Goal: Task Accomplishment & Management: Use online tool/utility

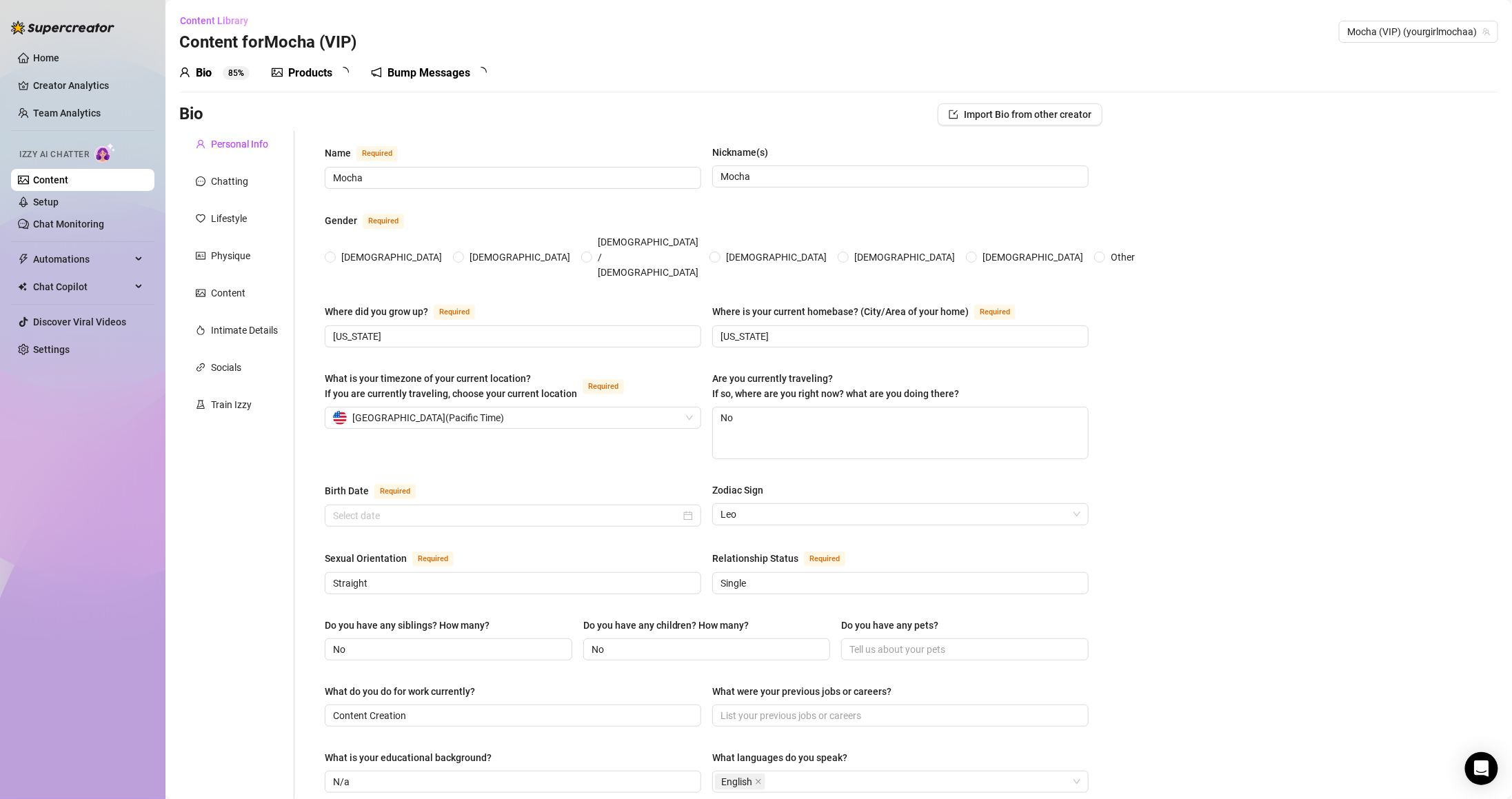
radio input "true"
type input "[DATE]"
click at [241, 369] on div "Socials" at bounding box center [226, 367] width 31 height 15
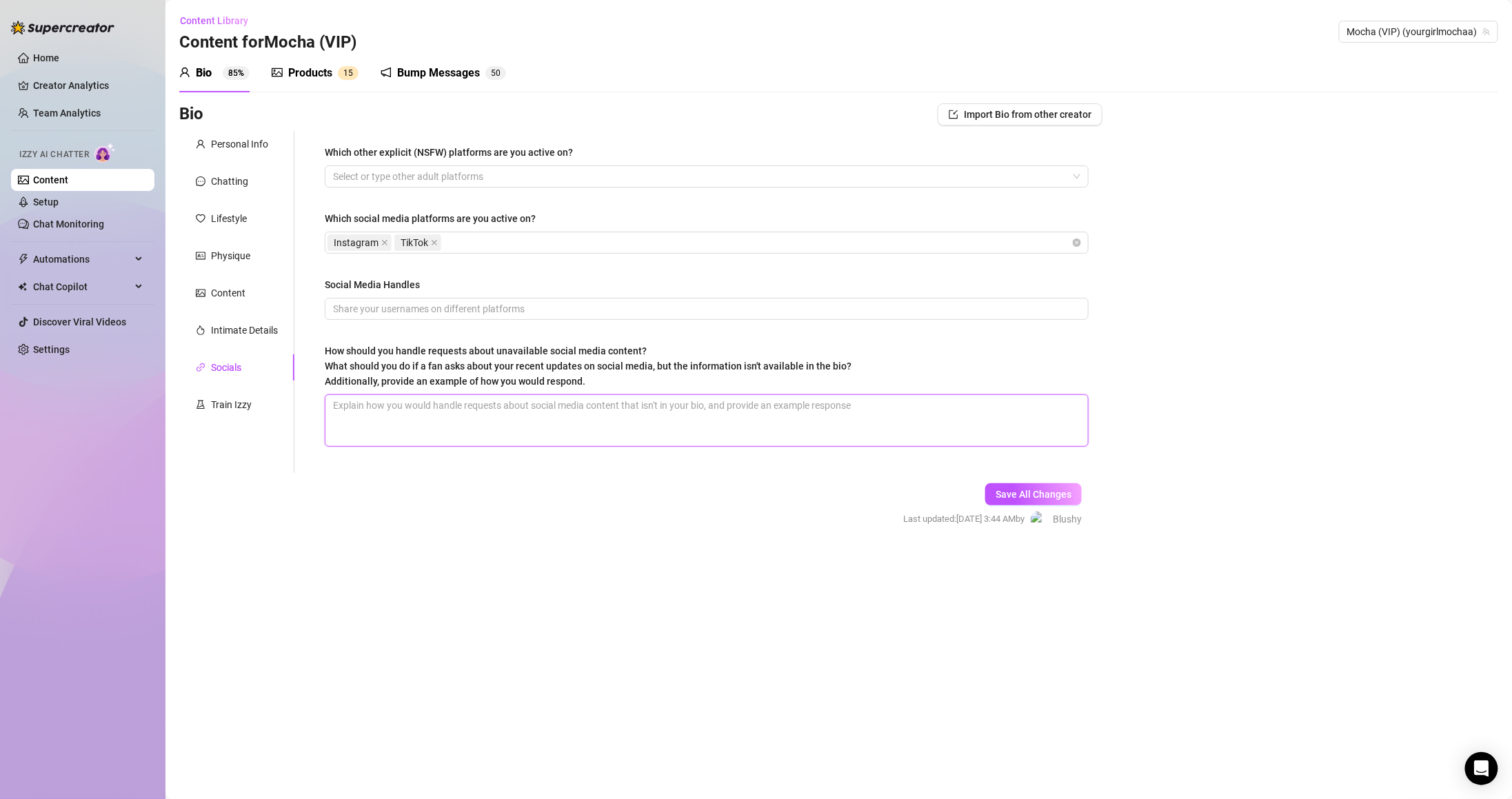
click at [509, 411] on textarea "How should you handle requests about unavailable social media content? What sho…" at bounding box center [707, 420] width 763 height 51
drag, startPoint x: 324, startPoint y: 342, endPoint x: 702, endPoint y: 348, distance: 378.0
click at [702, 348] on div "Which other explicit (NSFW) platforms are you active on? Select or type other a…" at bounding box center [707, 302] width 792 height 342
click at [538, 422] on textarea "How should you handle requests about unavailable social media content? What sho…" at bounding box center [707, 420] width 763 height 51
drag, startPoint x: 328, startPoint y: 344, endPoint x: 701, endPoint y: 352, distance: 373.1
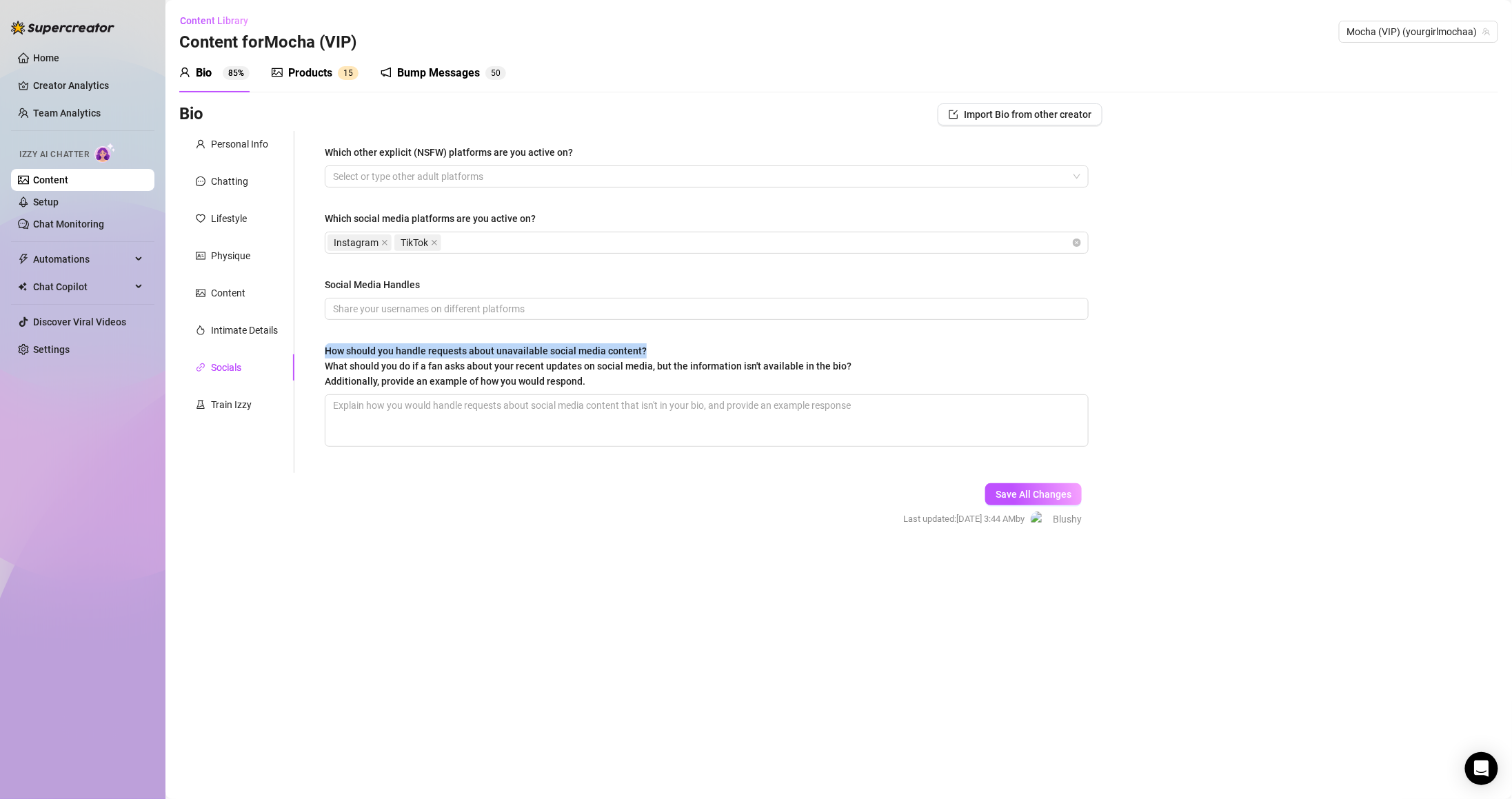
click at [701, 352] on div "How should you handle requests about unavailable social media content? What sho…" at bounding box center [588, 366] width 527 height 46
click at [617, 410] on textarea "How should you handle requests about unavailable social media content? What sho…" at bounding box center [707, 420] width 763 height 51
drag, startPoint x: 317, startPoint y: 352, endPoint x: 852, endPoint y: 365, distance: 535.2
click at [852, 365] on div "Which other explicit (NSFW) platforms are you active on? Select or type other a…" at bounding box center [707, 302] width 792 height 342
click at [667, 410] on textarea "How should you handle requests about unavailable social media content? What sho…" at bounding box center [707, 420] width 763 height 51
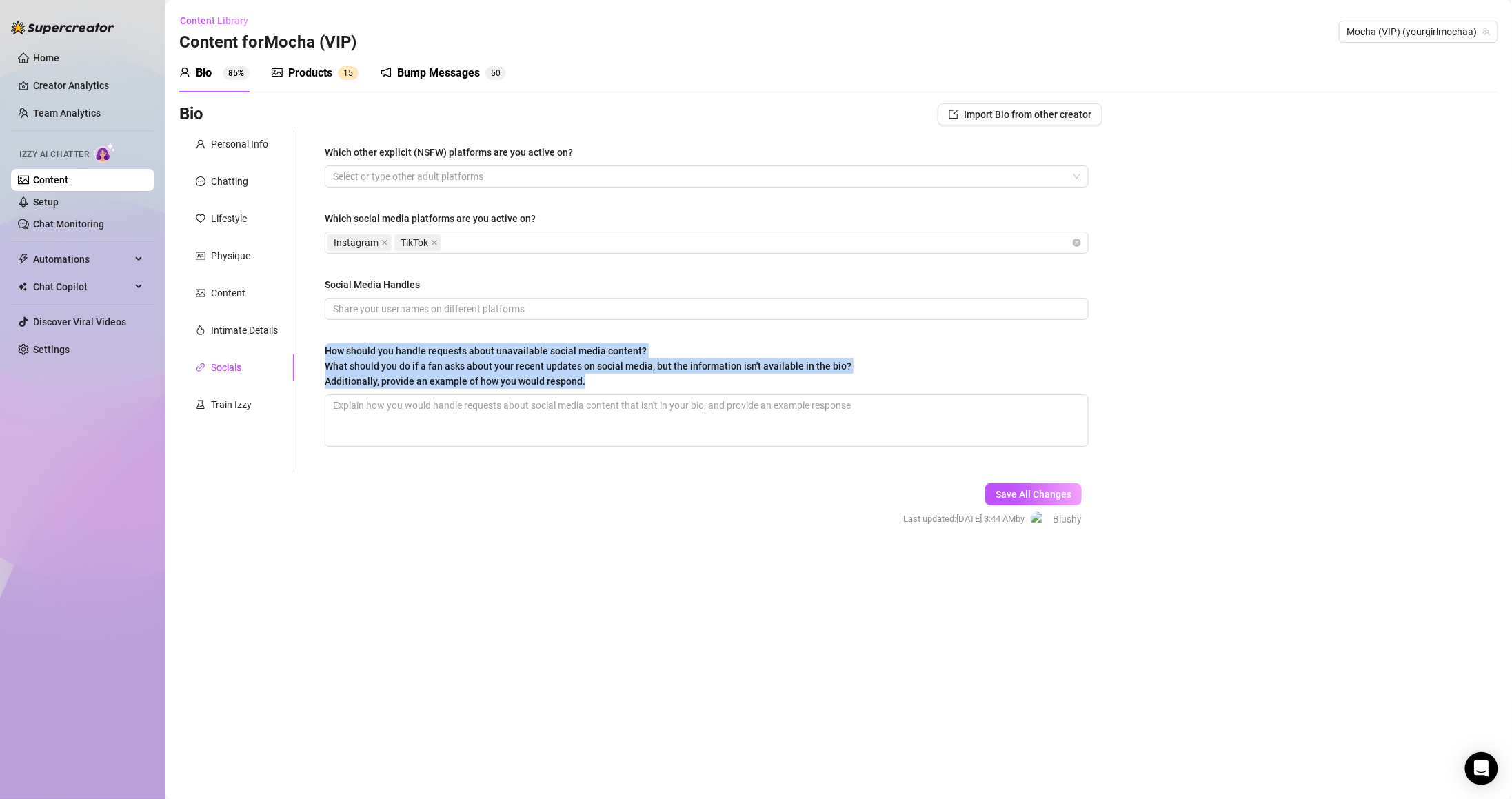
drag, startPoint x: 319, startPoint y: 378, endPoint x: 601, endPoint y: 392, distance: 282.3
click at [601, 392] on div "Which other explicit (NSFW) platforms are you active on? Select or type other a…" at bounding box center [707, 302] width 792 height 342
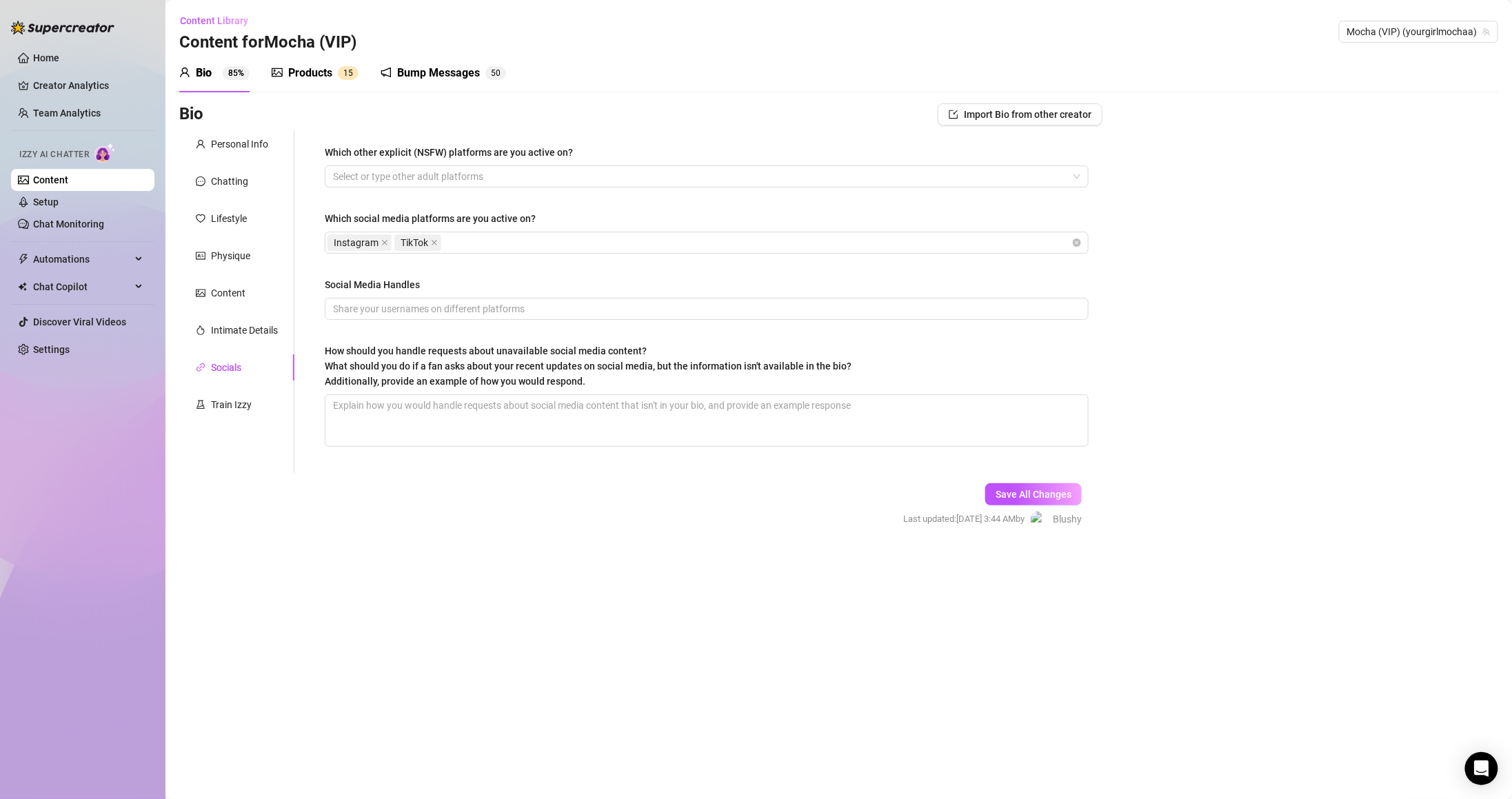
click at [601, 392] on div "How should you handle requests about unavailable social media content? What sho…" at bounding box center [707, 369] width 764 height 51
click at [407, 182] on div at bounding box center [699, 176] width 744 height 19
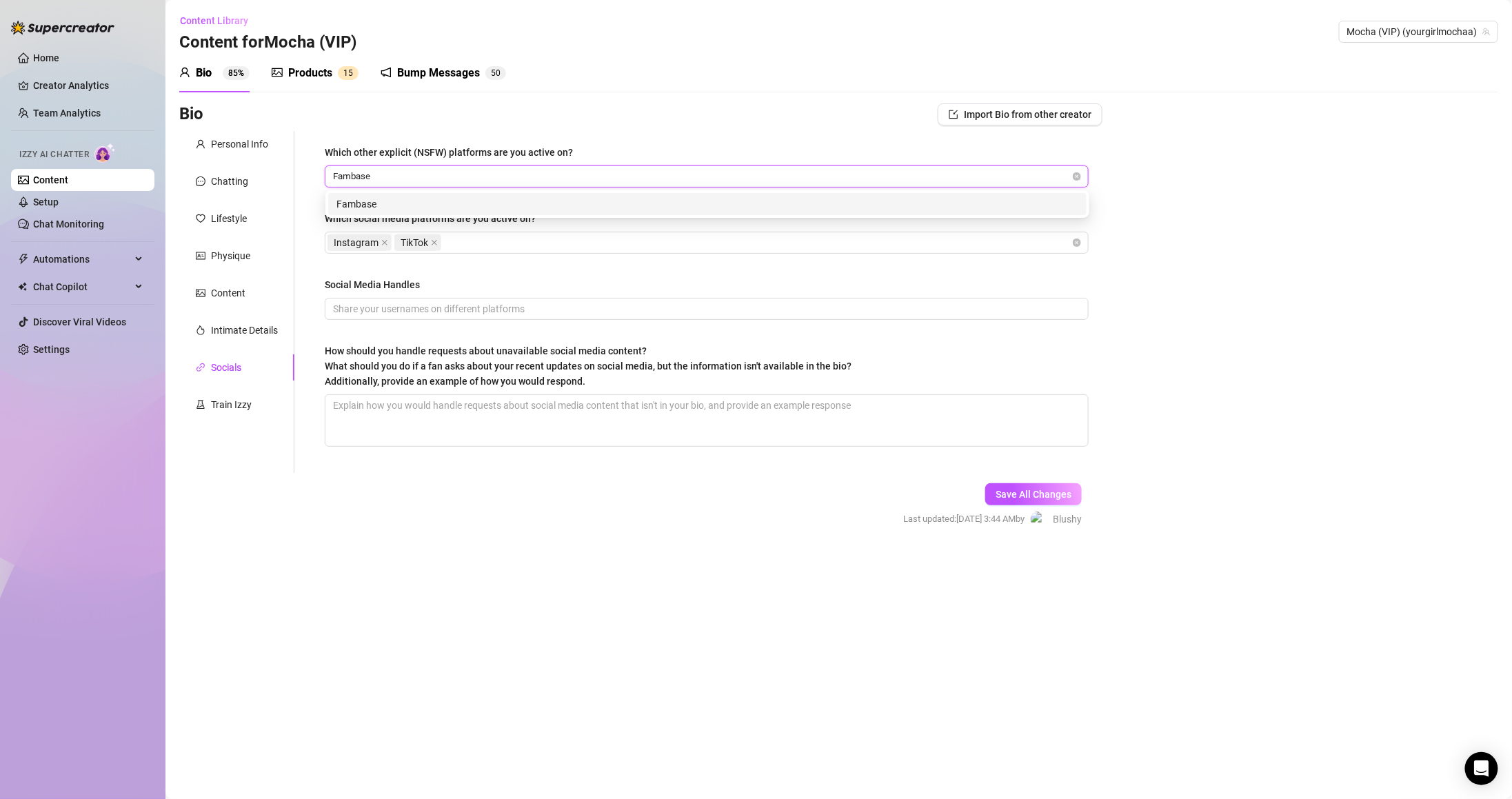
type input "Fambase"
click at [589, 265] on div "Which other explicit (NSFW) platforms are you active on? Fambase Fambase Which …" at bounding box center [707, 302] width 764 height 315
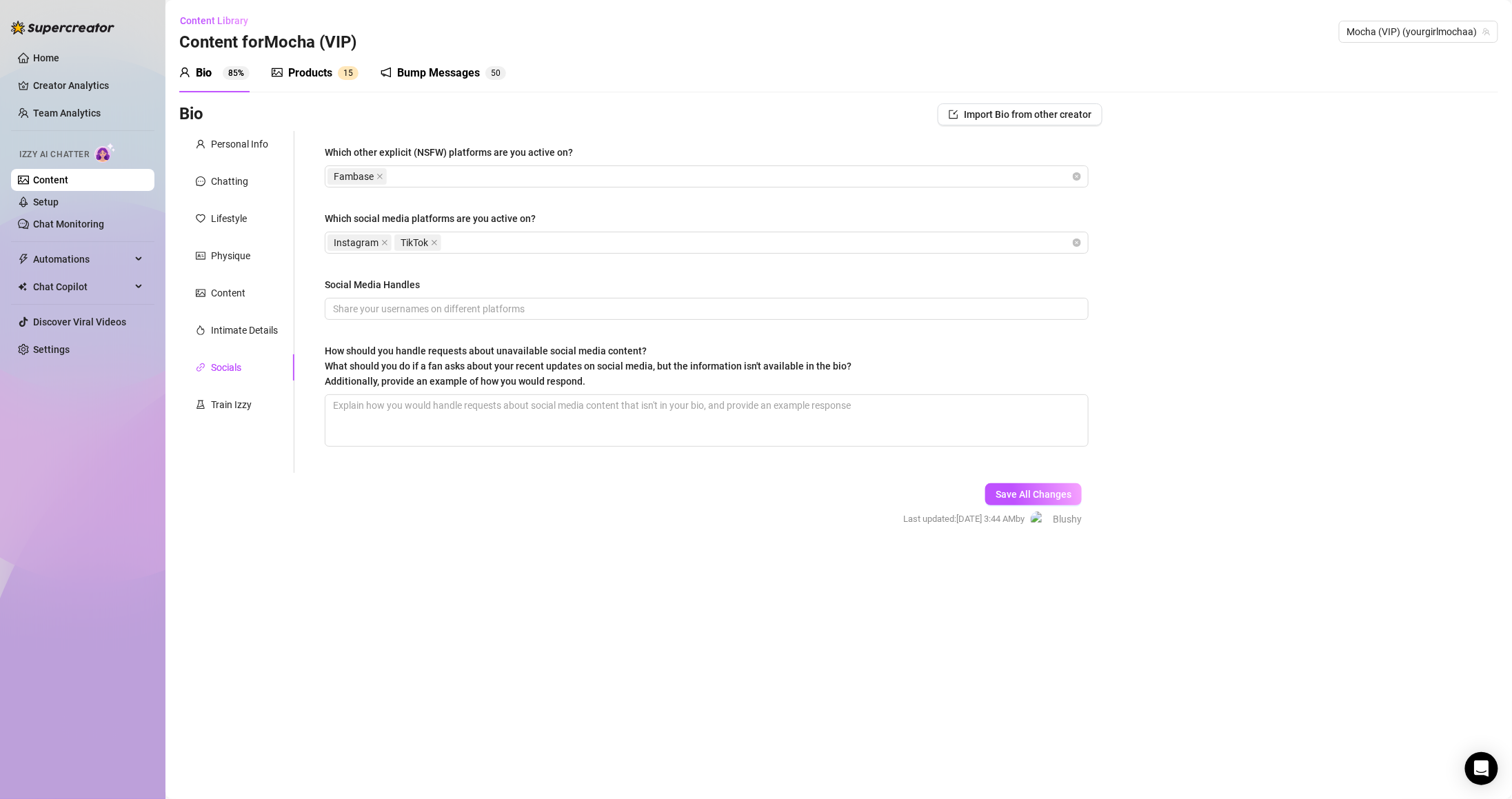
click at [483, 296] on div "Social Media Handles" at bounding box center [707, 287] width 764 height 21
click at [488, 303] on input "Social Media Handles" at bounding box center [705, 308] width 744 height 15
click at [242, 397] on div "Train Izzy" at bounding box center [231, 404] width 41 height 15
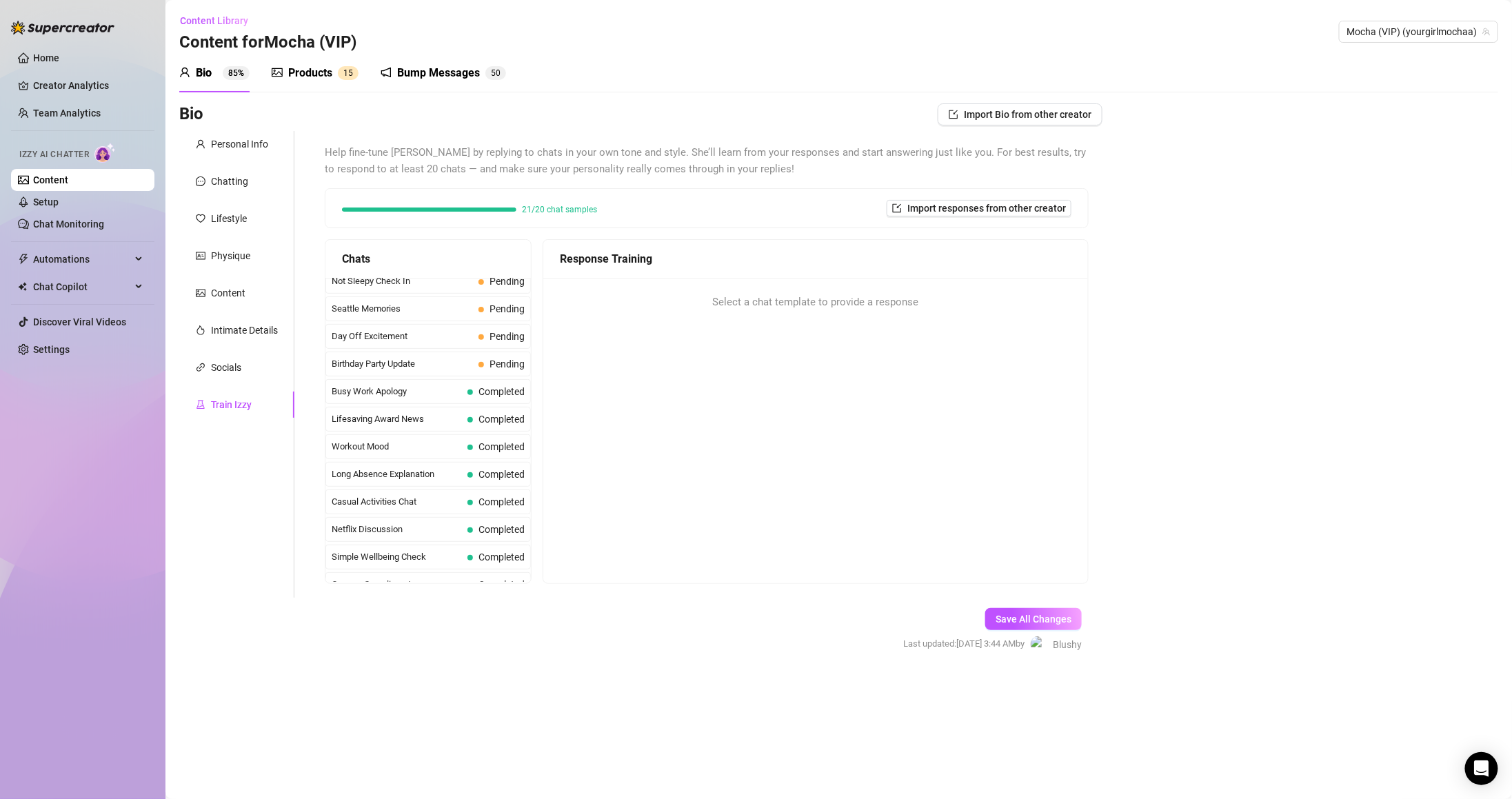
scroll to position [972, 0]
click at [505, 479] on div "Birthday Party Update Pending" at bounding box center [427, 476] width 205 height 25
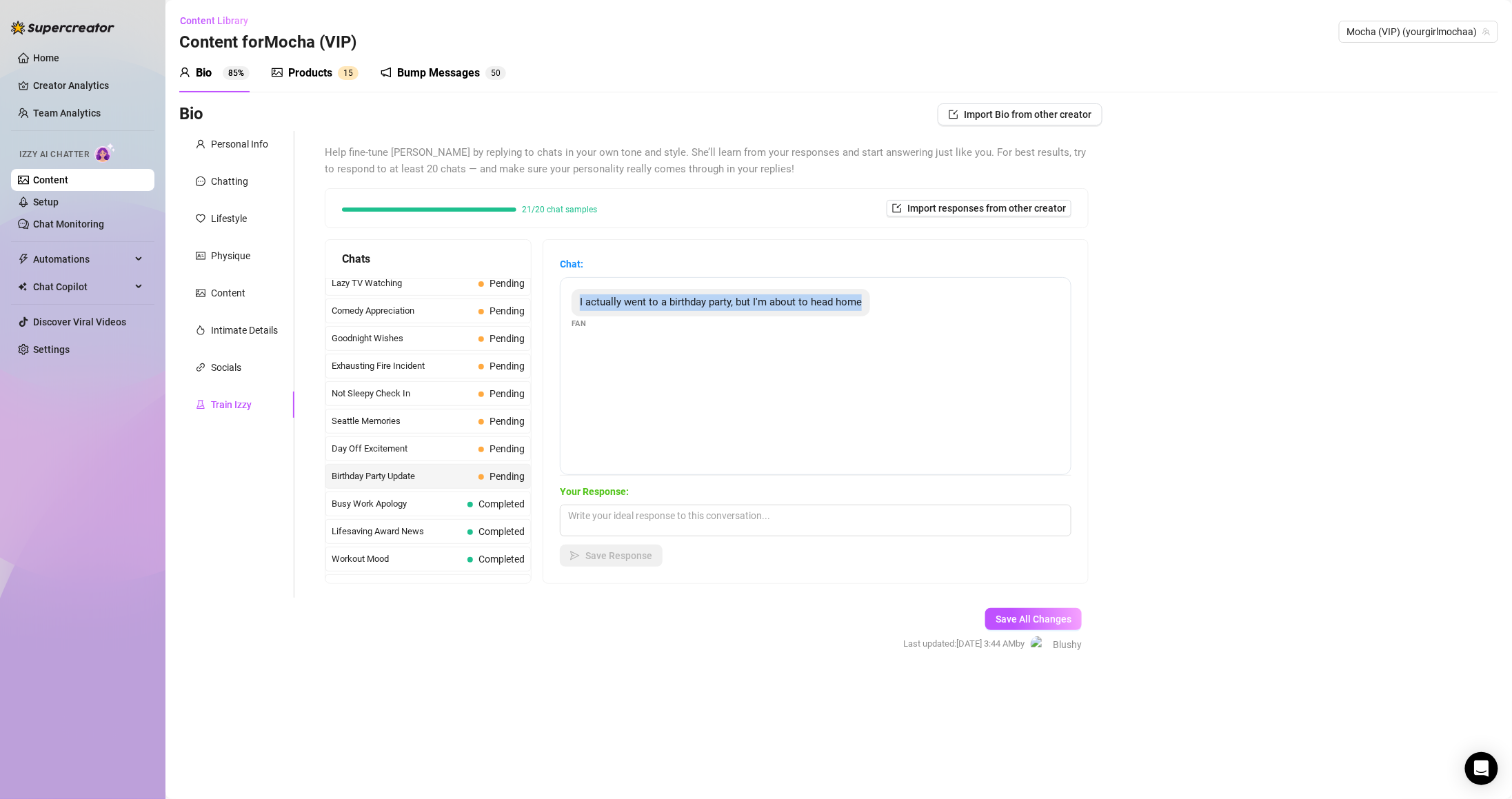
drag, startPoint x: 580, startPoint y: 300, endPoint x: 891, endPoint y: 294, distance: 311.1
click at [891, 294] on div "I actually went to a birthday party, but I'm about to head home Fan" at bounding box center [816, 376] width 512 height 198
copy span "I actually went to a birthday party, but I'm about to head home"
click at [782, 527] on textarea at bounding box center [816, 520] width 512 height 31
paste textarea "Ooh nice 😄 hope you had fun! Whose birthday was it?"
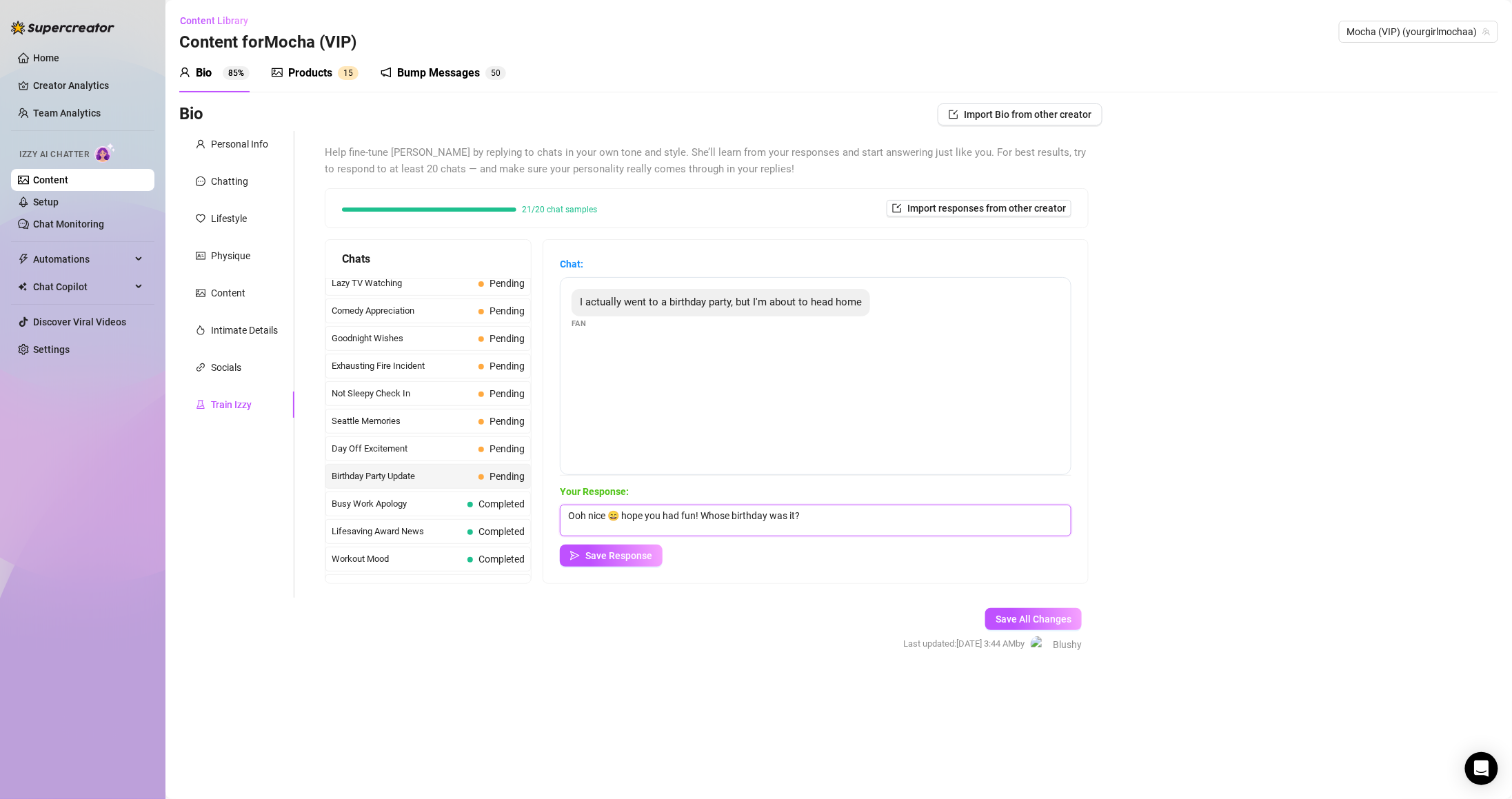
drag, startPoint x: 630, startPoint y: 511, endPoint x: 621, endPoint y: 511, distance: 9.0
click at [621, 511] on textarea "Ooh nice 😄 hope you had fun! Whose birthday was it?" at bounding box center [816, 520] width 512 height 31
click at [591, 517] on textarea "Ooh nice 😄 hope you had fun! Whose birthday was it?" at bounding box center [816, 520] width 512 height 31
type textarea "Oooh nice 😄 hope you had fun! Whose birthday was it?"
click at [633, 551] on span "Save Response" at bounding box center [618, 556] width 67 height 11
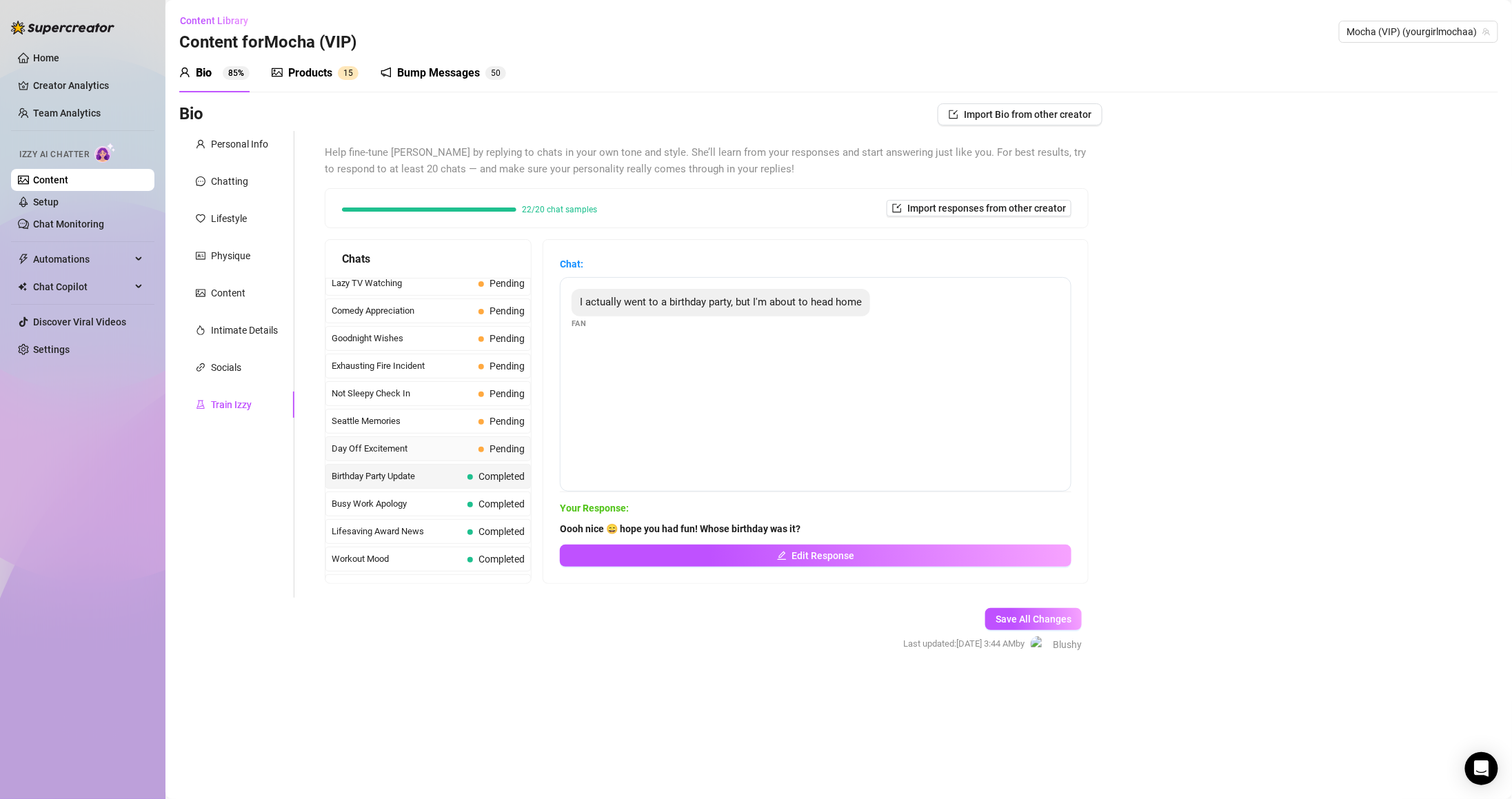
click at [464, 461] on div "Day Off Excitement Pending" at bounding box center [427, 448] width 205 height 25
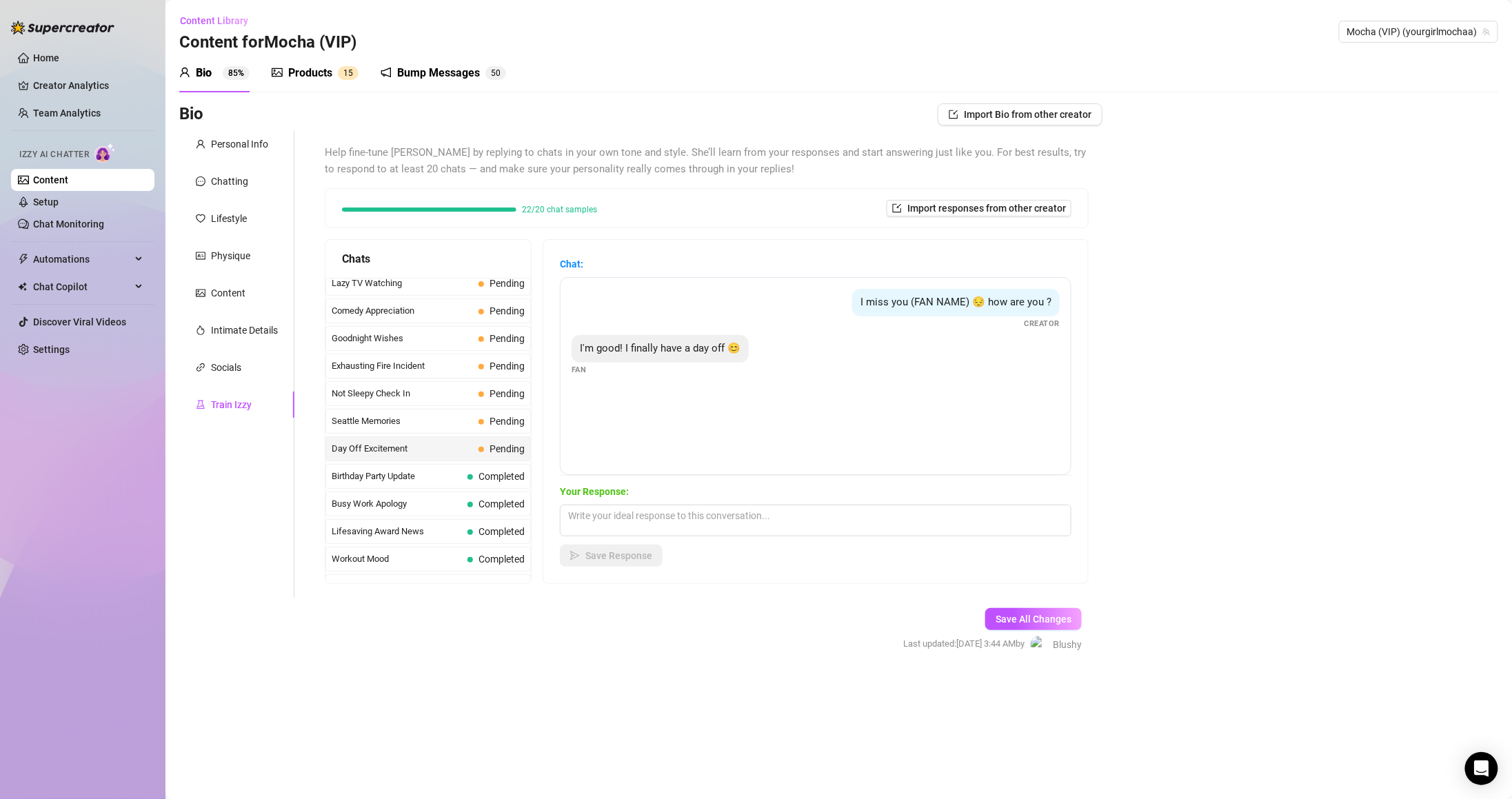
click at [590, 348] on span "I'm good! I finally have a day off 😊" at bounding box center [661, 348] width 161 height 12
drag, startPoint x: 590, startPoint y: 349, endPoint x: 781, endPoint y: 345, distance: 191.0
click at [781, 345] on div "I'm good! I finally have a day off 😊 Fan" at bounding box center [815, 355] width 488 height 41
copy span "I'm good! I finally have a day off 😊"
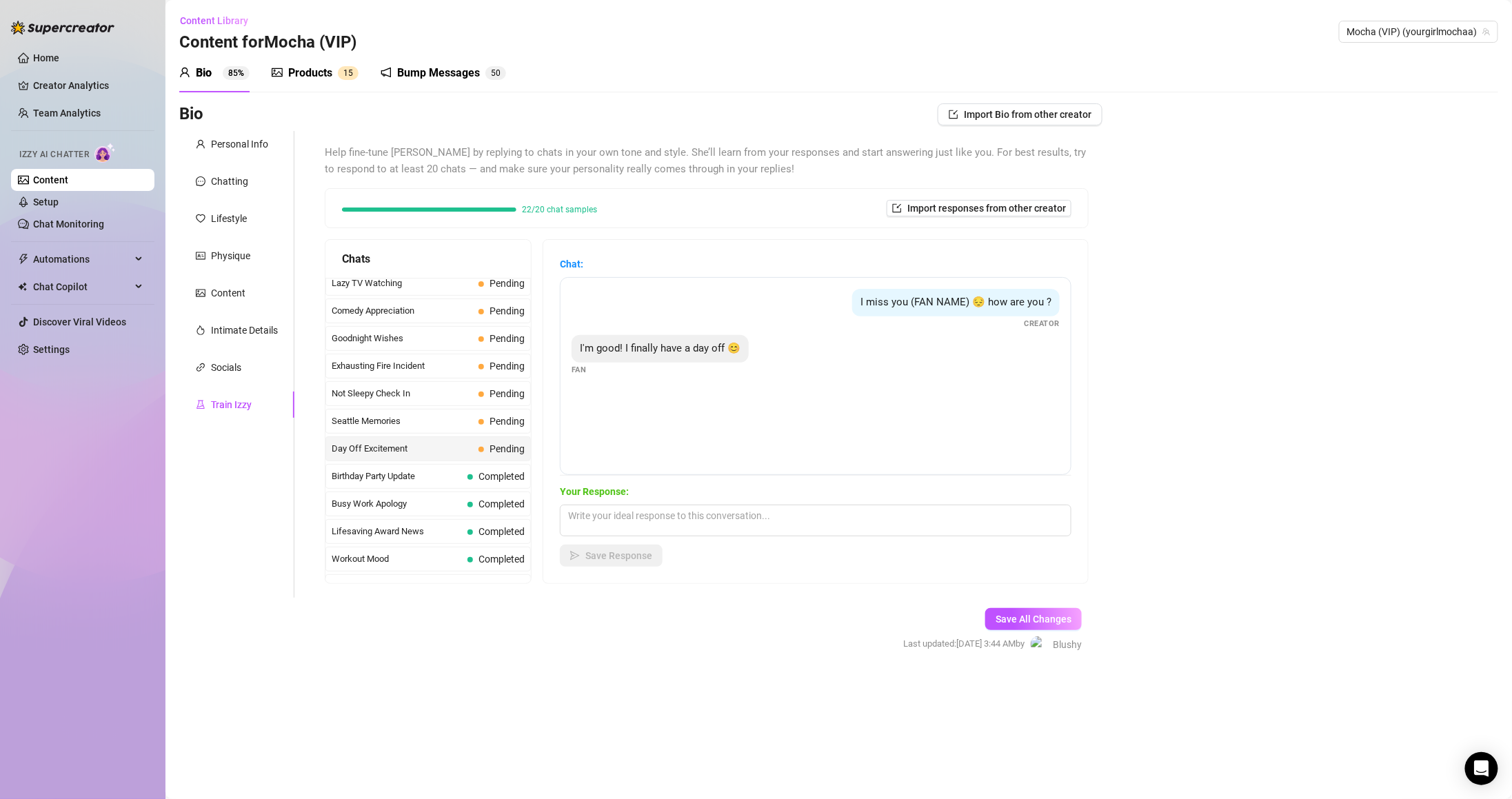
click at [756, 503] on div "Your Response: Save Response" at bounding box center [816, 525] width 512 height 83
click at [762, 528] on textarea at bounding box center [816, 520] width 512 height 31
paste textarea "So… you got time to have some fun with me? ;)"
type textarea "So… you got time to have some fun with me? ;)"
click at [830, 576] on div "Chat: I miss you (FAN NAME) 😔 how are you ? Creator I'm good! I finally have a …" at bounding box center [815, 411] width 545 height 344
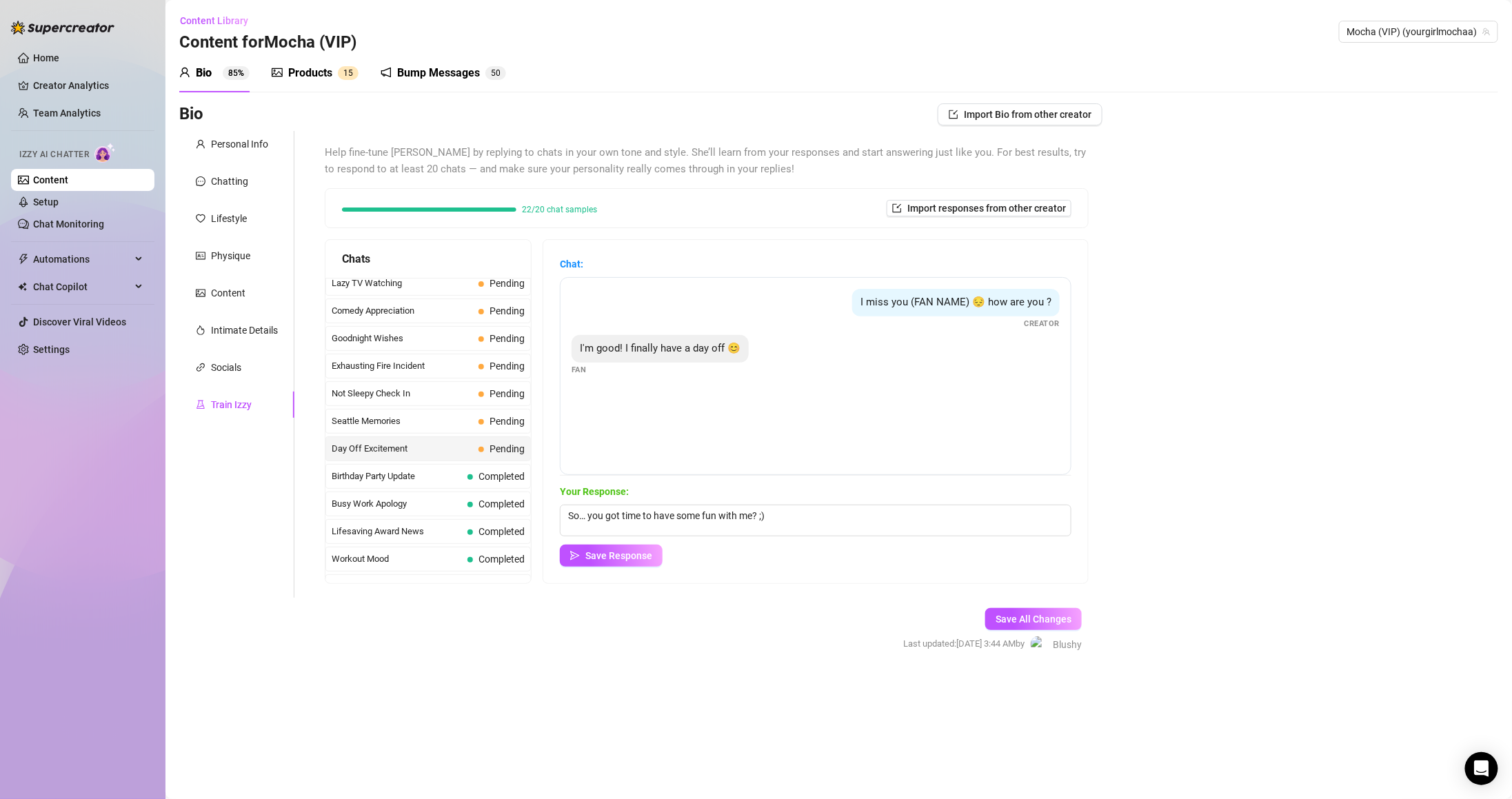
click at [706, 587] on div "Help fine-tune Izzy by replying to chats in your own tone and style. She’ll lea…" at bounding box center [707, 364] width 792 height 467
click at [817, 519] on textarea "So… you got time to have some fun with me? ;)" at bounding box center [816, 520] width 512 height 31
click at [652, 560] on span "Save Response" at bounding box center [618, 556] width 67 height 11
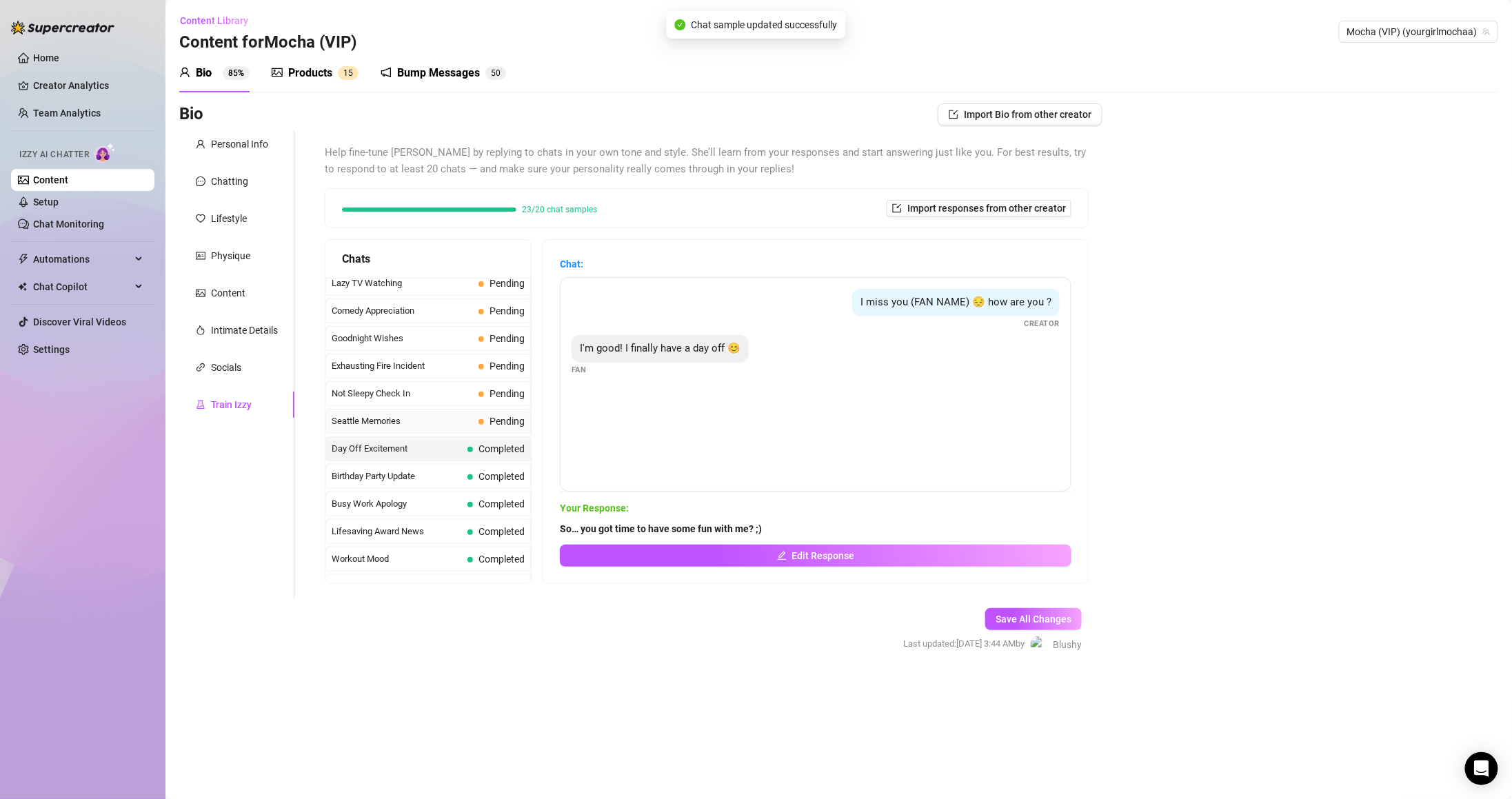
click at [466, 428] on span "Seattle Memories" at bounding box center [402, 421] width 142 height 14
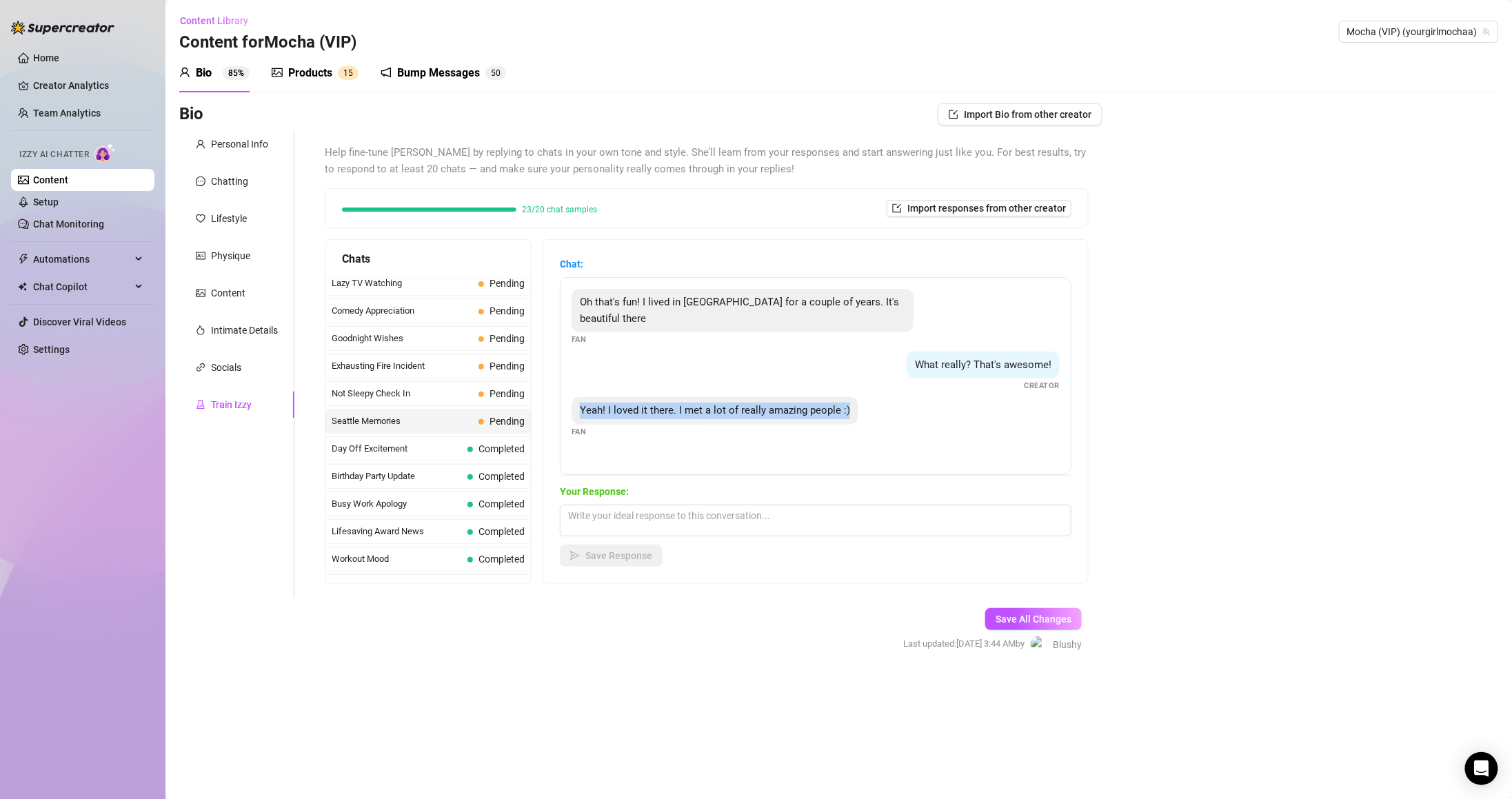
drag, startPoint x: 581, startPoint y: 411, endPoint x: 880, endPoint y: 415, distance: 299.0
click at [880, 415] on div "Oh that's fun! I lived in Seattle for a couple of years. It's beautiful there F…" at bounding box center [816, 376] width 512 height 198
copy span "Yeah! I loved it there. I met a lot of really amazing people :)"
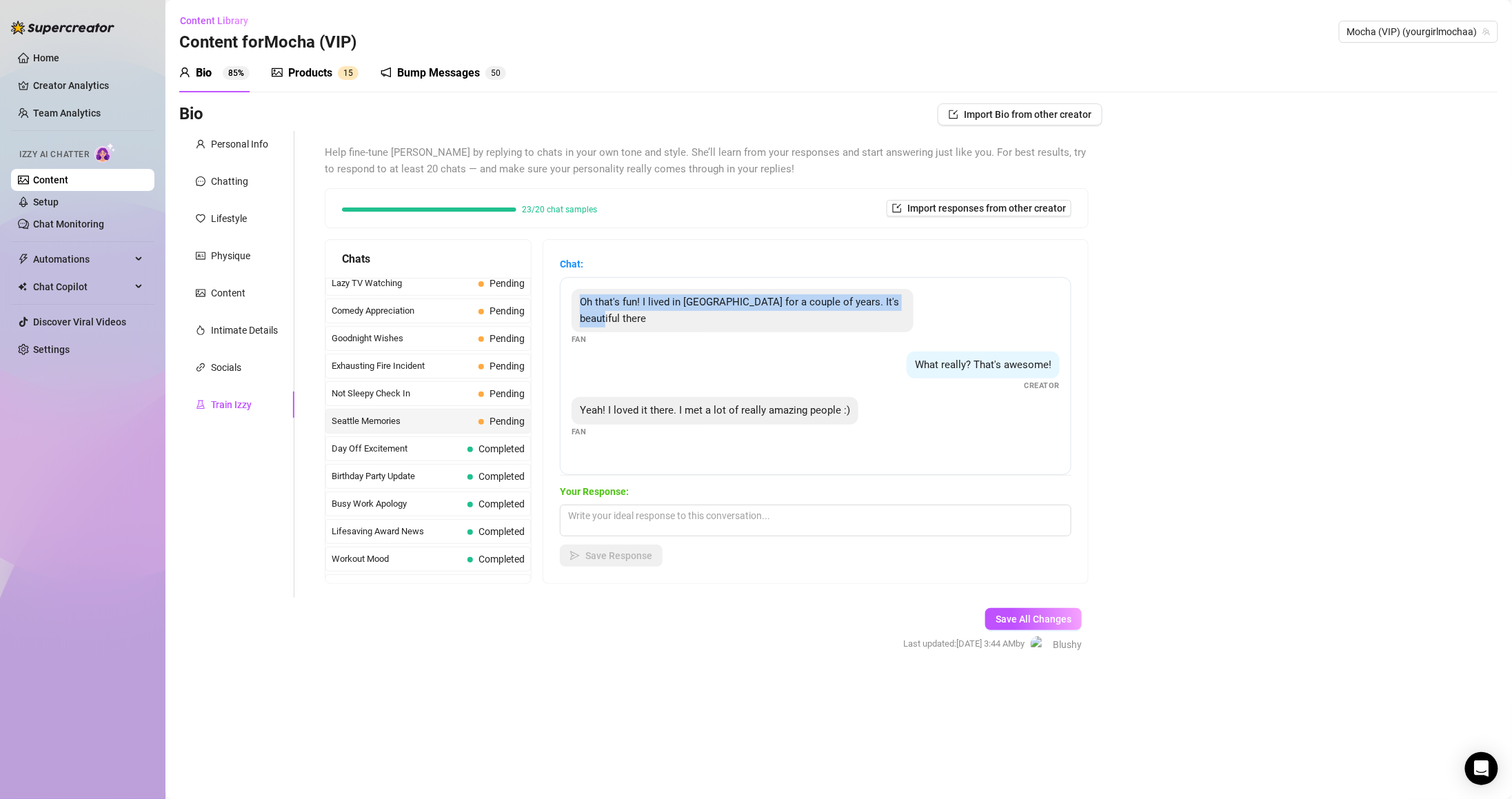
drag, startPoint x: 609, startPoint y: 301, endPoint x: 675, endPoint y: 325, distance: 70.2
click at [675, 325] on div "Oh that's fun! I lived in Seattle for a couple of years. It's beautiful there" at bounding box center [742, 311] width 342 height 43
copy span "Oh that's fun! I lived in Seattle for a couple of years. It's beautiful there"
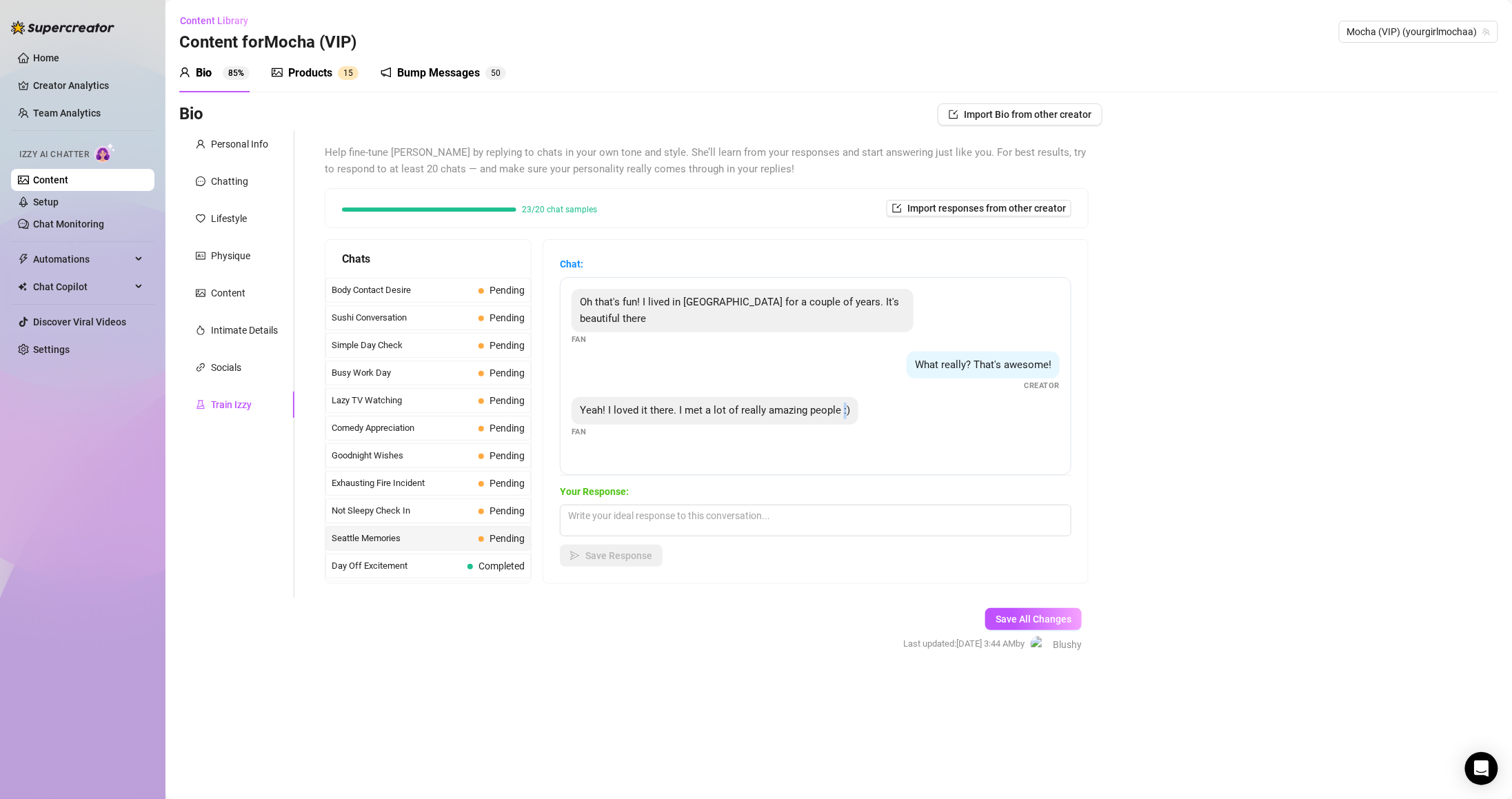
click at [854, 426] on div "Yeah! I loved it there. I met a lot of really amazing people :) Fan" at bounding box center [815, 417] width 488 height 41
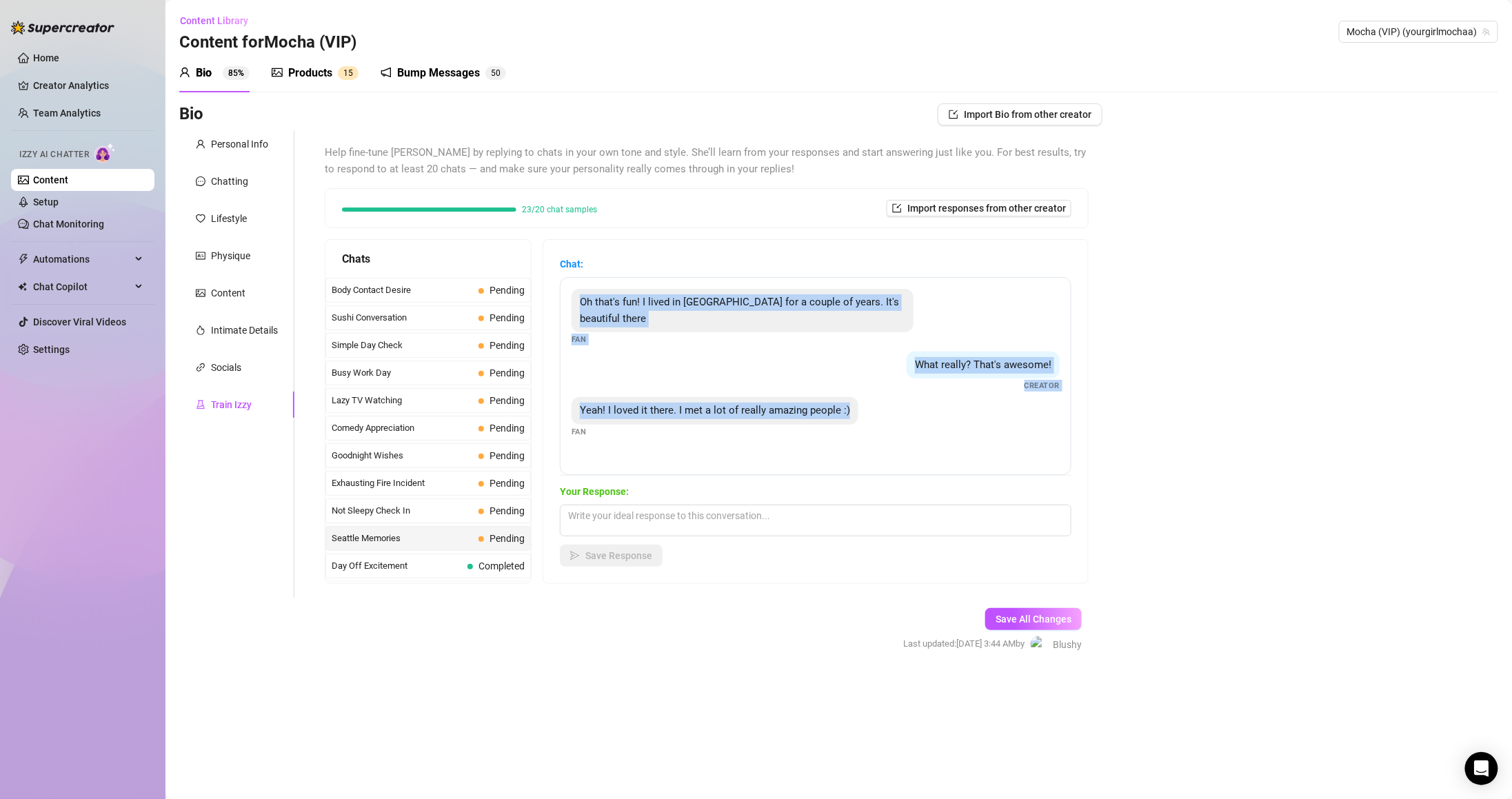
drag, startPoint x: 590, startPoint y: 294, endPoint x: 902, endPoint y: 406, distance: 331.5
click at [902, 406] on div "Oh that's fun! I lived in Seattle for a couple of years. It's beautiful there F…" at bounding box center [816, 376] width 512 height 198
copy div "Oh that's fun! I lived in Seattle for a couple of years. It's beautiful there F…"
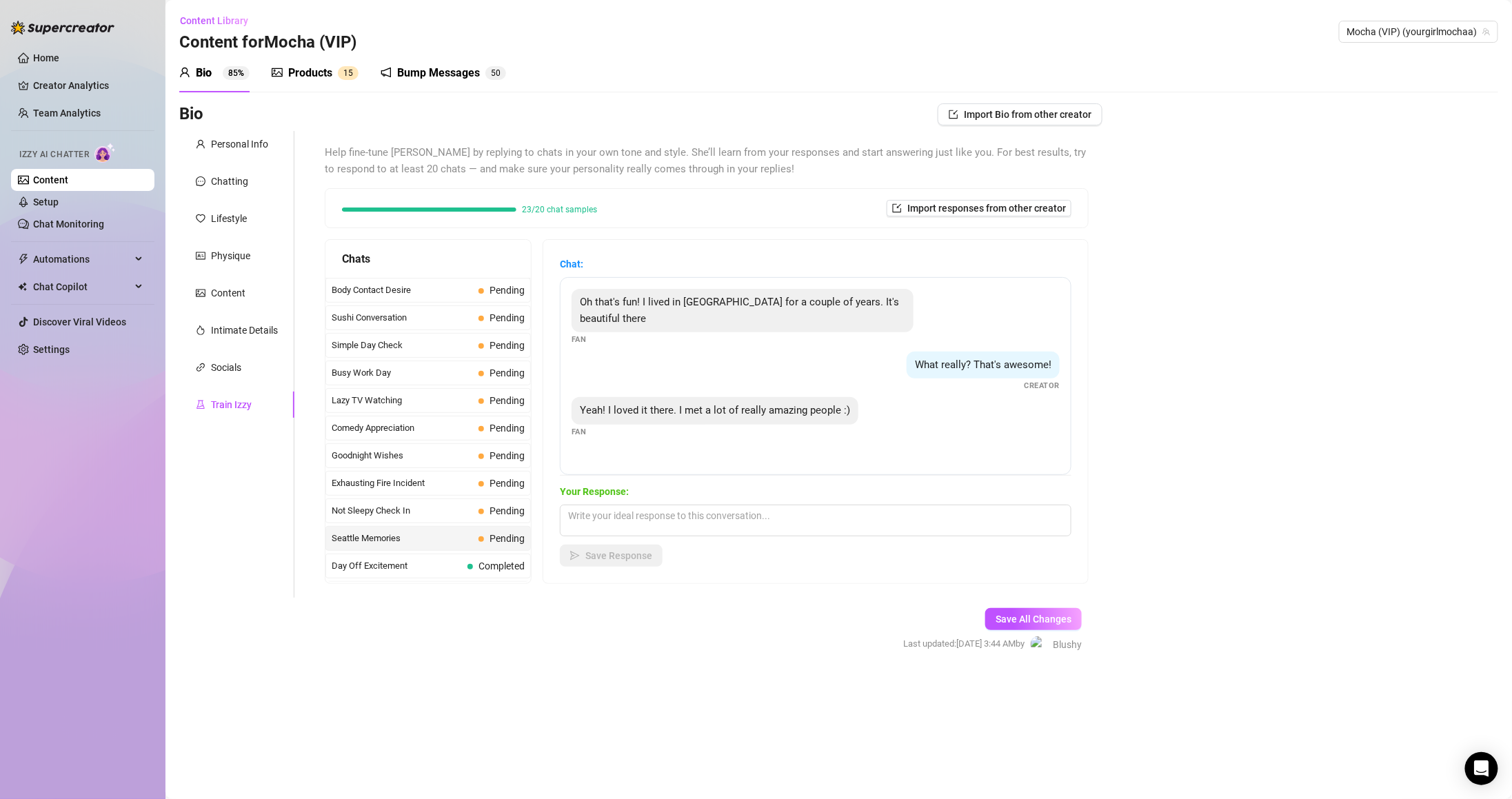
click at [821, 545] on div "Save Response" at bounding box center [816, 555] width 512 height 22
drag, startPoint x: 581, startPoint y: 402, endPoint x: 859, endPoint y: 406, distance: 278.0
click at [859, 406] on div "Oh that's fun! I lived in Seattle for a couple of years. It's beautiful there F…" at bounding box center [816, 376] width 512 height 198
copy span "Yeah! I loved it there. I met a lot of really amazing people :)"
click at [763, 518] on textarea at bounding box center [816, 520] width 512 height 31
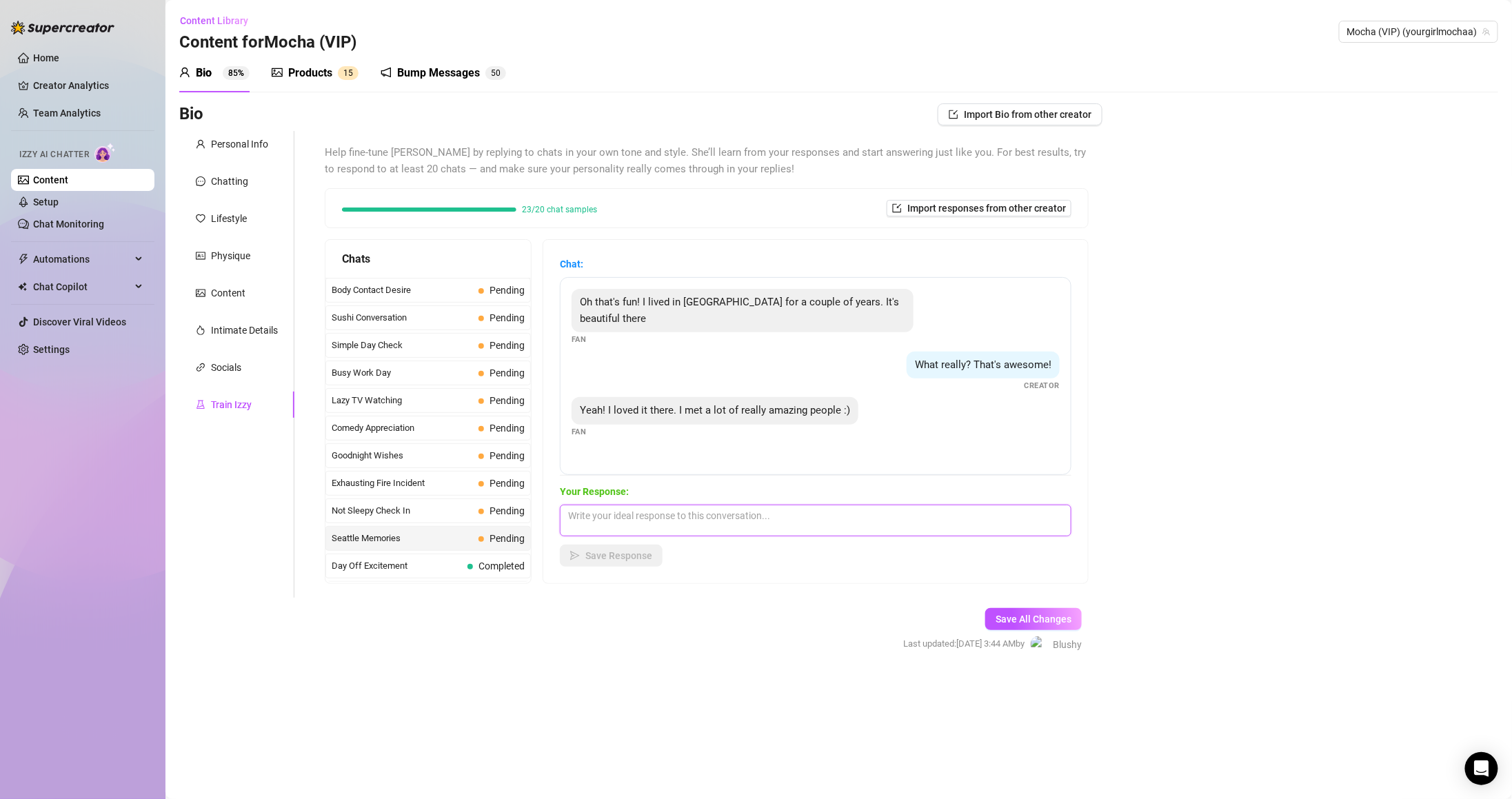
paste textarea "So what kind of trouble did you get into while you were there? 😉"
type textarea "So what kind of trouble did you get into while you were there? 😉"
click at [647, 566] on button "Save Response" at bounding box center [612, 555] width 103 height 22
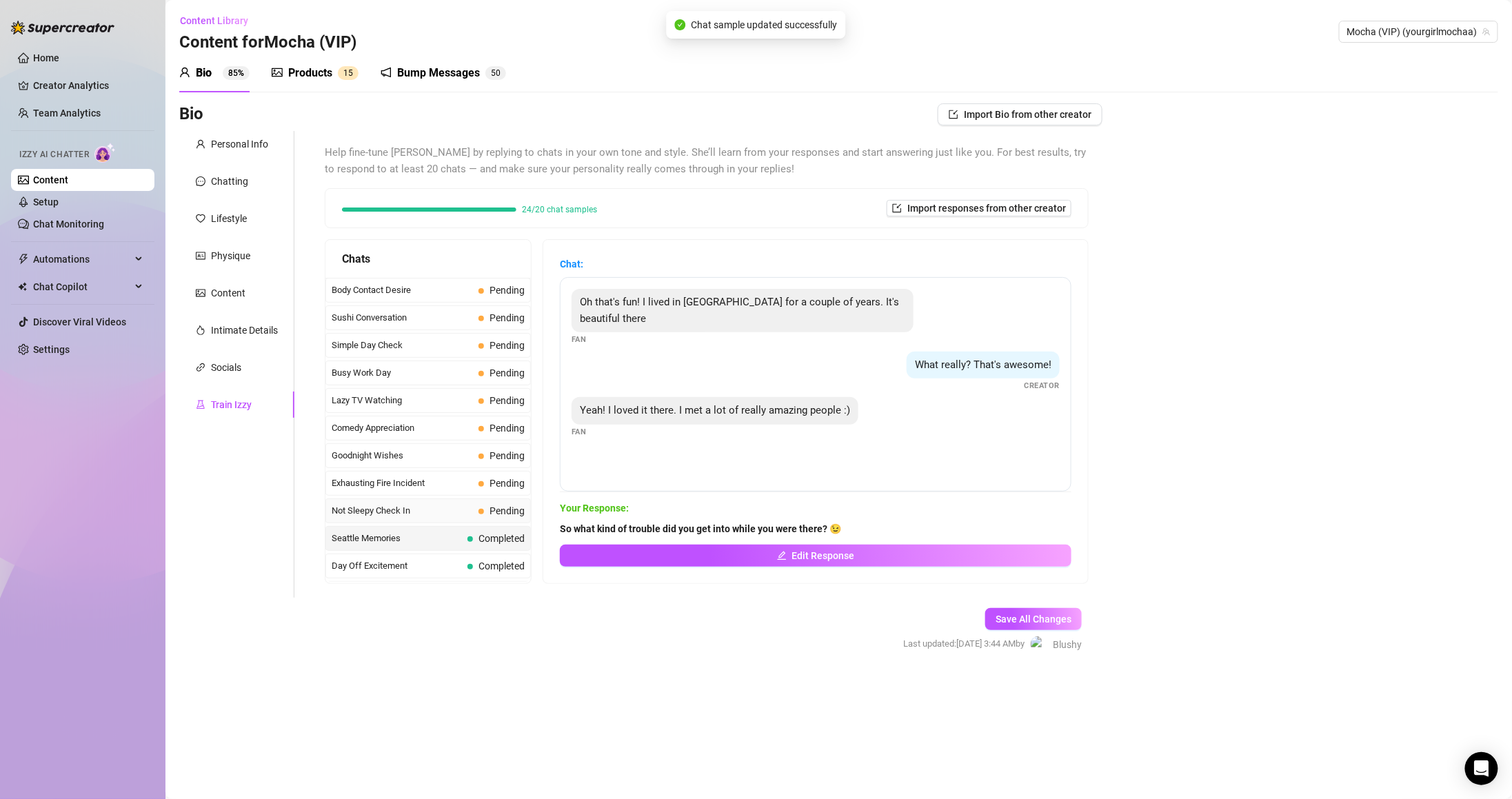
click at [483, 518] on span "Pending" at bounding box center [501, 510] width 46 height 15
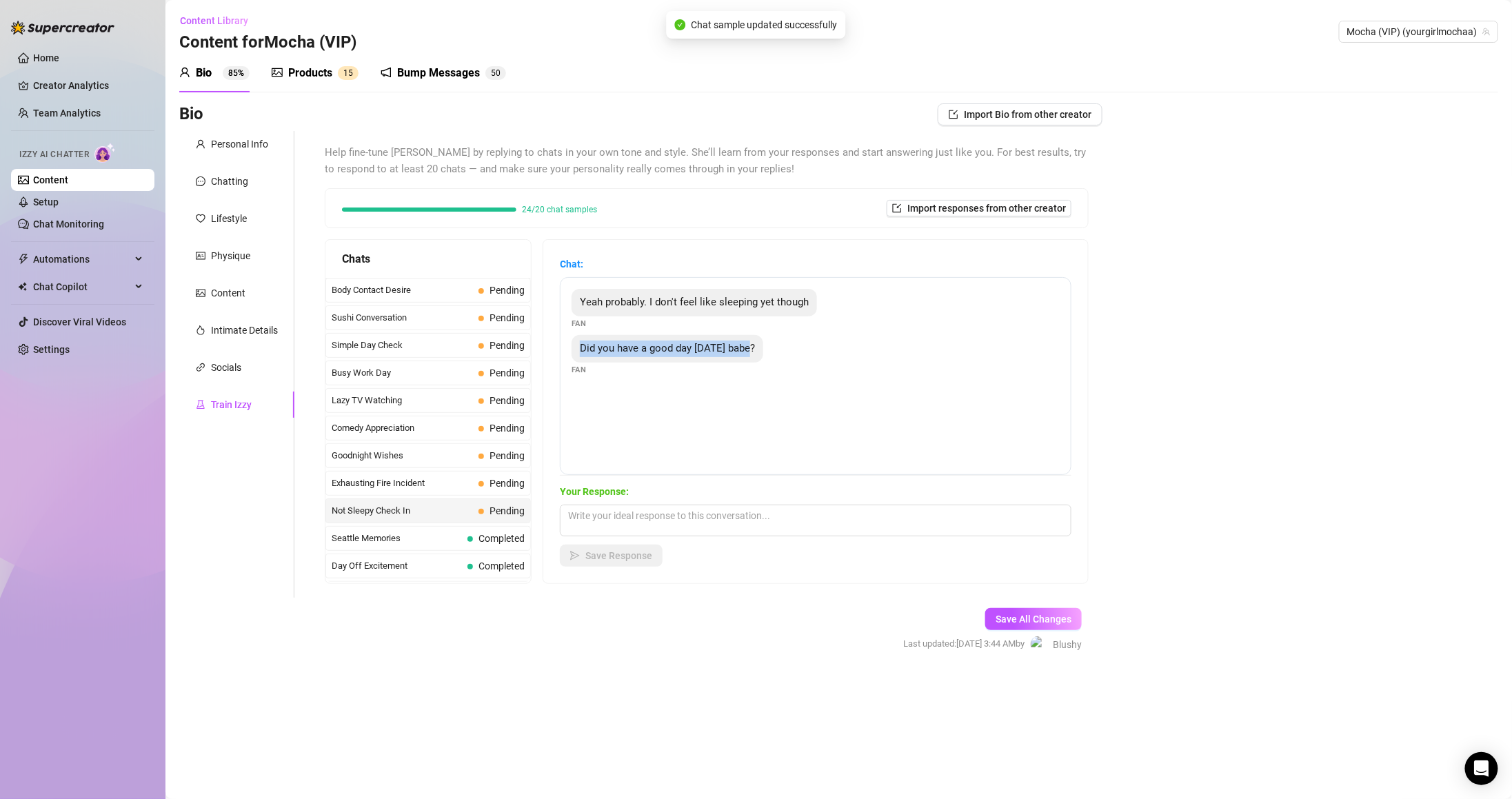
copy span "Did you have a good day today babe?"
drag, startPoint x: 588, startPoint y: 344, endPoint x: 776, endPoint y: 385, distance: 192.4
click at [794, 361] on div "Did you have a good day today babe? Fan" at bounding box center [815, 355] width 488 height 41
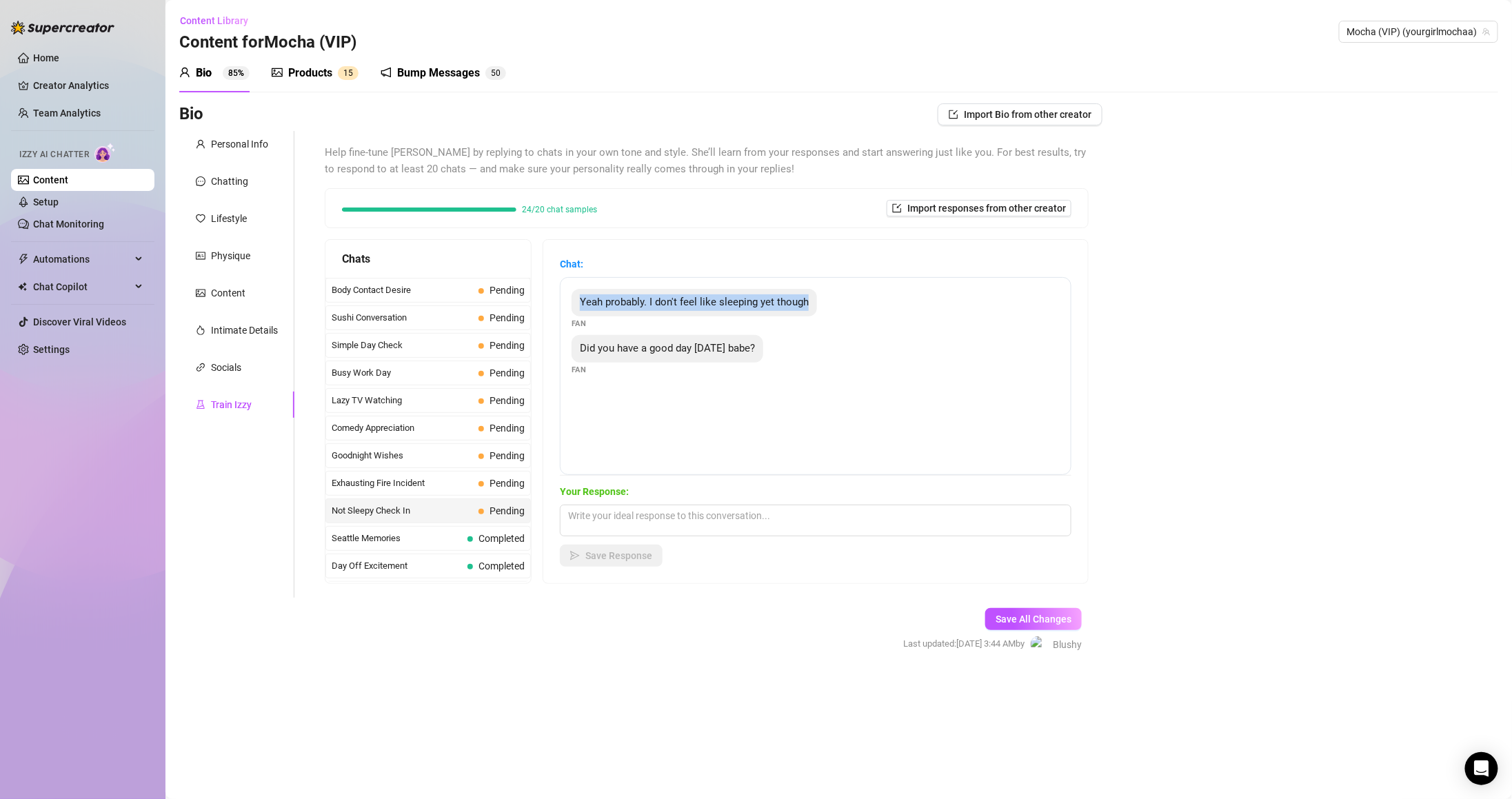
drag, startPoint x: 591, startPoint y: 307, endPoint x: 914, endPoint y: 309, distance: 323.0
click at [914, 308] on div "Yeah probably. I don't feel like sleeping yet though Fan" at bounding box center [815, 309] width 488 height 41
copy span "Yeah probably. I don't feel like sleeping yet though"
click at [722, 522] on textarea at bounding box center [816, 520] width 512 height 31
paste textarea "Aww you’re still up? 👀 Yeah, my day was good… but it’d be better if you told me…"
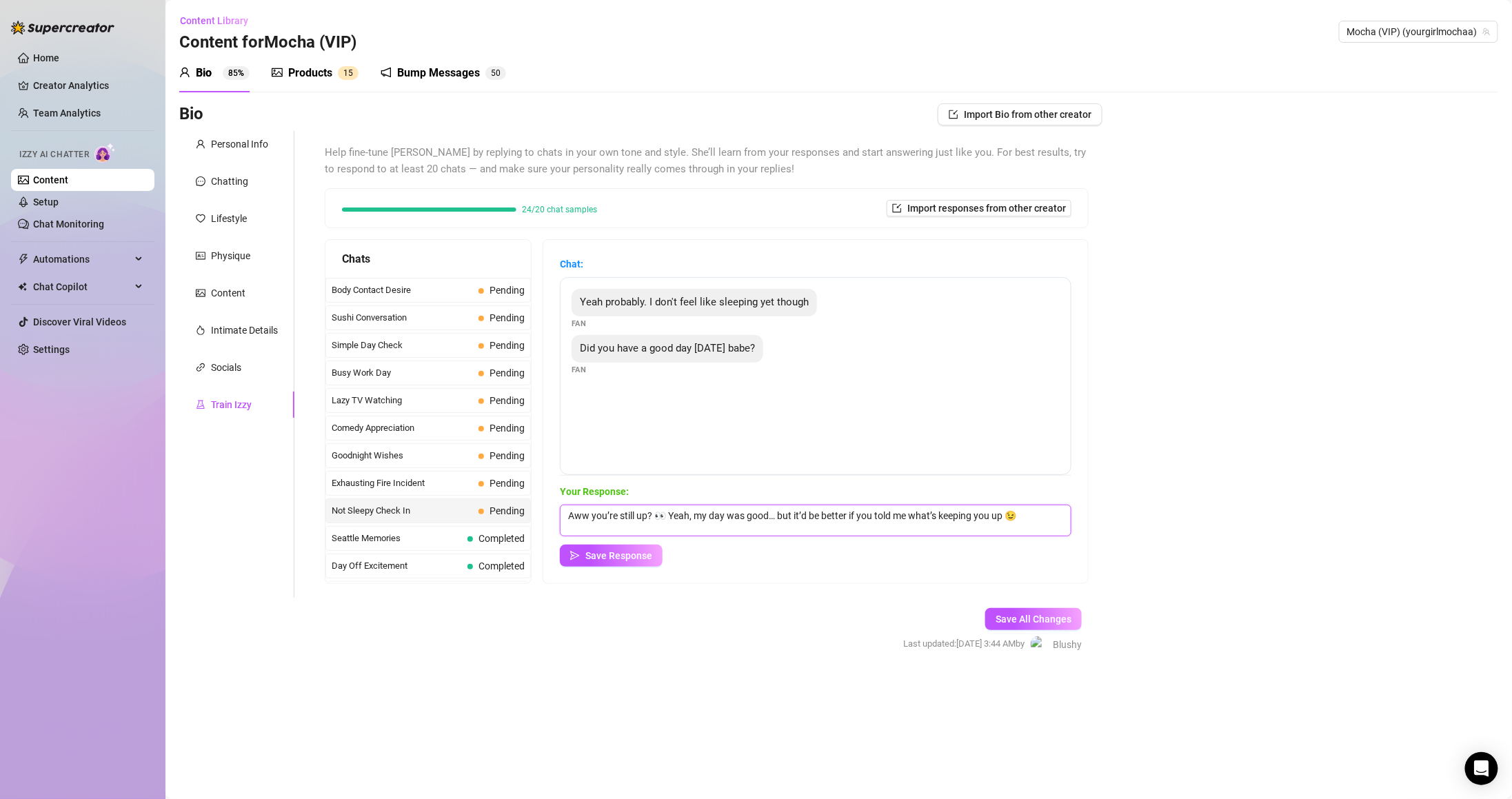
click at [673, 520] on textarea "Aww you’re still up? 👀 Yeah, my day was good… but it’d be better if you told me…" at bounding box center [816, 520] width 512 height 31
click at [714, 513] on textarea "Aww you’re still up? 👀 Yeah, my day was good… but it’d be better if you told me…" at bounding box center [816, 520] width 512 height 31
click at [796, 534] on textarea "Aww you’re still up? 👀 Yeah, my day was good… but it’d be better if you told me…" at bounding box center [816, 520] width 512 height 31
type textarea "Aww you’re still up? 👀 Yeah, my day was good… but it’d be better if you told me…"
click at [782, 567] on div "Chat: Yeah probably. I don't feel like sleeping yet though Fan Did you have a g…" at bounding box center [815, 411] width 545 height 344
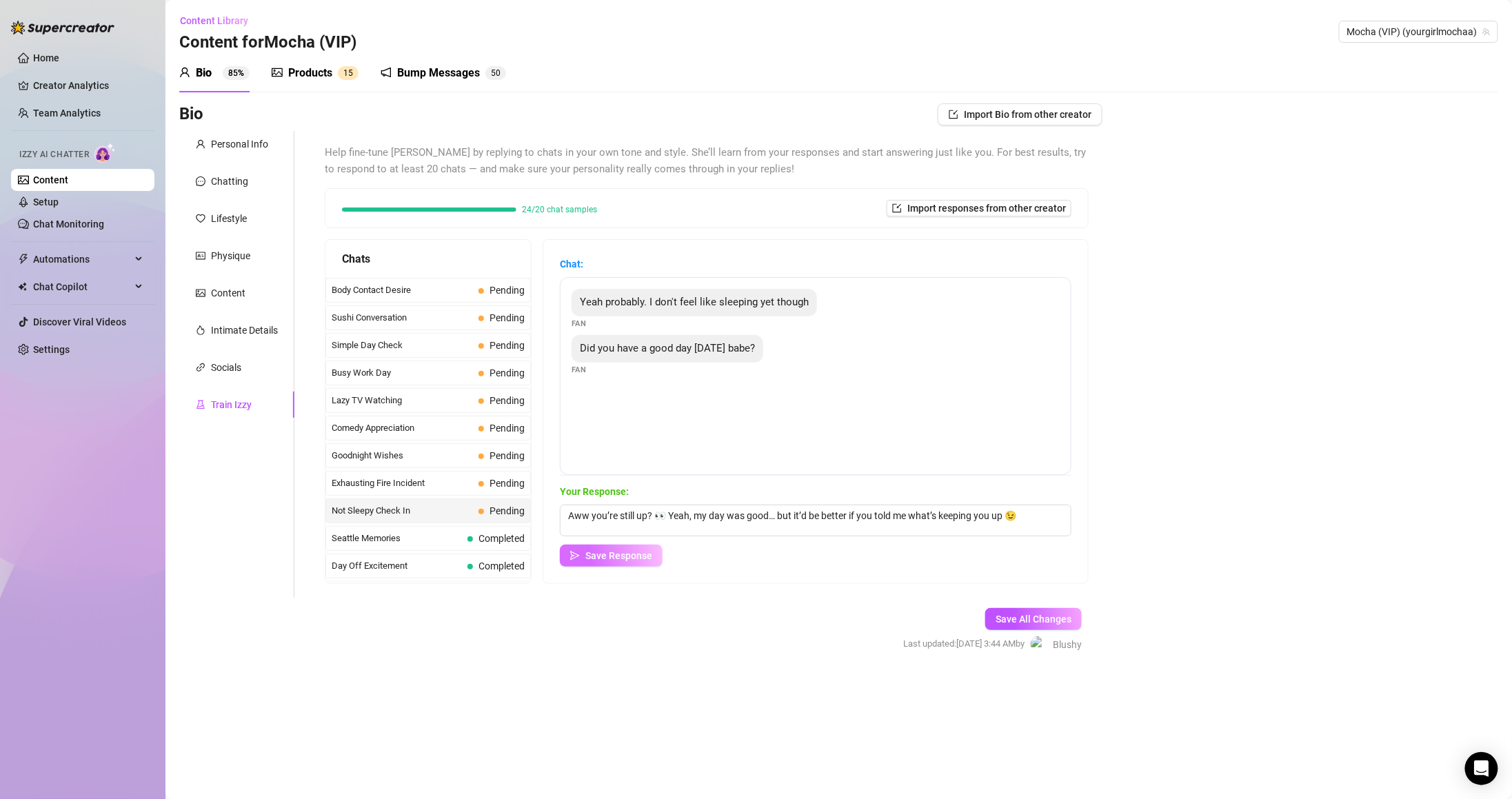
click at [648, 561] on button "Save Response" at bounding box center [612, 555] width 103 height 22
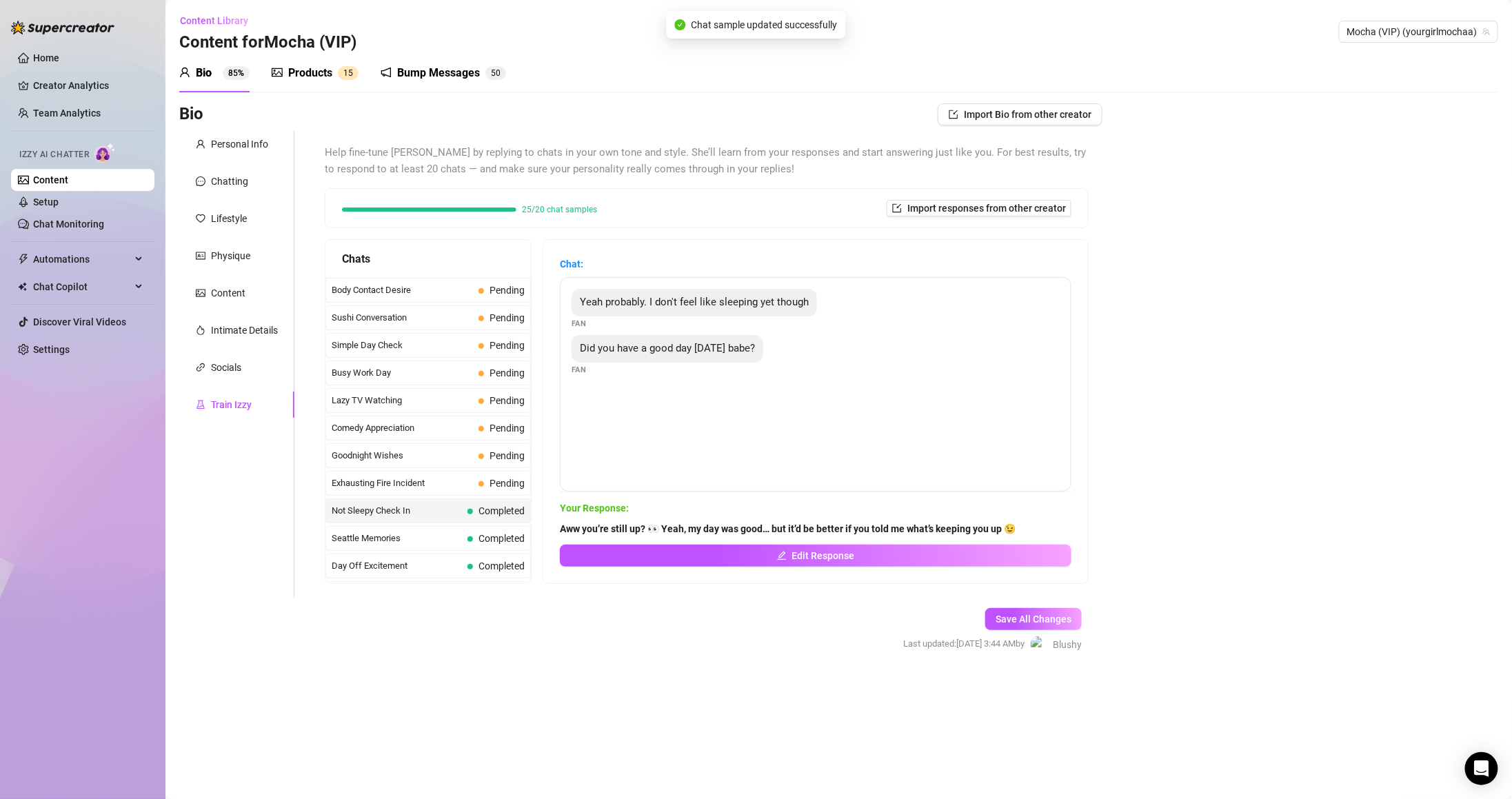
click at [702, 514] on span "Your Response:" at bounding box center [816, 508] width 512 height 15
click at [706, 553] on button "Edit Response" at bounding box center [816, 555] width 512 height 22
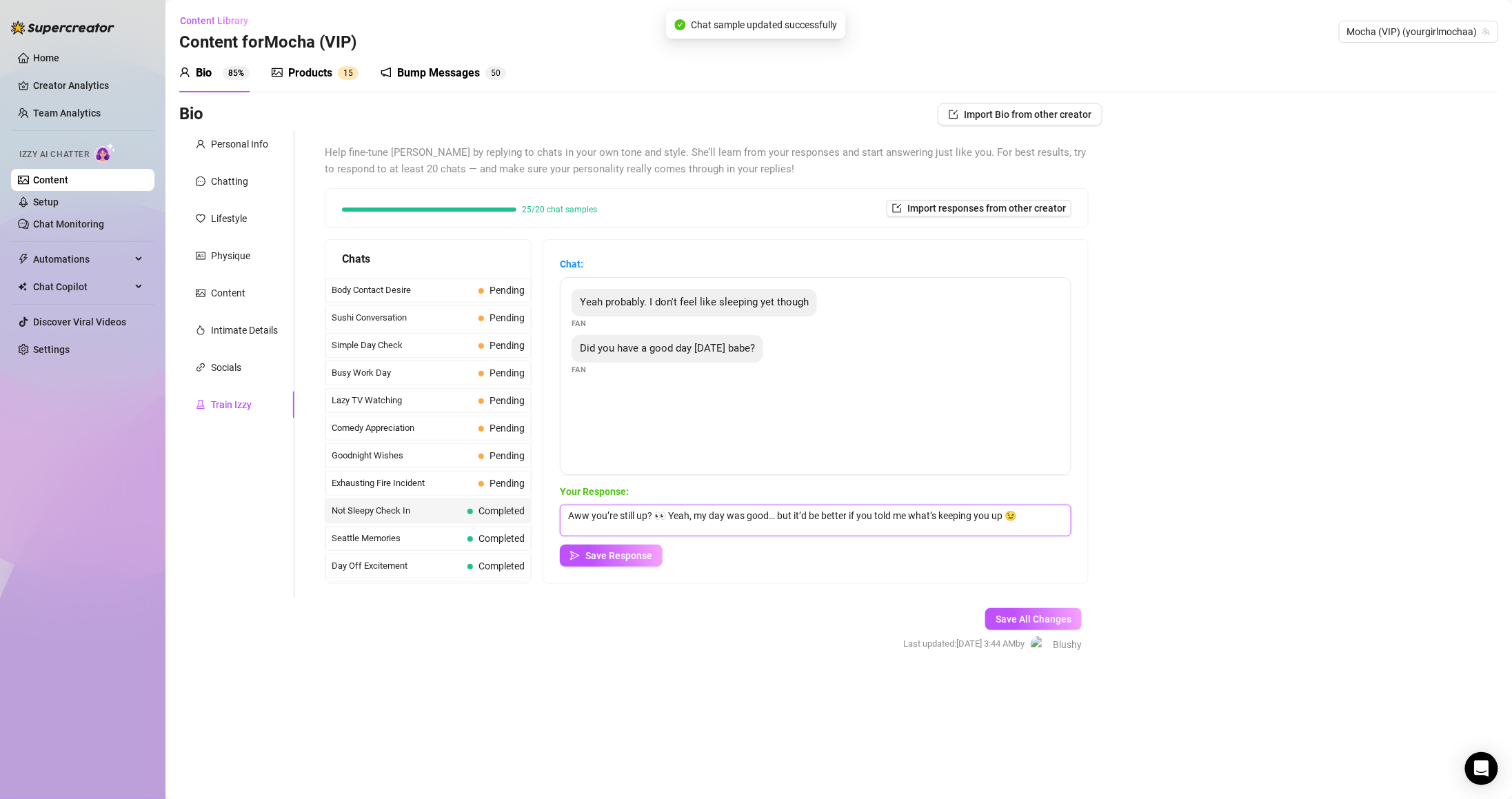
drag, startPoint x: 711, startPoint y: 518, endPoint x: 739, endPoint y: 515, distance: 28.2
click at [712, 518] on textarea "Aww you’re still up? 👀 Yeah, my day was good… but it’d be better if you told me…" at bounding box center [816, 520] width 512 height 31
type textarea "Aww you’re still up? 👀 My day was good… but it’d be better if you told me what’…"
click at [652, 550] on span "Save Response" at bounding box center [618, 556] width 67 height 11
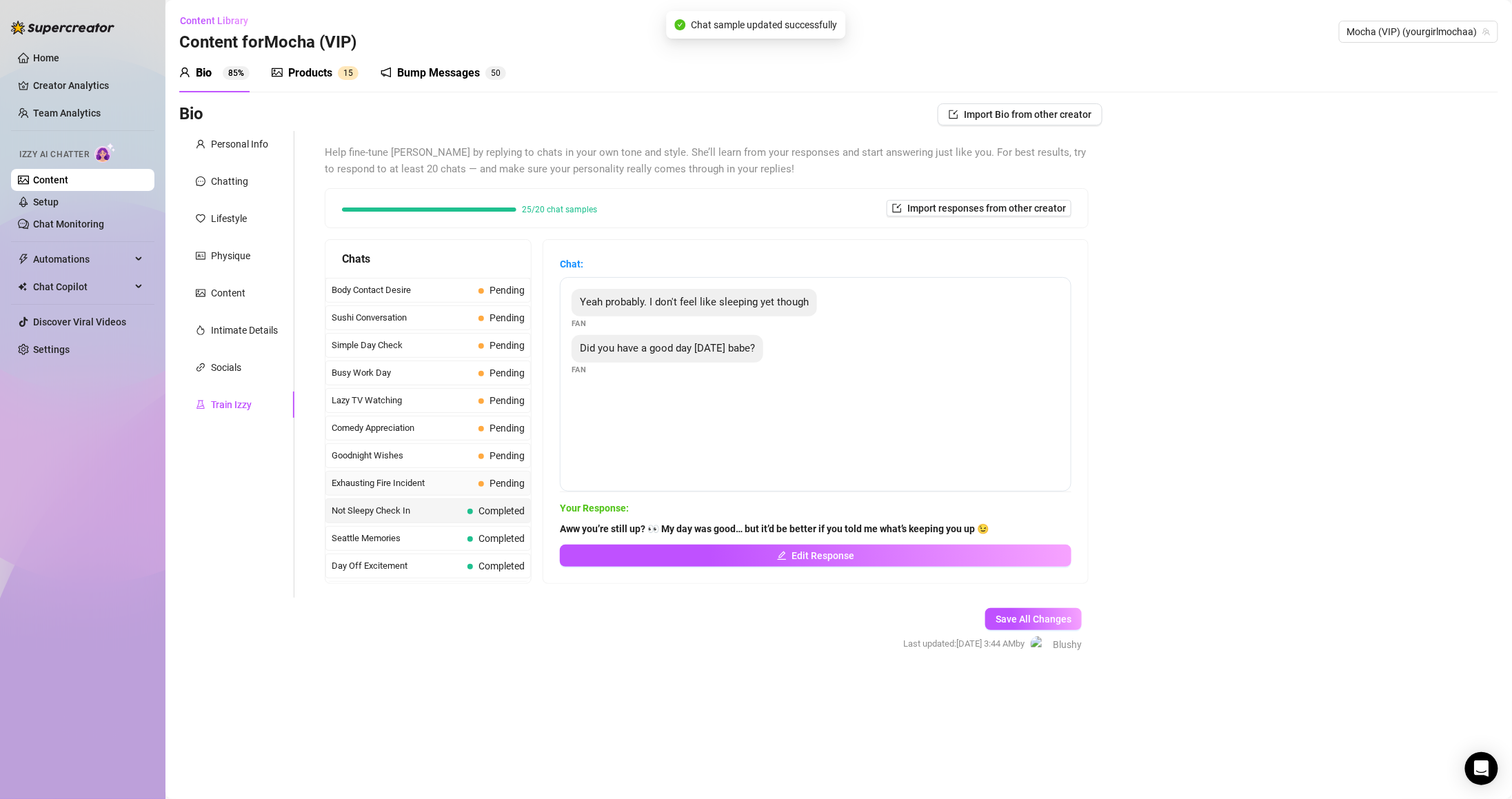
click at [483, 491] on span "Pending" at bounding box center [501, 483] width 46 height 15
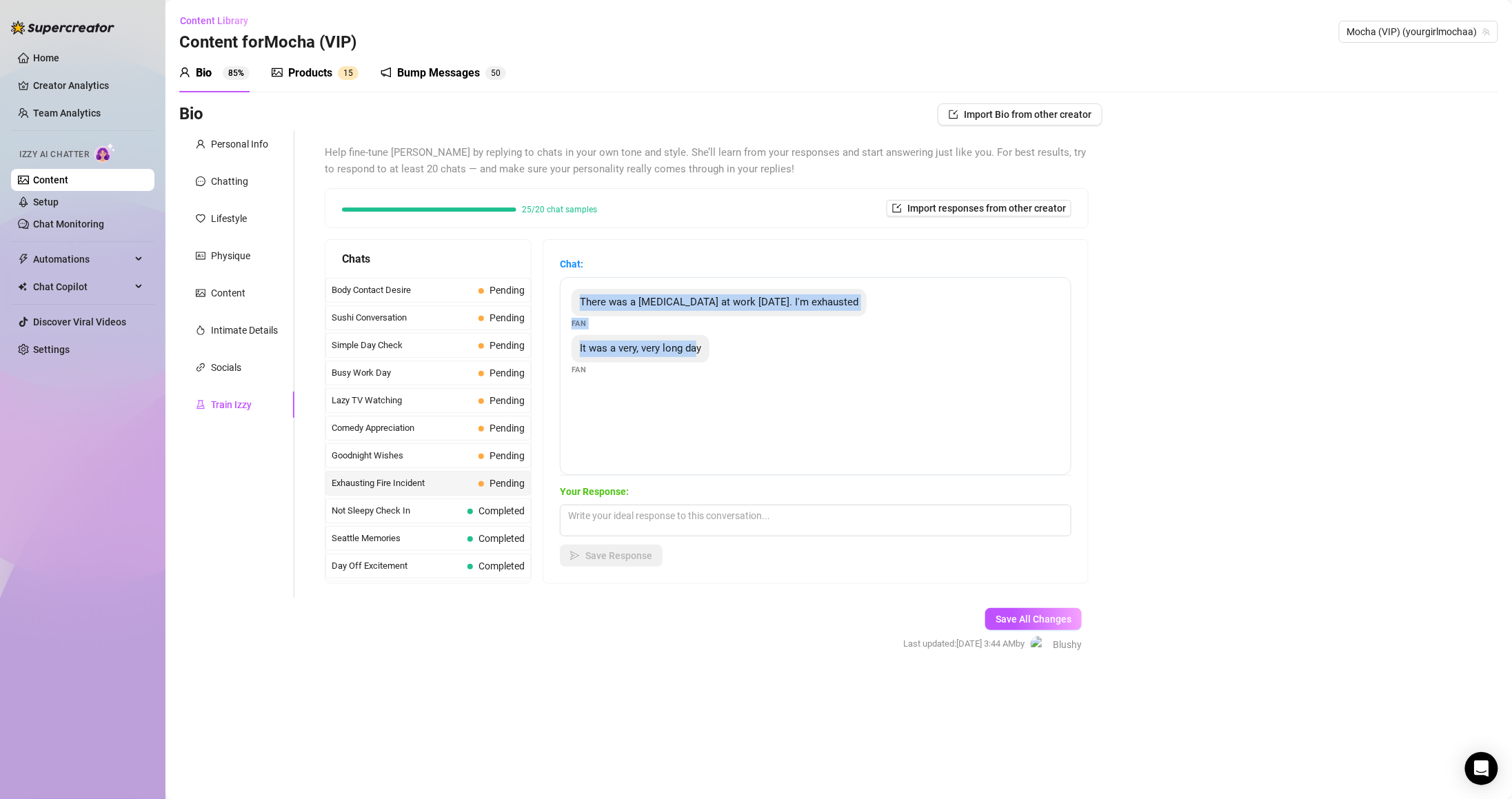
copy div "There was a house fire at work today. I'm exhausted Fan It was a very, very lon…"
drag, startPoint x: 590, startPoint y: 296, endPoint x: 712, endPoint y: 352, distance: 134.2
click at [712, 352] on div "There was a house fire at work today. I'm exhausted Fan It was a very, very lon…" at bounding box center [816, 376] width 512 height 198
click at [666, 514] on textarea at bounding box center [816, 520] width 512 height 31
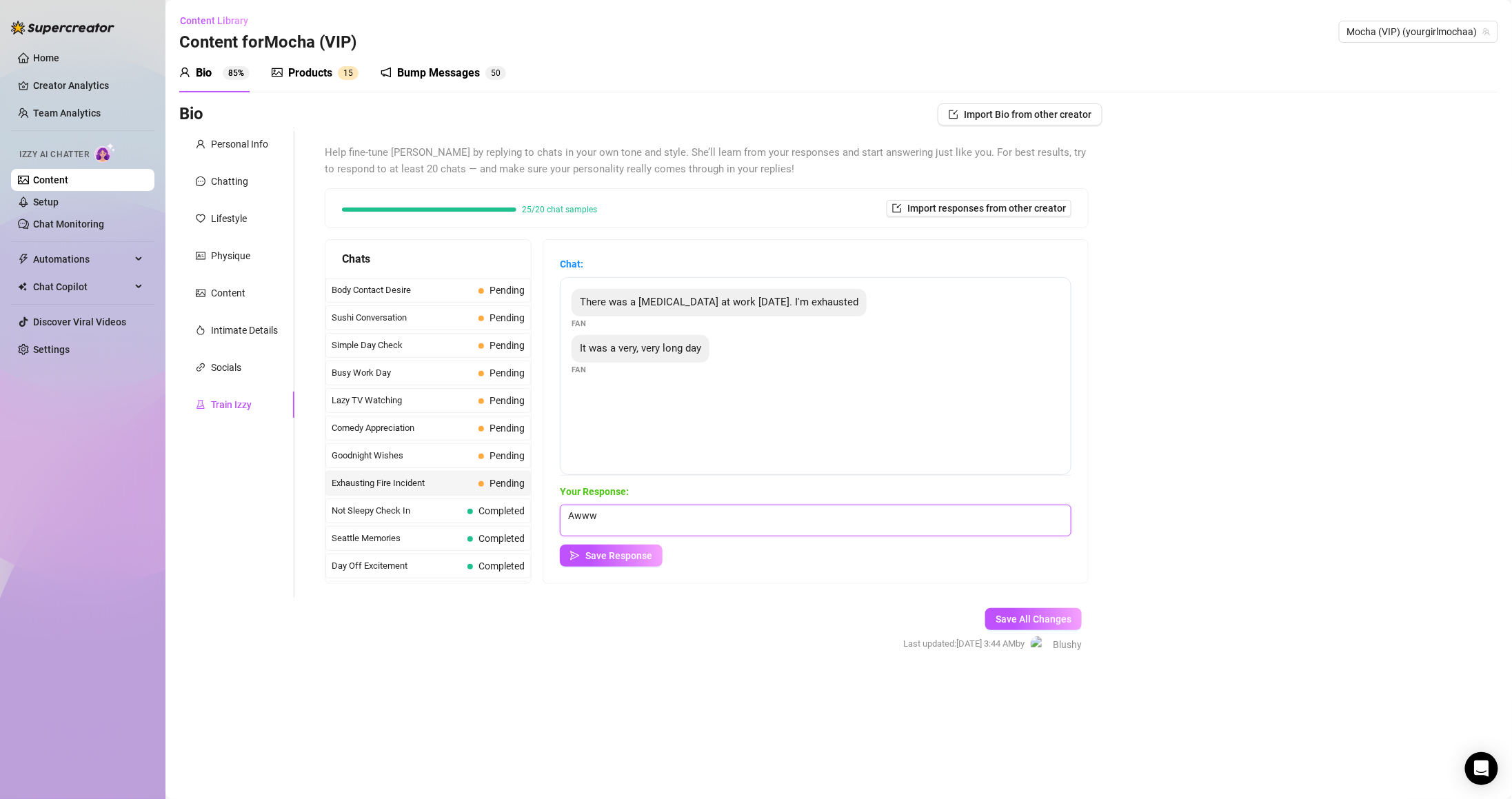
click at [753, 518] on textarea "Awww" at bounding box center [816, 520] width 512 height 31
paste textarea "how do you plan on relaxing after all that? 👀"
type textarea "Awww how do you plan on relaxing after all that? 👀"
click at [769, 542] on div "Your Response: Awww how do you plan on relaxing after all that? 👀 Save Response" at bounding box center [816, 525] width 512 height 83
click at [646, 561] on span "Save Response" at bounding box center [618, 556] width 67 height 11
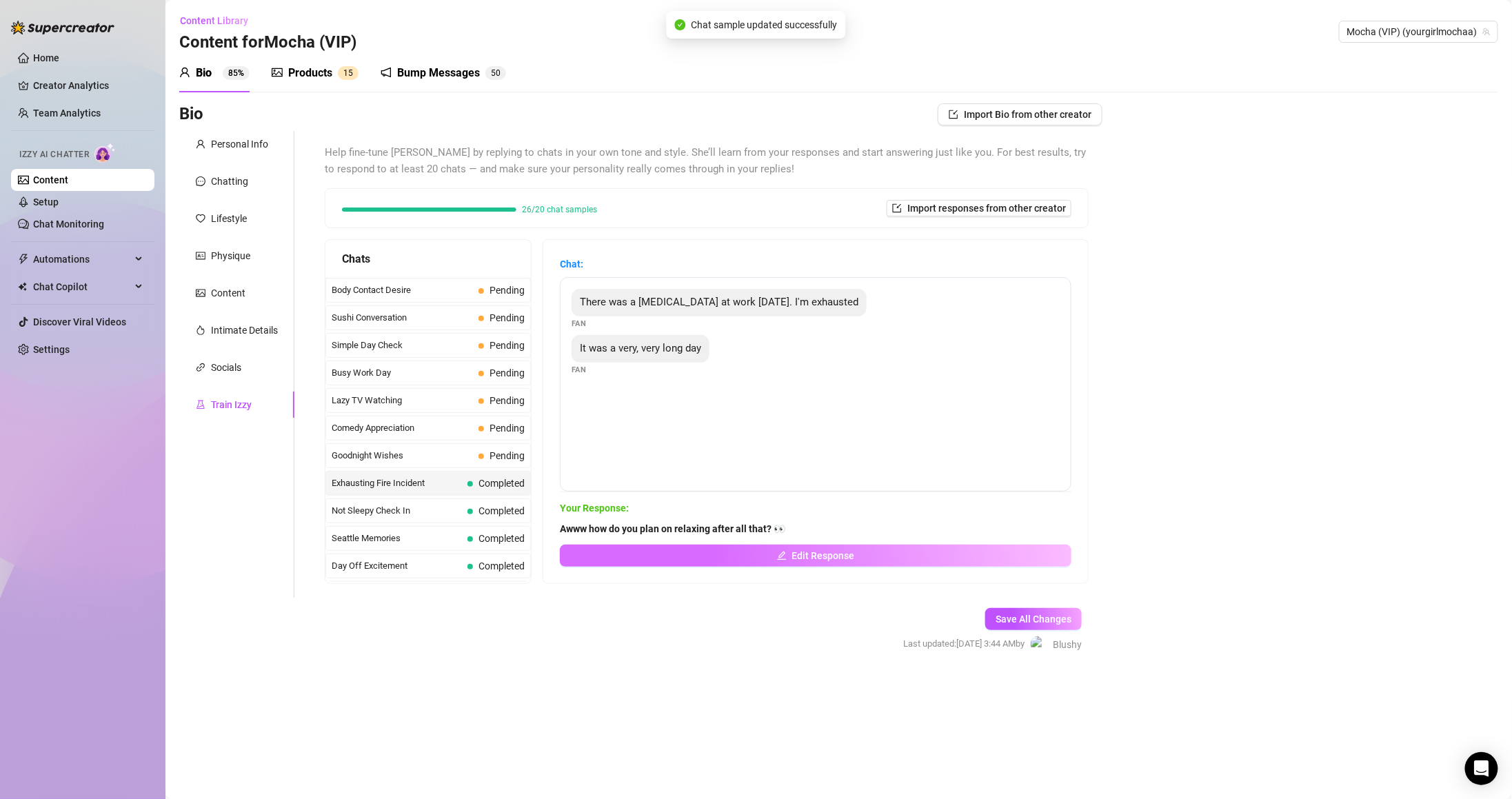
click at [712, 565] on button "Edit Response" at bounding box center [816, 555] width 512 height 22
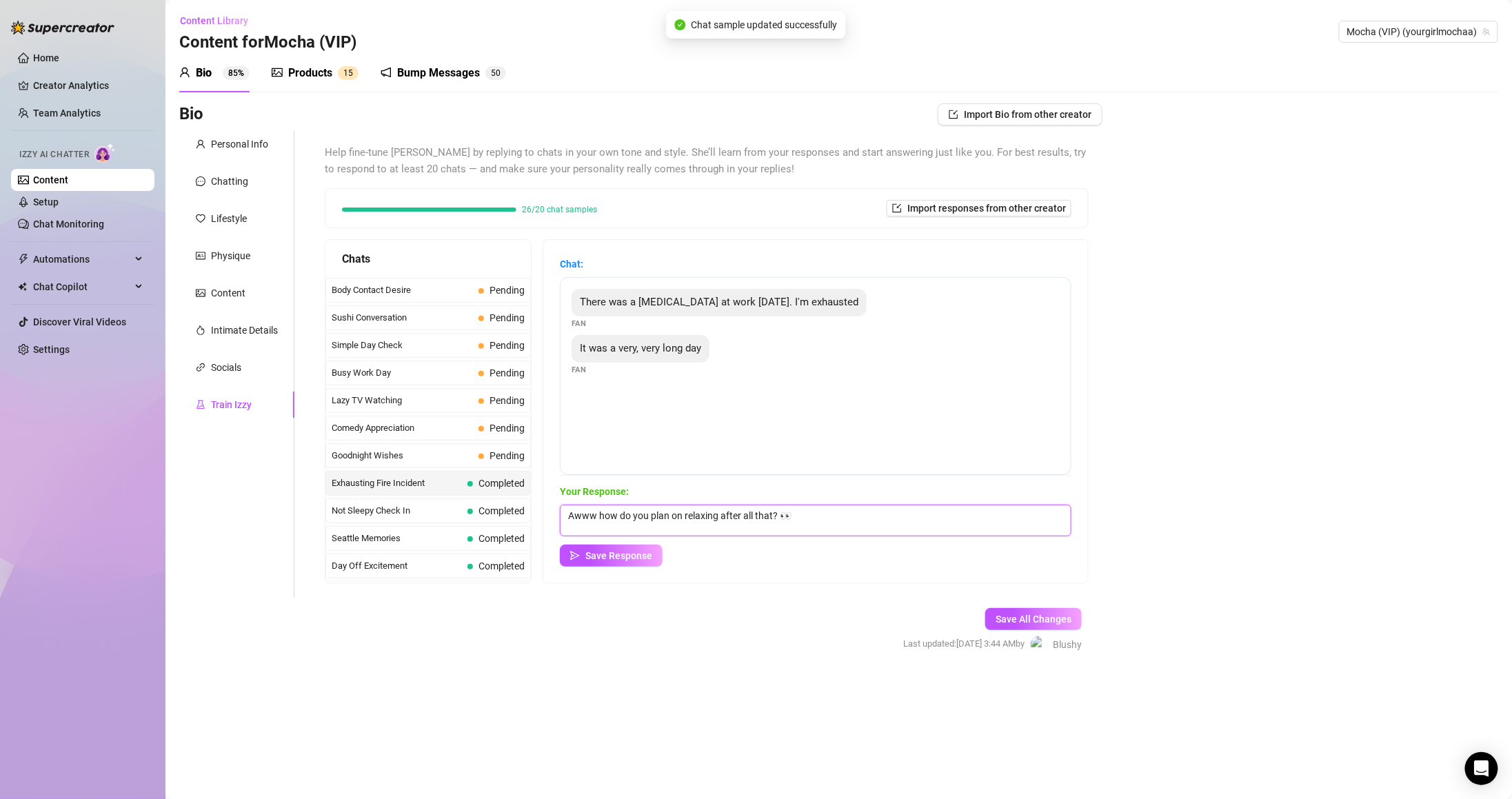
click at [609, 513] on textarea "Awww how do you plan on relaxing after all that? 👀" at bounding box center [816, 520] width 512 height 31
drag, startPoint x: 597, startPoint y: 513, endPoint x: 456, endPoint y: 510, distance: 141.0
click at [456, 510] on div "Chats Last Money Nipples Inquiry Completed Waiting For Payday Completed Not Pus…" at bounding box center [707, 411] width 764 height 344
click at [629, 514] on textarea "OMG that's how do you plan on relaxing after all that? 👀" at bounding box center [816, 520] width 512 height 31
click at [773, 522] on textarea "OMG that's a lot! Are you doing okay? How do you plan on relaxing after all tha…" at bounding box center [816, 520] width 512 height 31
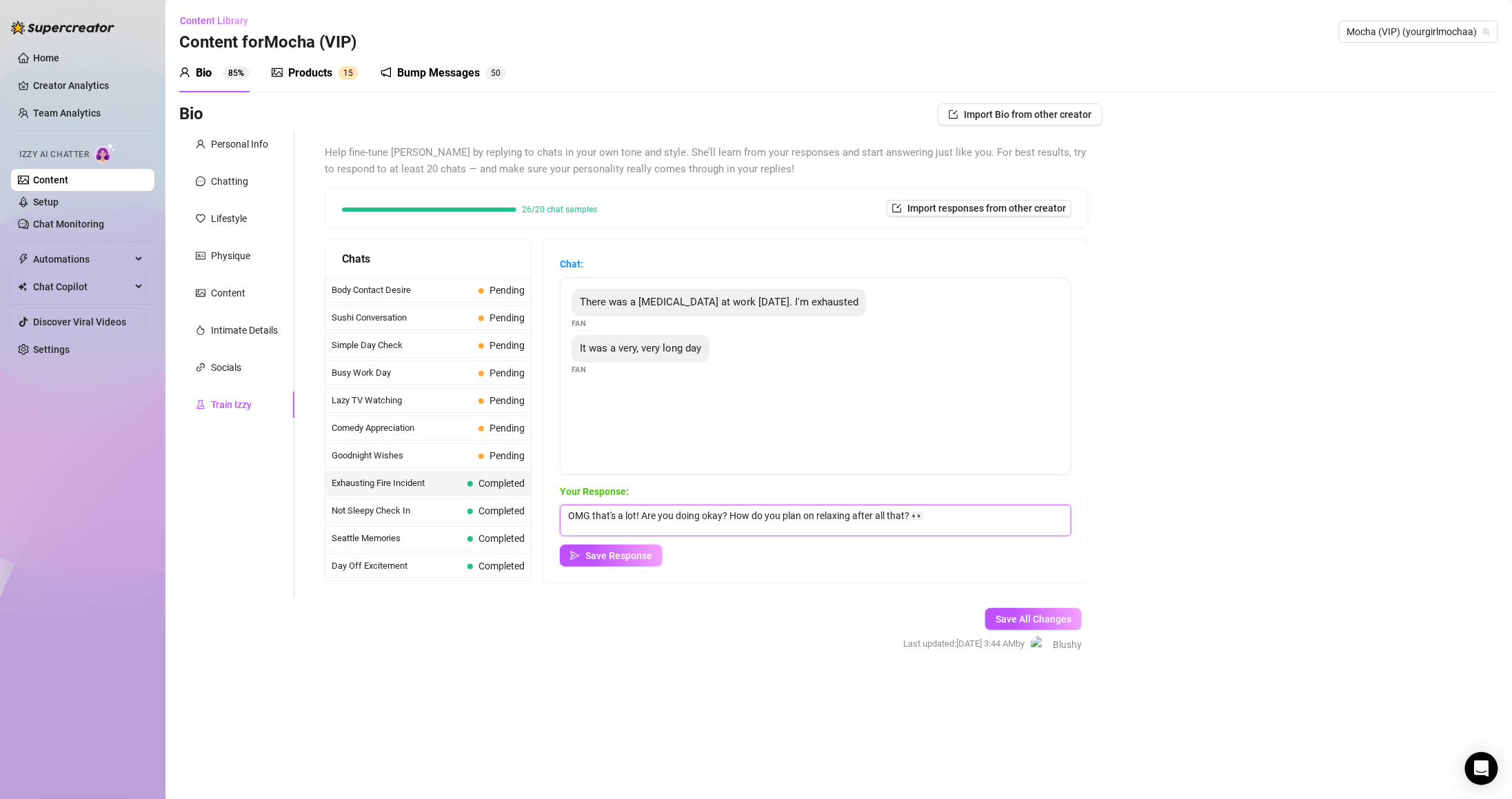
drag, startPoint x: 747, startPoint y: 513, endPoint x: 1053, endPoint y: 525, distance: 306.2
click at [1042, 522] on textarea "OMG that's a lot! Are you doing okay? How do you plan on relaxing after all tha…" at bounding box center [816, 520] width 512 height 31
paste textarea "Sounds like you could use someone to help you unwind after a day like that"
type textarea "OMG that's a lot! Are you doing okay? Sounds like you could use someone to help…"
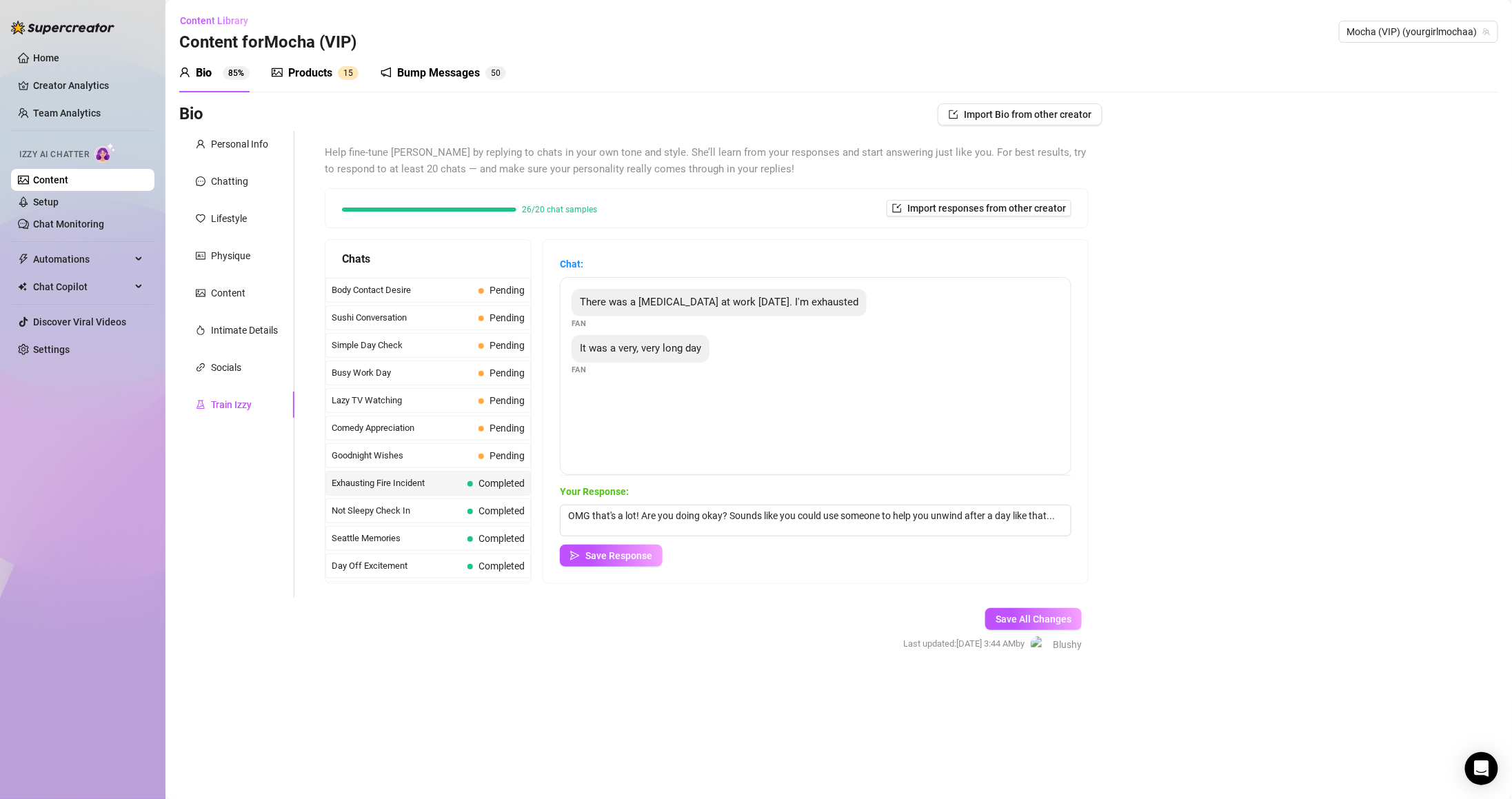
click at [806, 614] on form "Personal Info Chatting Lifestyle Physique Content Intimate Details Socials Trai…" at bounding box center [641, 404] width 923 height 546
click at [603, 546] on button "Save Response" at bounding box center [612, 555] width 103 height 22
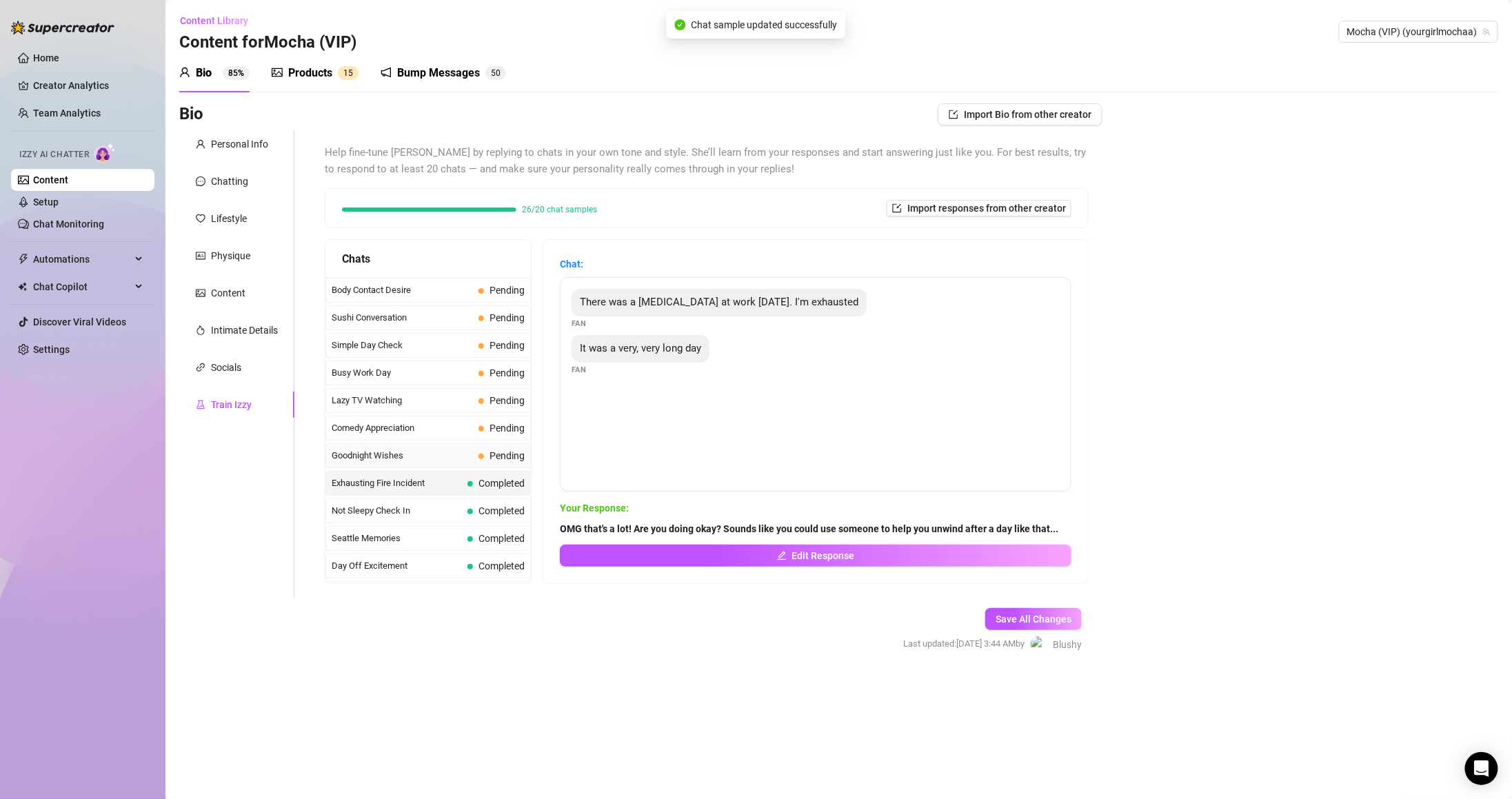
click at [462, 452] on div "Goodnight Wishes Pending" at bounding box center [427, 455] width 205 height 25
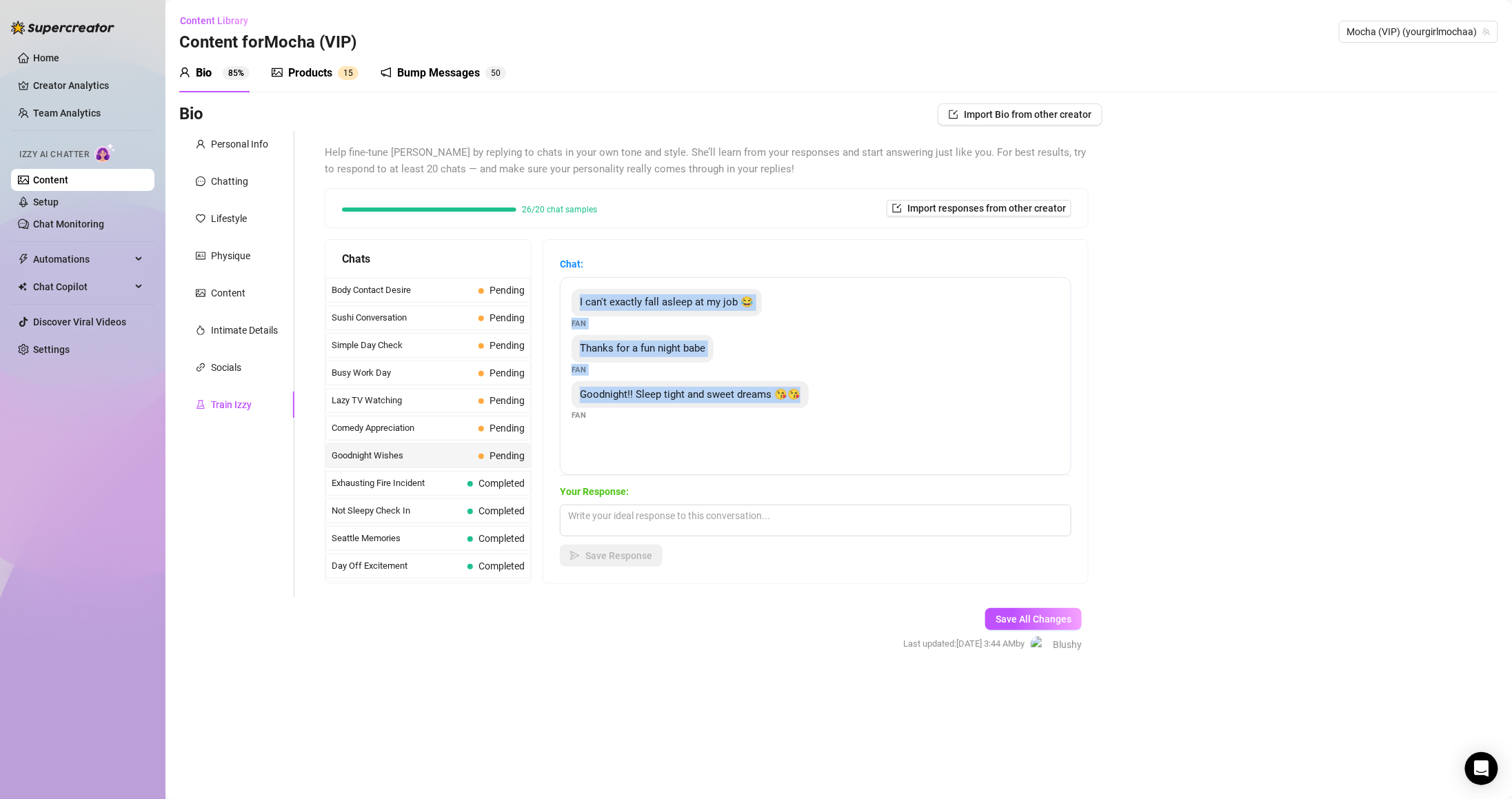
drag, startPoint x: 590, startPoint y: 305, endPoint x: 830, endPoint y: 387, distance: 253.6
click at [830, 387] on div "I can't exactly fall asleep at my job 😂 Fan Thanks for a fun night babe Fan Goo…" at bounding box center [816, 376] width 512 height 198
click at [729, 518] on textarea at bounding box center [816, 520] width 512 height 31
paste textarea "I’m glad you had fun, babe 💛 Sleep well and dream of me 😘✨"
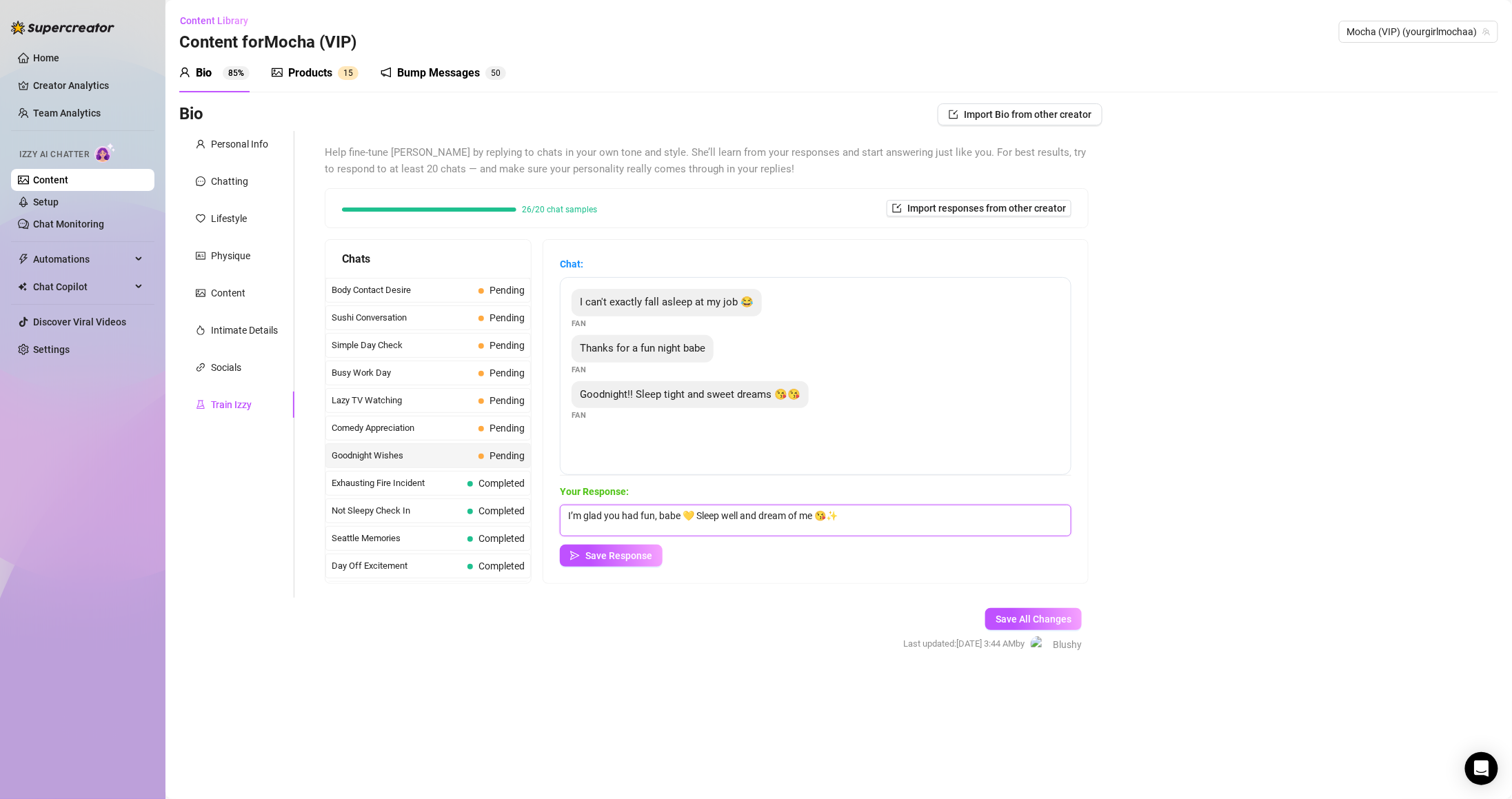
click at [666, 516] on textarea "I’m glad you had fun, babe 💛 Sleep well and dream of me 😘✨" at bounding box center [816, 520] width 512 height 31
click at [845, 514] on textarea "I’m glad you had fun babe 💛 Sleep well and dream of me 😘✨" at bounding box center [816, 520] width 512 height 31
click at [860, 513] on textarea "I’m glad you had fun babe 💛 Sleep well and dream of me 😘✨" at bounding box center [816, 520] width 512 height 31
type textarea "I’m glad you had fun babe 💛 Sleep well and dream of me 😘"
click at [643, 549] on button "Save Response" at bounding box center [612, 555] width 103 height 22
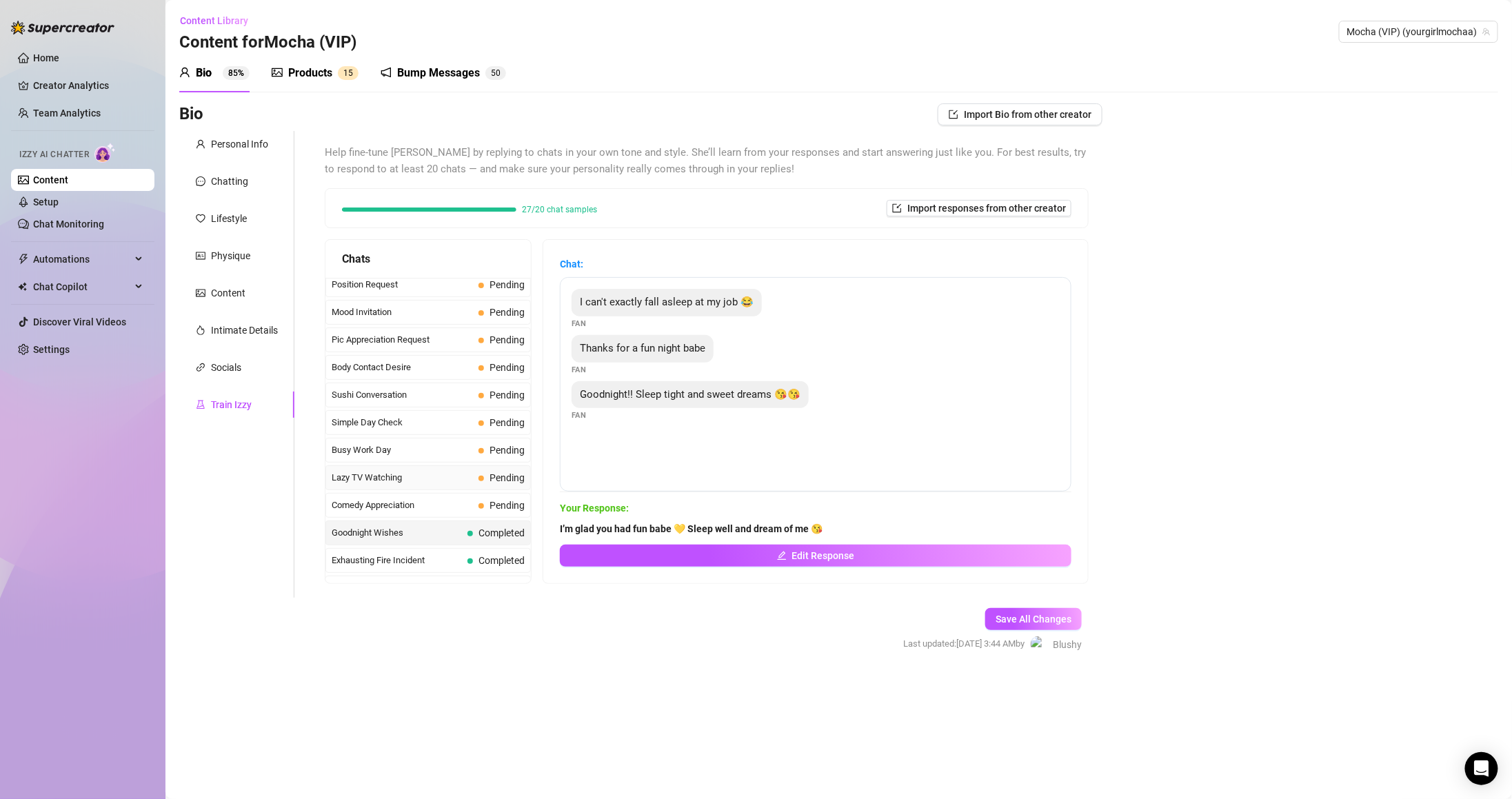
scroll to position [718, 0]
click at [489, 563] on div "Comedy Appreciation Pending" at bounding box center [427, 565] width 205 height 25
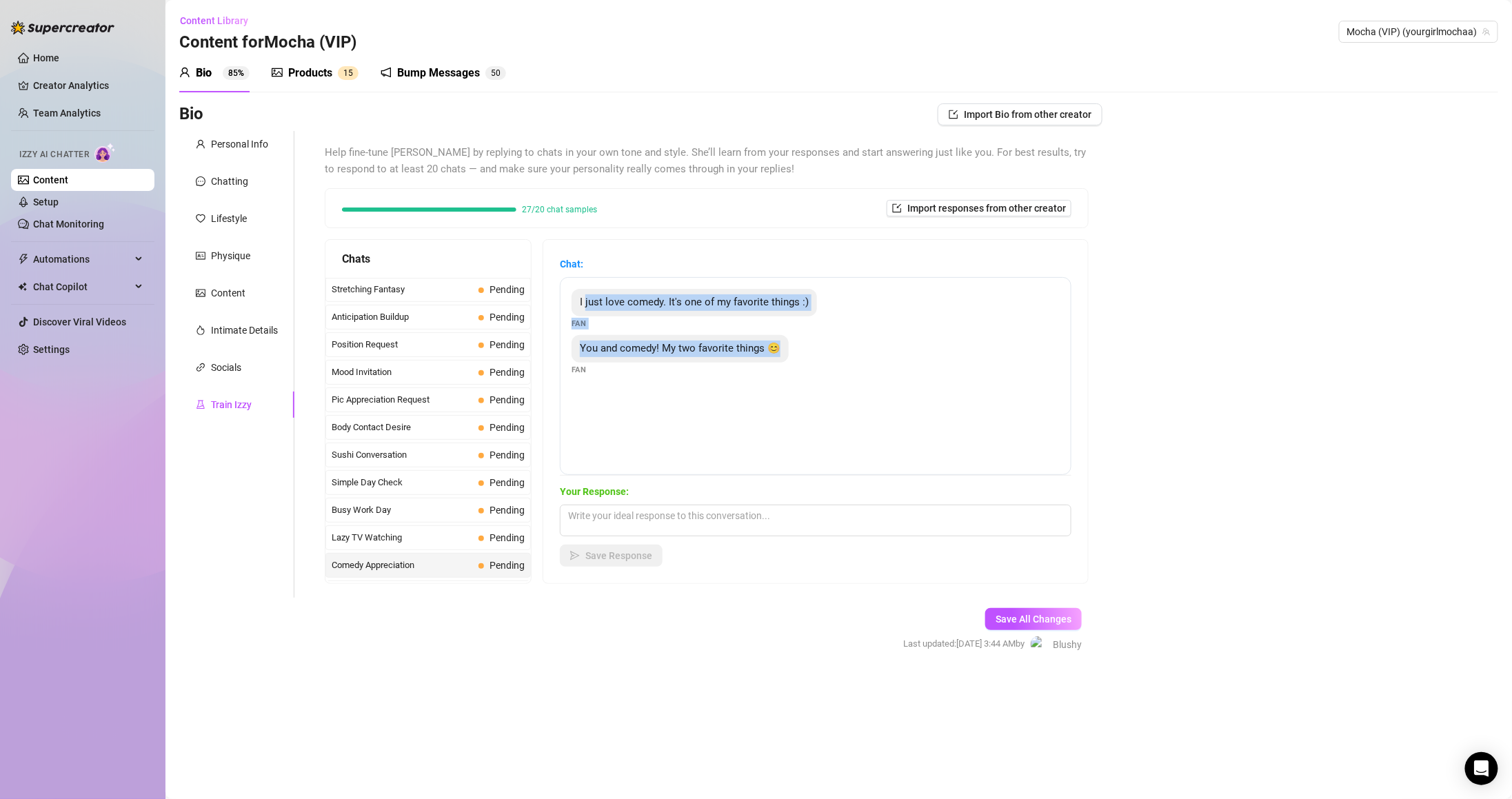
drag, startPoint x: 596, startPoint y: 296, endPoint x: 789, endPoint y: 348, distance: 199.9
click at [789, 348] on div "I just love comedy. It's one of my favorite things :) Fan You and comedy! My tw…" at bounding box center [816, 376] width 512 height 198
click at [654, 534] on textarea at bounding box center [816, 520] width 512 height 31
paste textarea "gotta make you laugh even more so I stay at the top of that list 😉"
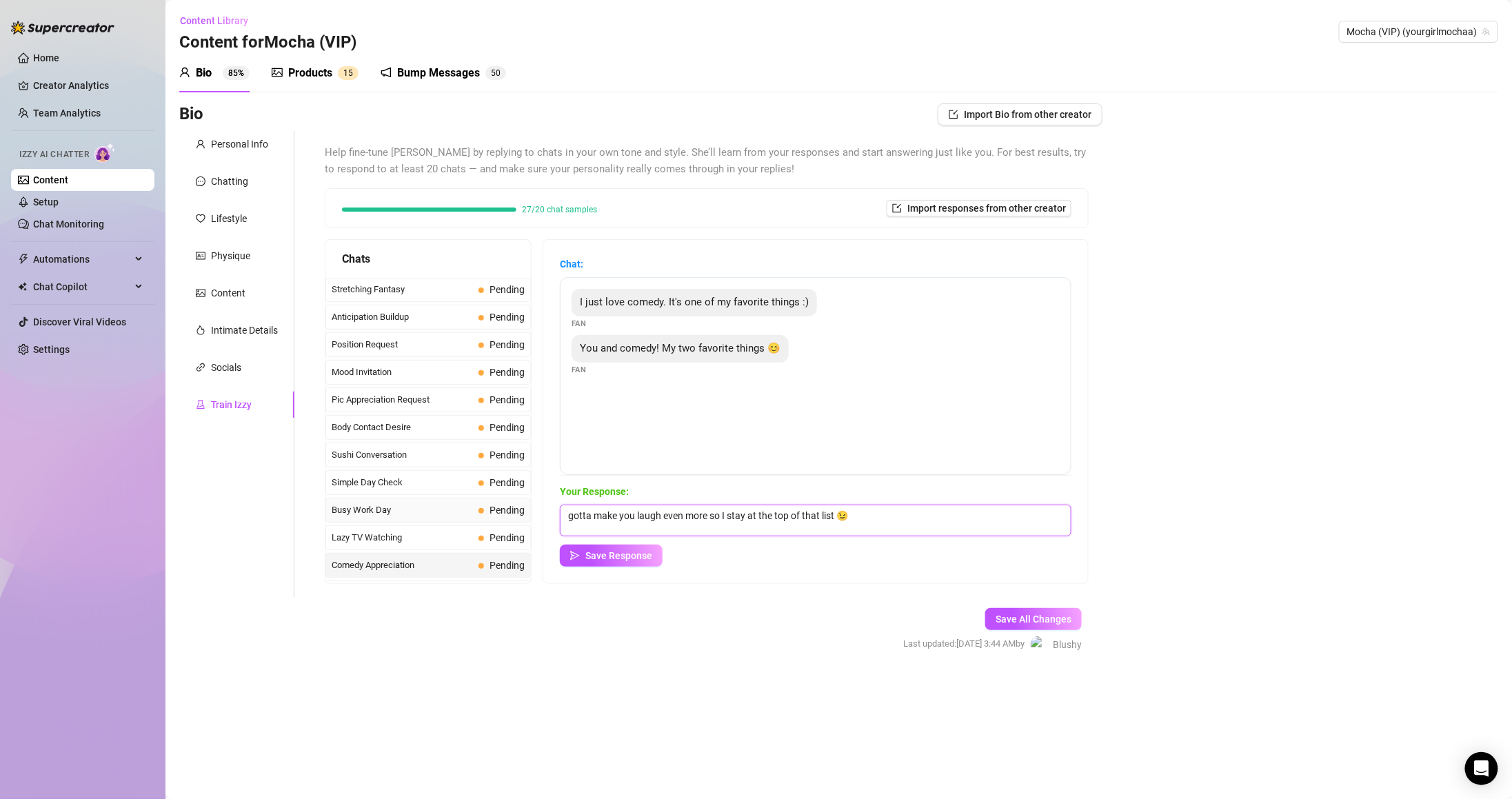
drag, startPoint x: 601, startPoint y: 509, endPoint x: 450, endPoint y: 515, distance: 151.1
click at [457, 515] on div "Chats Last Money Nipples Inquiry Completed Waiting For Payday Completed Not Pus…" at bounding box center [707, 411] width 764 height 344
drag, startPoint x: 932, startPoint y: 521, endPoint x: 366, endPoint y: 531, distance: 566.1
click at [444, 531] on div "Chats Last Money Nipples Inquiry Completed Waiting For Payday Completed Not Pus…" at bounding box center [707, 411] width 764 height 344
paste textarea "Aww, you’re too cute 😌 Guess I’ll have to keep being funny then"
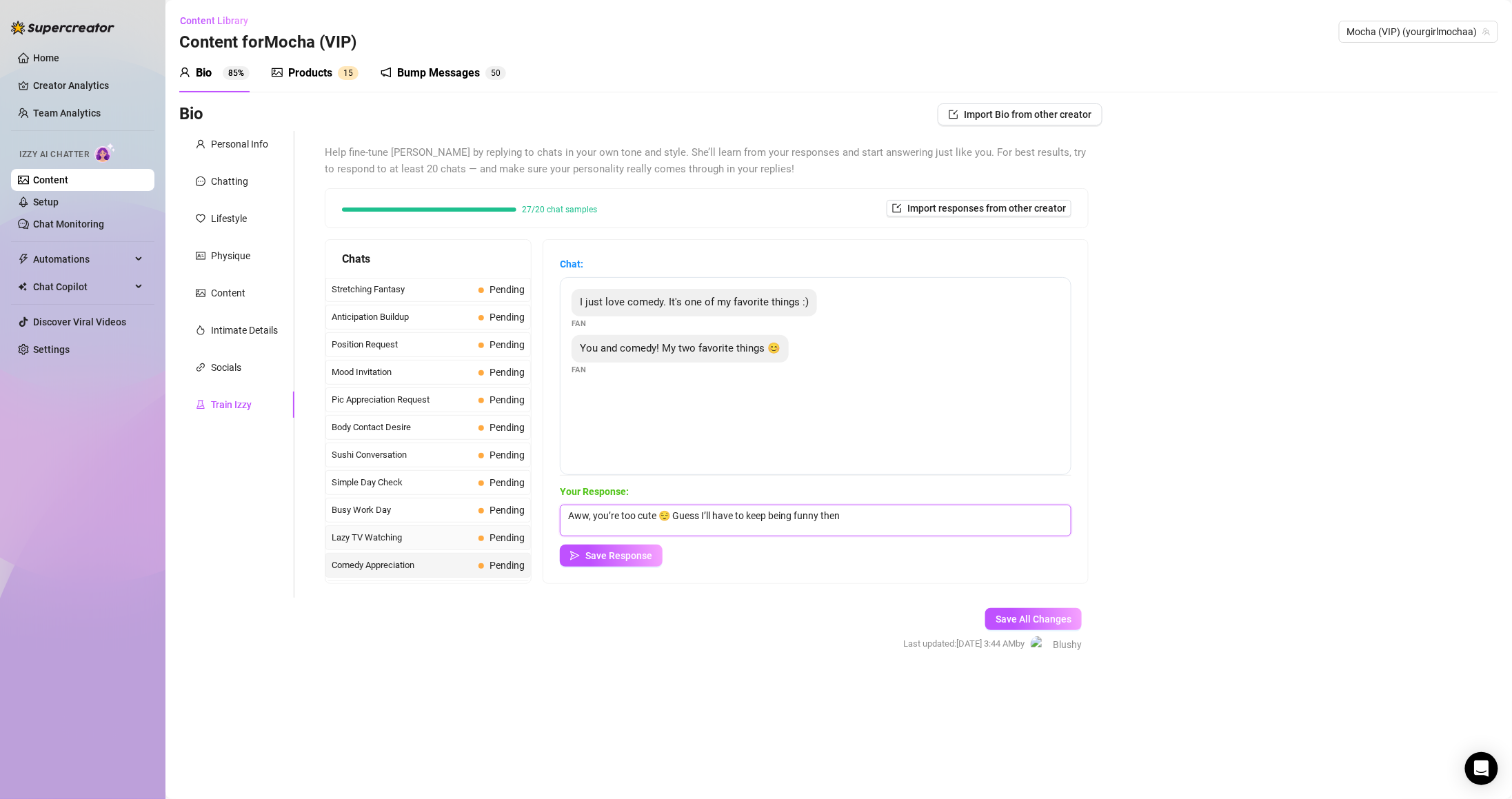
drag, startPoint x: 684, startPoint y: 517, endPoint x: 411, endPoint y: 557, distance: 275.9
click at [411, 557] on div "Chats Last Money Nipples Inquiry Completed Waiting For Payday Completed Not Pus…" at bounding box center [707, 411] width 764 height 344
type textarea "Guess I’ll have to keep being funny then 🤭"
click at [625, 560] on span "Save Response" at bounding box center [618, 556] width 67 height 11
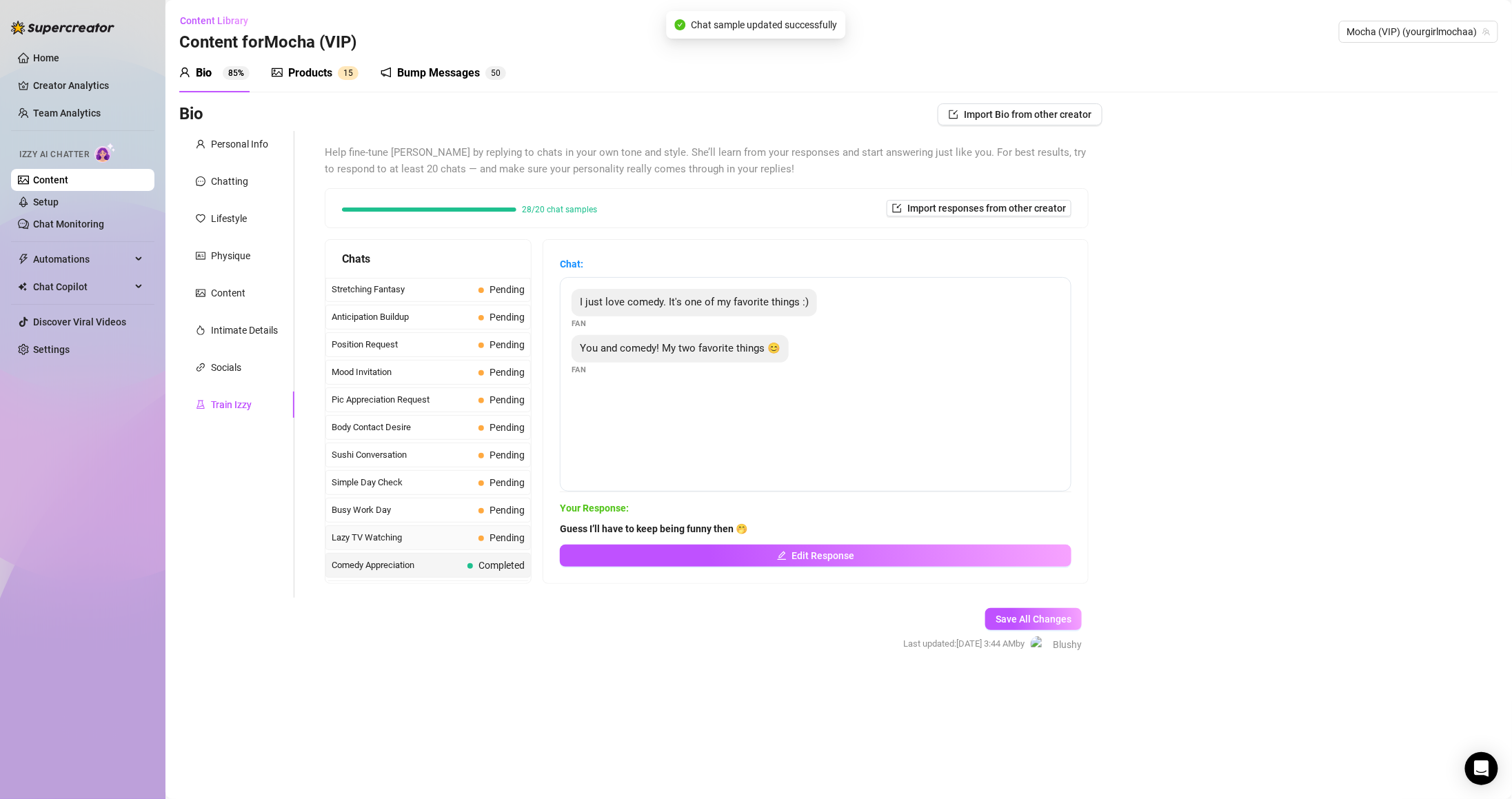
click at [455, 545] on span "Lazy TV Watching" at bounding box center [402, 537] width 142 height 14
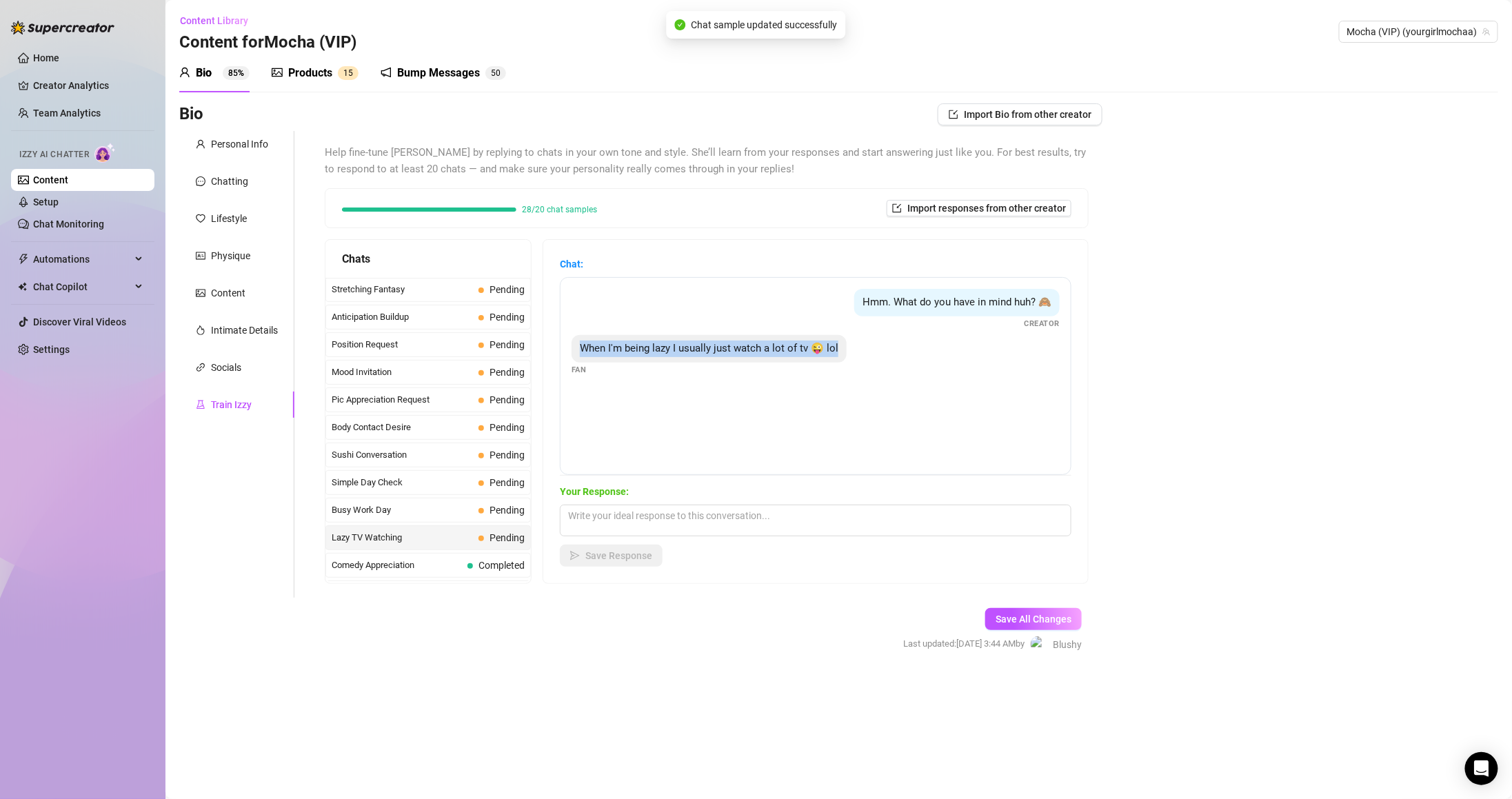
drag, startPoint x: 587, startPoint y: 348, endPoint x: 870, endPoint y: 352, distance: 283.0
click at [870, 352] on div "When I'm being lazy I usually just watch a lot of tv 😜 lol Fan" at bounding box center [815, 355] width 488 height 41
click at [892, 554] on div "Save Response" at bounding box center [816, 555] width 512 height 22
click at [857, 511] on textarea at bounding box center [816, 520] width 512 height 31
drag, startPoint x: 756, startPoint y: 501, endPoint x: 758, endPoint y: 517, distance: 16.1
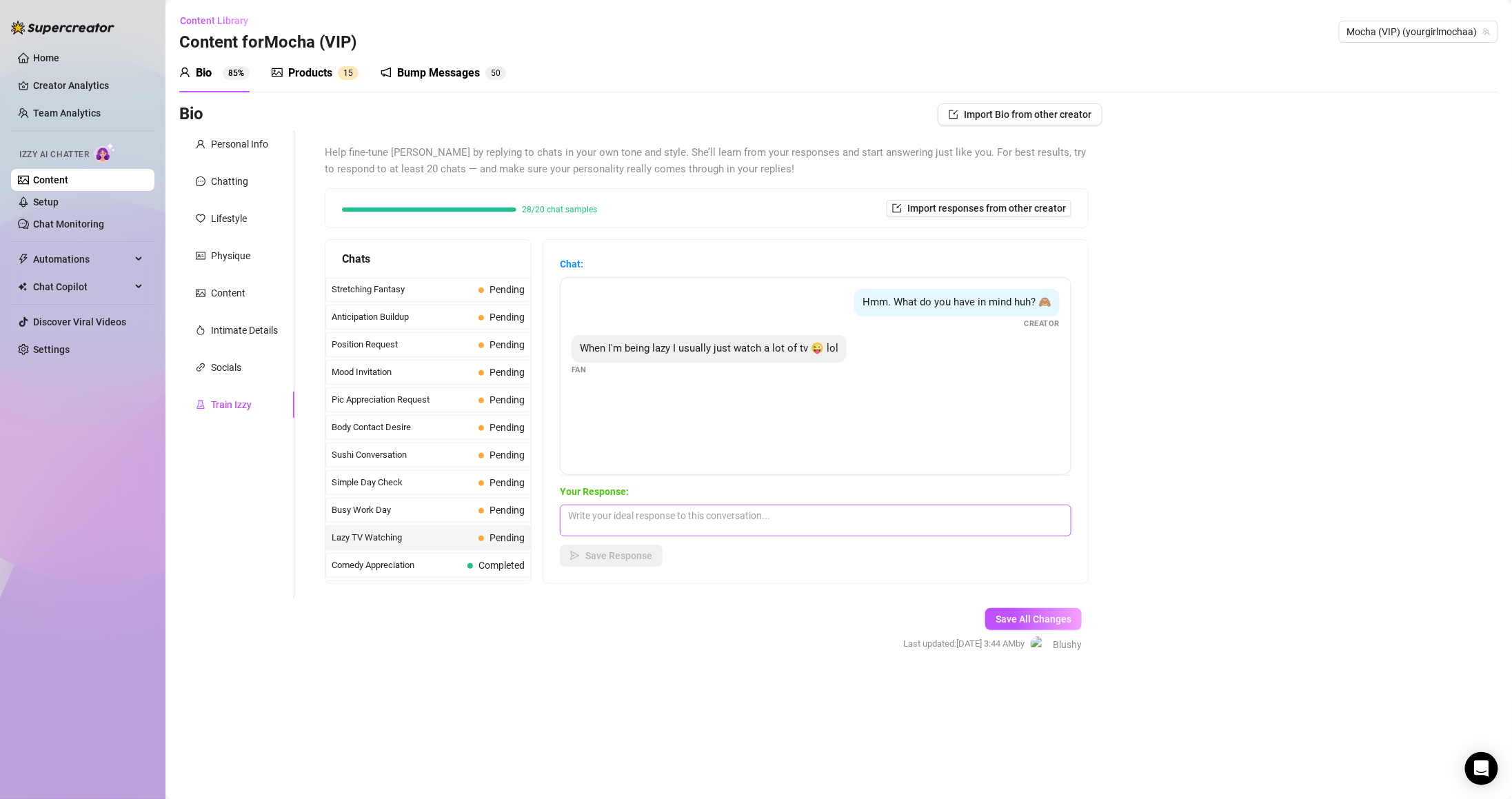
click at [756, 503] on div "Your Response: Save Response" at bounding box center [816, 525] width 512 height 83
click at [760, 522] on textarea at bounding box center [816, 520] width 512 height 31
paste textarea "mind if I come keep you company on the couch?"
drag, startPoint x: 659, startPoint y: 514, endPoint x: 619, endPoint y: 519, distance: 40.3
click at [619, 519] on textarea "Mind if I come keep you company on the couch? hehe" at bounding box center [816, 520] width 512 height 31
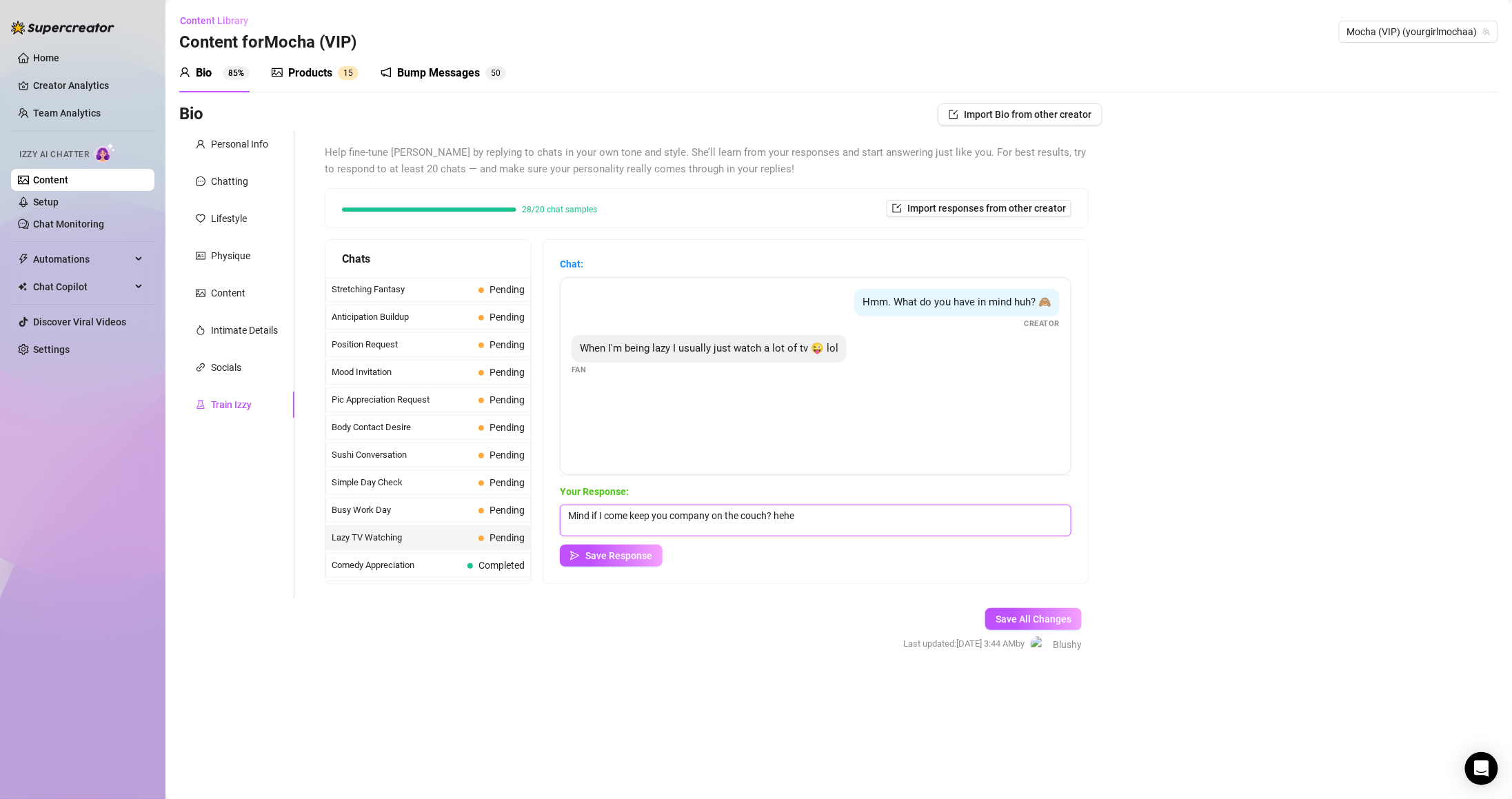
click at [853, 515] on textarea "Mind if I come keep you company on the couch? hehe" at bounding box center [816, 520] width 512 height 31
drag, startPoint x: 620, startPoint y: 515, endPoint x: 640, endPoint y: 516, distance: 20.0
click at [640, 516] on textarea "Mind if I come keep you company on the couch? hehe" at bounding box center [816, 520] width 512 height 31
click at [747, 541] on div "Your Response: Mind if I come keep you company on the couch? hehe Save Response" at bounding box center [816, 525] width 512 height 83
click at [747, 522] on textarea "Mind if I come keep you company on the couch? hehe" at bounding box center [816, 520] width 512 height 31
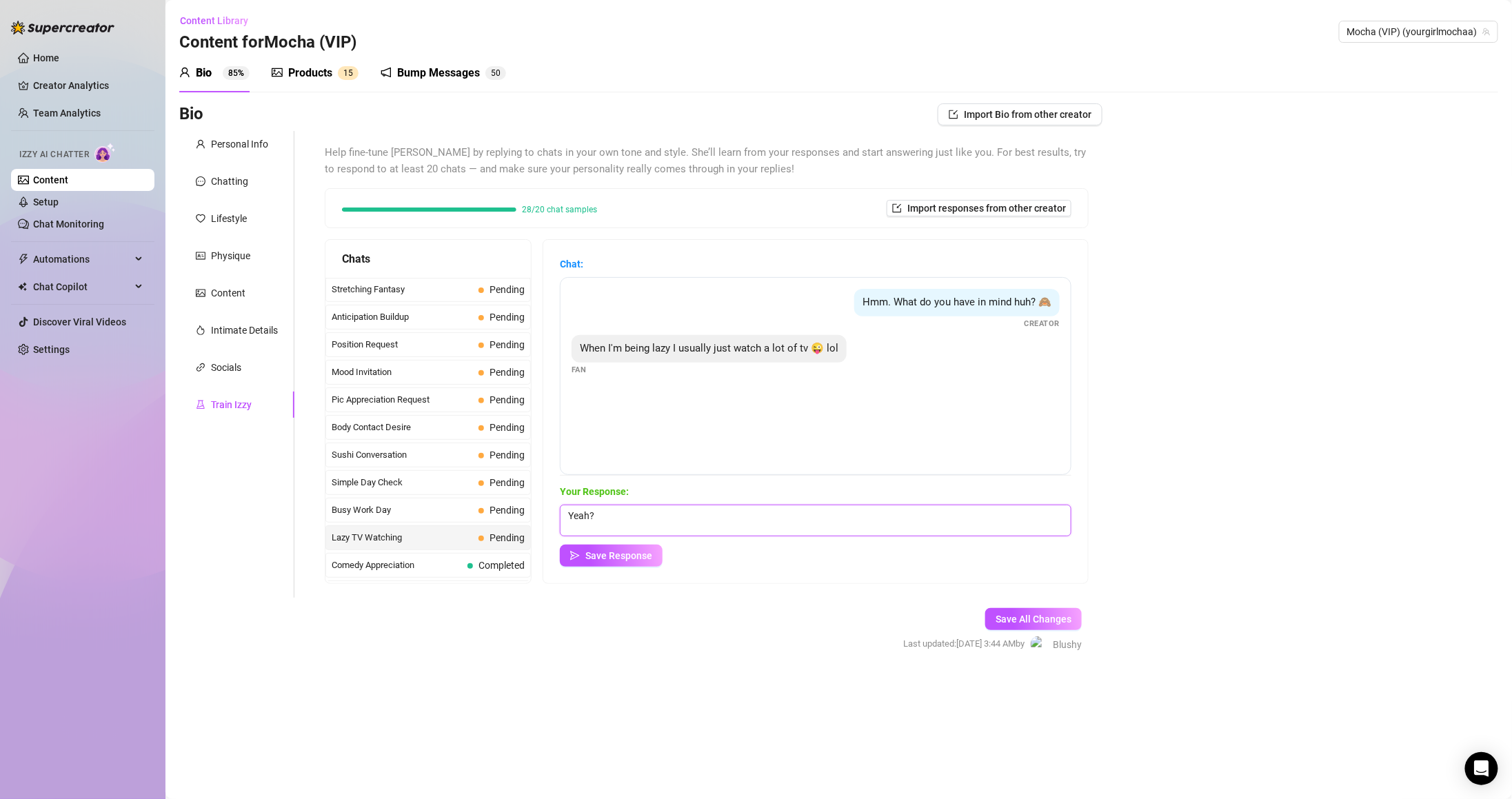
paste textarea "what would we watch if I was there with you? 😏"
click at [608, 513] on textarea "Yeah? what would we watch if I was there with you? 😏" at bounding box center [816, 520] width 512 height 31
type textarea "Yeah? What would we watch if I was there with you? 😏"
click at [636, 561] on span "Save Response" at bounding box center [618, 556] width 67 height 11
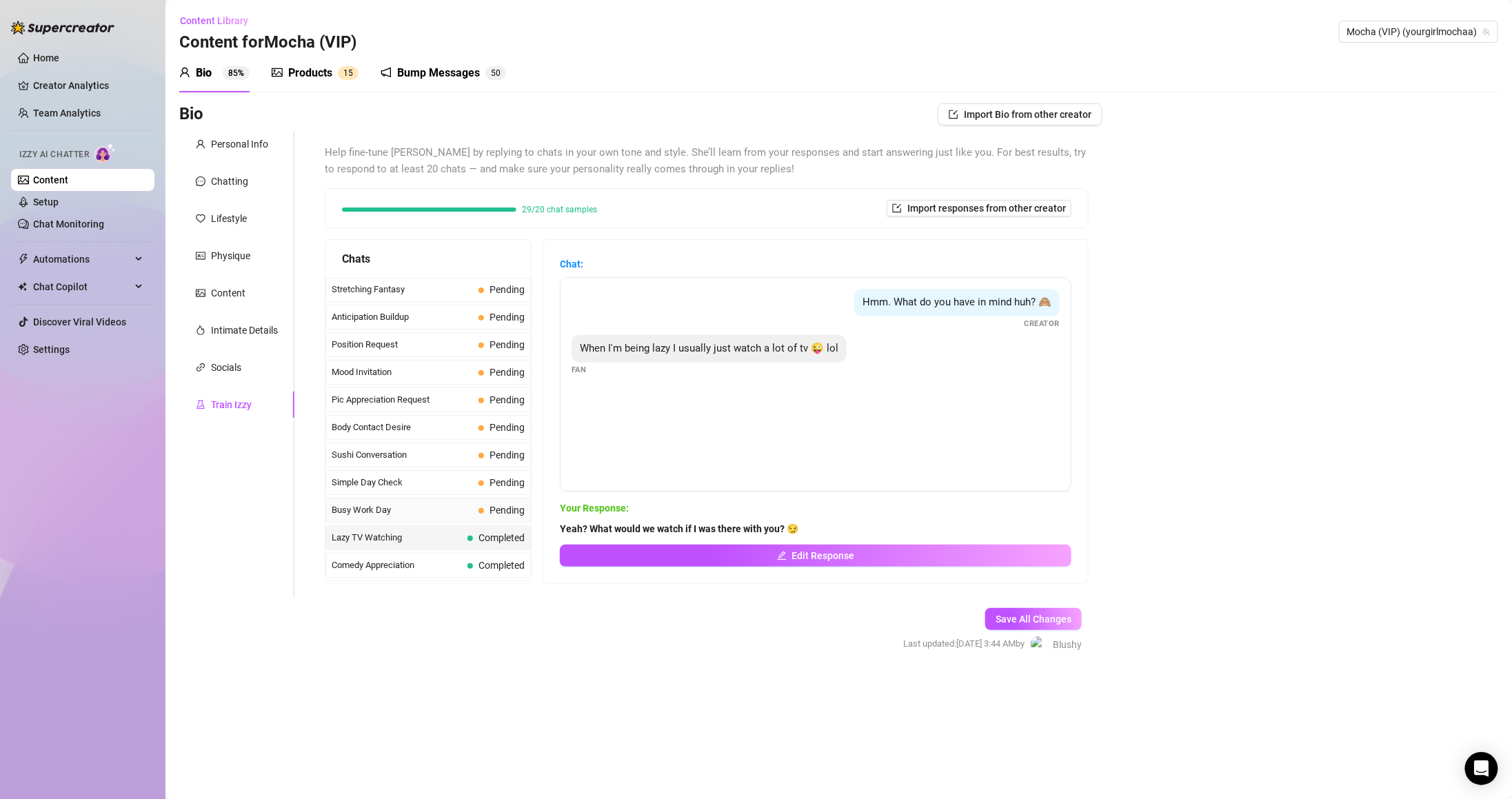
click at [497, 516] on span "Pending" at bounding box center [507, 510] width 35 height 11
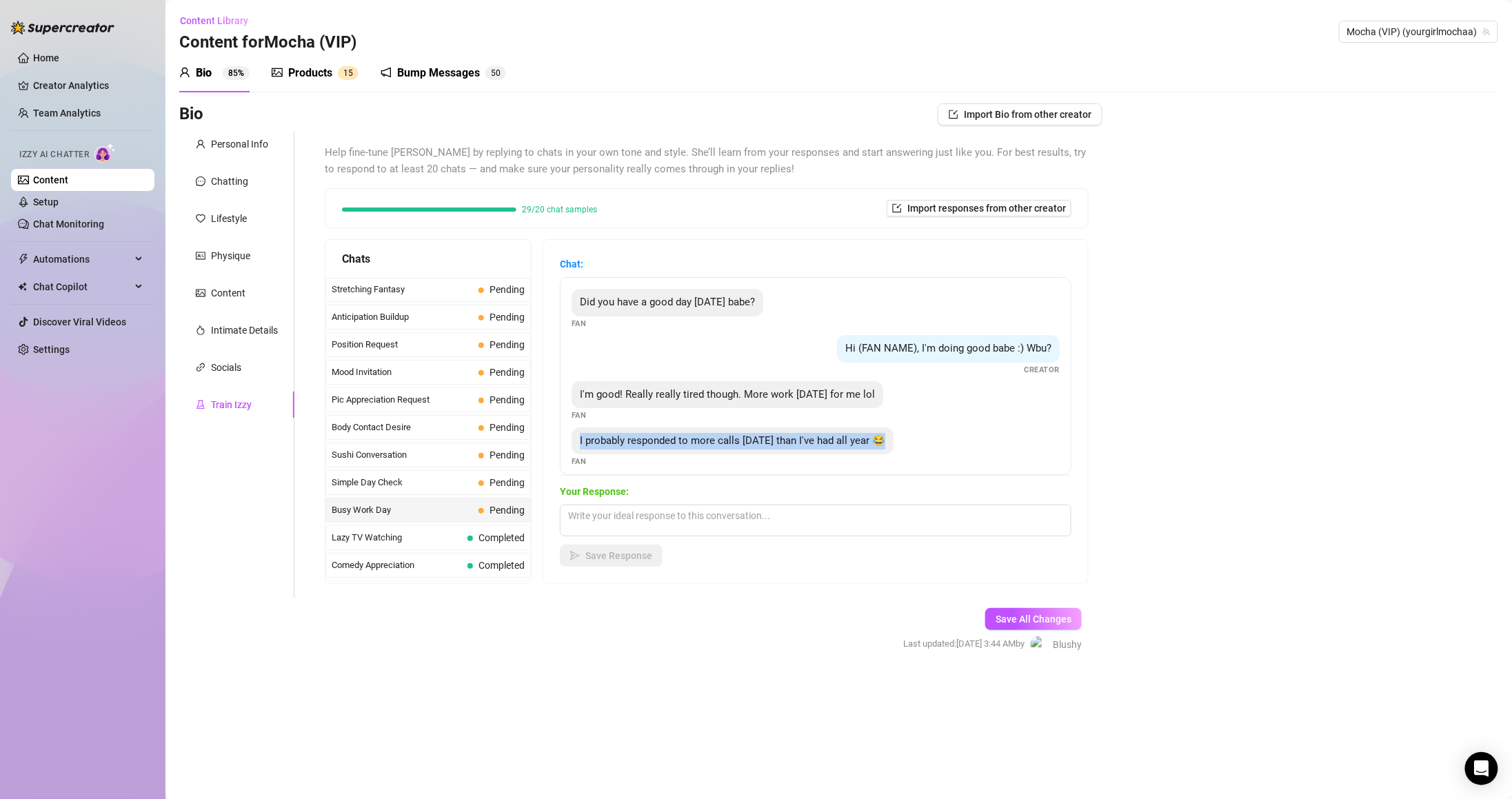
drag, startPoint x: 583, startPoint y: 444, endPoint x: 902, endPoint y: 437, distance: 319.1
click at [902, 437] on div "I probably responded to more calls today than I've had all year 😂 Fan" at bounding box center [815, 447] width 488 height 41
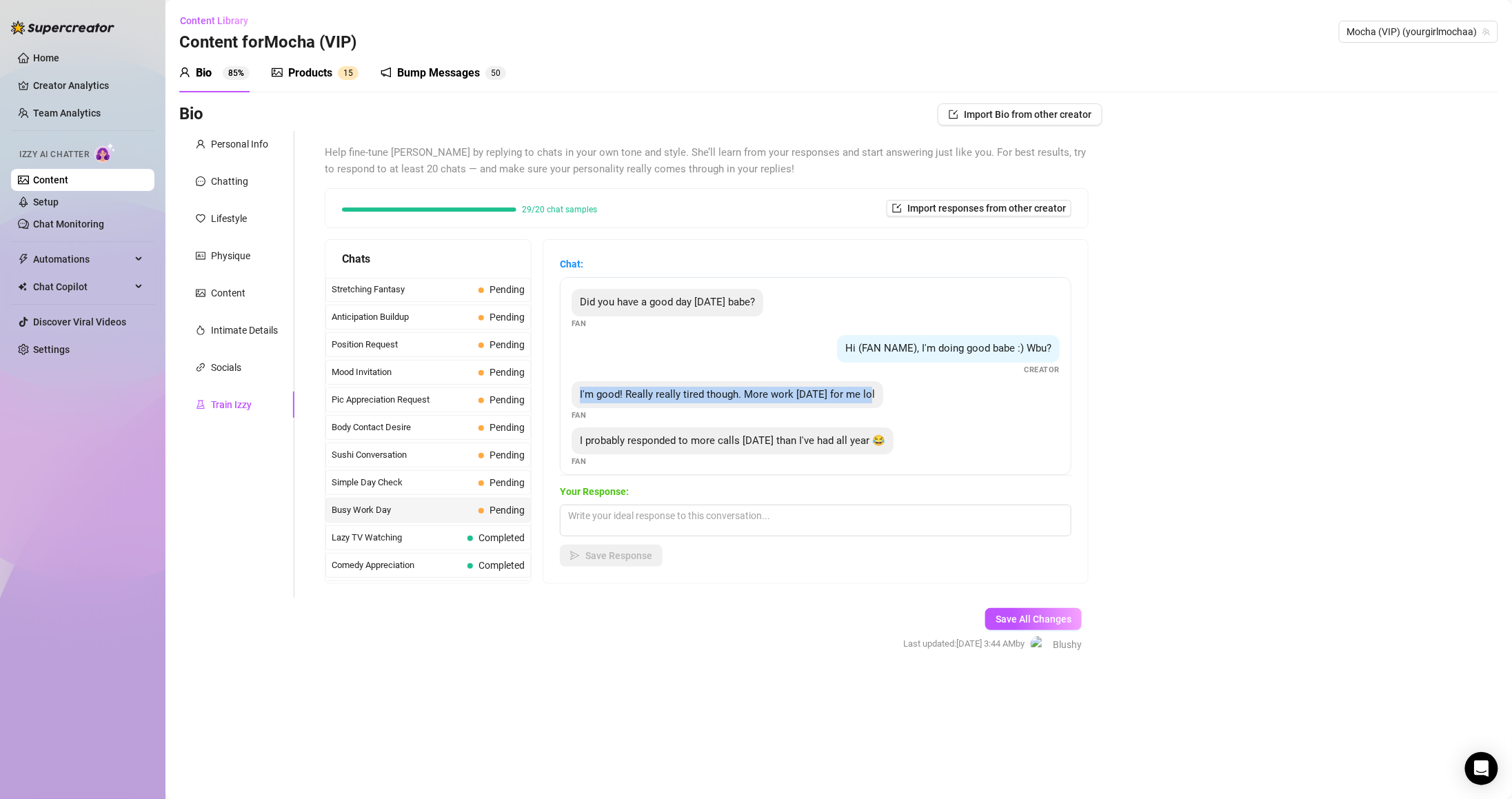
drag, startPoint x: 584, startPoint y: 395, endPoint x: 890, endPoint y: 390, distance: 306.0
click at [890, 390] on div "I'm good! Really really tired though. More work today for me lol Fan" at bounding box center [815, 402] width 488 height 41
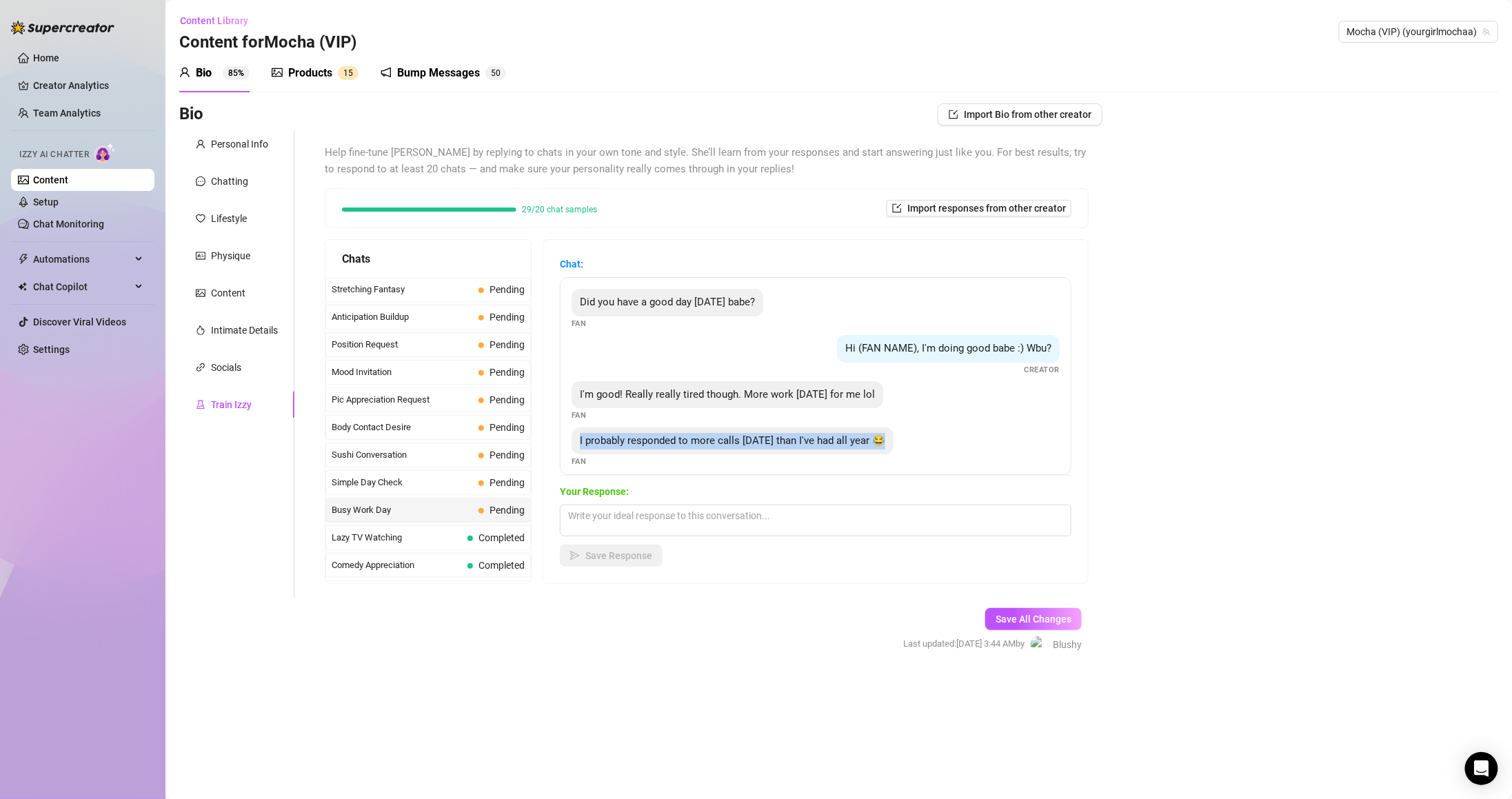
drag, startPoint x: 587, startPoint y: 443, endPoint x: 904, endPoint y: 439, distance: 317.0
click at [904, 439] on div "I probably responded to more calls today than I've had all year 😂 Fan" at bounding box center [815, 447] width 488 height 41
click at [761, 545] on div "Save Response" at bounding box center [816, 555] width 512 height 22
click at [762, 513] on textarea at bounding box center [816, 520] width 512 height 31
paste textarea "Guess I should help you unwind somehow 😌"
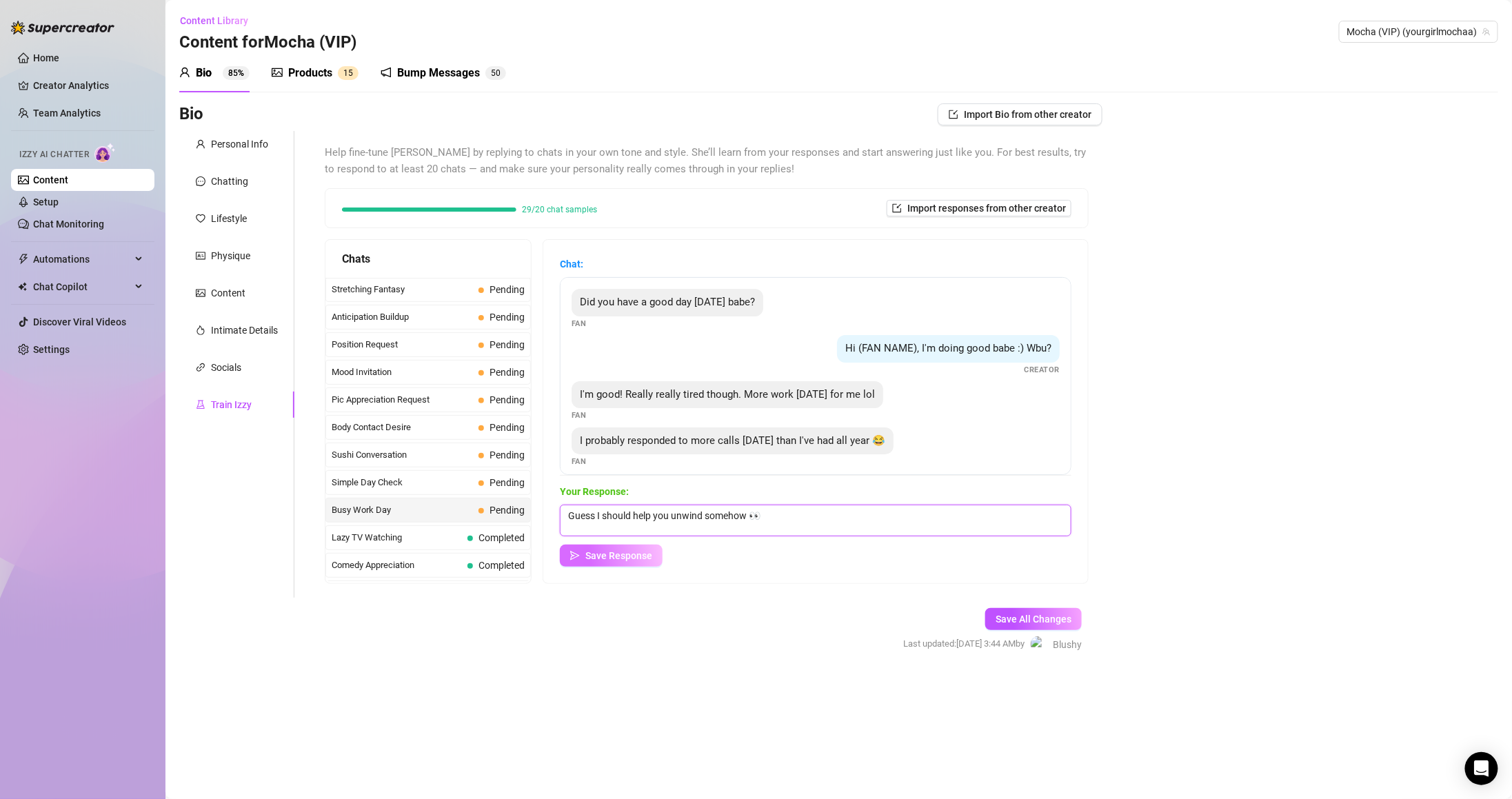
type textarea "Guess I should help you unwind somehow 👀"
click at [662, 552] on button "Save Response" at bounding box center [612, 555] width 103 height 22
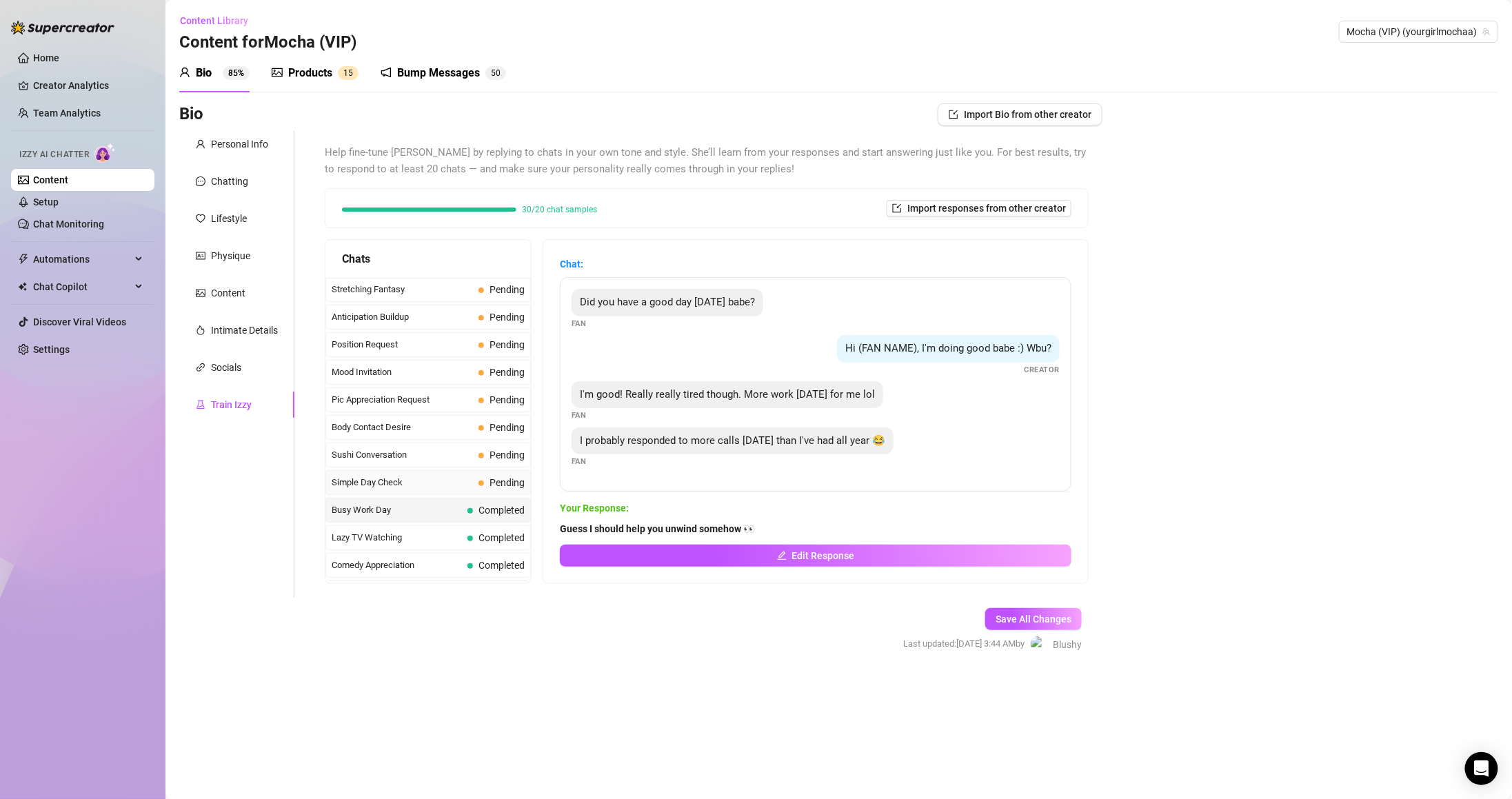
click at [506, 488] on span "Pending" at bounding box center [507, 483] width 35 height 11
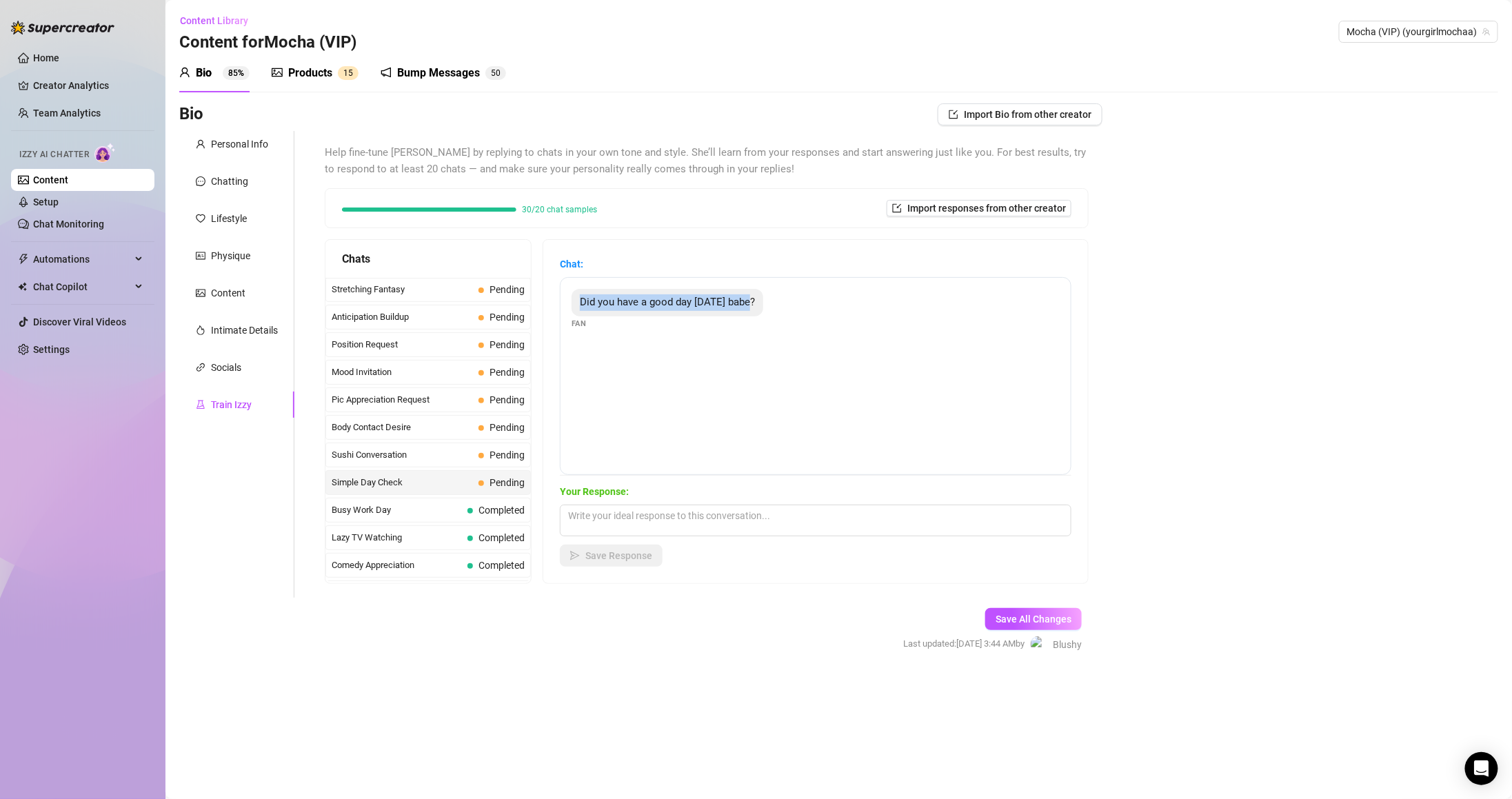
drag, startPoint x: 575, startPoint y: 307, endPoint x: 785, endPoint y: 315, distance: 210.2
click at [785, 315] on div "Did you have a good day today babe? Fan" at bounding box center [816, 376] width 512 height 198
click at [687, 509] on textarea at bounding box center [816, 520] width 512 height 31
drag, startPoint x: 615, startPoint y: 511, endPoint x: 599, endPoint y: 511, distance: 16.0
click at [599, 511] on textarea "Yeah!! Wbu?" at bounding box center [816, 520] width 512 height 31
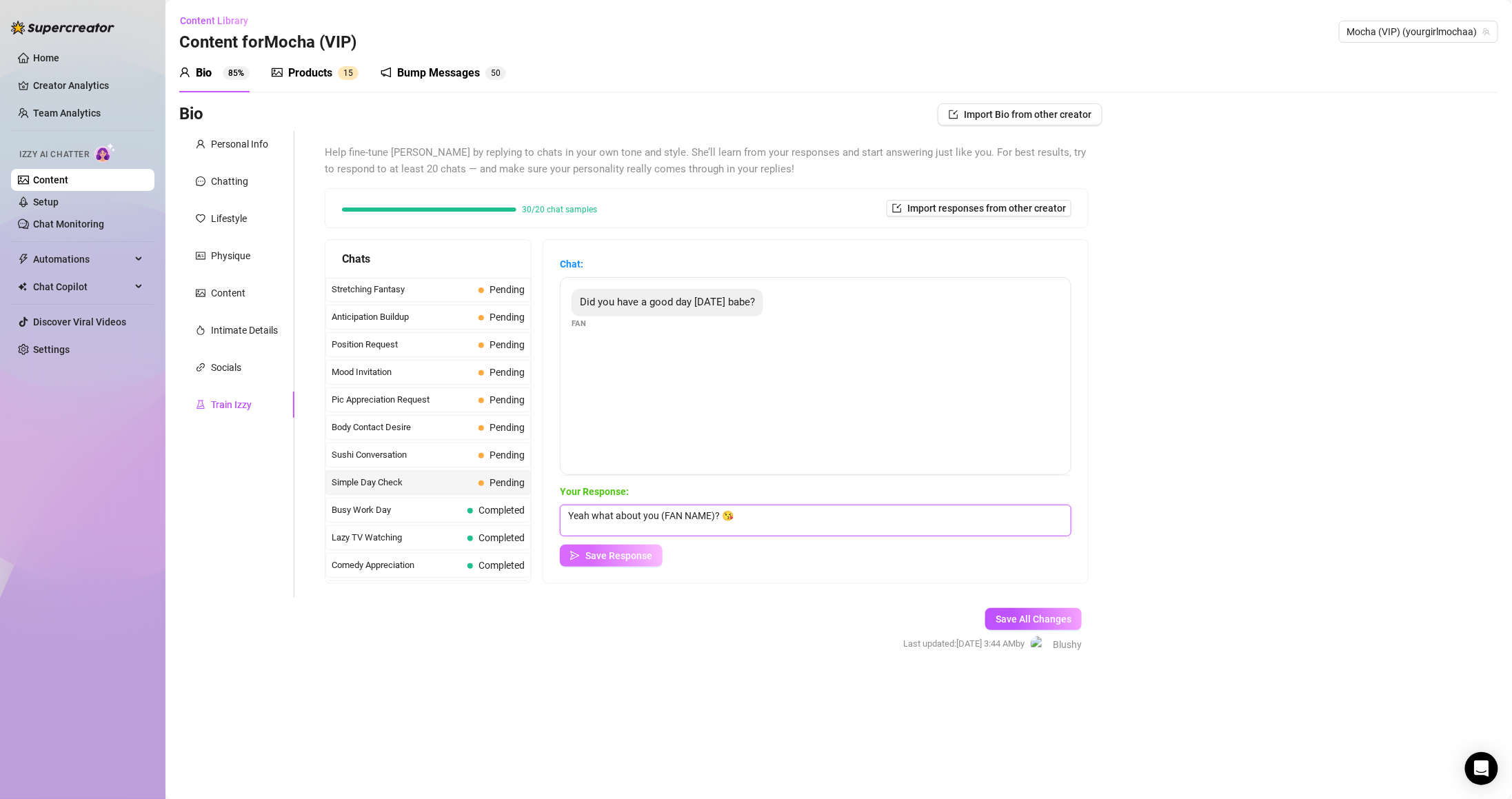
type textarea "Yeah what about you (FAN NAME)? 😘"
click at [622, 559] on span "Save Response" at bounding box center [618, 556] width 67 height 11
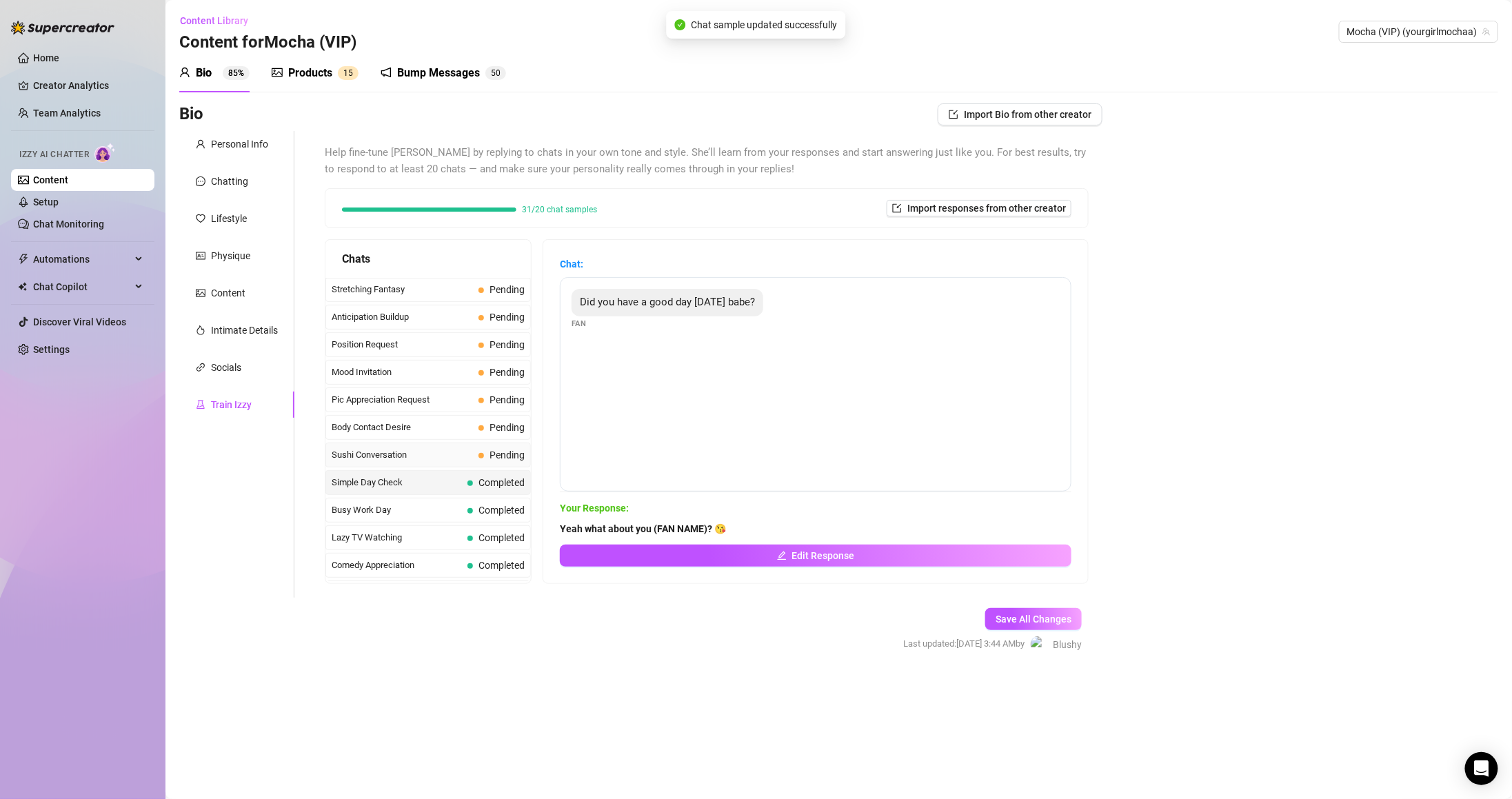
click at [474, 466] on div "Sushi Conversation Pending" at bounding box center [427, 455] width 205 height 25
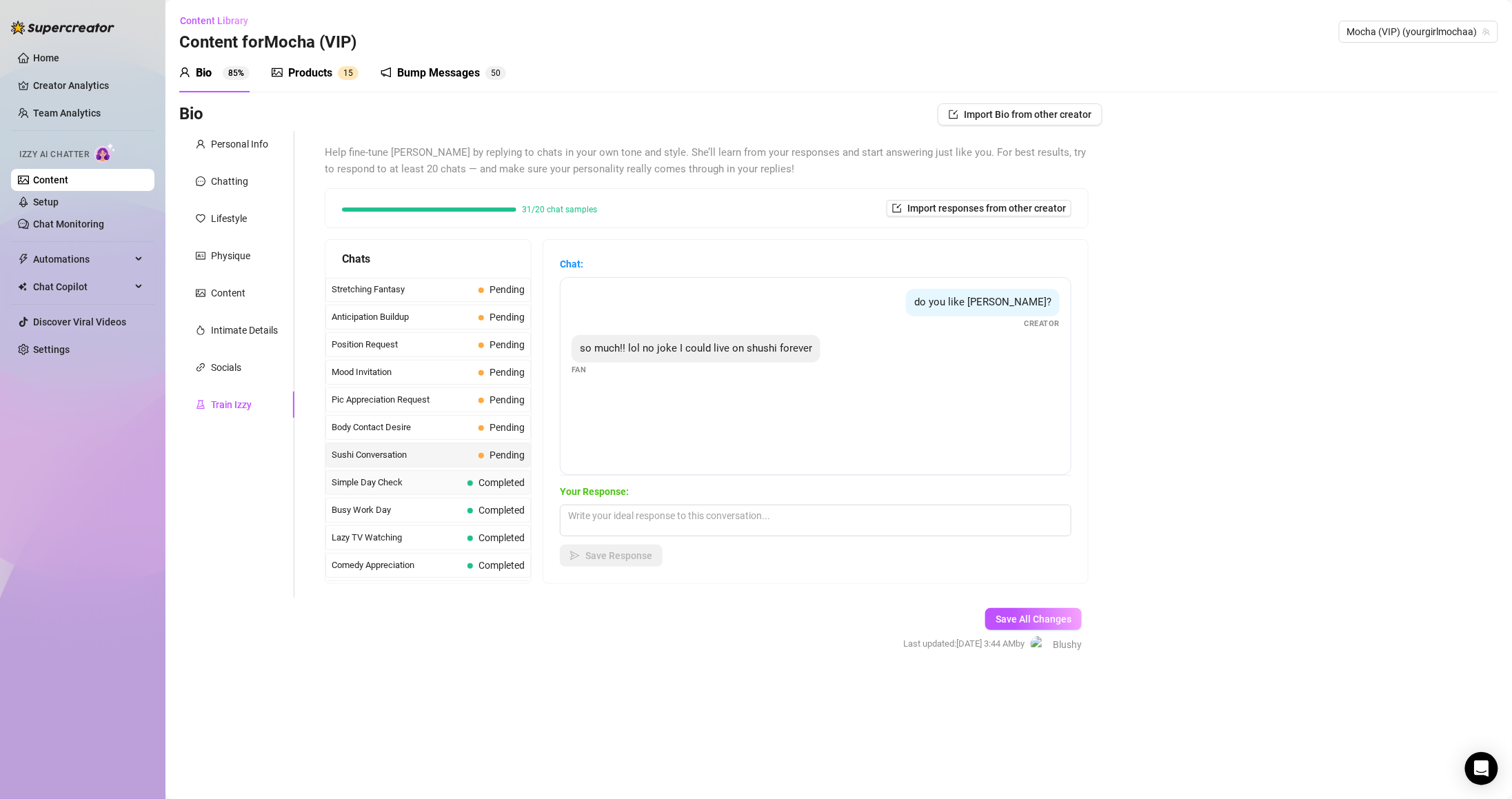
click at [472, 490] on span "Completed" at bounding box center [496, 482] width 57 height 15
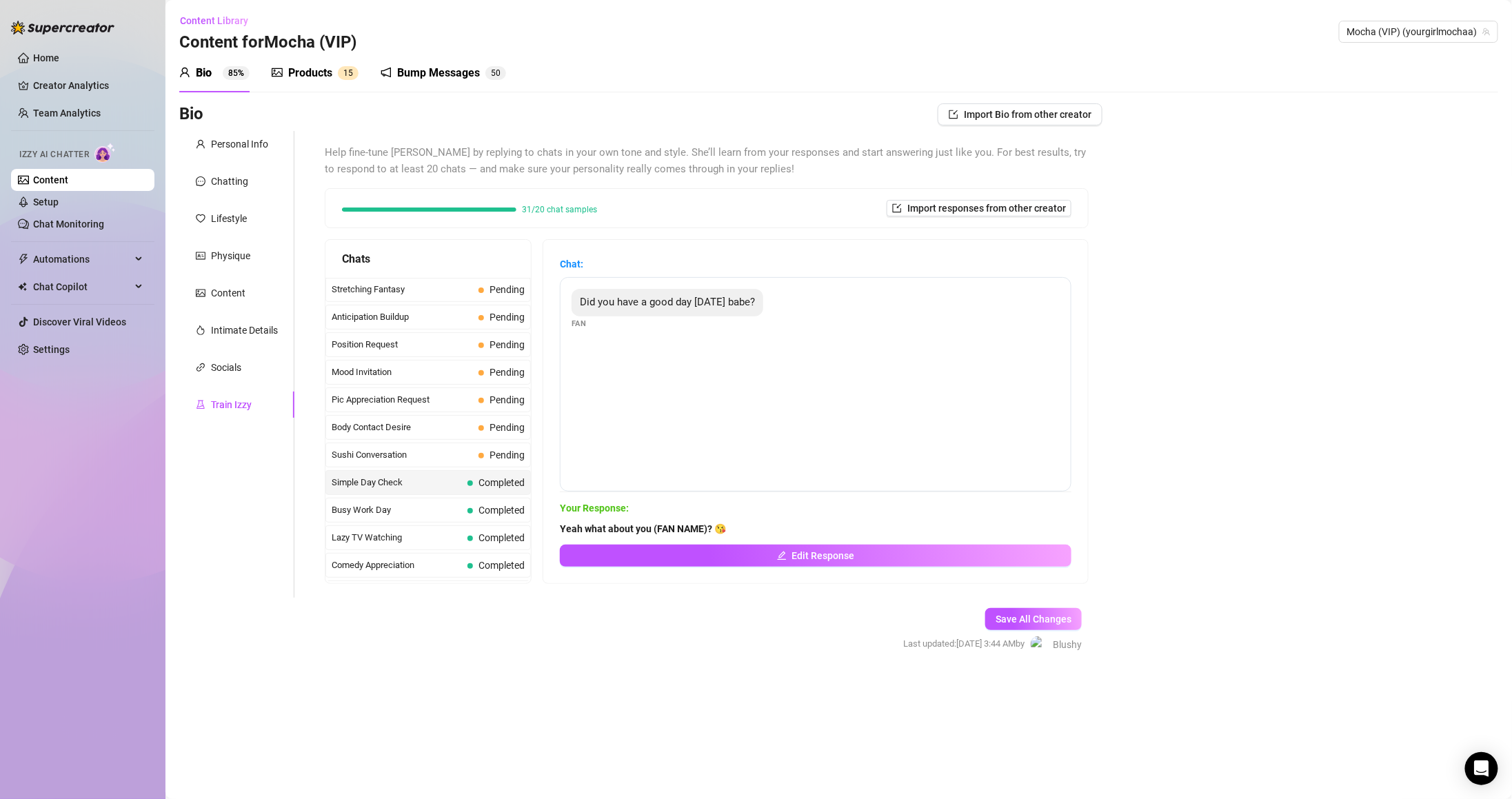
click at [674, 527] on strong "Yeah what about you (FAN NAME)? 😘" at bounding box center [643, 529] width 166 height 11
click at [677, 556] on button "Edit Response" at bounding box center [816, 555] width 512 height 22
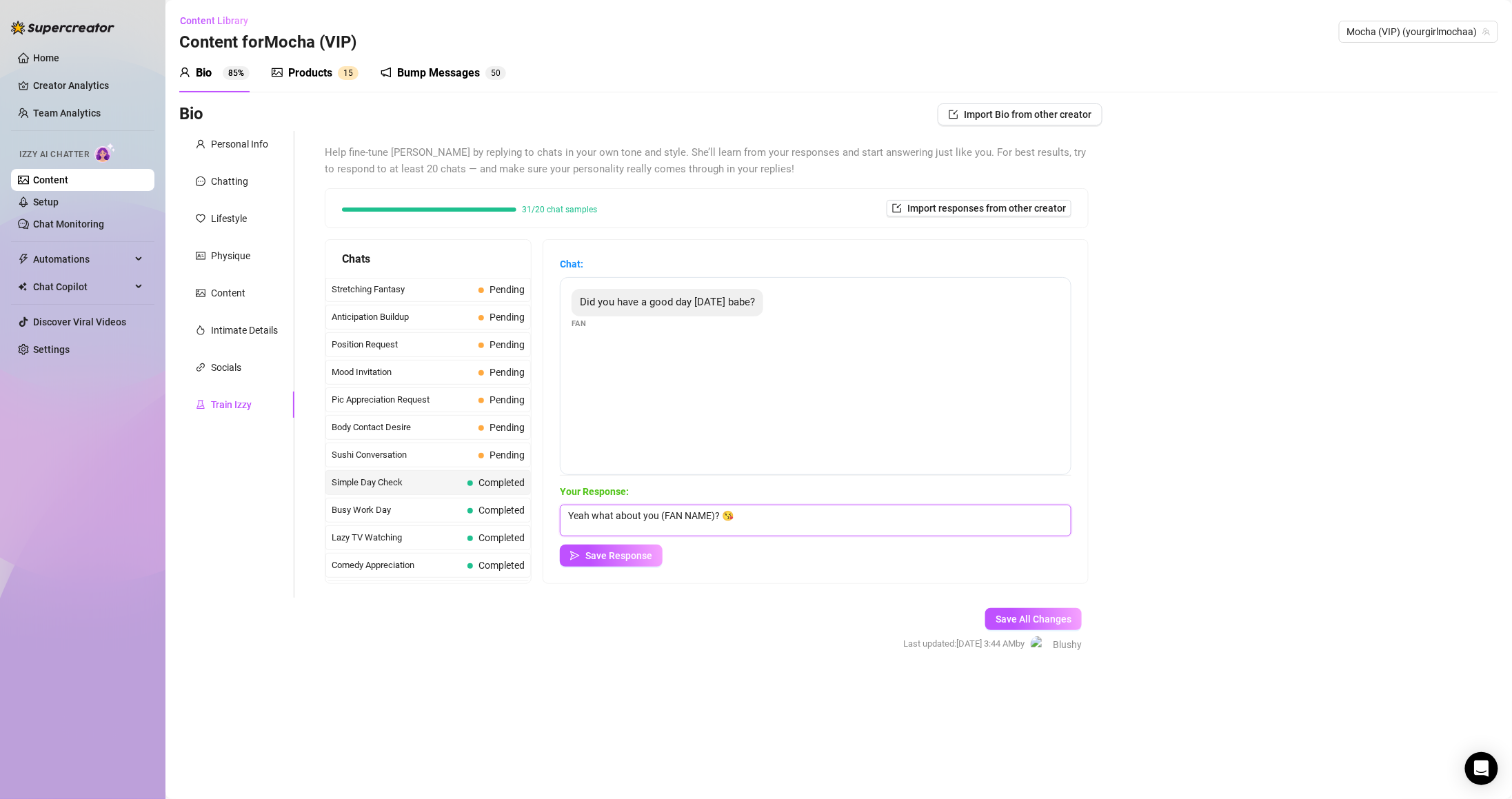
drag, startPoint x: 666, startPoint y: 518, endPoint x: 725, endPoint y: 520, distance: 59.0
click at [725, 520] on textarea "Yeah what about you (FAN NAME)? 😘" at bounding box center [816, 520] width 512 height 31
type textarea "Yeah what about you? 😘"
click at [648, 546] on button "Save Response" at bounding box center [612, 555] width 103 height 22
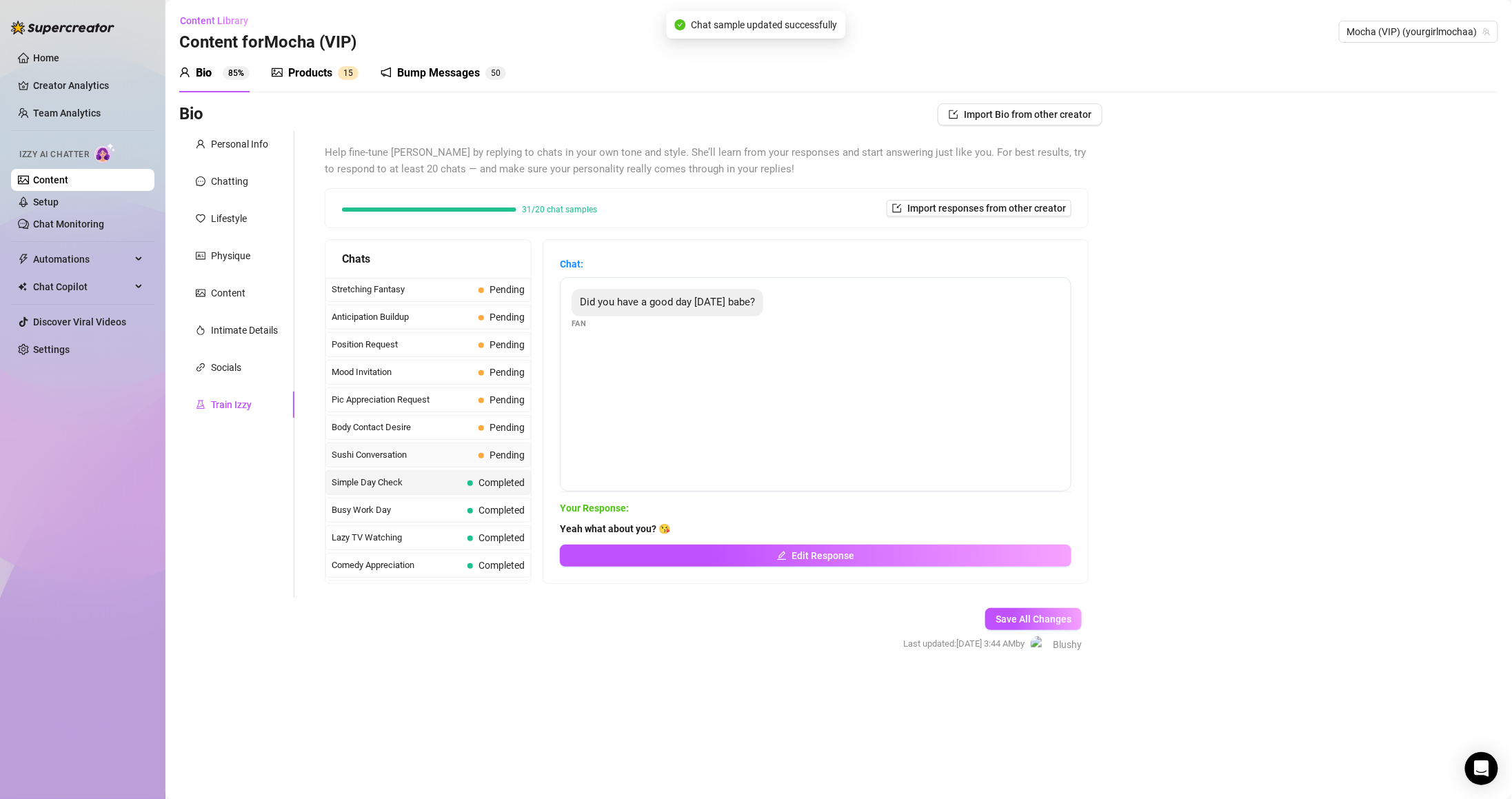
click at [472, 466] on div "Sushi Conversation Pending" at bounding box center [427, 455] width 205 height 25
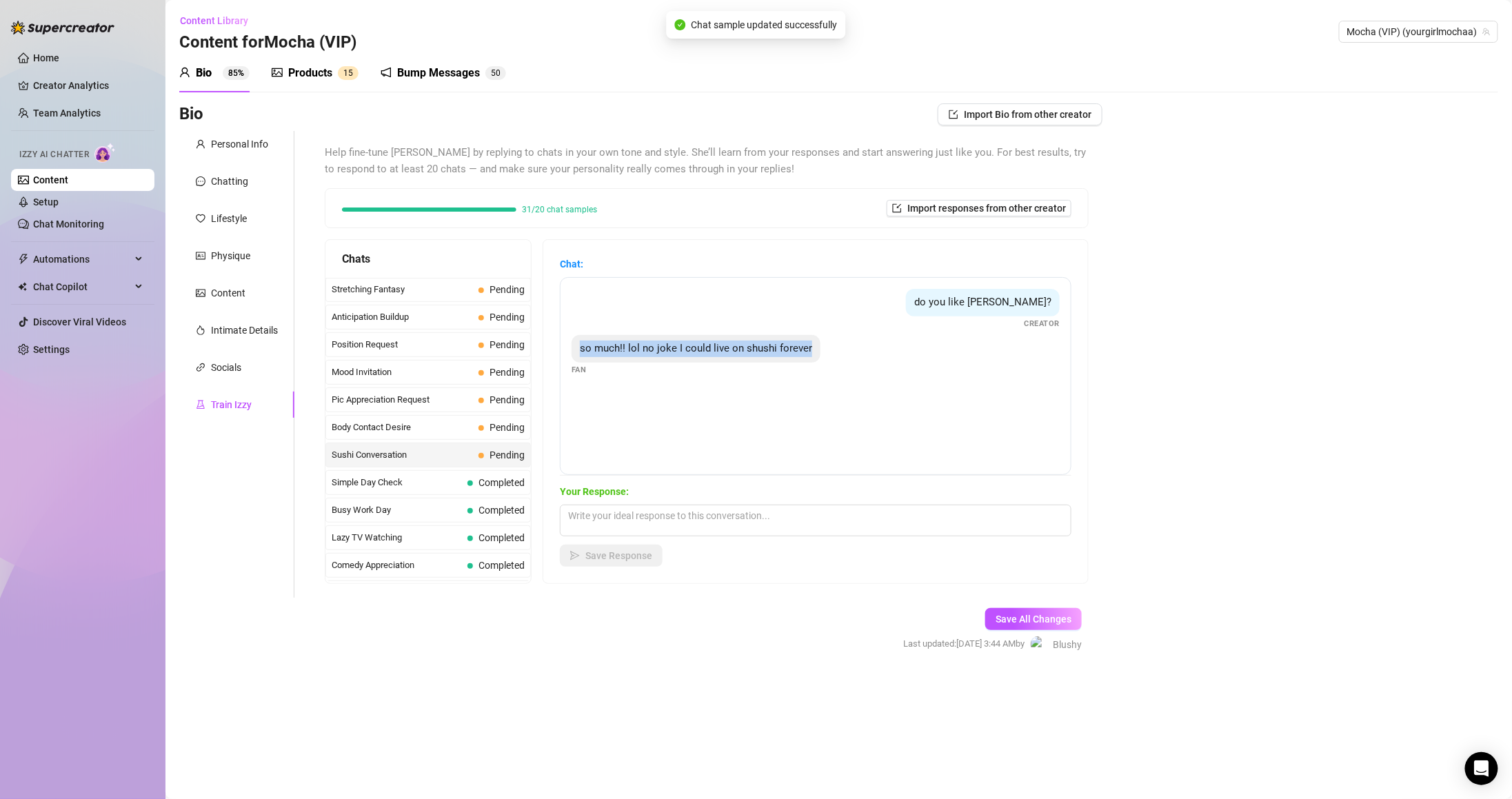
drag, startPoint x: 580, startPoint y: 353, endPoint x: 856, endPoint y: 354, distance: 276.0
click at [856, 354] on div "do you like shushi? Creator so much!! lol no joke I could live on shushi foreve…" at bounding box center [816, 376] width 512 height 198
click at [724, 510] on textarea at bounding box center [816, 520] width 512 height 31
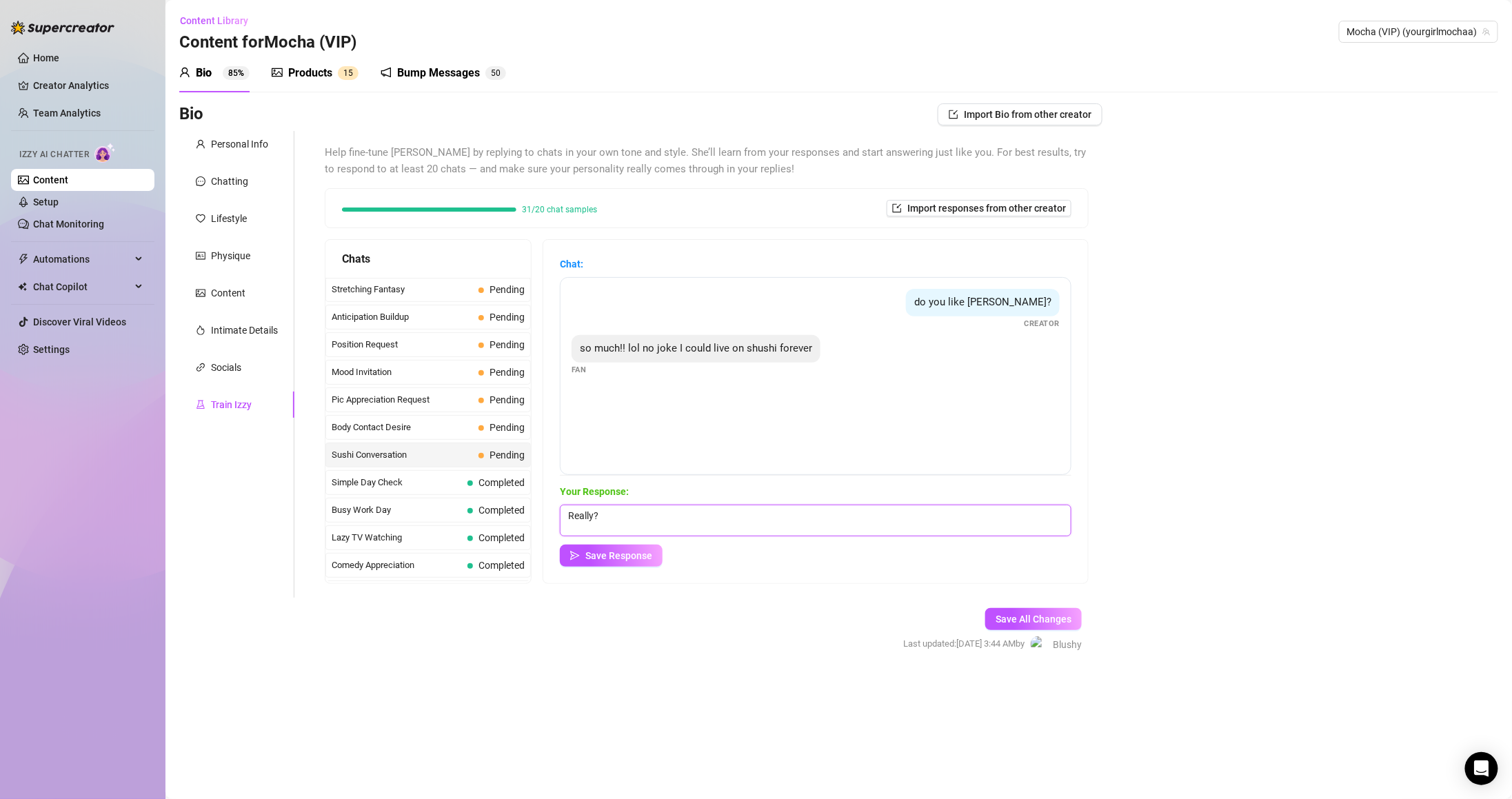
paste textarea "ow many rolls do you think we could finish together? 😏"
click at [615, 511] on textarea "Really? ow many rolls do you think we could finish together? 😏" at bounding box center [816, 520] width 512 height 31
type textarea "Really? How many rolls do you think we could finish together? haha"
click at [641, 561] on button "Save Response" at bounding box center [612, 555] width 103 height 22
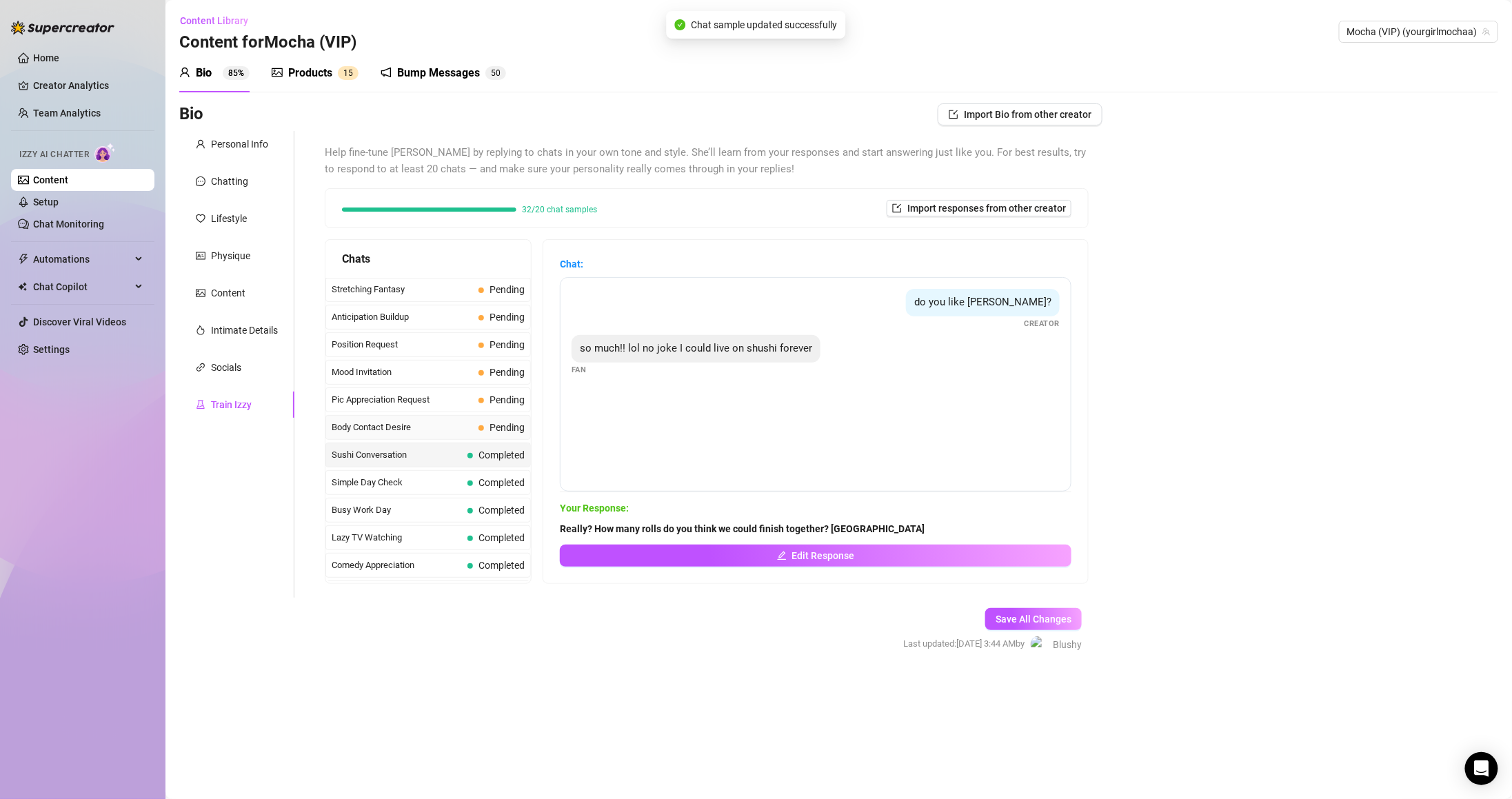
click at [459, 430] on span "Body Contact Desire" at bounding box center [402, 427] width 142 height 14
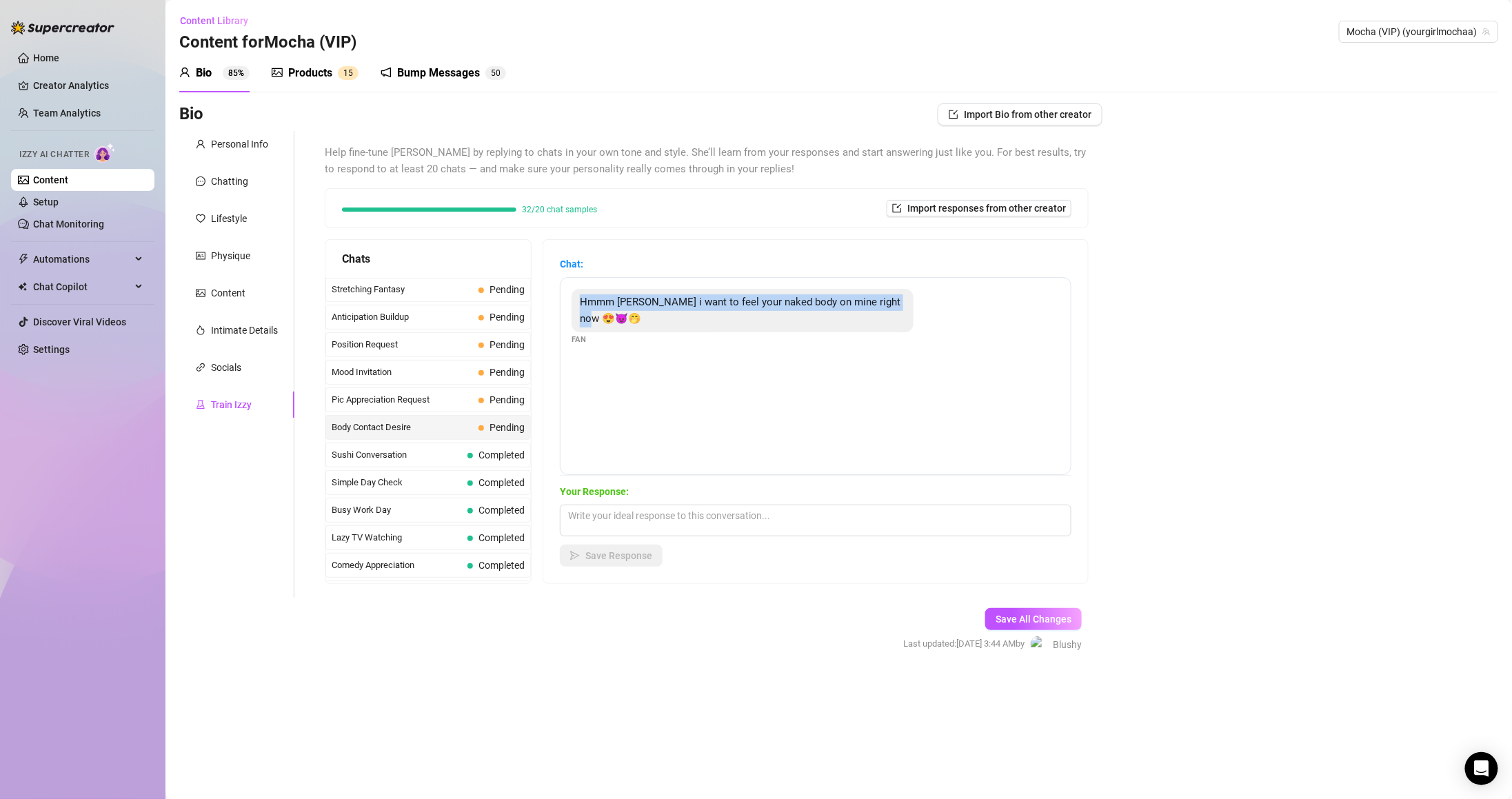
drag, startPoint x: 612, startPoint y: 315, endPoint x: 644, endPoint y: 336, distance: 38.3
click at [644, 336] on div "Hmmm Holly i want to feel your naked body on mine right now 😍😈🤭 Fan" at bounding box center [815, 317] width 488 height 56
click at [710, 518] on textarea at bounding box center [816, 520] width 512 height 31
paste textarea "you’re making it hard to focus now… what would you do if I was right there with…"
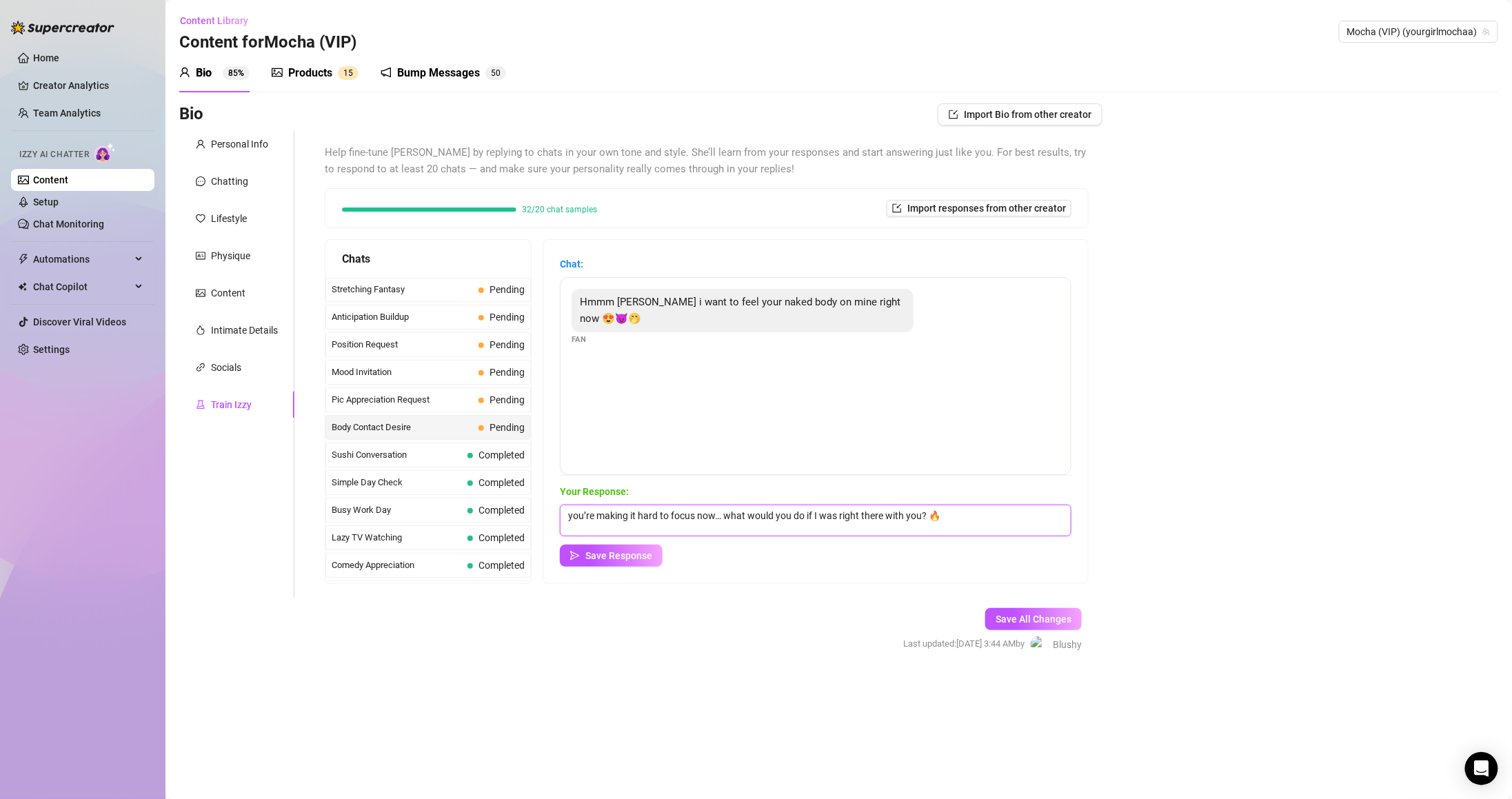
click at [580, 513] on textarea "you’re making it hard to focus now… what would you do if I was right there with…" at bounding box center [816, 520] width 512 height 31
drag, startPoint x: 742, startPoint y: 514, endPoint x: 402, endPoint y: 514, distance: 340.0
click at [402, 514] on div "Chats Last Money Nipples Inquiry Completed Waiting For Payday Completed Not Pus…" at bounding box center [707, 411] width 764 height 344
click at [792, 507] on textarea "What would you do if I was right there with you? 🔥" at bounding box center [816, 520] width 512 height 31
type textarea "Yeah? What would you do if I was right there with you? ;)"
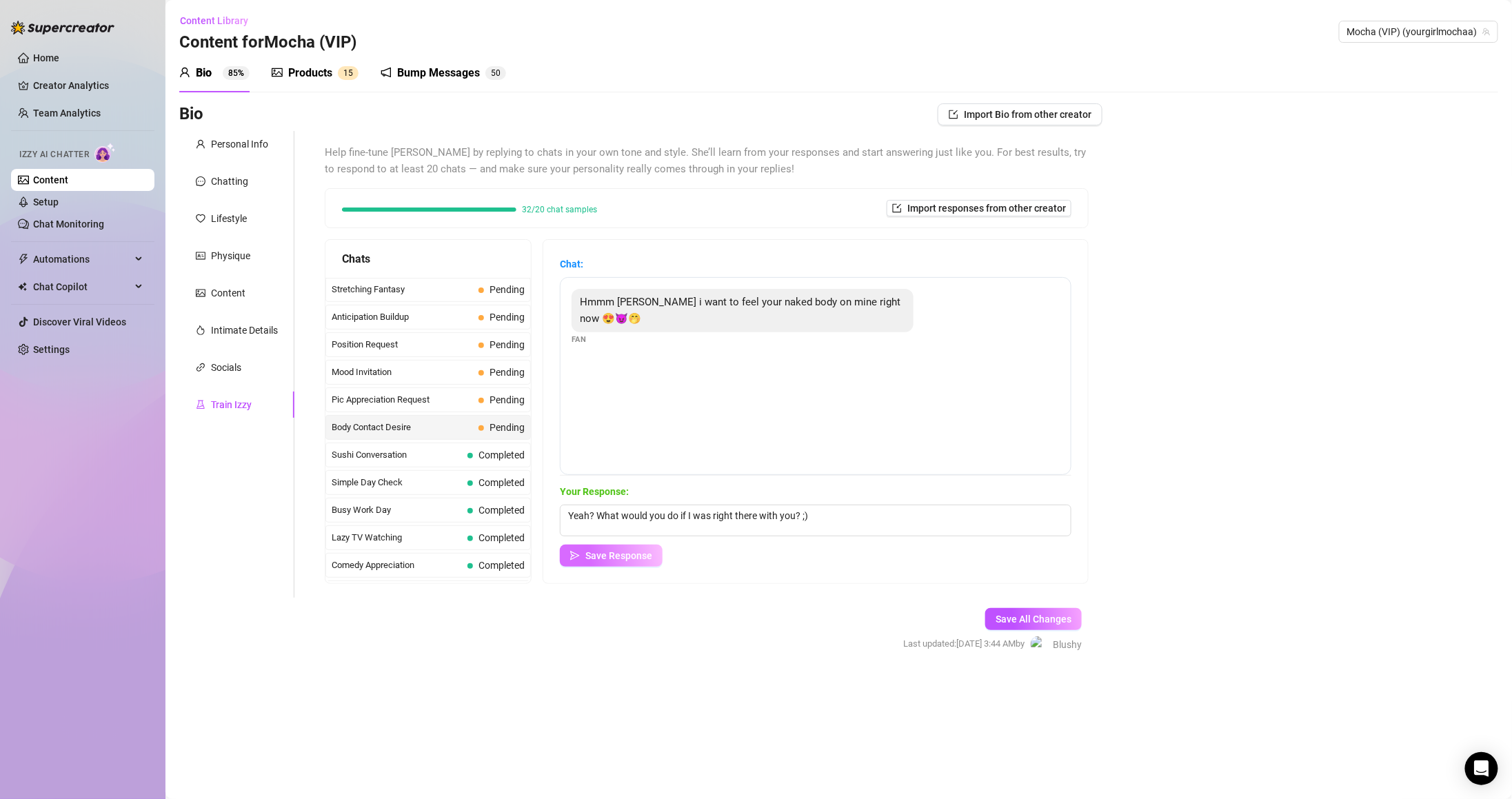
click at [651, 558] on span "Save Response" at bounding box center [618, 556] width 67 height 11
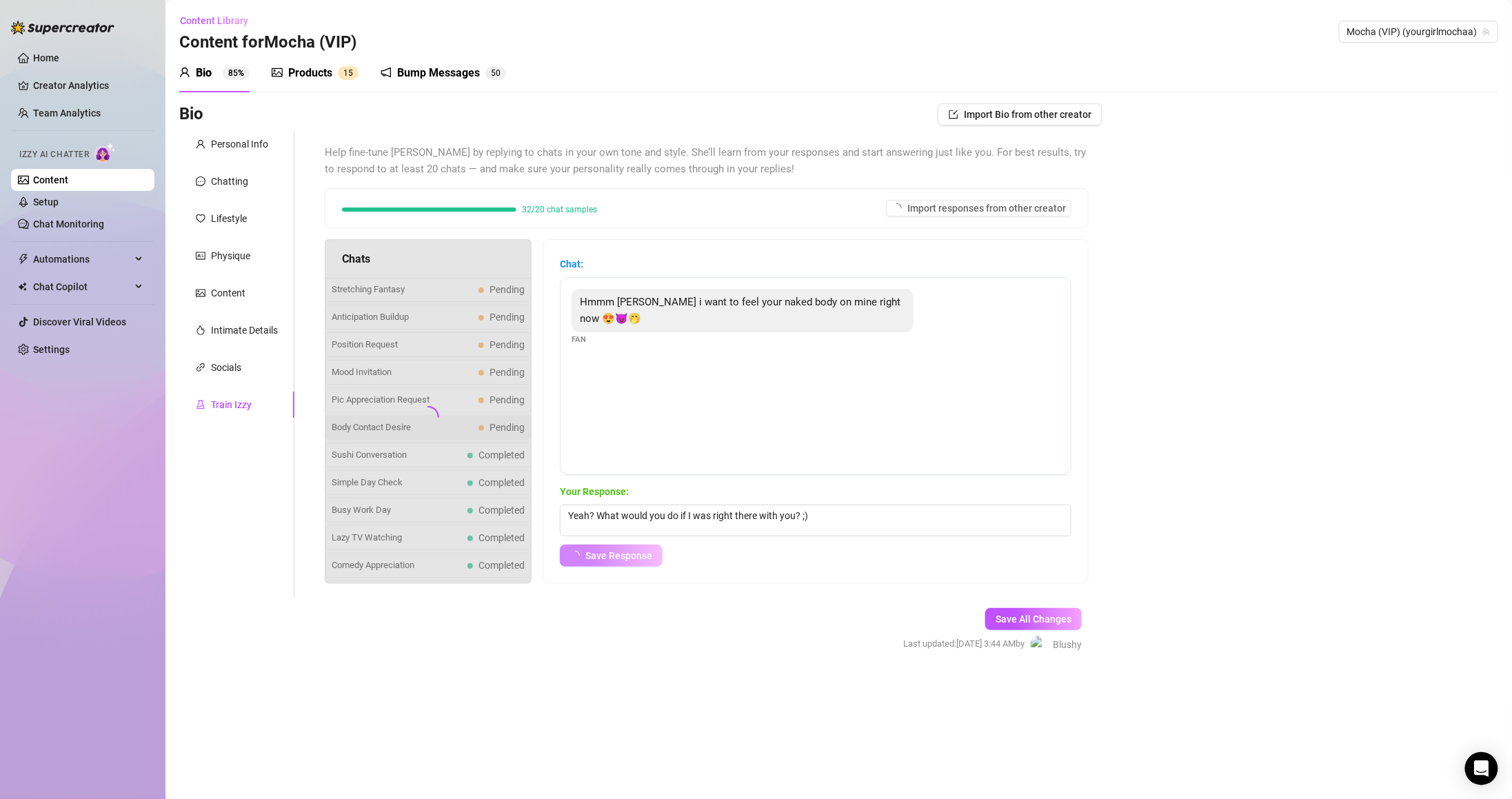
click at [483, 406] on div at bounding box center [428, 411] width 207 height 344
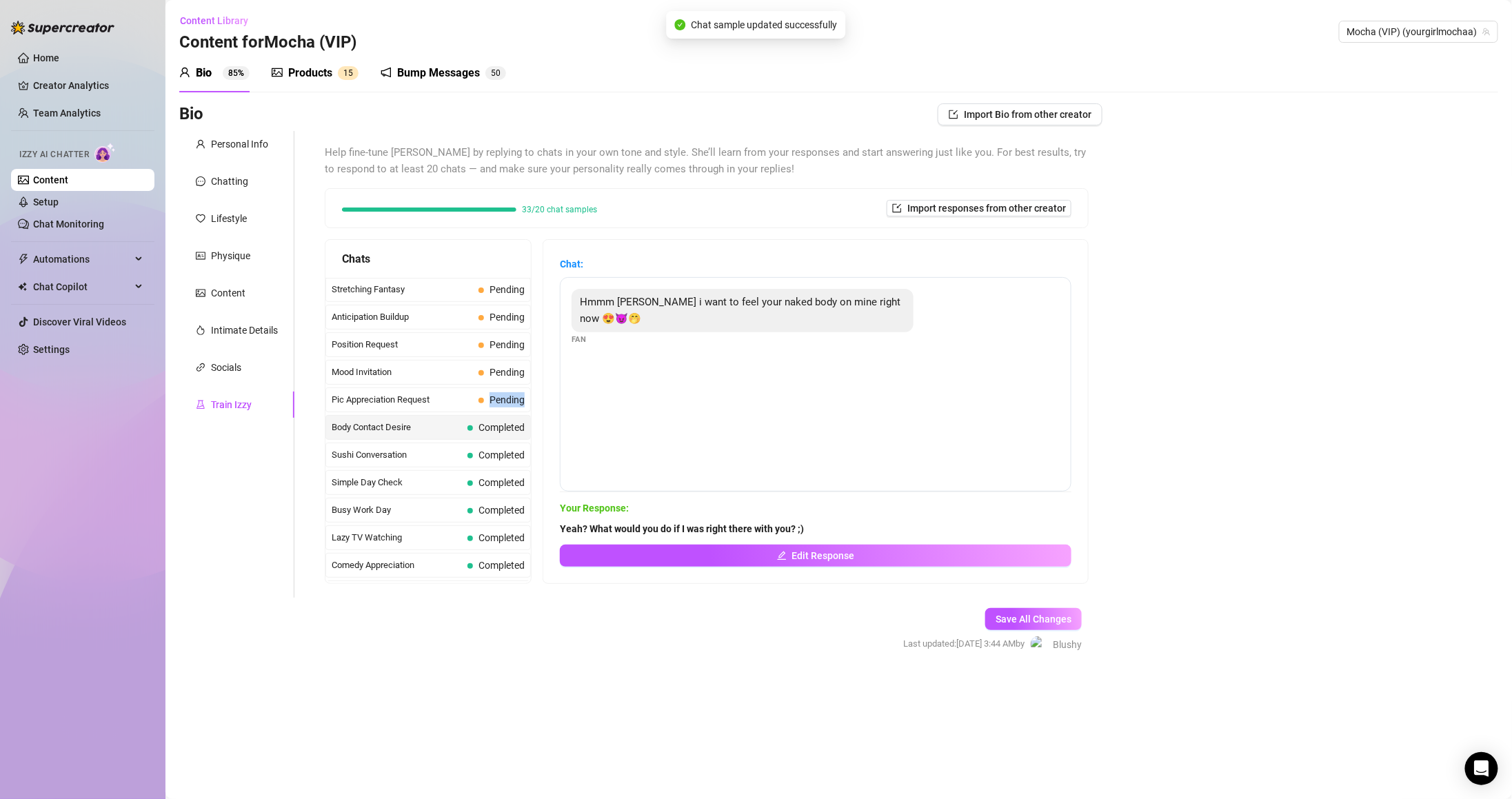
click at [483, 406] on span "Pending" at bounding box center [501, 399] width 46 height 15
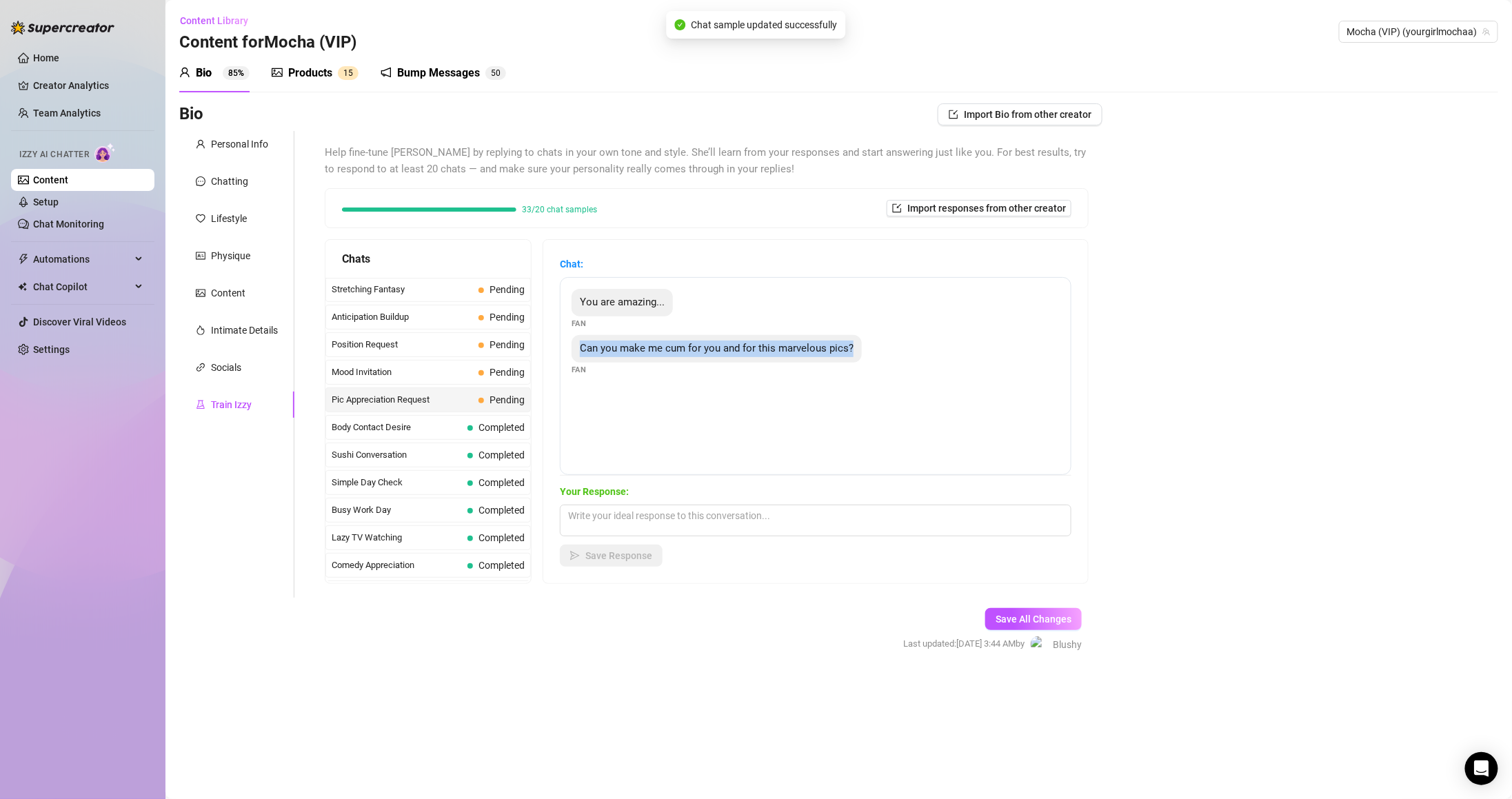
drag, startPoint x: 593, startPoint y: 349, endPoint x: 879, endPoint y: 340, distance: 286.1
click at [879, 340] on div "Can you make me cum for you and for this marvelous pics? Fan" at bounding box center [815, 355] width 488 height 41
click at [790, 514] on textarea at bounding box center [816, 520] width 512 height 31
click at [708, 529] on textarea at bounding box center [816, 520] width 512 height 31
paste textarea "I want to hear exactly how you’d do it for me… tell me every detail 🔥"
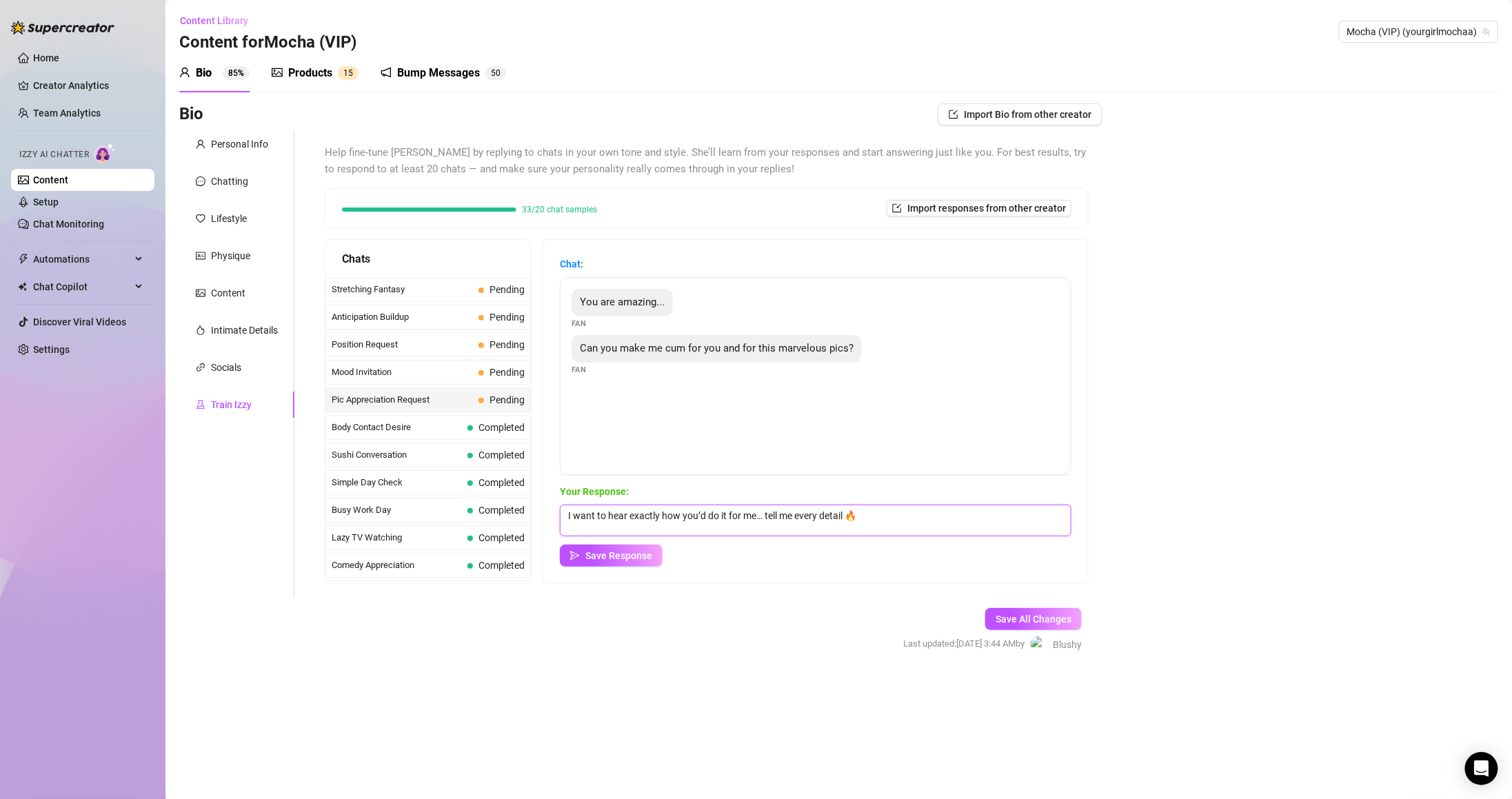
drag, startPoint x: 772, startPoint y: 509, endPoint x: 954, endPoint y: 518, distance: 182.2
click at [945, 514] on textarea "I want to hear exactly how you’d do it for me… tell me every detail 🔥" at bounding box center [816, 520] width 512 height 31
click at [747, 511] on textarea "I want to hear exactly how you’d do it for me… tell me every detail 🥵" at bounding box center [816, 520] width 512 height 31
type textarea "I want to hear exactly how you’d do it for me… tell me every detail 🥵"
click at [643, 561] on button "Save Response" at bounding box center [612, 555] width 103 height 22
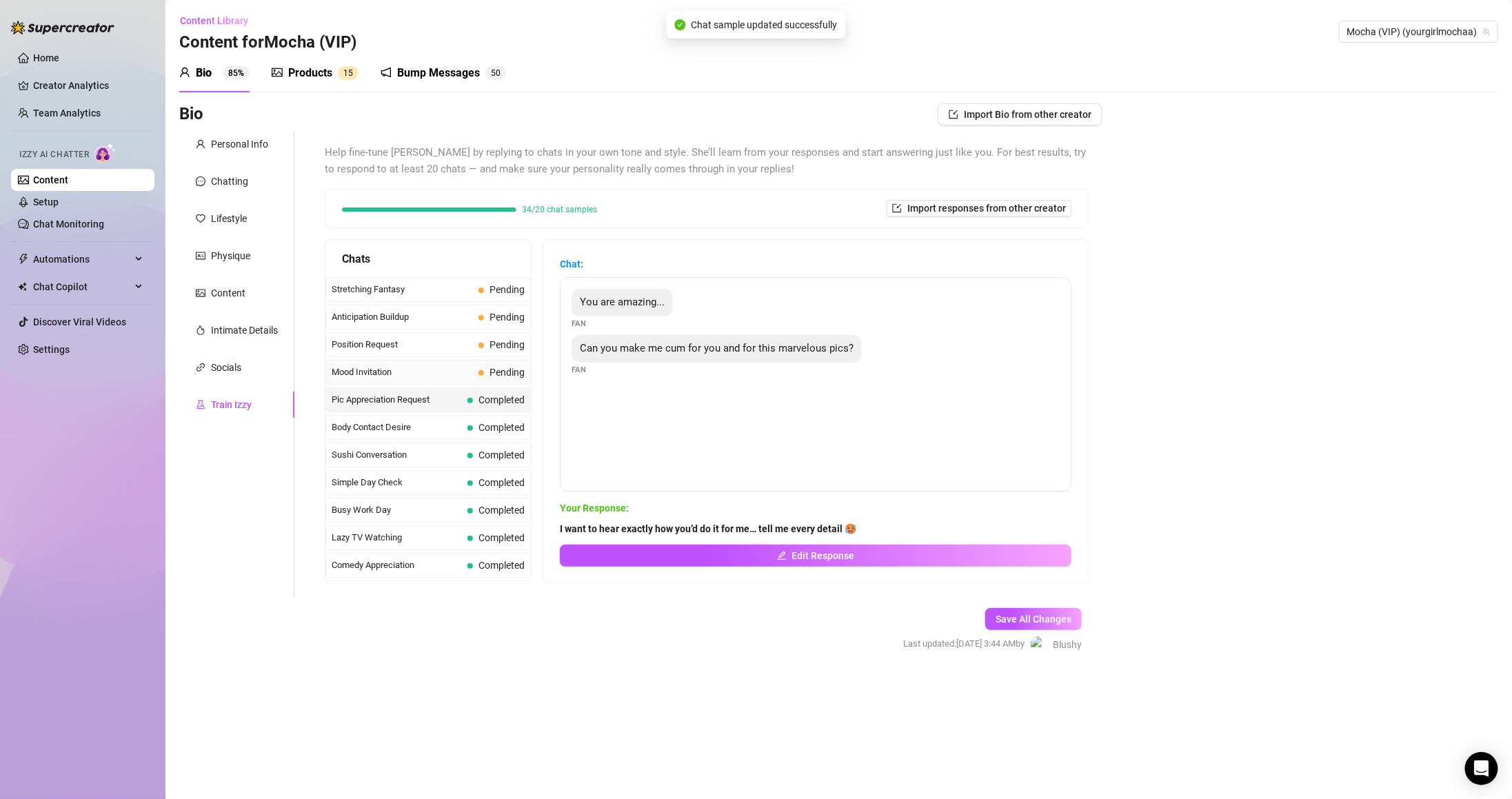
click at [450, 379] on span "Mood Invitation" at bounding box center [402, 372] width 142 height 14
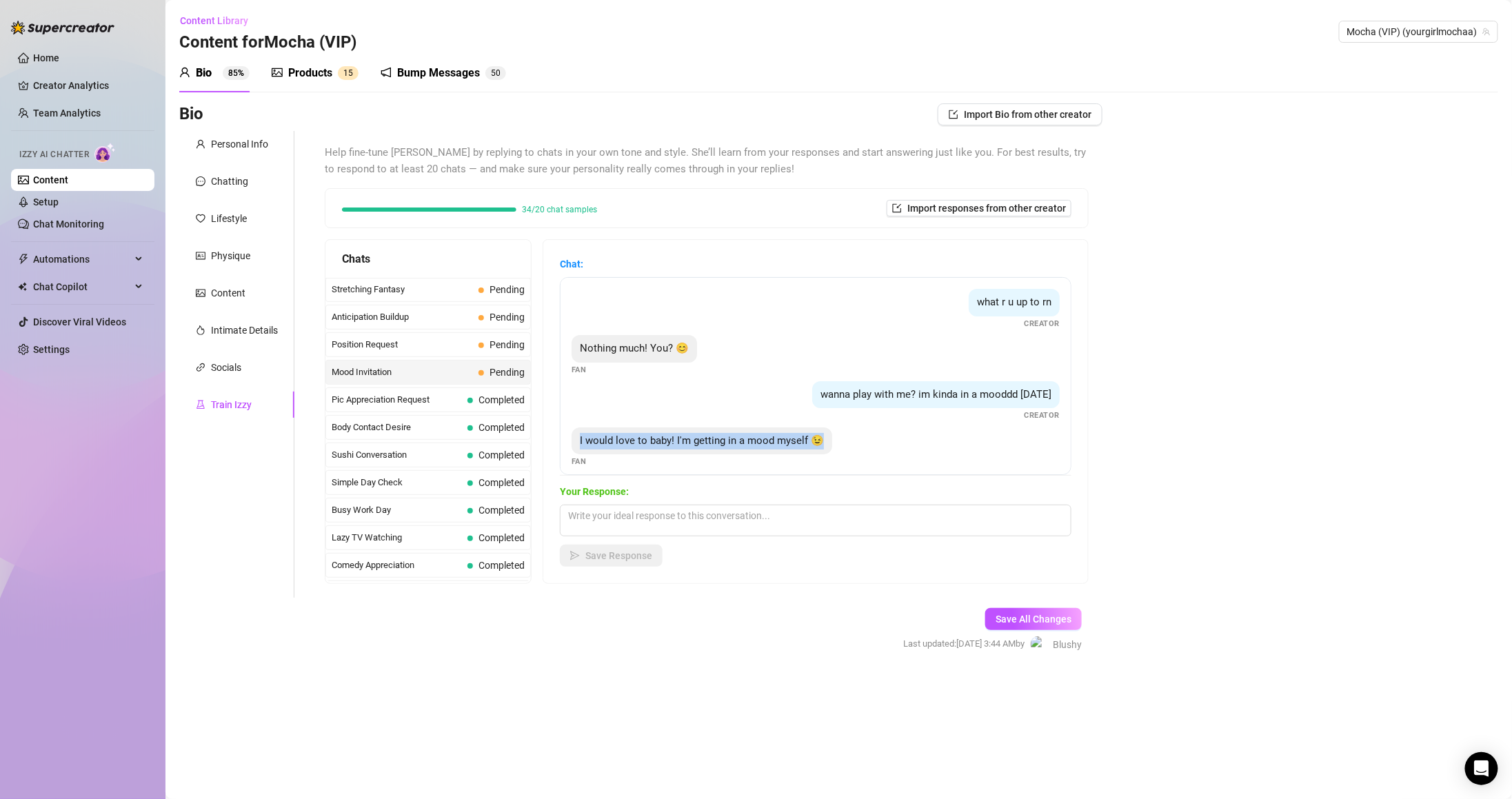
drag, startPoint x: 585, startPoint y: 436, endPoint x: 856, endPoint y: 443, distance: 271.1
click at [856, 443] on div "I would love to baby! I'm getting in a mood myself 😉 Fan" at bounding box center [815, 447] width 488 height 41
drag, startPoint x: 811, startPoint y: 397, endPoint x: 835, endPoint y: 440, distance: 49.2
click at [835, 440] on div "what r u up to rn Creator Nothing much! You? 😊 Fan wanna play with me? im kinda…" at bounding box center [816, 376] width 512 height 198
click at [734, 522] on textarea at bounding box center [816, 520] width 512 height 31
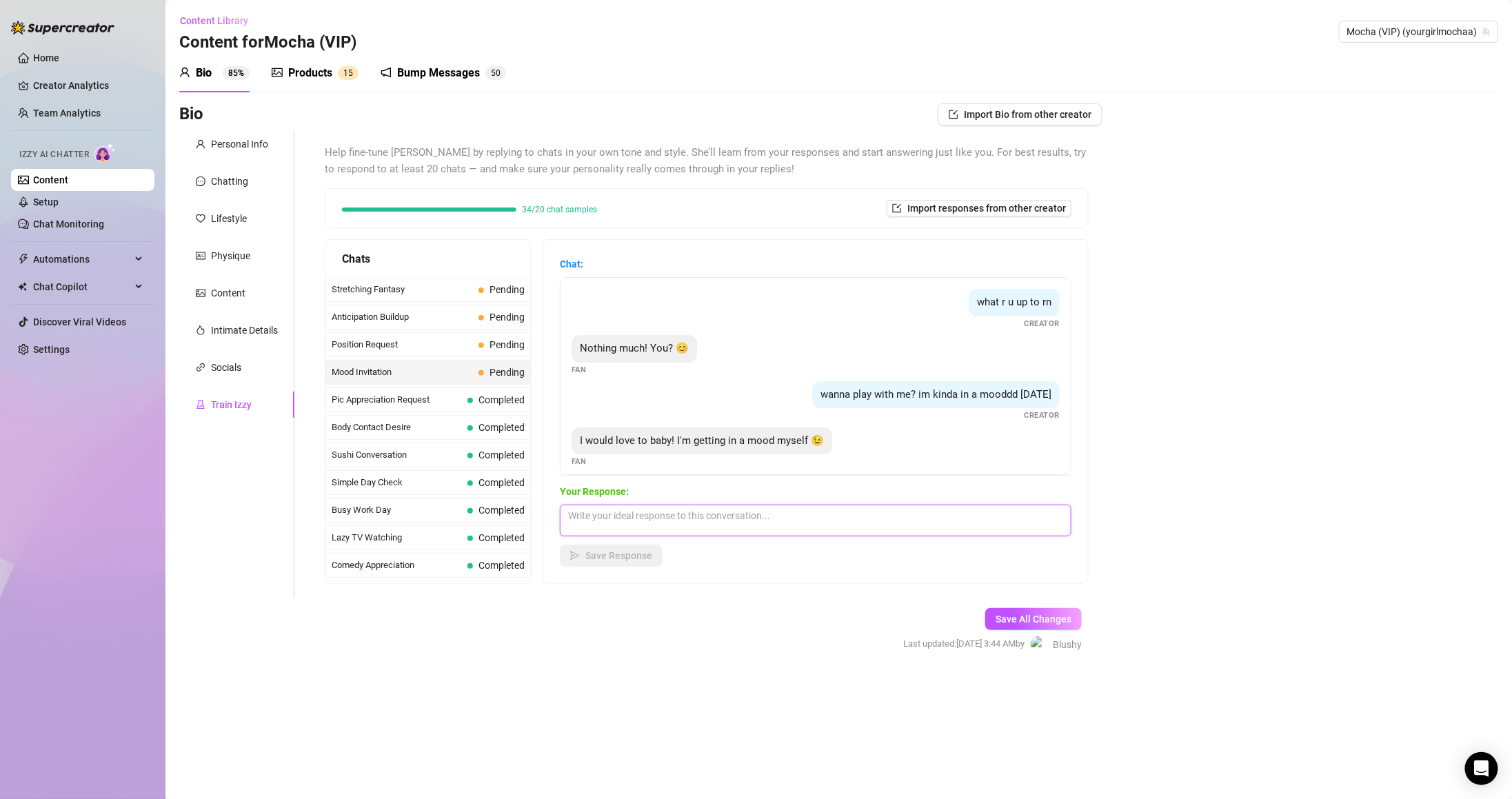
click at [728, 532] on textarea at bounding box center [816, 520] width 512 height 31
click at [816, 499] on div "Your Response: Save Response" at bounding box center [816, 525] width 512 height 83
click at [819, 517] on textarea at bounding box center [816, 520] width 512 height 31
paste textarea "I wanna see what I’d be working on, is that okay?"
click at [733, 515] on textarea "I wanna see what I’d be working on, is that okay?" at bounding box center [816, 520] width 512 height 31
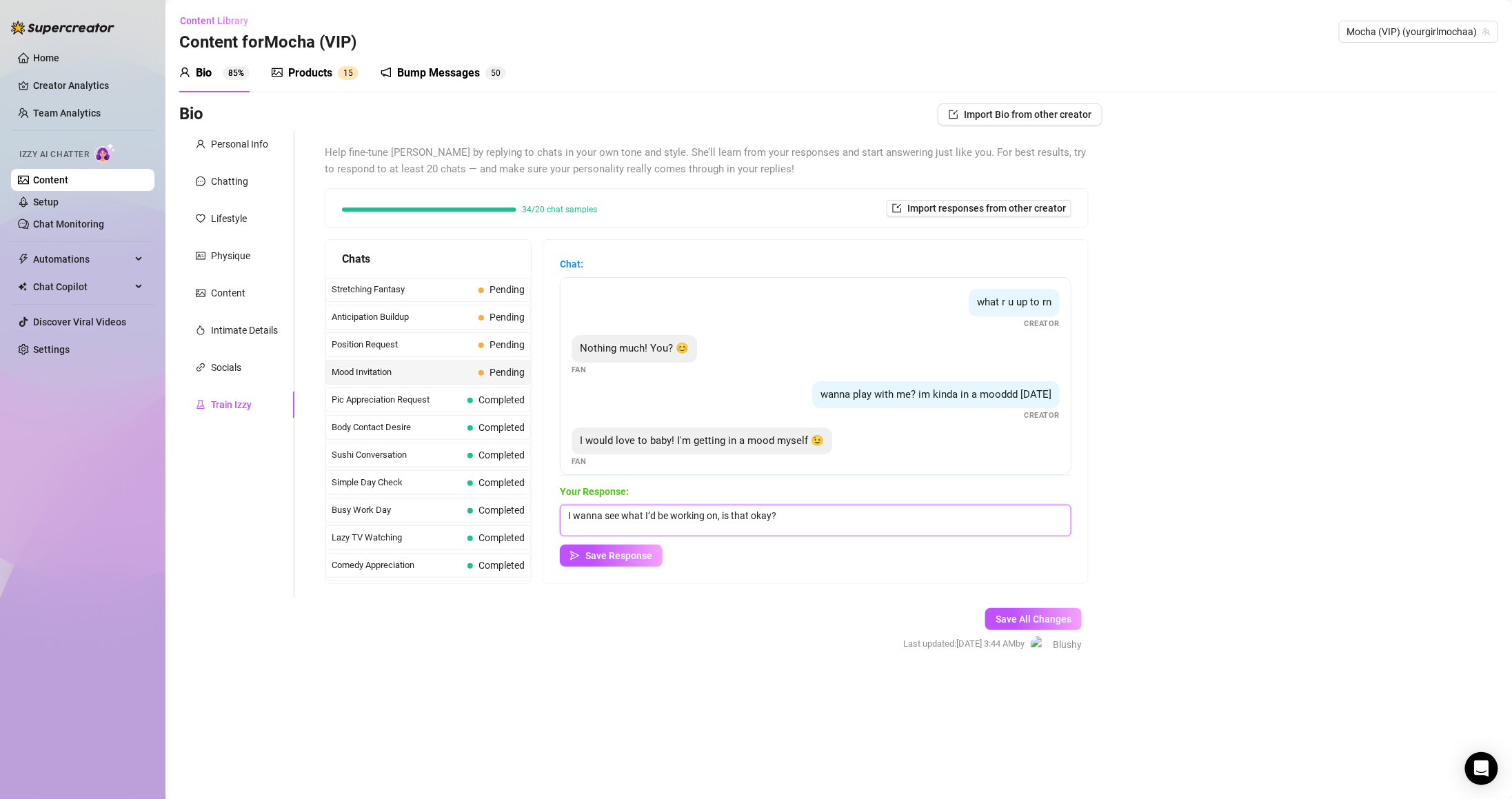
click at [801, 510] on textarea "I wanna see what I’d be working on, is that okay?" at bounding box center [816, 520] width 512 height 31
type textarea "I wanna see what I’d be working on, is that okay? 😋"
click at [647, 558] on span "Save Response" at bounding box center [618, 556] width 67 height 11
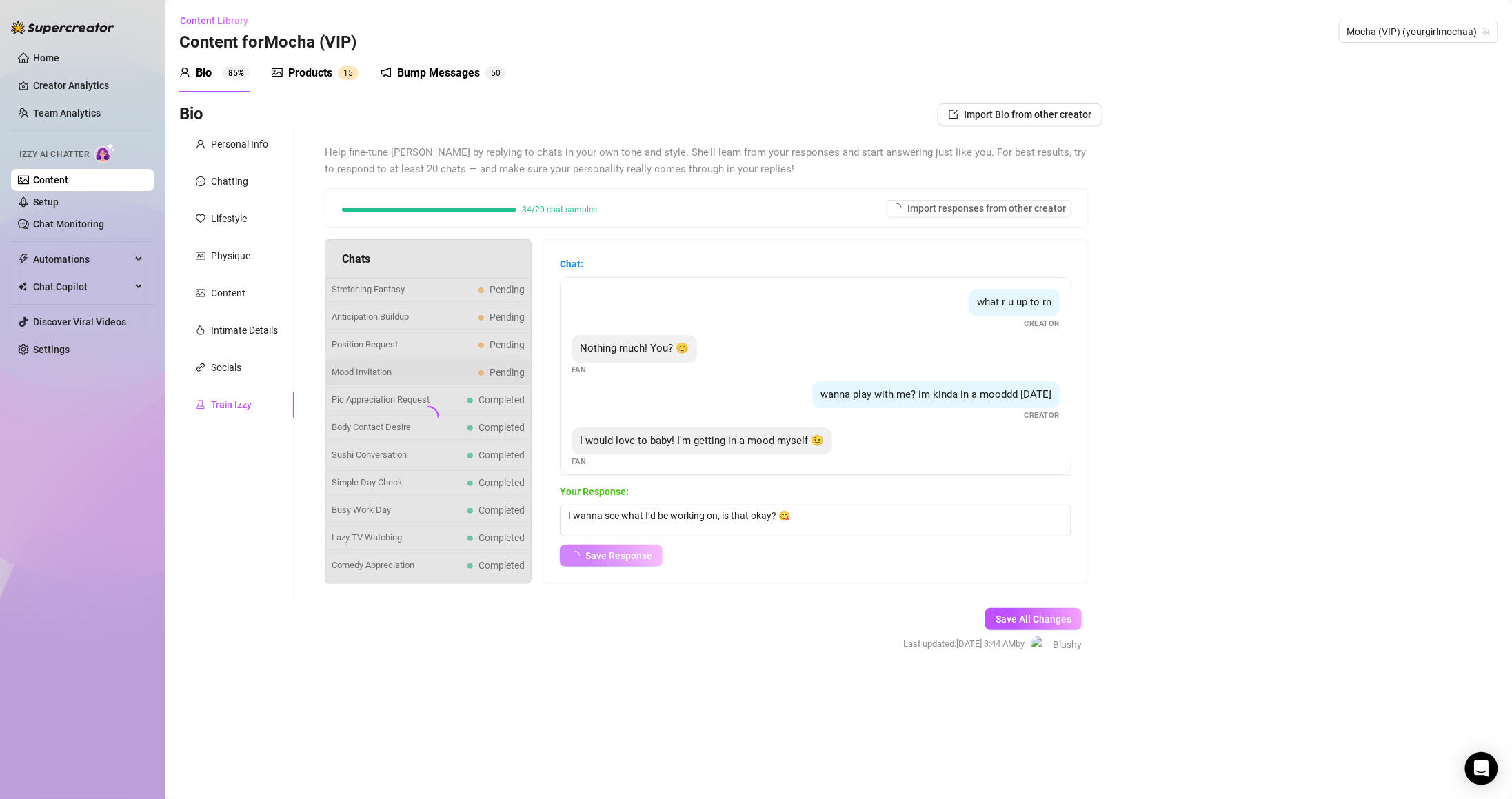
click at [474, 378] on div at bounding box center [428, 411] width 207 height 344
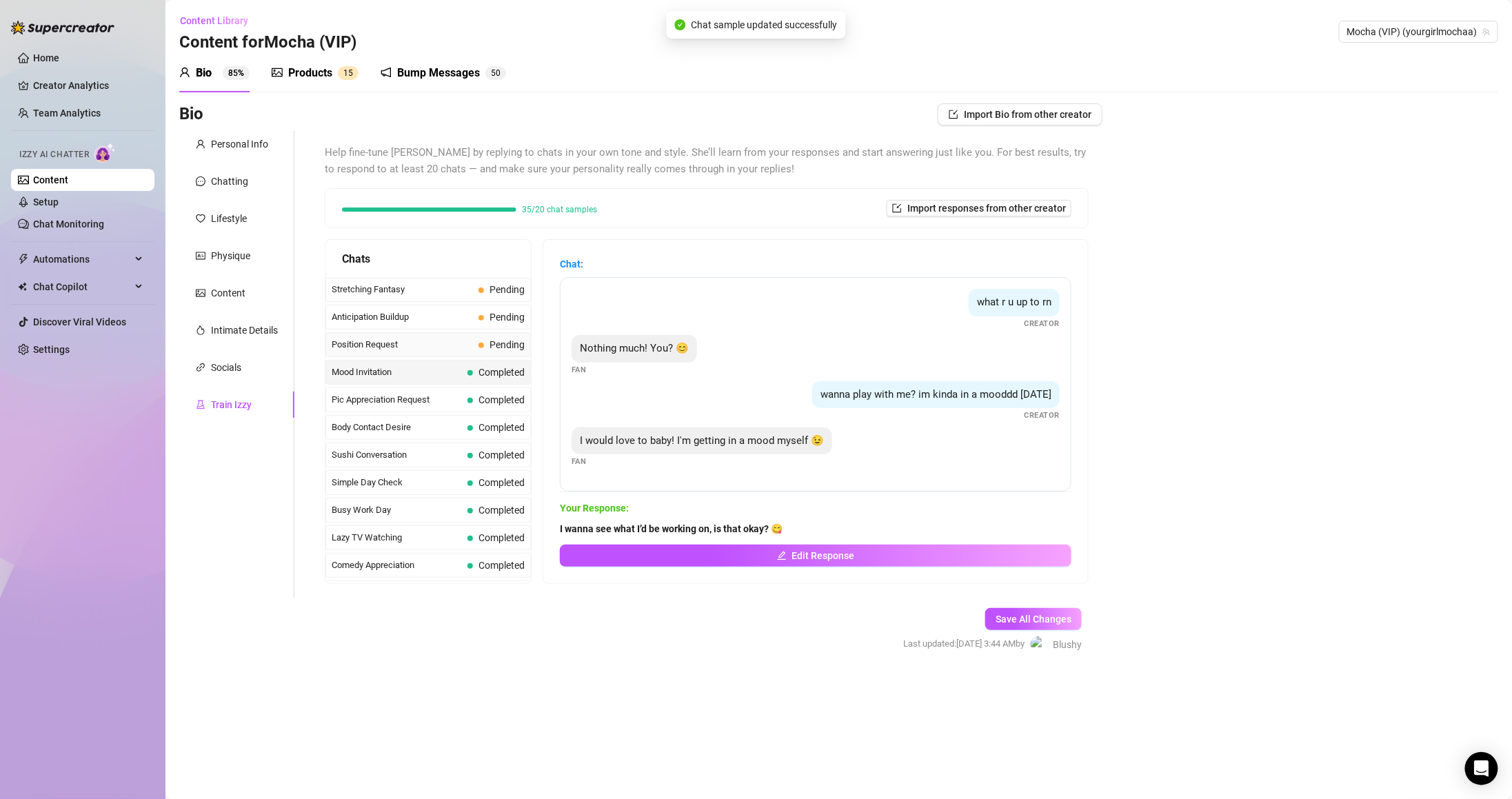
click at [493, 357] on div "Position Request Pending" at bounding box center [427, 344] width 205 height 25
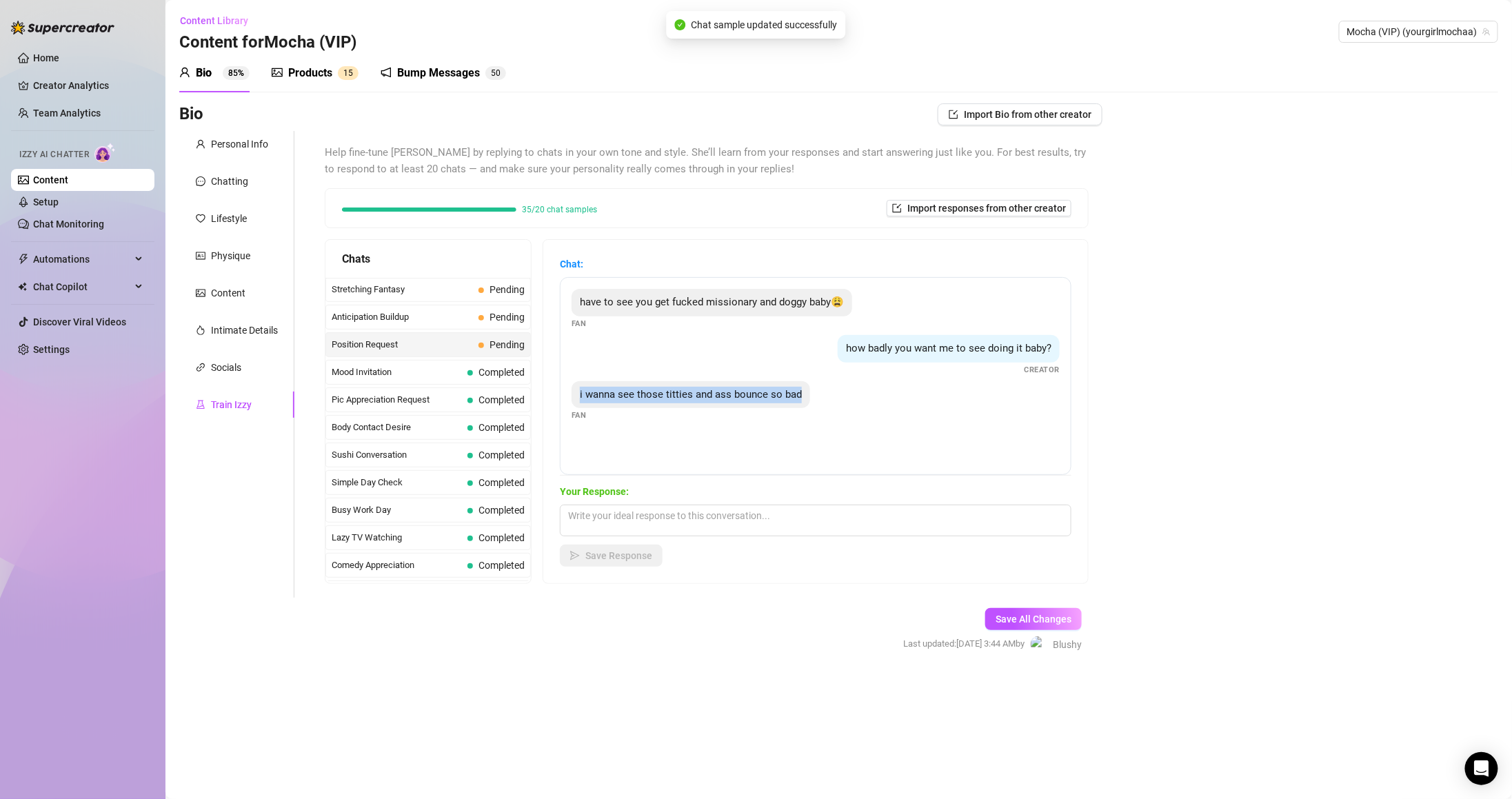
drag, startPoint x: 606, startPoint y: 396, endPoint x: 825, endPoint y: 397, distance: 219.0
click at [825, 397] on div "i wanna see those titties and ass bounce so bad Fan" at bounding box center [815, 402] width 488 height 41
click at [788, 515] on textarea at bounding box center [816, 520] width 512 height 31
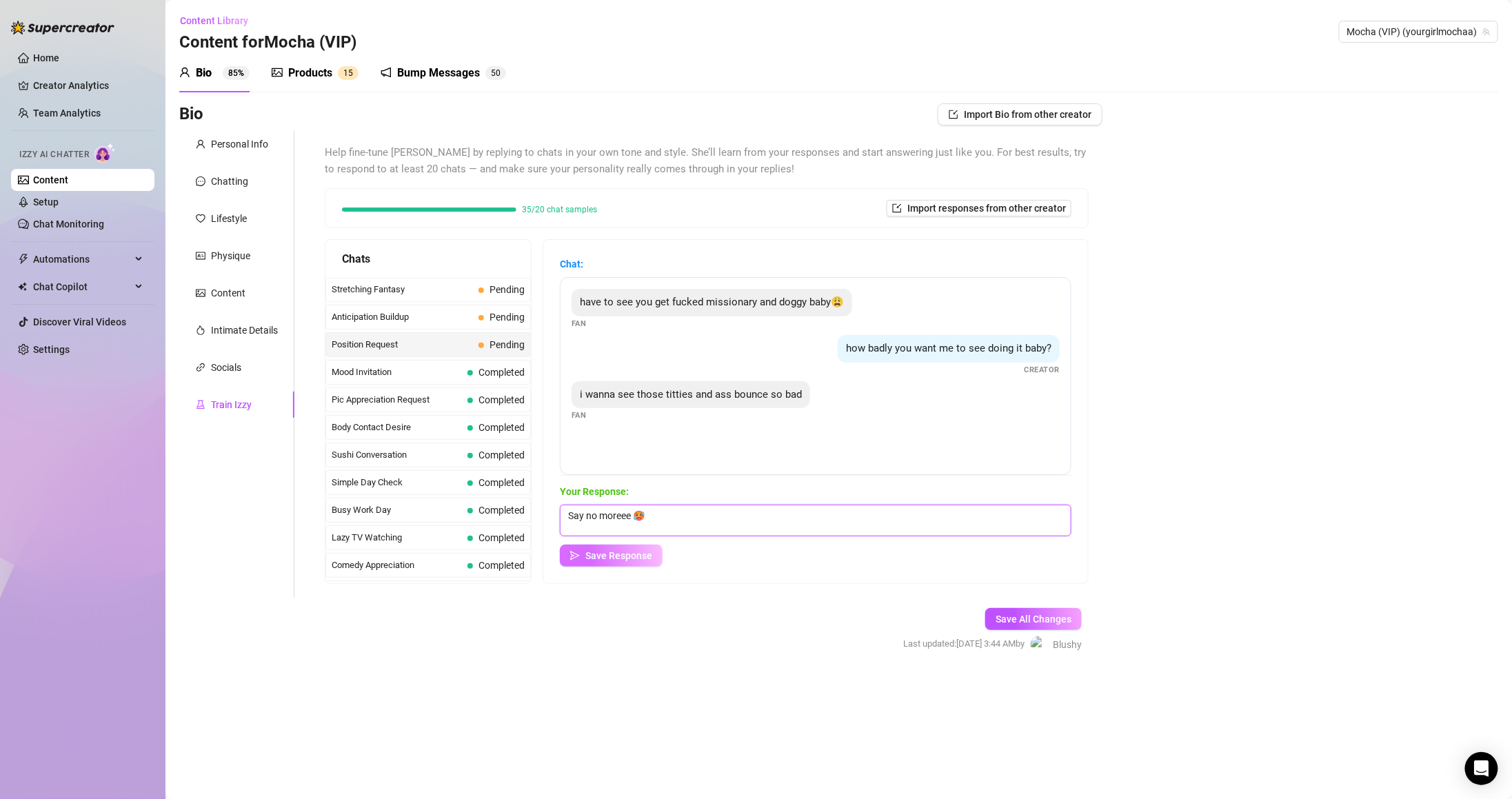
type textarea "Say no moreee 🥵"
click at [652, 553] on span "Save Response" at bounding box center [618, 556] width 67 height 11
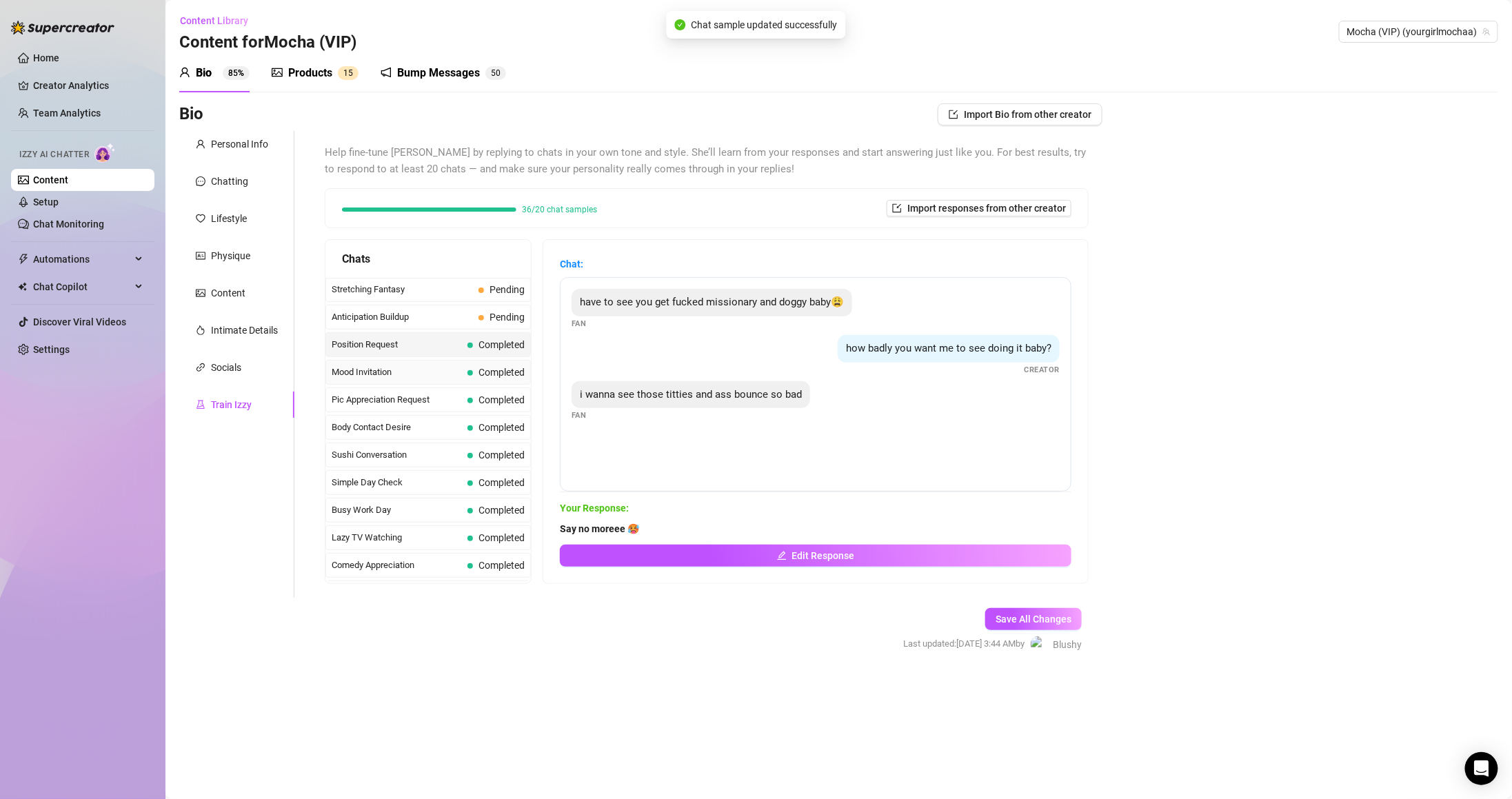
click at [472, 367] on div "Mood Invitation Completed" at bounding box center [427, 372] width 205 height 25
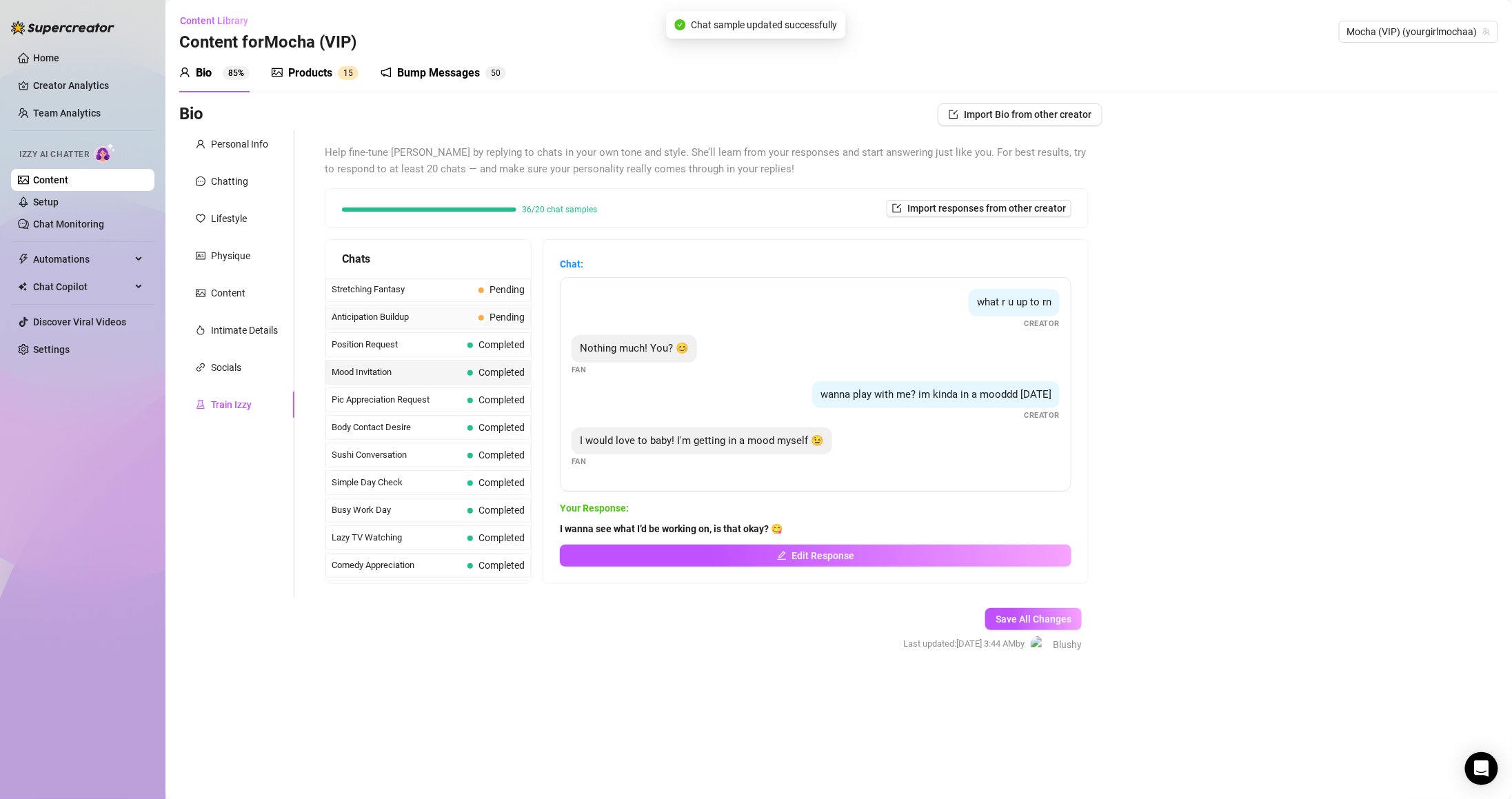
click at [479, 325] on span "Pending" at bounding box center [501, 317] width 46 height 15
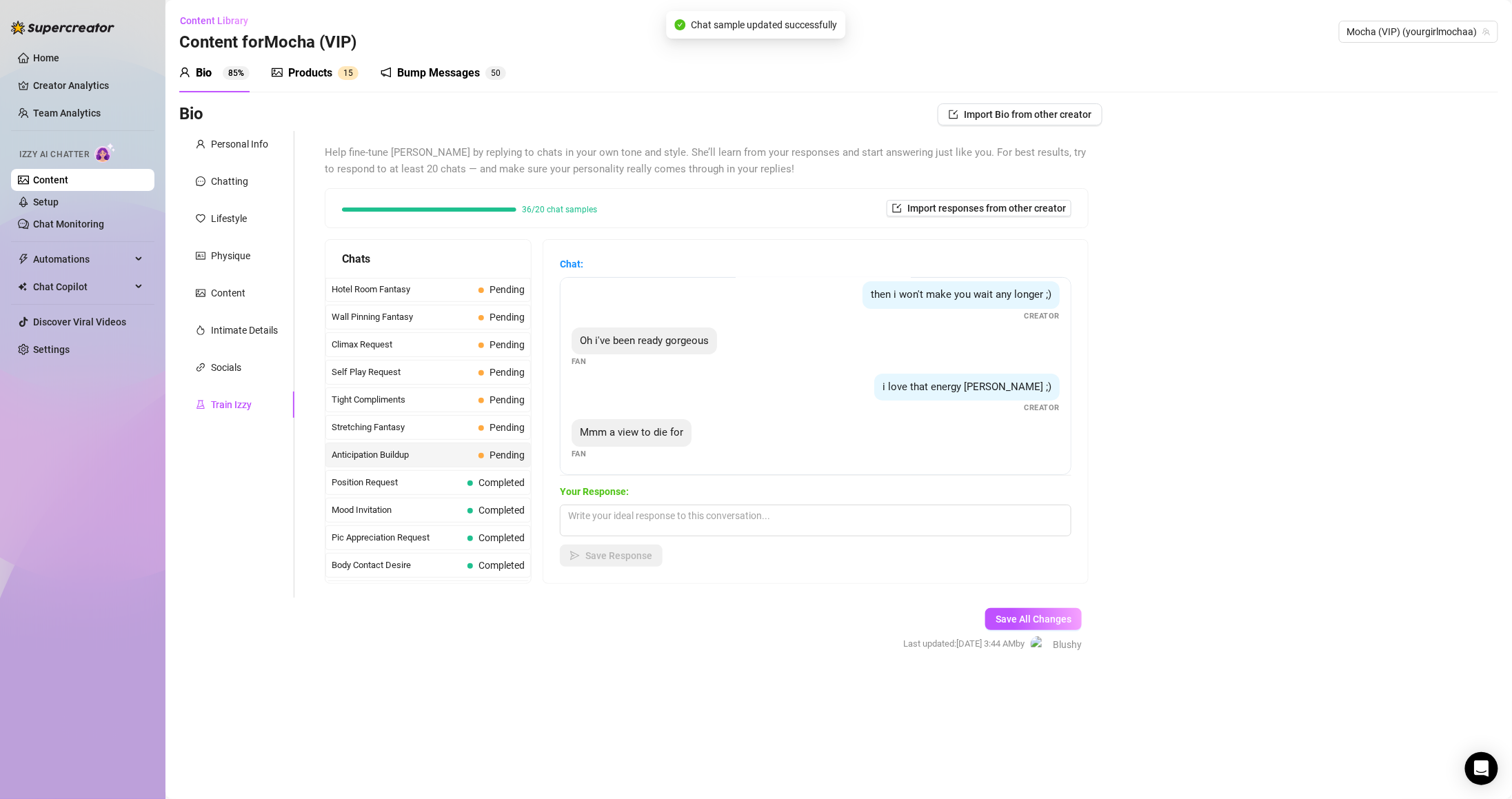
scroll to position [56, 0]
drag, startPoint x: 585, startPoint y: 431, endPoint x: 713, endPoint y: 435, distance: 128.1
click at [713, 435] on div "Mmm a view to die for Fan" at bounding box center [815, 437] width 488 height 41
click at [777, 518] on textarea at bounding box center [816, 520] width 512 height 31
click at [705, 515] on textarea "What would you do if you saw me like this?" at bounding box center [816, 520] width 512 height 31
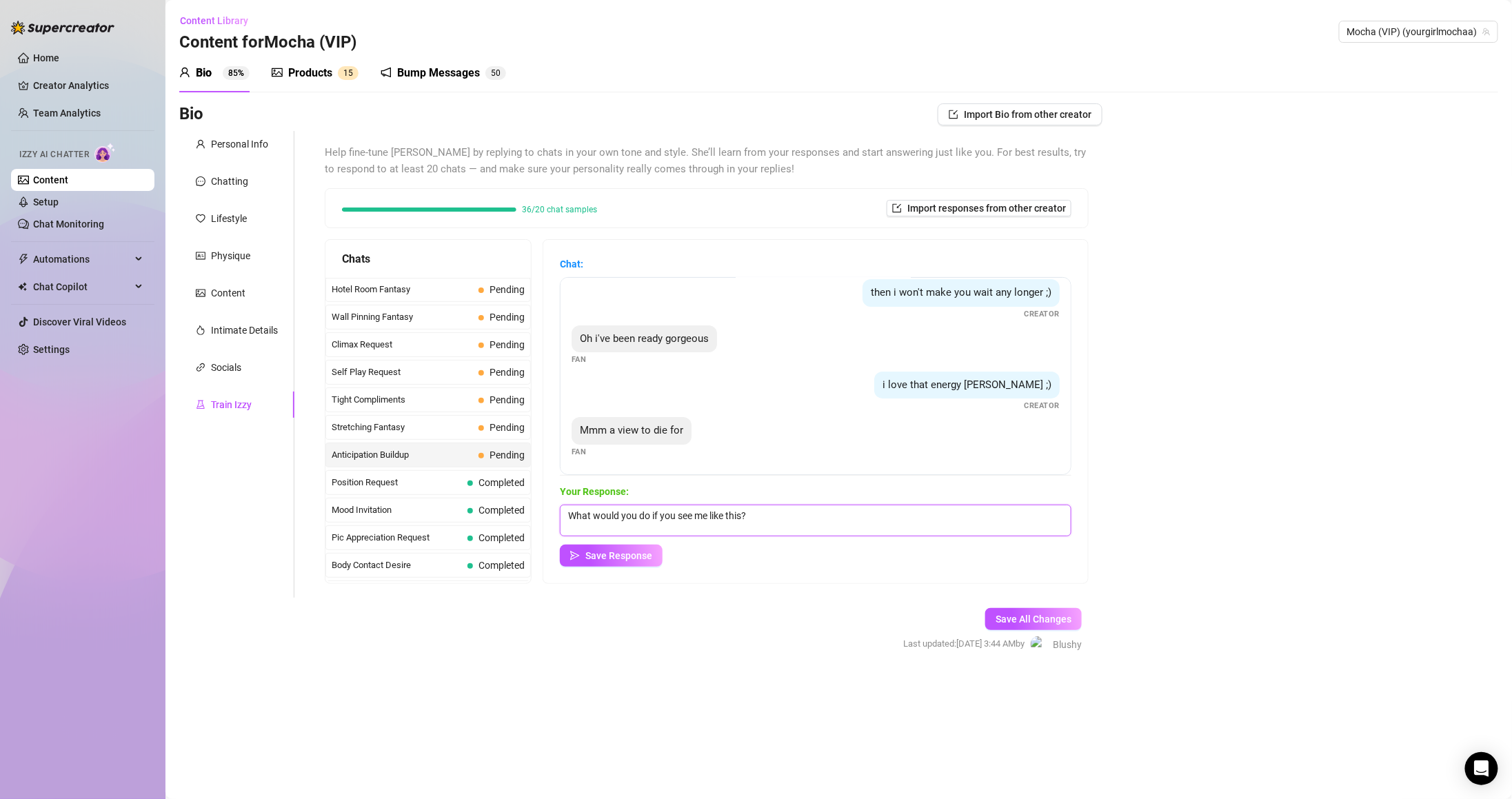
drag, startPoint x: 673, startPoint y: 513, endPoint x: 871, endPoint y: 519, distance: 198.1
click at [871, 519] on textarea "What would you do if you see me like this?" at bounding box center [816, 520] width 512 height 31
click at [723, 510] on textarea "What would you do if you see me like this?" at bounding box center [816, 520] width 512 height 31
drag, startPoint x: 665, startPoint y: 514, endPoint x: 929, endPoint y: 523, distance: 264.2
click at [929, 522] on textarea "What would you do if you see me like this?" at bounding box center [816, 520] width 512 height 31
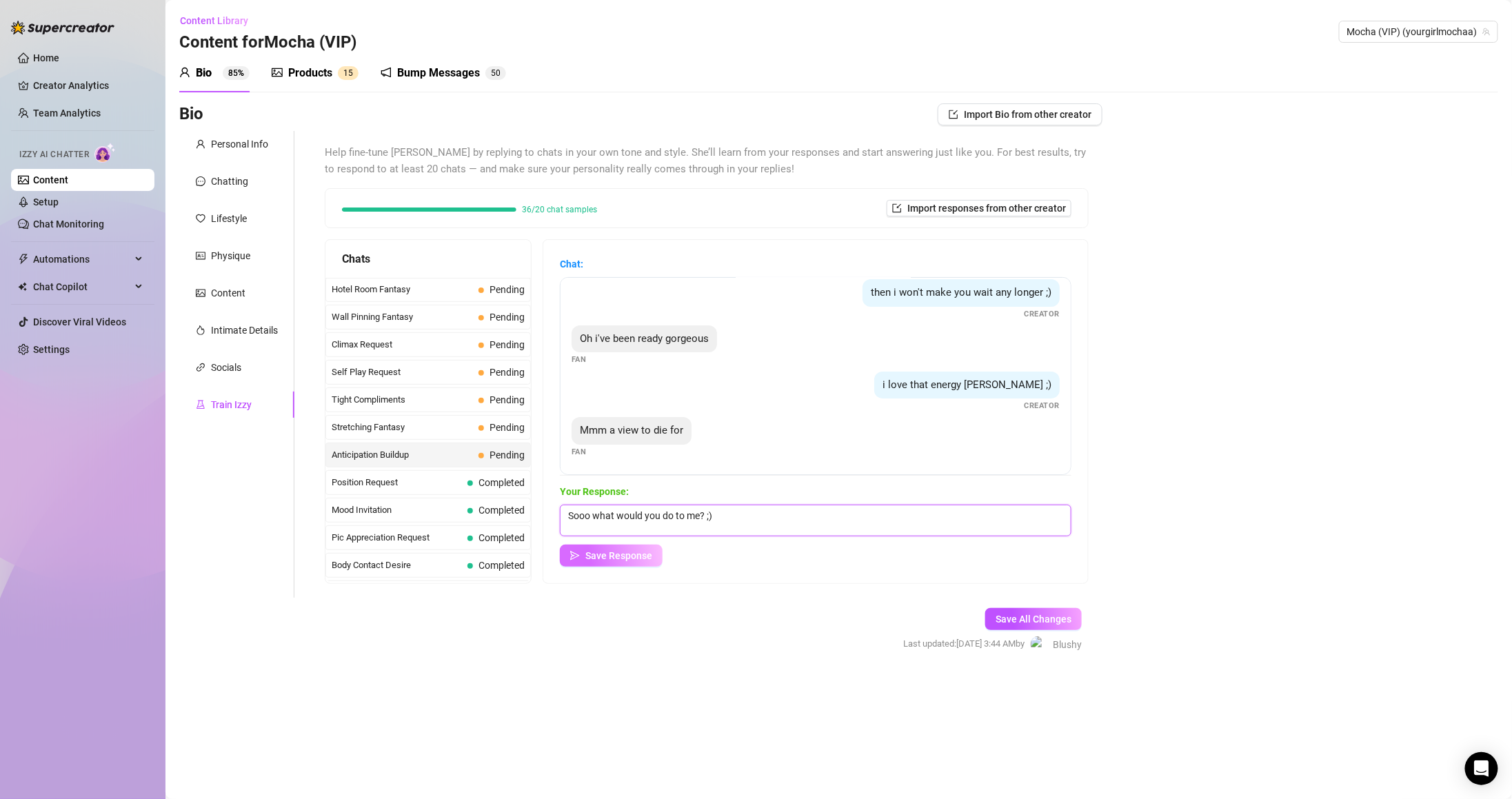
type textarea "Sooo what would you do to me? ;)"
click at [642, 555] on span "Save Response" at bounding box center [618, 556] width 67 height 11
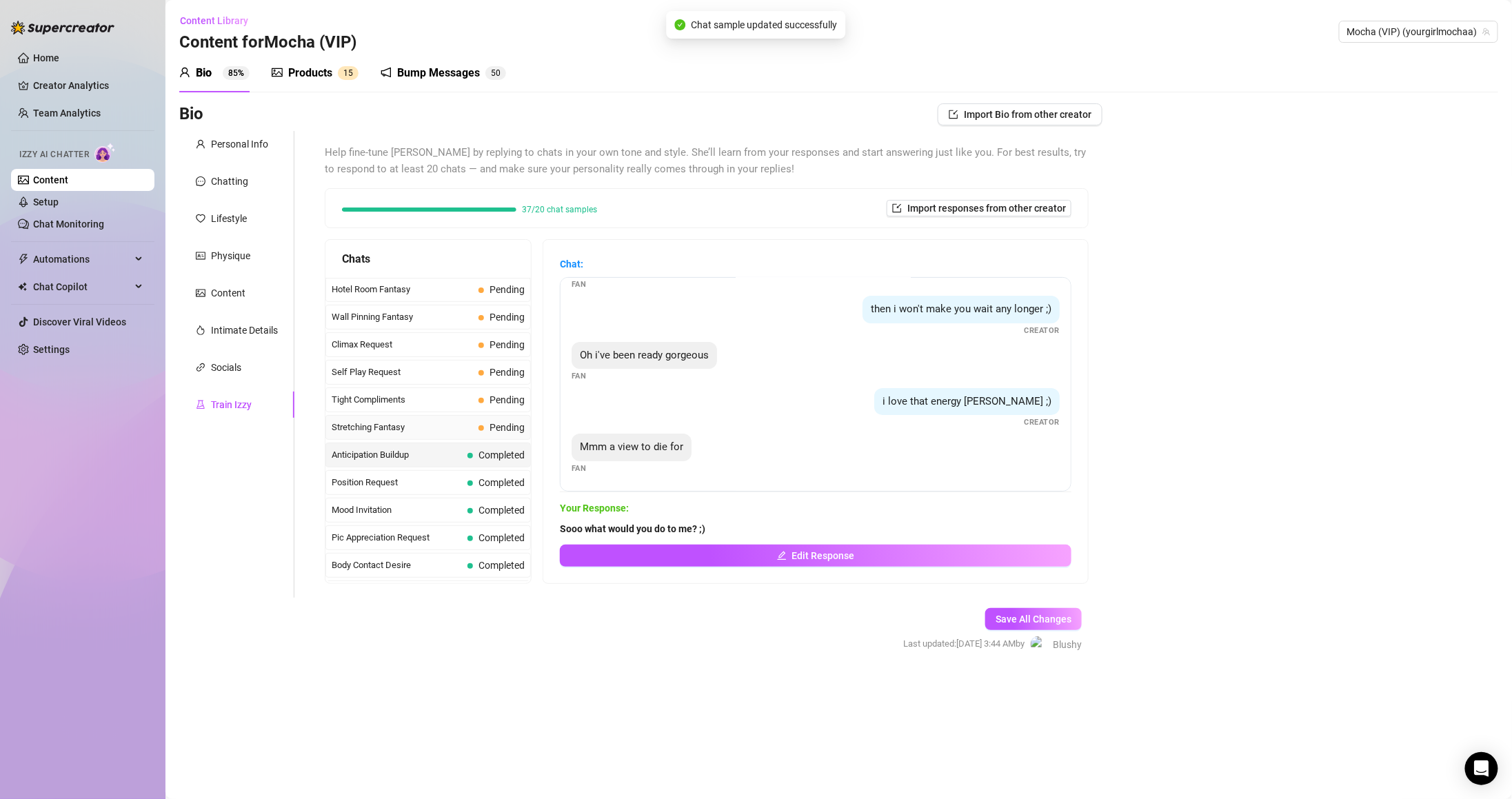
scroll to position [39, 0]
click at [489, 406] on span "Pending" at bounding box center [507, 400] width 35 height 11
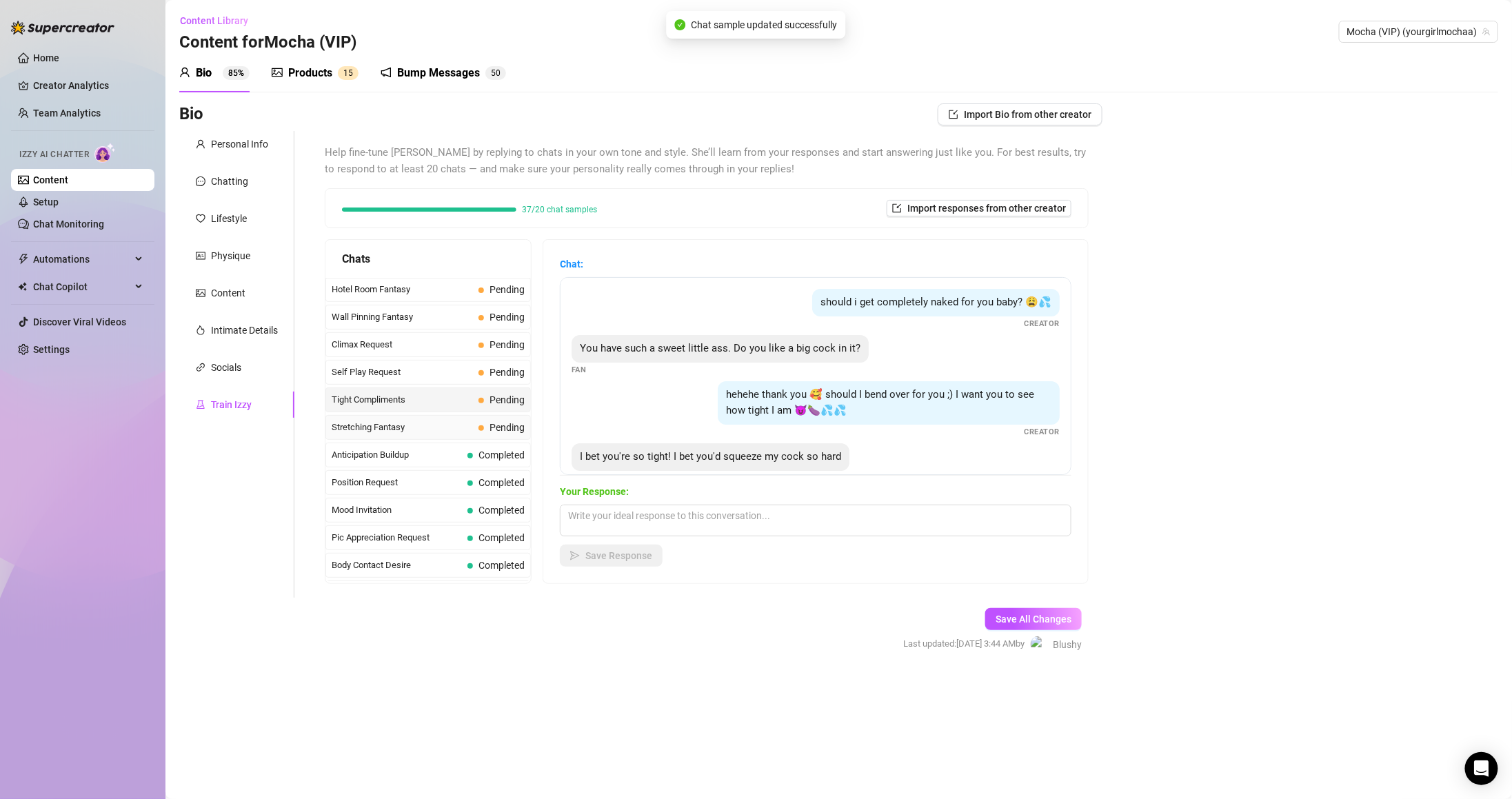
click at [484, 429] on span "Pending" at bounding box center [501, 427] width 46 height 15
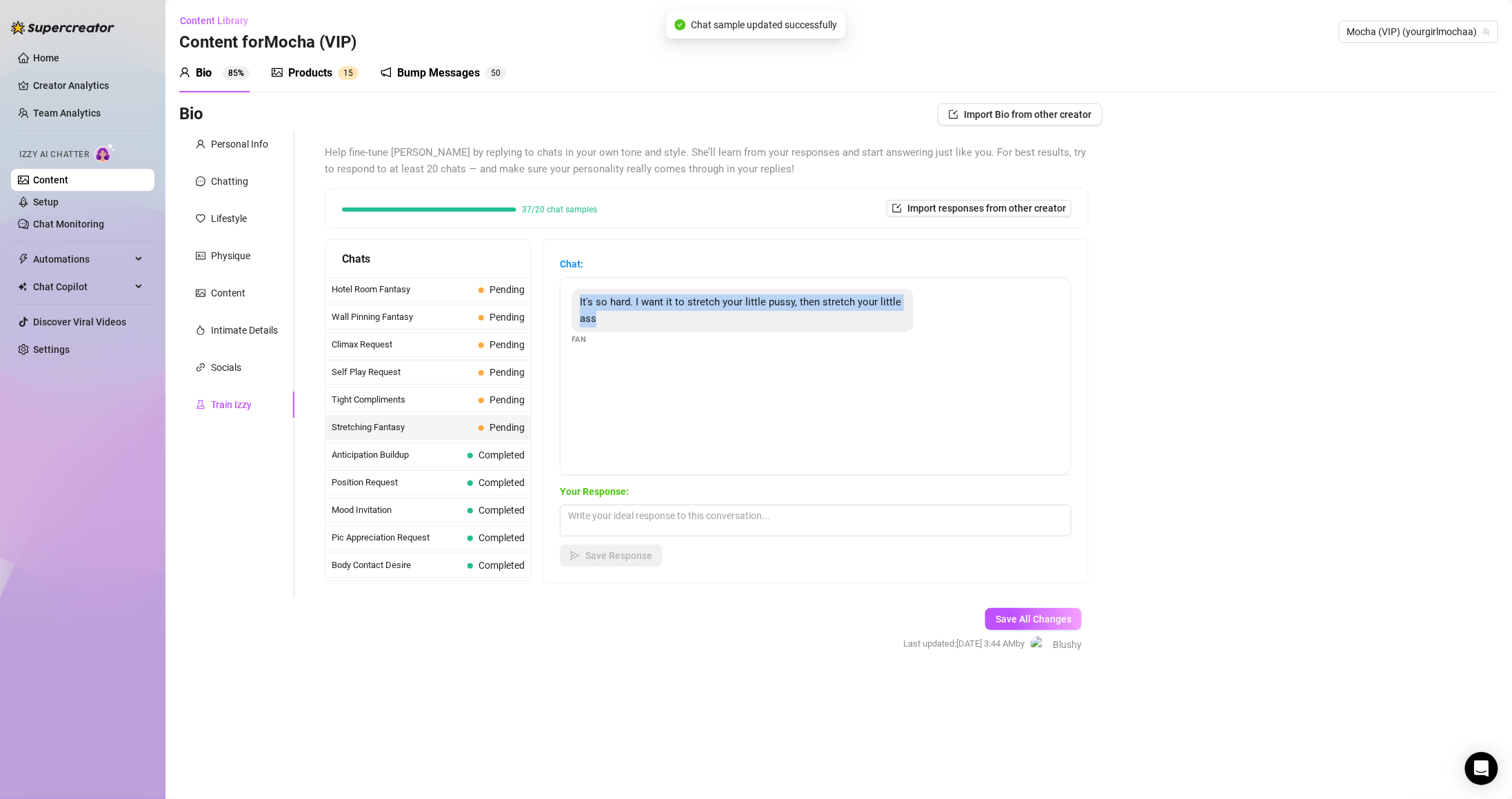
drag, startPoint x: 590, startPoint y: 298, endPoint x: 627, endPoint y: 325, distance: 45.8
click at [627, 325] on div "It's so hard. I want it to stretch your little pussy, then stretch your little …" at bounding box center [742, 311] width 342 height 43
click at [788, 516] on textarea at bounding box center [816, 520] width 512 height 31
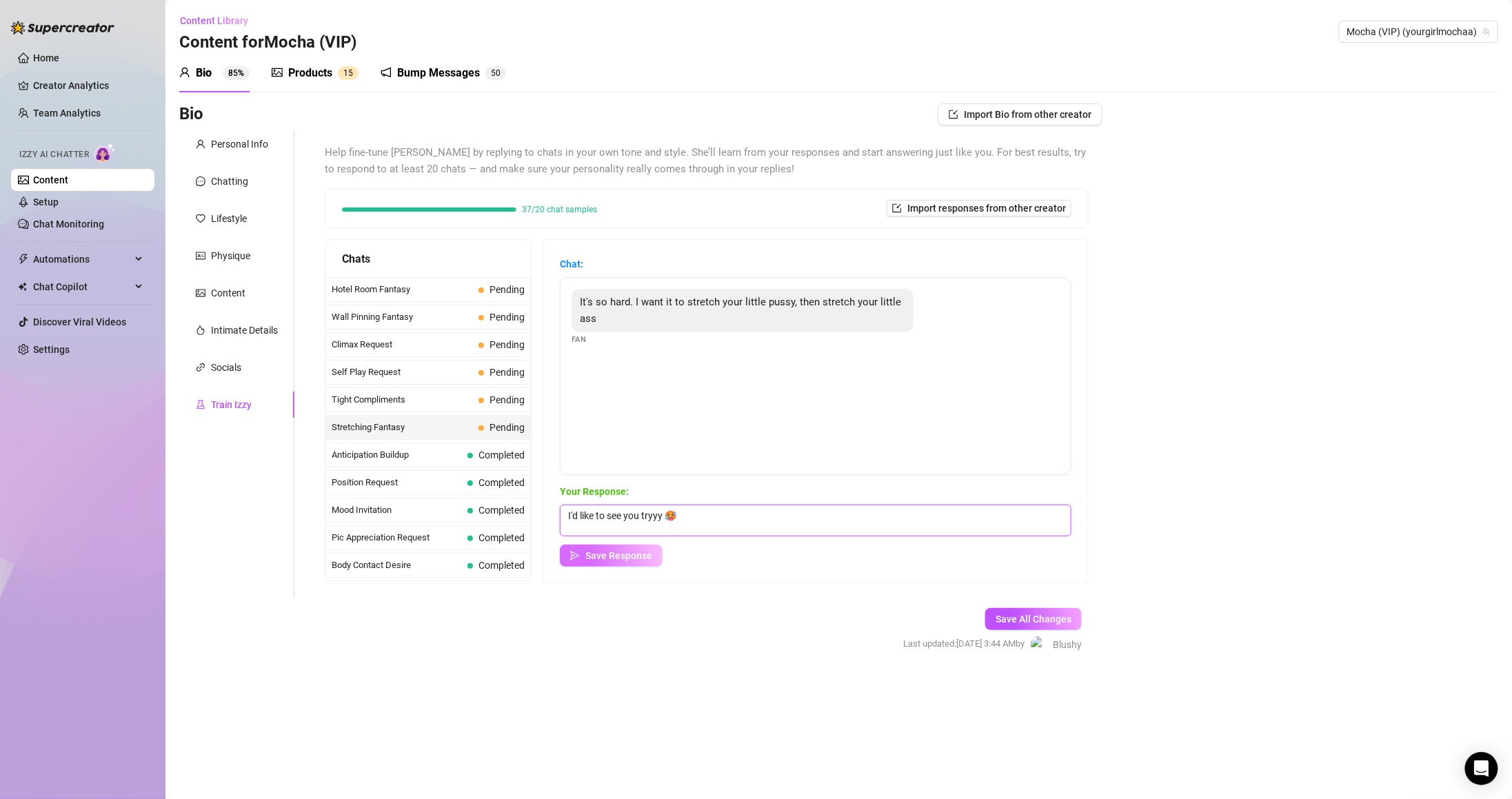
type textarea "I'd like to see you tryyy 🥵"
click at [624, 556] on span "Save Response" at bounding box center [618, 556] width 67 height 11
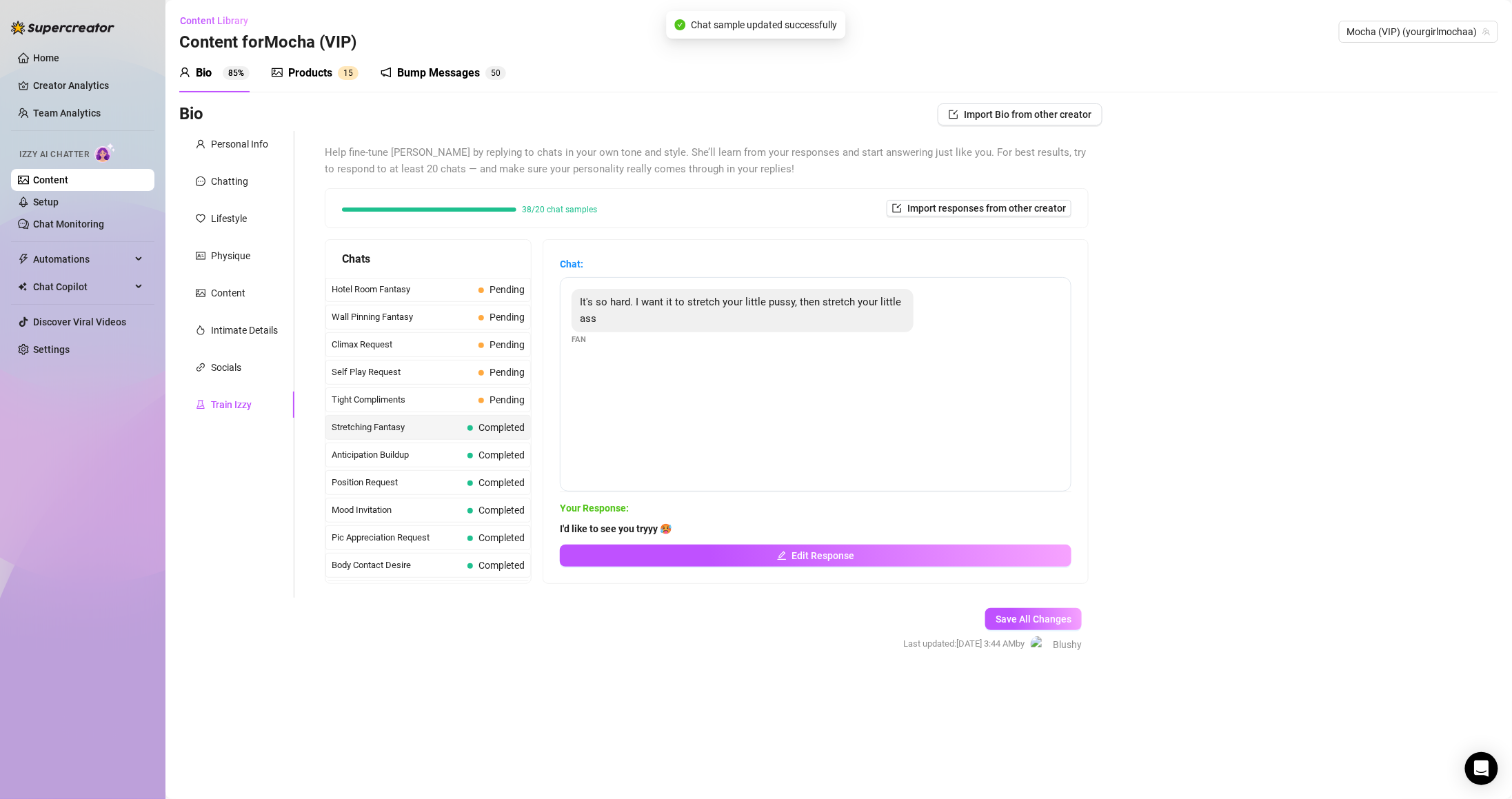
click at [454, 406] on span "Tight Compliments" at bounding box center [402, 399] width 142 height 14
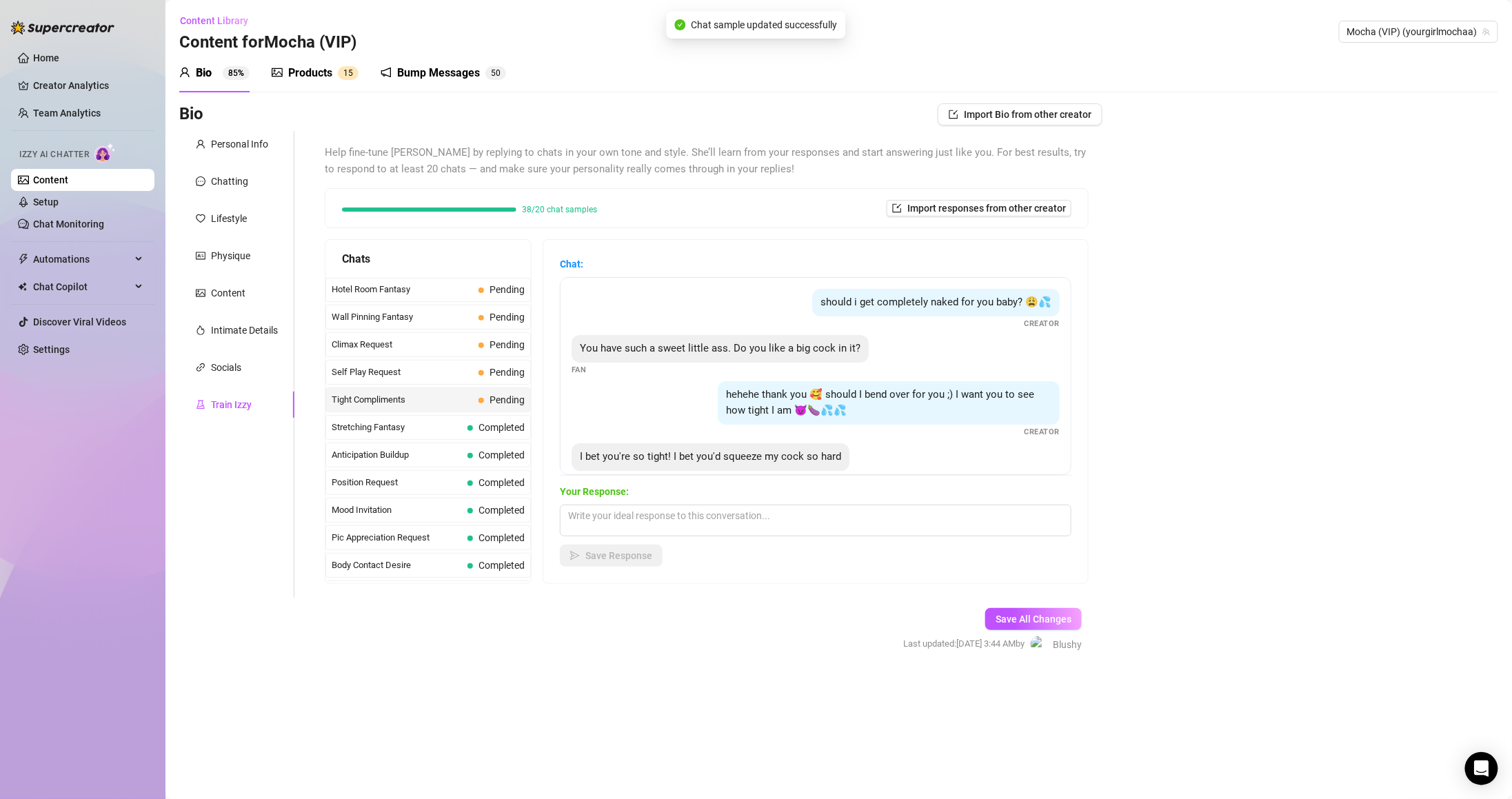
scroll to position [27, 0]
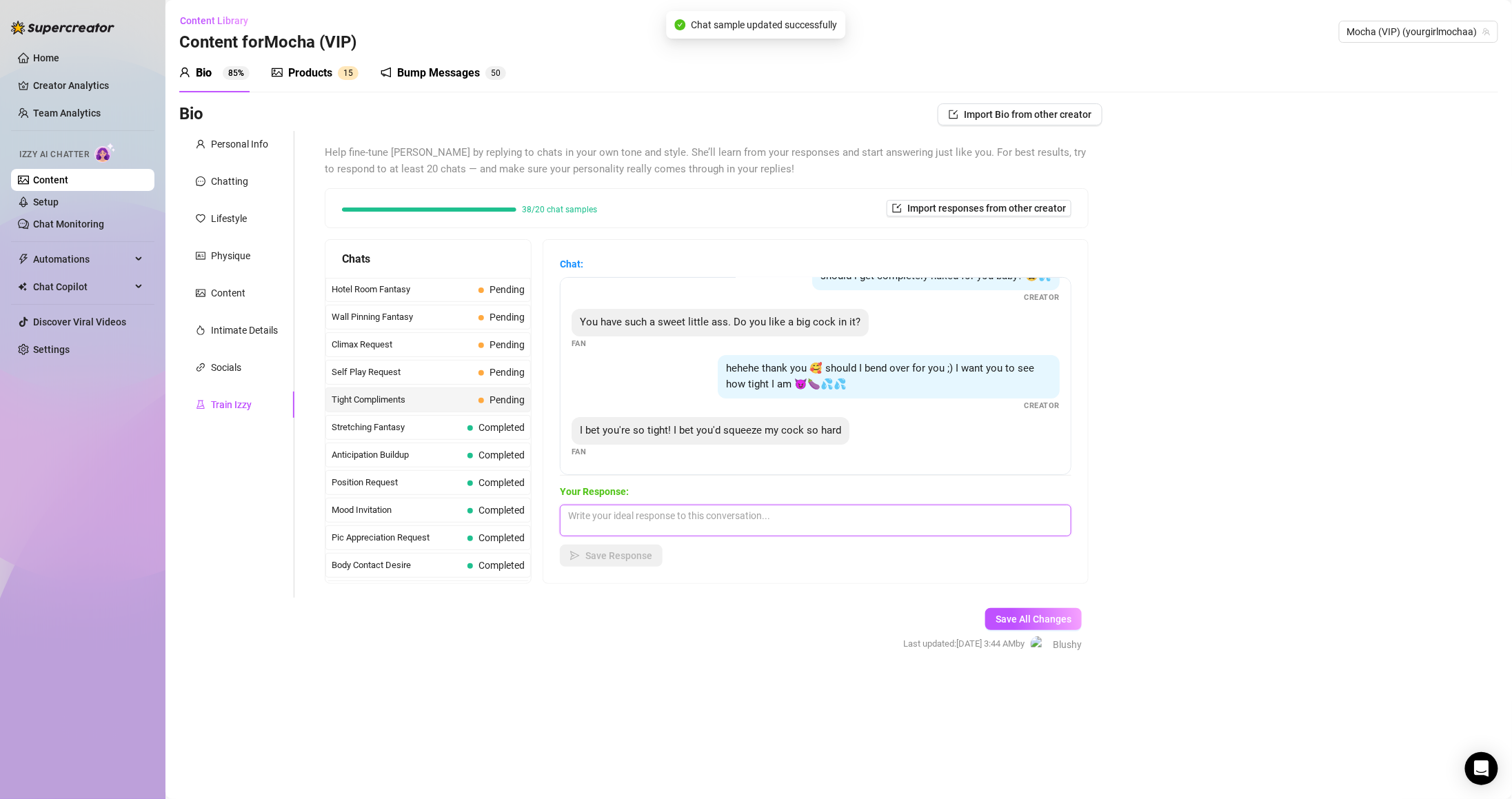
click at [738, 520] on textarea at bounding box center [816, 520] width 512 height 31
type textarea "Fuck yeah I want you to ma"
click at [840, 517] on textarea "Fuck yeah I want you to ma" at bounding box center [816, 520] width 512 height 31
click at [793, 525] on textarea at bounding box center [816, 520] width 512 height 31
paste textarea "oh fuck my pussy is already so wet that my fingers can just slide right into my…"
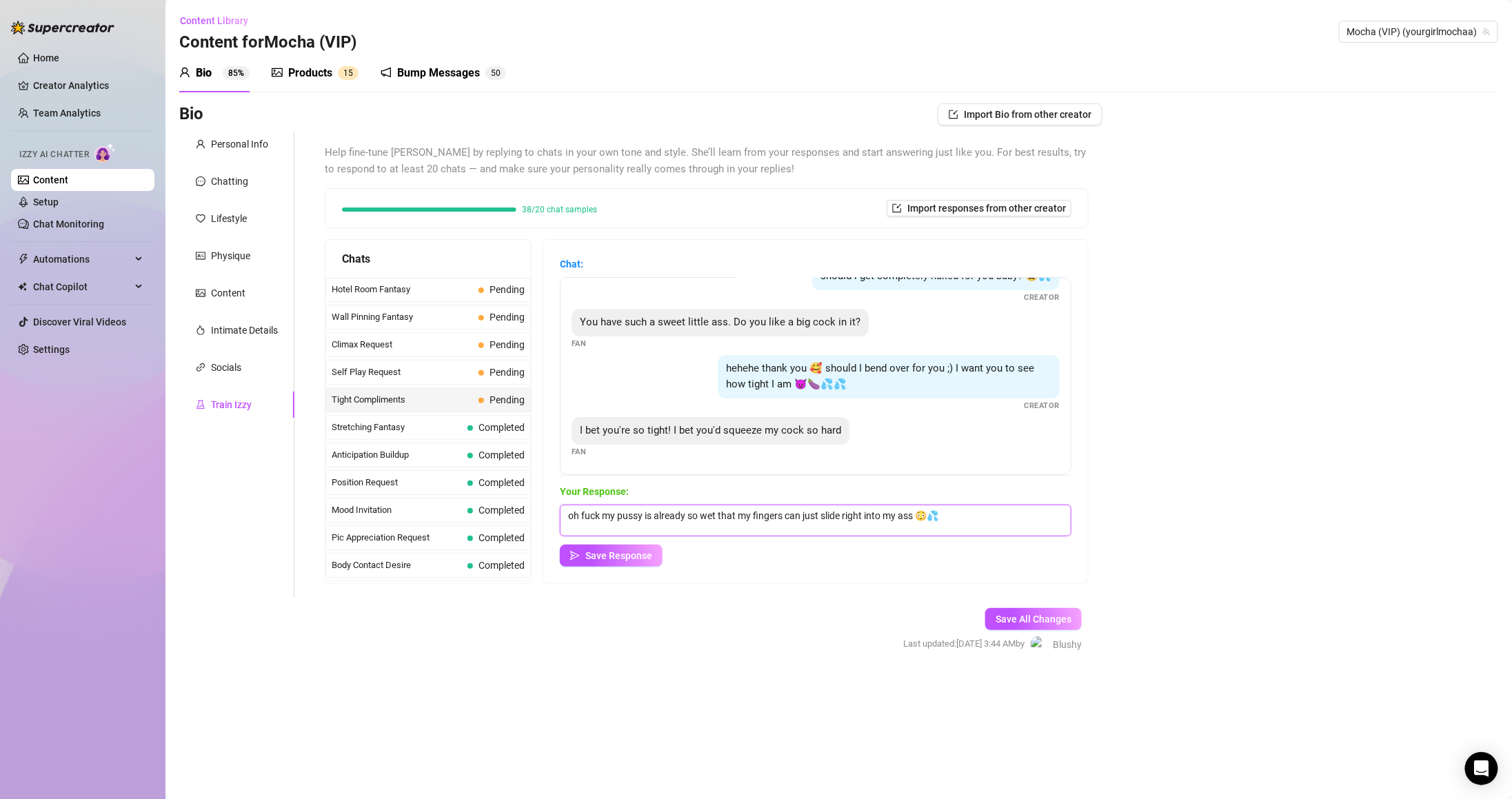
click at [617, 513] on textarea "oh fuck my pussy is already so wet that my fingers can just slide right into my…" at bounding box center [816, 520] width 512 height 31
drag, startPoint x: 627, startPoint y: 515, endPoint x: 537, endPoint y: 513, distance: 90.0
click at [538, 513] on div "Chats Last Money Nipples Inquiry Completed Waiting For Payday Completed Not Pus…" at bounding box center [707, 411] width 764 height 344
type textarea "Fuckkk you're making my tight pussy wet that my fingers can just slide right in…"
click at [805, 529] on textarea at bounding box center [816, 520] width 512 height 31
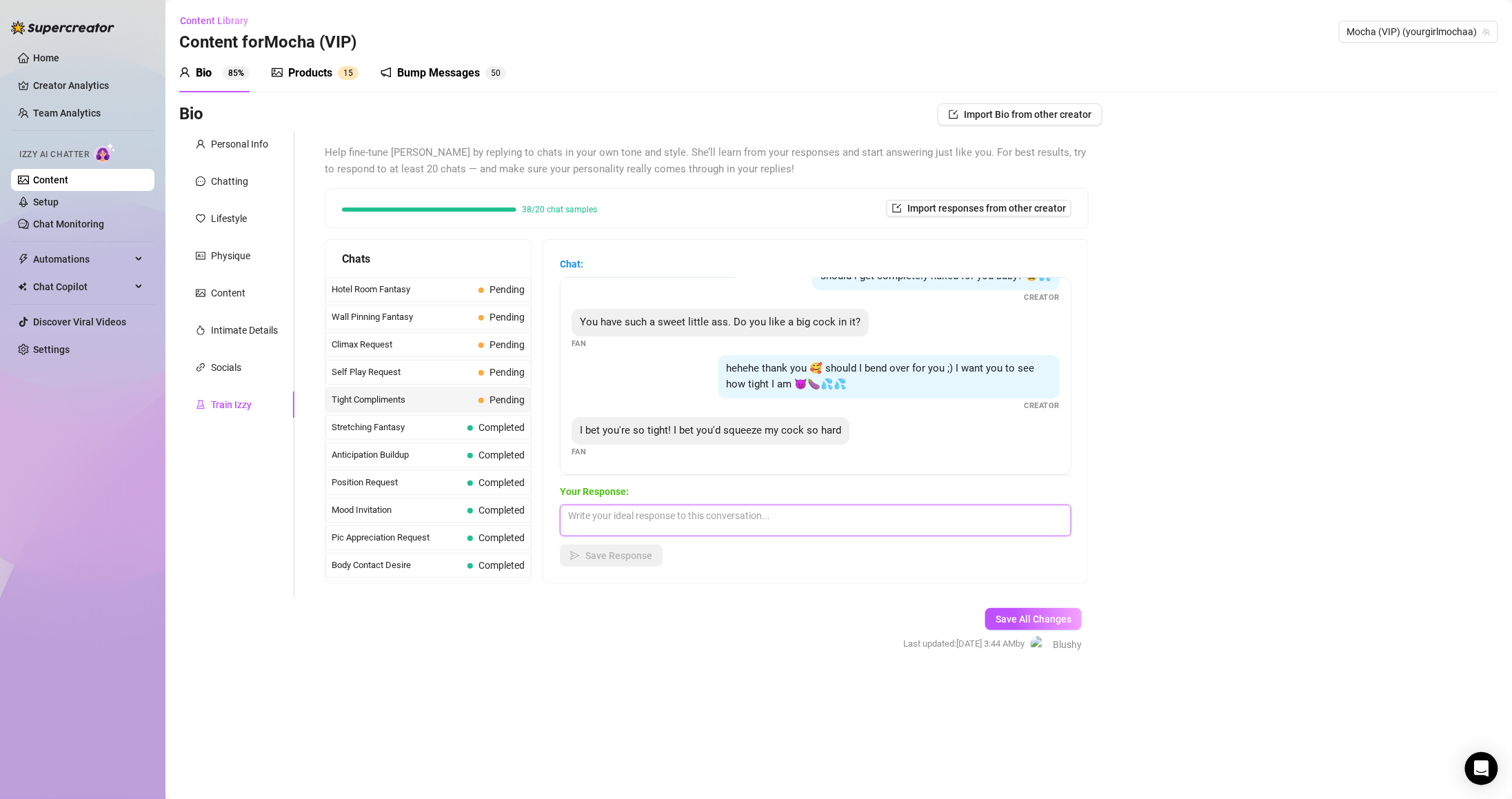
paste textarea "you like when I spread my pussy open like this for you daddy? slide your dick b…"
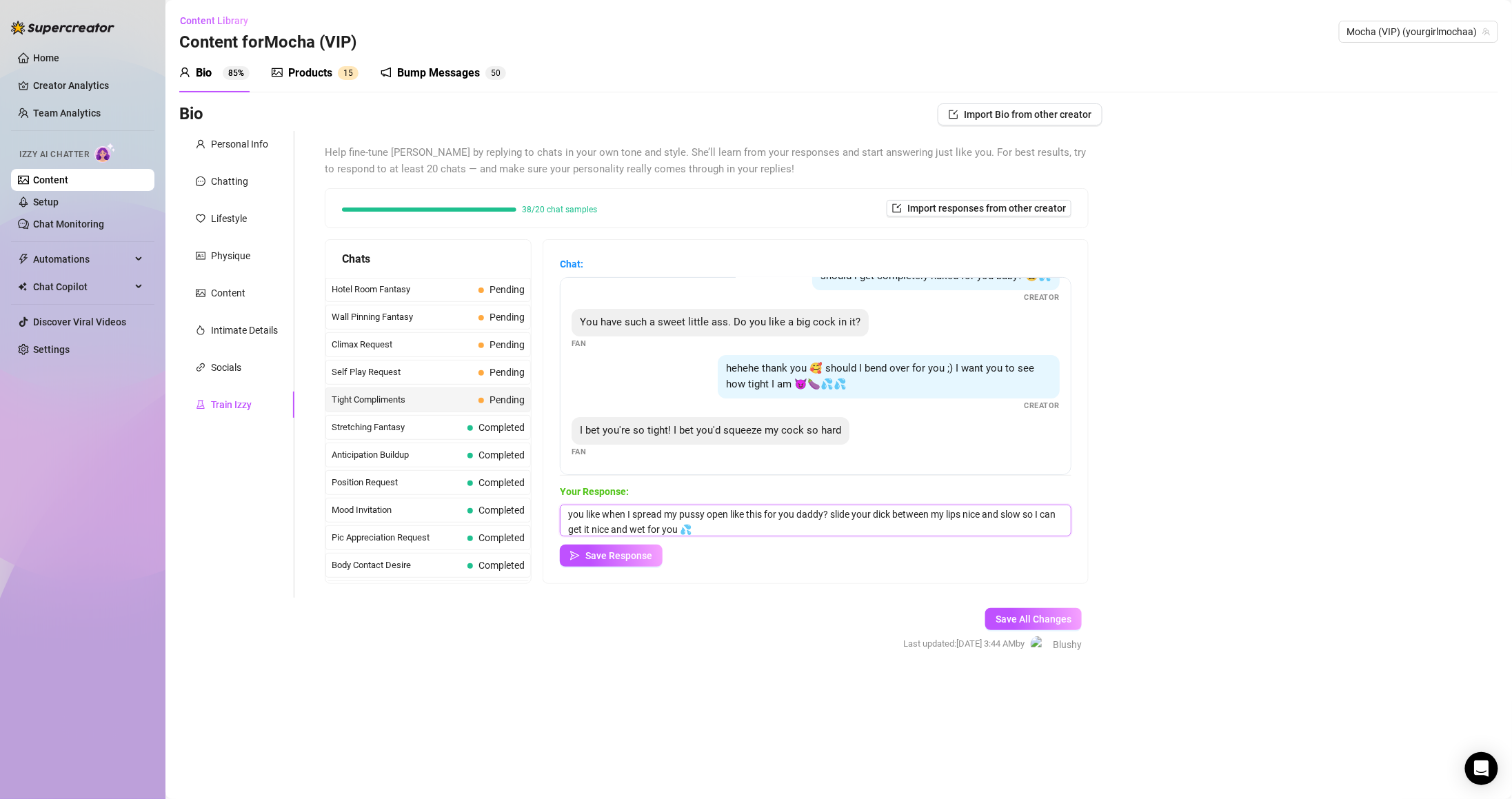
scroll to position [0, 0]
drag, startPoint x: 615, startPoint y: 512, endPoint x: 532, endPoint y: 508, distance: 83.1
click at [532, 508] on div "Chats Last Money Nipples Inquiry Completed Waiting For Payday Completed Not Pus…" at bounding box center [707, 411] width 764 height 344
click at [668, 518] on textarea "Fuck yeahhhh 🥵 when I spread my pussy open like this for you daddy? slide your …" at bounding box center [816, 520] width 512 height 31
drag, startPoint x: 660, startPoint y: 516, endPoint x: 688, endPoint y: 508, distance: 29.1
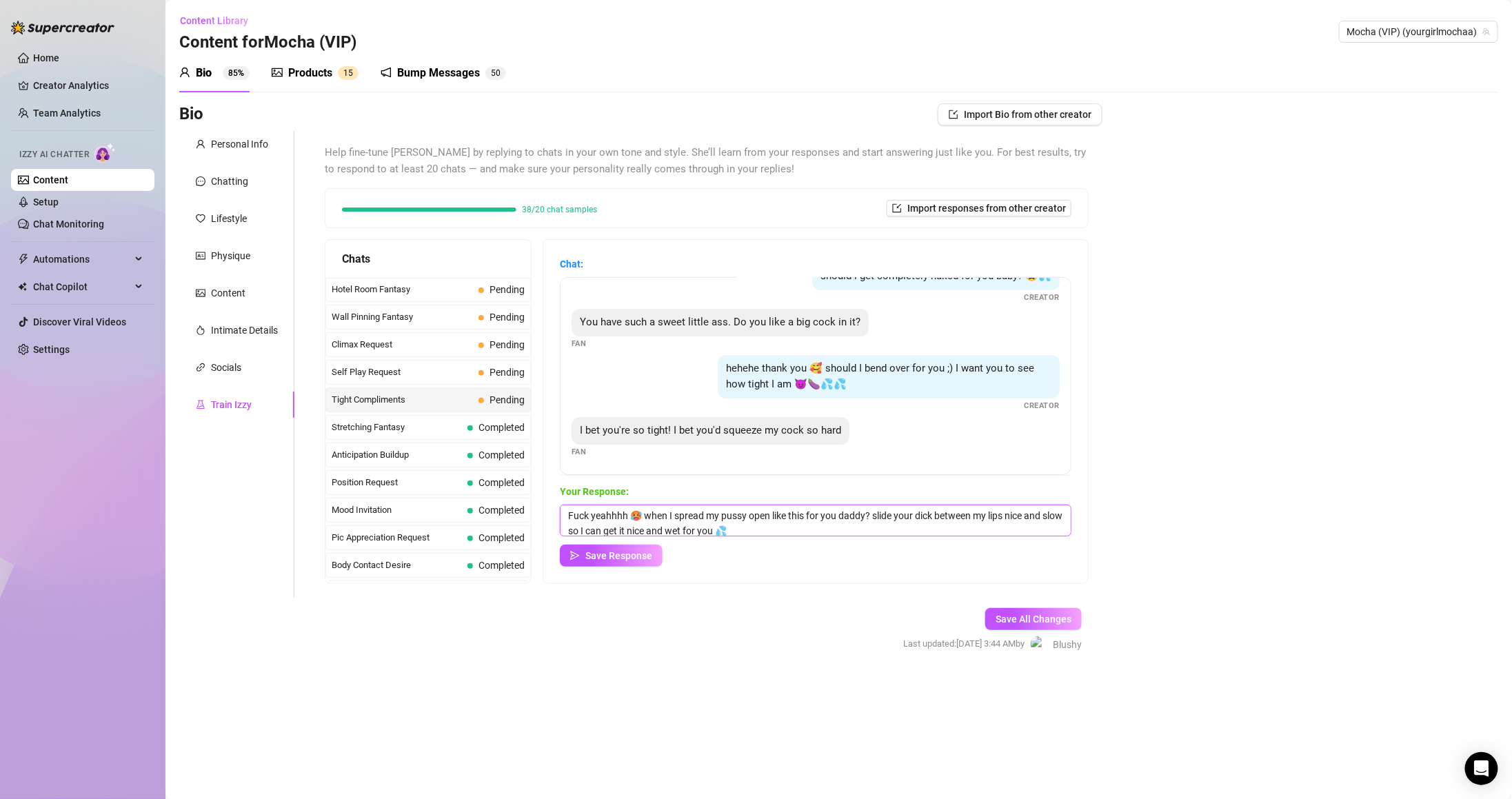
click at [688, 508] on textarea "Fuck yeahhhh 🥵 when I spread my pussy open like this for you daddy? slide your …" at bounding box center [816, 520] width 512 height 31
click at [920, 516] on textarea "Fuck yeahhhh 🥵 I'd squeeze and spread my pussy open like this for you daddy? sl…" at bounding box center [816, 520] width 512 height 31
click at [917, 517] on textarea "Fuck yeahhhh 🥵 I'd squeeze and spread my pussy open like this for you daddy? sl…" at bounding box center [816, 520] width 512 height 31
click at [921, 517] on textarea "Fuck yeahhhh 🥵 I'd squeeze and spread my pussy open like this for you daddy? sl…" at bounding box center [816, 520] width 512 height 31
drag, startPoint x: 923, startPoint y: 514, endPoint x: 657, endPoint y: 513, distance: 266.0
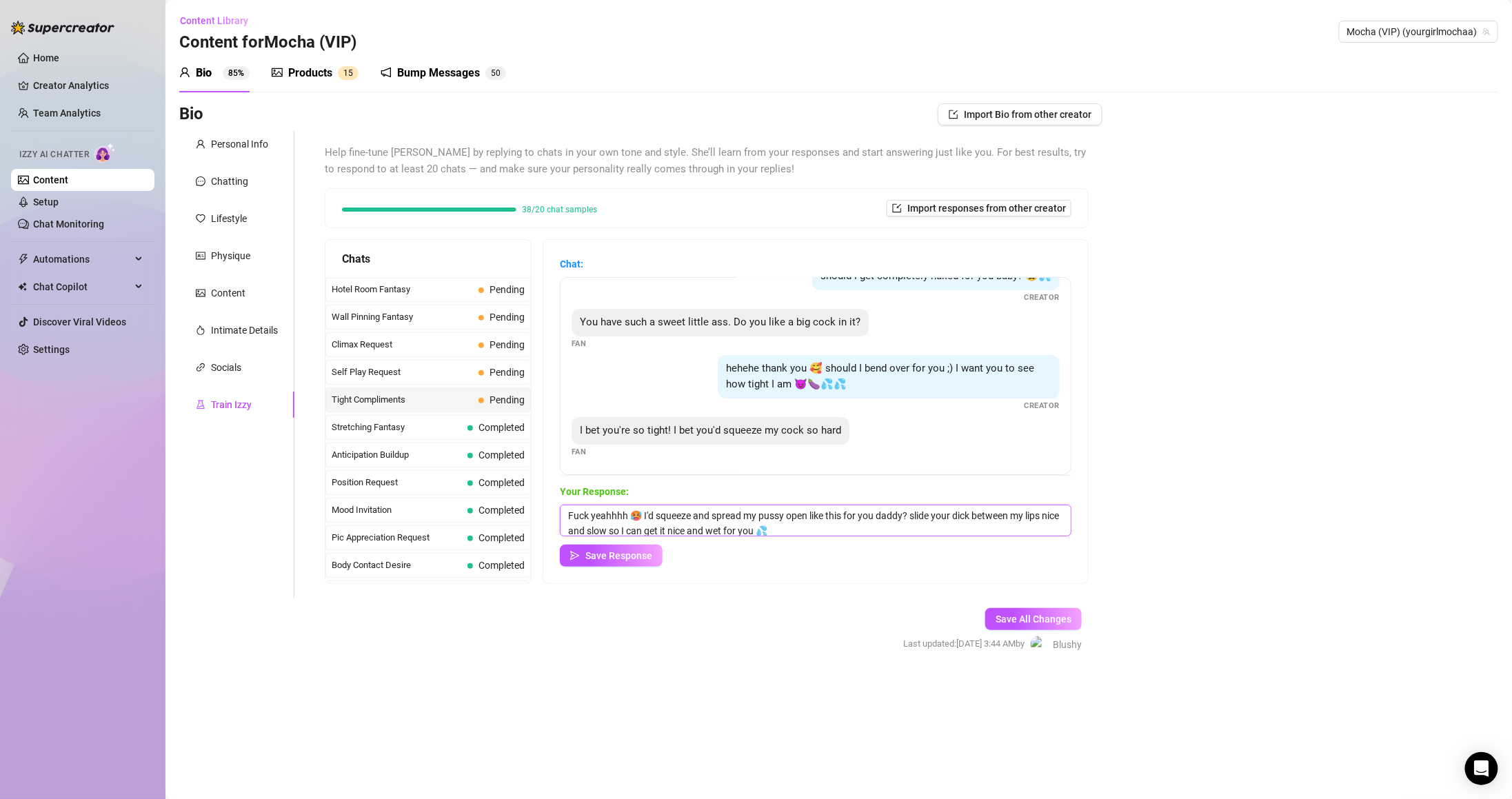
click at [657, 513] on textarea "Fuck yeahhhh 🥵 I'd squeeze and spread my pussy open like this for you daddy? sl…" at bounding box center [816, 520] width 512 height 31
drag, startPoint x: 745, startPoint y: 531, endPoint x: 826, endPoint y: 513, distance: 83.0
click at [826, 513] on textarea "Fuck yeahhhh 🥵 I want you to slide your dick between my lips nice and slow so I…" at bounding box center [816, 520] width 512 height 31
drag, startPoint x: 777, startPoint y: 515, endPoint x: 845, endPoint y: 508, distance: 68.4
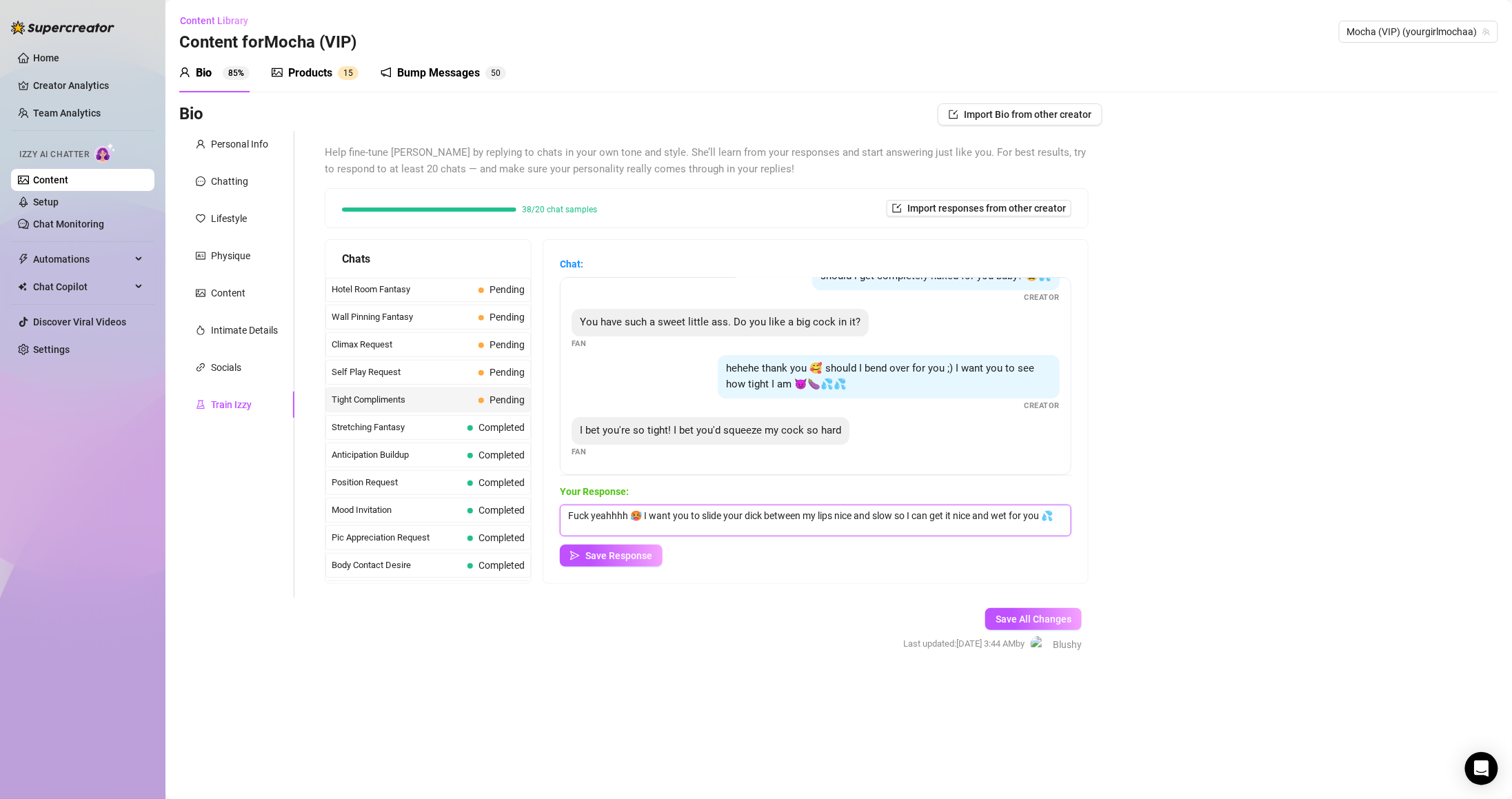
click at [845, 508] on textarea "Fuck yeahhhh 🥵 I want you to slide your dick between my lips nice and slow so I…" at bounding box center [816, 520] width 512 height 31
click at [966, 511] on textarea "Fuck yeahhhh 🥵 I want you to slide your dick nice and slow so I can get it nice…" at bounding box center [816, 520] width 512 height 31
click at [1007, 517] on textarea "Fuck yeahhhh 🥵 I want you to slide your dick nice and slow so I can get it nice…" at bounding box center [816, 520] width 512 height 31
click at [864, 513] on textarea "Fuck yeahhhh 🥵 I want you to slide your dick nice and slow so I can get it nice…" at bounding box center [816, 520] width 512 height 31
drag, startPoint x: 913, startPoint y: 512, endPoint x: 1038, endPoint y: 512, distance: 125.0
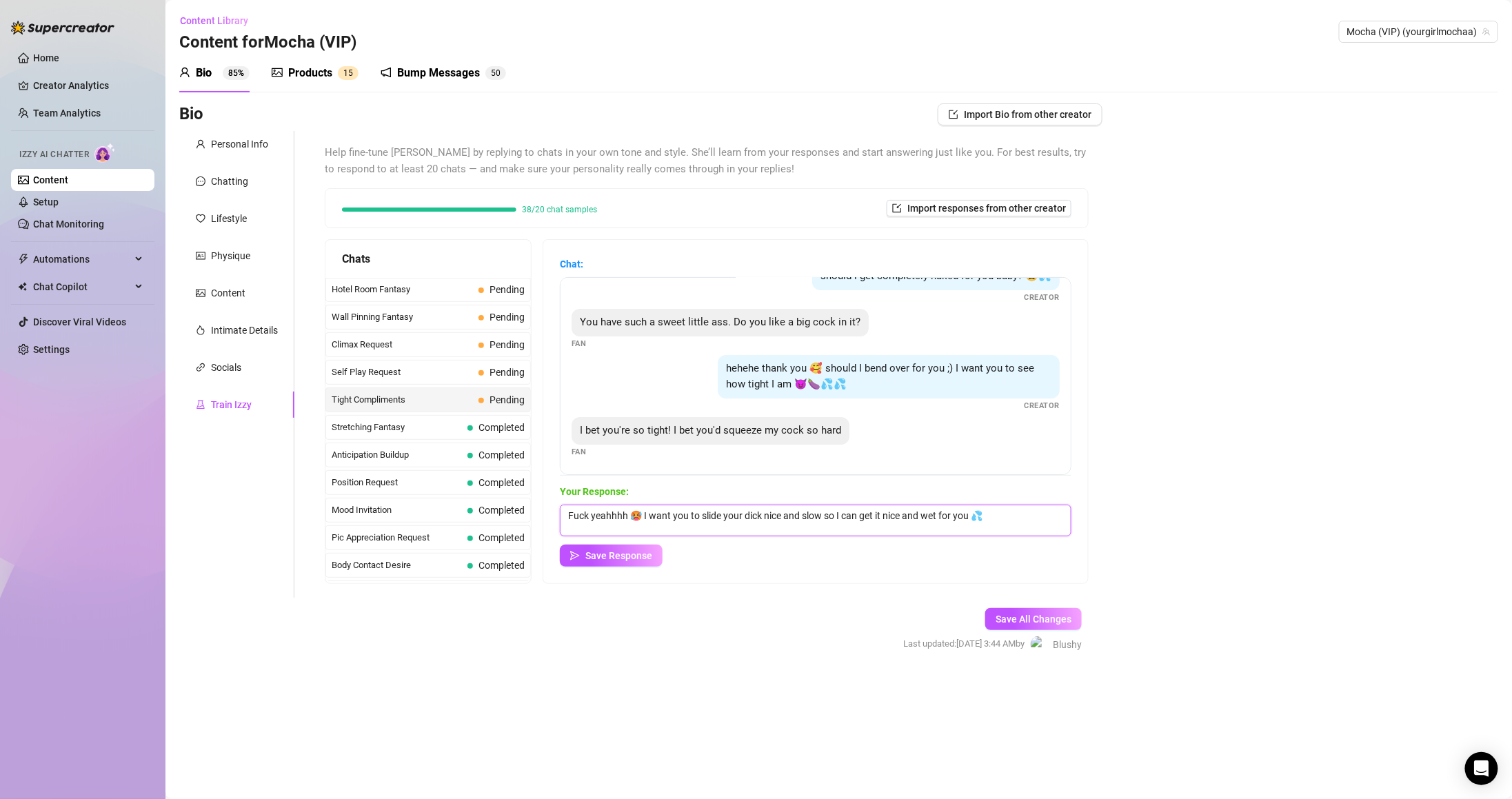
click at [1038, 512] on textarea "Fuck yeahhhh 🥵 I want you to slide your dick nice and slow so I can get it nice…" at bounding box center [816, 520] width 512 height 31
paste textarea "I'd squeeze and spread my pussy open like this for you daddy?"
click at [834, 513] on textarea "Fuck yeahhhh 🥵 I want you to slide your dick nice and slow I'd squeeze and spre…" at bounding box center [816, 520] width 512 height 31
click at [818, 551] on div "Save Response" at bounding box center [816, 555] width 512 height 22
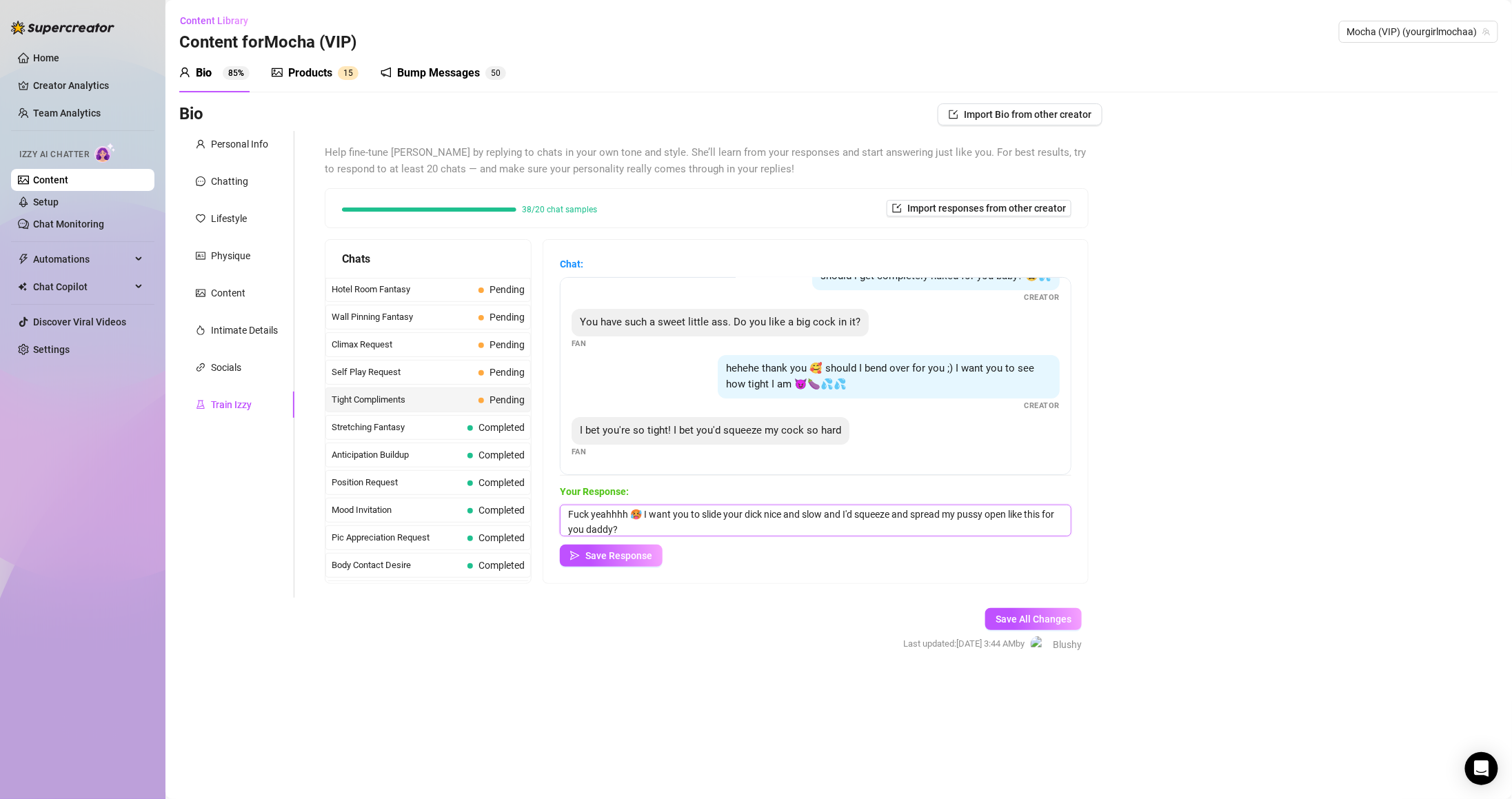
click at [814, 512] on textarea "Fuck yeahhhh 🥵 I want you to slide your dick nice and slow and I'd squeeze and …" at bounding box center [816, 520] width 512 height 31
click at [835, 515] on textarea "Fuck yeahhhh 🥵 I want you to slide your dick nice and slow and I'd squeeze and …" at bounding box center [816, 520] width 512 height 31
drag, startPoint x: 871, startPoint y: 514, endPoint x: 922, endPoint y: 517, distance: 51.1
click at [922, 517] on textarea "Fuck yeahhhh 🥵 I want you to slide your dick nice and slow for me!! I'd squeeze…" at bounding box center [816, 520] width 512 height 31
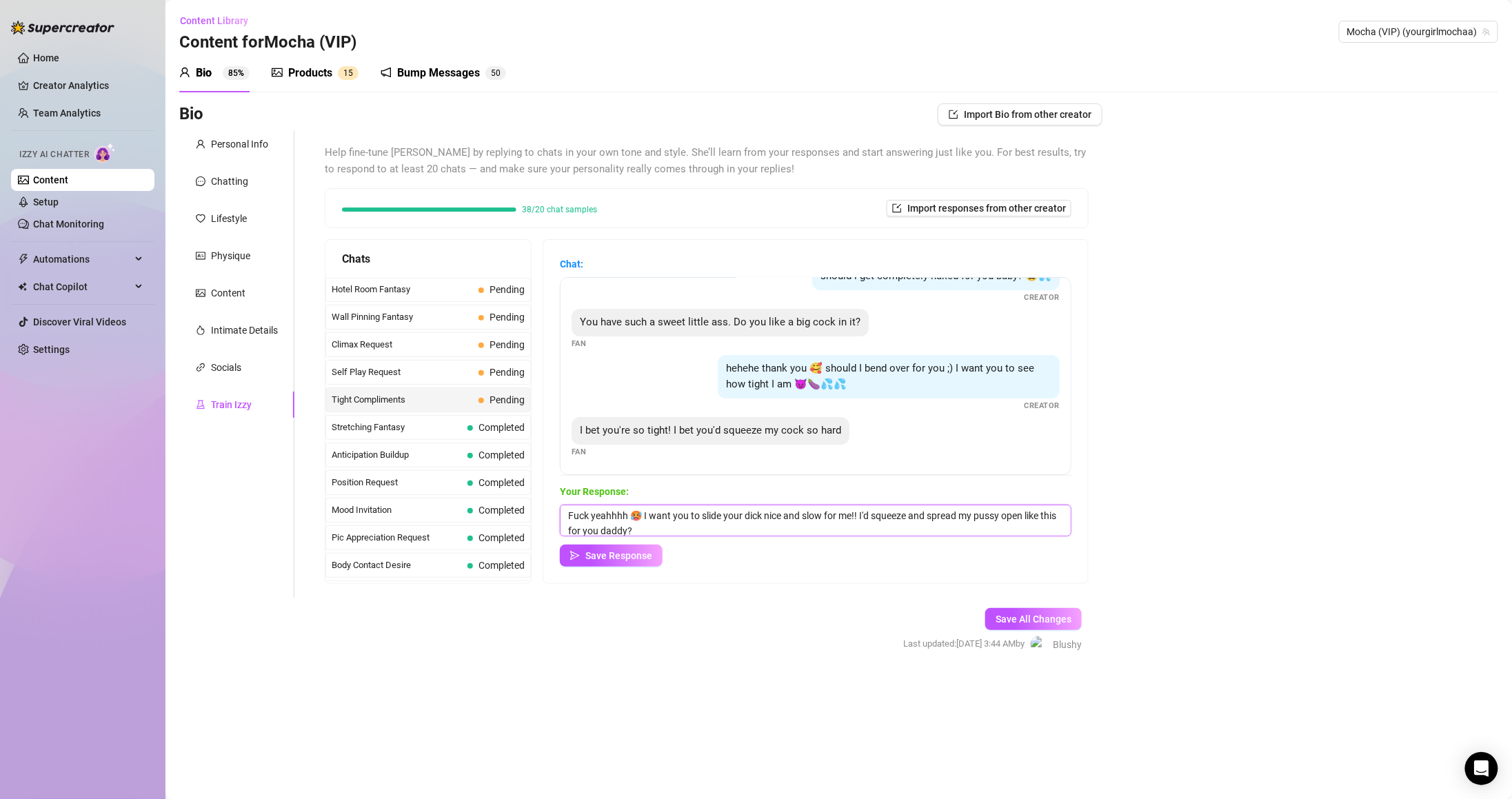
click at [922, 517] on textarea "Fuck yeahhhh 🥵 I want you to slide your dick nice and slow for me!! I'd squeeze…" at bounding box center [816, 520] width 512 height 31
drag, startPoint x: 941, startPoint y: 515, endPoint x: 890, endPoint y: 513, distance: 51.0
click at [888, 513] on textarea "Fuck yeahhhh 🥵 I want you to slide your dick nice and slow for me!! I'd squeeze…" at bounding box center [816, 520] width 512 height 31
click at [753, 523] on textarea "Fuck yeahhhh 🥵 I want you to slide your dick nice and slow for me!! I'd spread …" at bounding box center [816, 520] width 512 height 31
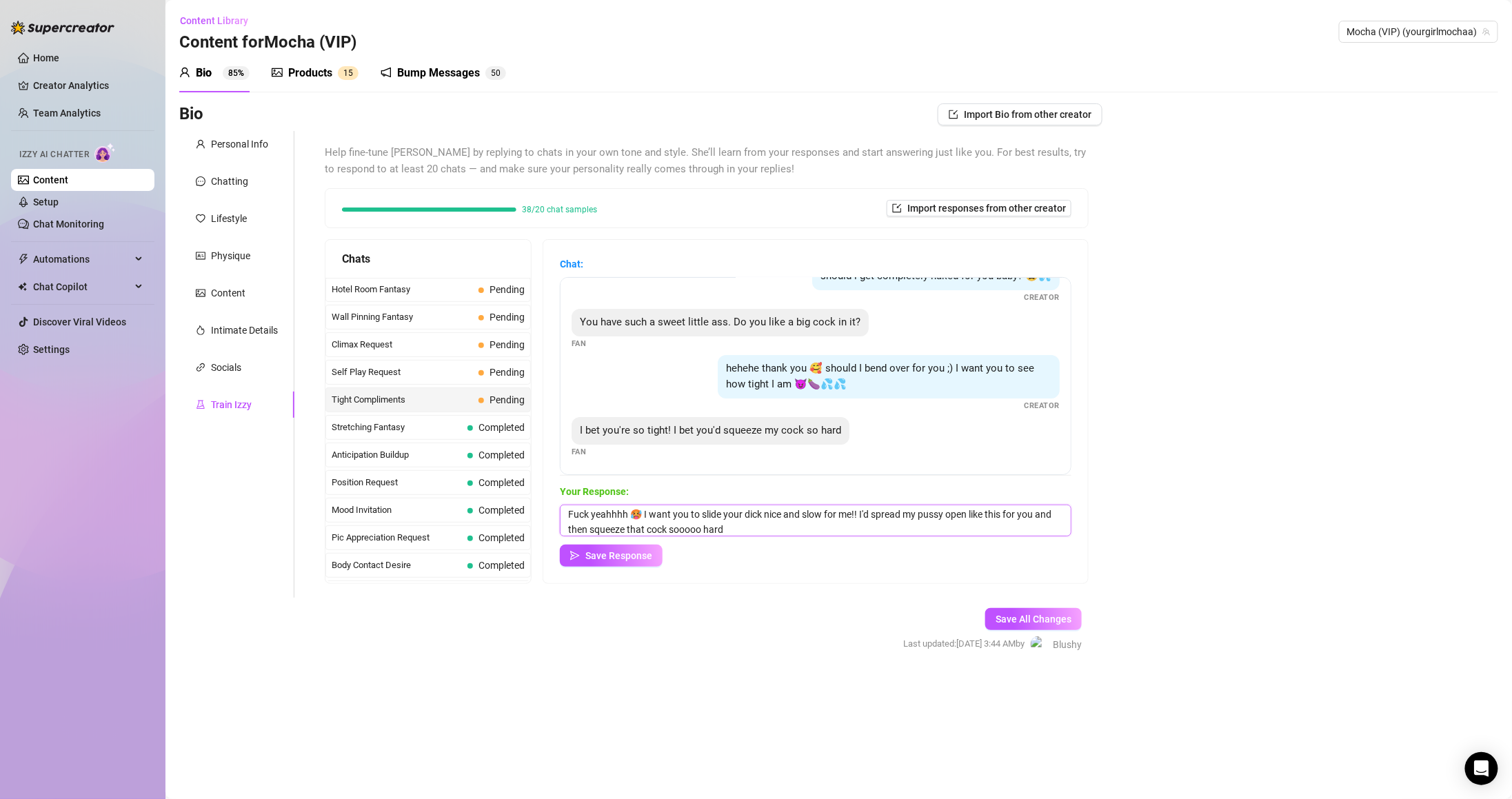
type textarea "Fuck yeahhhh 🥵 I want you to slide your dick nice and slow for me!! I'd spread …"
click at [847, 526] on textarea "Fuck yeahhhh 🥵 I want you to slide your dick nice and slow for me!! I'd spread …" at bounding box center [816, 520] width 512 height 31
drag, startPoint x: 609, startPoint y: 527, endPoint x: 594, endPoint y: 529, distance: 15.1
click at [594, 529] on textarea "Fuck yeahhhh 🥵 I want you to slide your dick nice and slow for me!! I'd spread …" at bounding box center [816, 520] width 512 height 31
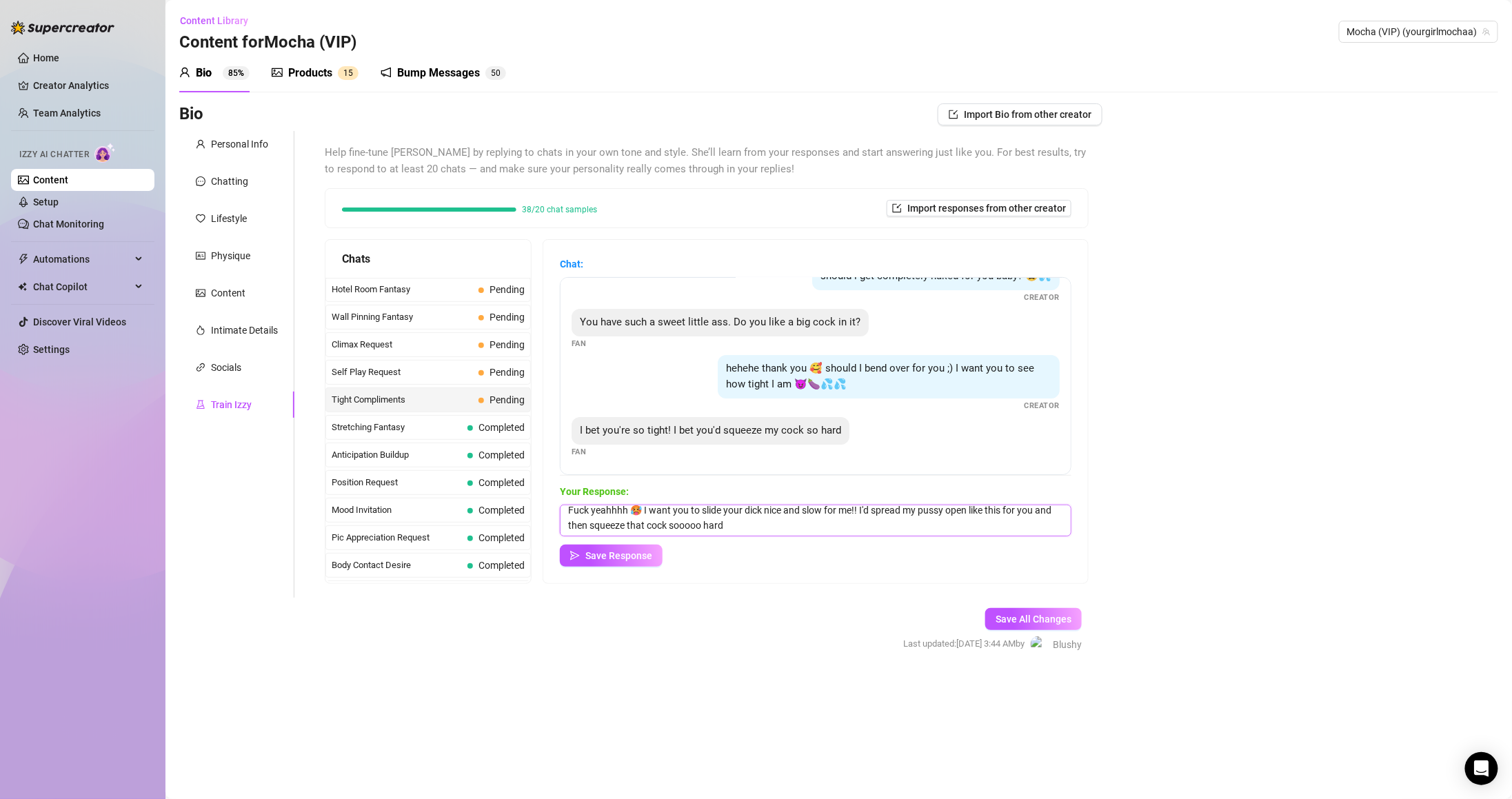
click at [878, 516] on textarea "Fuck yeahhhh 🥵 I want you to slide your dick nice and slow for me!! I'd spread …" at bounding box center [816, 520] width 512 height 31
click at [879, 506] on textarea "Fuck yeahhhh 🥵 I want you to slide your dick nice and slow for me!! I'd spread …" at bounding box center [816, 520] width 512 height 31
click at [879, 516] on textarea "Fuck yeahhhh 🥵 I want you to slide your dick nice and slow for me!! I'd spread …" at bounding box center [816, 520] width 512 height 31
click at [950, 541] on div "Your Response: Fuck yeahhhh 🥵 I want you to slide your dick nice and slow for m…" at bounding box center [816, 525] width 512 height 83
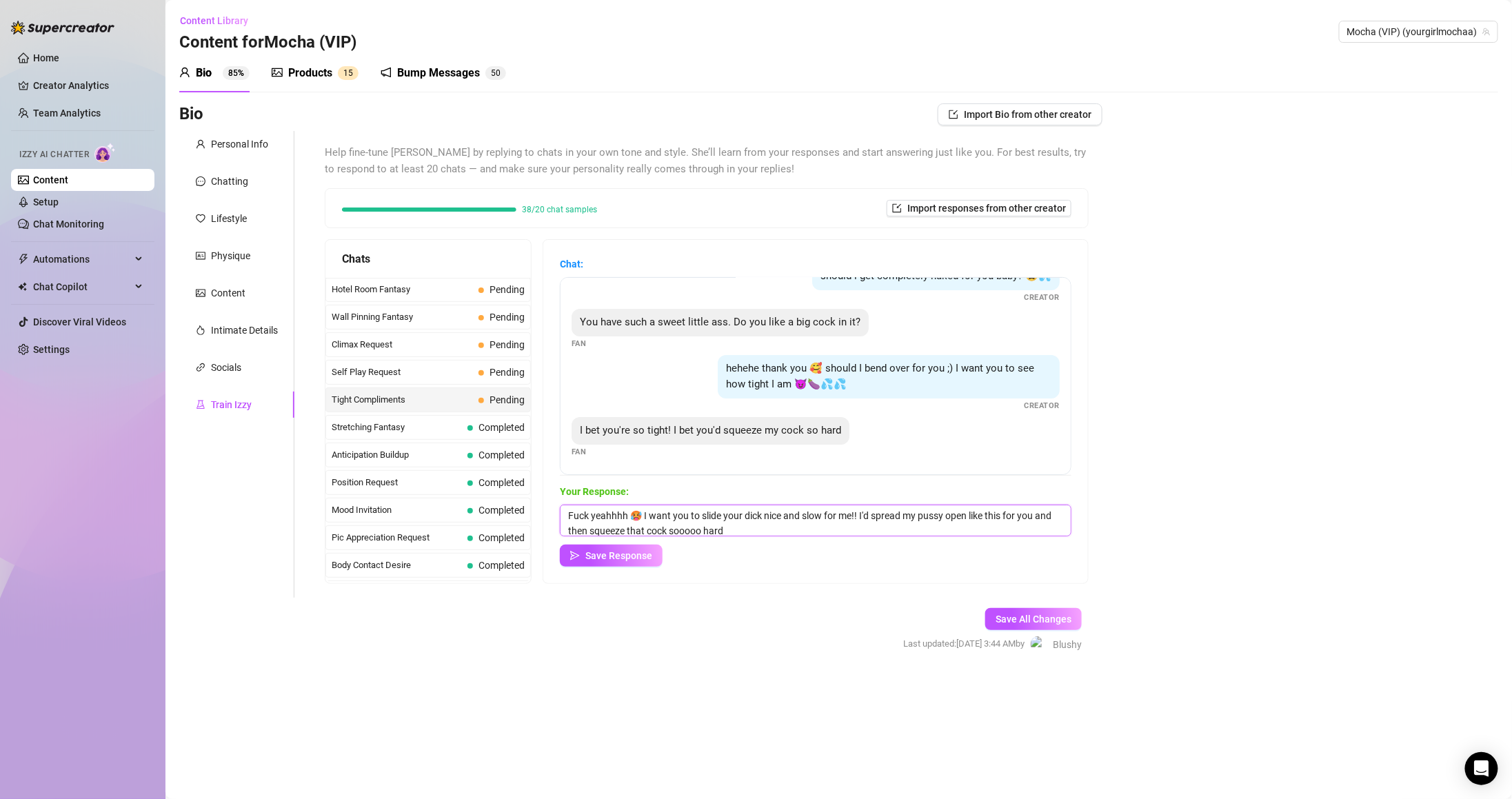
drag, startPoint x: 777, startPoint y: 522, endPoint x: 496, endPoint y: 503, distance: 281.6
click at [496, 505] on div "Chats Last Money Nipples Inquiry Completed Waiting For Payday Completed Not Pus…" at bounding box center [707, 411] width 764 height 344
paste textarea "Fuck yeahhhh 🥵 I want you to slide your dick nice and slow for me!! I'd spread …"
drag, startPoint x: 627, startPoint y: 510, endPoint x: 885, endPoint y: 530, distance: 258.8
click at [880, 525] on textarea "You bet 🥵 Would you it from the back?" at bounding box center [816, 520] width 512 height 31
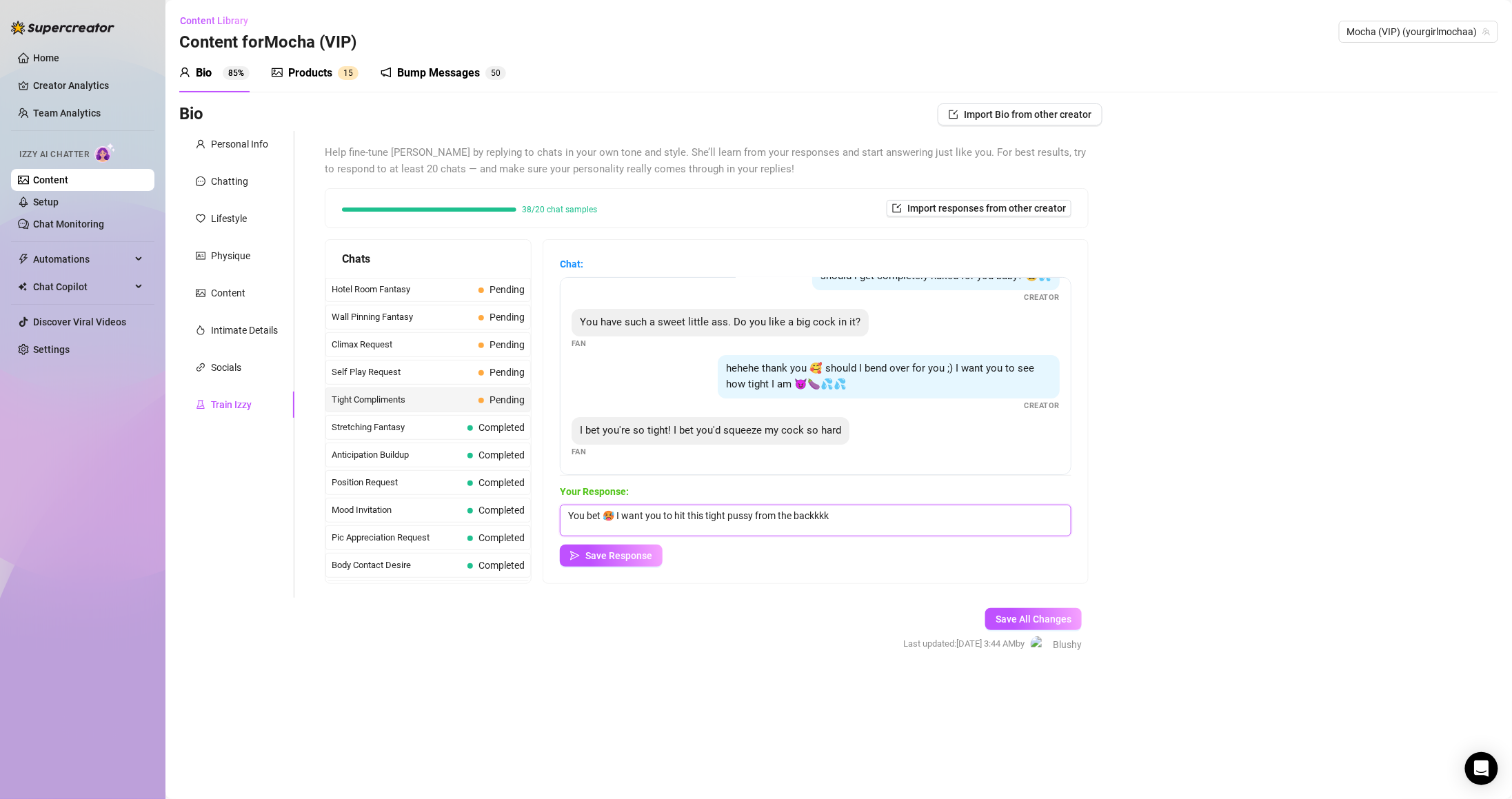
click at [842, 516] on textarea "You bet 🥵 I want you to hit this tight pussy from the backkkk" at bounding box center [816, 520] width 512 height 31
type textarea "You bet 🥵 I want you to hit this tight pussy from the backk"
click at [643, 574] on div "Chat: should i get completely naked for you baby? 😩💦 Creator You have such a sw…" at bounding box center [815, 411] width 545 height 344
click at [636, 561] on button "Save Response" at bounding box center [612, 555] width 103 height 22
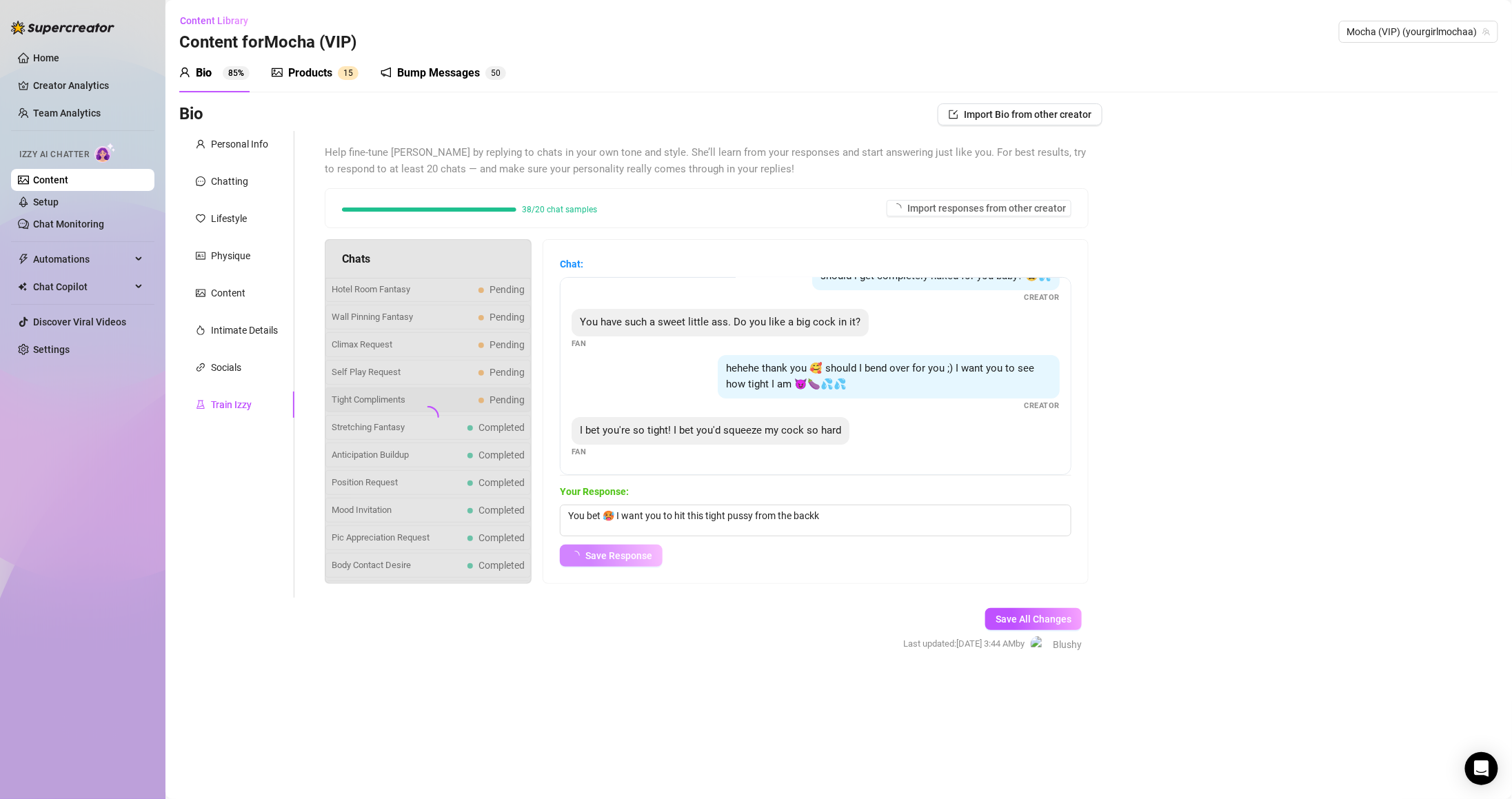
click at [469, 381] on div at bounding box center [428, 411] width 207 height 344
click at [469, 377] on div at bounding box center [428, 411] width 207 height 344
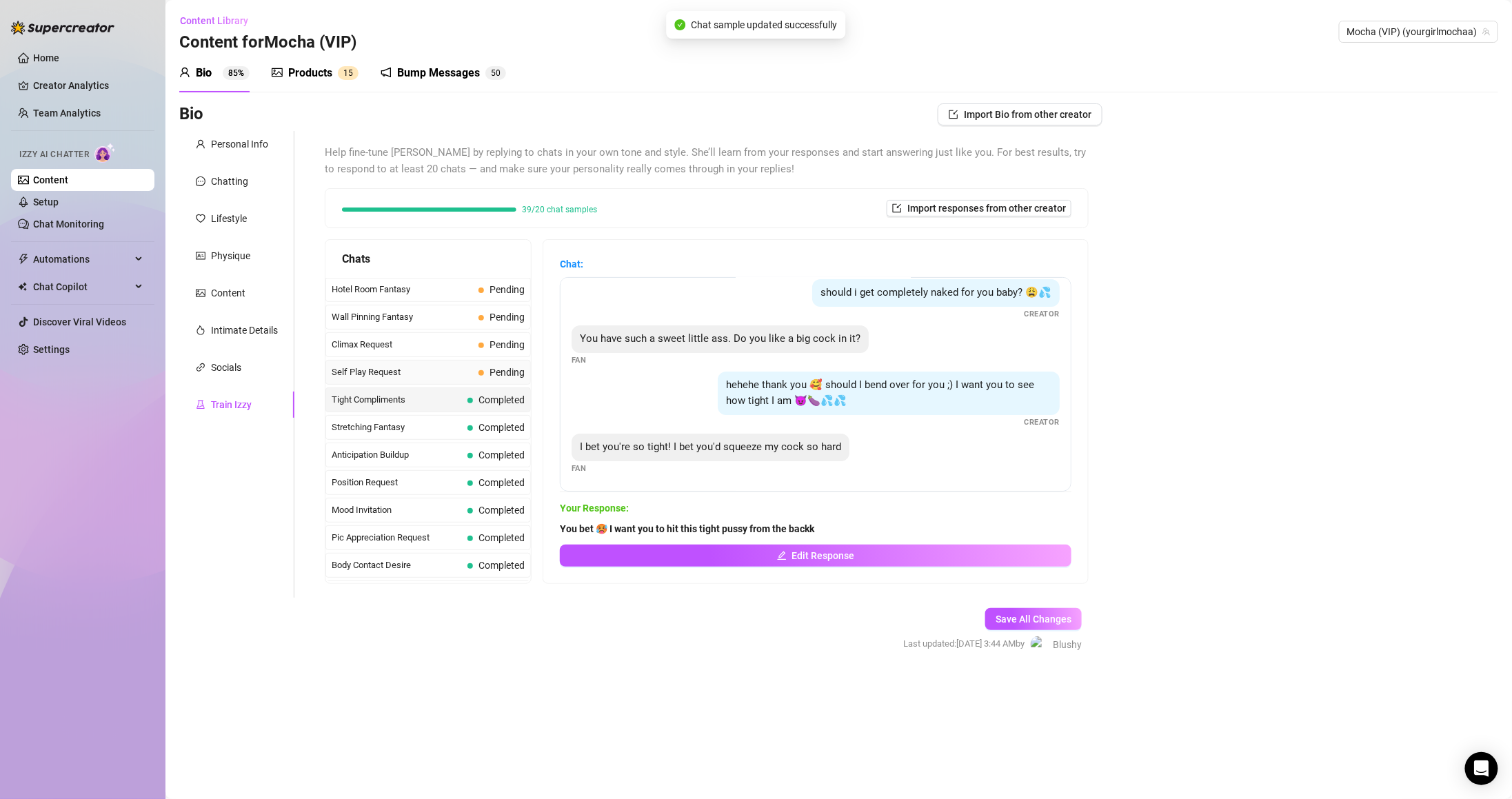
click at [507, 377] on span "Pending" at bounding box center [507, 373] width 35 height 11
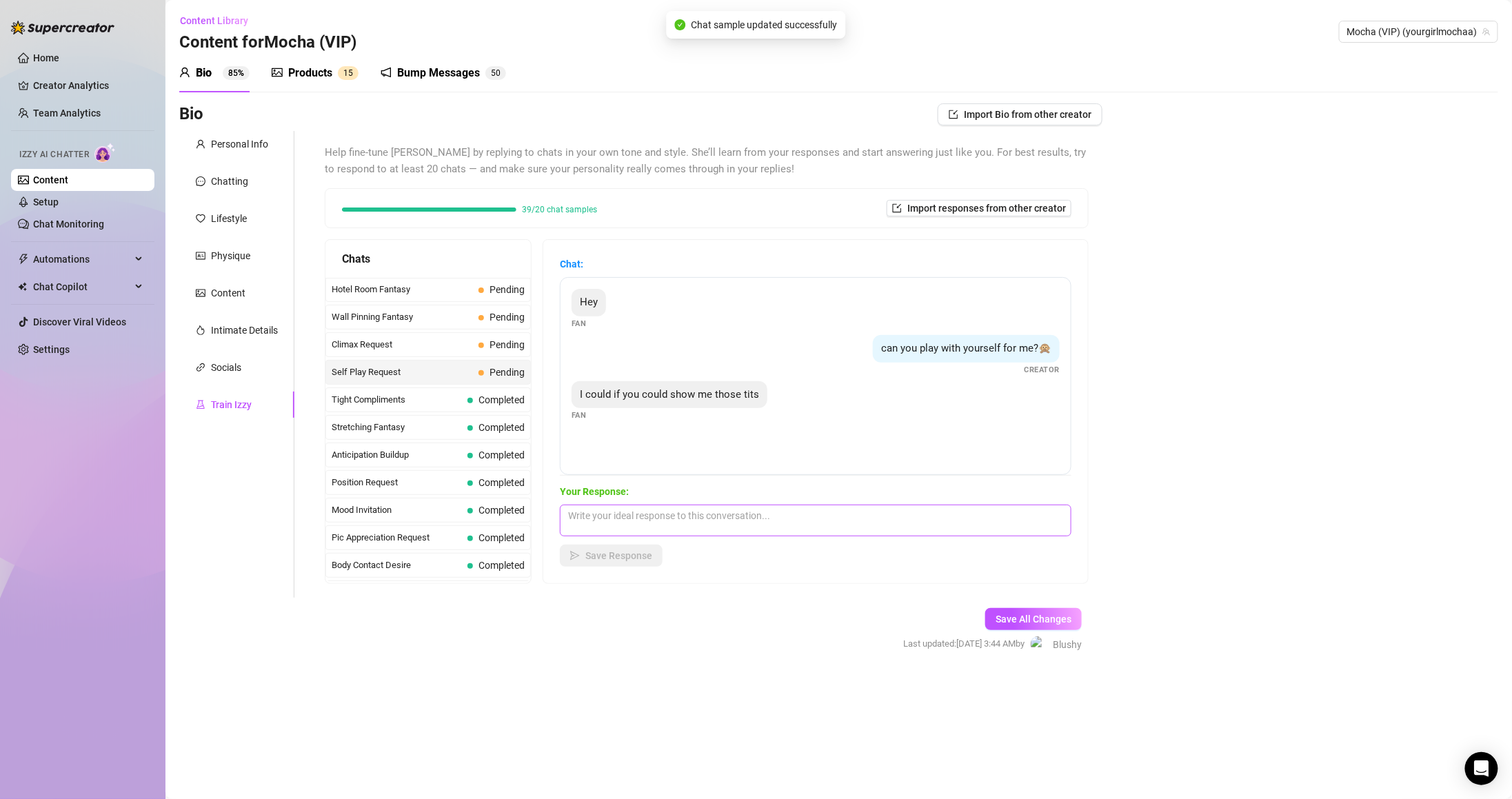
drag, startPoint x: 774, startPoint y: 542, endPoint x: 761, endPoint y: 529, distance: 18.4
click at [771, 539] on div "Your Response: Save Response" at bounding box center [816, 525] width 512 height 83
click at [756, 516] on textarea at bounding box center [816, 520] width 512 height 31
paste textarea "Fuck yeahhhh 🥵 I want you to slide your dick nice and slow for me!! I'd spread …"
type textarea "Fuck yeahhhh 🥵 I want you to slide your dick nice and slow for me!! I'd spread …"
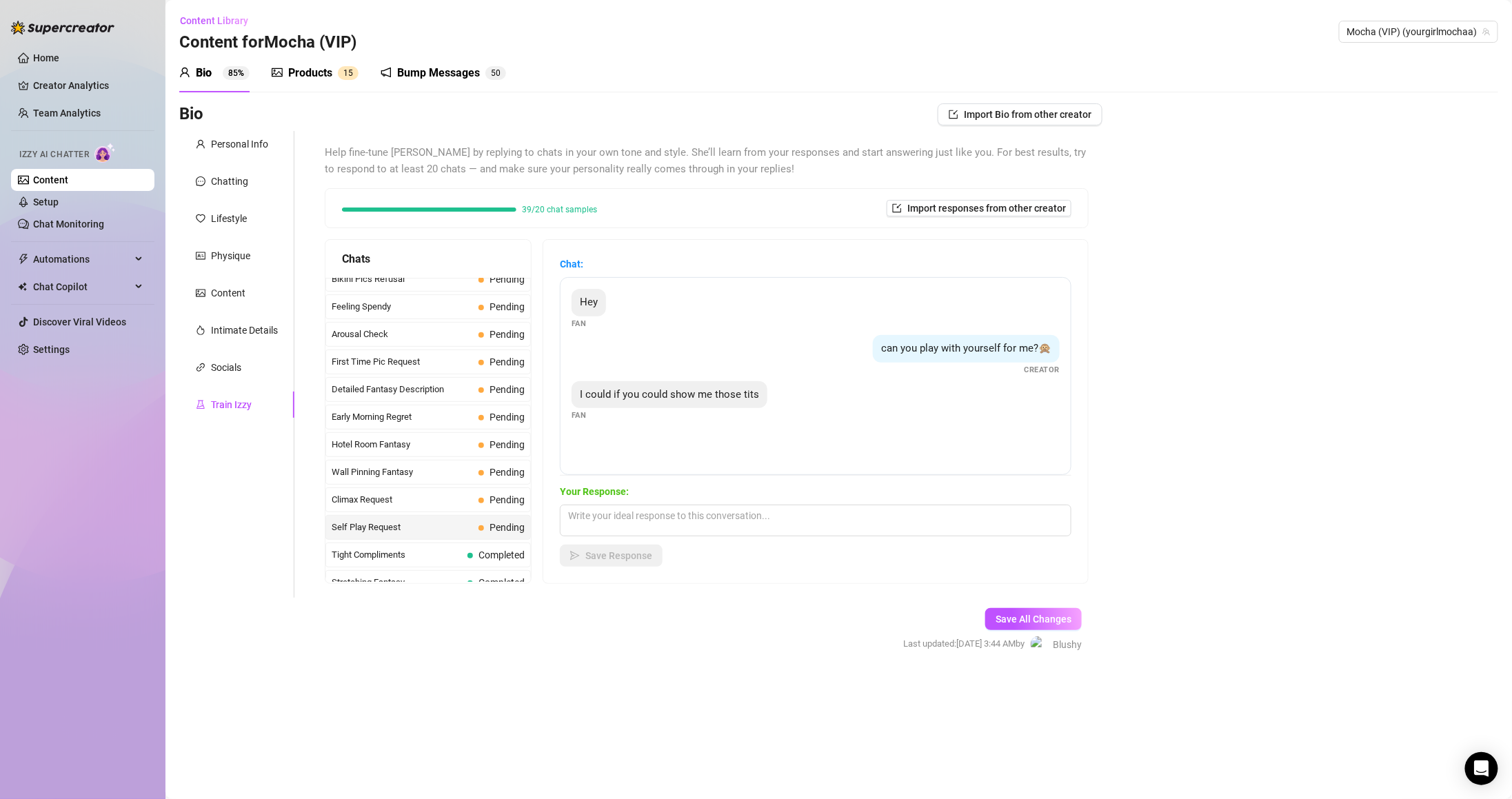
scroll to position [392, 0]
click at [636, 513] on textarea at bounding box center [816, 520] width 512 height 31
type textarea "Y"
type textarea "S"
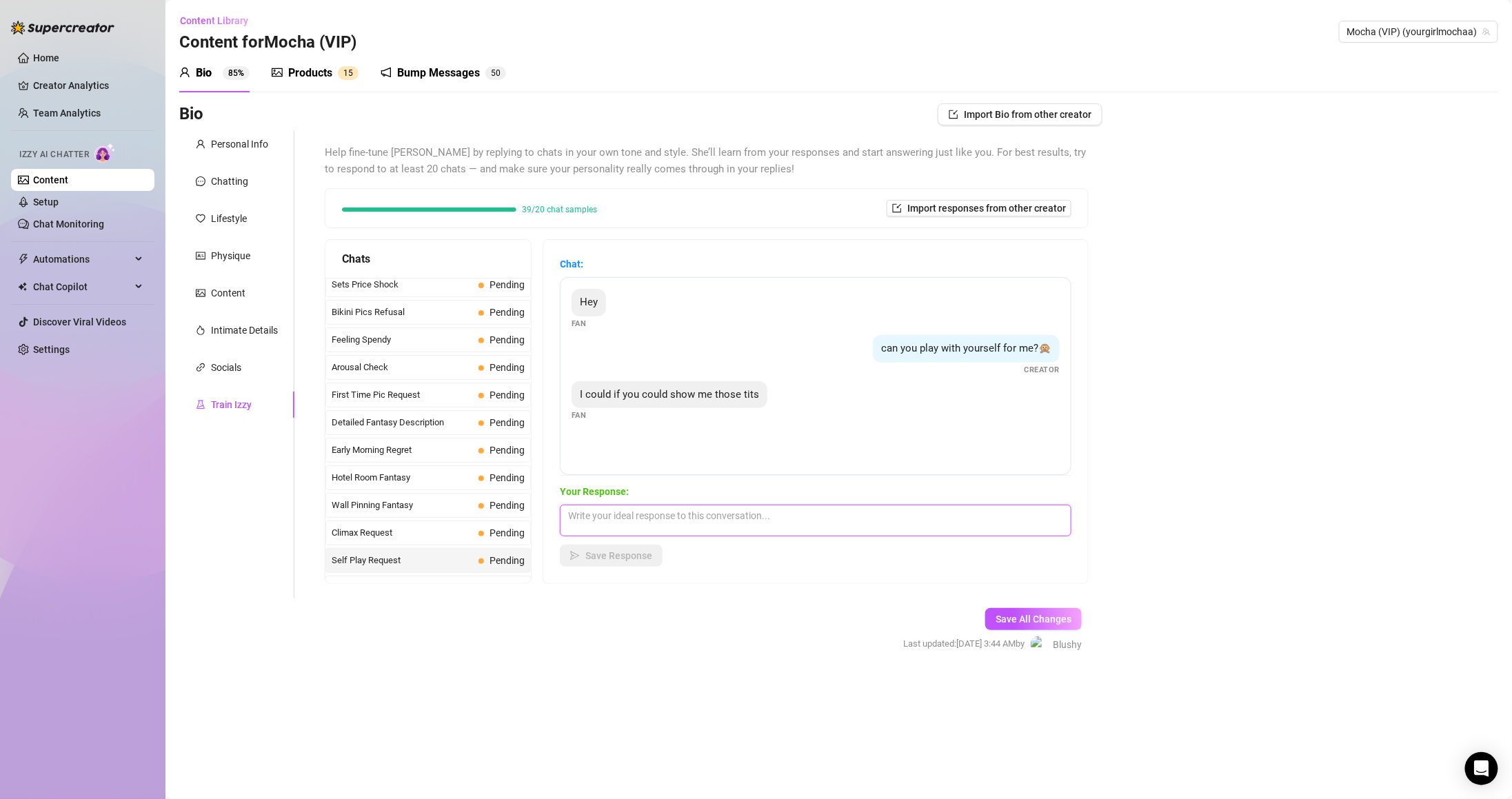
type textarea "S"
paste textarea "Fuck yeahhhh 🥵 I want you to slide your dick nice and slow for me!! I'd spread …"
type textarea "Fuck yeahhhh 🥵 I want you to slide your dick nice and slow for me!! I'd spread …"
type textarea "That's what I like 😈 Whachu think of these tits daddy?"
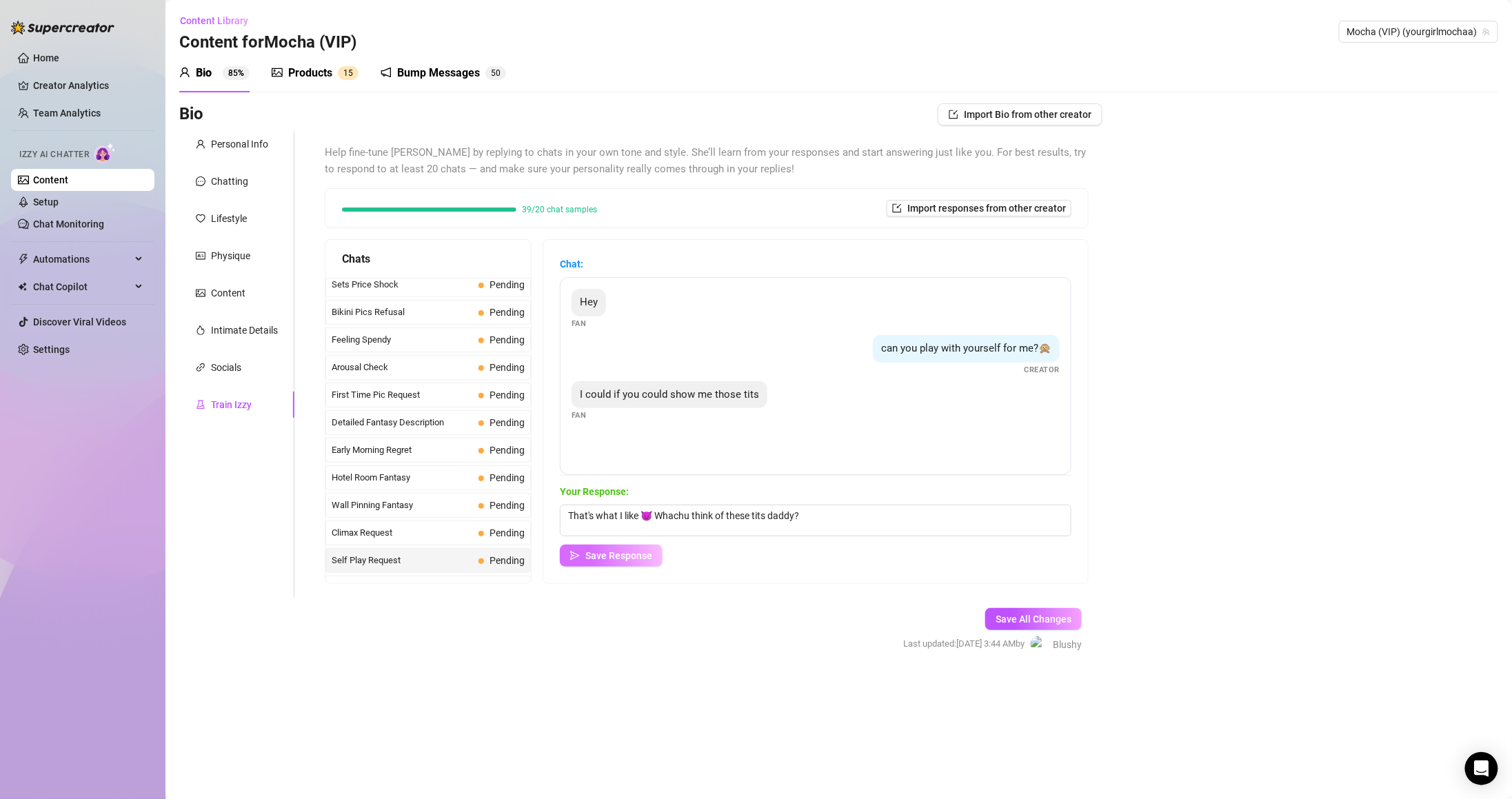
click at [648, 554] on span "Save Response" at bounding box center [618, 556] width 67 height 11
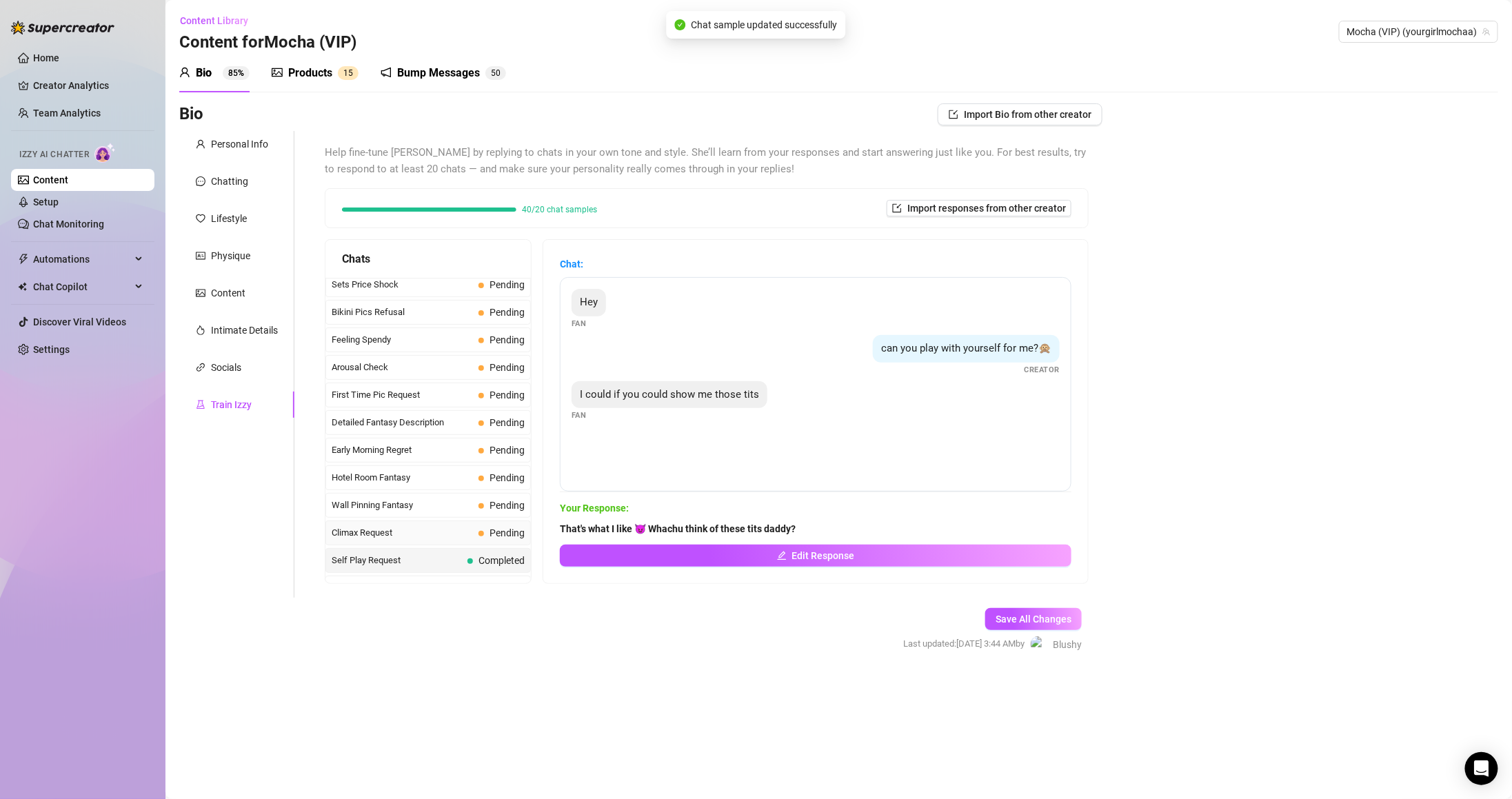
click at [479, 537] on span at bounding box center [481, 533] width 6 height 6
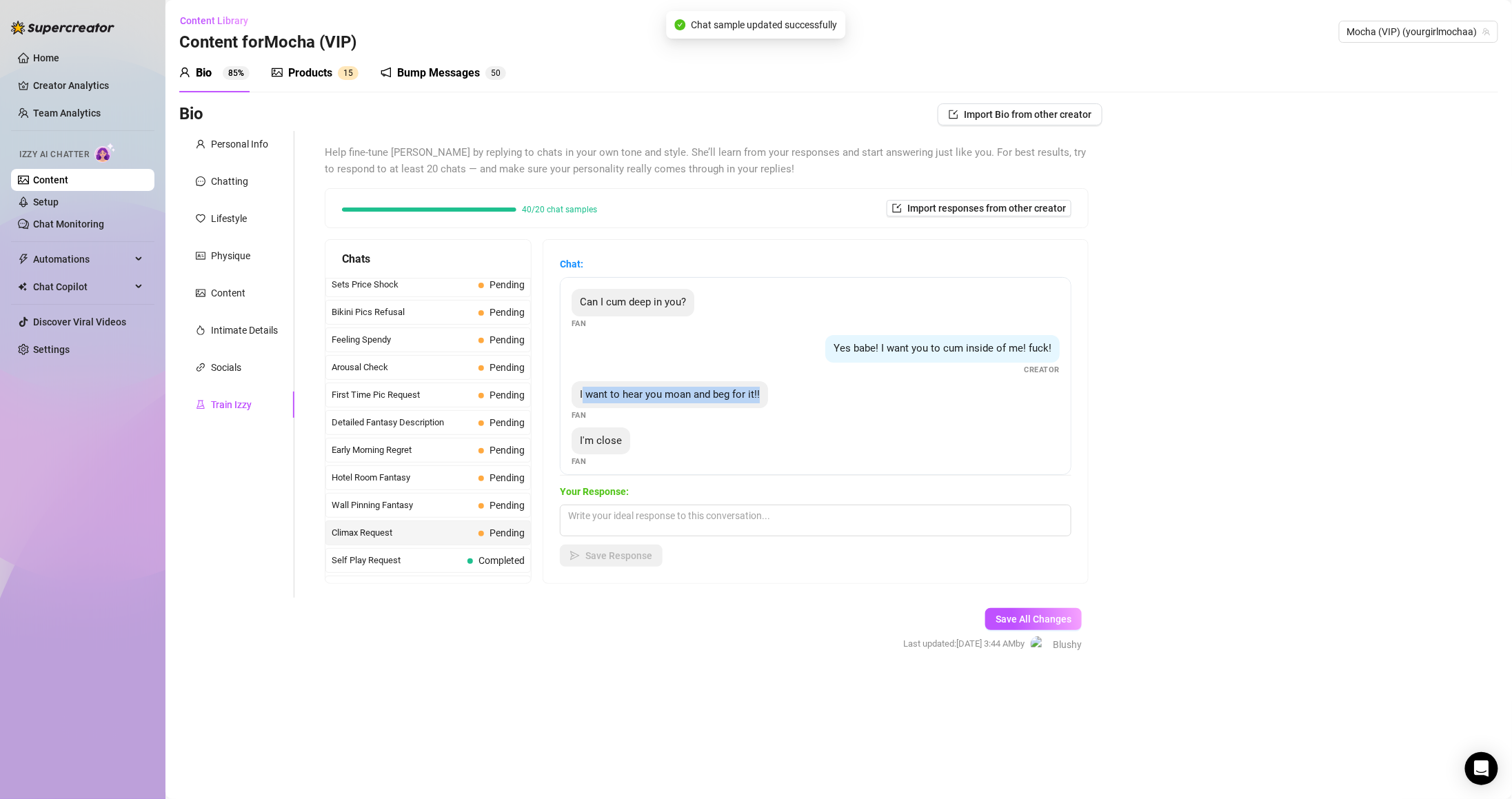
drag, startPoint x: 595, startPoint y: 390, endPoint x: 782, endPoint y: 402, distance: 187.4
click at [782, 402] on div "I want to hear you moan and beg for it!! Fan" at bounding box center [815, 402] width 488 height 41
click at [601, 435] on span "I'm close" at bounding box center [601, 440] width 42 height 12
drag, startPoint x: 586, startPoint y: 399, endPoint x: 792, endPoint y: 395, distance: 206.0
click at [792, 395] on div "I want to hear you moan and beg for it!! Fan" at bounding box center [815, 402] width 488 height 41
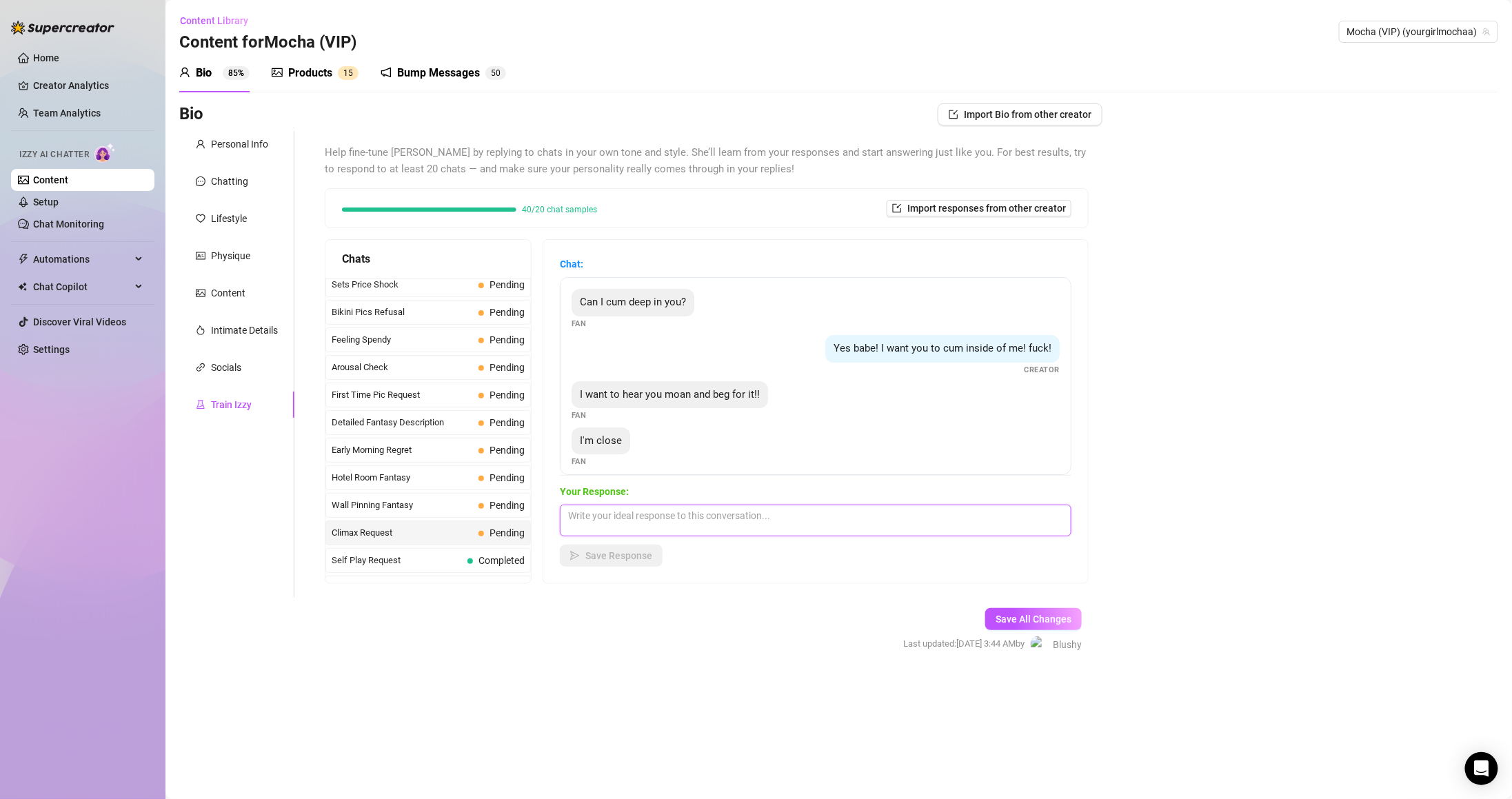
click at [642, 517] on textarea at bounding box center [816, 520] width 512 height 31
click at [700, 512] on textarea at bounding box center [816, 520] width 512 height 31
paste textarea "will suck you so much that you'll be moaning in pleasure, fuck my face!💦I can k…"
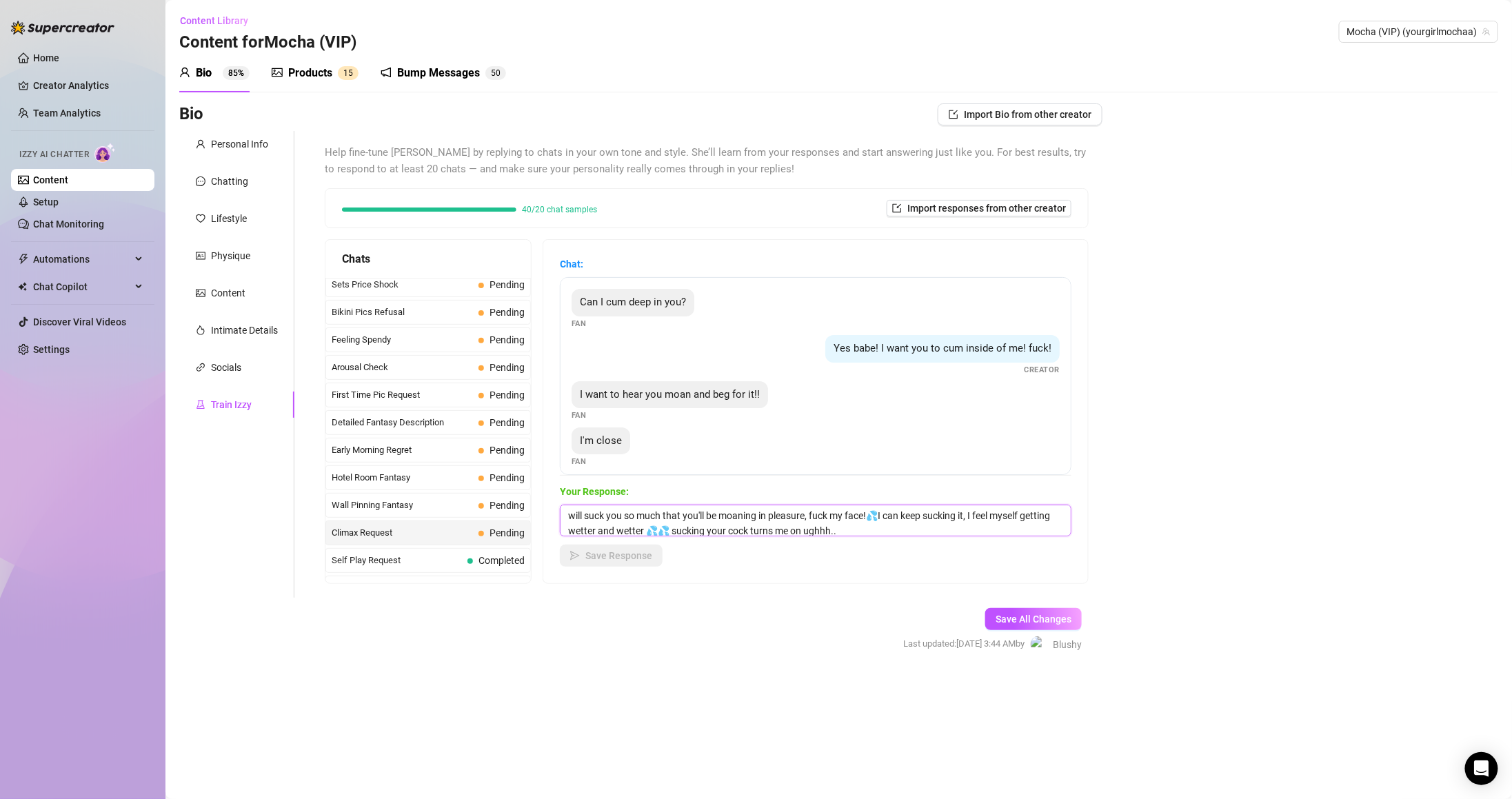
scroll to position [2, 0]
click at [581, 513] on textarea "will suck you so much that you'll be moaning in pleasure, fuck my face!💦I can k…" at bounding box center [816, 520] width 512 height 31
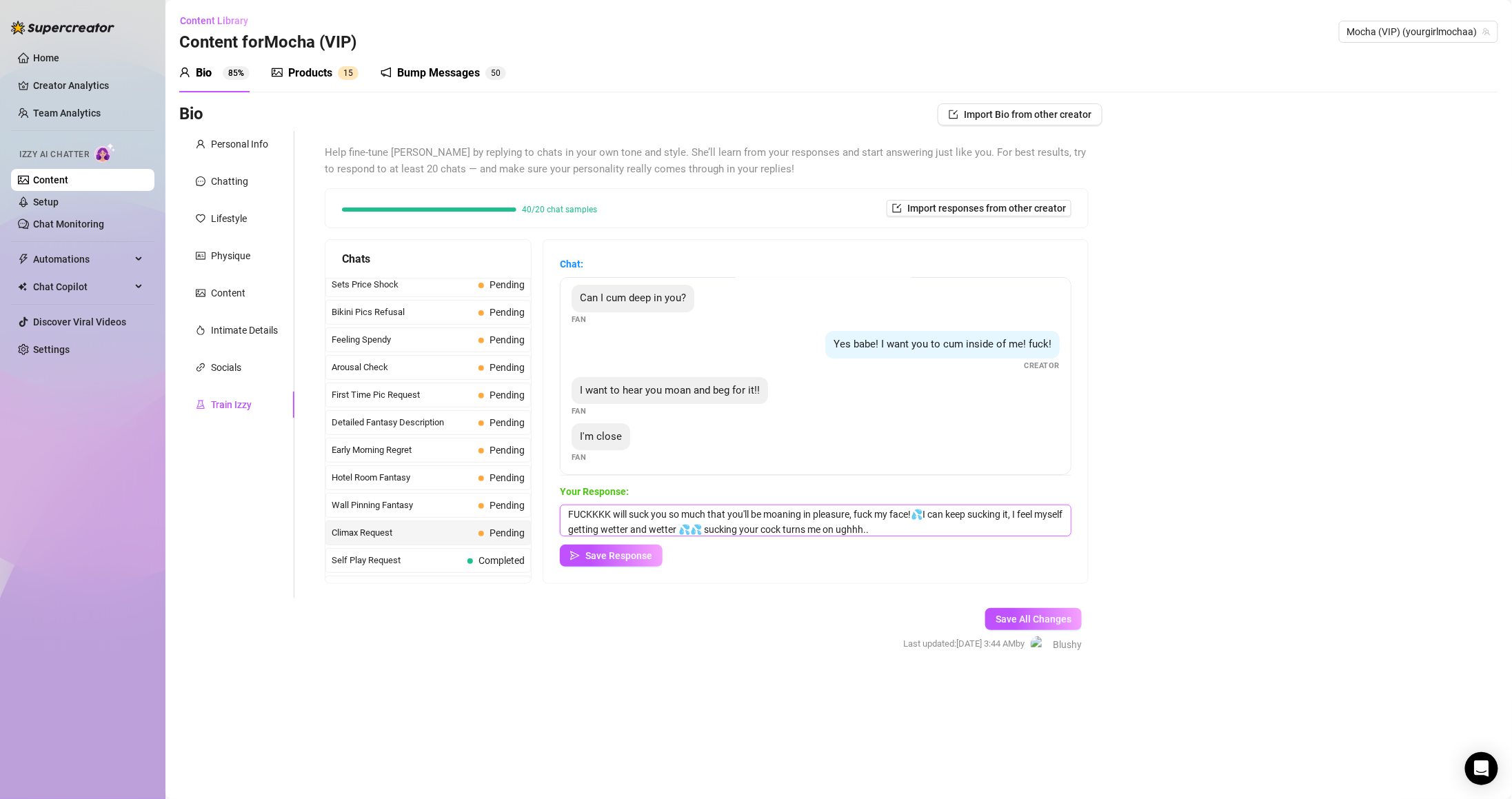
scroll to position [0, 0]
click at [830, 529] on textarea "FUCKKKK will suck you so much that you'll be moaning in pleasure, fuck my face!…" at bounding box center [816, 520] width 512 height 31
drag, startPoint x: 768, startPoint y: 526, endPoint x: 654, endPoint y: 517, distance: 114.4
click at [669, 520] on textarea "FUCKKKK will suck you so much that you'll be moaning in pleasure, fuck my face!…" at bounding box center [816, 520] width 512 height 31
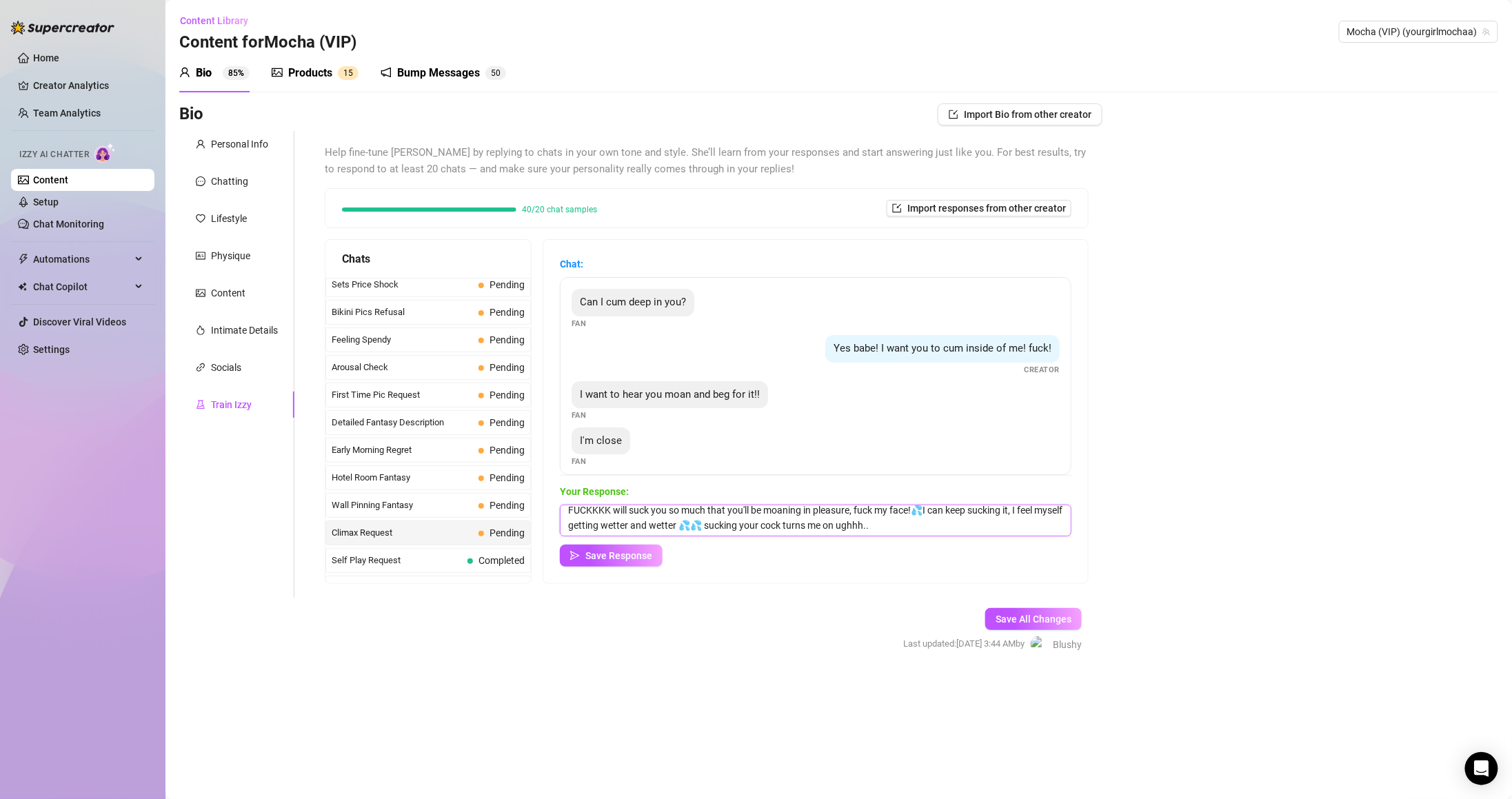
click at [642, 511] on textarea "FUCKKKK will suck you so much that you'll be moaning in pleasure, fuck my face!…" at bounding box center [816, 520] width 512 height 31
click at [624, 509] on textarea "FUCKKKK will suck you so much that you'll be moaning in pleasure, fuck my face!…" at bounding box center [816, 520] width 512 height 31
paste textarea "Watch and cum with me here, imagine fucking me this way and this is your cock, …"
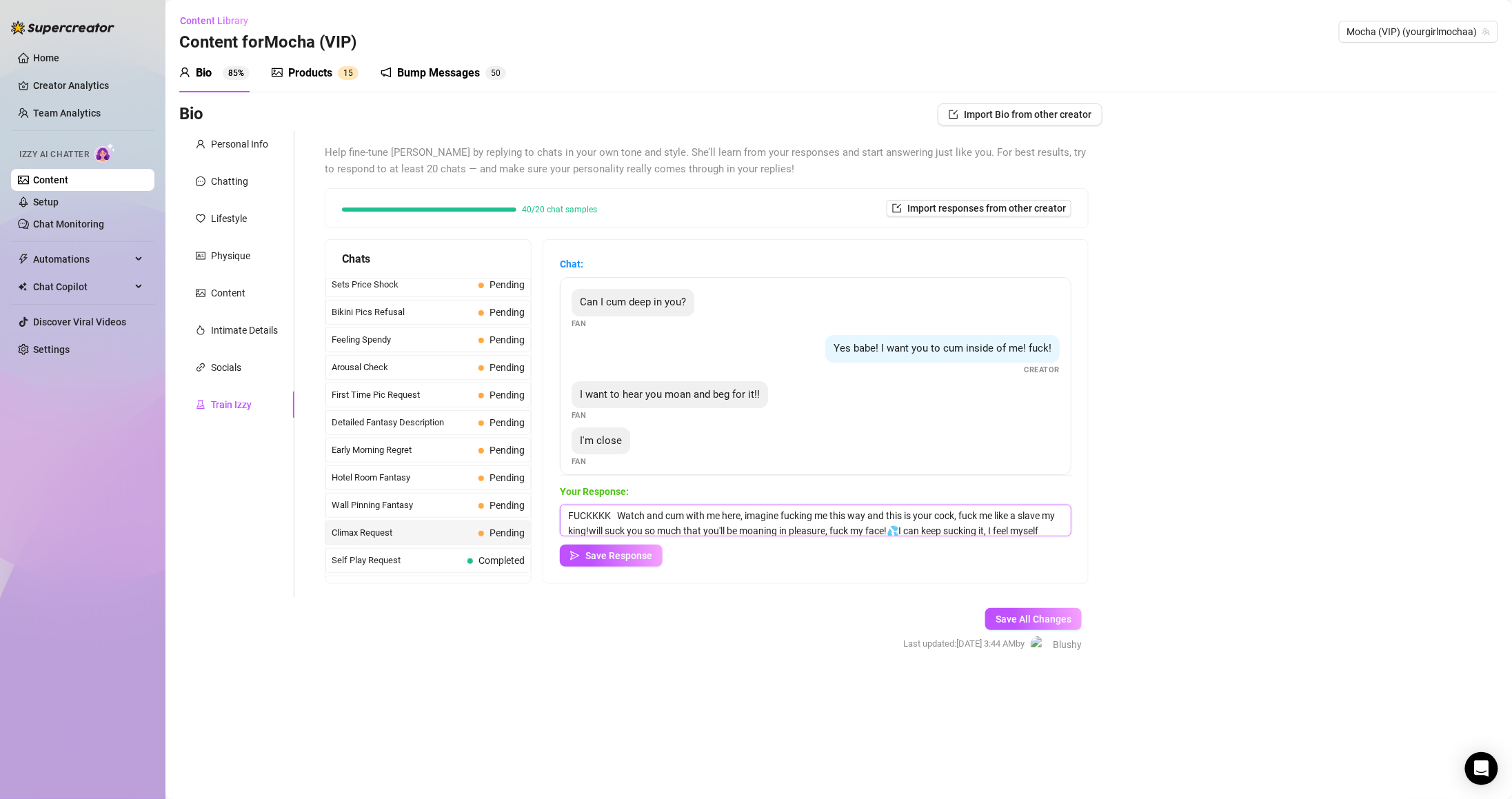
drag, startPoint x: 624, startPoint y: 511, endPoint x: 755, endPoint y: 509, distance: 131.0
click at [755, 509] on textarea "FUCKKKK Watch and cum with me here, imagine fucking me this way and this is you…" at bounding box center [816, 520] width 512 height 31
drag, startPoint x: 908, startPoint y: 516, endPoint x: 941, endPoint y: 502, distance: 35.8
click at [941, 502] on div "Your Response: FUCKKKK I want you to cum inside me daddy!!! Imagine fucking me …" at bounding box center [816, 525] width 512 height 83
click at [929, 517] on textarea "FUCKKKK I want you to cum inside me daddy!!! Imagine fucking me this way and th…" at bounding box center [816, 520] width 512 height 31
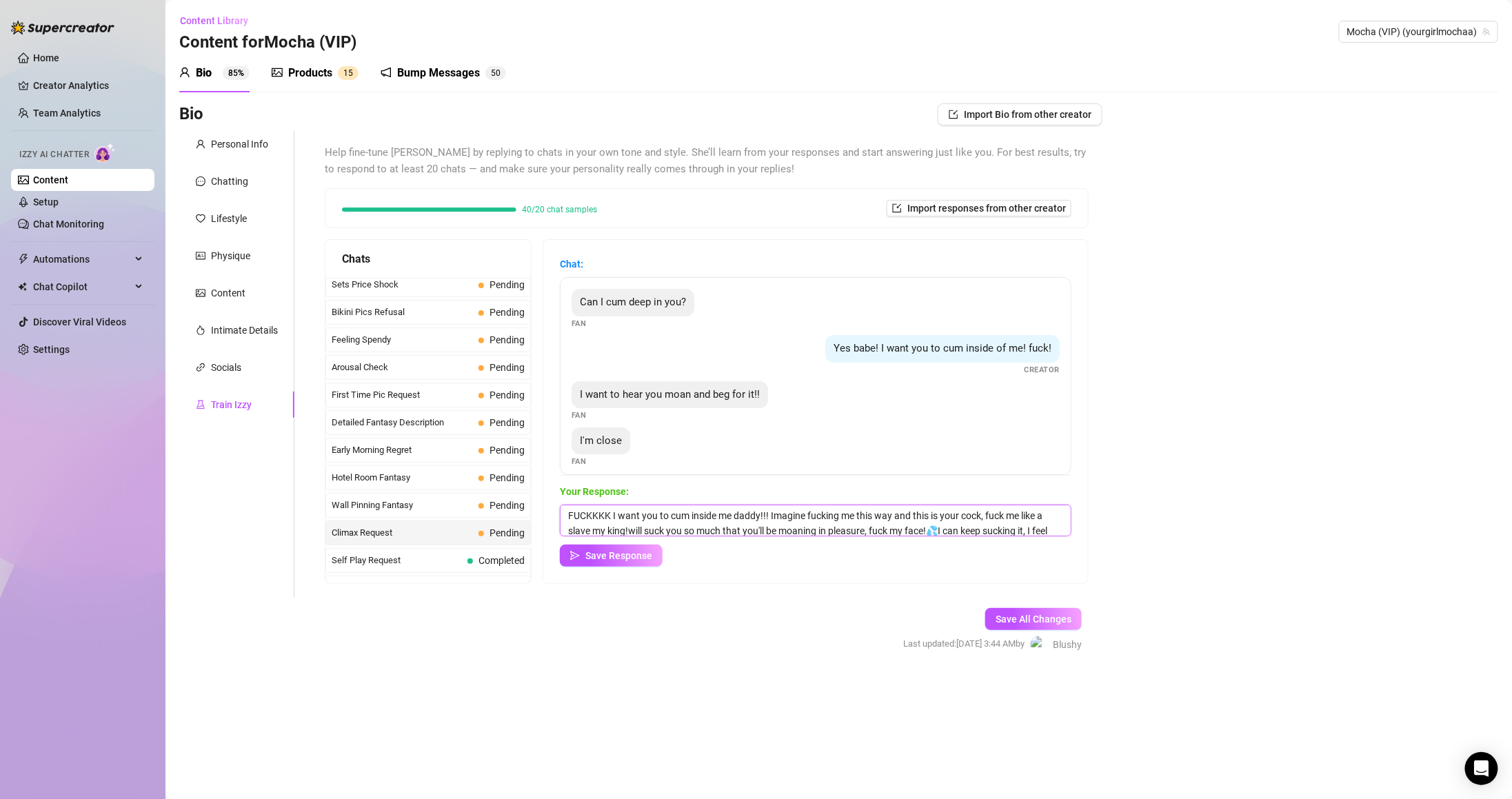
scroll to position [22, 0]
drag, startPoint x: 917, startPoint y: 519, endPoint x: 1053, endPoint y: 551, distance: 139.7
click at [1053, 551] on div "Your Response: FUCKKKK I want you to cum inside me daddy!!! Imagine fucking me …" at bounding box center [816, 525] width 512 height 83
click at [925, 511] on textarea "FUCKKKK I want you to cum inside me daddy!!! Imagine fucking me this way and th…" at bounding box center [816, 520] width 512 height 31
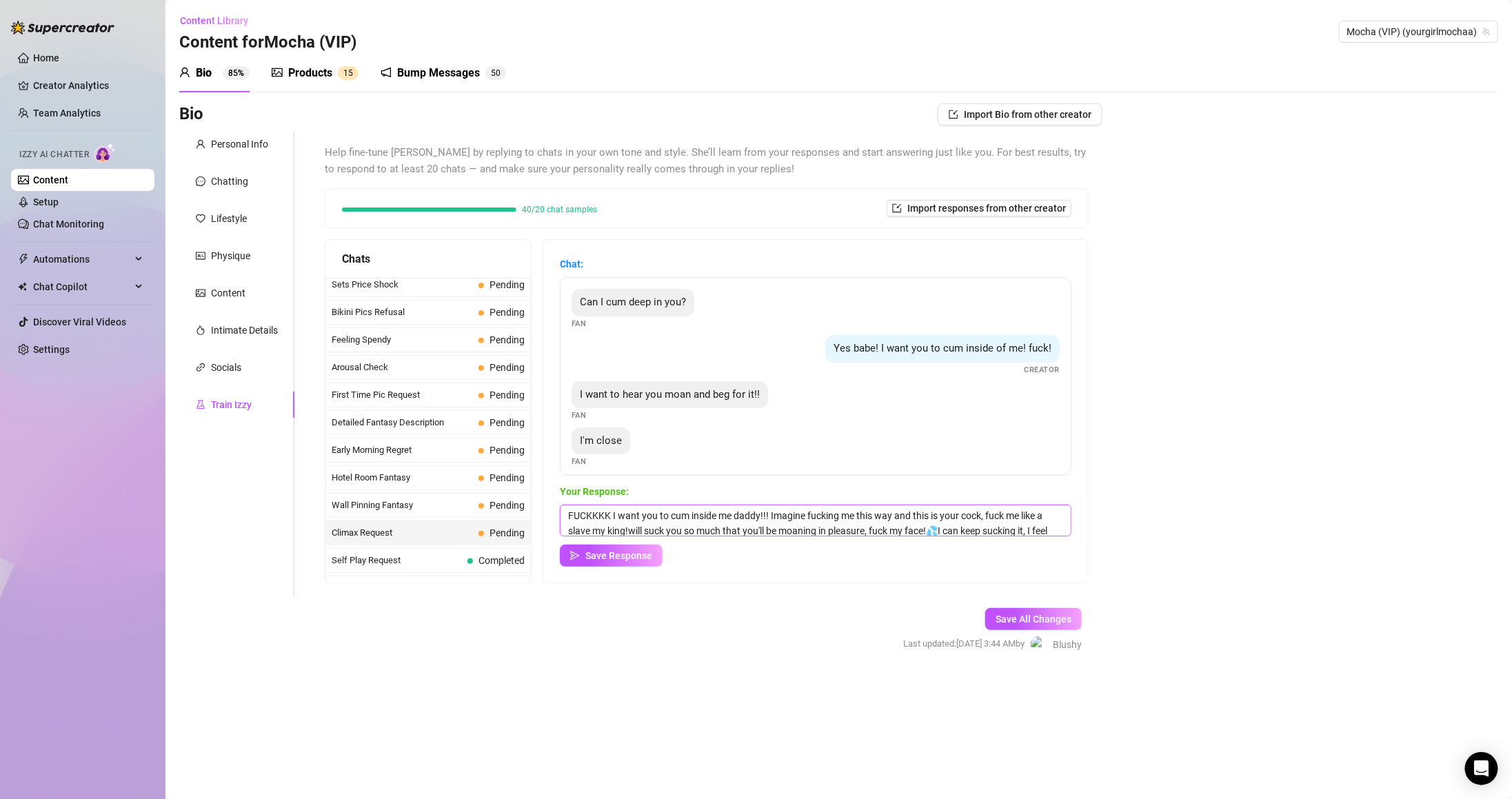
drag, startPoint x: 1016, startPoint y: 533, endPoint x: 908, endPoint y: 507, distance: 111.1
click at [908, 507] on textarea "FUCKKKK I want you to cum inside me daddy!!! Imagine fucking me this way and th…" at bounding box center [816, 520] width 512 height 31
click at [778, 513] on textarea "FUCKKKK I want you to cum inside me daddy!!! Imagine fucking me this way" at bounding box center [816, 520] width 512 height 31
click at [911, 513] on textarea "FUCKKKK I want you to cum inside me daddy!!! 💦 Imagine fucking me this way" at bounding box center [816, 520] width 512 height 31
drag, startPoint x: 779, startPoint y: 514, endPoint x: 972, endPoint y: 519, distance: 193.1
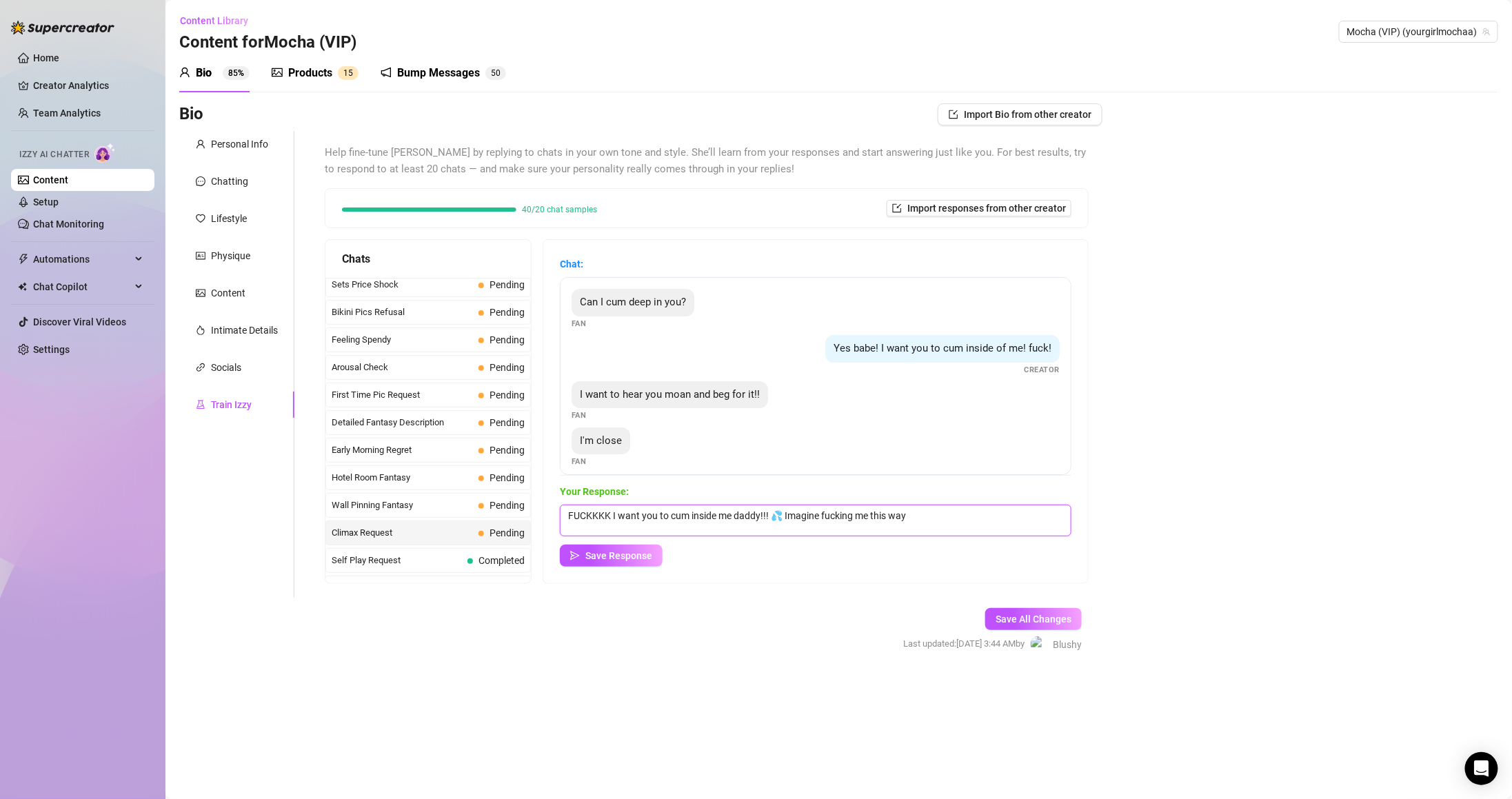
click at [972, 519] on textarea "FUCKKKK I want you to cum inside me daddy!!! 💦 Imagine fucking me this way" at bounding box center [816, 520] width 512 height 31
click at [921, 527] on textarea "FUCKKKK I want you to cum inside me daddy!!! 💦 Imagine fucking me this way" at bounding box center [816, 520] width 512 height 31
drag, startPoint x: 798, startPoint y: 511, endPoint x: 1008, endPoint y: 517, distance: 210.1
click at [1008, 517] on textarea "FUCKKKK I want you to cum inside me daddy!!! 💦 Imagine fucking me this way" at bounding box center [816, 520] width 512 height 31
click at [937, 515] on textarea "FUCKKKK I want you to cum inside me daddy!!! 💦 Imagine fucking me this way" at bounding box center [816, 520] width 512 height 31
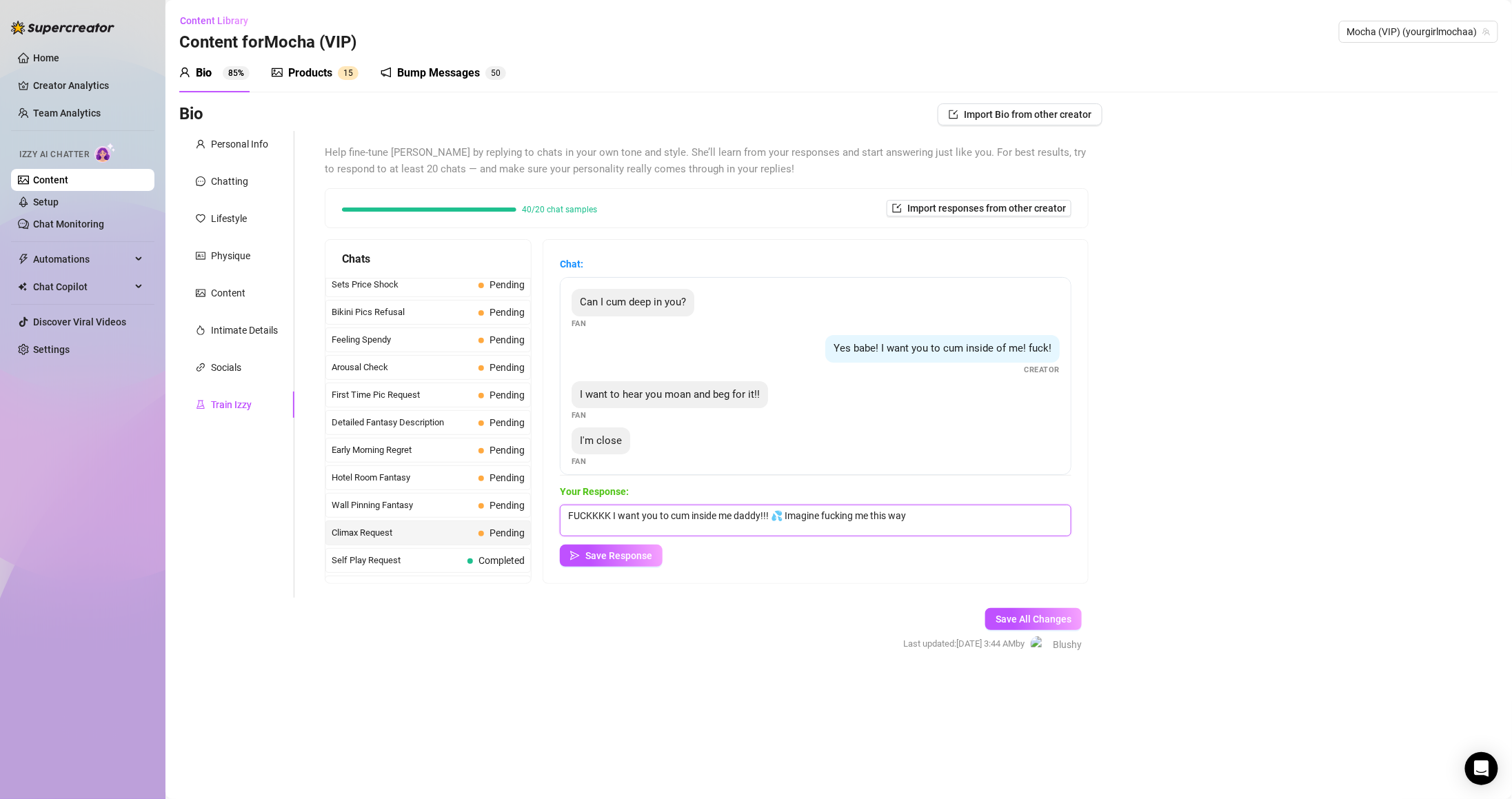
drag, startPoint x: 800, startPoint y: 514, endPoint x: 1003, endPoint y: 513, distance: 203.0
click at [1003, 513] on textarea "FUCKKKK I want you to cum inside me daddy!!! 💦 Imagine fucking me this way" at bounding box center [816, 520] width 512 height 31
click at [891, 519] on textarea "FUCKKKK I want you to cum inside me daddy!!! 💦 I want your big fat cock to" at bounding box center [816, 520] width 512 height 31
click at [927, 516] on textarea "FUCKKKK I want you to cum inside me daddy!!! 💦 I want your big fat cock to" at bounding box center [816, 520] width 512 height 31
paste textarea "you thrust in so deep I let out a deep moan and you have to cover my mouth with…"
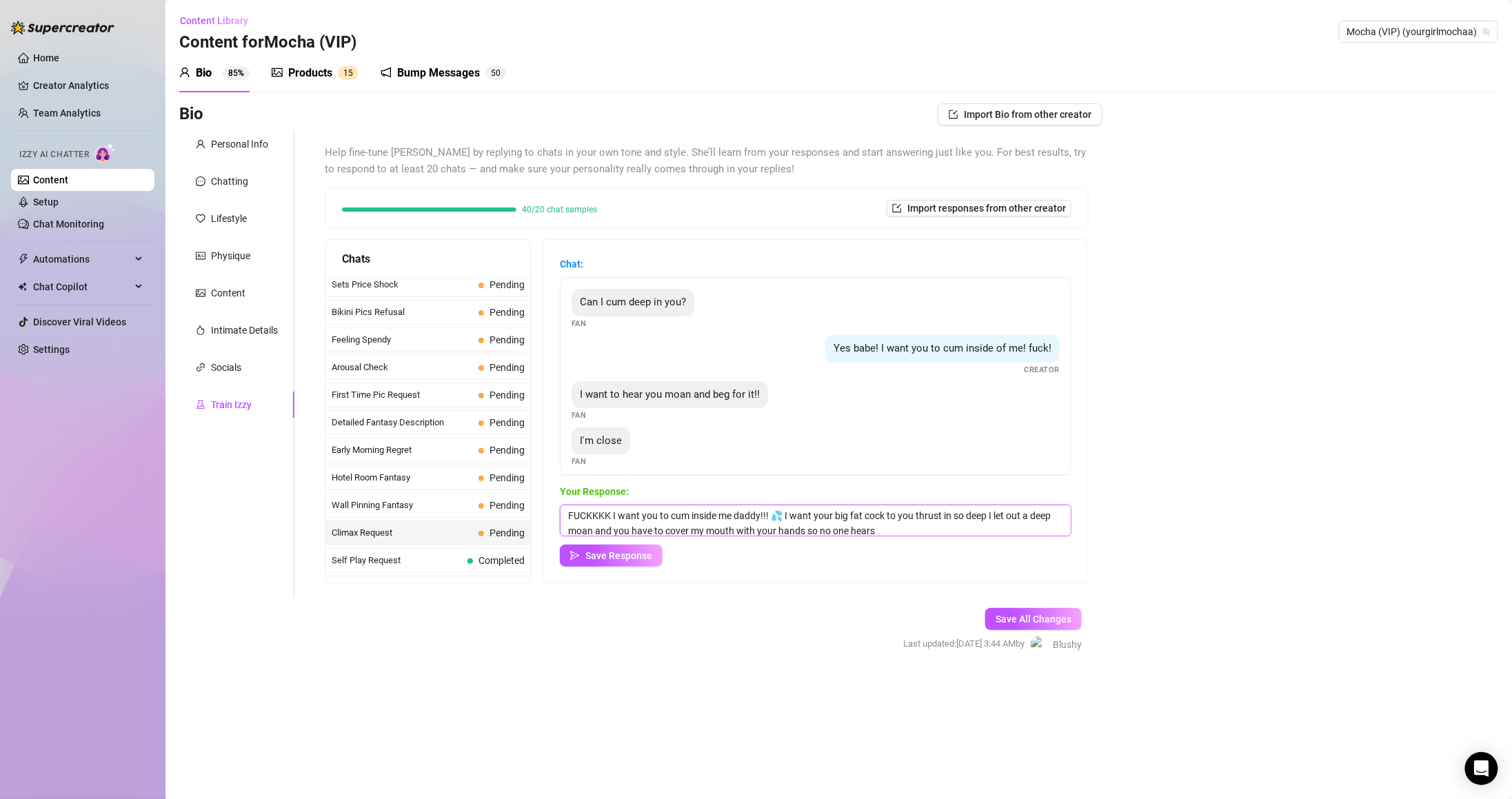
drag, startPoint x: 902, startPoint y: 510, endPoint x: 924, endPoint y: 511, distance: 22.0
click at [924, 511] on textarea "FUCKKKK I want you to cum inside me daddy!!! 💦 I want your big fat cock to you …" at bounding box center [816, 520] width 512 height 31
click at [978, 513] on textarea "FUCKKKK I want you to cum inside me daddy!!! 💦 I want your big fat cock thrust …" at bounding box center [816, 520] width 512 height 31
drag, startPoint x: 974, startPoint y: 513, endPoint x: 1077, endPoint y: 520, distance: 103.2
click at [1077, 520] on div "Chat: Can I cum deep in you? Fan Yes babe! I want you to cum inside of me! fuck…" at bounding box center [815, 411] width 545 height 344
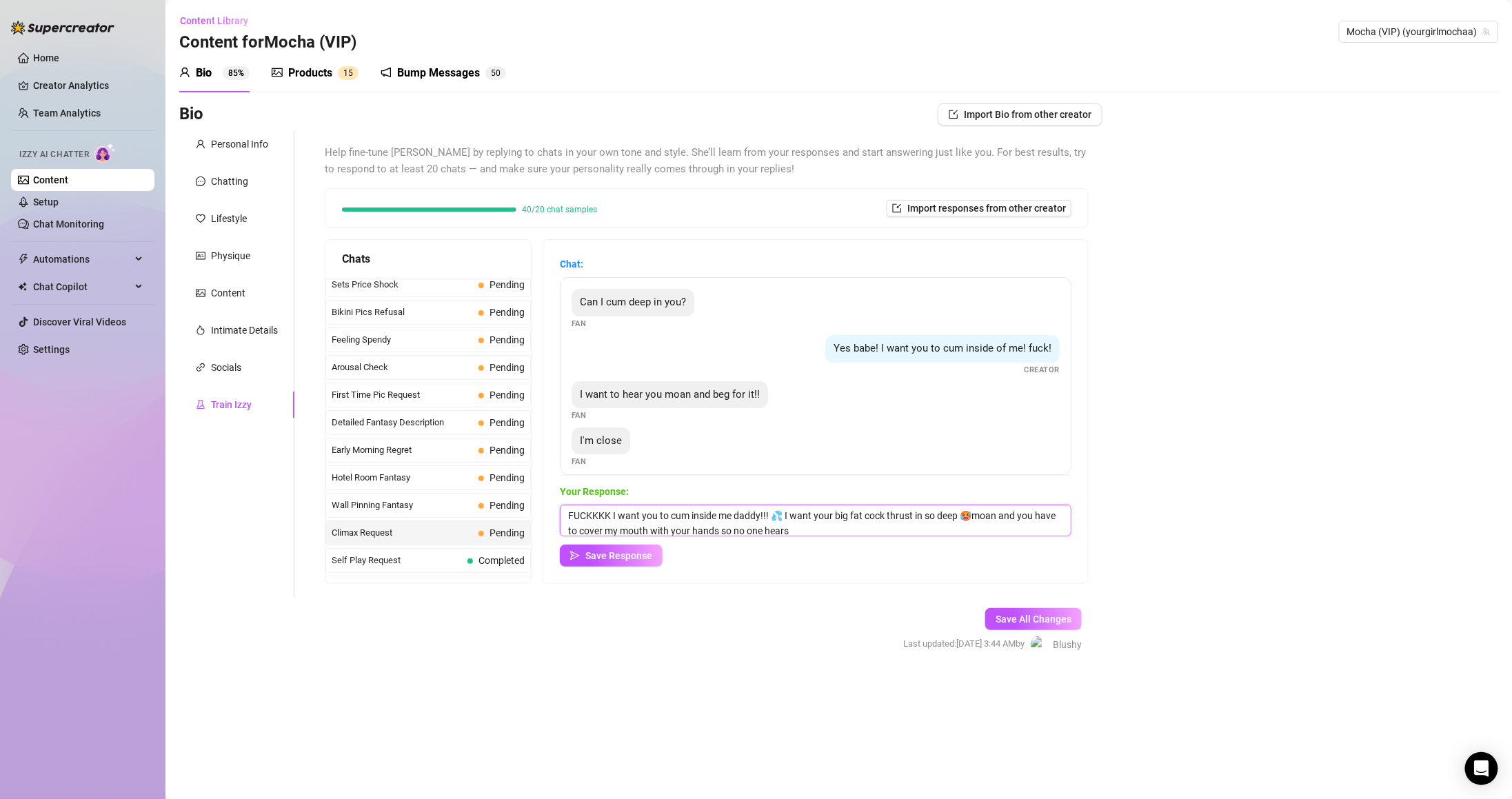
click at [960, 525] on textarea "FUCKKKK I want you to cum inside me daddy!!! 💦 I want your big fat cock thrust …" at bounding box center [816, 520] width 512 height 31
drag, startPoint x: 989, startPoint y: 513, endPoint x: 1035, endPoint y: 540, distance: 53.3
click at [1035, 540] on div "Your Response: FUCKKKK I want you to cum inside me daddy!!! 💦 I want your big f…" at bounding box center [816, 525] width 512 height 83
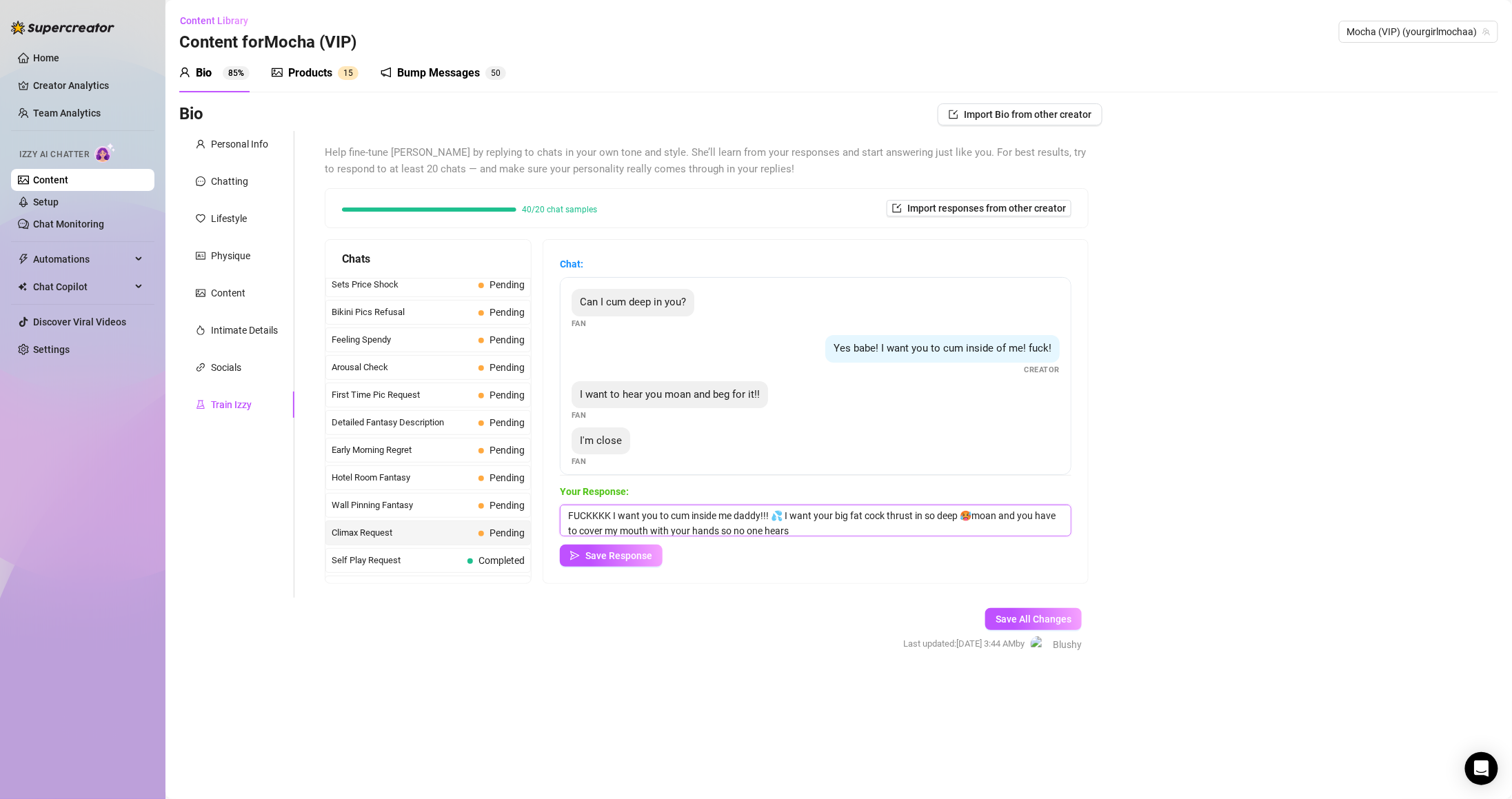
click at [958, 532] on textarea "FUCKKKK I want you to cum inside me daddy!!! 💦 I want your big fat cock thrust …" at bounding box center [816, 520] width 512 height 31
drag, startPoint x: 985, startPoint y: 509, endPoint x: 1024, endPoint y: 534, distance: 46.3
click at [1024, 534] on textarea "FUCKKKK I want you to cum inside me daddy!!! 💦 I want your big fat cock thrust …" at bounding box center [816, 520] width 512 height 31
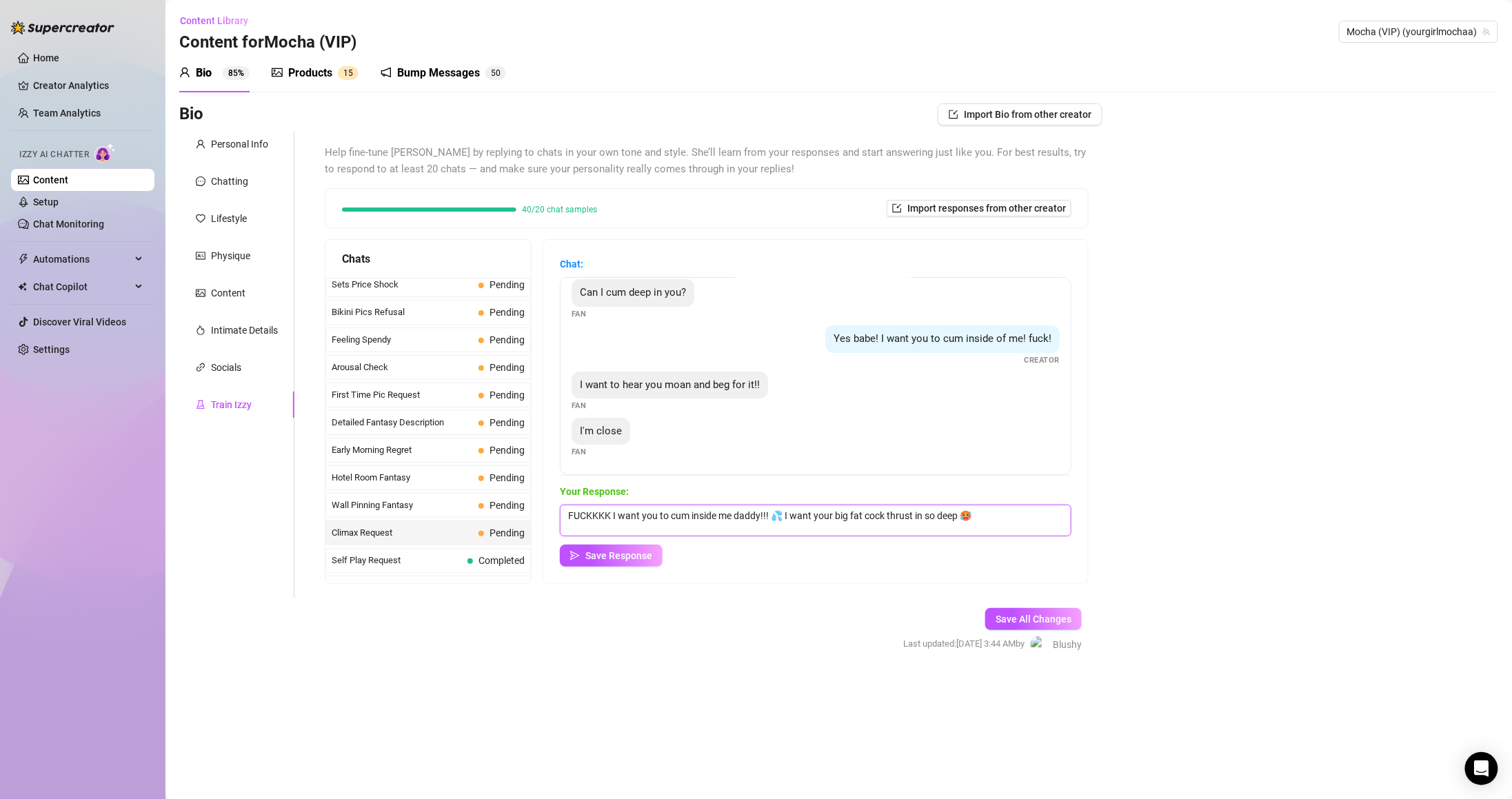
drag, startPoint x: 898, startPoint y: 517, endPoint x: 1036, endPoint y: 523, distance: 138.1
click at [1036, 523] on textarea "FUCKKKK I want you to cum inside me daddy!!! 💦 I want your big fat cock thrust …" at bounding box center [816, 520] width 512 height 31
paste textarea ". I want that cock sinking deep inside me fucking me harder and harder"
click at [899, 515] on textarea "FUCKKKK I want you to cum inside me daddy!!! 💦 I want your big fat cock. I want…" at bounding box center [816, 520] width 512 height 31
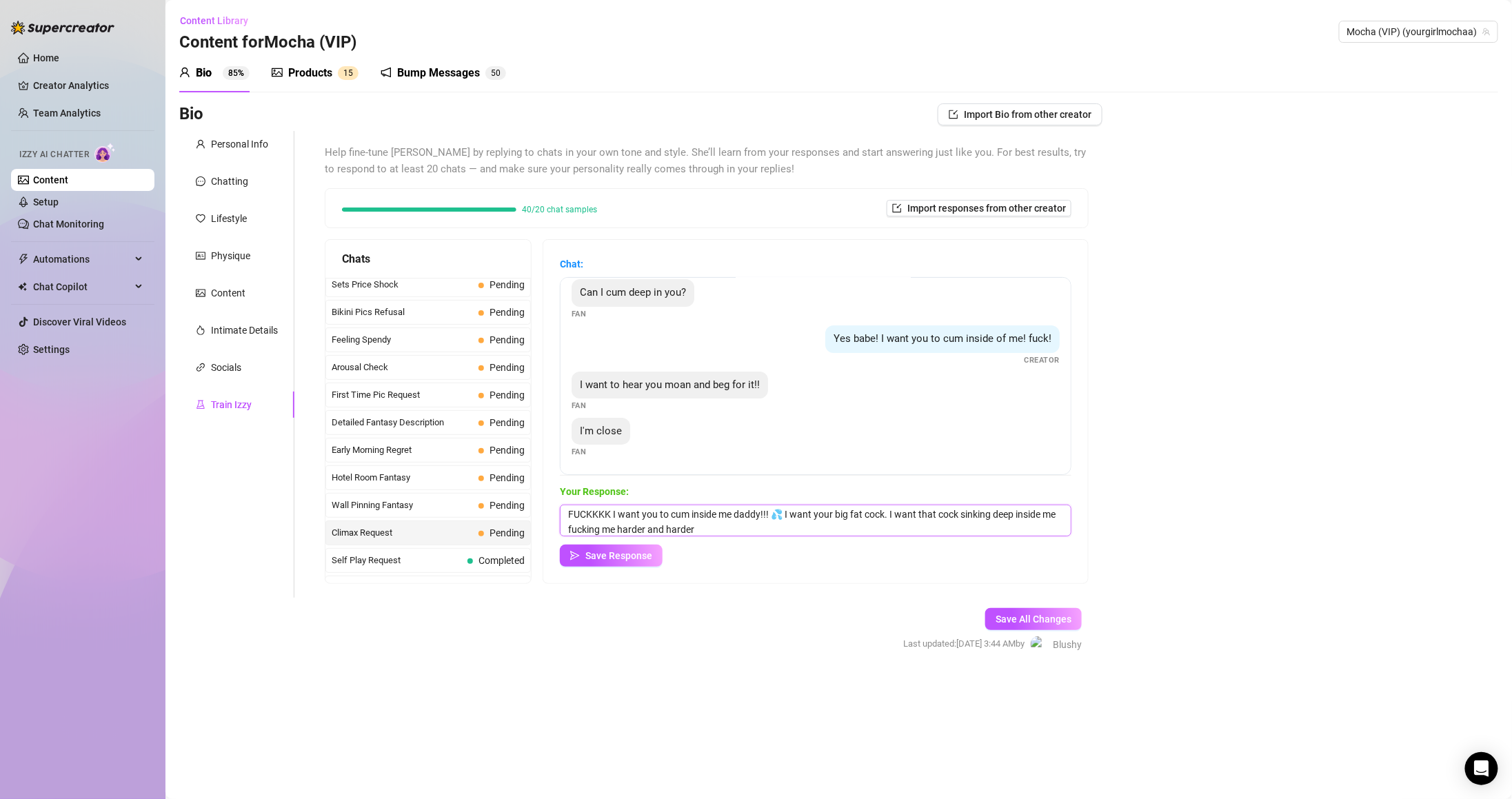
click at [899, 517] on textarea "FUCKKKK I want you to cum inside me daddy!!! 💦 I want your big fat cock. I want…" at bounding box center [816, 520] width 512 height 31
drag, startPoint x: 849, startPoint y: 513, endPoint x: 947, endPoint y: 513, distance: 98.0
click at [947, 513] on textarea "FUCKKKK I want you to cum inside me daddy!!! 💦 I want your big fat cock. I want…" at bounding box center [816, 520] width 512 height 31
drag, startPoint x: 902, startPoint y: 516, endPoint x: 922, endPoint y: 515, distance: 20.0
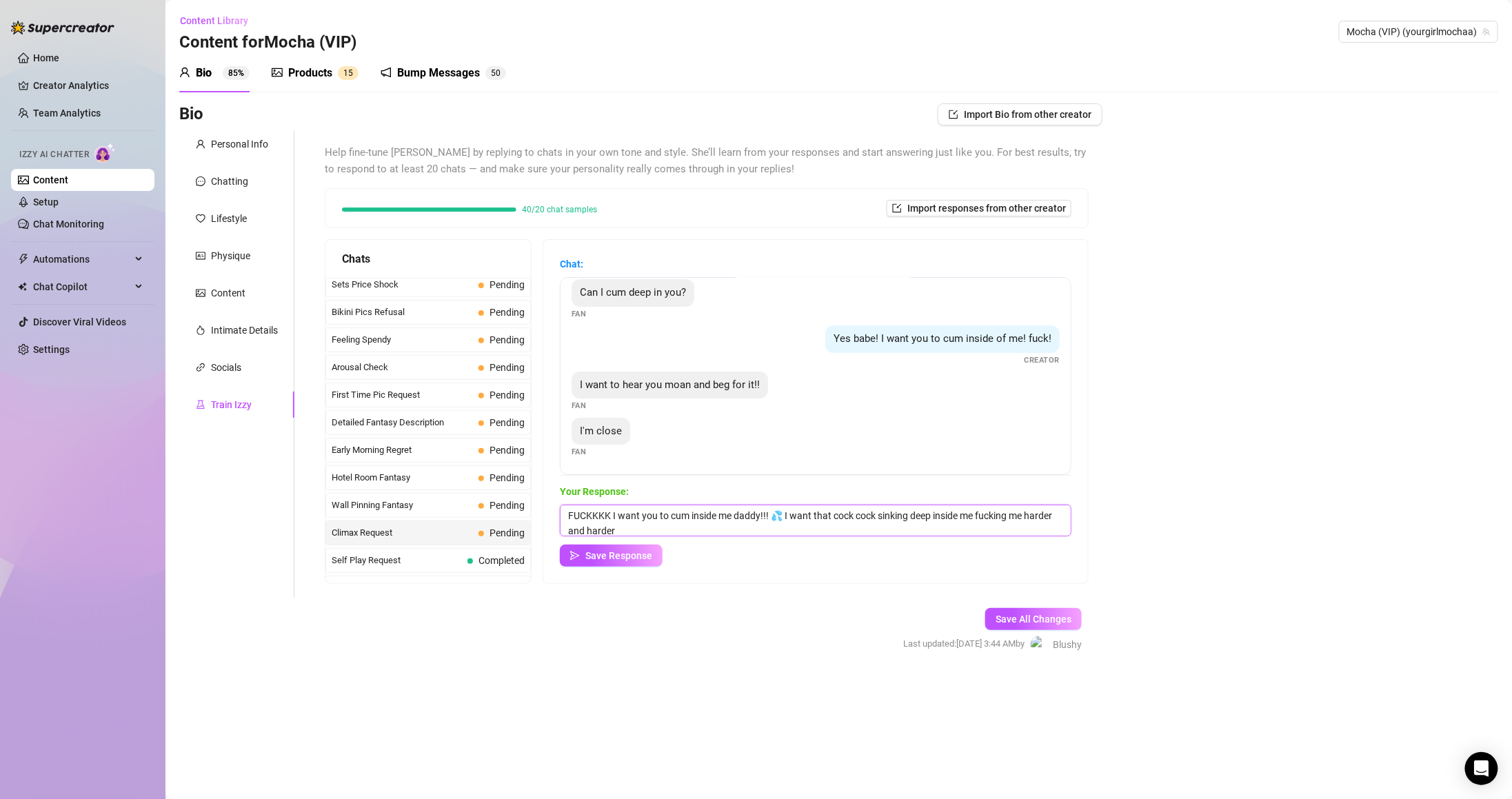
click at [922, 515] on textarea "FUCKKKK I want you to cum inside me daddy!!! 💦 I want that cock cock sinking de…" at bounding box center [816, 520] width 512 height 31
click at [1065, 512] on textarea "FUCKKKK I want you to cum inside me daddy!!! 💦 I want that cock deep inside me …" at bounding box center [816, 520] width 512 height 31
click at [873, 511] on textarea "FUCKKKK I want you to cum inside me daddy!!! 💦 I want that cock deep inside me …" at bounding box center [816, 520] width 512 height 31
click at [946, 542] on div "Your Response: FUCKKKK I want you to cum inside me daddy!!! 💦 I want that cock …" at bounding box center [816, 525] width 512 height 83
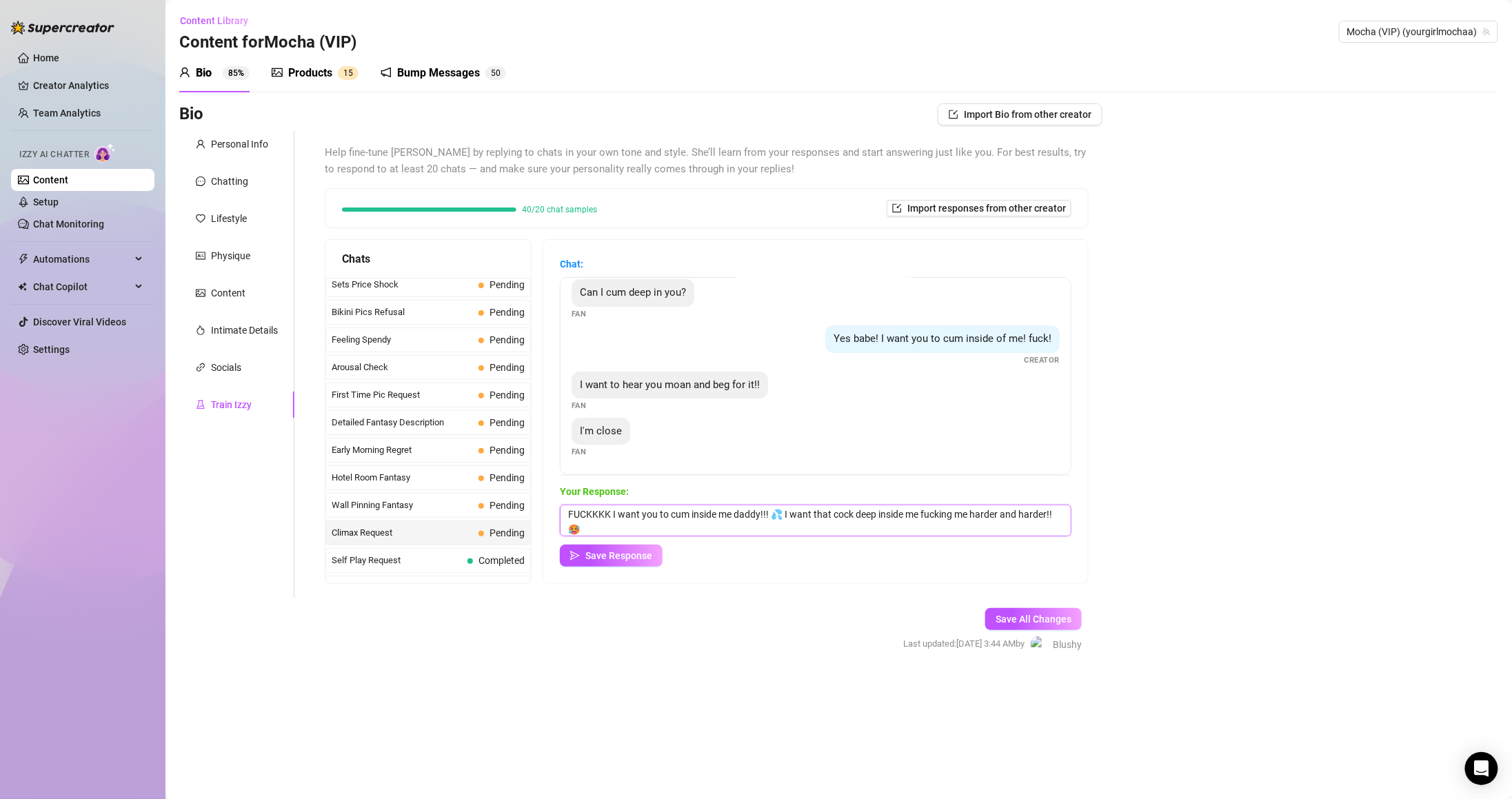
click at [941, 523] on textarea "FUCKKKK I want you to cum inside me daddy!!! 💦 I want that cock deep inside me …" at bounding box center [816, 520] width 512 height 31
click at [792, 520] on textarea "FUCKKKK I want you to cum inside me daddy!!! 💦 I want that cock deep inside me …" at bounding box center [816, 520] width 512 height 31
click at [882, 527] on textarea "FUCKKKK I want you to cum inside me daddy!!! 💦 I want that cock deep inside me …" at bounding box center [816, 520] width 512 height 31
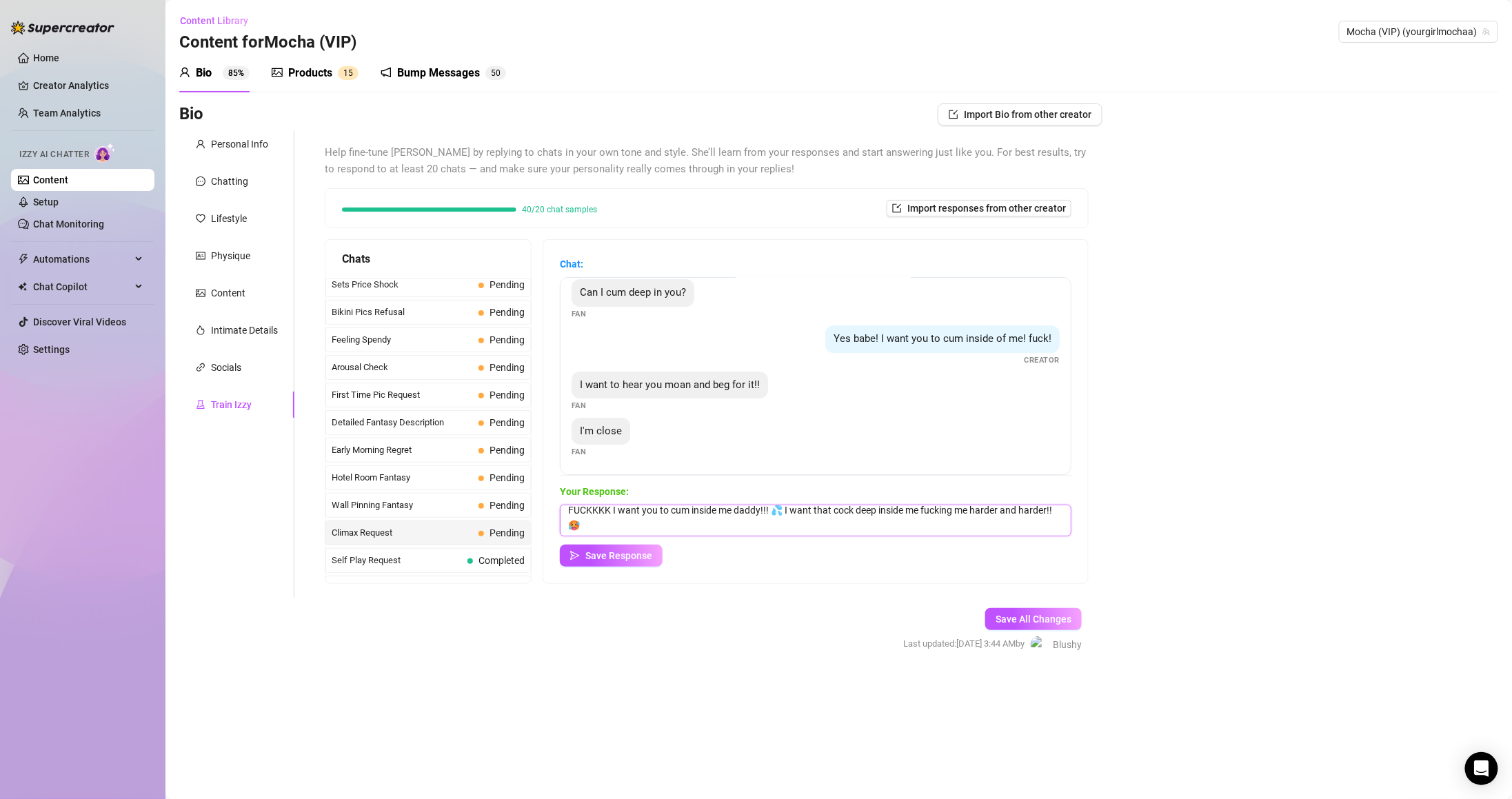
drag, startPoint x: 794, startPoint y: 512, endPoint x: 639, endPoint y: 524, distance: 155.5
click at [615, 530] on textarea "FUCKKKK I want you to cum inside me daddy!!! 💦 I want that cock deep inside me …" at bounding box center [816, 520] width 512 height 31
paste textarea "💦 I want your cock pounding me harder and harder until I can’t take it anymore 🥵"
click at [837, 510] on textarea "FUCKKKK I want you to cum inside me daddy!!! 💦💦 I want your cock pounding me ha…" at bounding box center [816, 520] width 512 height 31
click at [801, 525] on textarea "FUCKKKK I want you to cum inside me daddy!!! 💦💦 I want your cock pounding me ha…" at bounding box center [816, 520] width 512 height 31
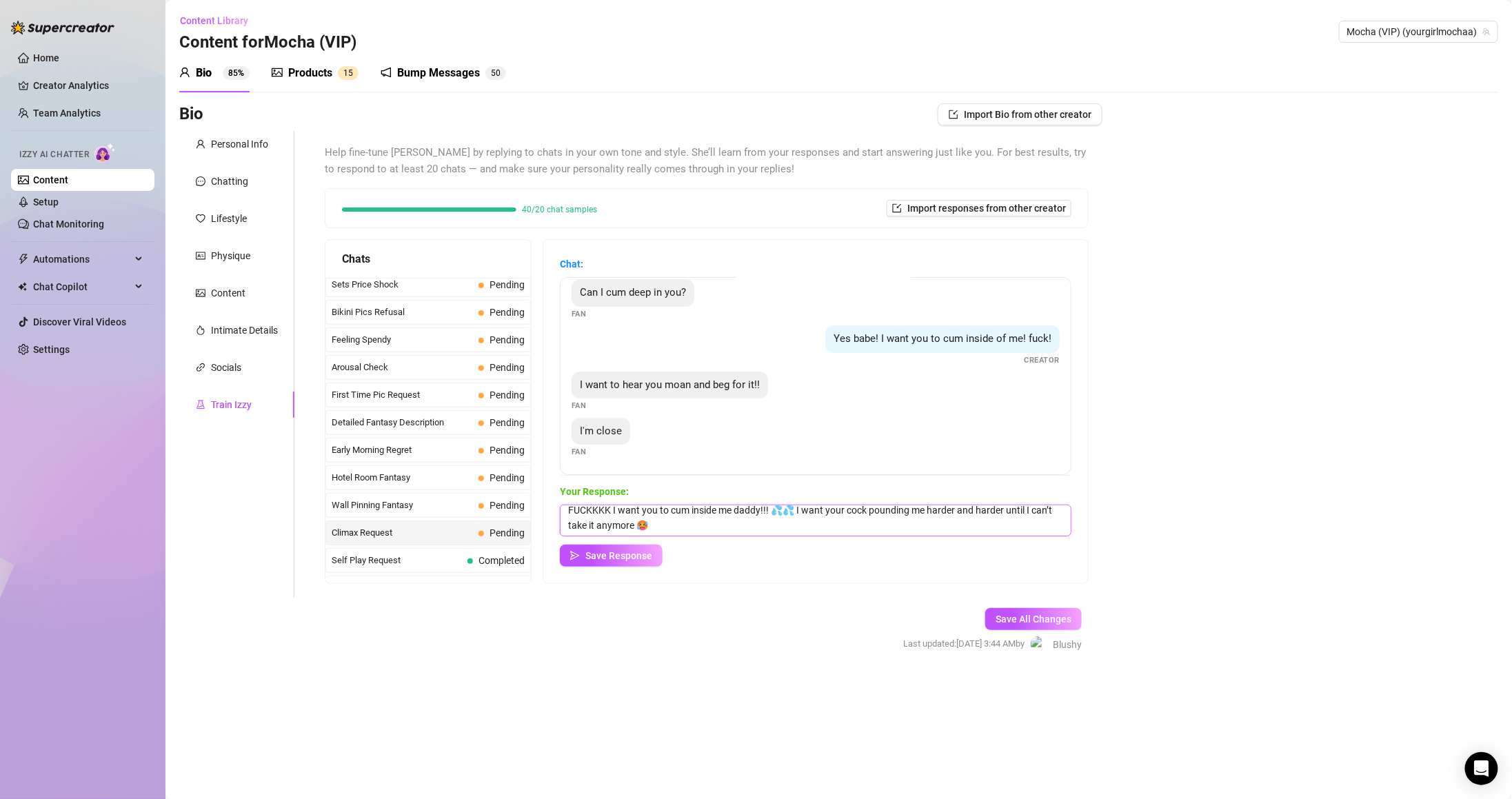
scroll to position [0, 0]
drag, startPoint x: 900, startPoint y: 513, endPoint x: 922, endPoint y: 516, distance: 22.2
click at [922, 516] on textarea "FUCKKKK I want you to cum inside me daddy!!! 💦💦 I want your cock pounding me ha…" at bounding box center [816, 520] width 512 height 31
click at [1047, 526] on textarea "FUCKKKK I want you to cum inside me daddy!!! 💦💦 Fuck me harder and harder until…" at bounding box center [816, 520] width 512 height 31
type textarea "FUCKKKK I want you to cum inside me daddy!!! 💦💦 Fuck me harder and harder until…"
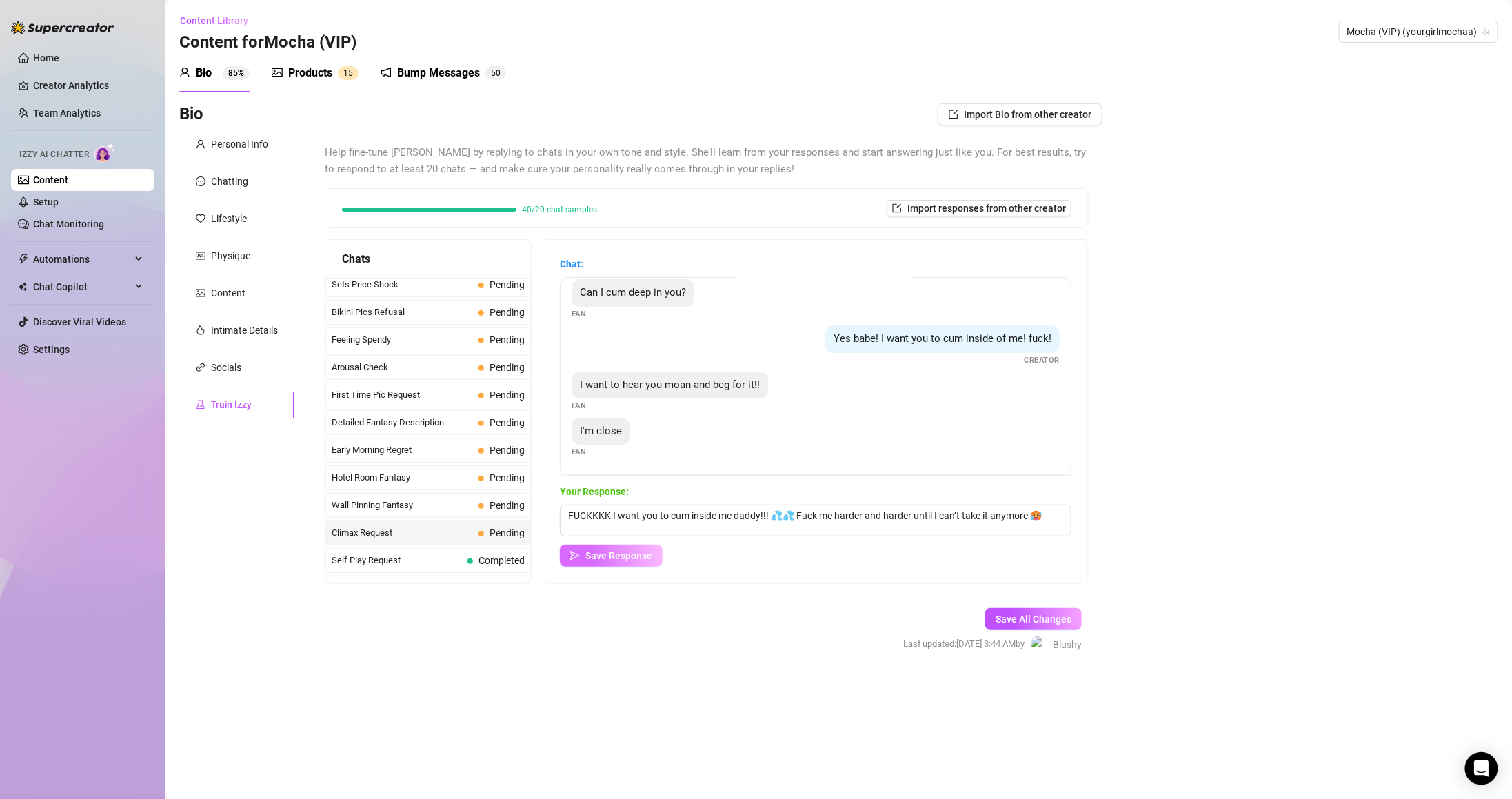
click at [644, 558] on span "Save Response" at bounding box center [618, 556] width 67 height 11
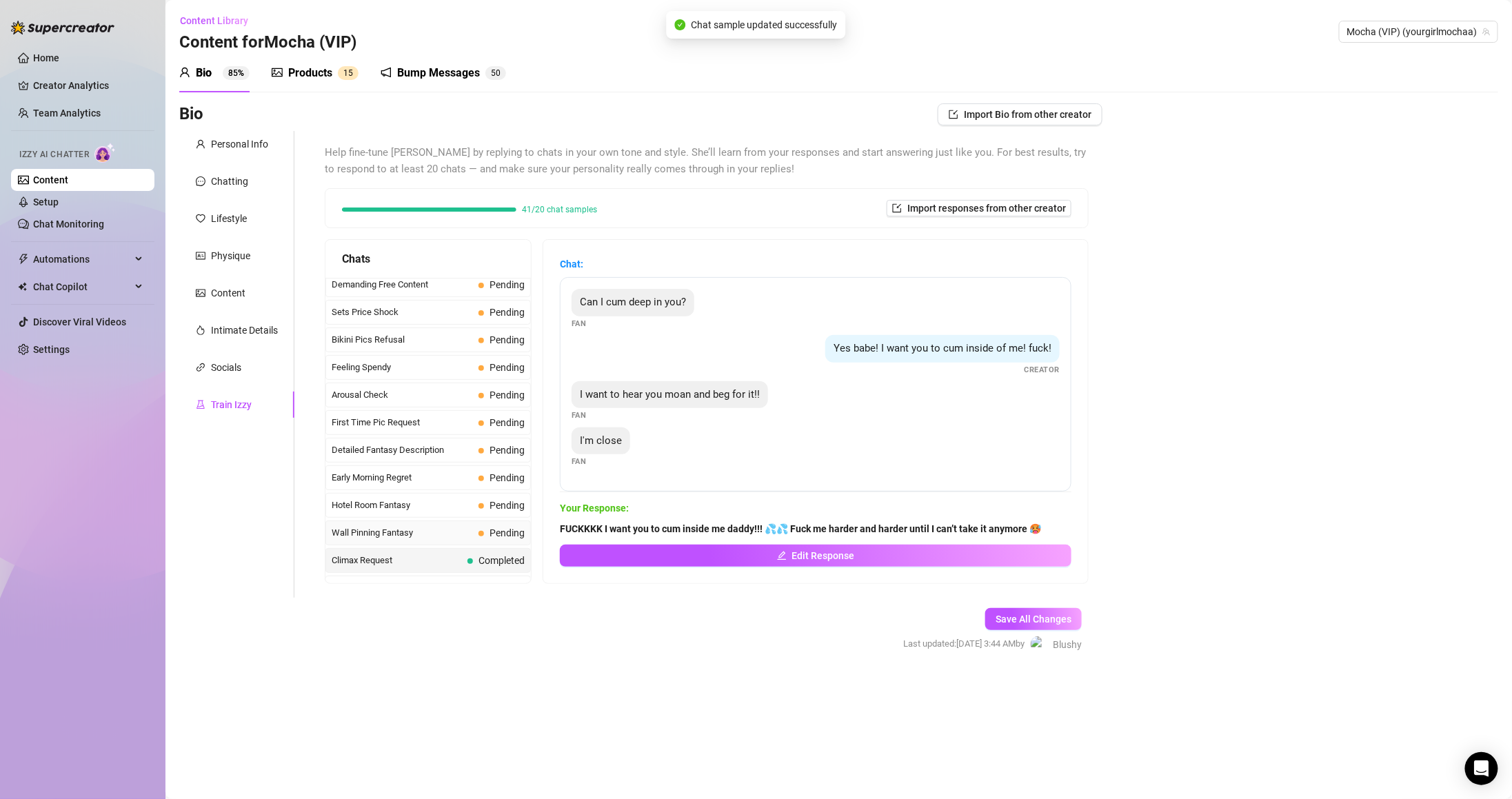
scroll to position [392, 0]
click at [501, 502] on div "Wall Pinning Fantasy Pending" at bounding box center [427, 505] width 205 height 25
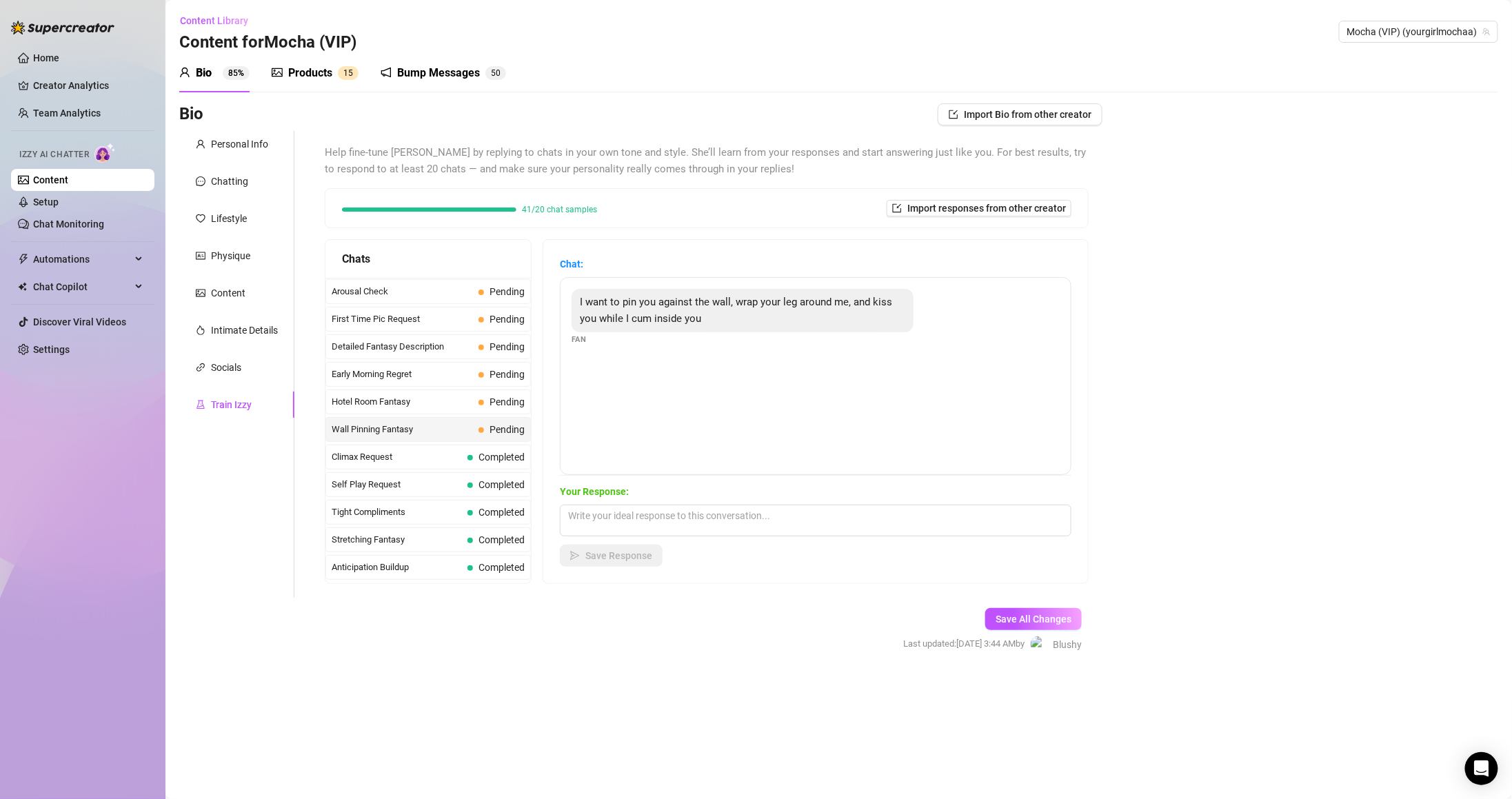
scroll to position [472, 0]
drag, startPoint x: 585, startPoint y: 303, endPoint x: 729, endPoint y: 349, distance: 151.2
click at [729, 349] on div "I want to pin you against the wall, wrap your leg around me, and kiss you while…" at bounding box center [816, 376] width 512 height 198
click at [719, 522] on textarea at bounding box center [816, 520] width 512 height 31
paste textarea "hen you’d better hold me tight, ‘cause I’m not letting you stop until I feel ev…"
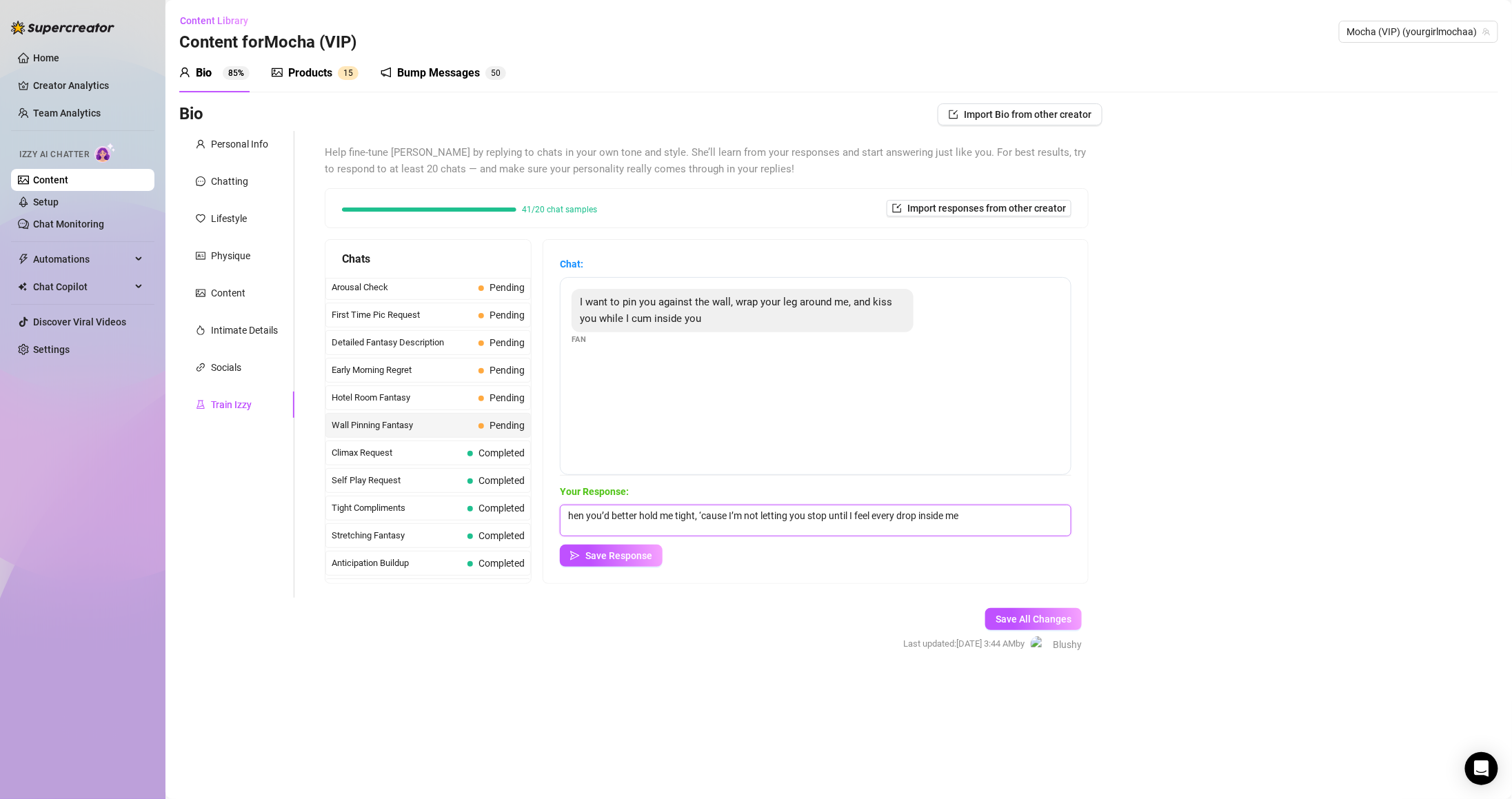
click at [580, 509] on textarea "hen you’d better hold me tight, ‘cause I’m not letting you stop until I feel ev…" at bounding box center [816, 520] width 512 height 31
click at [907, 520] on textarea "Then you’d better hold me tight, ‘cause I’m not letting you stop until I feel e…" at bounding box center [816, 520] width 512 height 31
click at [918, 515] on textarea "Then you’d better hold me tight, ‘cause I’m not letting you stop until I feel e…" at bounding box center [816, 520] width 512 height 31
click at [931, 517] on textarea "Then you’d better hold me tight, ‘cause I’m not letting you stop until I feel e…" at bounding box center [816, 520] width 512 height 31
click at [713, 515] on textarea "Then you’d better hold me tight, ‘cause I’m not letting you stop until I feel e…" at bounding box center [816, 520] width 512 height 31
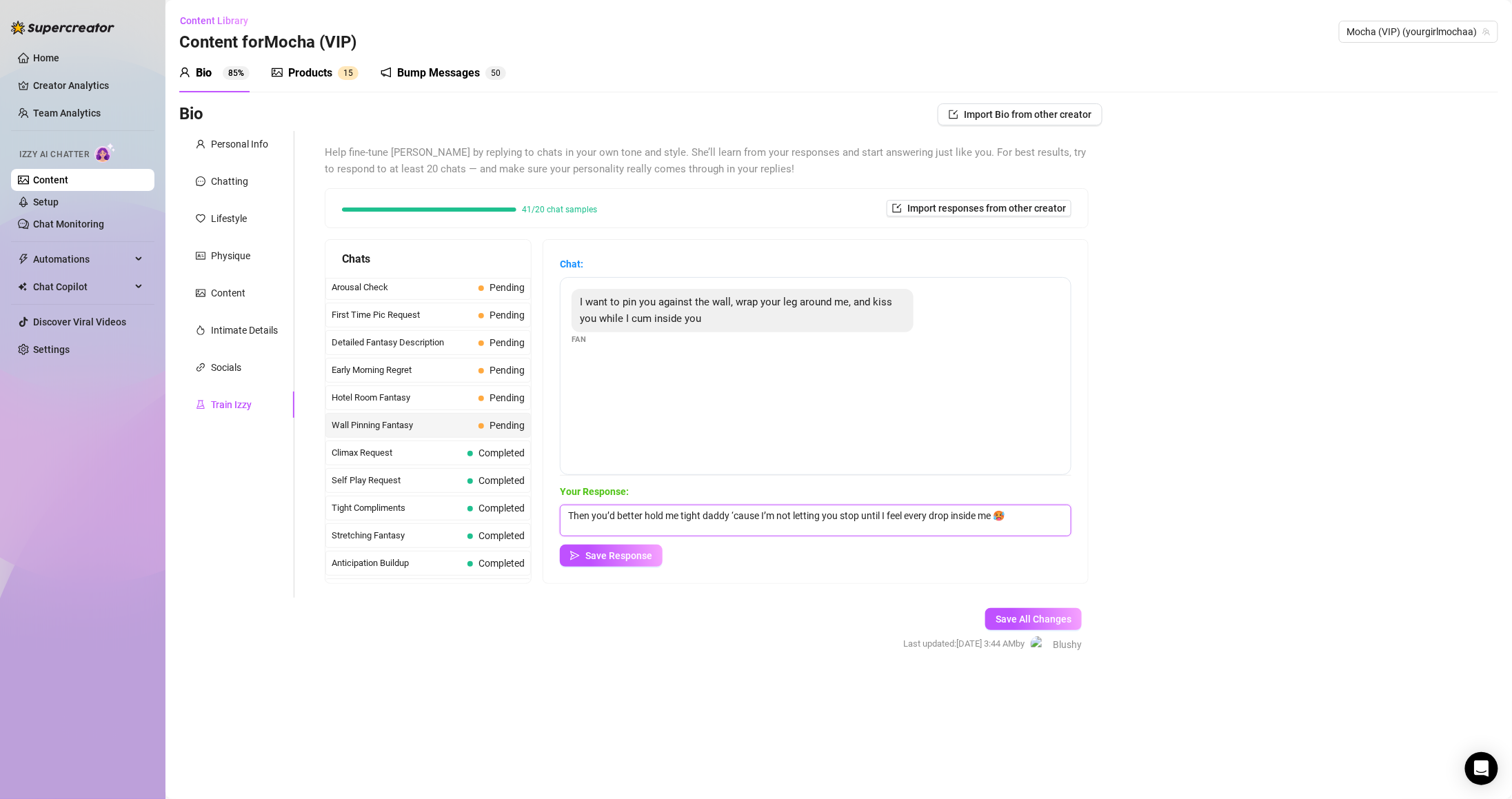
type textarea "Then you’d better hold me tight daddy ‘cause I’m not letting you stop until I f…"
click at [841, 545] on div "Save Response" at bounding box center [816, 555] width 512 height 22
click at [654, 568] on div "Chat: I want to pin you against the wall, wrap your leg around me, and kiss you…" at bounding box center [815, 411] width 545 height 344
click at [649, 555] on span "Save Response" at bounding box center [618, 556] width 67 height 11
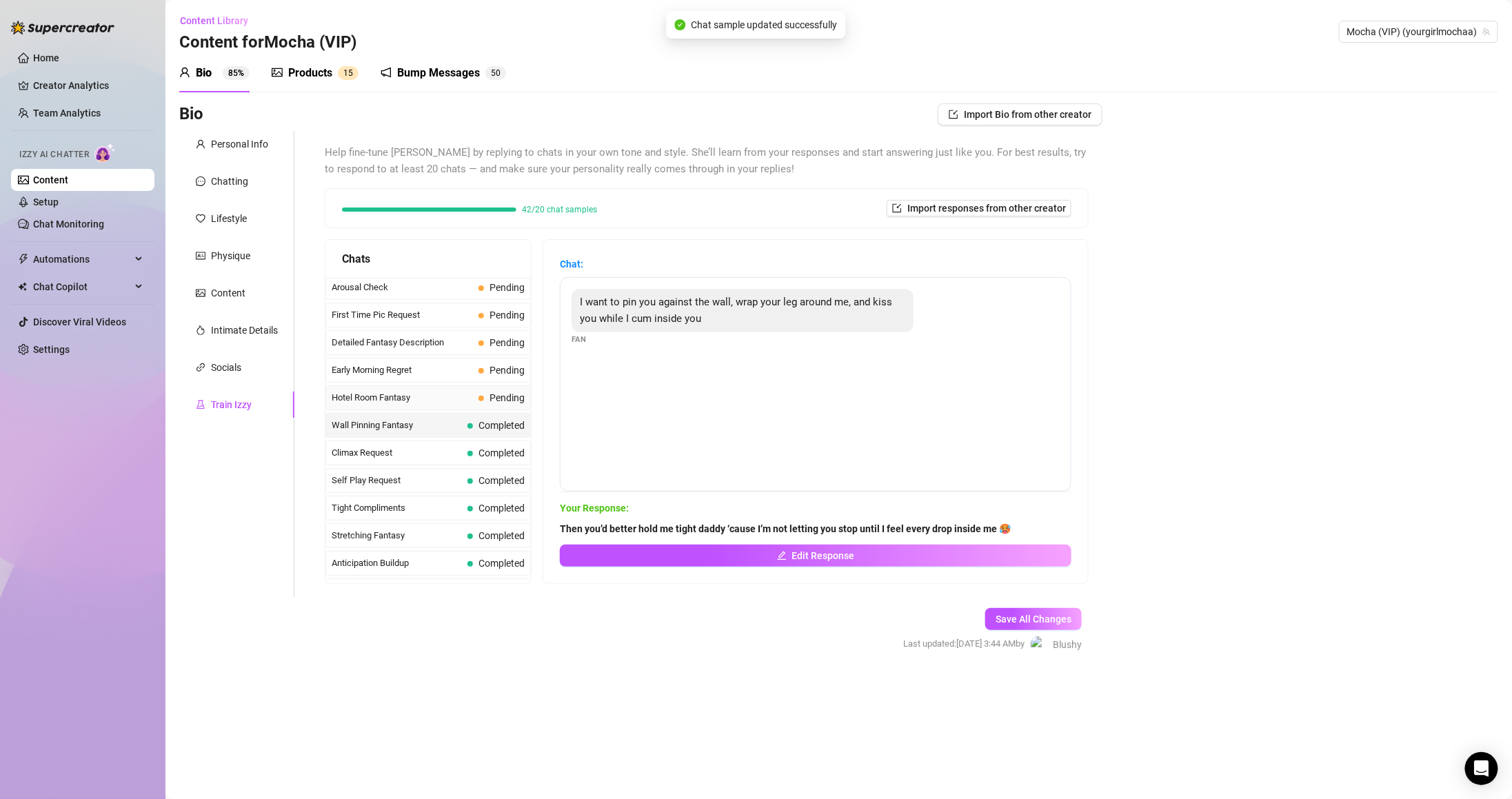
click at [490, 410] on div "Hotel Room Fantasy Pending" at bounding box center [427, 397] width 205 height 25
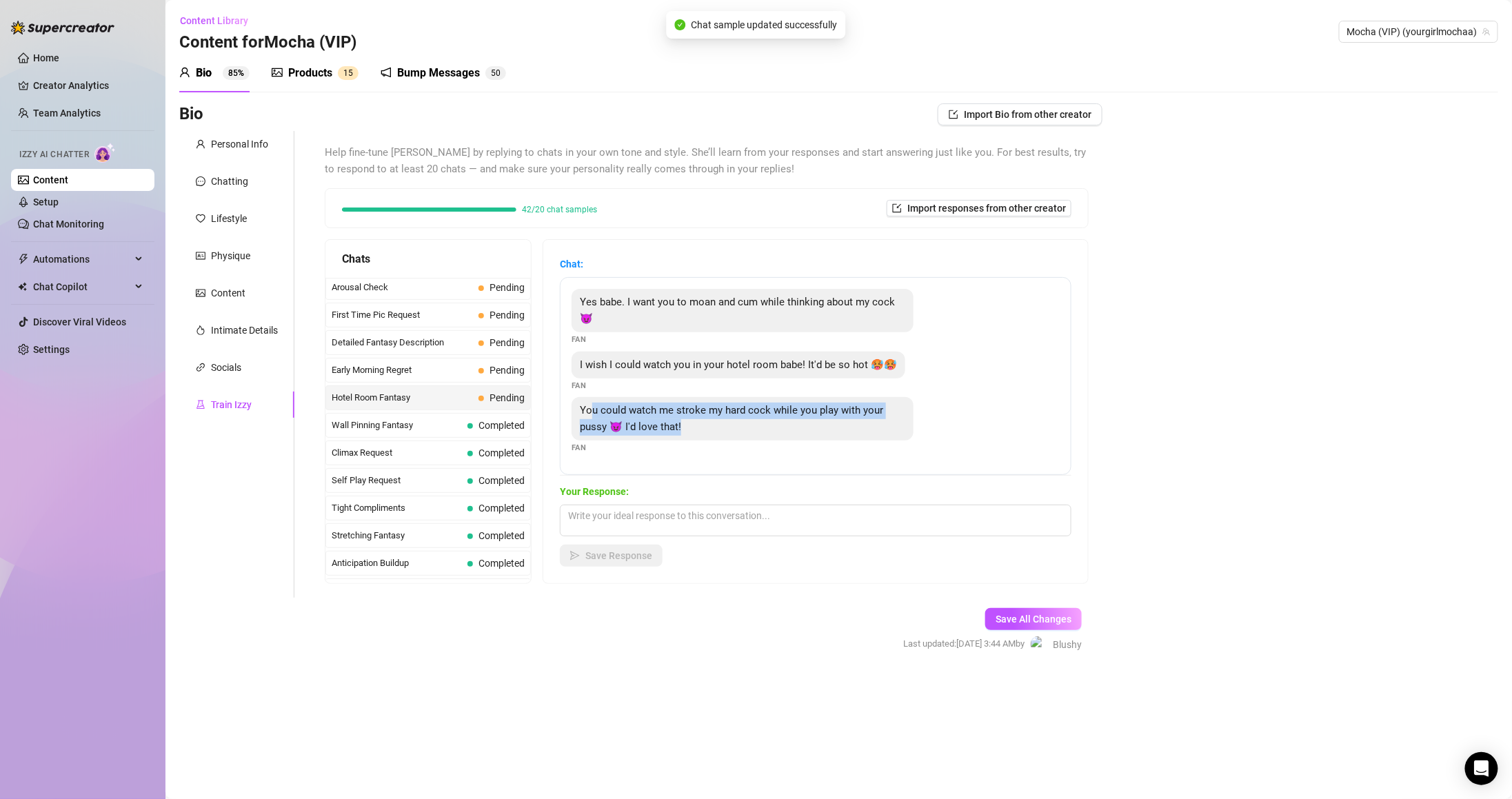
drag, startPoint x: 605, startPoint y: 410, endPoint x: 717, endPoint y: 430, distance: 113.8
click at [717, 430] on div "You could watch me stroke my hard cock while you play with your pussy 😈 I'd lov…" at bounding box center [742, 418] width 342 height 43
click at [735, 451] on div "You could watch me stroke my hard cock while you play with your pussy 😈 I'd lov…" at bounding box center [815, 425] width 488 height 56
click at [724, 513] on textarea at bounding box center [816, 520] width 512 height 31
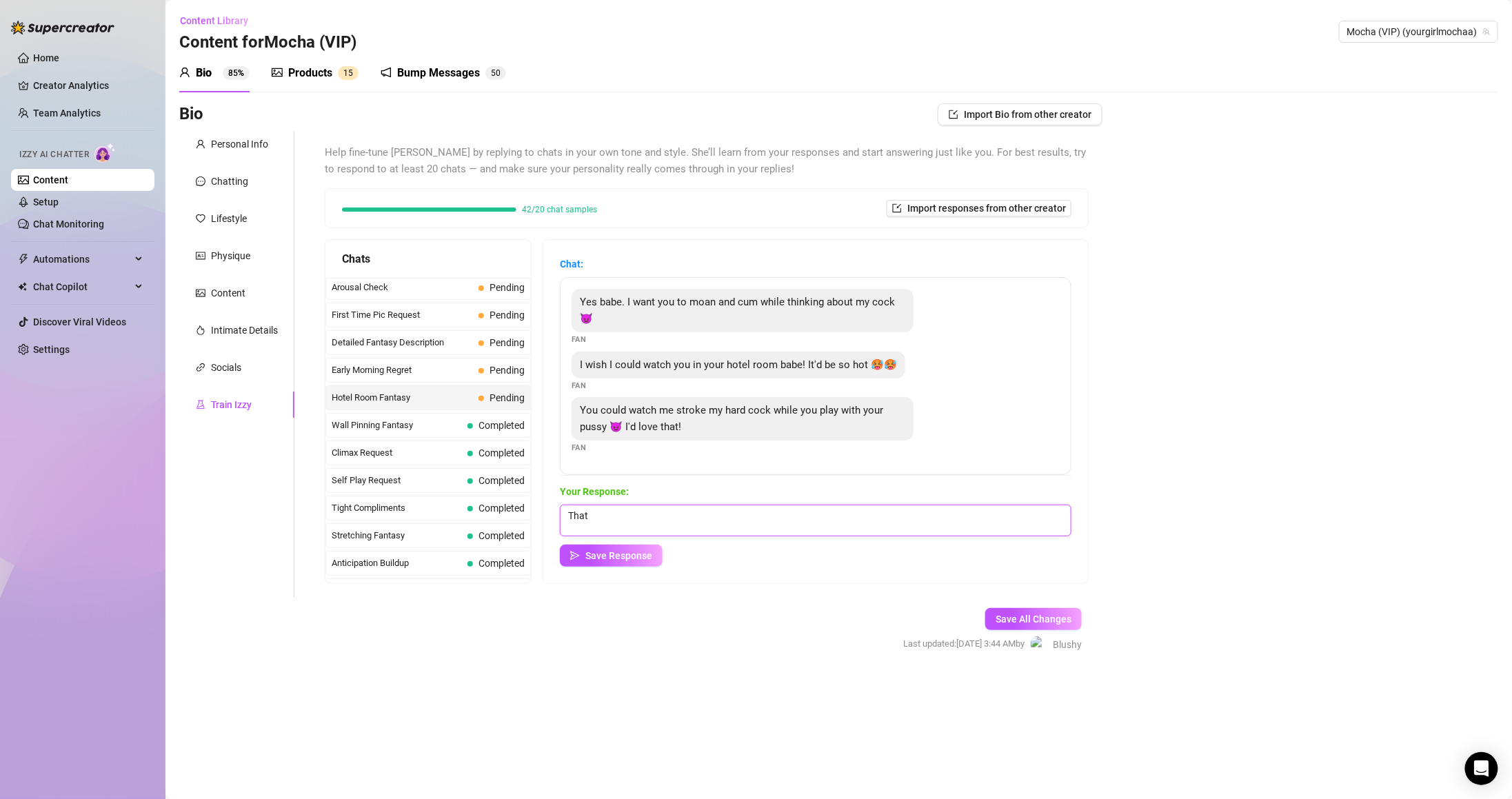
type textarea "That'"
paste textarea "I bent ober for you so you can see my ass and sweet juicy pussy if you see me l…"
type textarea "I bent ober for you so you can see my ass and sweet juicy pussy if you see me l…"
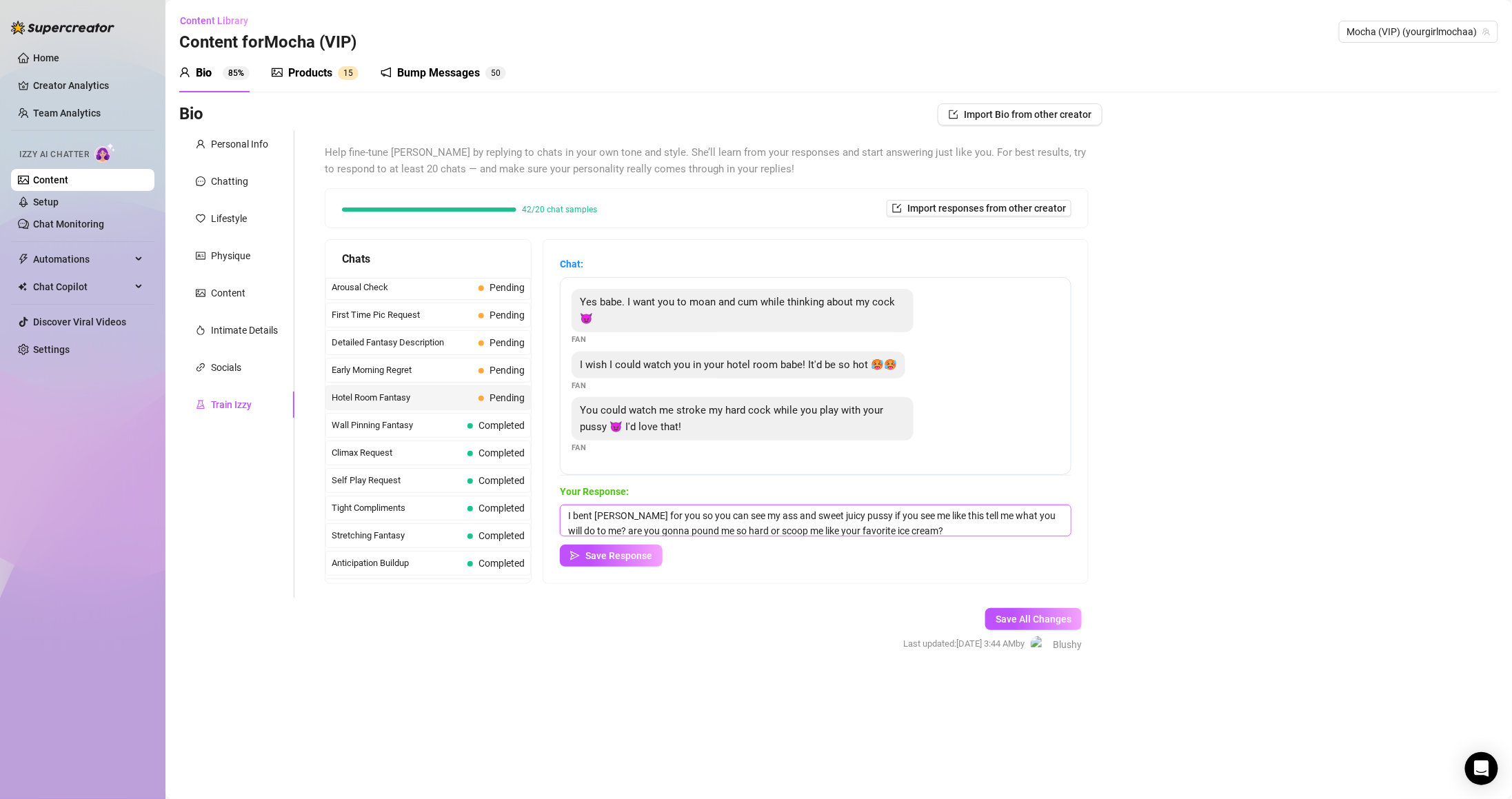
drag, startPoint x: 626, startPoint y: 512, endPoint x: 597, endPoint y: 513, distance: 29.0
click at [597, 513] on textarea "I bent ober for you so you can see my ass and sweet juicy pussy if you see me l…" at bounding box center [816, 520] width 512 height 31
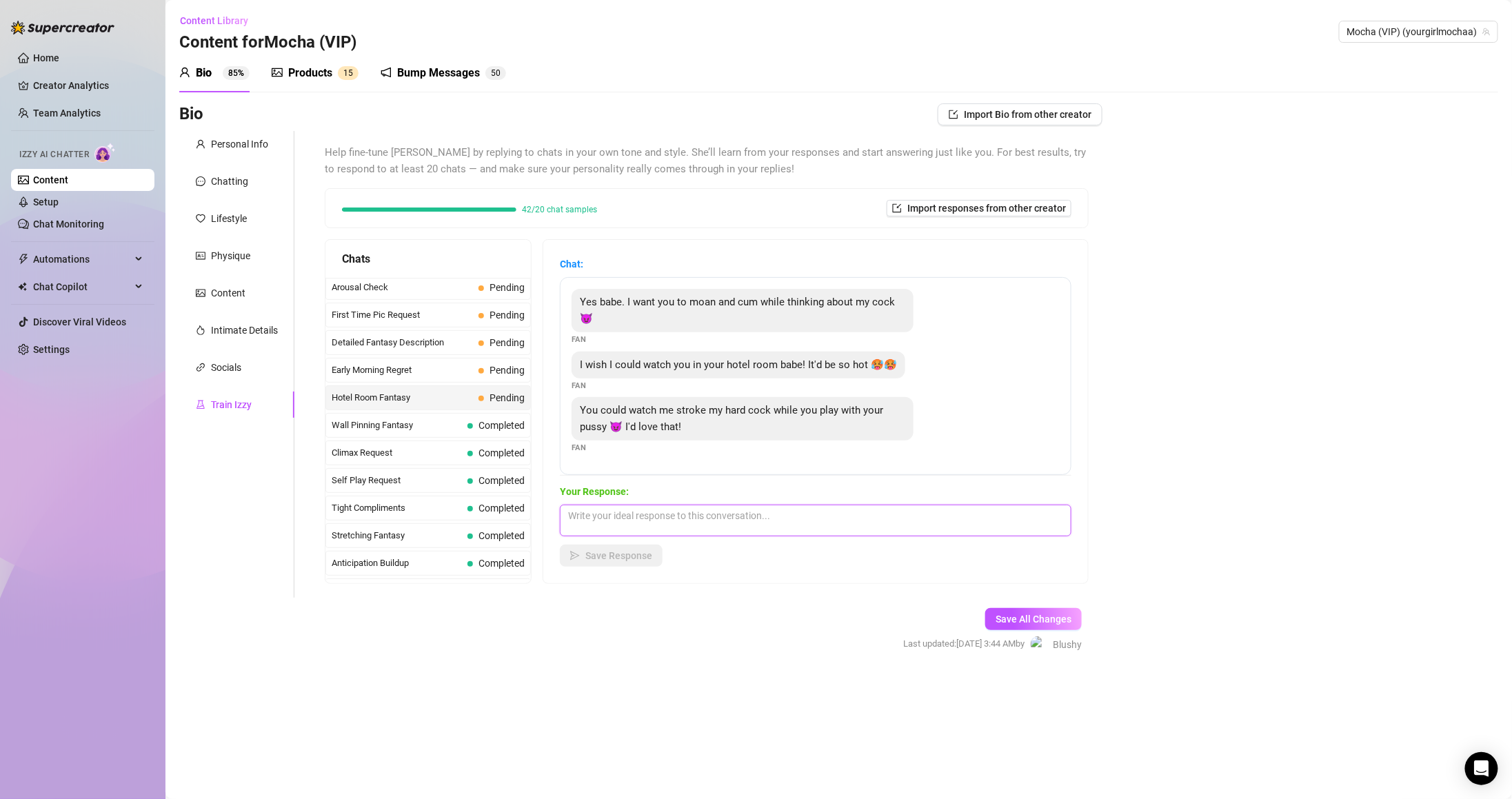
click at [767, 517] on textarea at bounding box center [816, 520] width 512 height 31
click at [759, 503] on div "Your Response: Save Response" at bounding box center [816, 525] width 512 height 83
click at [747, 515] on textarea at bounding box center [816, 520] width 512 height 31
paste textarea
click at [716, 522] on textarea "Fuck that sounds hot 🥵" at bounding box center [816, 520] width 512 height 31
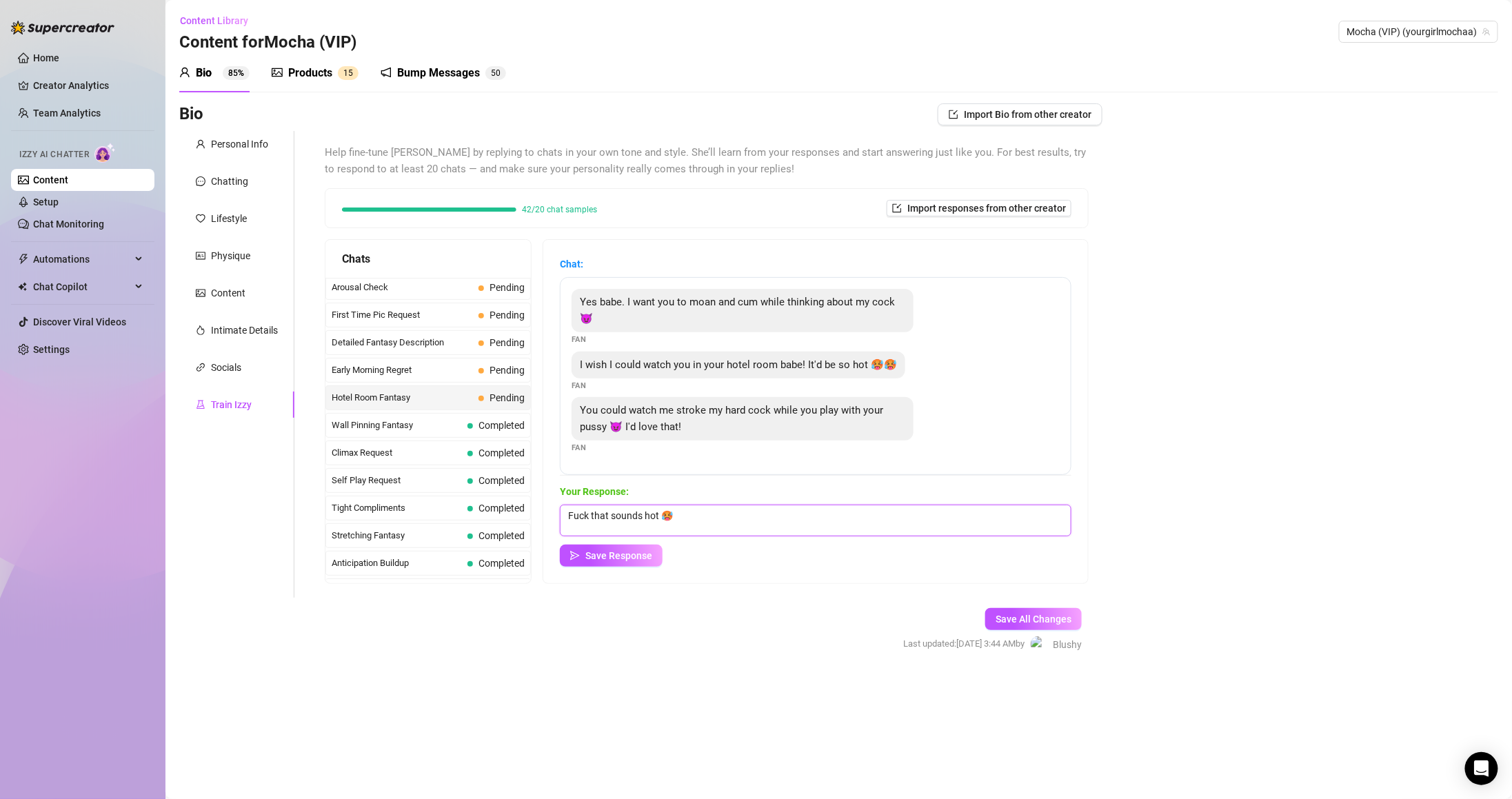
paste textarea
click at [721, 525] on textarea "Fuck that sounds hot 🥵" at bounding box center [816, 520] width 512 height 31
click at [772, 545] on div "Save Response" at bounding box center [816, 555] width 512 height 22
click at [764, 524] on textarea "Fuck that sounds hot 🥵" at bounding box center [816, 520] width 512 height 31
drag, startPoint x: 697, startPoint y: 520, endPoint x: 687, endPoint y: 520, distance: 10.0
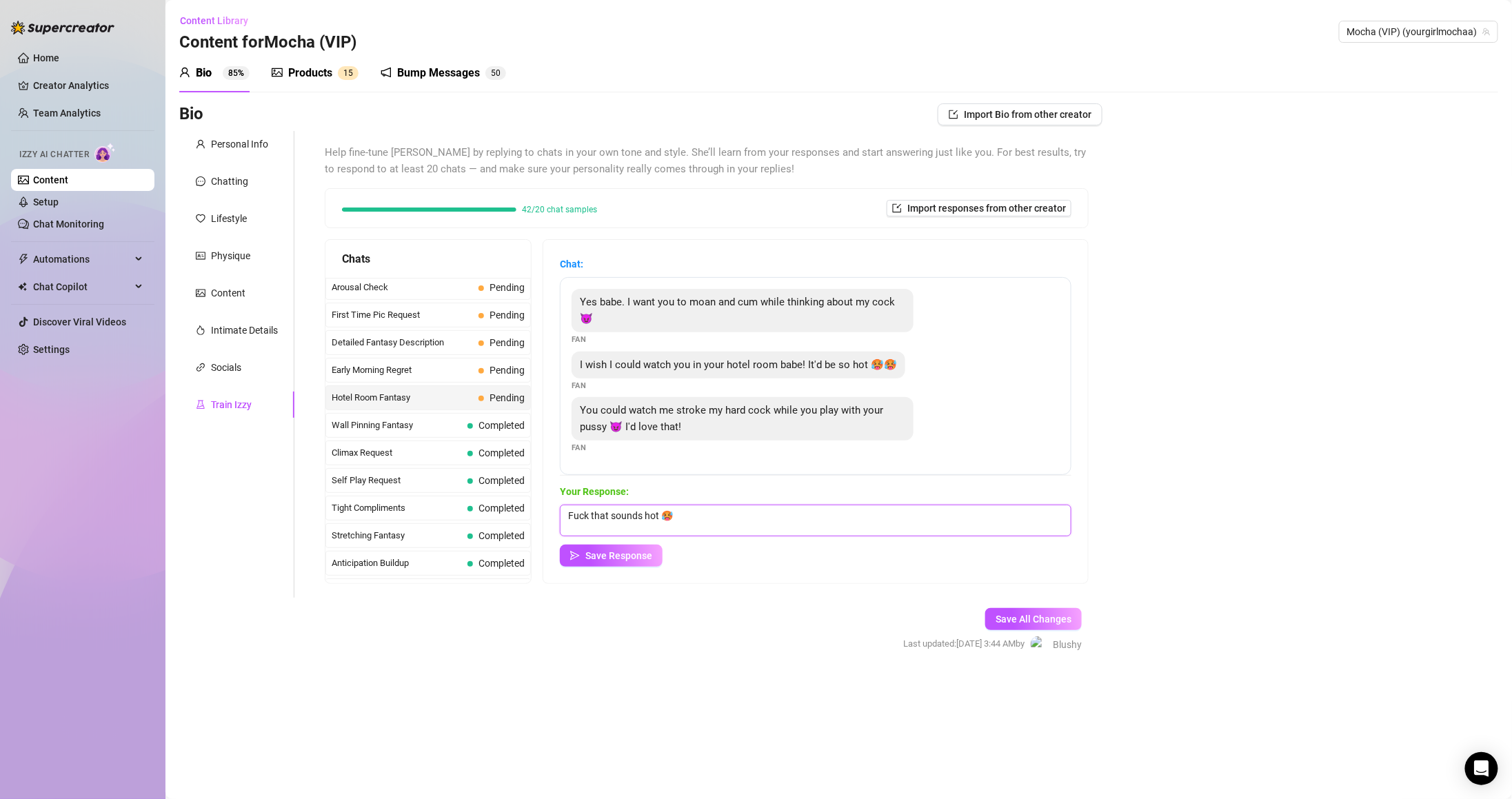
click at [687, 520] on textarea "Fuck that sounds hot 🥵" at bounding box center [816, 520] width 512 height 31
paste textarea "You see a dripping wet pussy begging for your cock right now 😈 I can’t take it …"
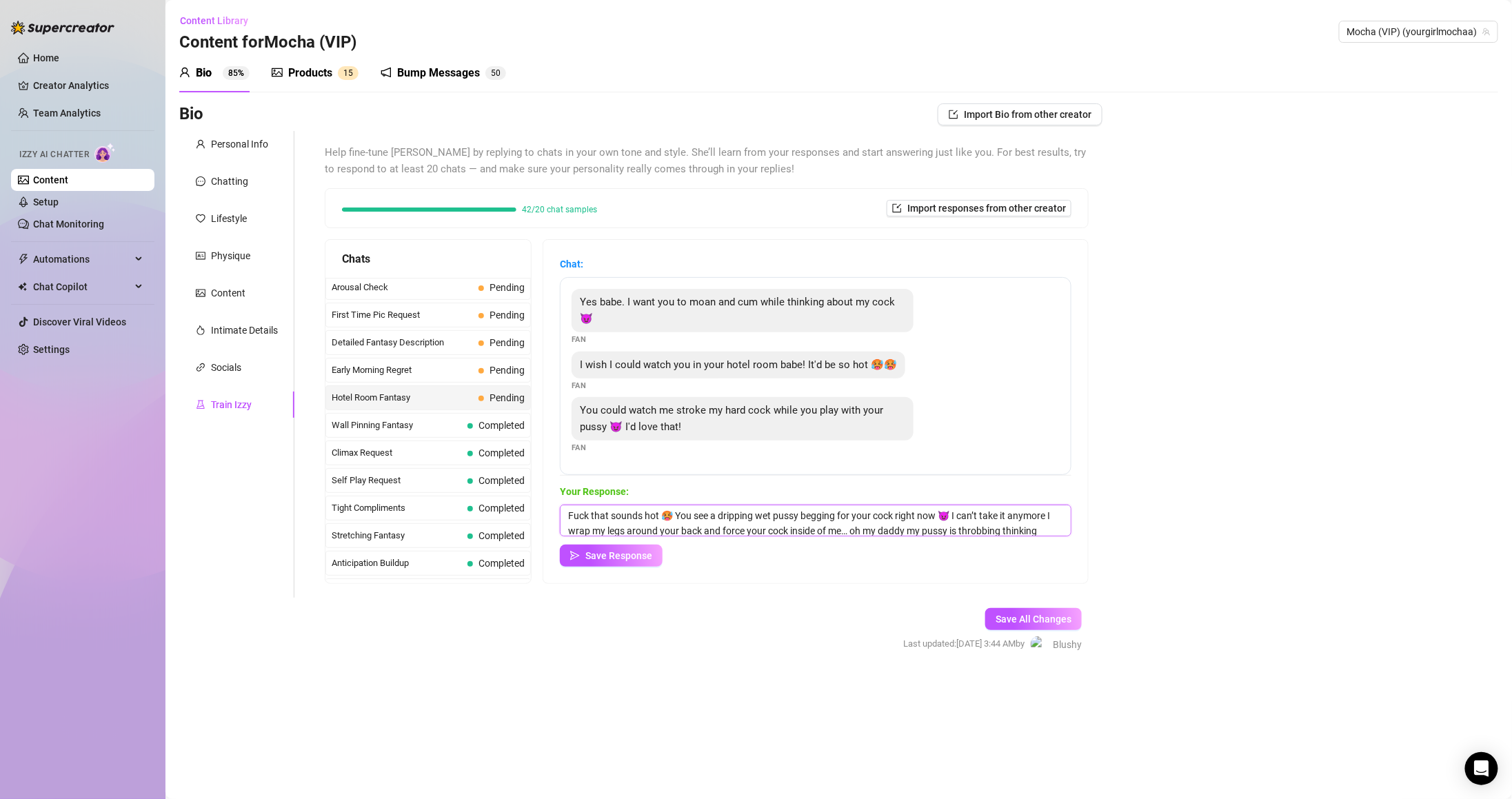
drag, startPoint x: 687, startPoint y: 515, endPoint x: 697, endPoint y: 517, distance: 10.2
click at [687, 514] on textarea "Fuck that sounds hot 🥵 You see a dripping wet pussy begging for your cock right…" at bounding box center [816, 520] width 512 height 31
click at [734, 517] on textarea "Fuck that sounds hot 🥵 I bet yoou see a dripping wet pussy begging for your coc…" at bounding box center [816, 520] width 512 height 31
click at [777, 515] on textarea "Fuck that sounds hot 🥵 I bet you wanna see a dripping wet pussy begging for you…" at bounding box center [816, 520] width 512 height 31
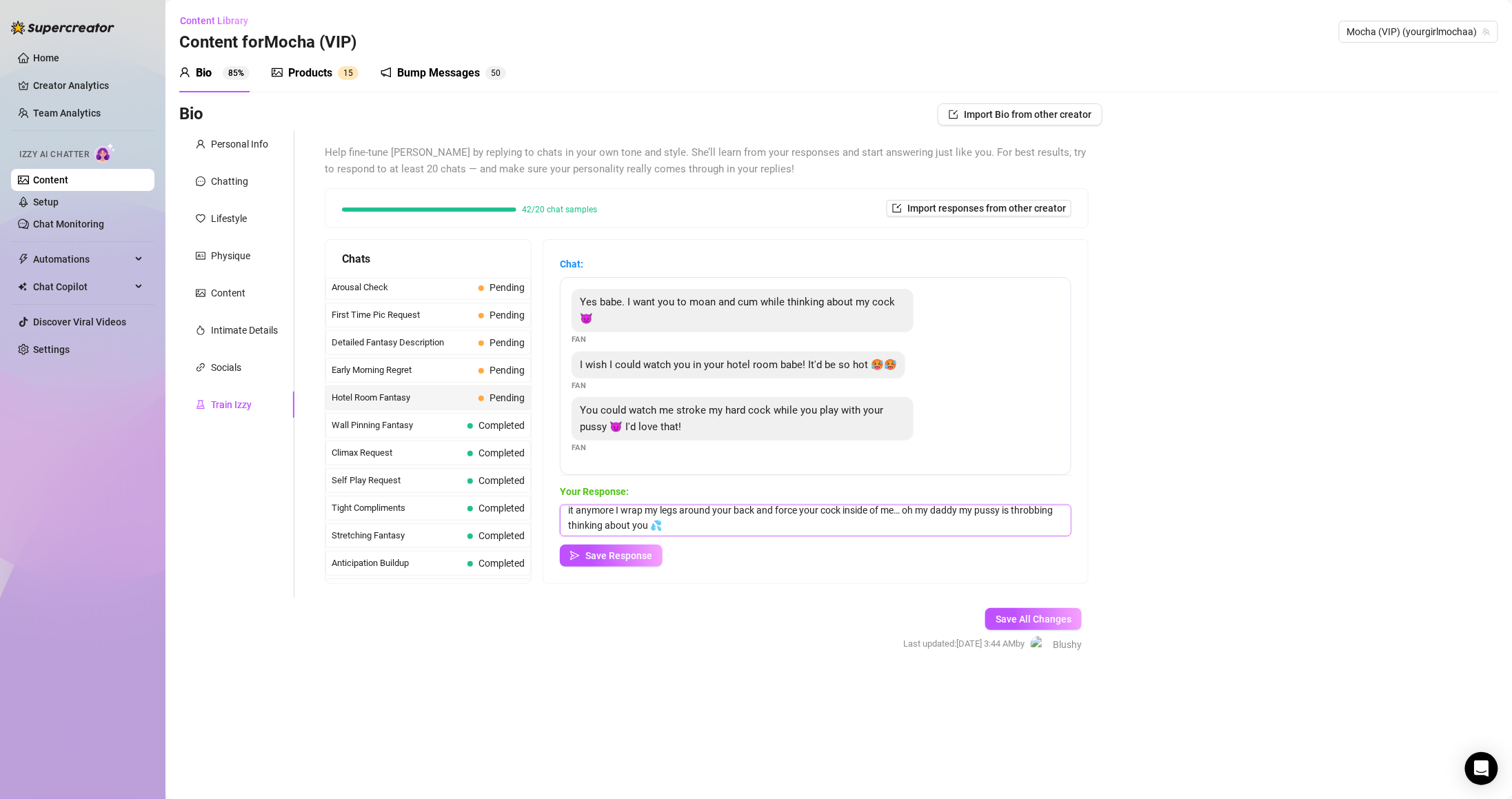
drag, startPoint x: 1018, startPoint y: 515, endPoint x: 1047, endPoint y: 556, distance: 50.2
click at [1047, 556] on div "Your Response: Fuck that sounds hot 🥵 I bet you wanna see my dripping wet pussy…" at bounding box center [816, 525] width 512 height 83
click at [875, 526] on textarea "Fuck that sounds hot 🥵 I bet you wanna see my dripping wet pussy begging for yo…" at bounding box center [816, 520] width 512 height 31
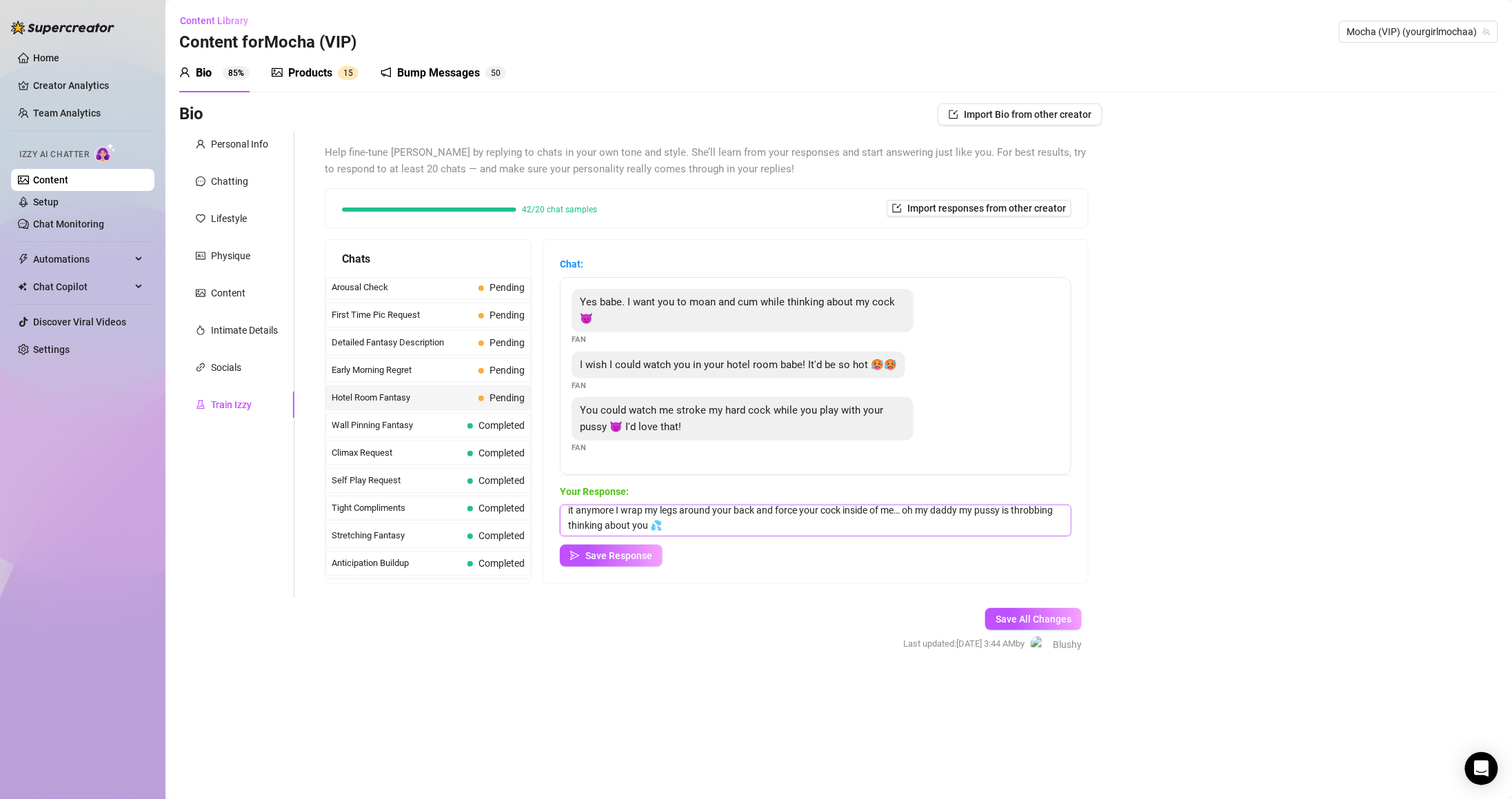
drag, startPoint x: 1023, startPoint y: 513, endPoint x: 1037, endPoint y: 539, distance: 29.5
click at [1037, 539] on div "Your Response: Fuck that sounds hot 🥵 I bet you wanna see my dripping wet pussy…" at bounding box center [816, 525] width 512 height 83
click at [667, 511] on textarea "Fuck that sounds hot 🥵 I bet you wanna see my dripping wet pussy begging for yo…" at bounding box center [816, 520] width 512 height 31
drag, startPoint x: 600, startPoint y: 512, endPoint x: 458, endPoint y: 506, distance: 142.1
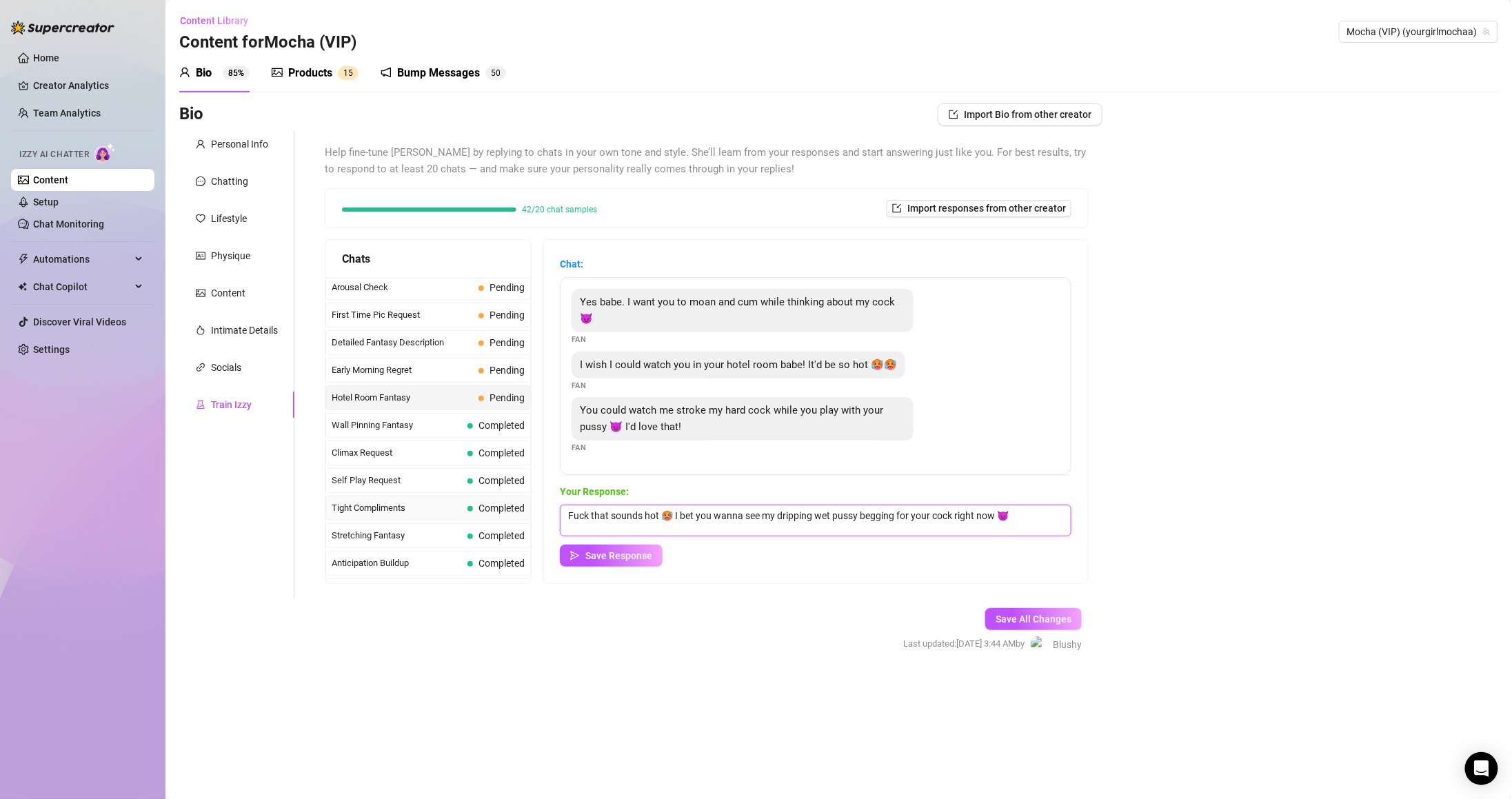
click at [459, 510] on div "Chats Last Money Nipples Inquiry Completed Waiting For Payday Completed Not Pus…" at bounding box center [707, 411] width 764 height 344
click at [698, 515] on textarea "FUCKKKKK that sounds hot 🥵 I bet you wanna see my dripping wet pussy begging fo…" at bounding box center [816, 520] width 512 height 31
click at [925, 560] on div "Save Response" at bounding box center [816, 555] width 512 height 22
click at [712, 525] on textarea "FUCKKKKK that sounds hot!!!🥵 I bet you wanna see my dripping wet pussy begging …" at bounding box center [816, 520] width 512 height 31
click at [706, 524] on textarea "FUCKKKKK that sounds hot!!!🥵 I bet you wanna see my dripping wet pussy begging …" at bounding box center [816, 520] width 512 height 31
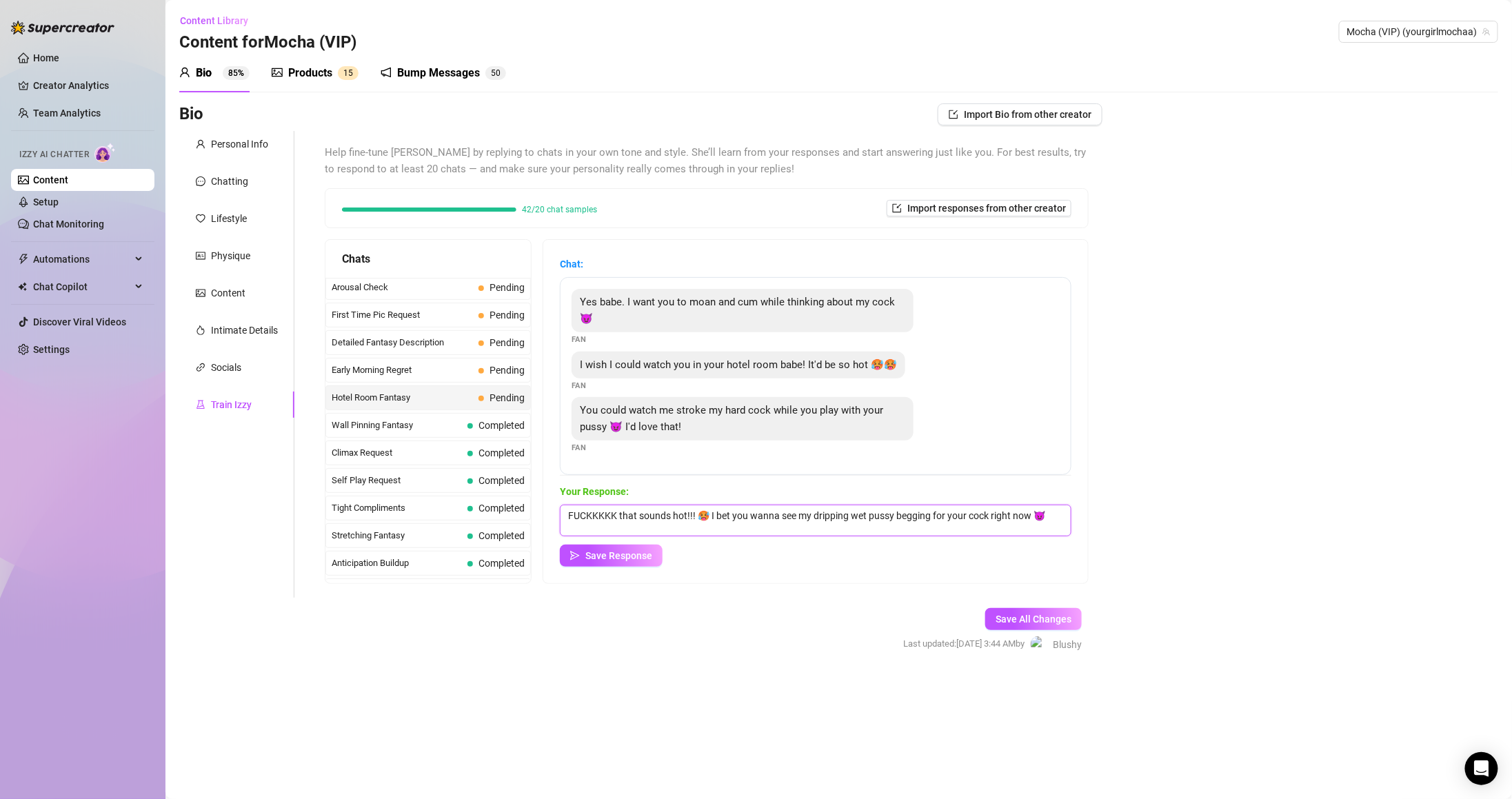
type textarea "FUCKKKKK that sounds hot!!! 🥵 I bet you wanna see my dripping wet pussy begging…"
click at [805, 557] on div "Save Response" at bounding box center [816, 555] width 512 height 22
click at [611, 553] on span "Save Response" at bounding box center [618, 556] width 67 height 11
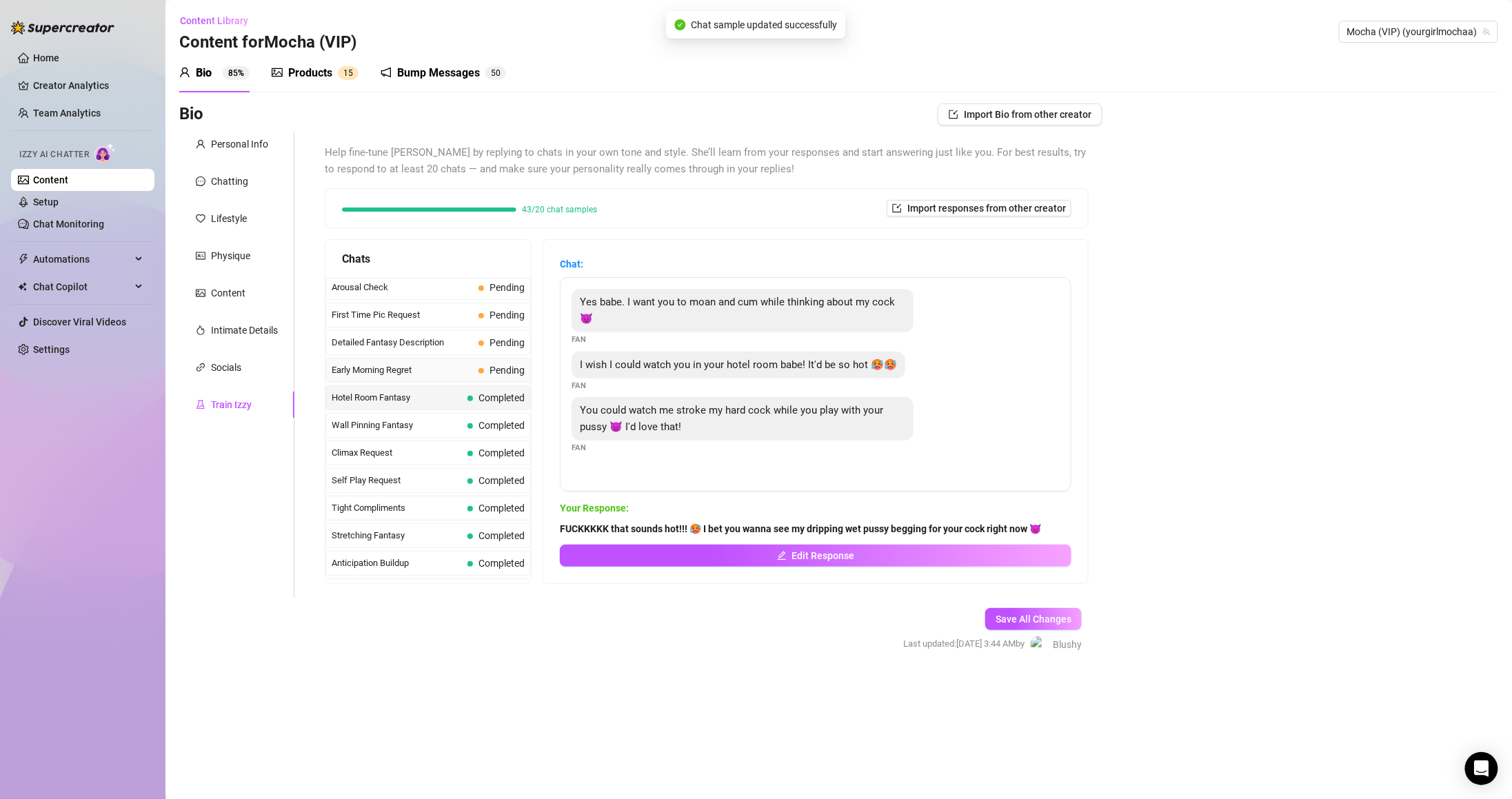
click at [483, 378] on span "Pending" at bounding box center [501, 370] width 46 height 15
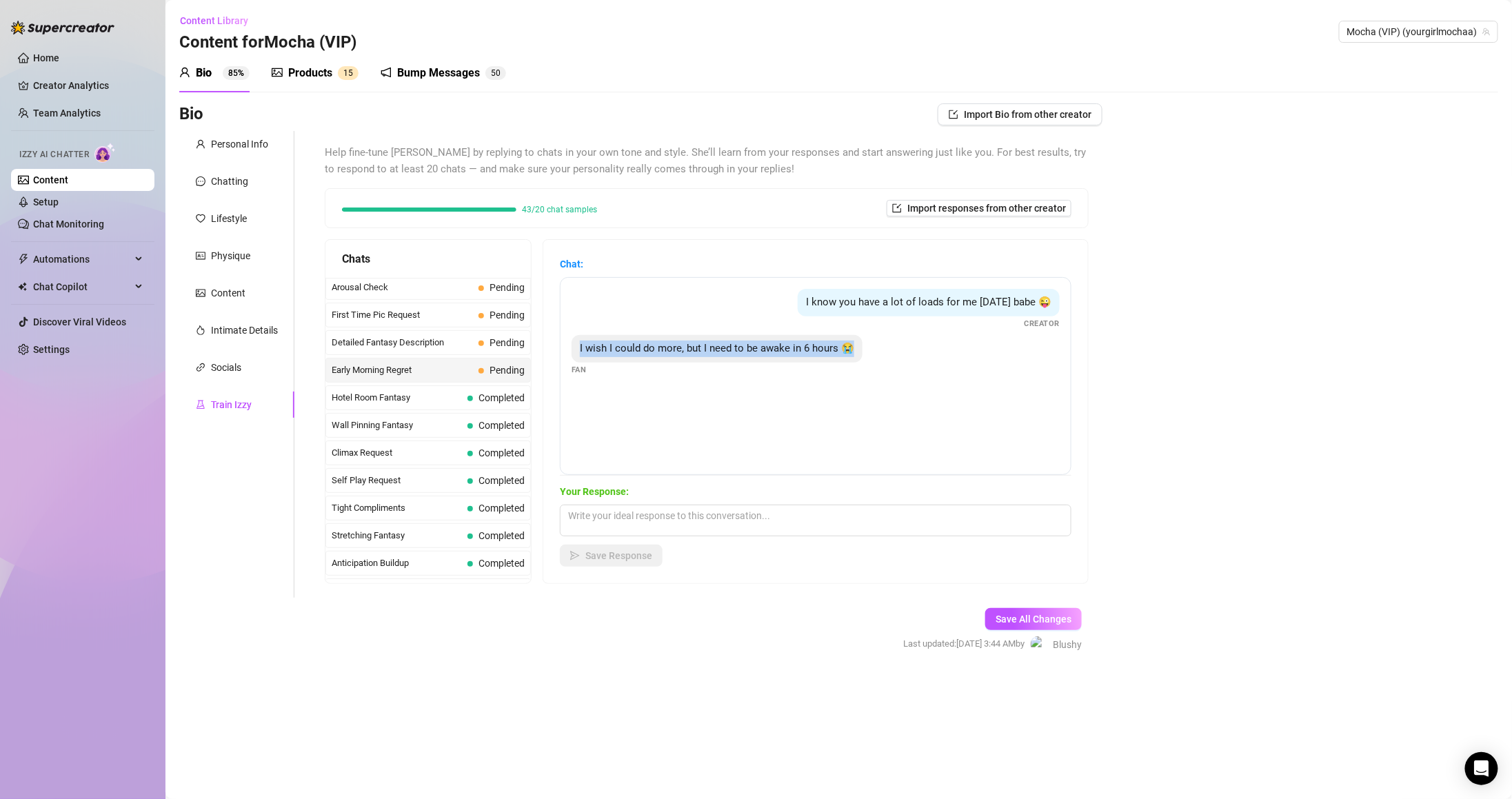
drag, startPoint x: 596, startPoint y: 349, endPoint x: 908, endPoint y: 352, distance: 312.0
click at [908, 352] on div "I wish I could do more, but I need to be awake in 6 hours 😭 Fan" at bounding box center [815, 355] width 488 height 41
click at [795, 508] on textarea at bounding box center [816, 520] width 512 height 31
click at [797, 551] on div "Save Response" at bounding box center [816, 555] width 512 height 22
click at [797, 527] on textarea at bounding box center [816, 520] width 512 height 31
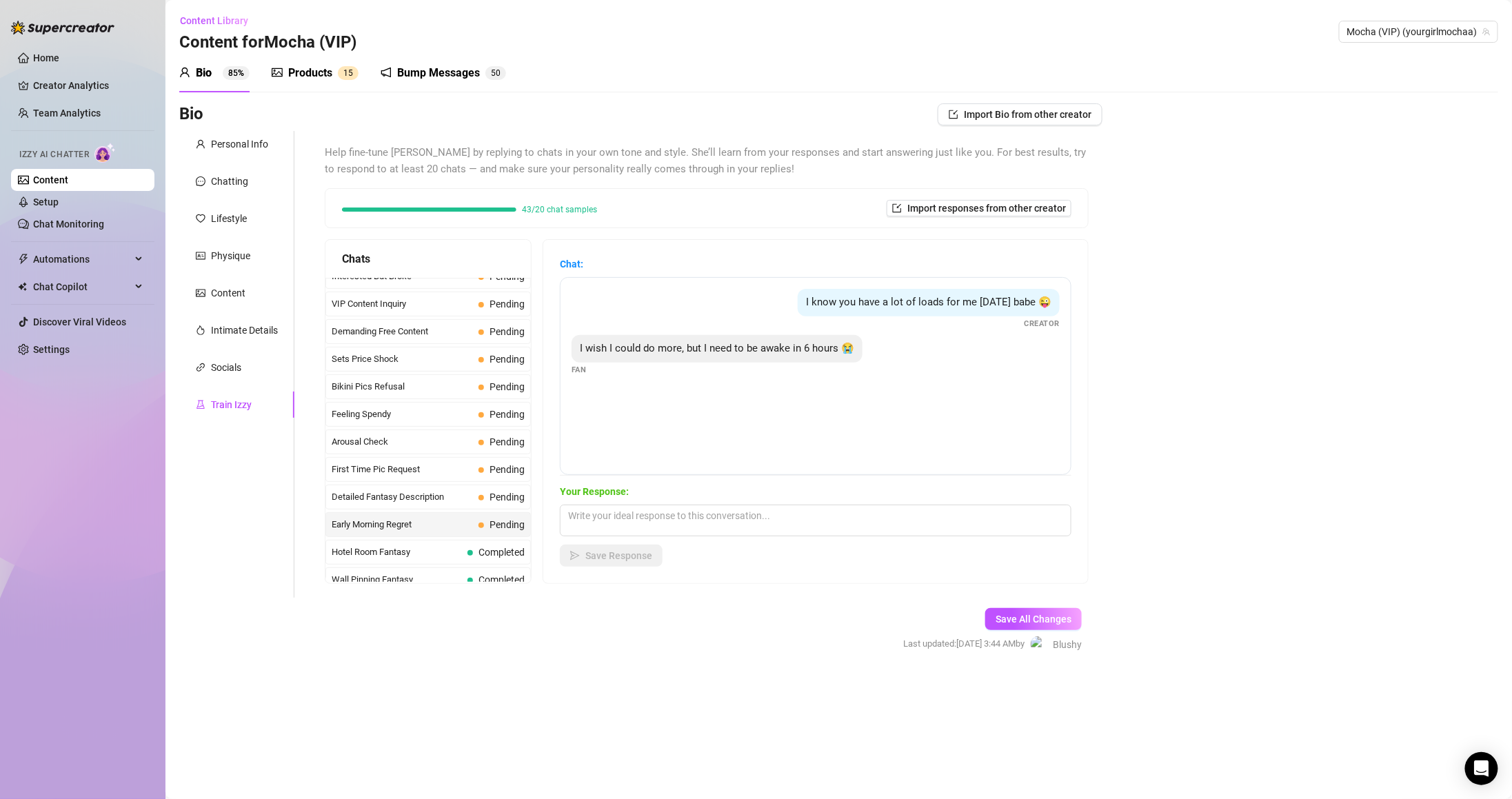
scroll to position [290, 0]
click at [629, 509] on textarea at bounding box center [816, 520] width 512 height 31
type textarea "Care for a lil quickie? hehe"
click at [623, 553] on span "Save Response" at bounding box center [618, 556] width 67 height 11
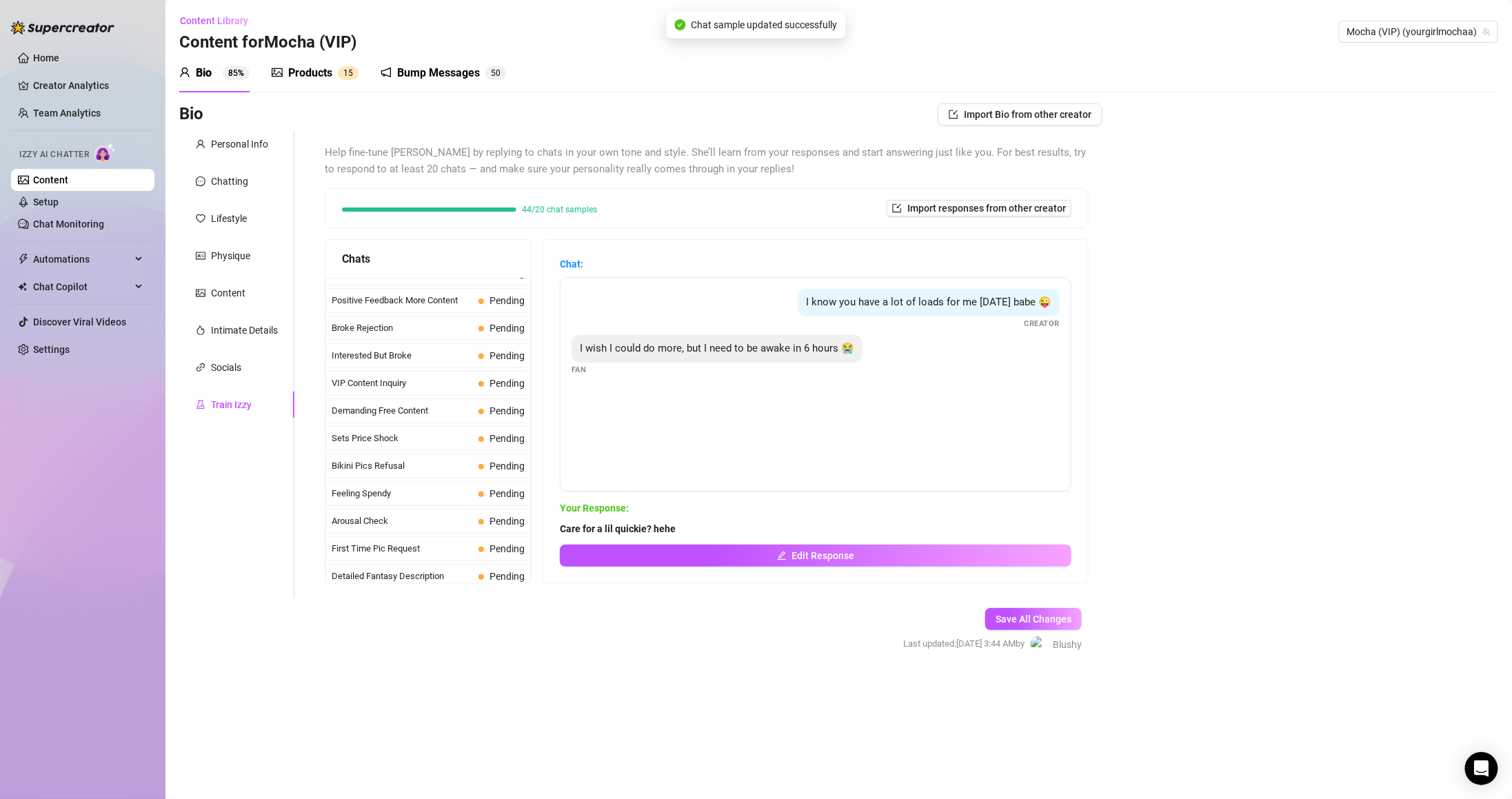
scroll to position [247, 0]
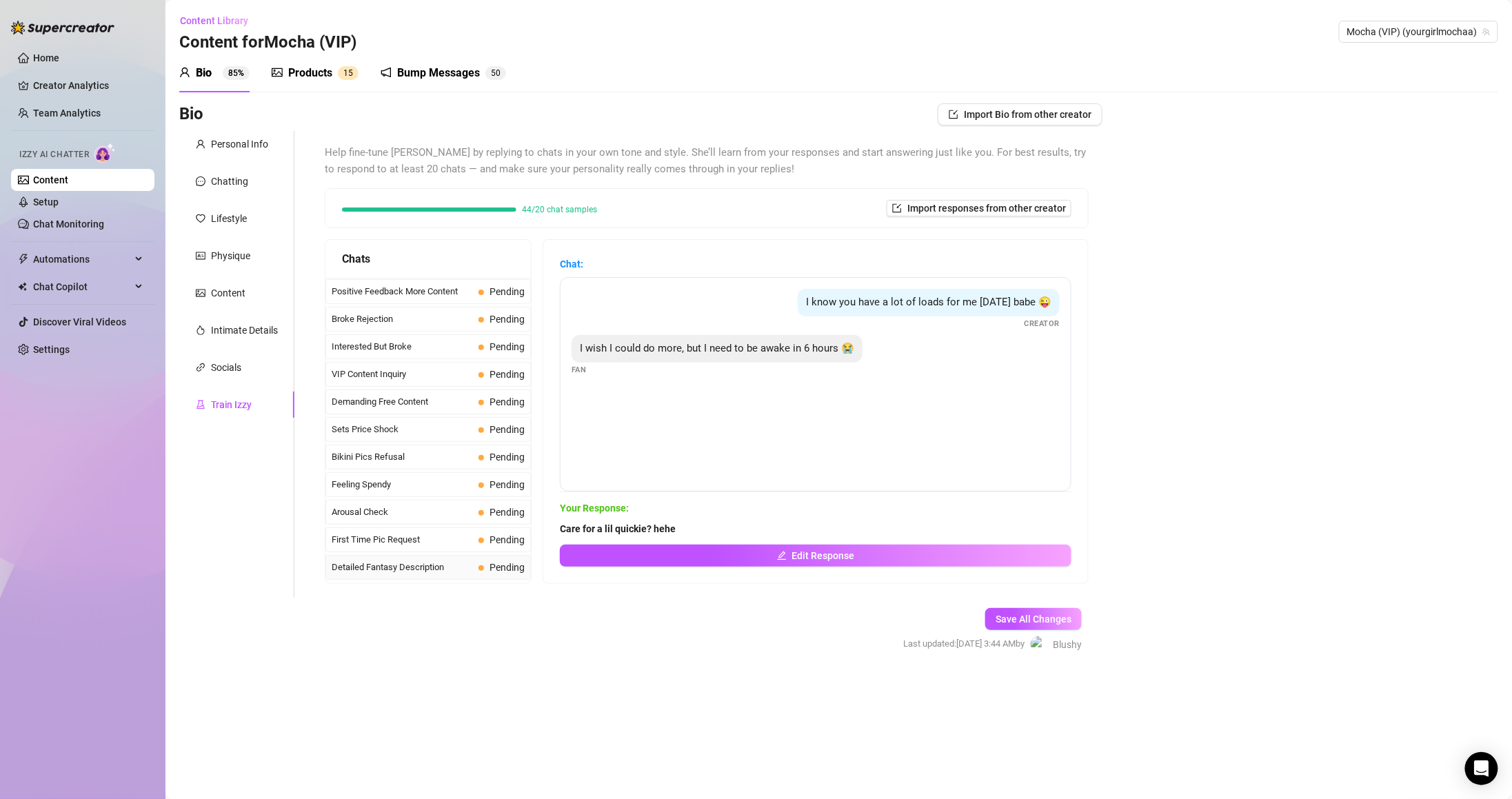
click at [470, 563] on div "Detailed Fantasy Description Pending" at bounding box center [427, 567] width 205 height 25
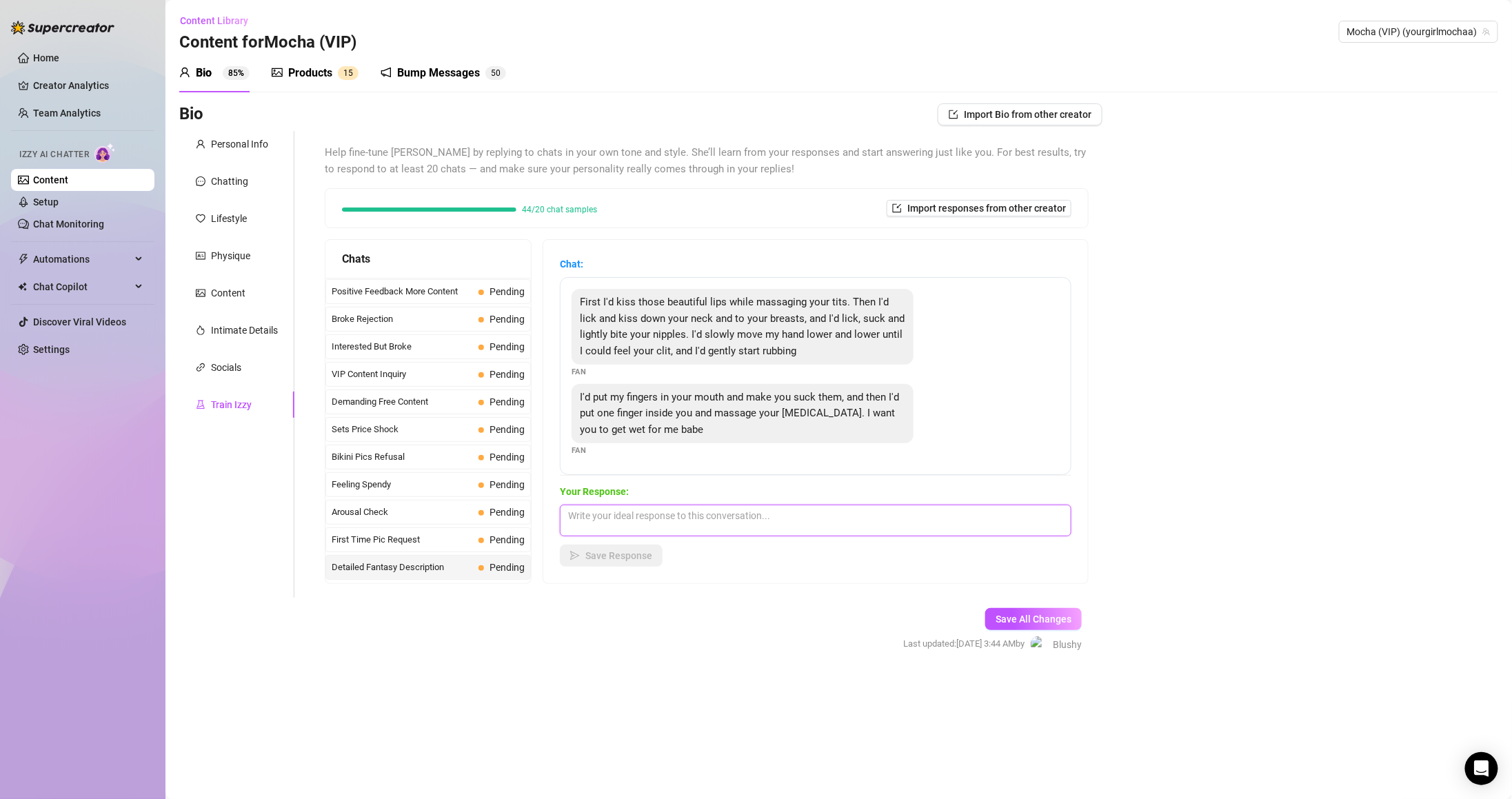
click at [715, 521] on textarea at bounding box center [816, 520] width 512 height 31
paste textarea "I want you to starts licking my tight pussy while i finger it and spreads it wi…"
drag, startPoint x: 579, startPoint y: 516, endPoint x: 566, endPoint y: 516, distance: 13.0
click at [566, 516] on div "Chat: First I'd kiss those beautiful lips while massaging your tits. Then I'd l…" at bounding box center [815, 411] width 545 height 344
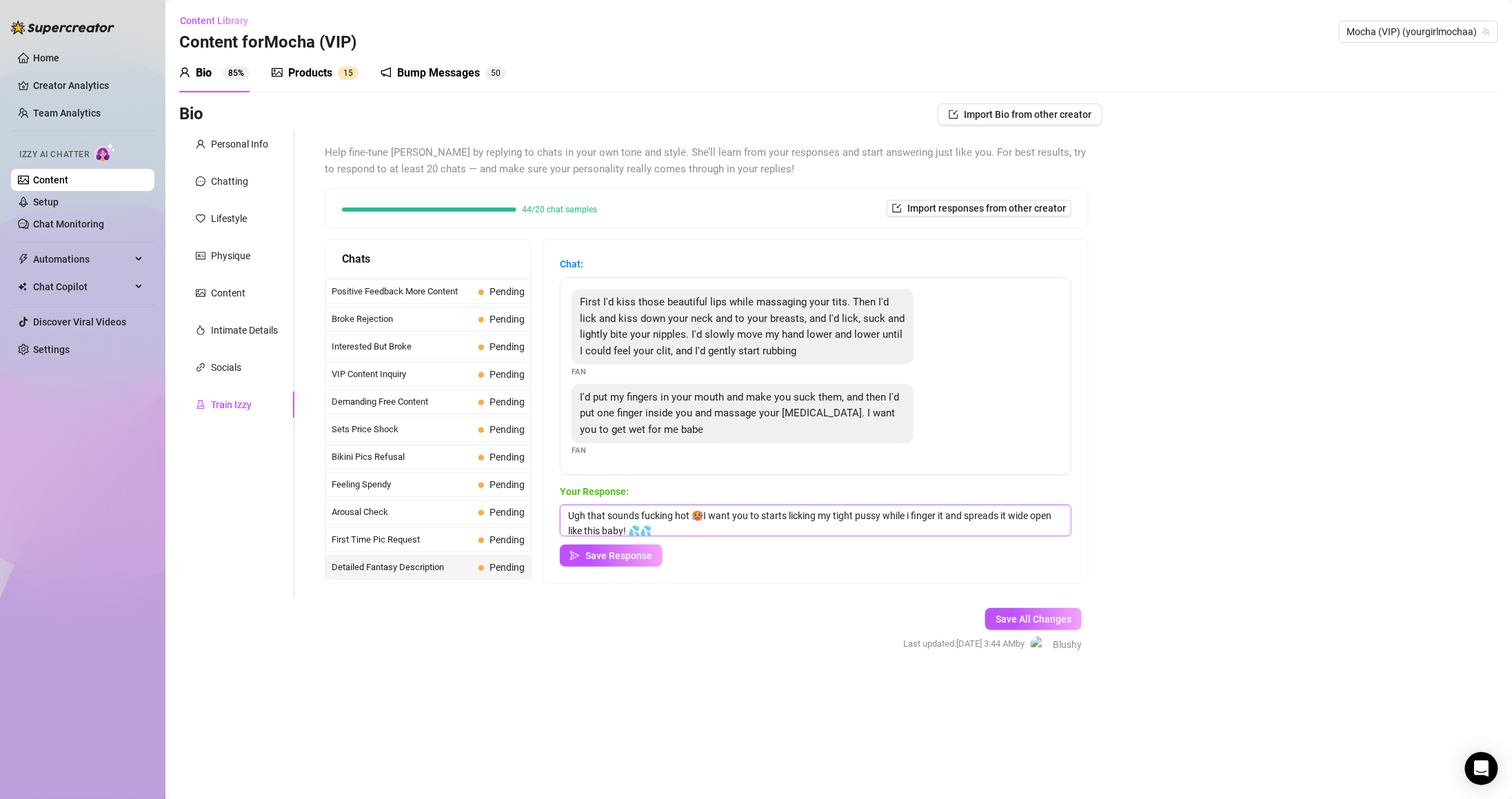
click at [719, 513] on textarea "Ugh that sounds fucking hot 🥵I want you to starts licking my tight pussy while …" at bounding box center [816, 520] width 512 height 31
click at [716, 513] on textarea "Ugh that sounds fucking hot 🥵I want you to starts licking my tight pussy while …" at bounding box center [816, 520] width 512 height 31
drag, startPoint x: 712, startPoint y: 515, endPoint x: 741, endPoint y: 522, distance: 29.8
click at [741, 522] on textarea "Ugh that sounds fucking hot 🥵 I want you to starts licking my tight pussy while…" at bounding box center [816, 520] width 512 height 31
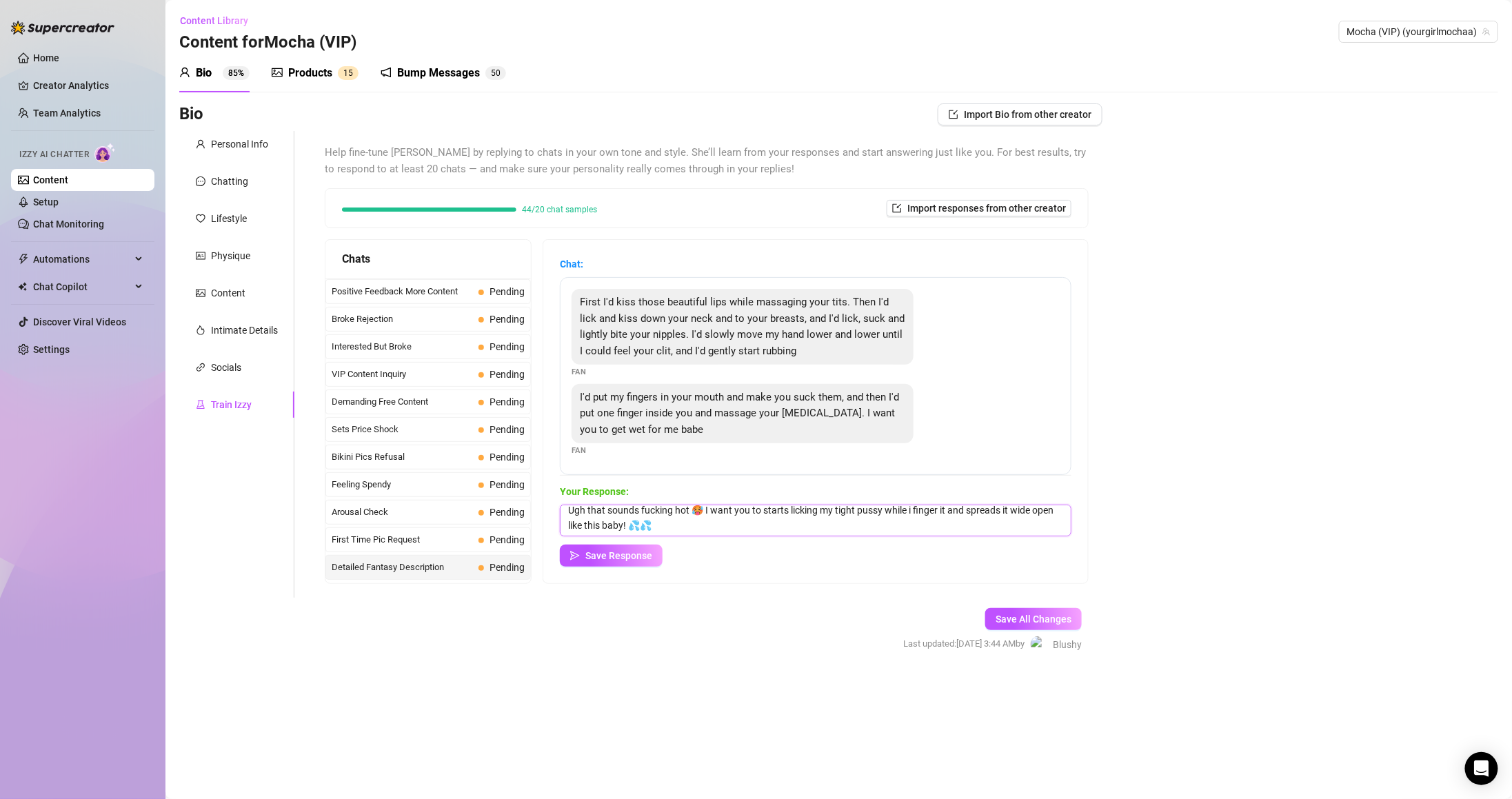
click at [741, 522] on textarea "Ugh that sounds fucking hot 🥵 I want you to starts licking my tight pussy while…" at bounding box center [816, 520] width 512 height 31
drag, startPoint x: 715, startPoint y: 506, endPoint x: 751, endPoint y: 531, distance: 43.8
click at [751, 531] on textarea "Ugh that sounds fucking hot 🥵 I want you to starts licking my tight pussy while…" at bounding box center [816, 520] width 512 height 31
paste textarea "Daddy I want you to make me moan while you eat my pussy.. tease me while you ru…"
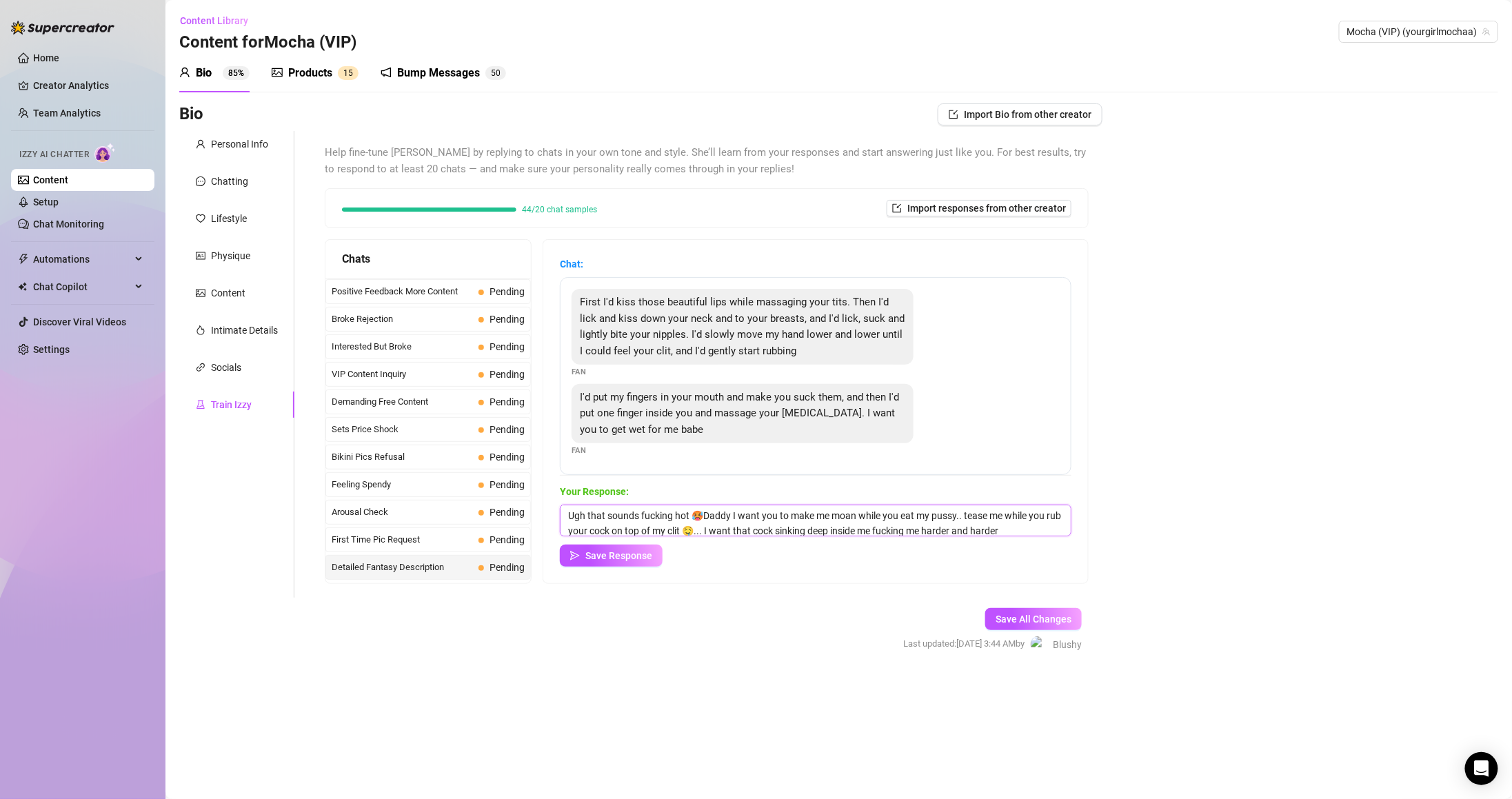
drag, startPoint x: 744, startPoint y: 512, endPoint x: 981, endPoint y: 509, distance: 237.0
click at [981, 509] on textarea "Ugh that sounds fucking hot 🥵Daddy I want you to make me moan while you eat my …" at bounding box center [816, 520] width 512 height 31
drag, startPoint x: 817, startPoint y: 513, endPoint x: 1045, endPoint y: 518, distance: 228.1
click at [1045, 518] on textarea "Ugh that sounds fucking hot 🥵 I want you to tease me while you rub your cock on…" at bounding box center [816, 520] width 512 height 31
click at [878, 523] on textarea "Ugh that sounds fucking hot 🥵 I want you to tease me while you rub your cock on…" at bounding box center [816, 520] width 512 height 31
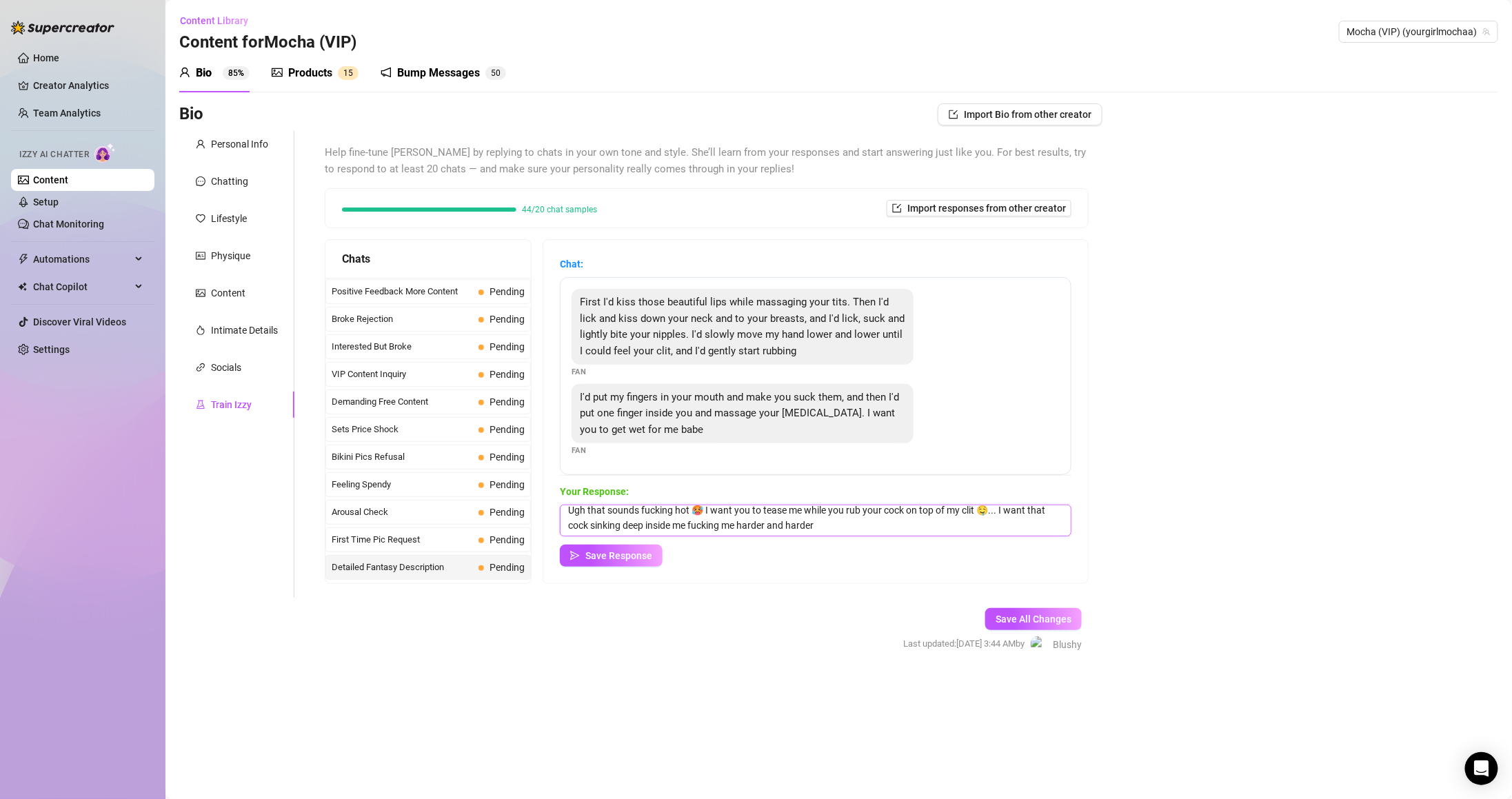
drag, startPoint x: 717, startPoint y: 511, endPoint x: 940, endPoint y: 547, distance: 225.9
click at [940, 547] on div "Your Response: Ugh that sounds fucking hot 🥵 I want you to tease me while you r…" at bounding box center [816, 525] width 512 height 83
paste textarea "You see a dripping wet pussy begging for your cock right now 😈 I can’t take it …"
drag, startPoint x: 717, startPoint y: 513, endPoint x: 425, endPoint y: 512, distance: 292.0
click at [441, 506] on div "Chats Last Money Nipples Inquiry Completed Waiting For Payday Completed Not Pus…" at bounding box center [707, 411] width 764 height 344
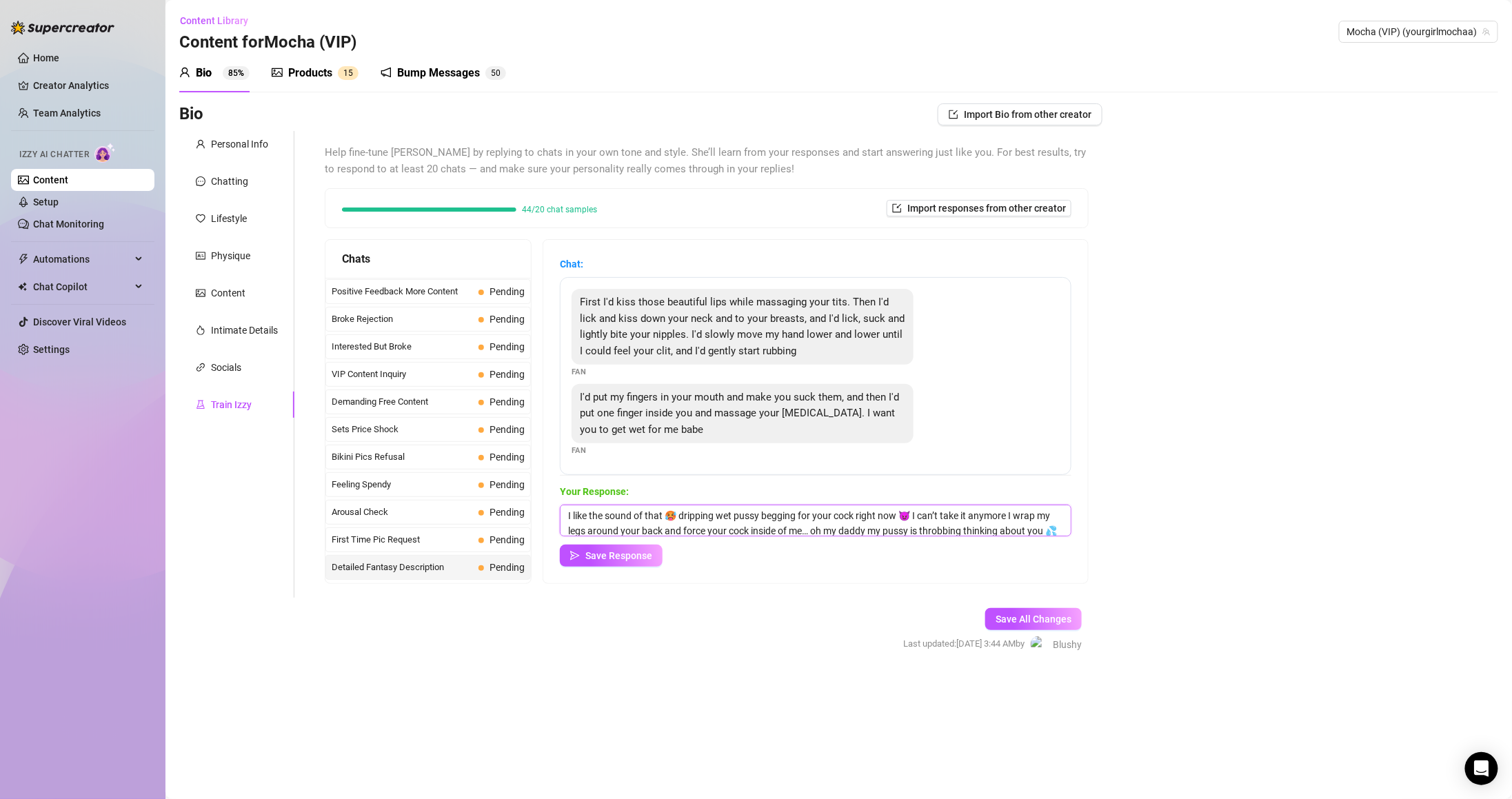
click at [695, 516] on textarea "I like the sound of that 🥵 dripping wet pussy begging for your cock right now 😈…" at bounding box center [816, 520] width 512 height 31
click at [814, 510] on textarea "I like the sound of that 🥵 I bet this dripping wet pussy begging for your cock …" at bounding box center [816, 520] width 512 height 31
click at [814, 511] on textarea "I like the sound of that 🥵 I bet this dripping wet pussy begging for your cock …" at bounding box center [816, 520] width 512 height 31
click at [712, 515] on textarea "I like the sound of that 🥵 I bet this dripping wet pussy begging for your cock …" at bounding box center [816, 520] width 512 height 31
drag, startPoint x: 1028, startPoint y: 514, endPoint x: 1028, endPoint y: 521, distance: 7.0
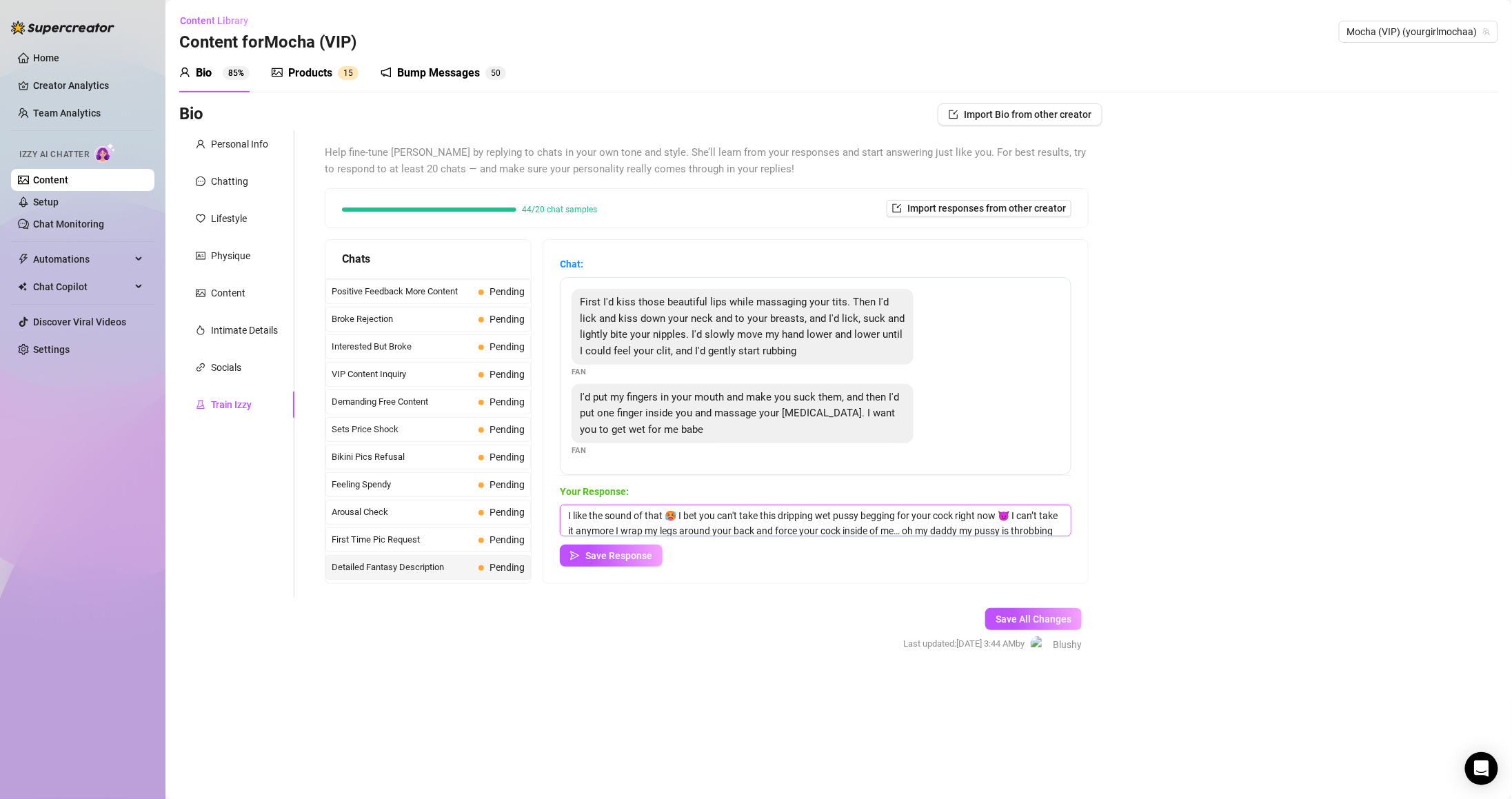
click at [1028, 521] on textarea "I like the sound of that 🥵 I bet you can't take this dripping wet pussy begging…" at bounding box center [816, 520] width 512 height 31
drag, startPoint x: 1028, startPoint y: 510, endPoint x: 679, endPoint y: 522, distance: 349.2
click at [679, 522] on textarea "I like the sound of that 🥵 I bet you can't take this dripping wet pussy begging…" at bounding box center [816, 520] width 512 height 31
click at [678, 521] on textarea "I like the sound of that 🥵 I bet you can't take this dripping wet pussy begging…" at bounding box center [816, 520] width 512 height 31
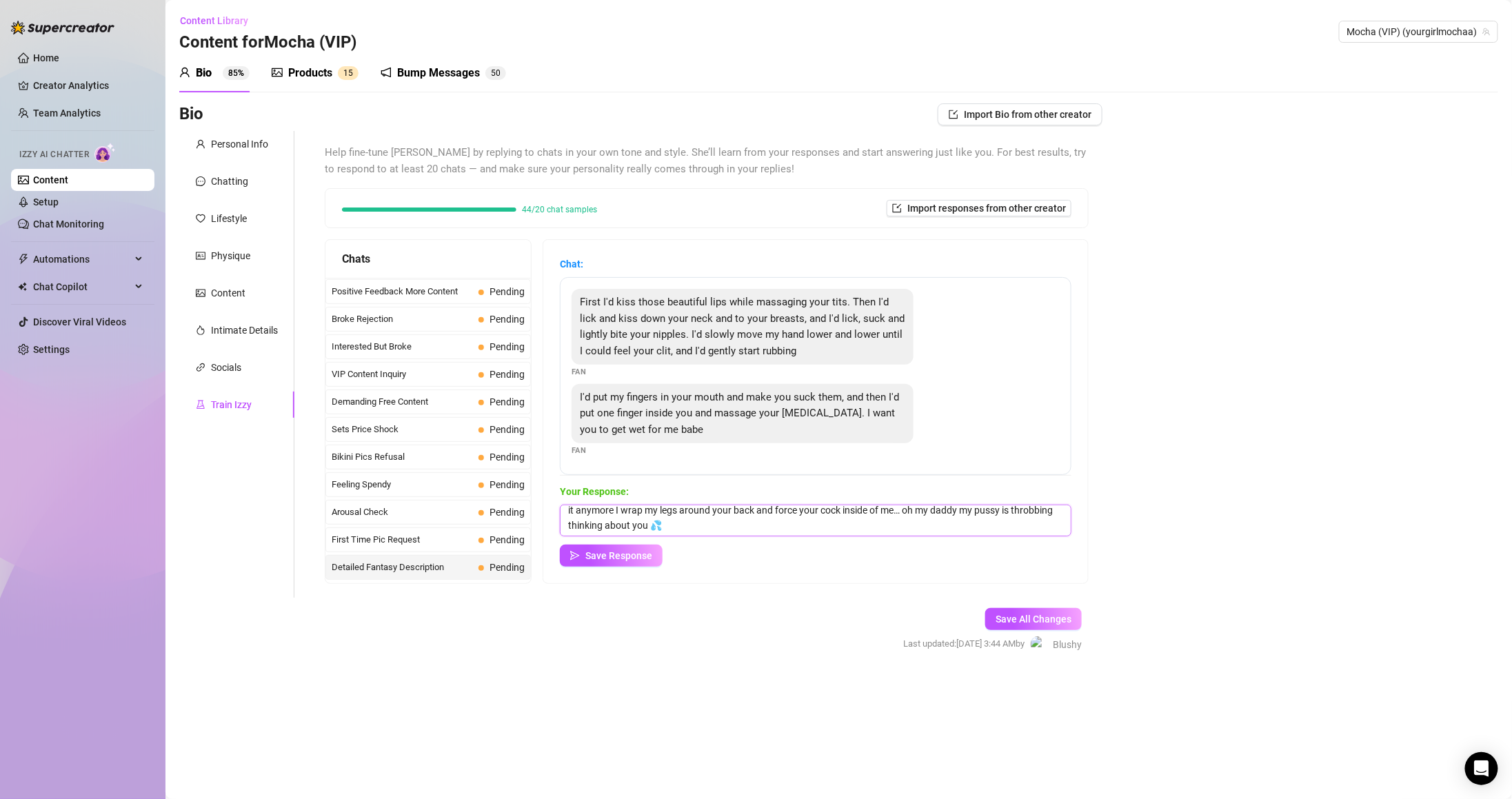
click at [677, 512] on textarea "I like the sound of that 🥵 I bet you can't take this dripping wet pussy begging…" at bounding box center [816, 520] width 512 height 31
drag, startPoint x: 671, startPoint y: 510, endPoint x: 560, endPoint y: 527, distance: 112.3
click at [560, 527] on div "Chat: First I'd kiss those beautiful lips while massaging your tits. Then I'd l…" at bounding box center [815, 411] width 545 height 344
click at [683, 522] on textarea "I like the sound of that 🥵 I bet you can't take this dripping wet pussy begging…" at bounding box center [816, 520] width 512 height 31
click at [678, 510] on textarea "I like the sound of that 🥵 I bet you can't take this dripping wet pussy begging…" at bounding box center [816, 520] width 512 height 31
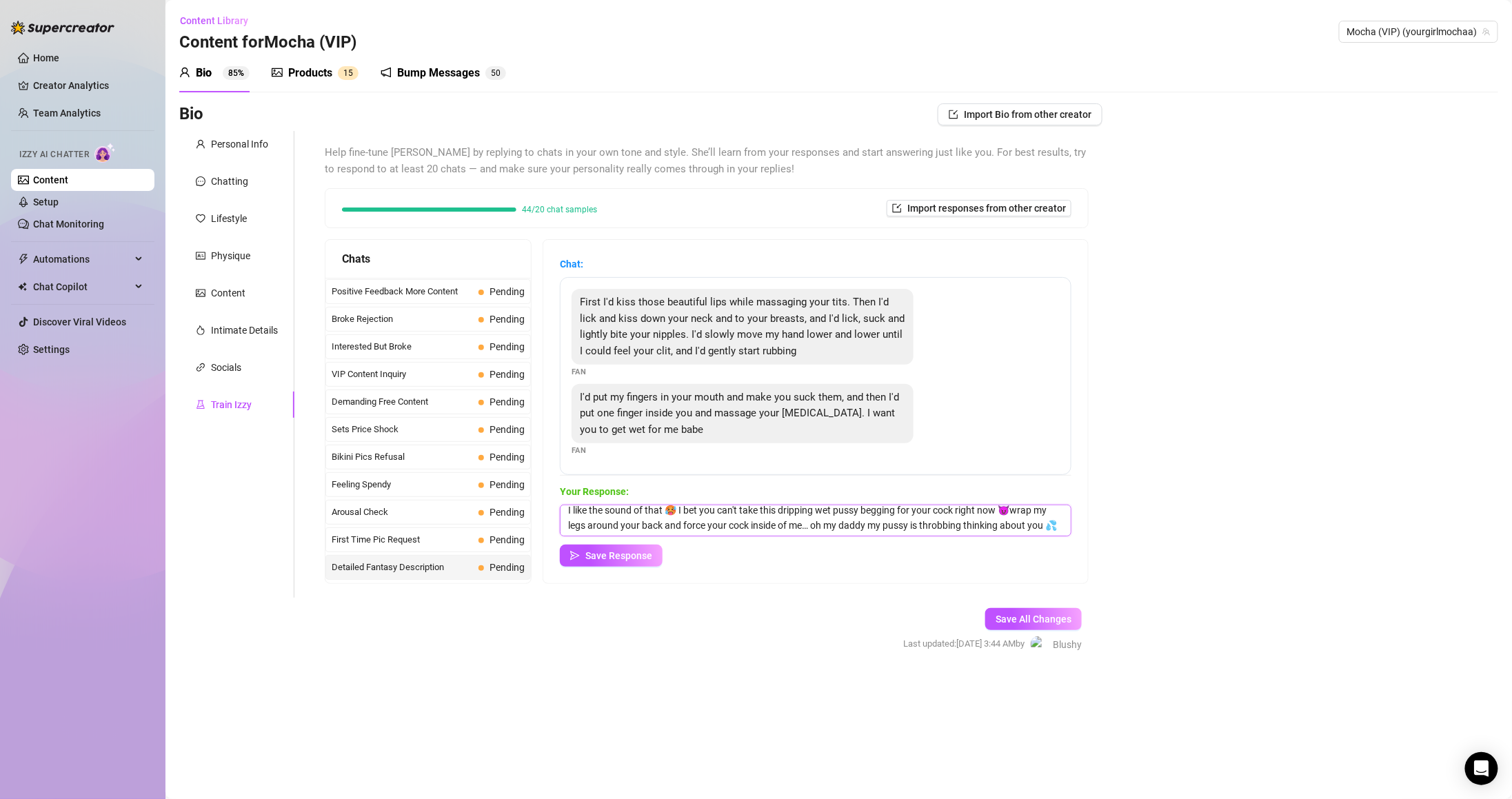
scroll to position [4, 0]
click at [695, 522] on textarea "I like the sound of that 🥵 I bet you can't take this dripping wet pussy begging…" at bounding box center [816, 520] width 512 height 31
click at [672, 527] on textarea "I like the sound of that 🥵 I bet you can't take this dripping wet pussy begging…" at bounding box center [816, 520] width 512 height 31
drag, startPoint x: 1027, startPoint y: 510, endPoint x: 1055, endPoint y: 531, distance: 35.0
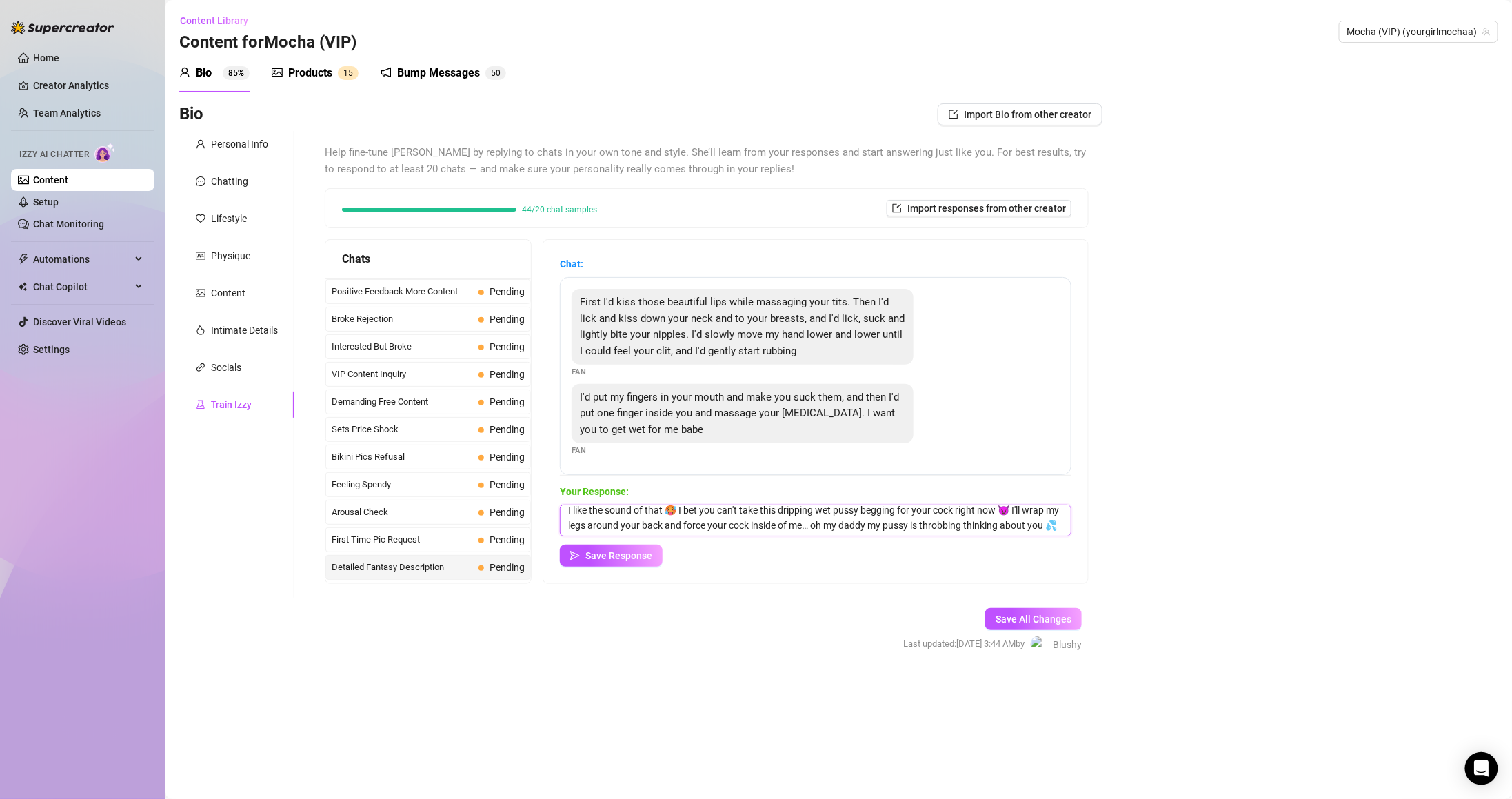
click at [1055, 531] on textarea "I like the sound of that 🥵 I bet you can't take this dripping wet pussy begging…" at bounding box center [816, 520] width 512 height 31
type textarea "I like the sound of that 🥵 I bet you can't take this dripping wet pussy begging…"
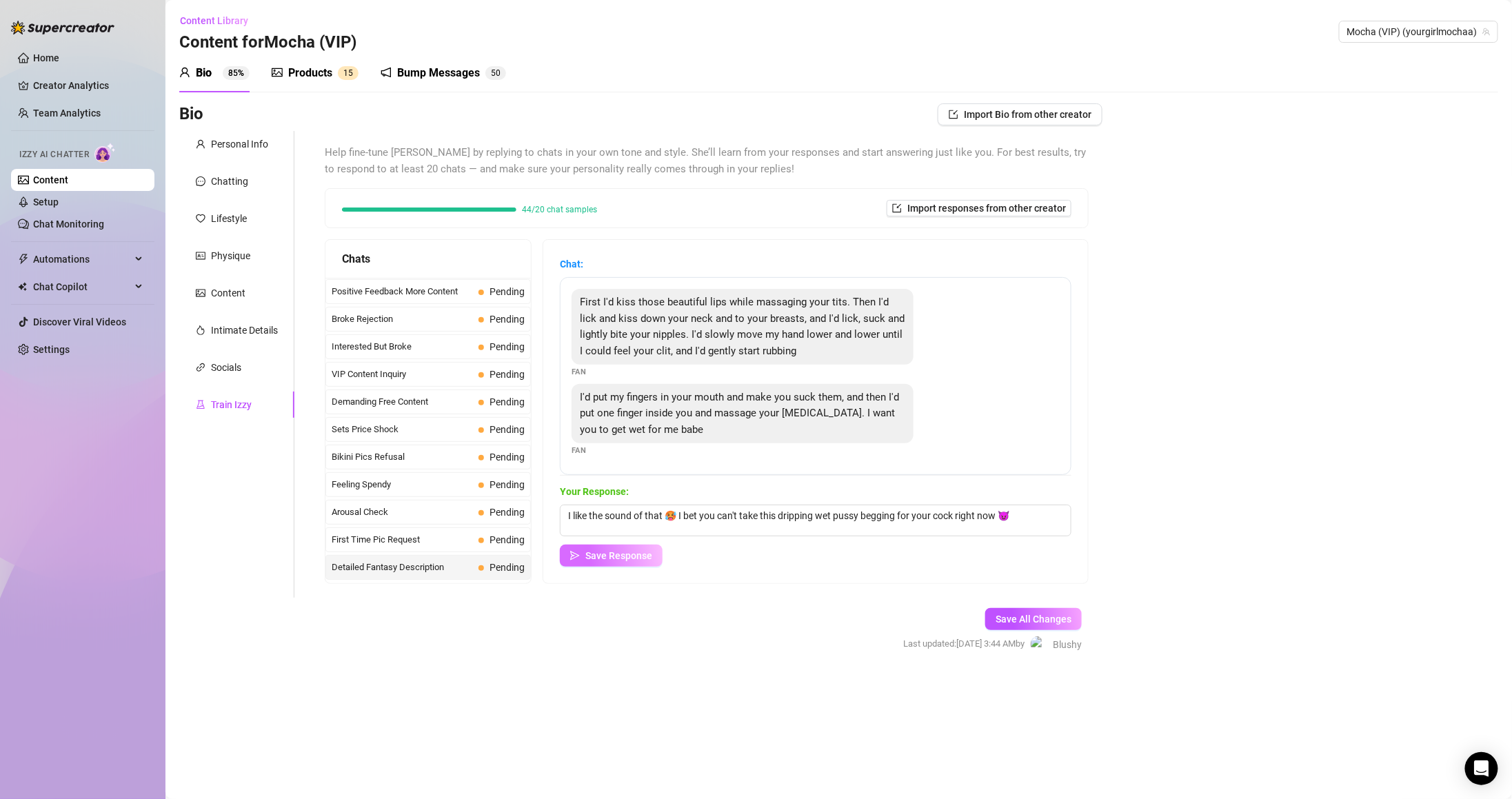
click at [652, 559] on span "Save Response" at bounding box center [618, 556] width 67 height 11
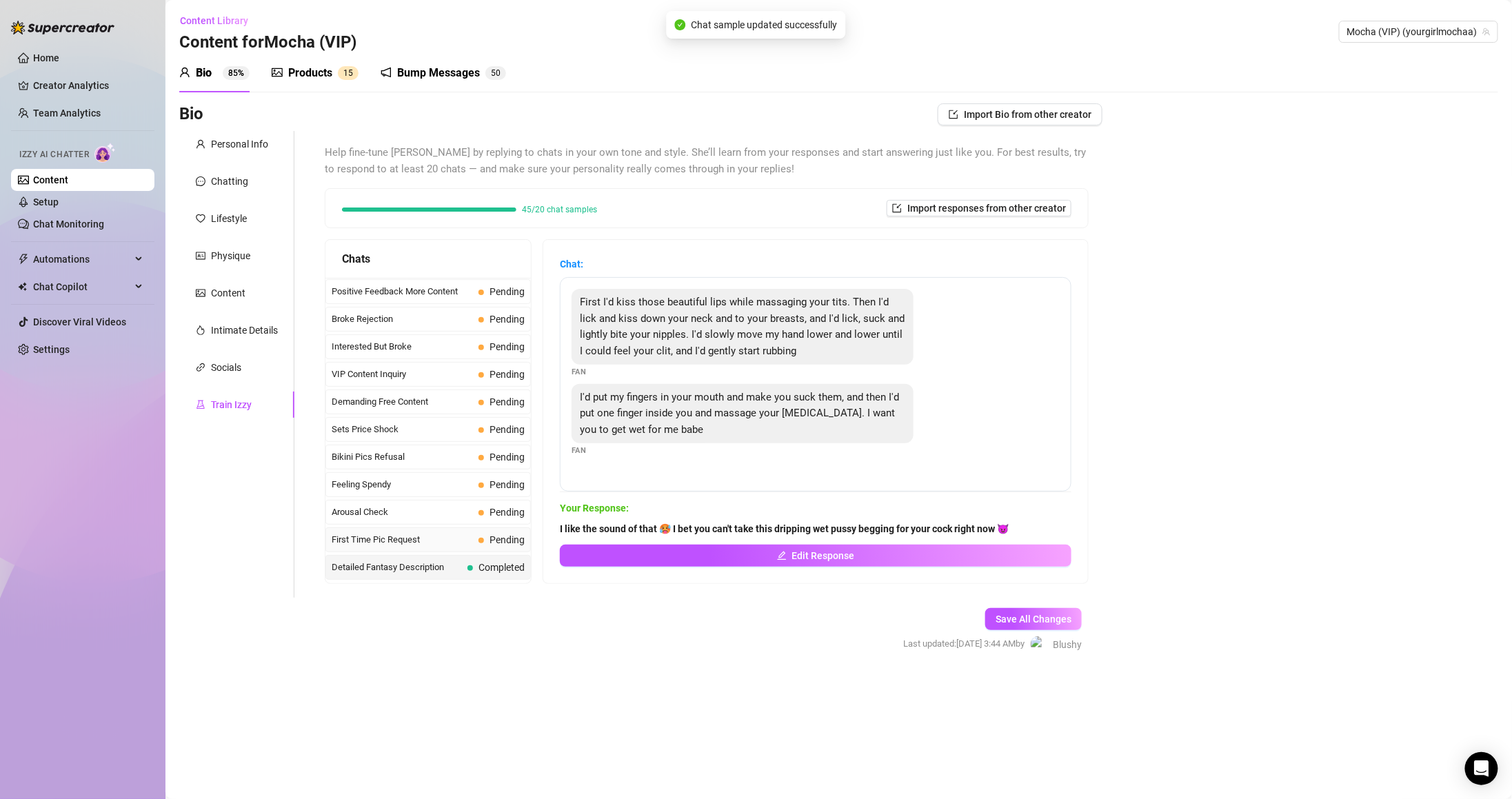
click at [479, 547] on span "Pending" at bounding box center [501, 539] width 46 height 15
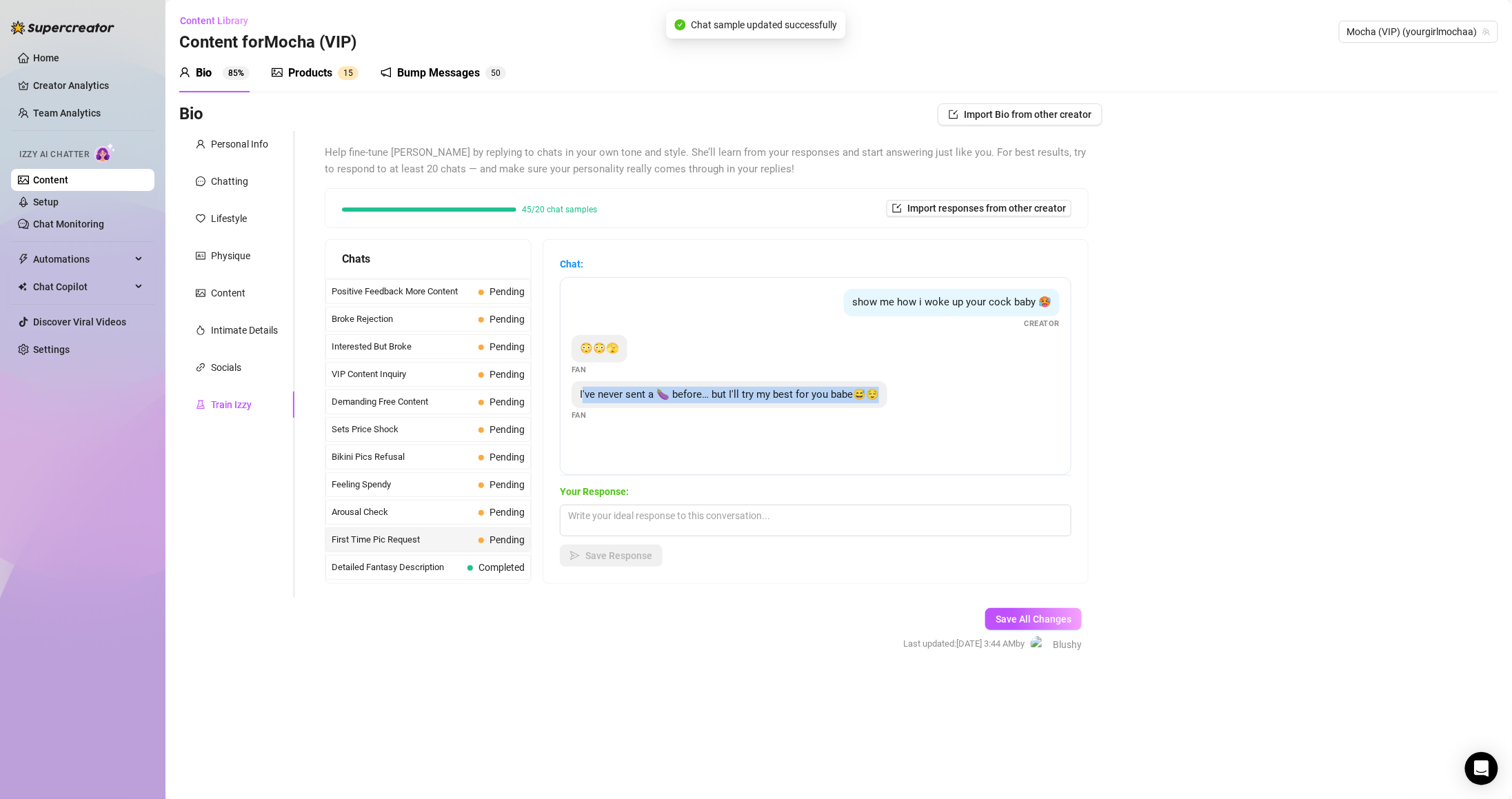
drag, startPoint x: 594, startPoint y: 393, endPoint x: 929, endPoint y: 398, distance: 335.0
click at [929, 398] on div "I've never sent a 🍆 before… but I'll try my best for you babe😅😌 Fan" at bounding box center [815, 402] width 488 height 41
click at [830, 507] on textarea at bounding box center [816, 520] width 512 height 31
click at [826, 525] on textarea at bounding box center [816, 520] width 512 height 31
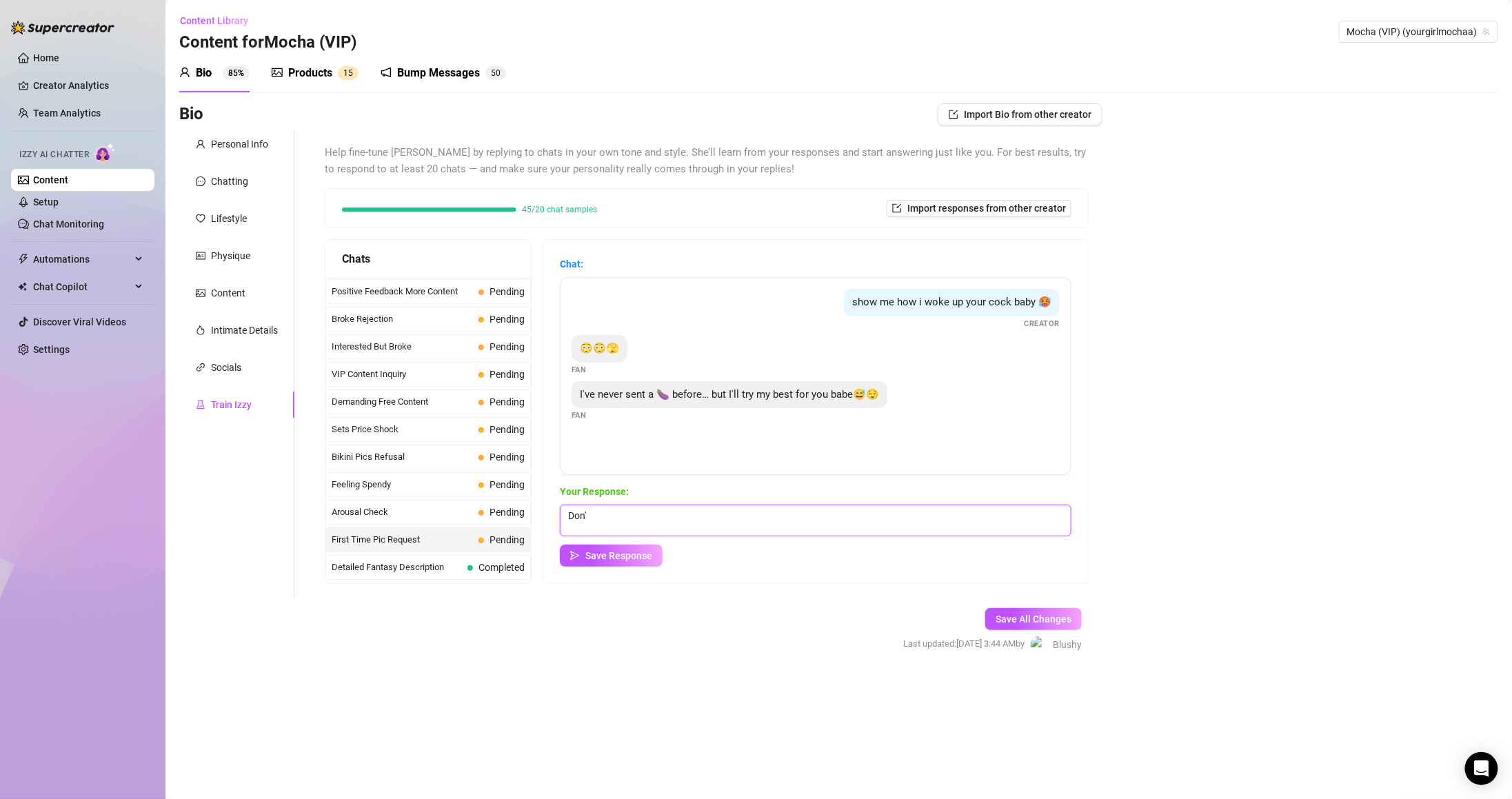
type textarea "Don't"
drag, startPoint x: 629, startPoint y: 514, endPoint x: 811, endPoint y: 516, distance: 182.0
click at [828, 514] on textarea "FUCKKKK that looks soooo hot" at bounding box center [816, 520] width 512 height 31
type textarea "FUCKKKK I want that dick to"
type textarea "S"
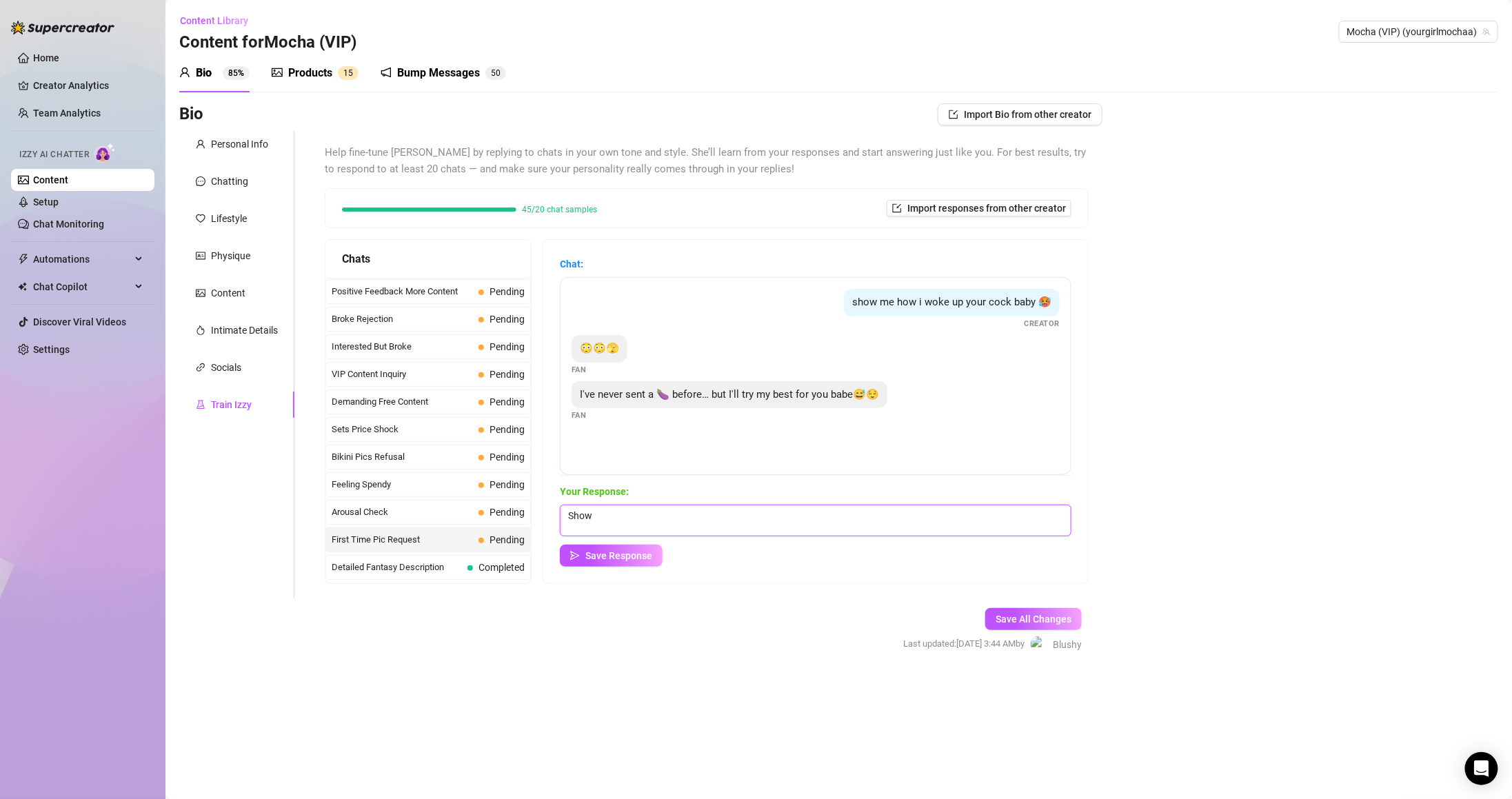
type textarea "Show"
type textarea "Go on don't be shyyy 😈"
click at [652, 556] on span "Save Response" at bounding box center [618, 556] width 67 height 11
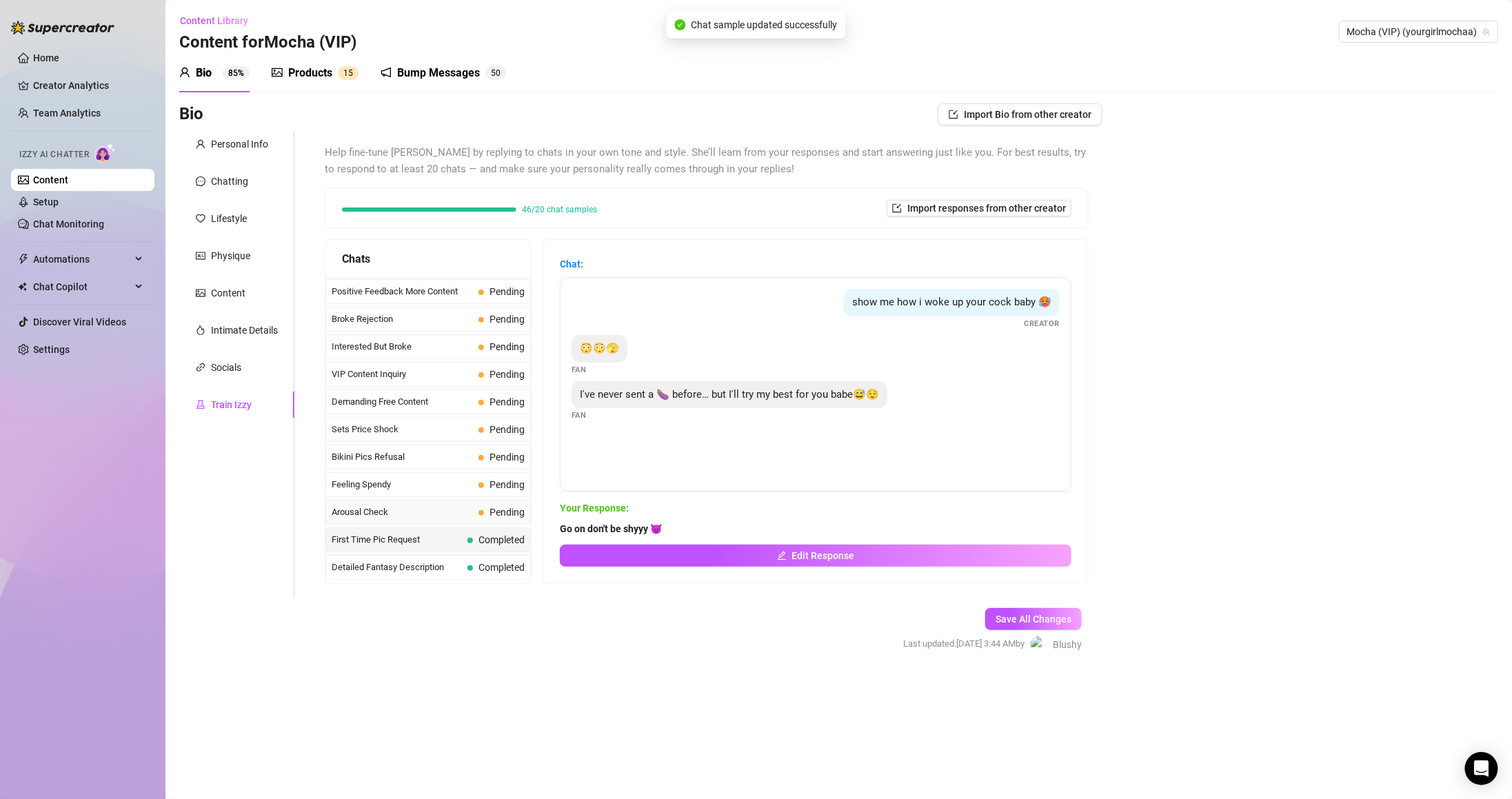
click at [488, 525] on div "Arousal Check Pending" at bounding box center [427, 512] width 205 height 25
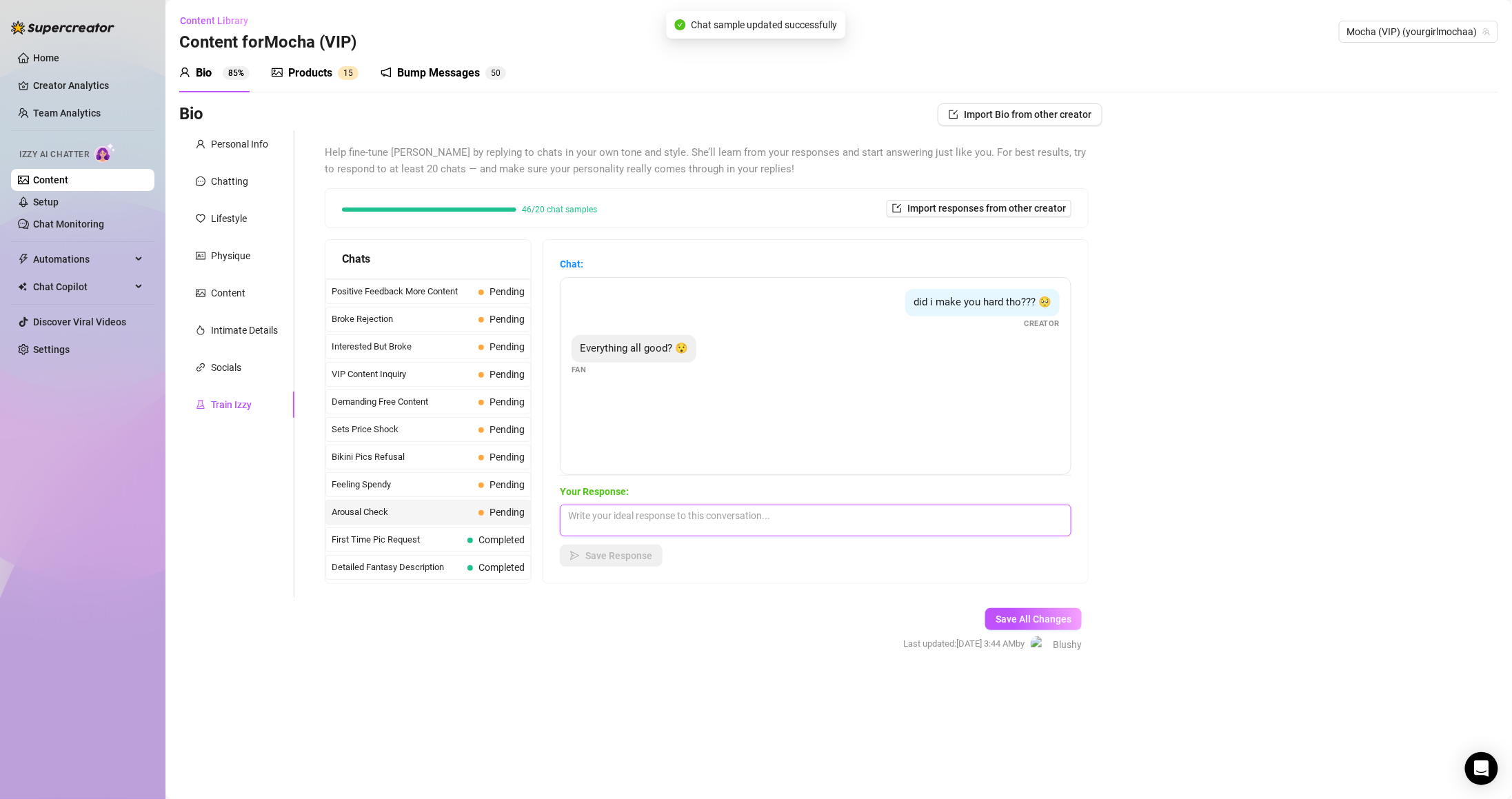
click at [676, 526] on textarea at bounding box center [816, 520] width 512 height 31
type textarea "Yeah I was just wondering if I"
click at [790, 518] on textarea at bounding box center [816, 520] width 512 height 31
paste textarea "I just wanna know if I still make you hard for me." 😏"
click at [784, 509] on textarea "I just wanna know if I still make you hard for me." 😏" at bounding box center [816, 520] width 512 height 31
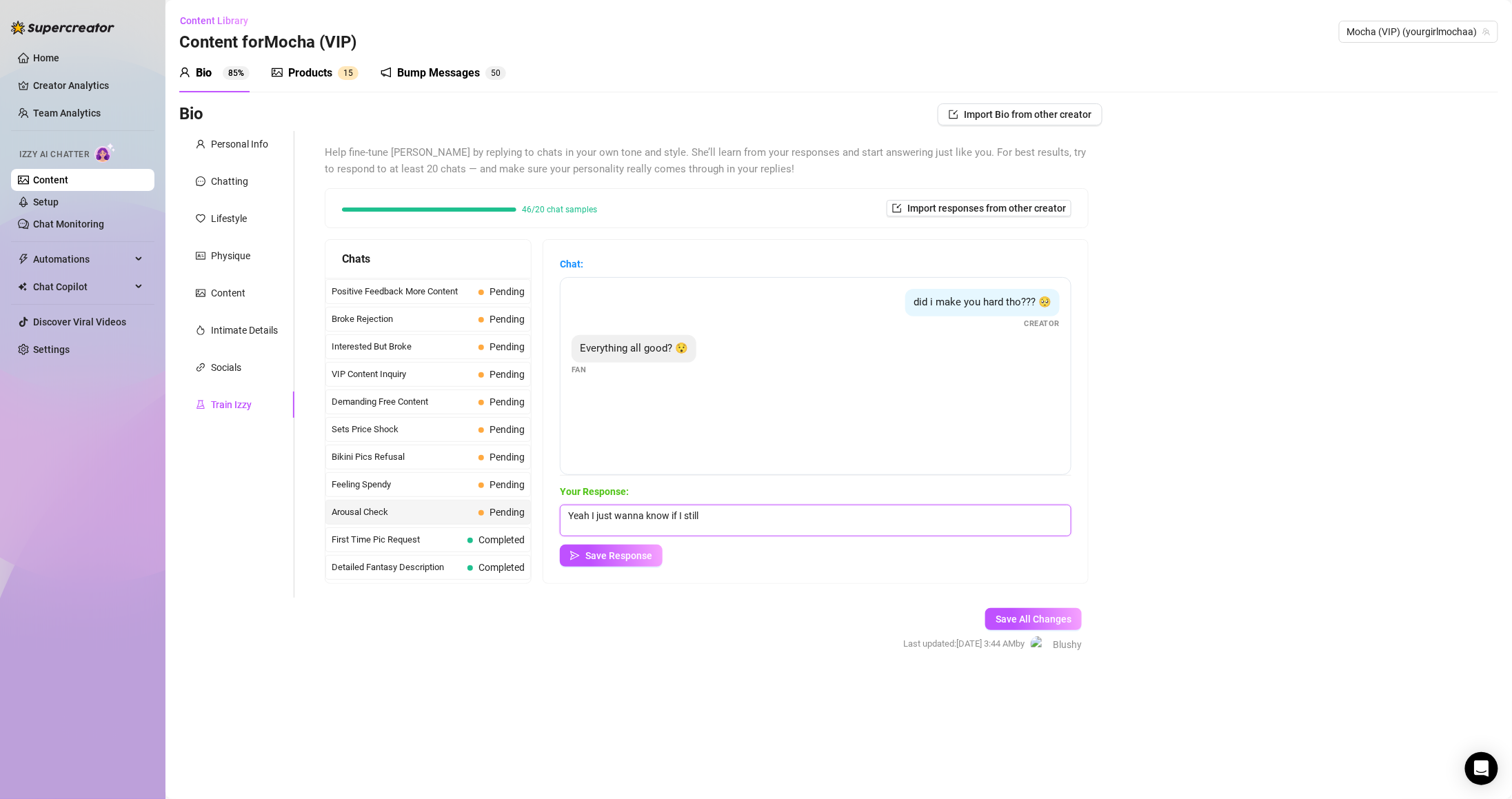
paste textarea "I just wanna know if I still make you hard for me." 😏"
click at [722, 526] on textarea "Yeah I just wanna know if I still" at bounding box center [816, 520] width 512 height 31
type textarea "Yeah I just wanna know if I can still drive you wild ;)"
click at [637, 561] on span "Save Response" at bounding box center [618, 556] width 67 height 11
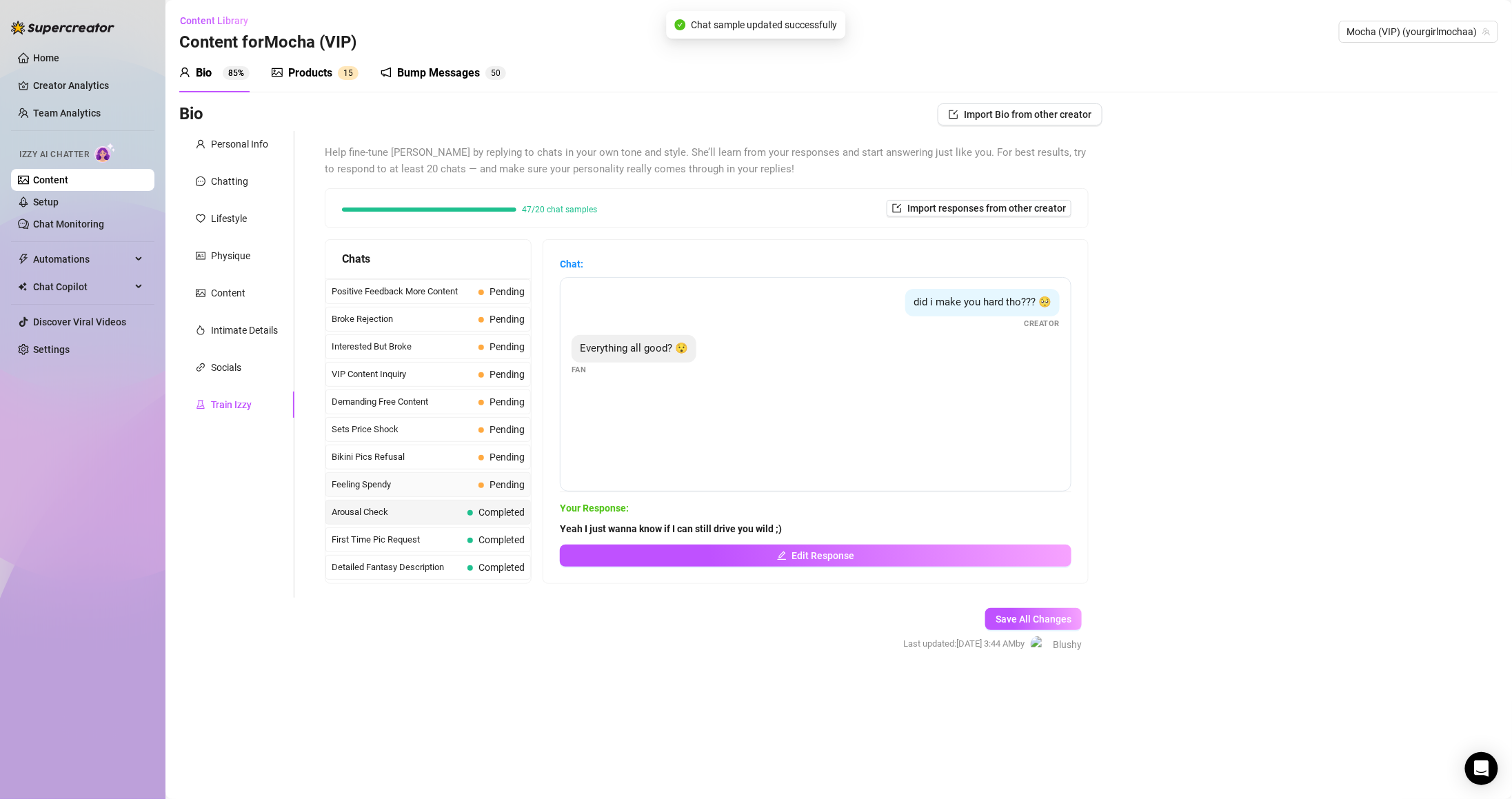
click at [497, 490] on span "Pending" at bounding box center [507, 484] width 35 height 11
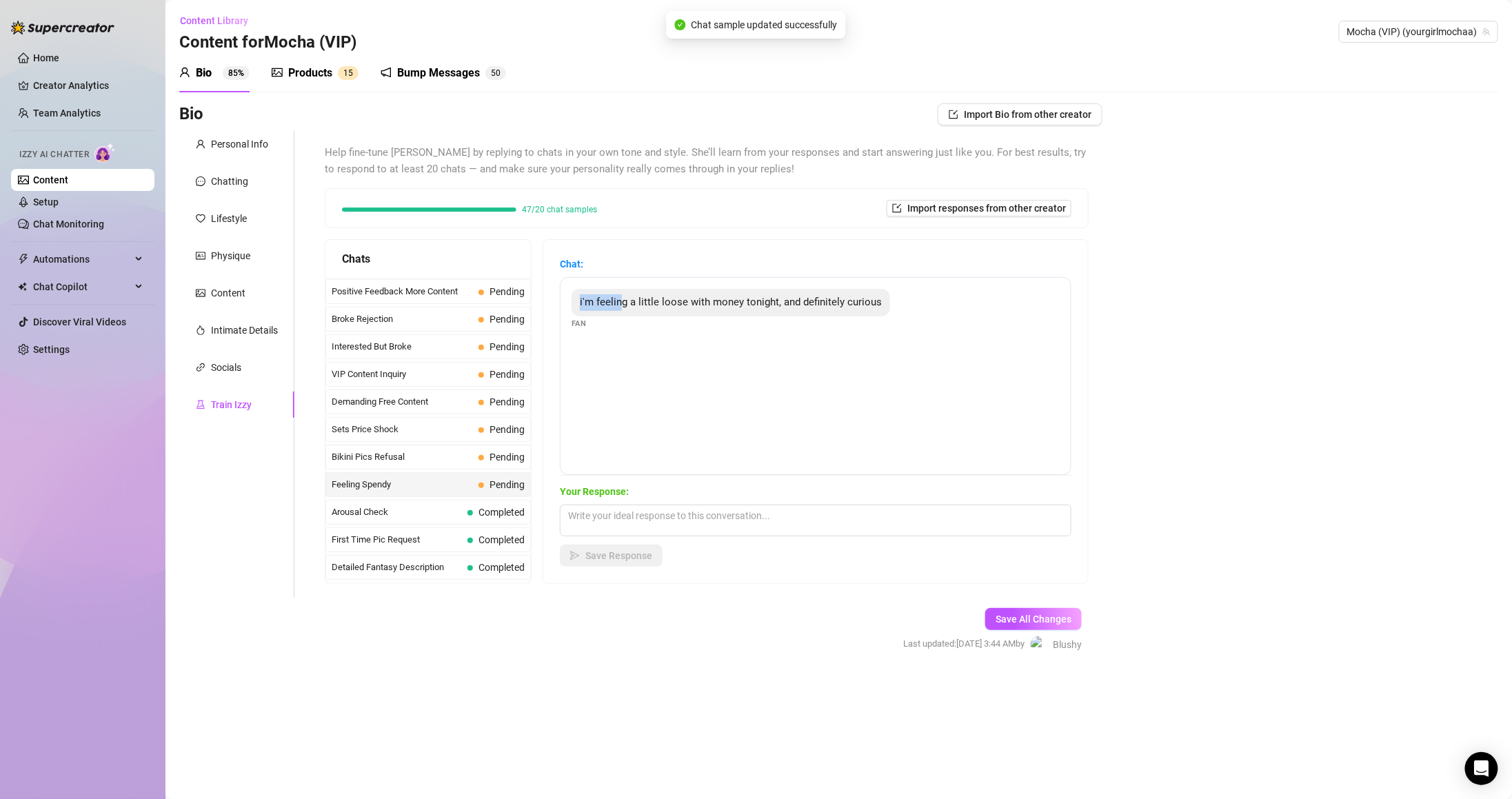
drag, startPoint x: 610, startPoint y: 301, endPoint x: 648, endPoint y: 303, distance: 38.1
click at [639, 303] on div "i'm feeling a little loose with money tonight, and definitely curious Fan" at bounding box center [816, 376] width 512 height 198
click at [793, 524] on textarea at bounding box center [816, 520] width 512 height 31
type textarea "Awww"
click at [738, 523] on textarea at bounding box center [816, 520] width 512 height 31
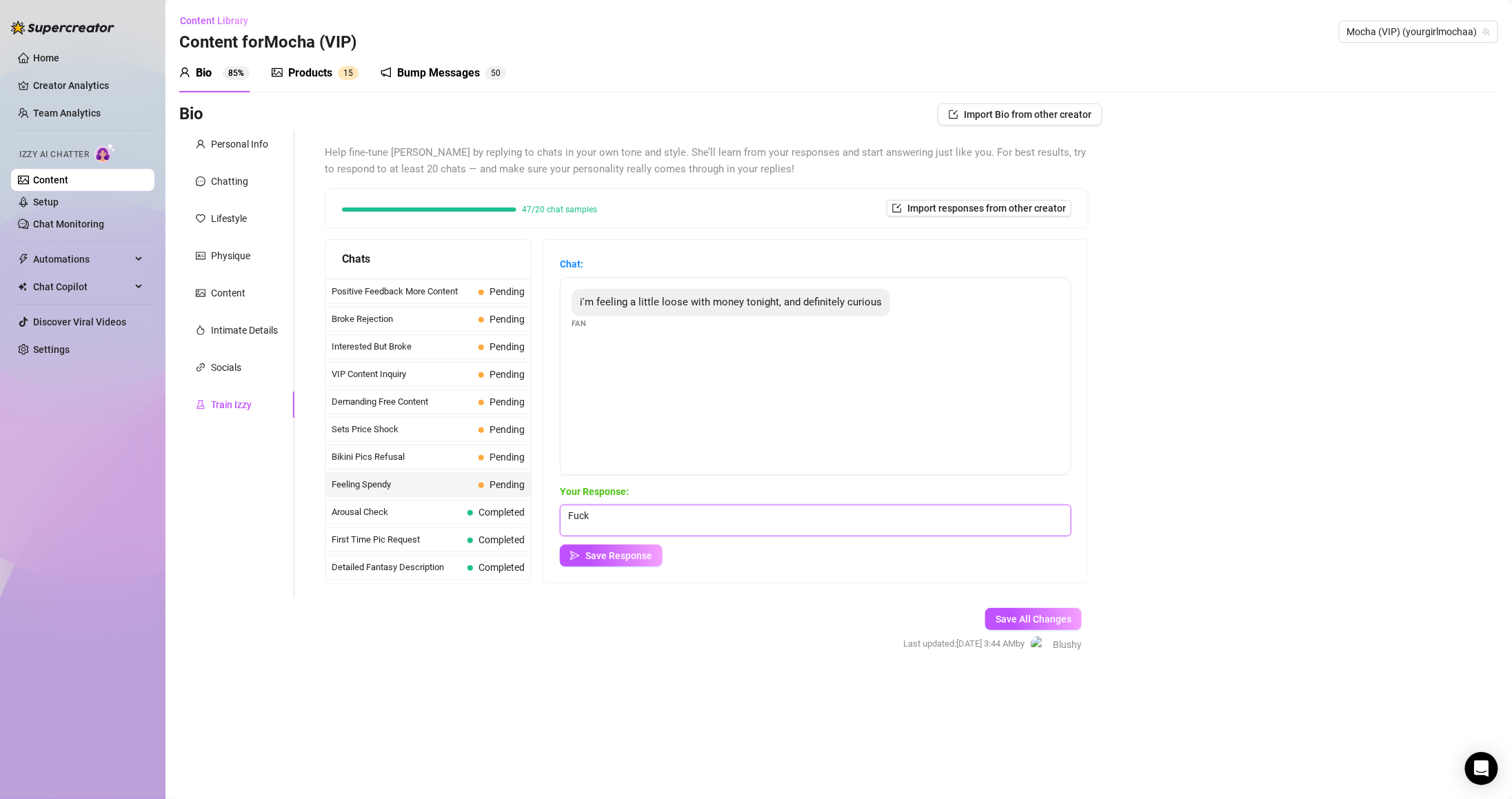
type textarea "Fuck"
type textarea "Ye"
click at [715, 515] on textarea "Tell me what you wanna see 🥵😈" at bounding box center [816, 520] width 512 height 31
type textarea "Tell me what you wanna see 😈"
click at [652, 544] on div "Your Response: Tell me what you wanna see 😈 Save Response" at bounding box center [816, 525] width 512 height 83
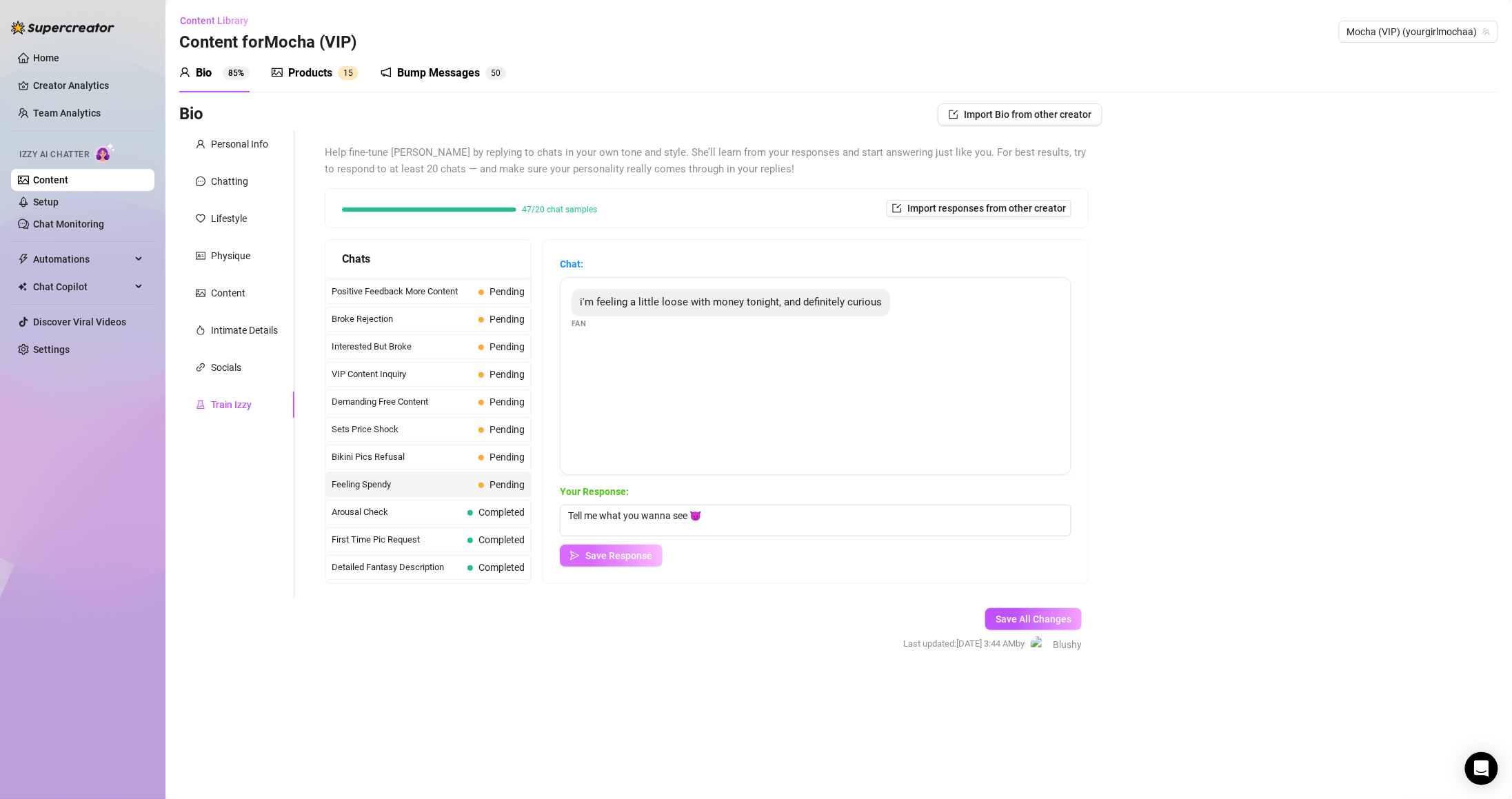
click at [652, 551] on span "Save Response" at bounding box center [618, 556] width 67 height 11
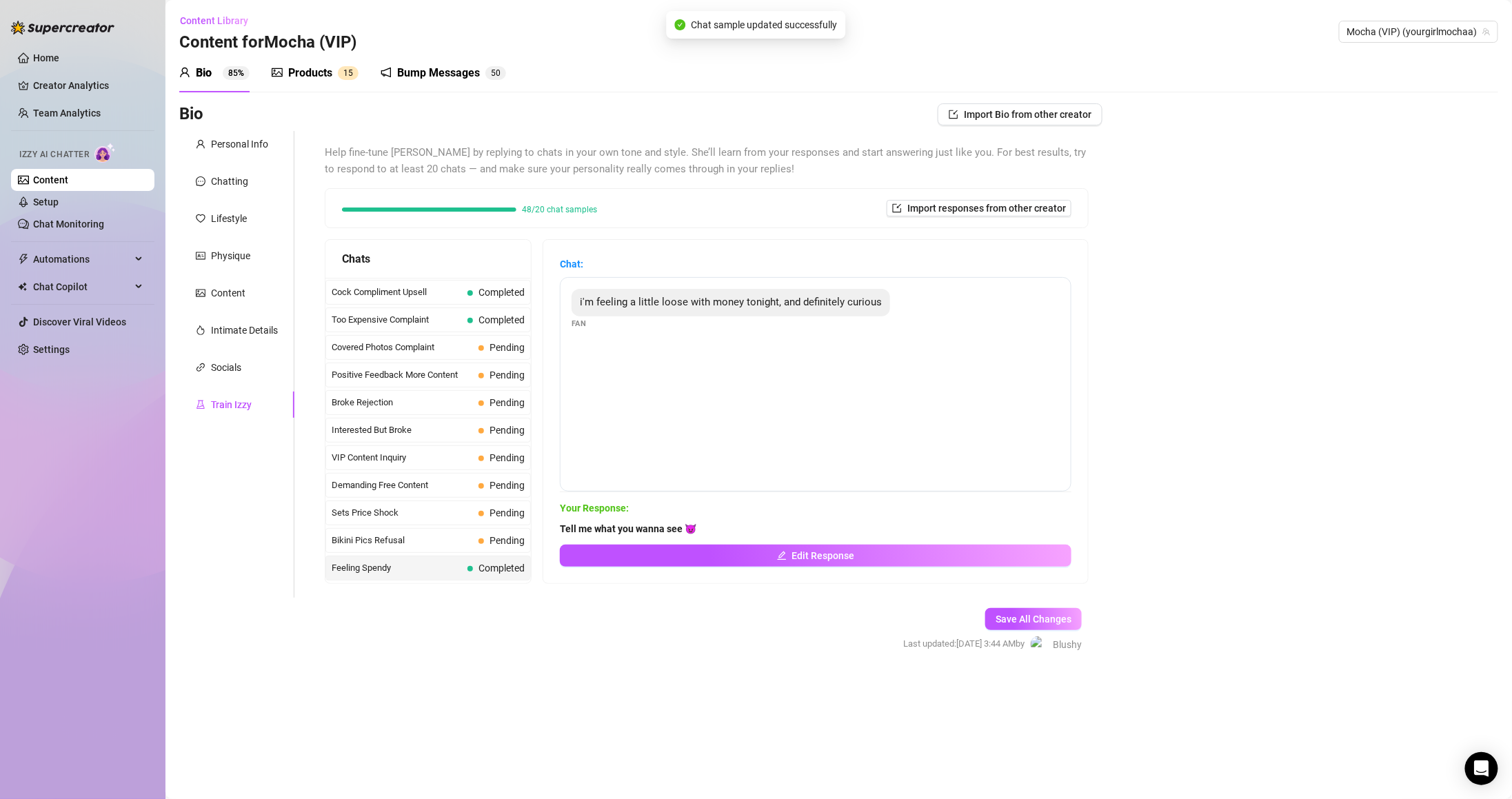
scroll to position [168, 0]
click at [493, 543] on span "Pending" at bounding box center [501, 535] width 46 height 15
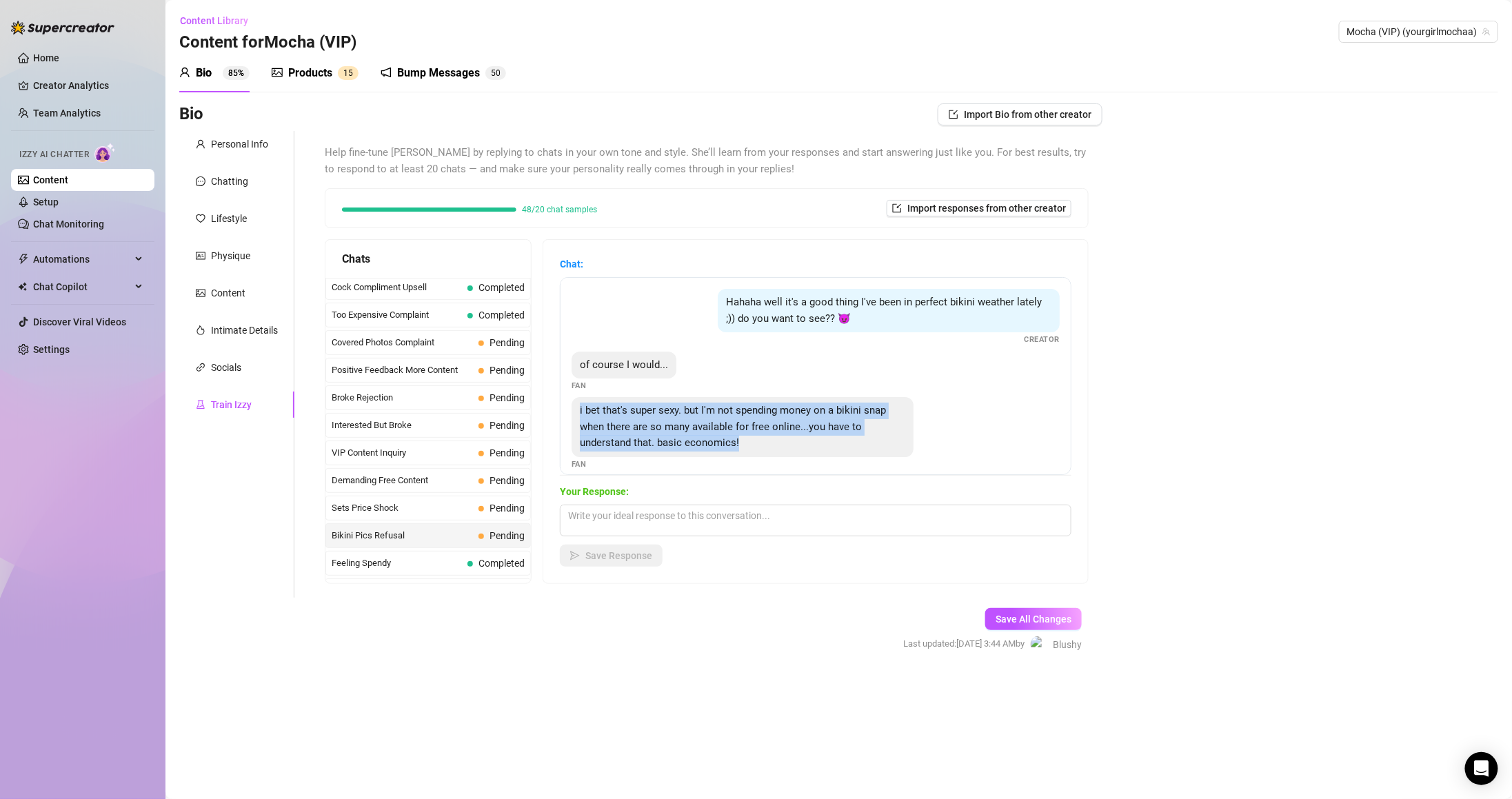
drag, startPoint x: 582, startPoint y: 406, endPoint x: 779, endPoint y: 454, distance: 202.8
click at [779, 454] on div "i bet that's super sexy. but I'm not spending money on a bikini snap when there…" at bounding box center [742, 426] width 342 height 60
click at [772, 508] on textarea at bounding box center [816, 520] width 512 height 31
click at [773, 516] on textarea at bounding box center [816, 520] width 512 height 31
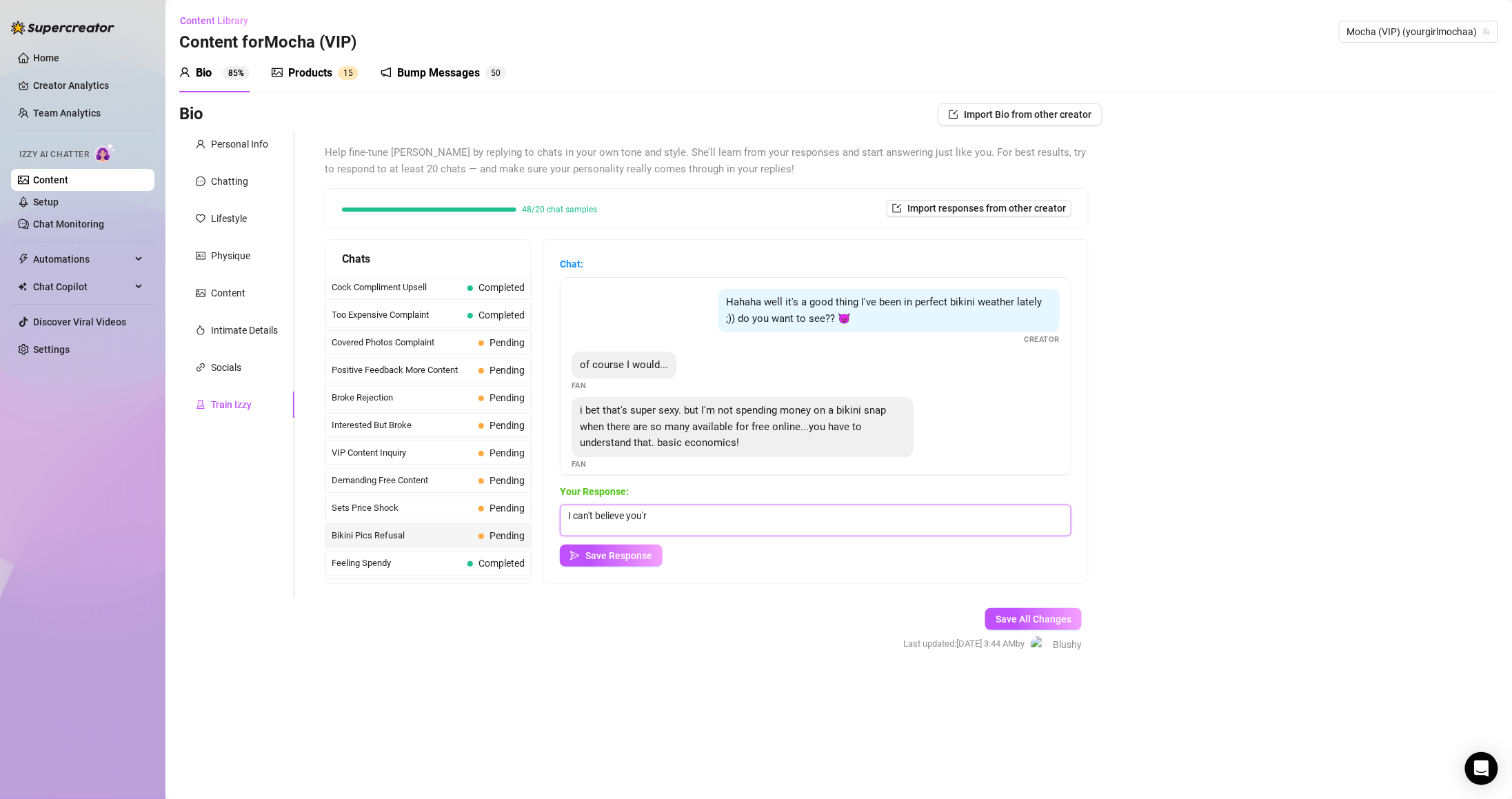
type textarea "I can't believe you're"
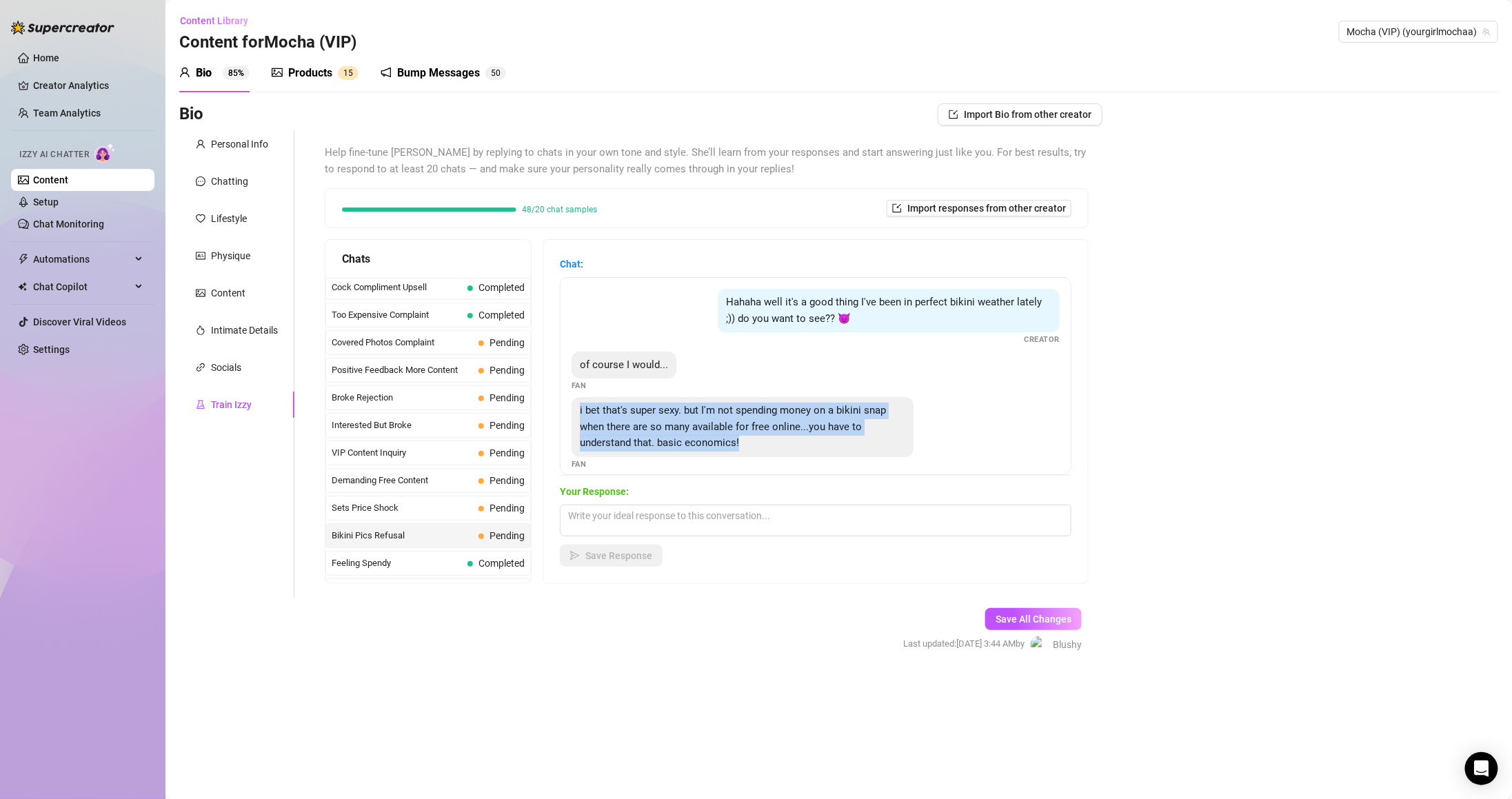
drag, startPoint x: 598, startPoint y: 411, endPoint x: 797, endPoint y: 439, distance: 201.0
click at [797, 439] on div "i bet that's super sexy. but I'm not spending money on a bikini snap when there…" at bounding box center [742, 426] width 342 height 60
click at [789, 547] on div "Save Response" at bounding box center [816, 555] width 512 height 22
click at [778, 522] on textarea at bounding box center [816, 520] width 512 height 31
paste textarea "but mine comes with a personal touch you won’t find anywhere else 😉"
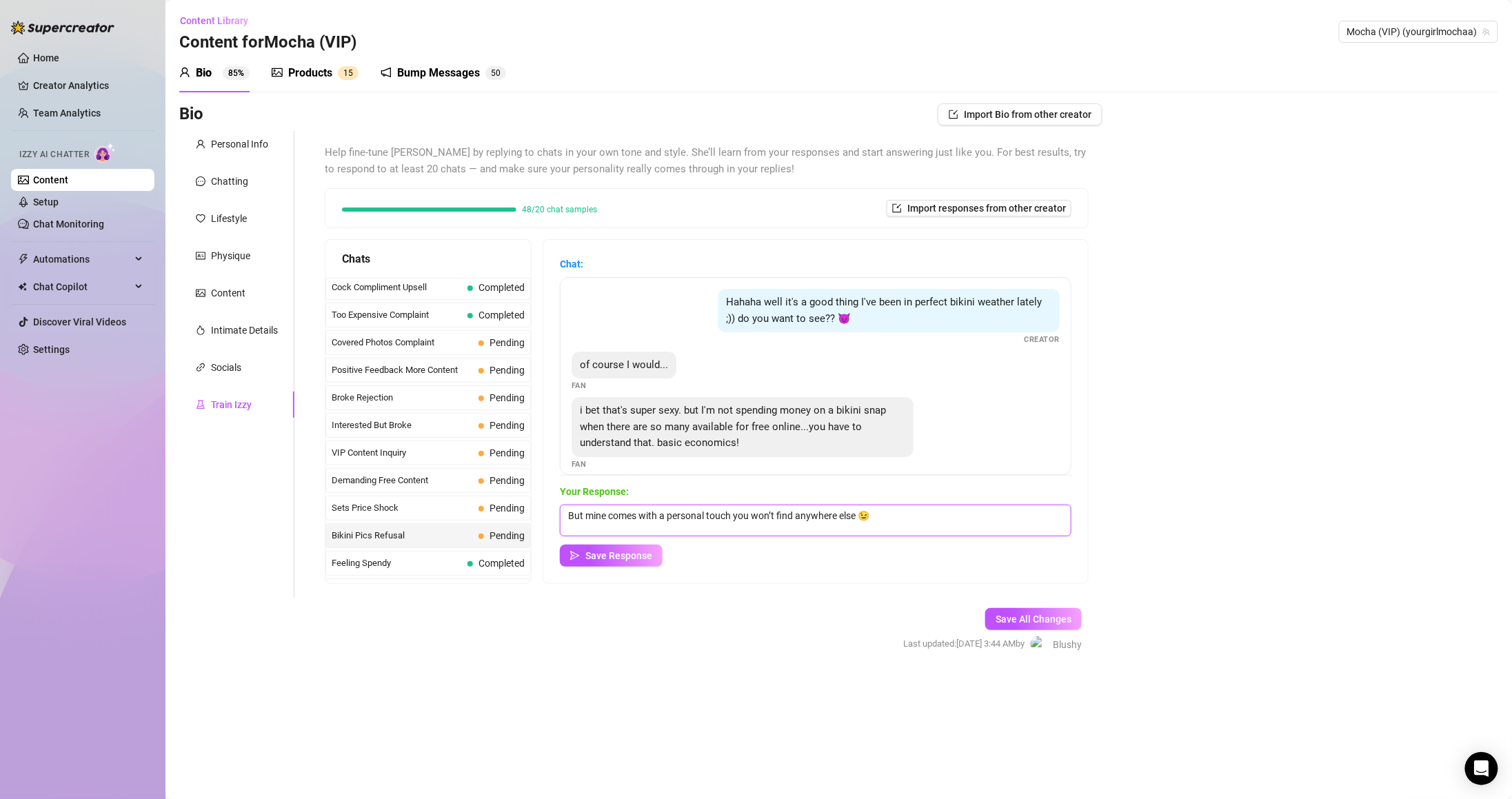
drag, startPoint x: 718, startPoint y: 516, endPoint x: 746, endPoint y: 515, distance: 28.0
click at [746, 515] on textarea "But mine comes with a personal touch you won’t find anywhere else 😉" at bounding box center [816, 520] width 512 height 31
type textarea "But mine comes with a personal feeling that you won’t find anywhere else 😋"
click at [651, 552] on span "Save Response" at bounding box center [618, 556] width 67 height 11
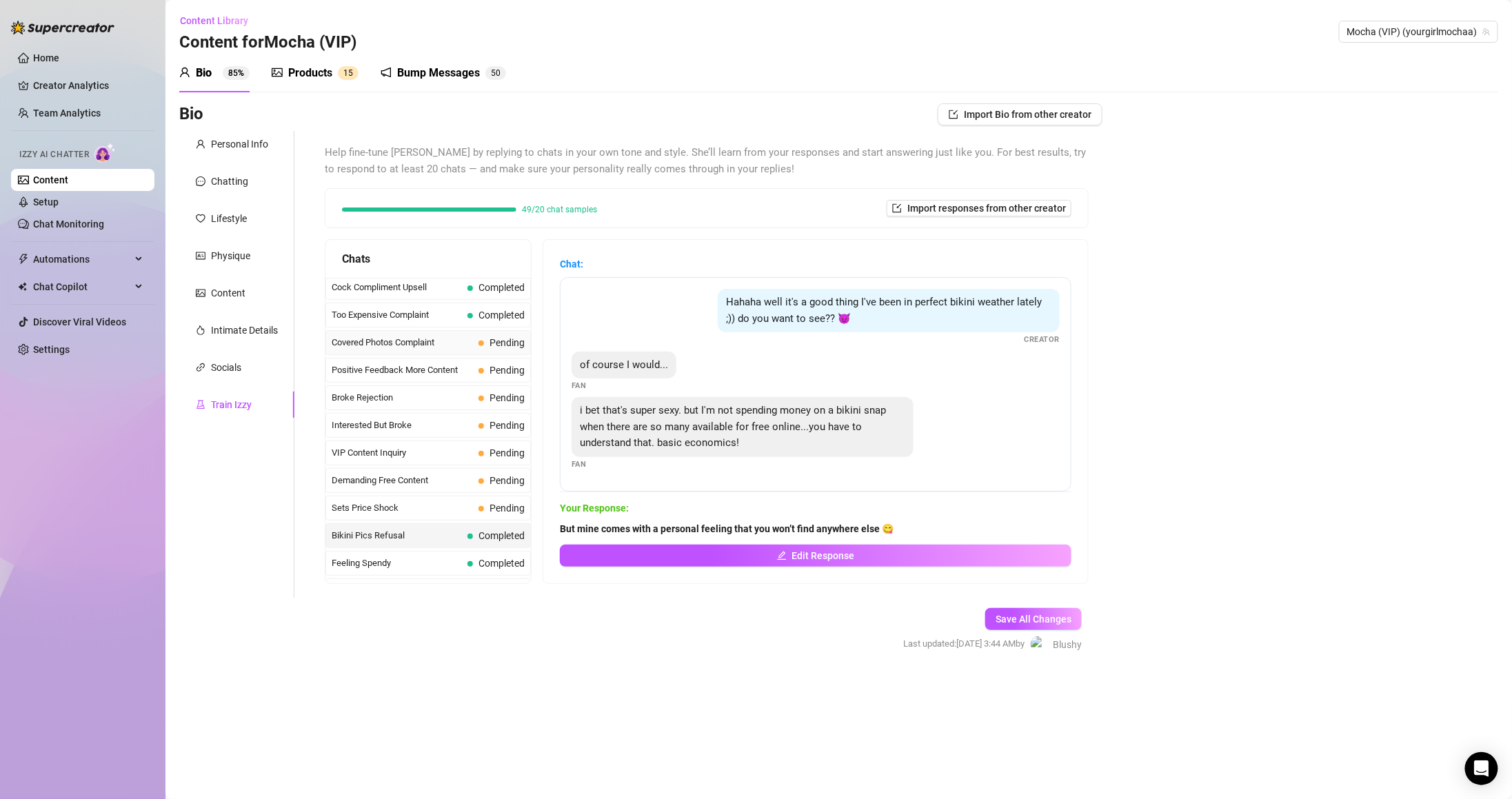
click at [501, 340] on span "Pending" at bounding box center [507, 343] width 35 height 11
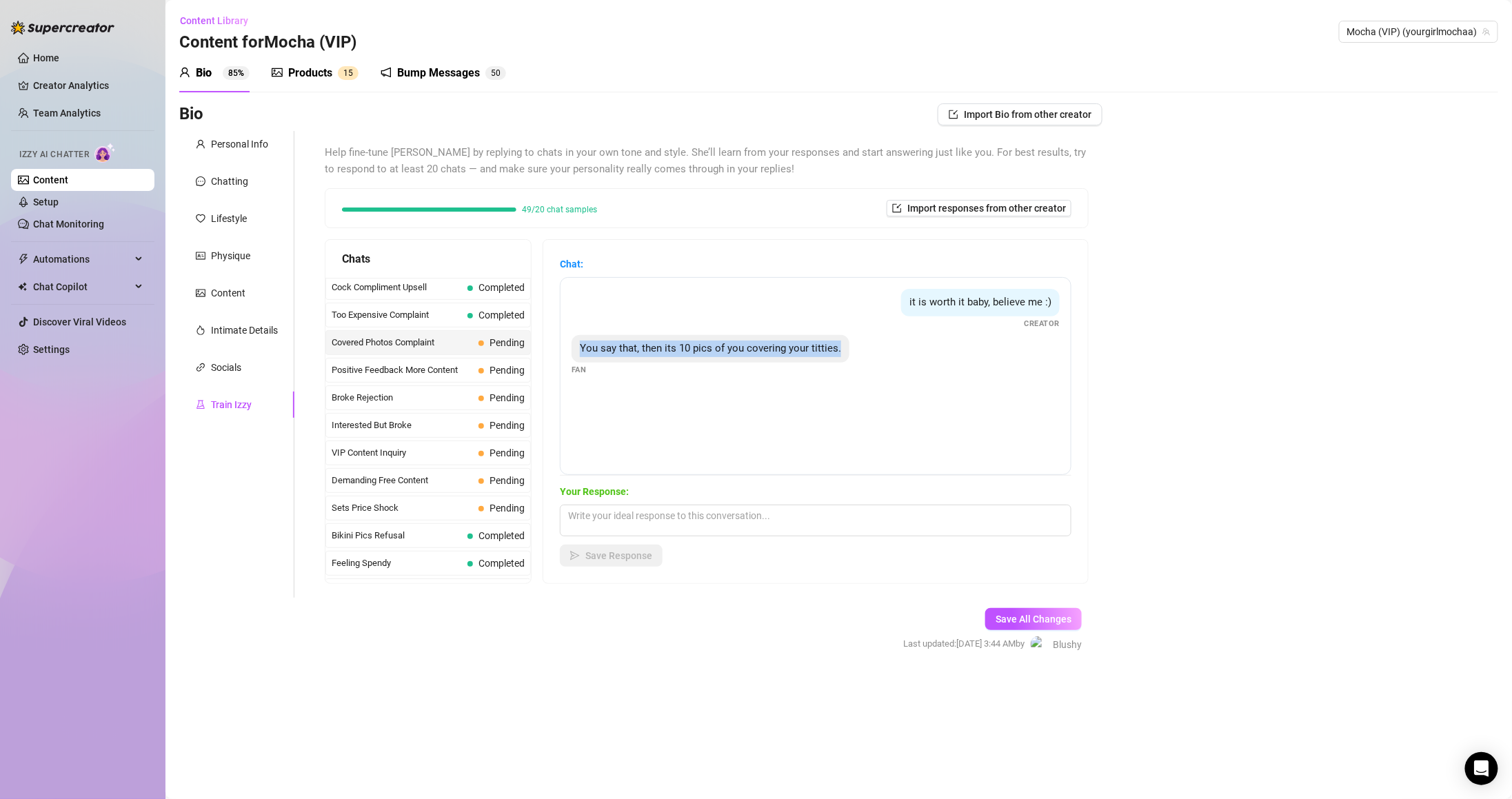
drag, startPoint x: 591, startPoint y: 349, endPoint x: 983, endPoint y: 358, distance: 392.1
click at [983, 358] on div "You say that, then its 10 pics of you covering your titties. Fan" at bounding box center [815, 355] width 488 height 41
click at [840, 517] on textarea at bounding box center [816, 520] width 512 height 31
click at [862, 524] on textarea at bounding box center [816, 520] width 512 height 31
type textarea "Don't you thi"
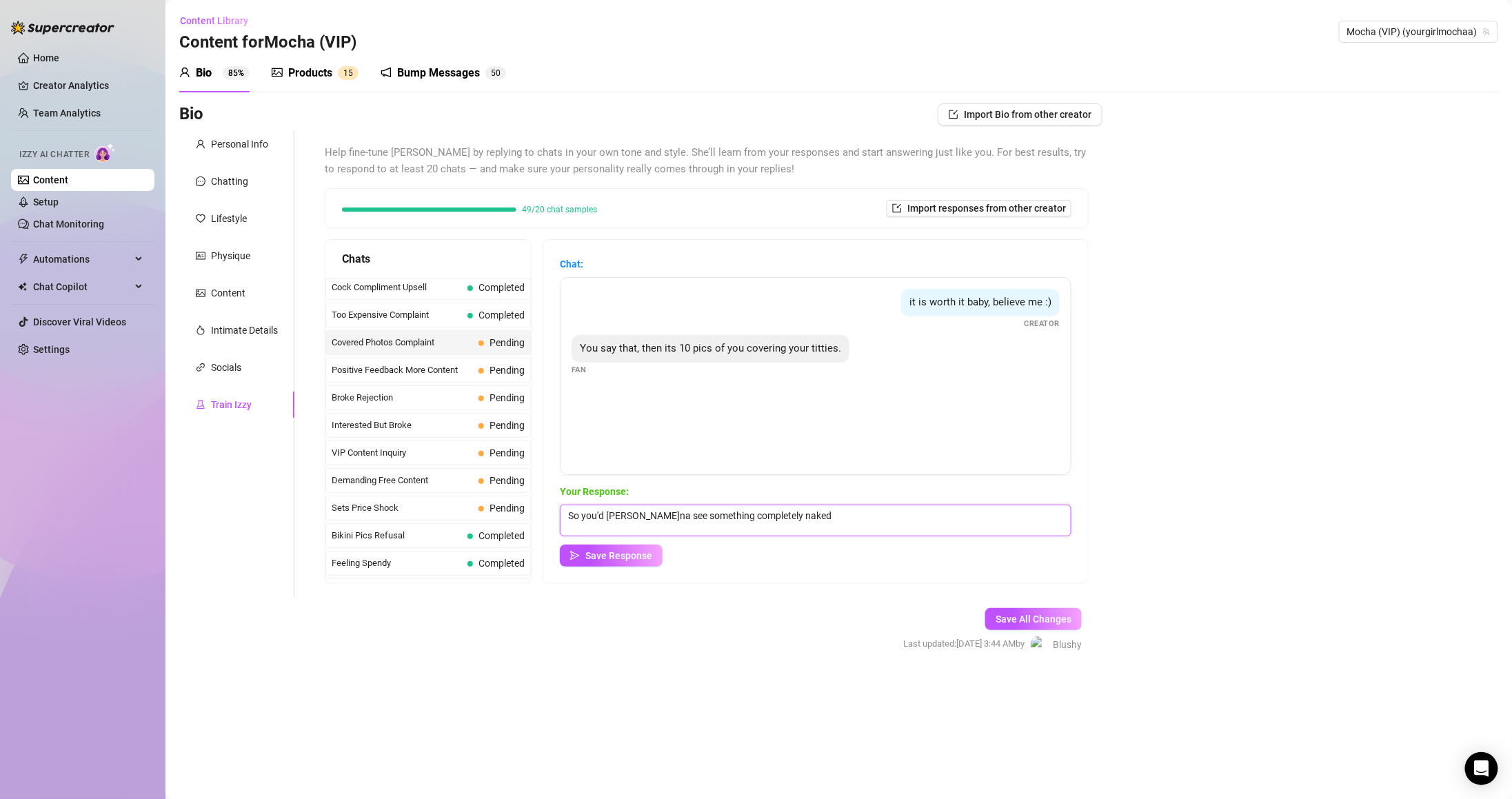
type textarea "So you'd wanna see something completely naked?"
click at [772, 524] on textarea at bounding box center [816, 520] width 512 height 31
paste textarea "So… you’d wanna see me completely naked? 😏"
type textarea "So… you’d wanna see me completely naked? 😏"
click at [652, 559] on span "Save Response" at bounding box center [618, 556] width 67 height 11
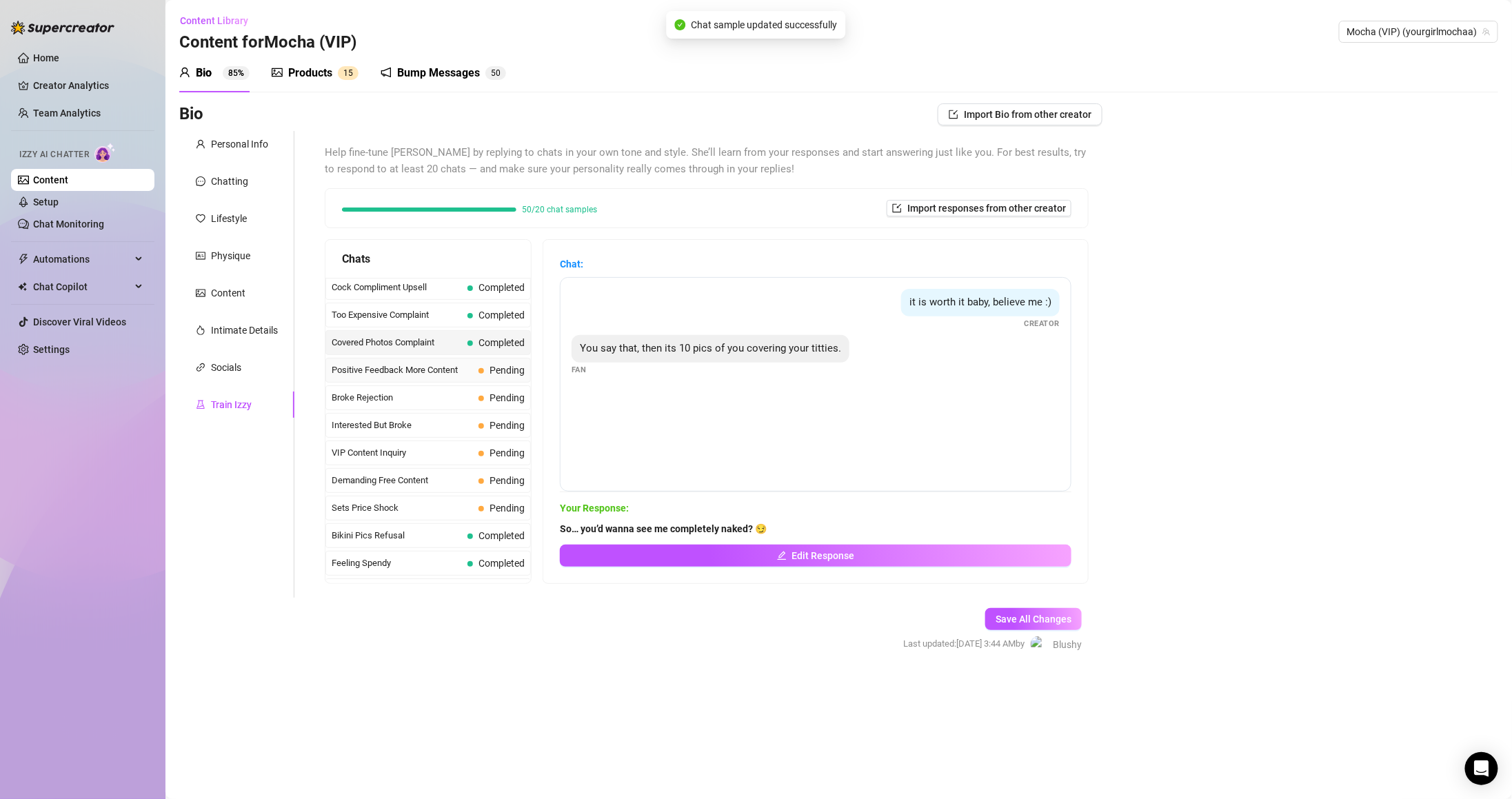
click at [481, 383] on div "Positive Feedback More Content Pending" at bounding box center [427, 370] width 205 height 25
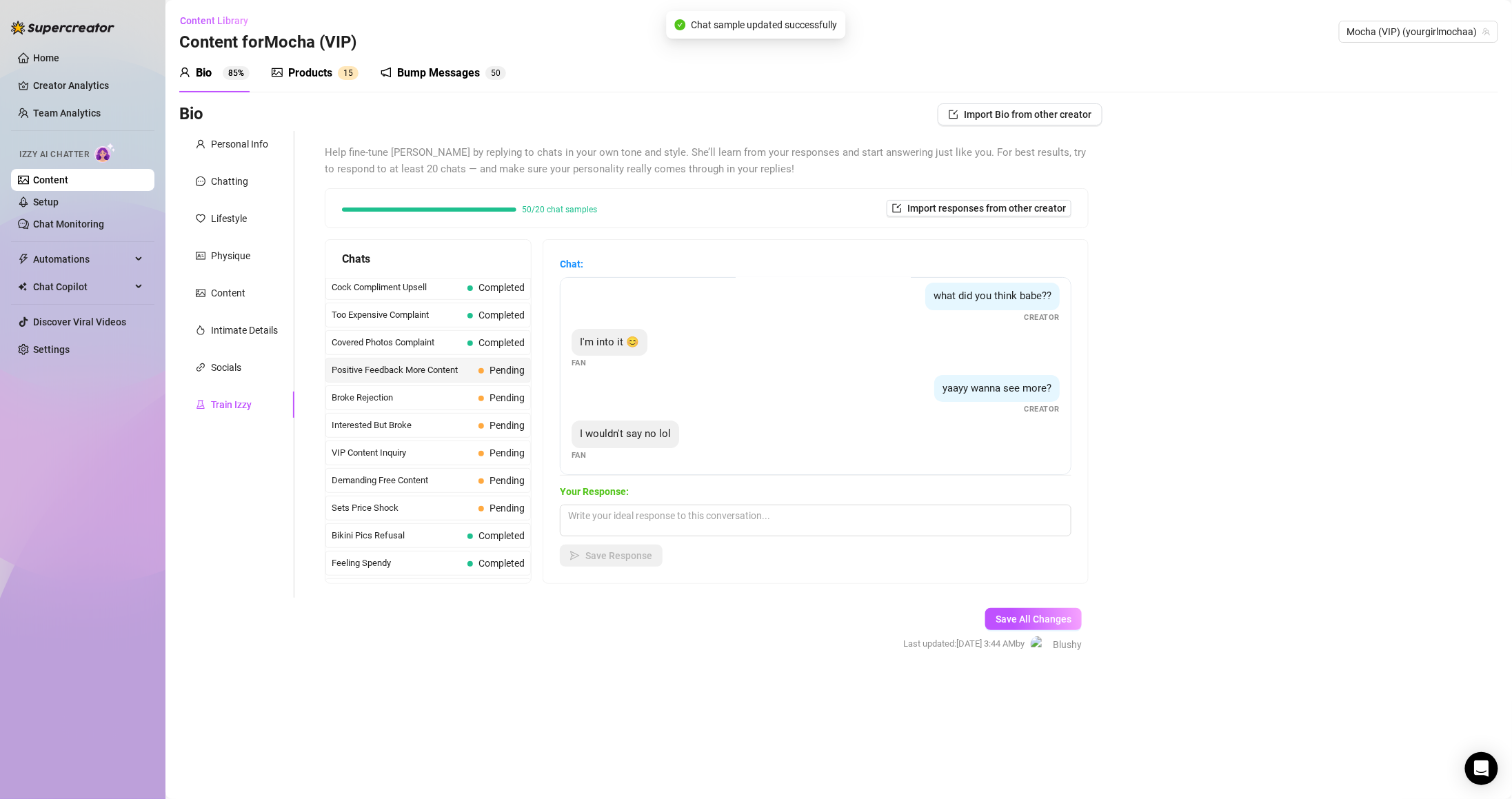
scroll to position [56, 0]
drag, startPoint x: 709, startPoint y: 505, endPoint x: 698, endPoint y: 522, distance: 20.2
click at [705, 512] on textarea at bounding box center [816, 520] width 512 height 31
click at [698, 522] on textarea at bounding box center [816, 520] width 512 height 31
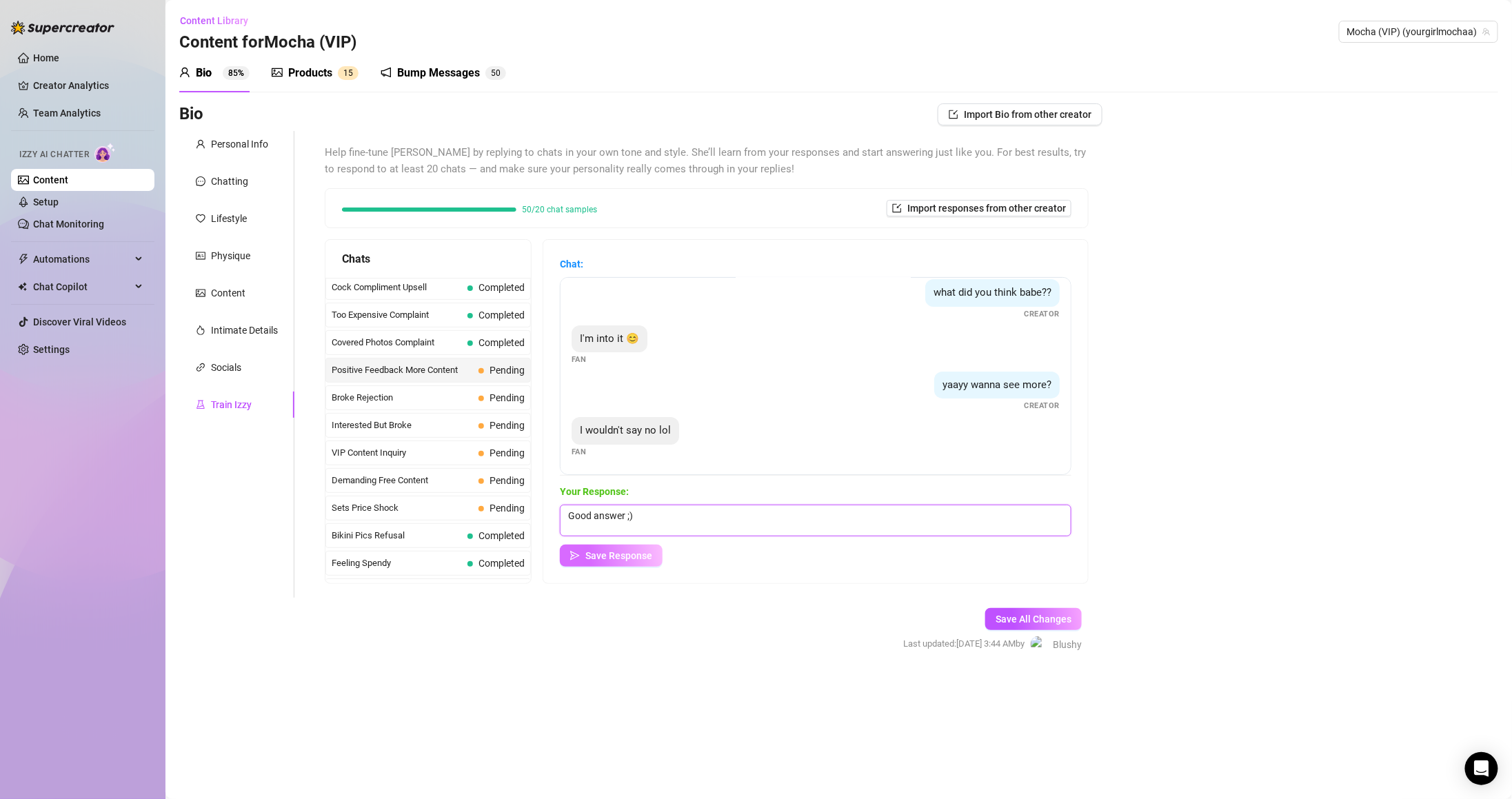
type textarea "Good answer ;)"
click at [662, 552] on button "Save Response" at bounding box center [612, 555] width 103 height 22
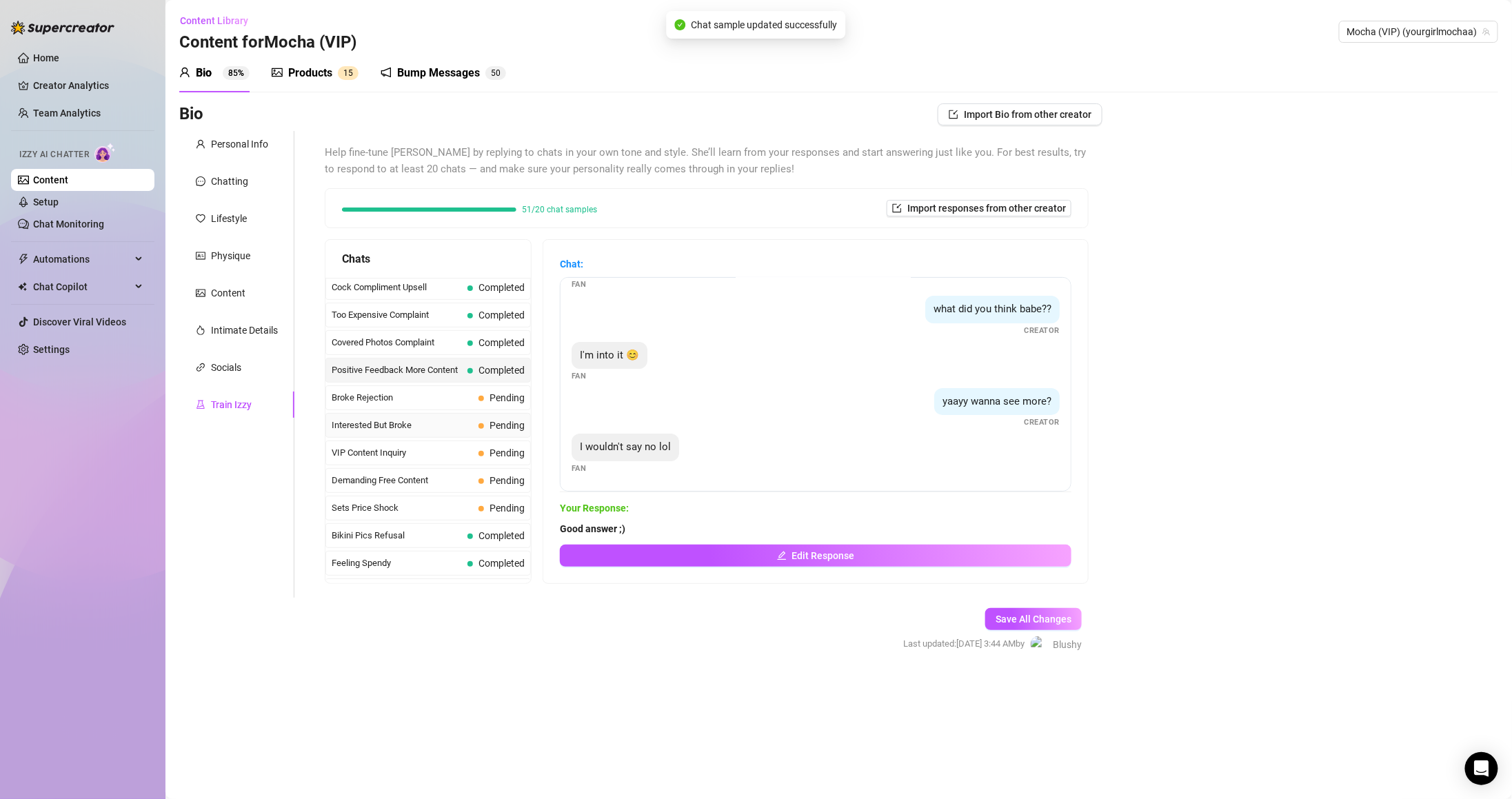
scroll to position [39, 0]
click at [487, 397] on span "Pending" at bounding box center [501, 397] width 46 height 15
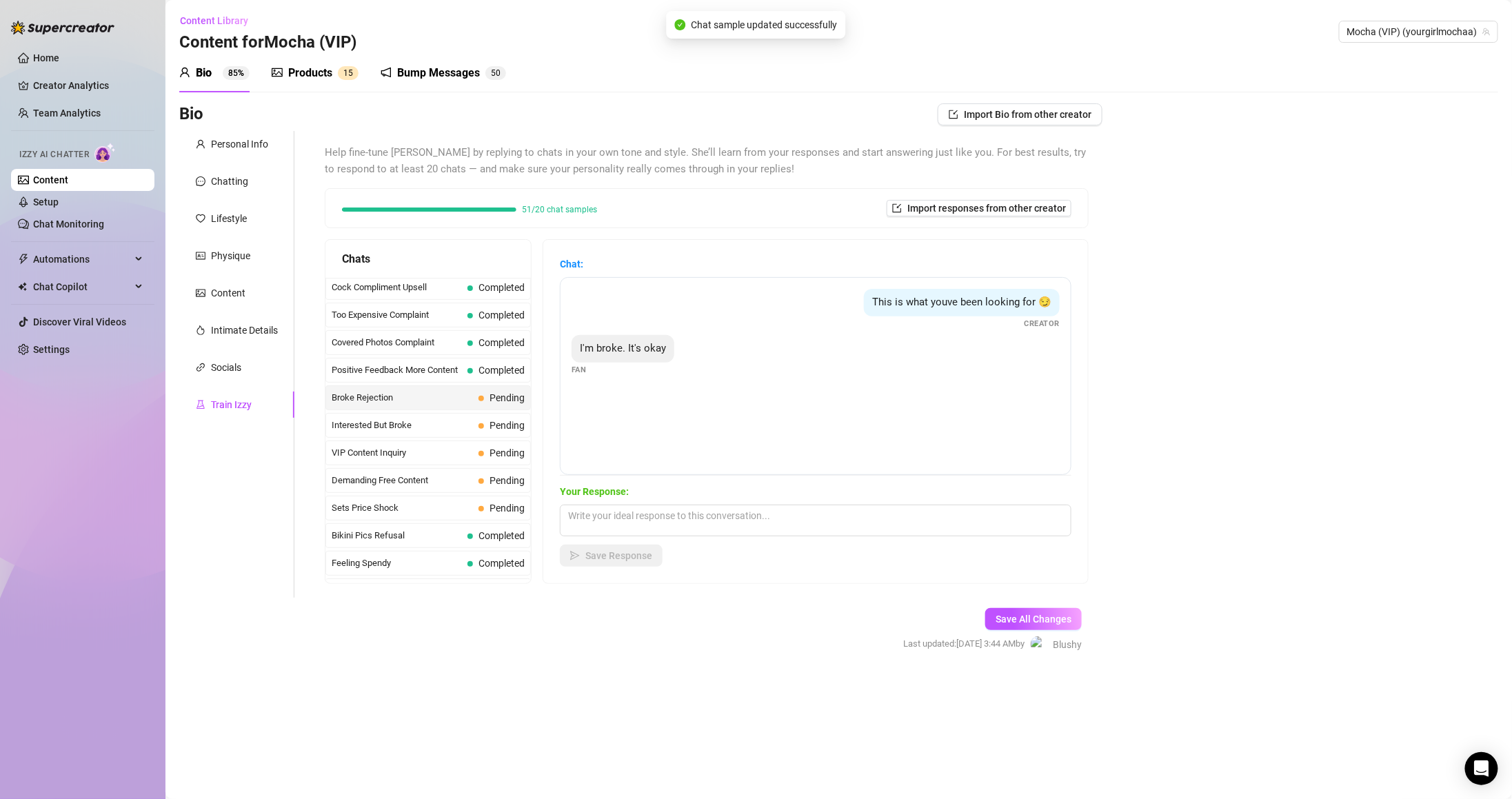
click at [735, 552] on div "Save Response" at bounding box center [816, 555] width 512 height 22
click at [736, 551] on div "Save Response" at bounding box center [816, 555] width 512 height 22
click at [727, 527] on textarea at bounding box center [816, 520] width 512 height 31
type textarea "Awww why? :("
click at [611, 566] on button "Save Response" at bounding box center [612, 555] width 103 height 22
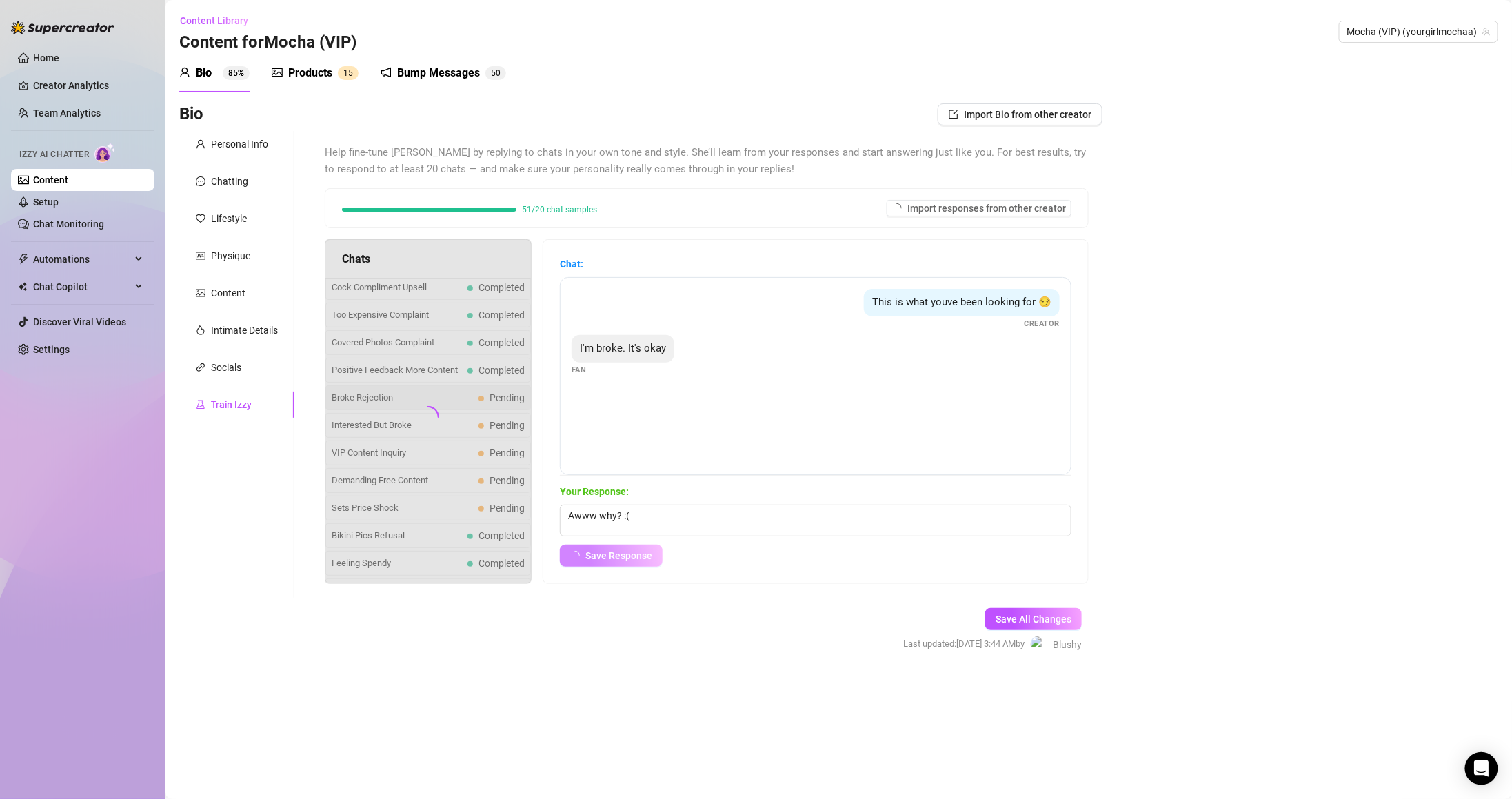
click at [451, 425] on span "Interested But Broke" at bounding box center [402, 425] width 142 height 14
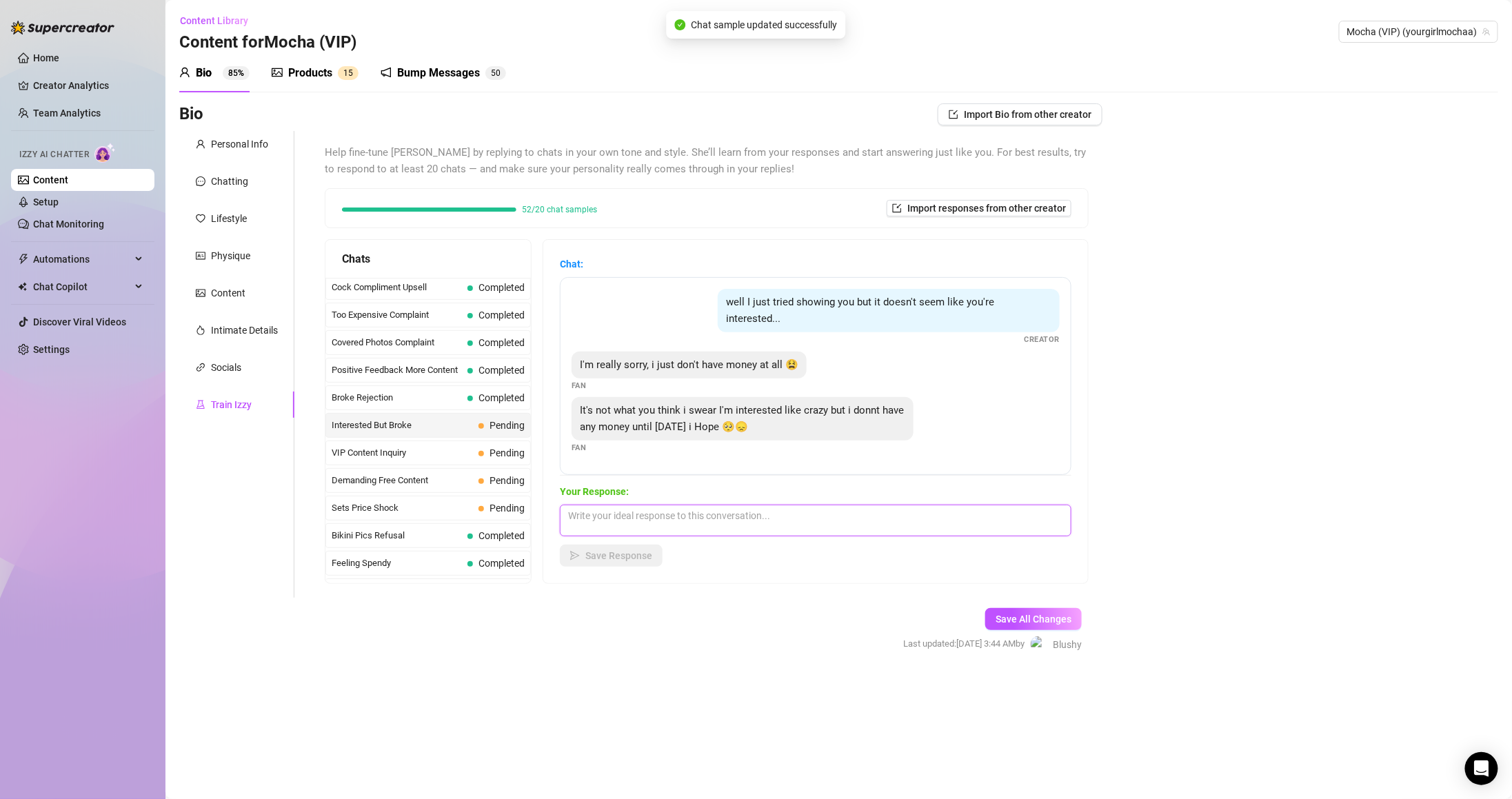
click at [730, 510] on textarea at bounding box center [816, 520] width 512 height 31
type textarea "Awww why not? :("
drag, startPoint x: 614, startPoint y: 561, endPoint x: 618, endPoint y: 554, distance: 8.1
click at [618, 554] on button "Save Response" at bounding box center [612, 555] width 103 height 22
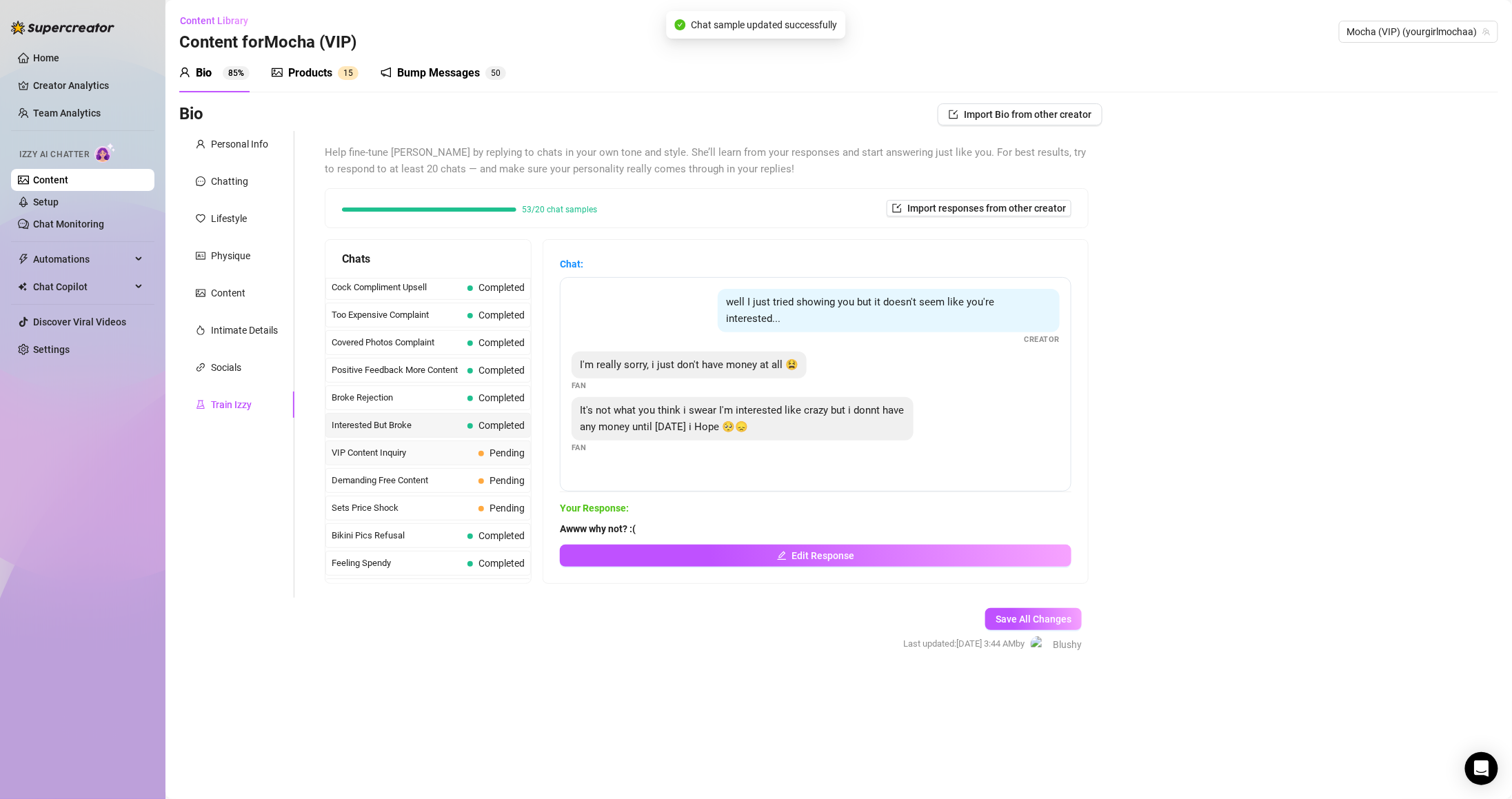
click at [445, 453] on span "VIP Content Inquiry" at bounding box center [402, 452] width 142 height 14
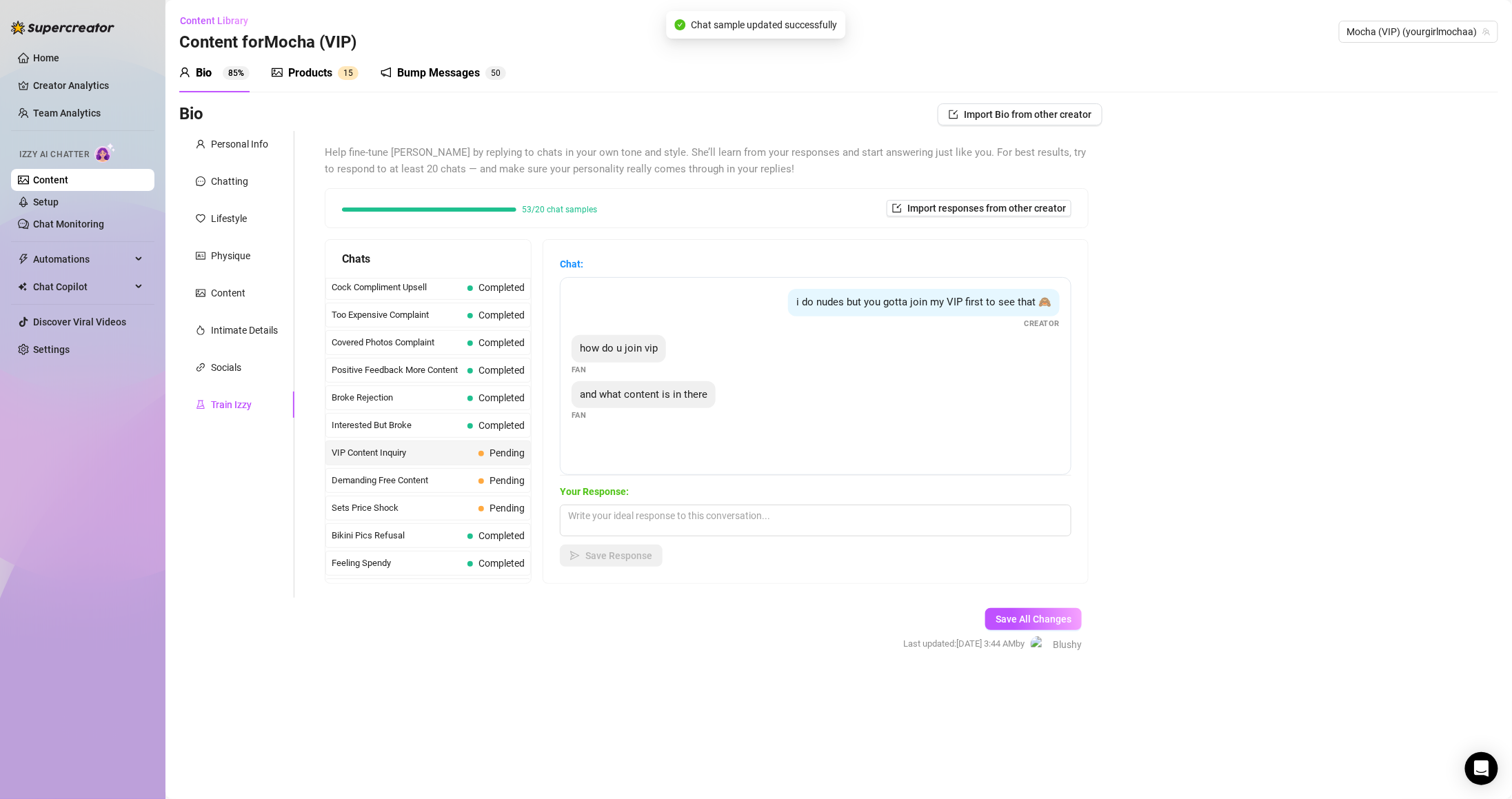
click at [675, 541] on div "Your Response: Save Response" at bounding box center [816, 525] width 512 height 83
click at [671, 515] on textarea at bounding box center [816, 520] width 512 height 31
type textarea "L"
type textarea "I have"
type textarea "I have solos, BGs, toy,"
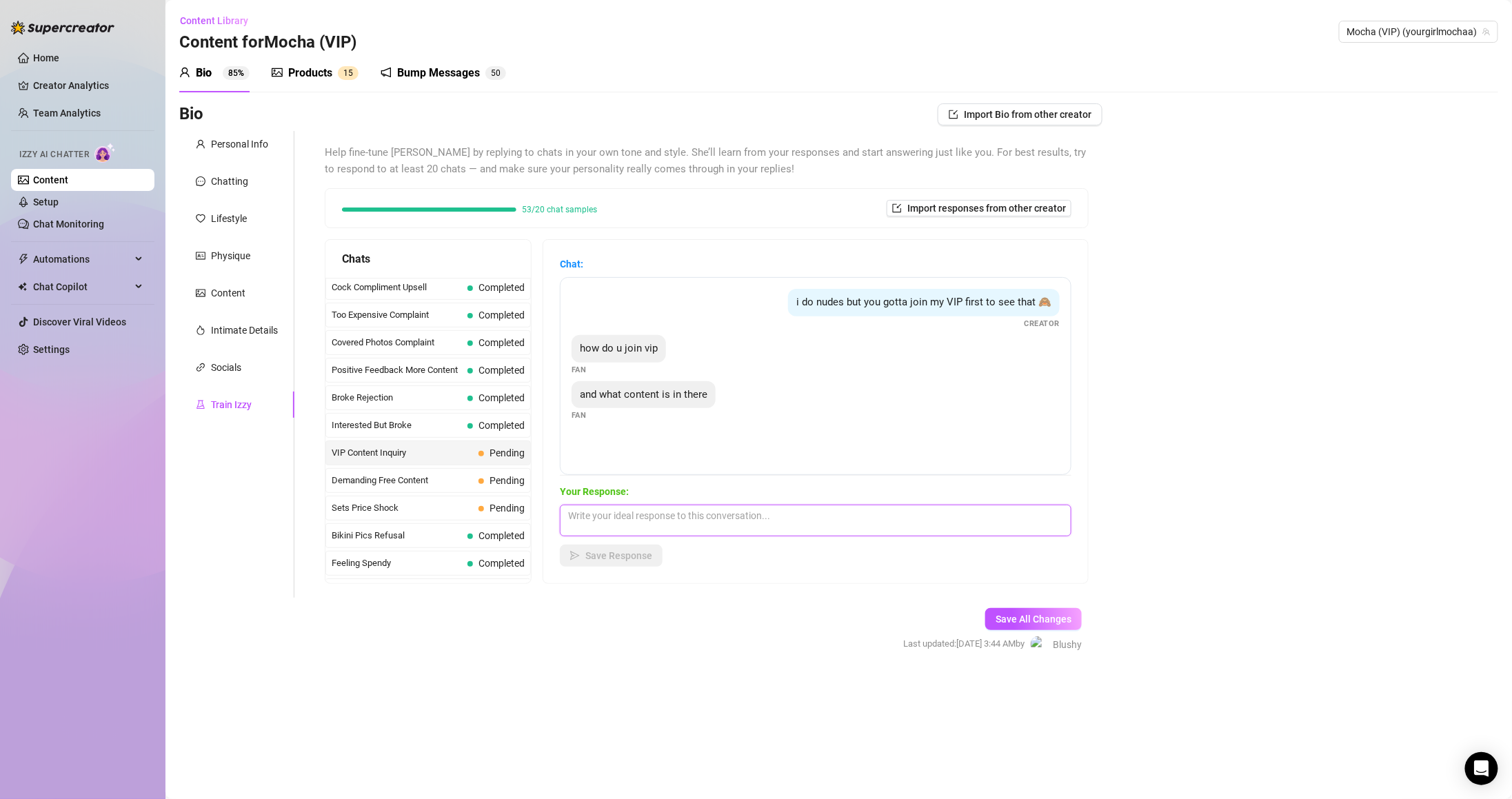
click at [737, 510] on textarea at bounding box center [816, 520] width 512 height 31
paste textarea "I’ve got solos, BGs, toy play, and more… what’s turning you on the most right n…"
click at [748, 513] on textarea "I’ve got solos, BGs, toy play, and more… what’s turning you on the most right n…" at bounding box center [816, 520] width 512 height 31
click at [585, 515] on textarea "I’ve got solos, BGs, toy play, and more… what’s turning you on the most right n…" at bounding box center [816, 520] width 512 height 31
drag, startPoint x: 753, startPoint y: 517, endPoint x: 931, endPoint y: 513, distance: 178.0
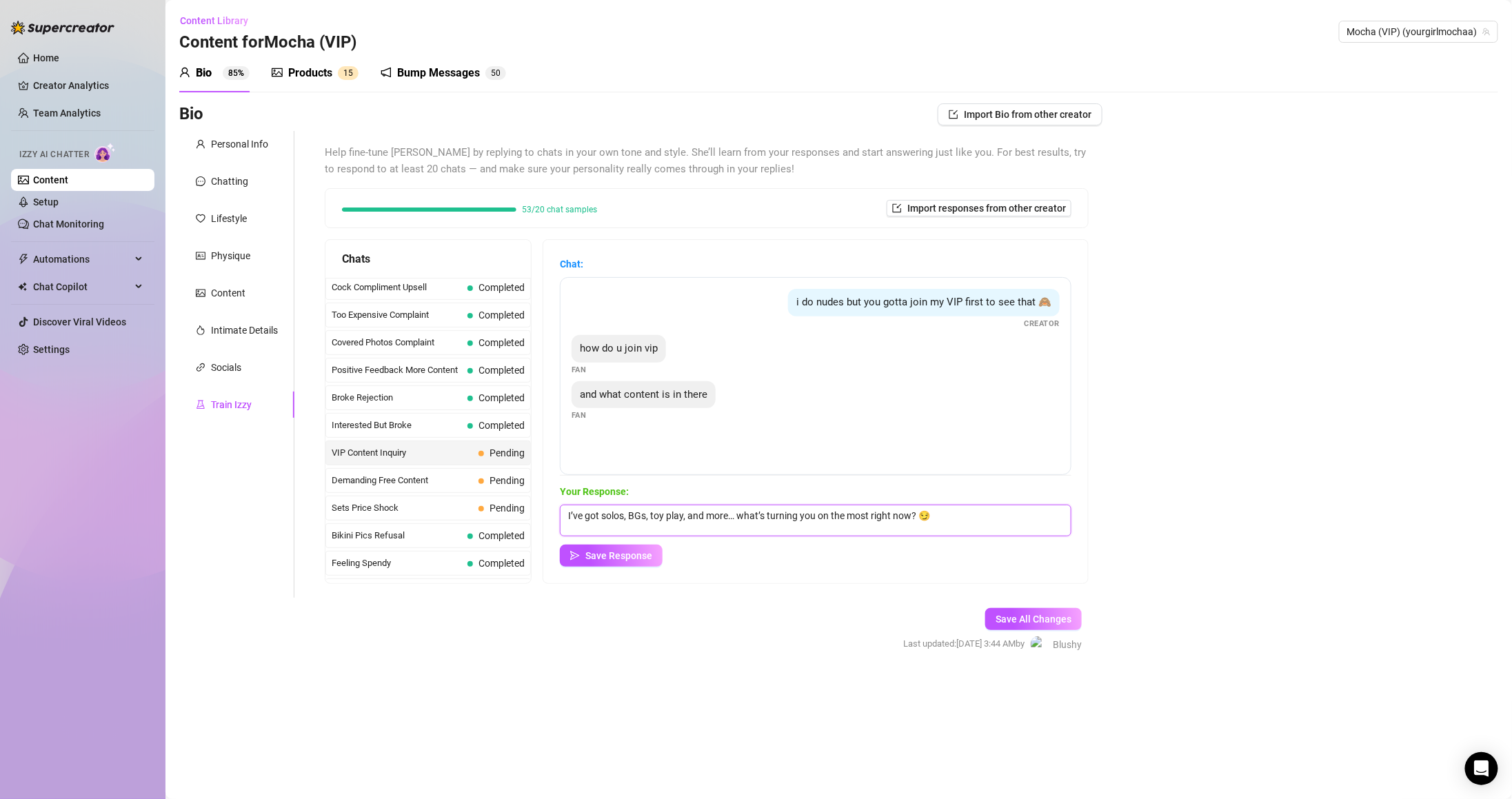
click at [931, 513] on textarea "I’ve got solos, BGs, toy play, and more… what’s turning you on the most right n…" at bounding box center [816, 520] width 512 height 31
paste textarea "would you like me to show you first? 😉"
type textarea "I’ve got solos, BGs, toy play, and more… what would you like me to show you fir…"
click at [643, 561] on button "Save Response" at bounding box center [612, 555] width 103 height 22
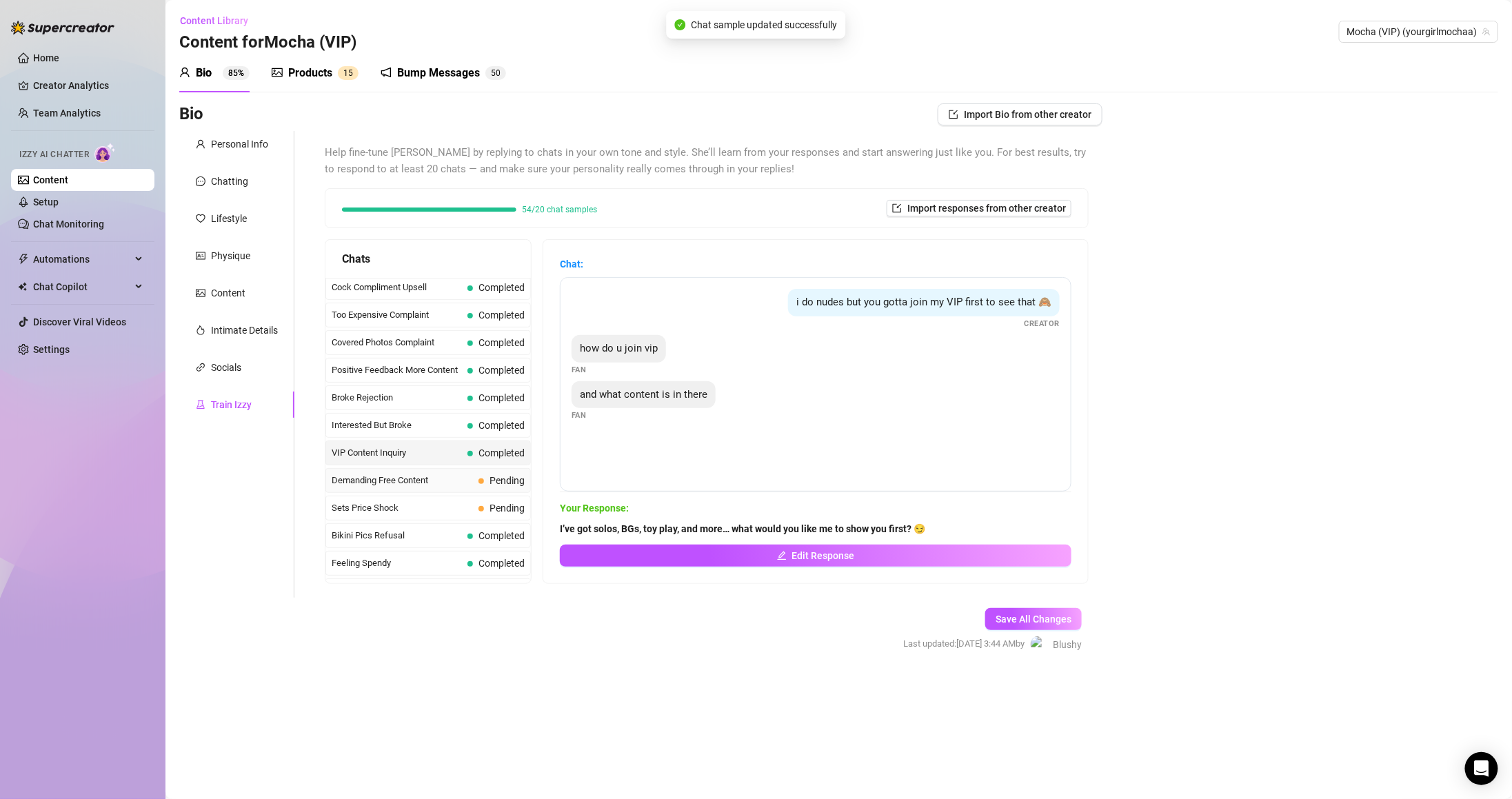
click at [503, 483] on span "Pending" at bounding box center [507, 480] width 35 height 11
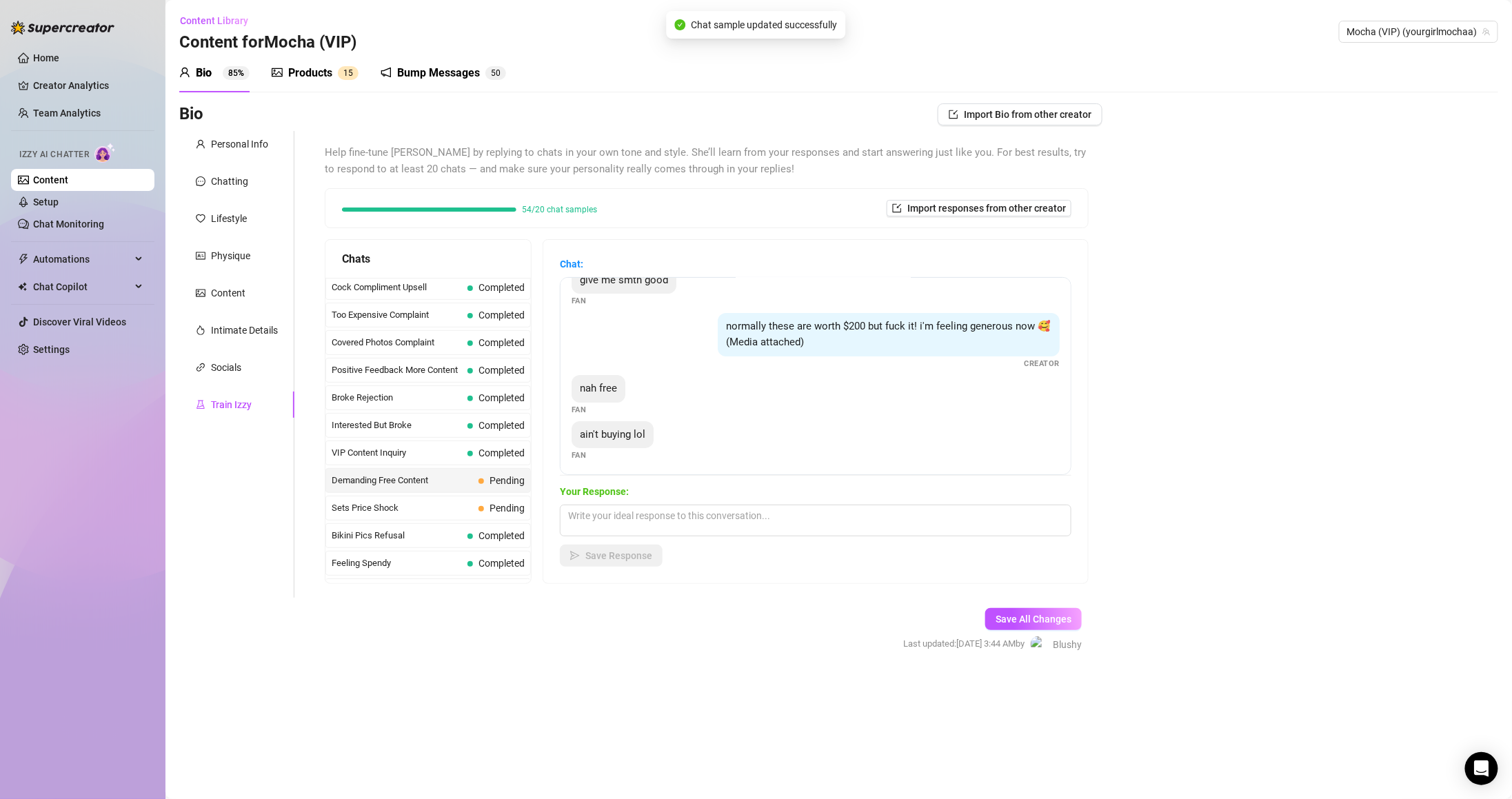
scroll to position [118, 0]
click at [787, 526] on textarea at bounding box center [816, 520] width 512 height 31
click at [761, 517] on textarea at bounding box center [816, 520] width 512 height 31
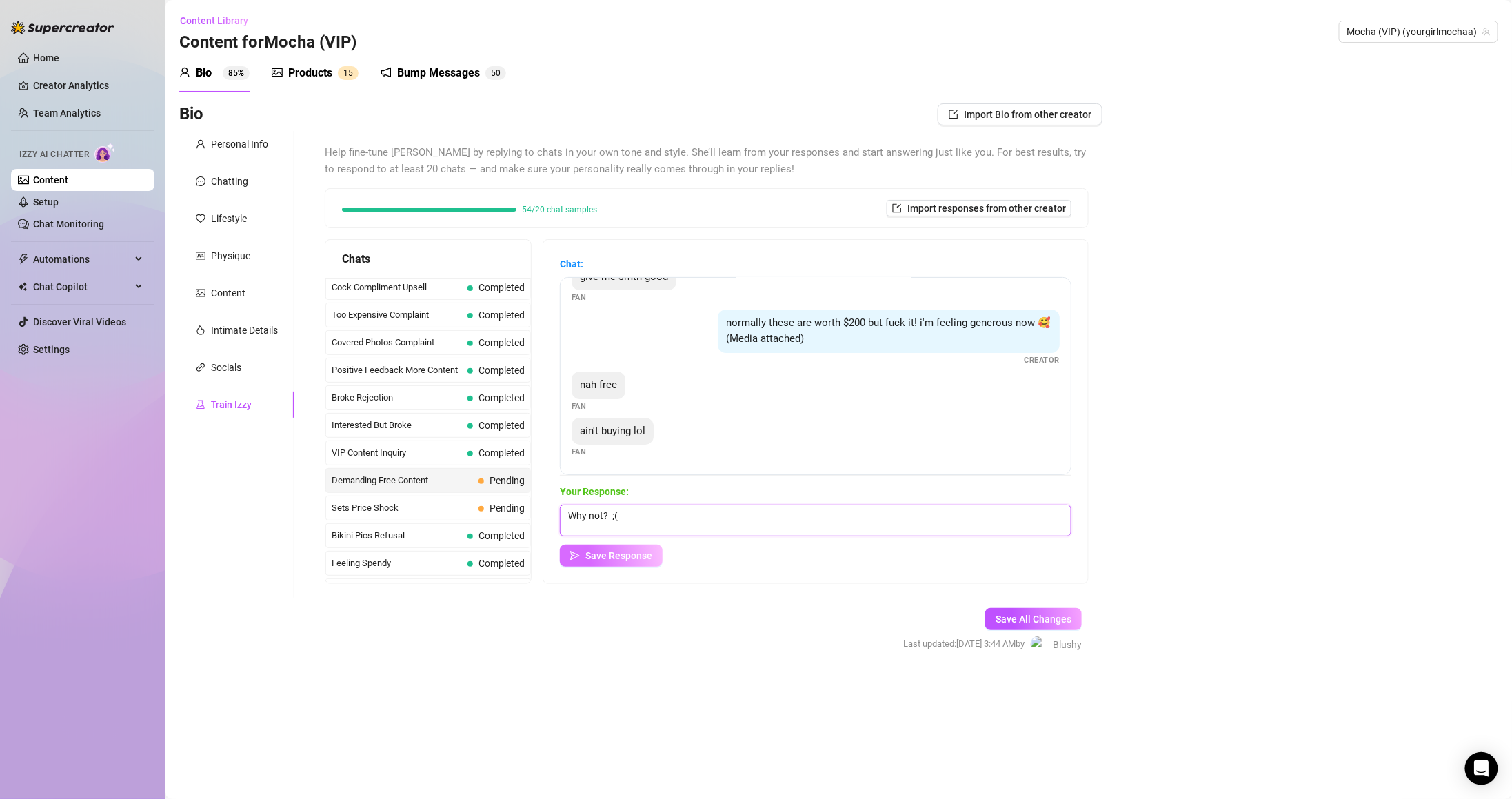
type textarea "Why not? ;("
click at [644, 546] on button "Save Response" at bounding box center [612, 555] width 103 height 22
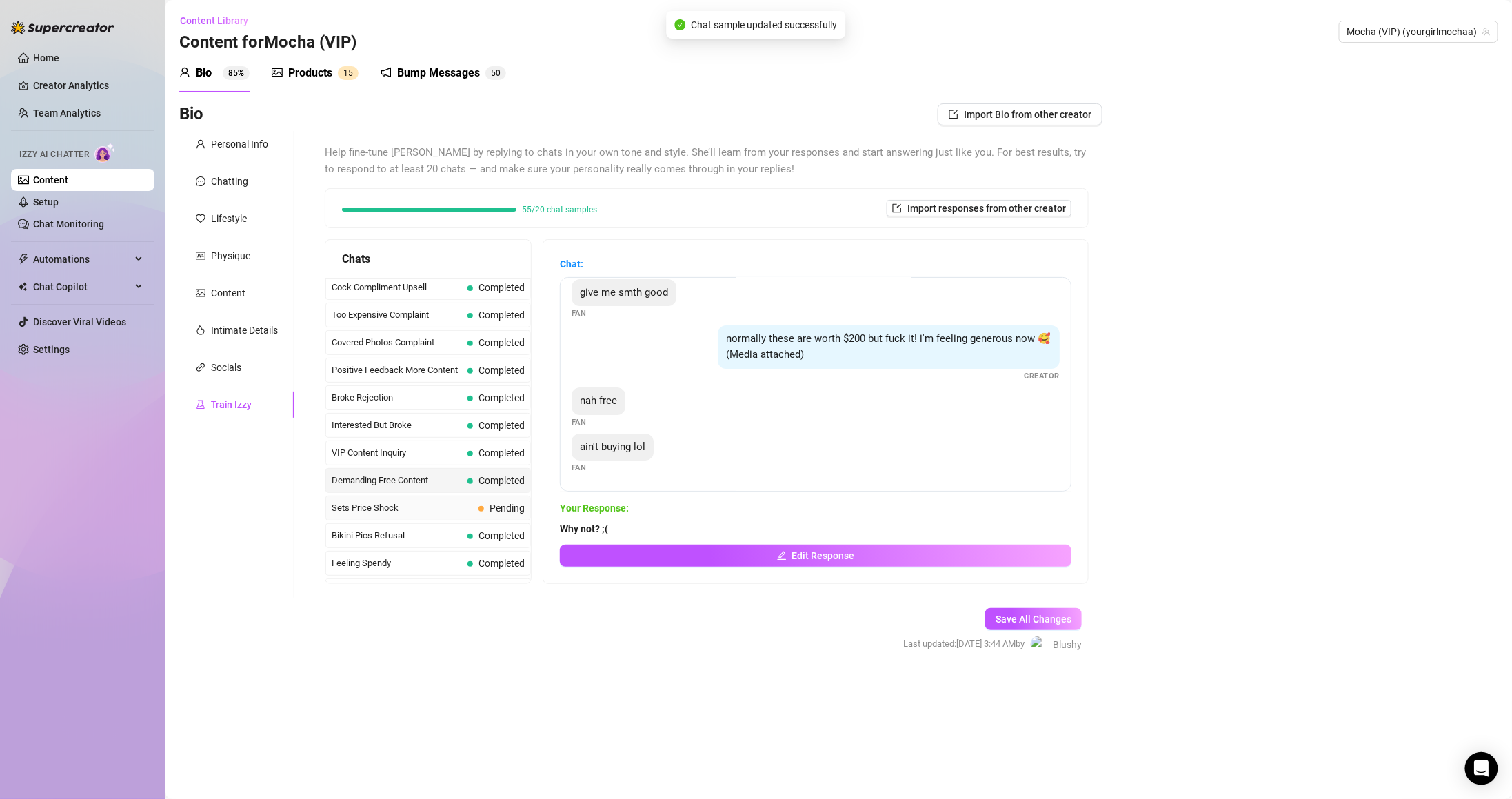
scroll to position [101, 0]
click at [476, 512] on div "Sets Price Shock Pending" at bounding box center [427, 508] width 205 height 25
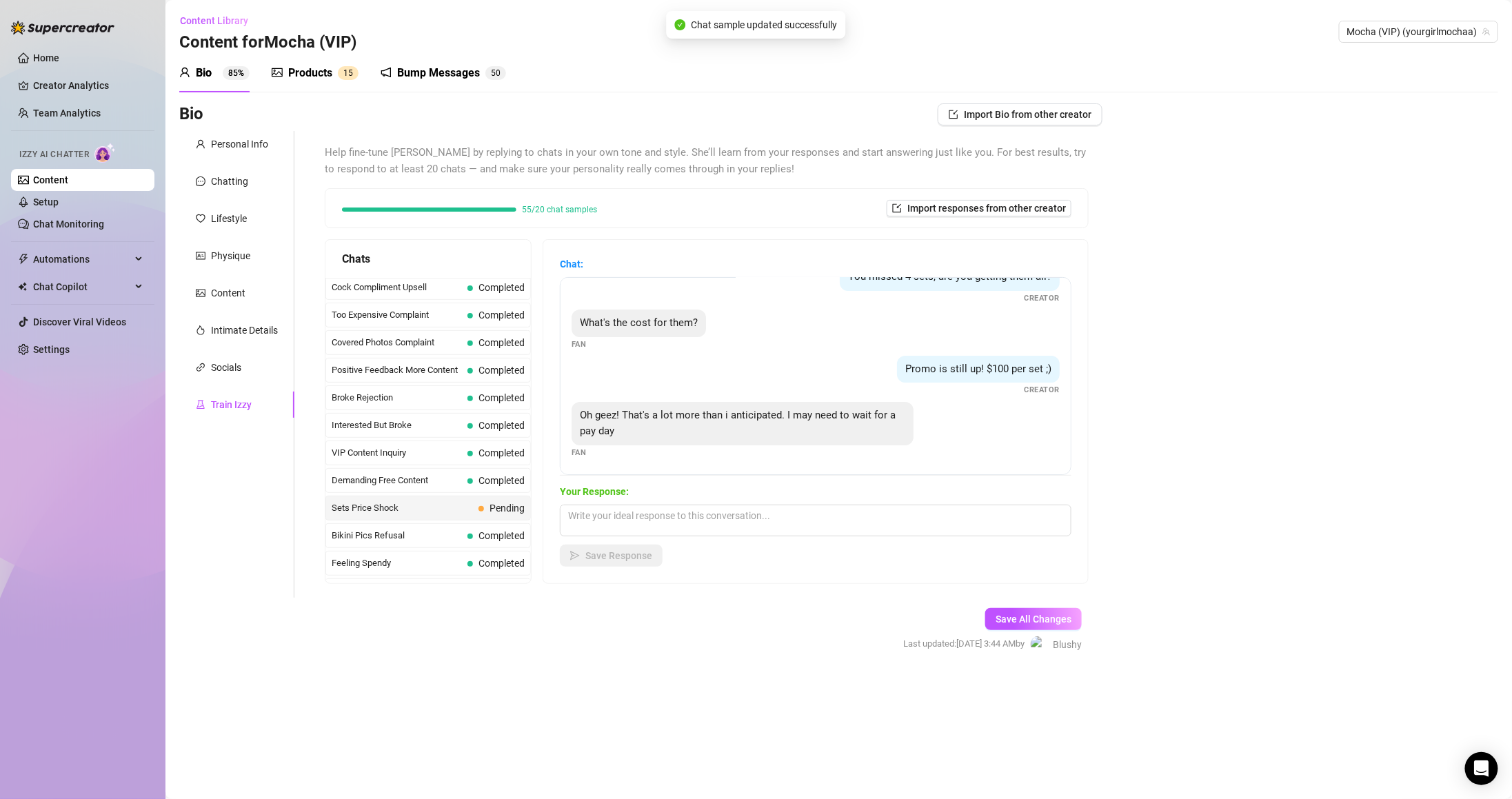
scroll to position [27, 0]
click at [774, 518] on textarea at bounding box center [816, 520] width 512 height 31
type textarea "When's that?"
click at [643, 568] on div "Chat: You missed 4 sets, are you getting them all? Creator What's the cost for …" at bounding box center [815, 411] width 545 height 344
click at [644, 562] on button "Save Response" at bounding box center [612, 555] width 103 height 22
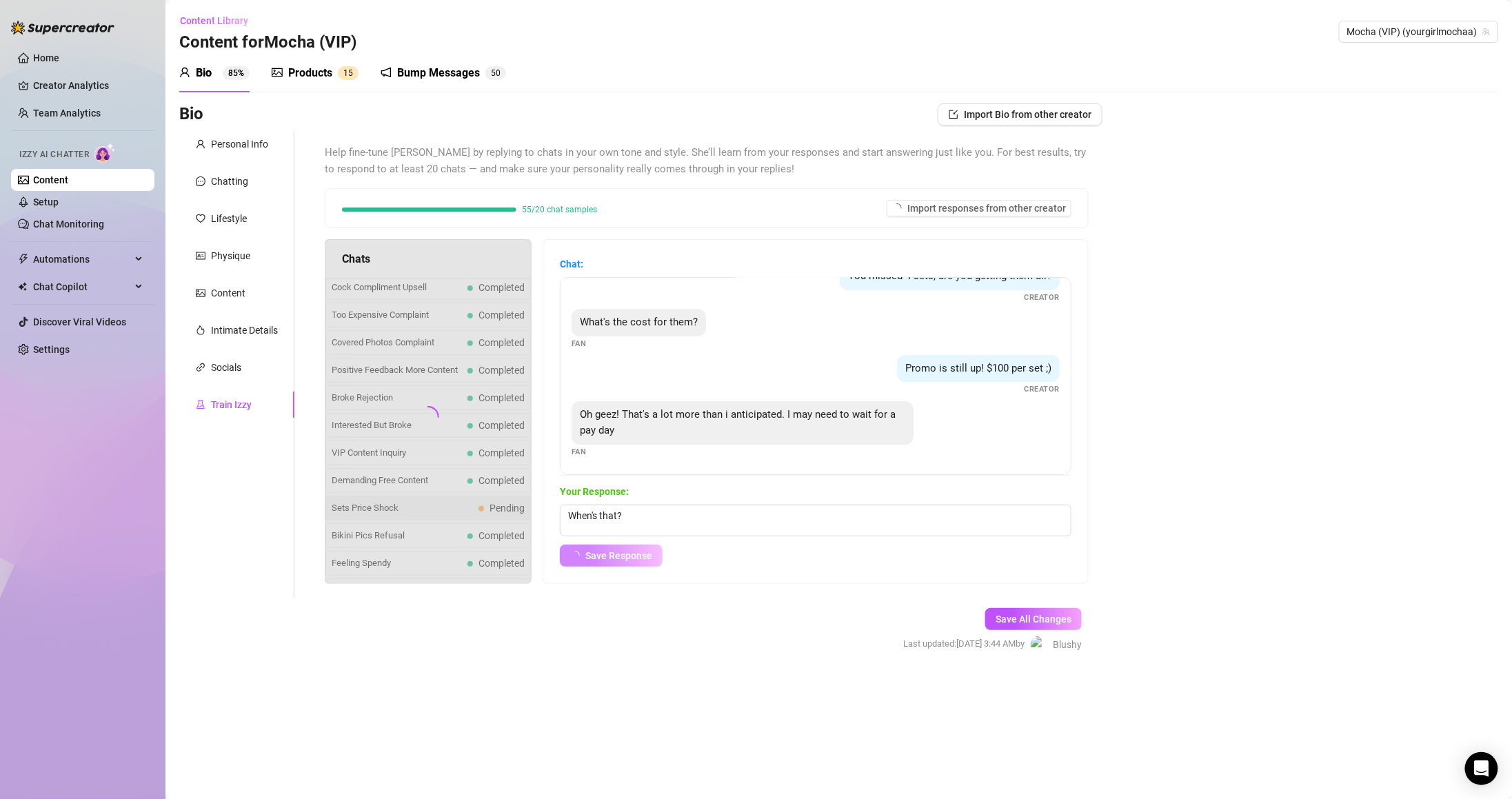
scroll to position [10, 0]
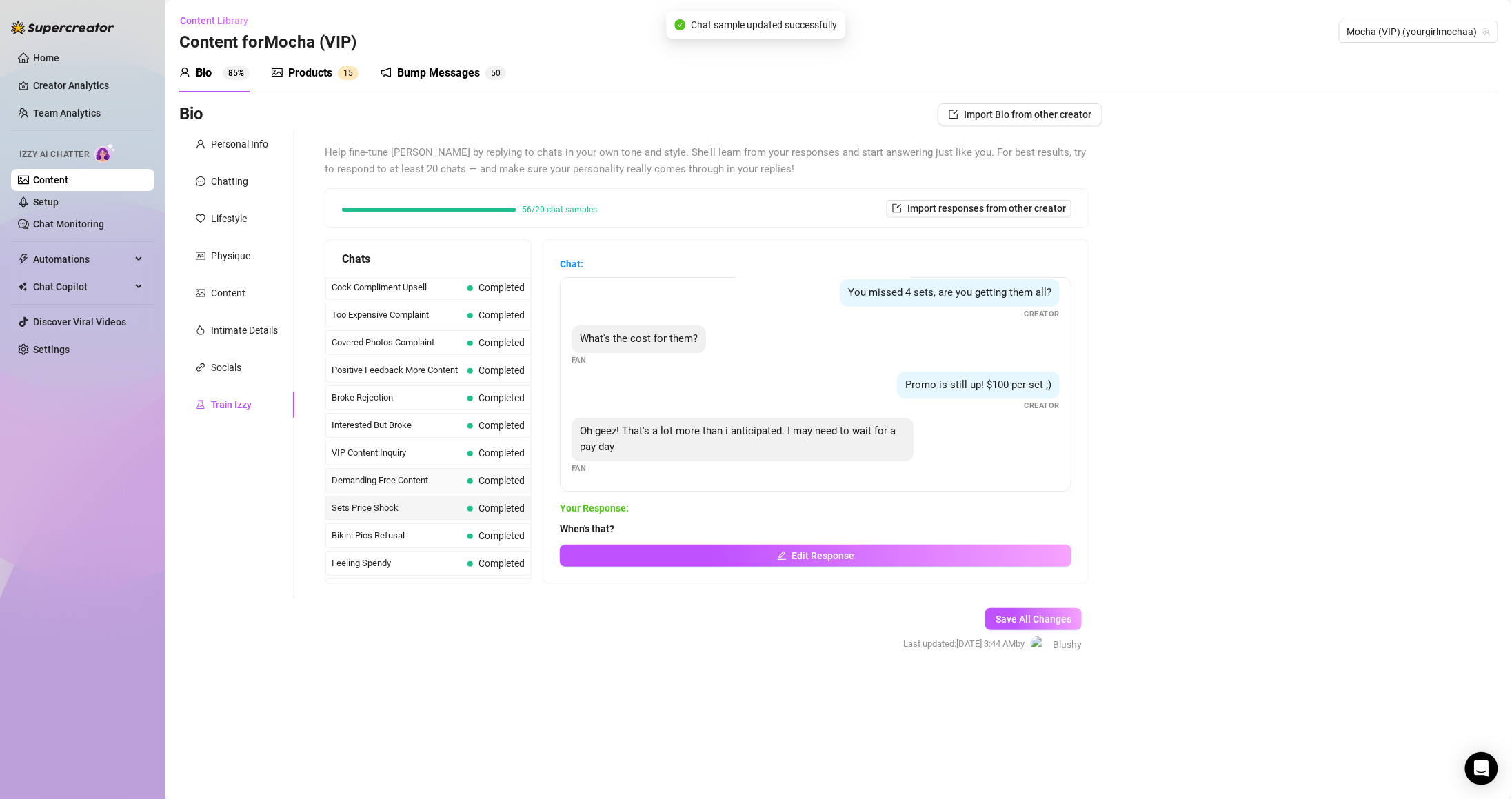
click at [509, 486] on span "Completed" at bounding box center [501, 480] width 46 height 11
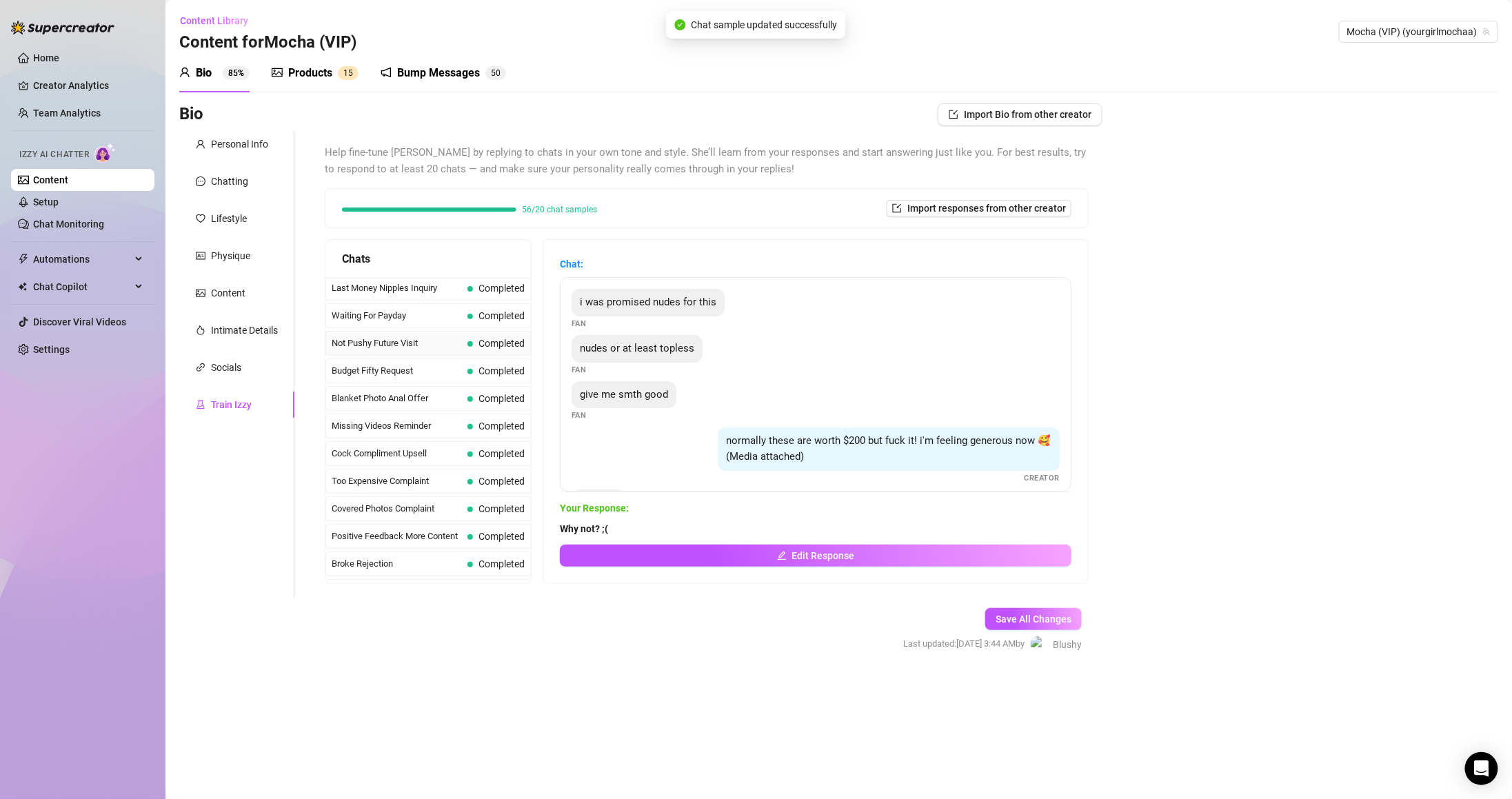
scroll to position [0, 0]
click at [1010, 618] on span "Save All Changes" at bounding box center [1033, 620] width 76 height 11
click at [1056, 608] on button "Save All Changes" at bounding box center [1033, 619] width 97 height 22
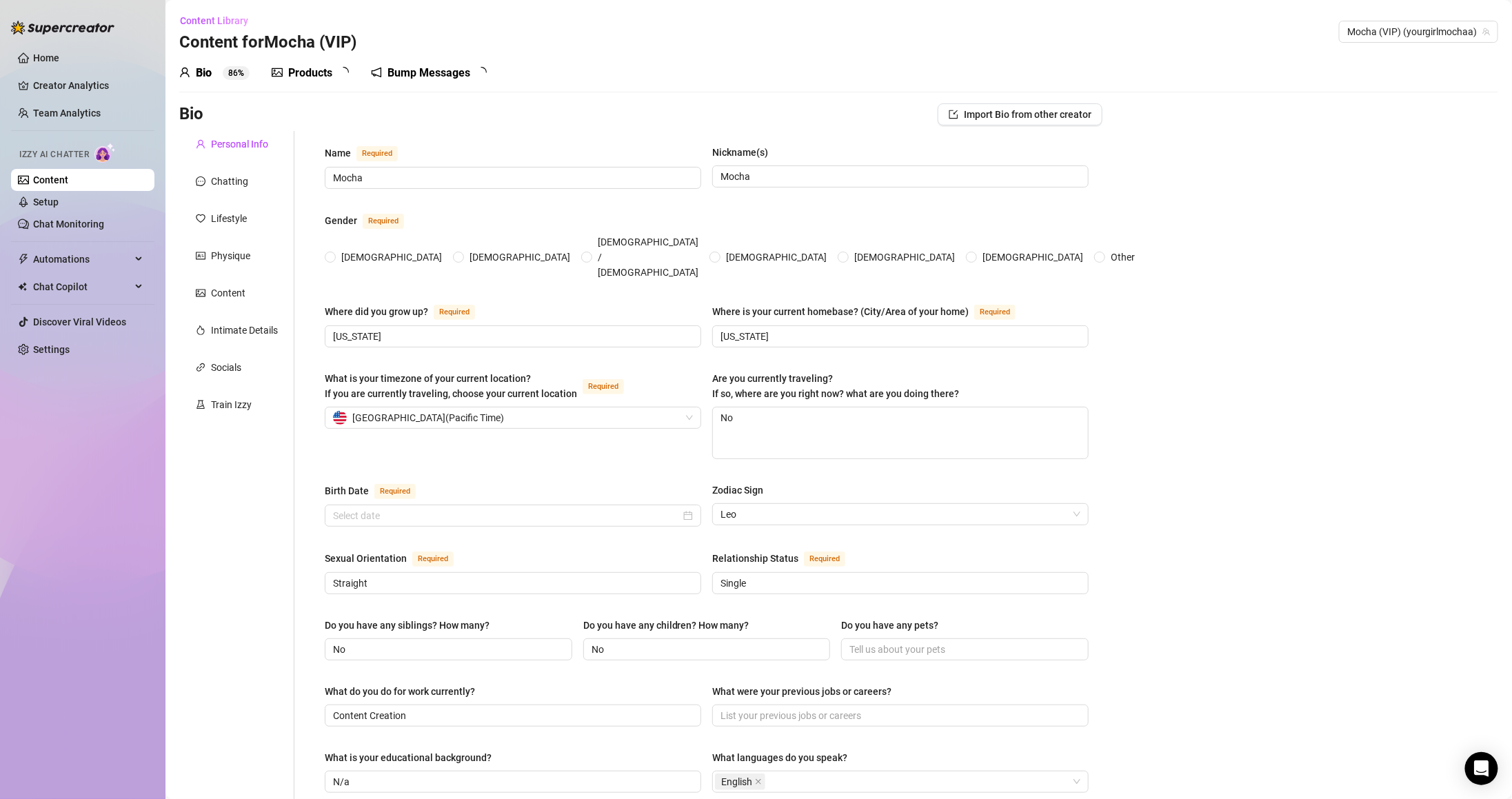
radio input "true"
type input "[DATE]"
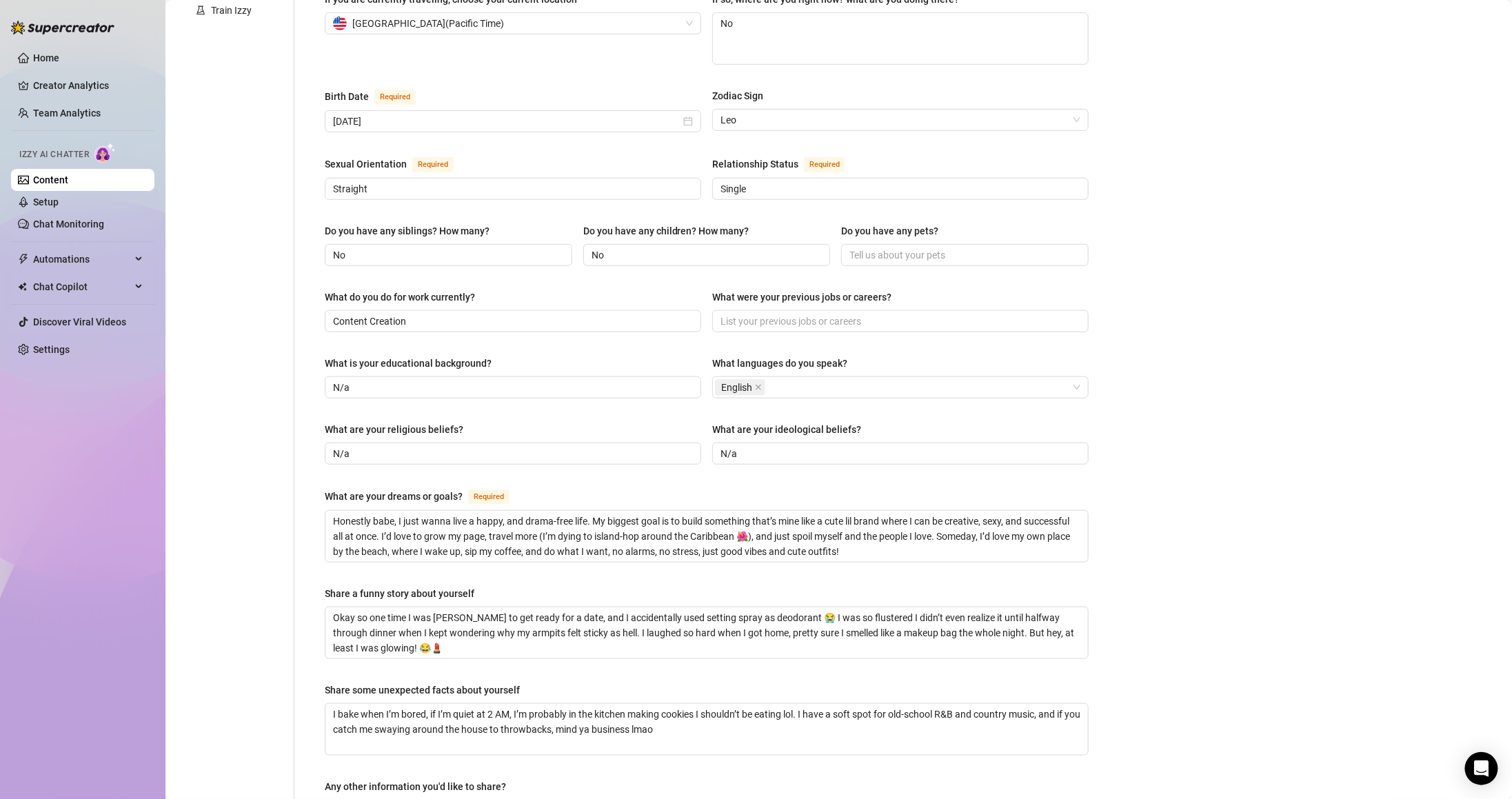
scroll to position [296, 0]
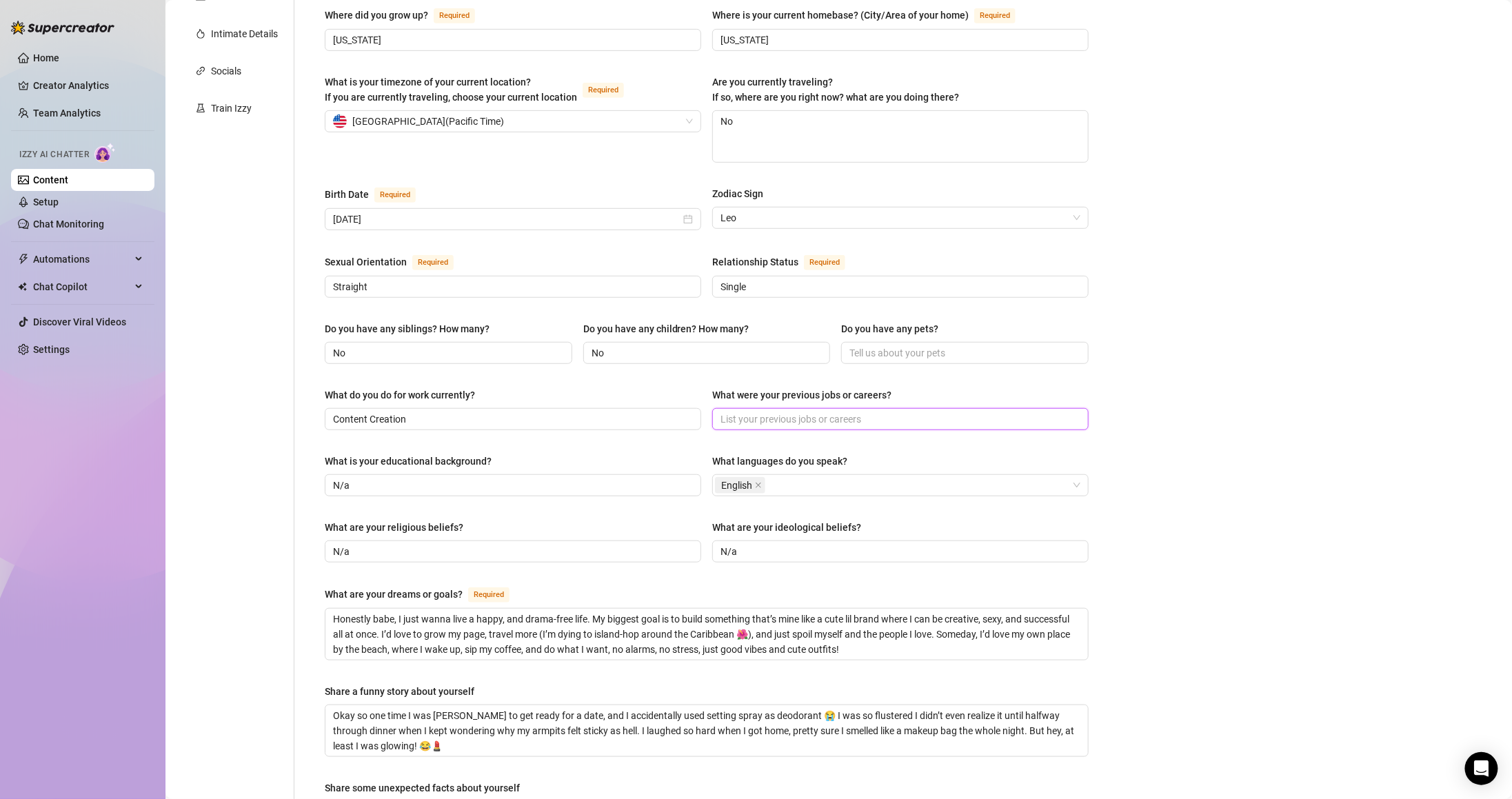
click at [808, 411] on input "What were your previous jobs or careers?" at bounding box center [899, 418] width 357 height 15
type input "N/A"
paste input "N/A"
type input "N/A"
click at [1143, 513] on div "Bio Import Bio from other creator Personal Info Chatting Lifestyle Physique Con…" at bounding box center [838, 431] width 1319 height 1249
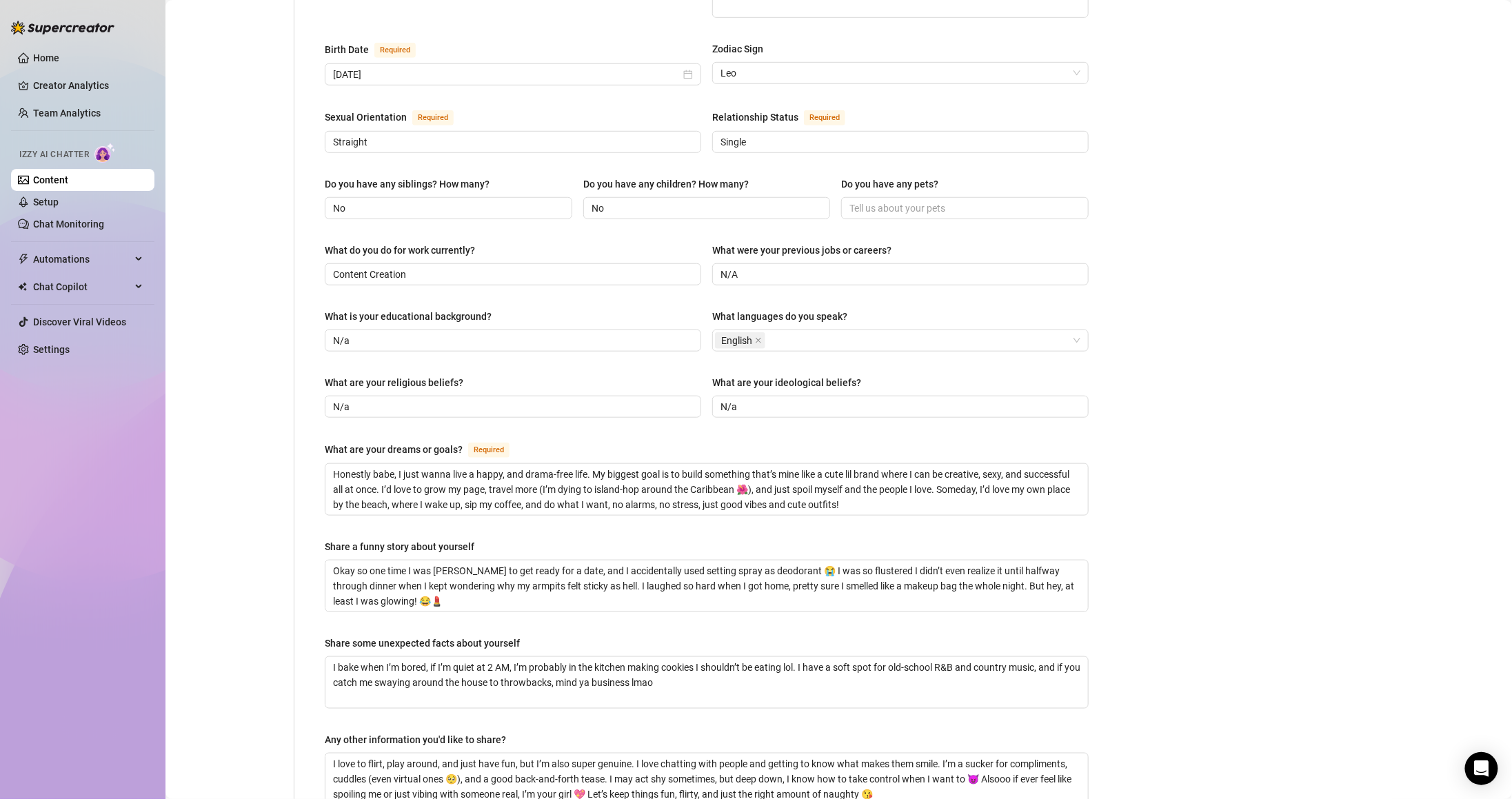
scroll to position [572, 0]
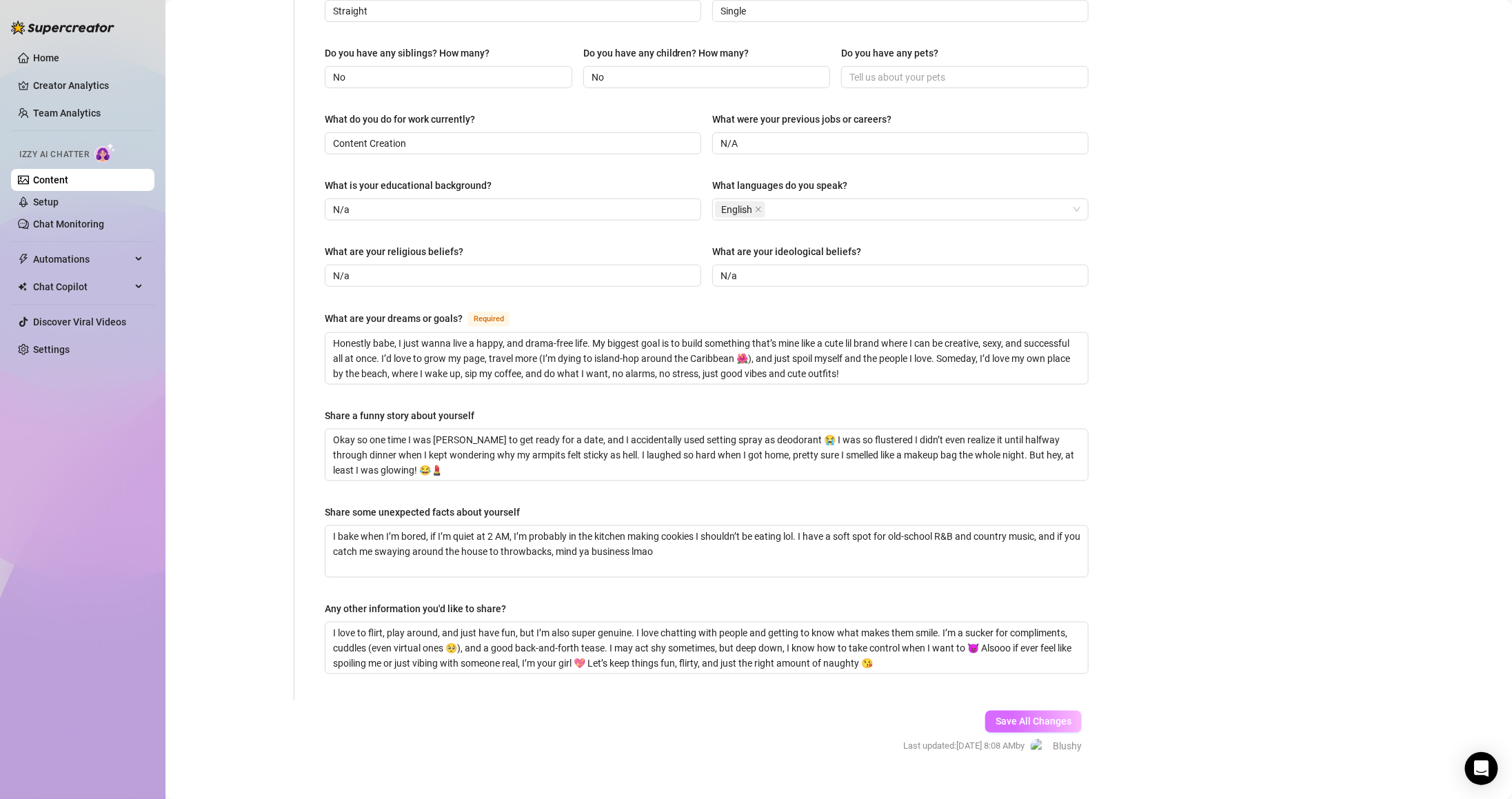
click at [1039, 716] on span "Save All Changes" at bounding box center [1033, 722] width 76 height 11
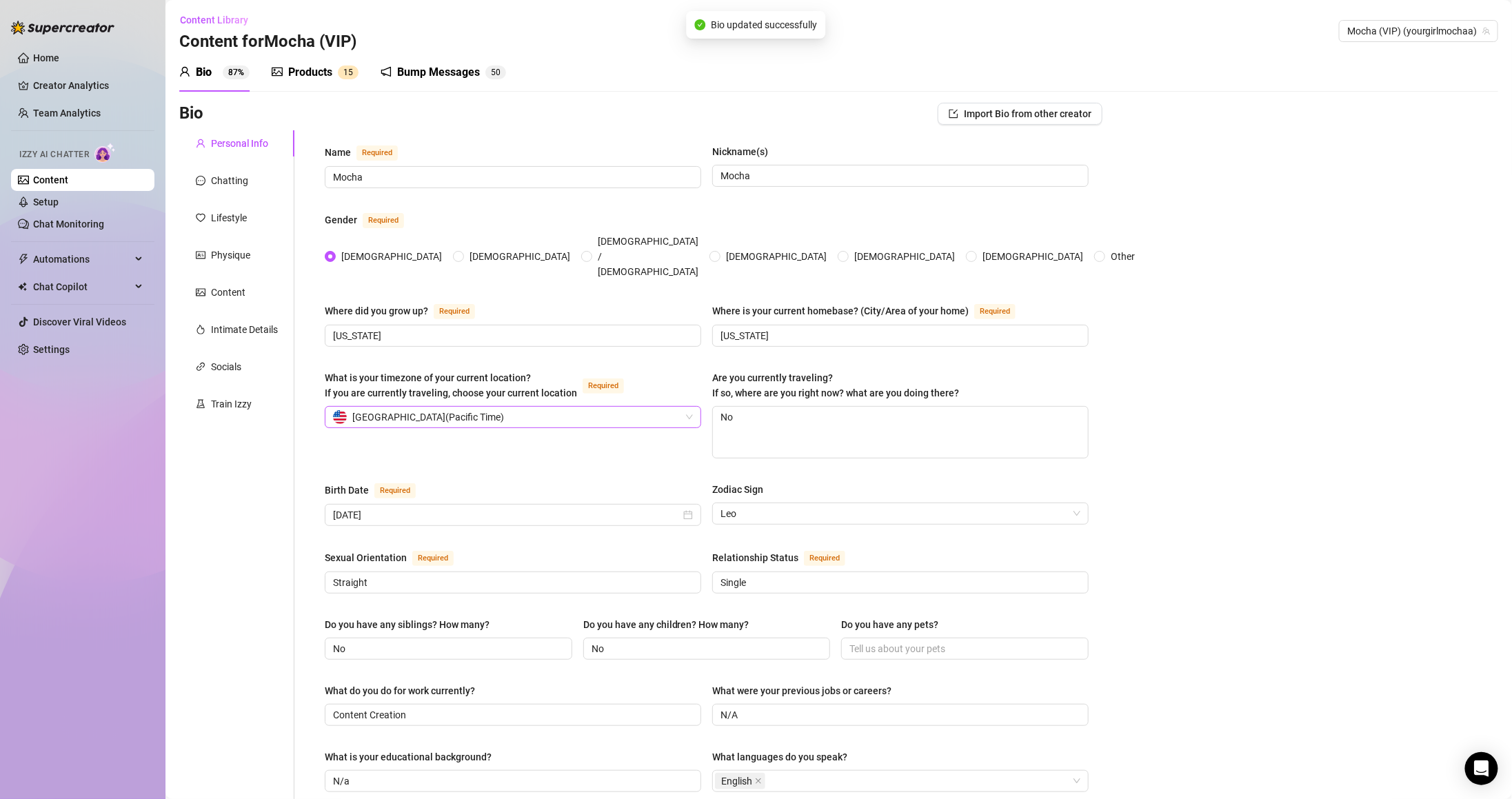
scroll to position [0, 0]
click at [248, 183] on div "Chatting" at bounding box center [237, 181] width 115 height 27
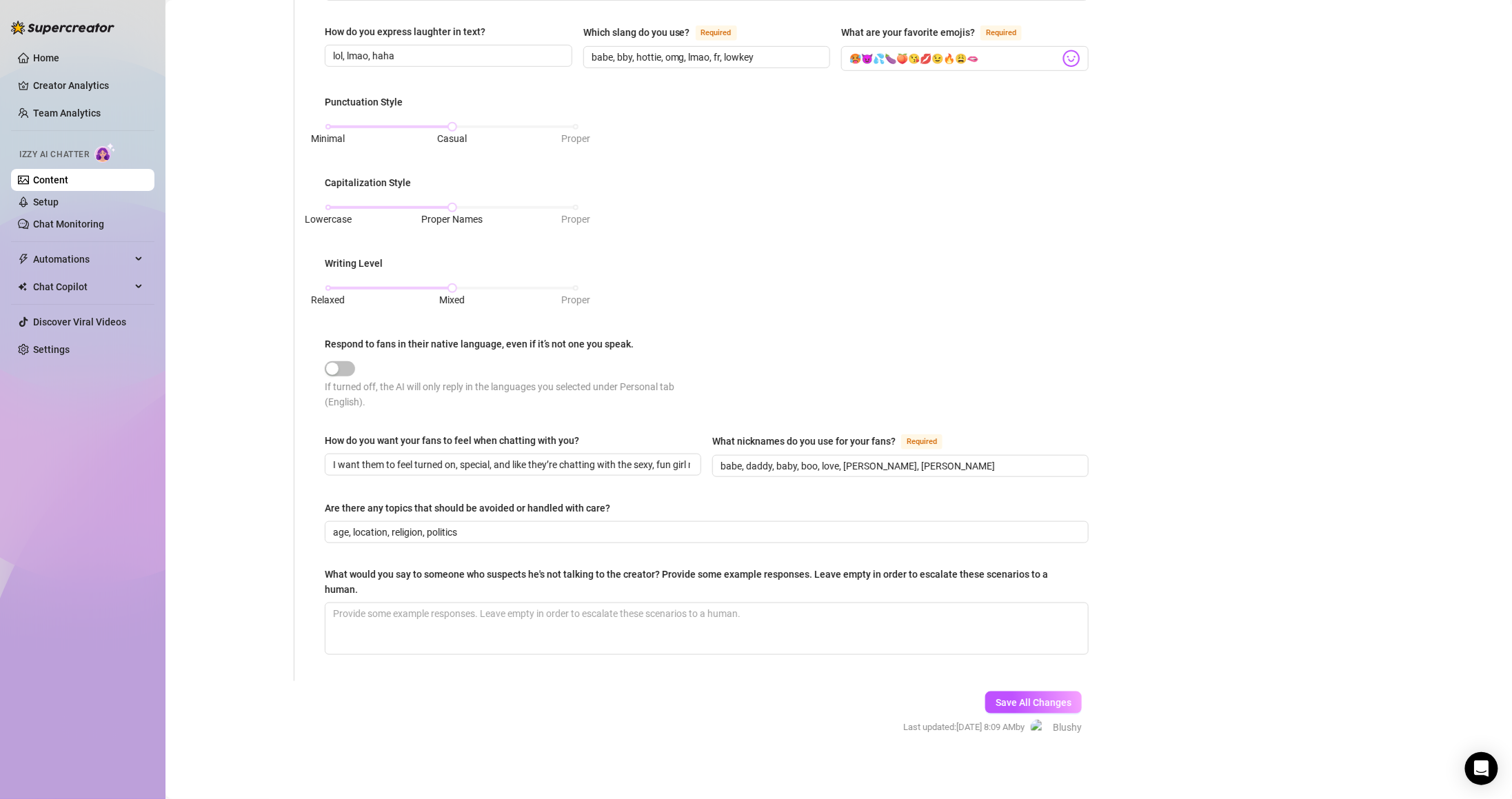
scroll to position [468, 0]
click at [808, 633] on textarea "What would you say to someone who suspects he's not talking to the creator? Pro…" at bounding box center [707, 625] width 763 height 51
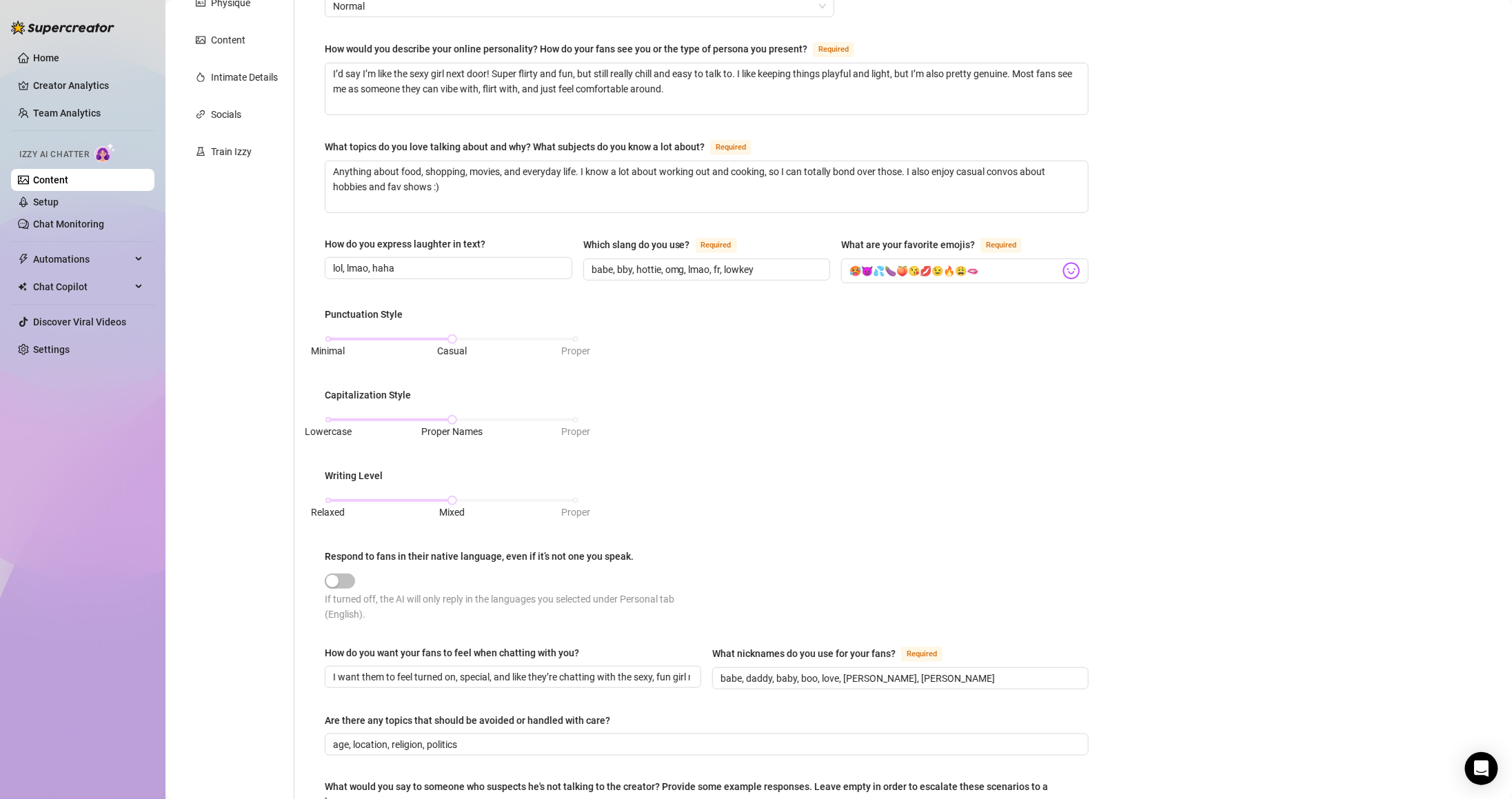
scroll to position [55, 0]
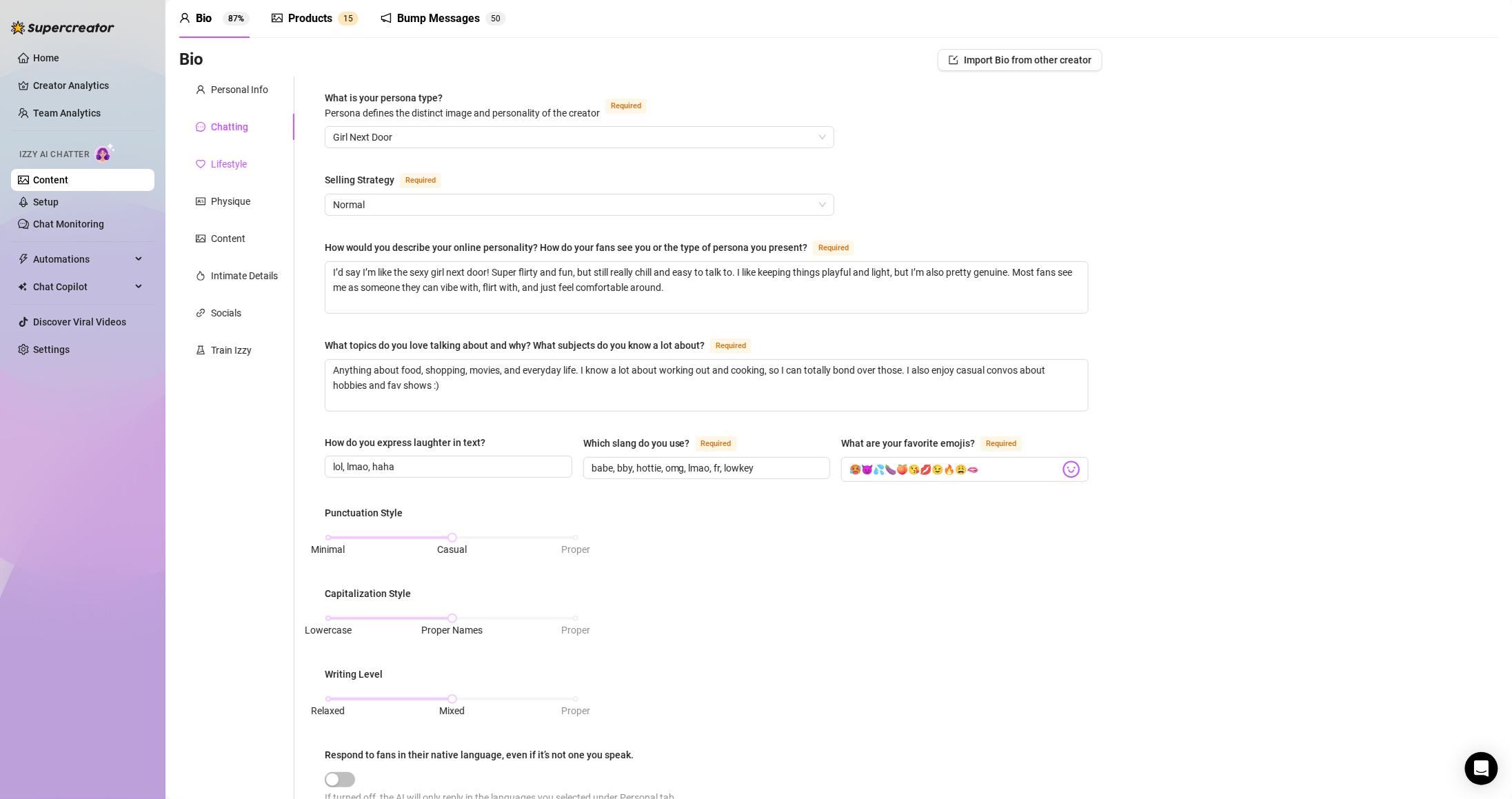
click at [237, 157] on div "Lifestyle" at bounding box center [229, 163] width 36 height 15
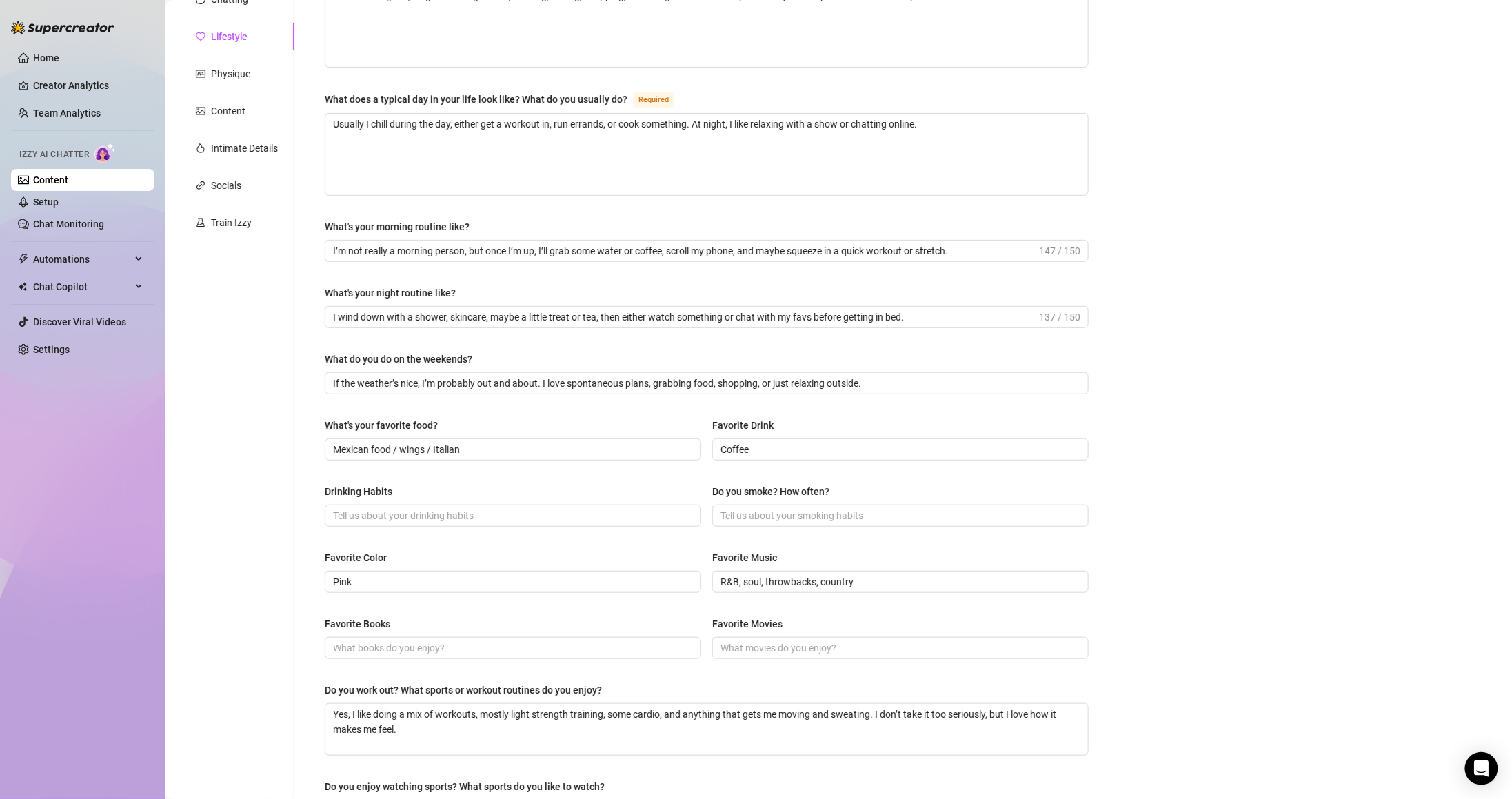
scroll to position [192, 0]
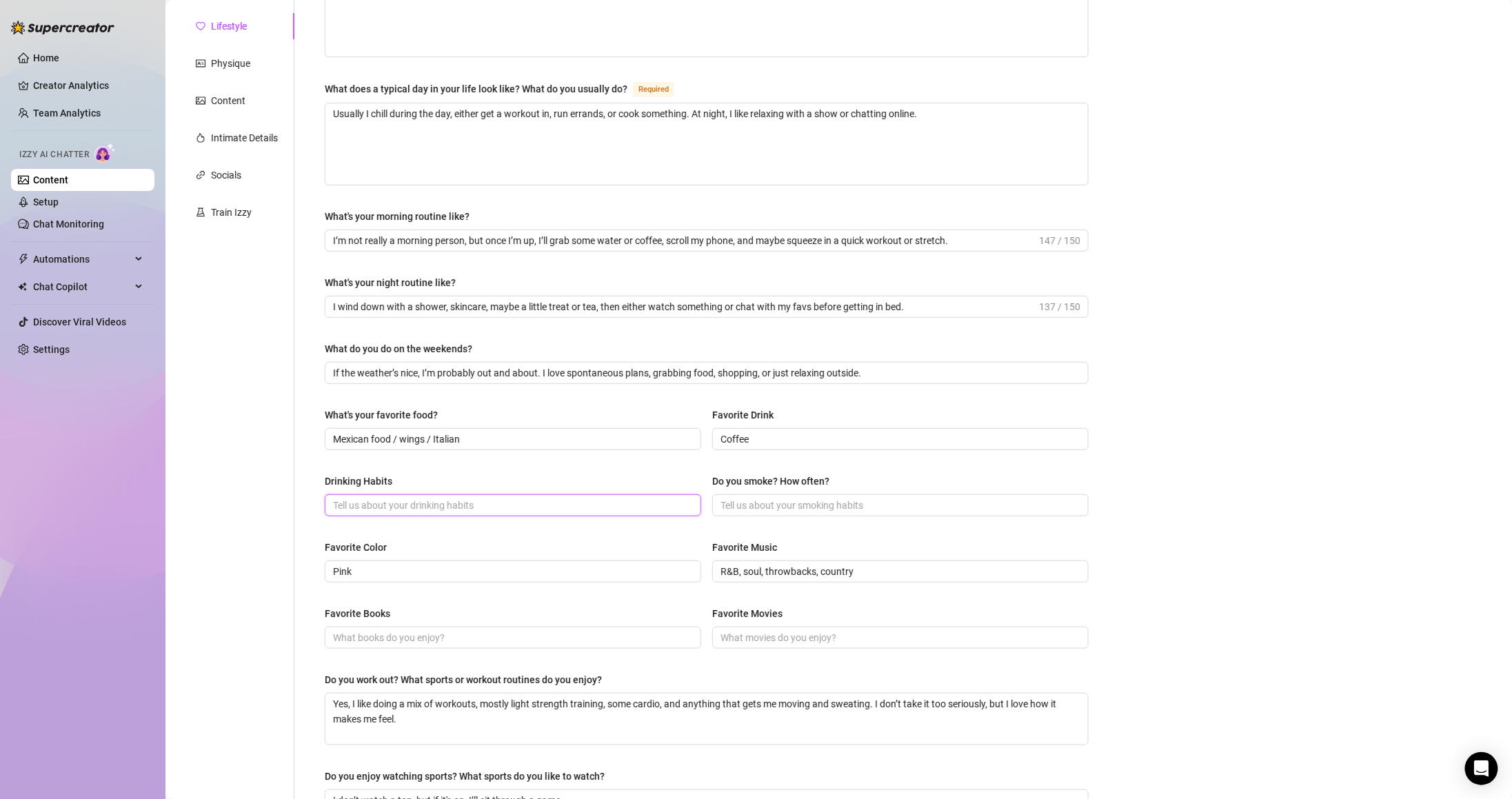
click at [601, 506] on input "Drinking Habits" at bounding box center [512, 505] width 357 height 15
type input "I don't drink often but if I do it's cocktails, mixed drinks and shots"
click at [788, 511] on input "Do you smoke? How often?" at bounding box center [899, 505] width 357 height 15
type input "I don't smoke"
drag, startPoint x: 549, startPoint y: 629, endPoint x: 555, endPoint y: 639, distance: 11.7
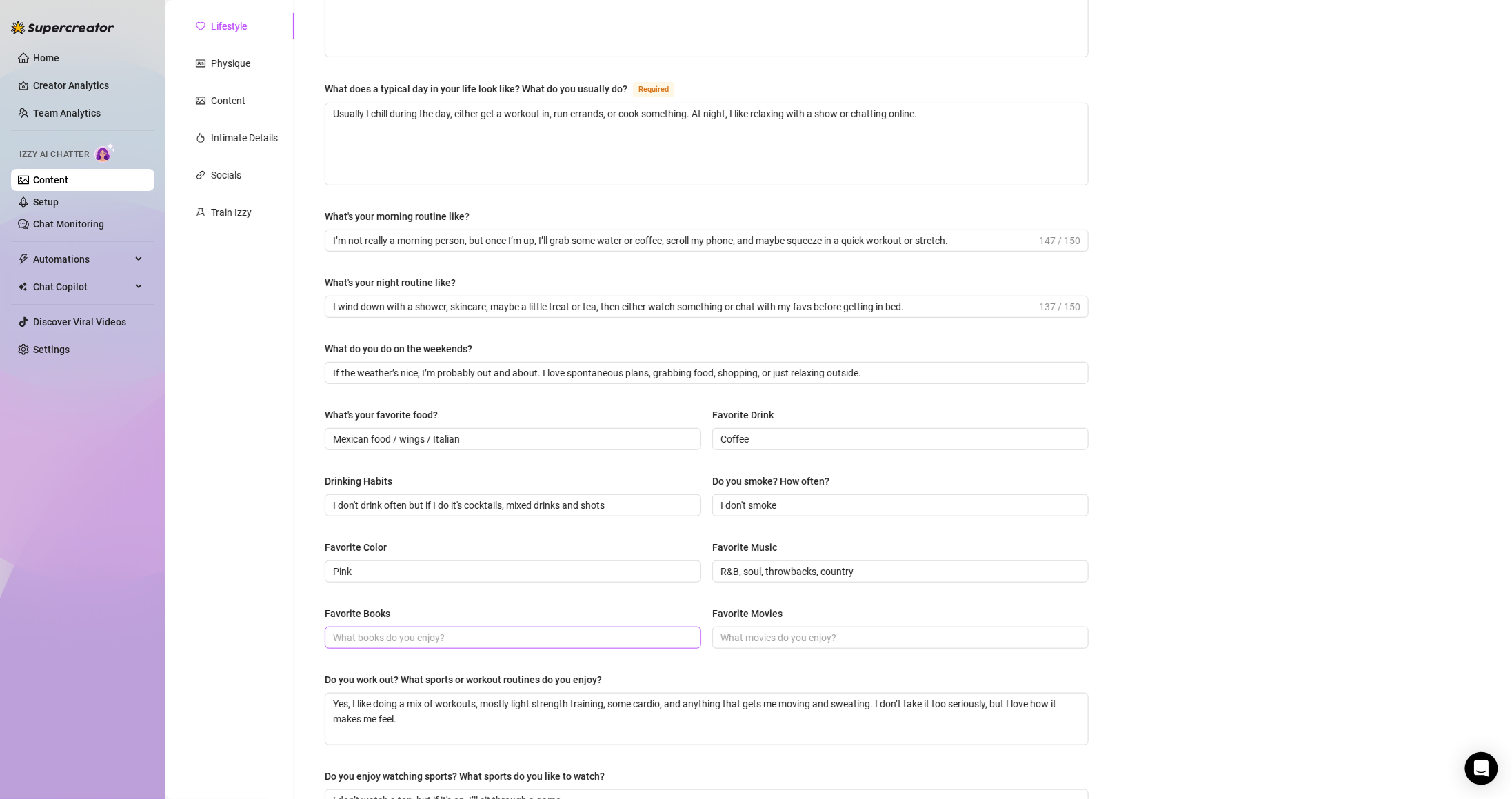
click at [550, 629] on span at bounding box center [513, 637] width 377 height 22
click at [559, 643] on input "Favorite Books" at bounding box center [512, 637] width 357 height 15
type input "I don't have a favorite book"
click at [947, 638] on input "Favorite Movies" at bounding box center [899, 637] width 357 height 15
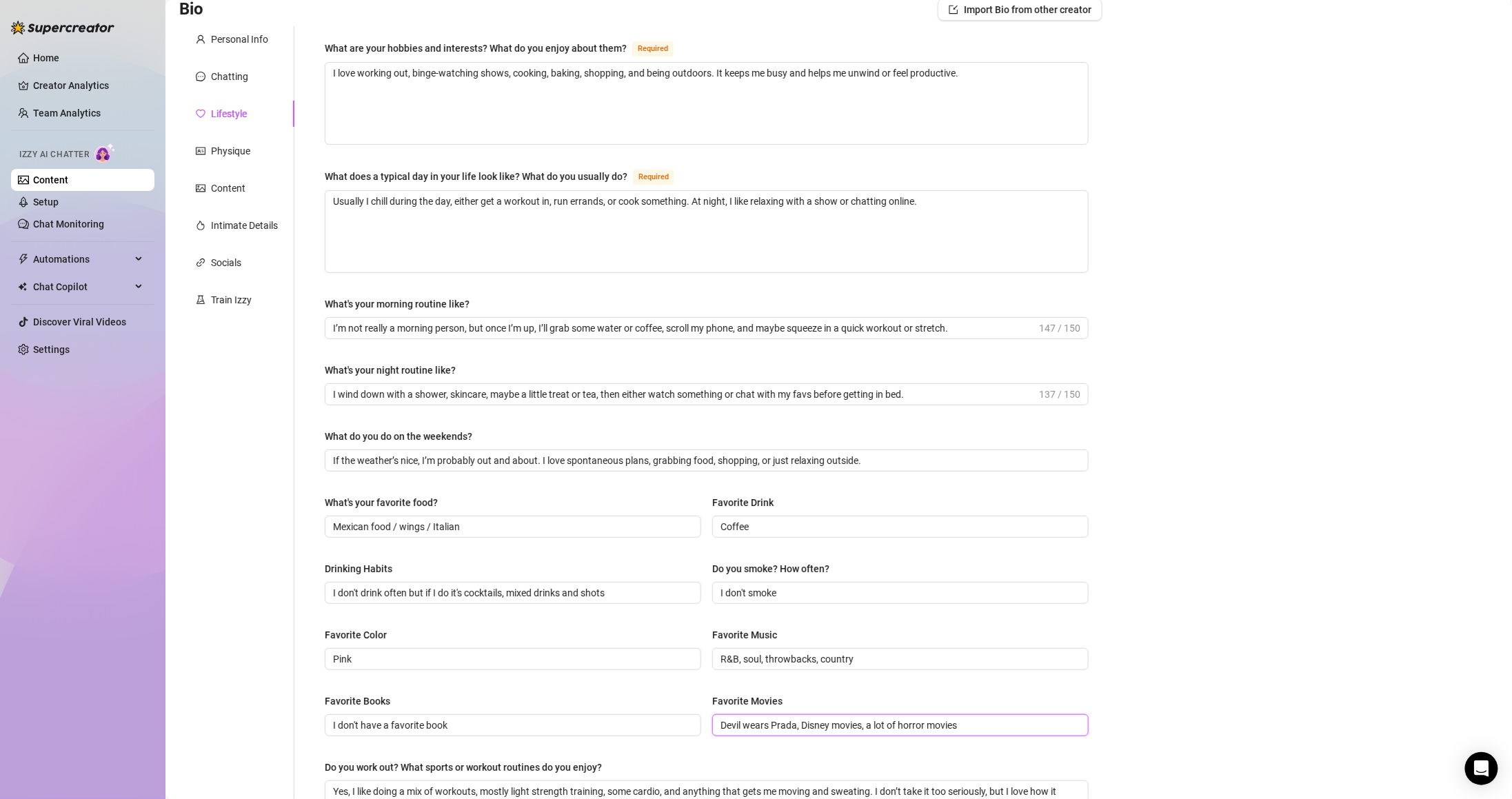
scroll to position [383, 0]
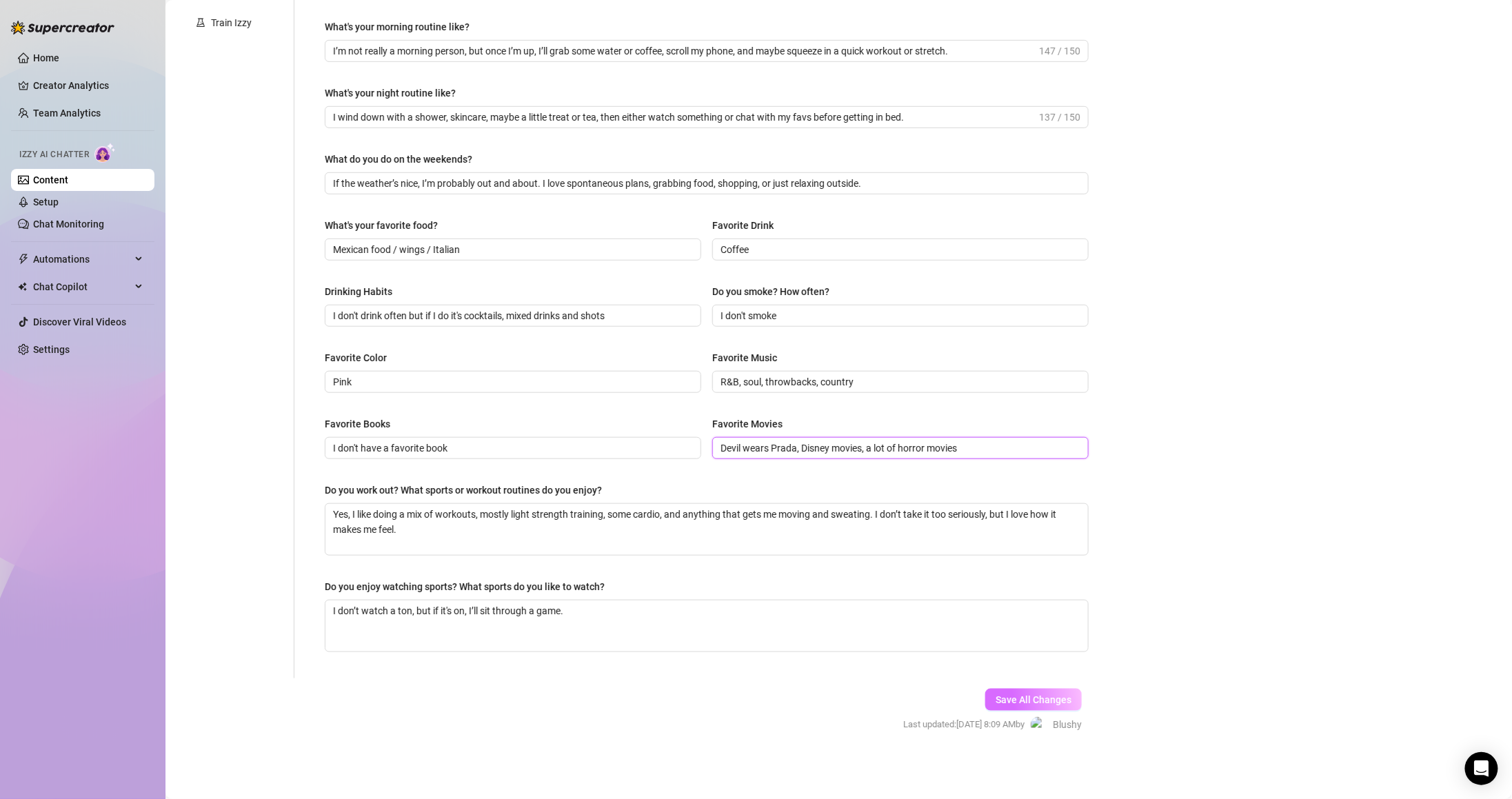
type input "Devil wears Prada, Disney movies, a lot of horror movies"
click at [1047, 705] on span "Save All Changes" at bounding box center [1033, 700] width 76 height 11
click at [1023, 690] on button "Save All Changes" at bounding box center [1033, 699] width 97 height 22
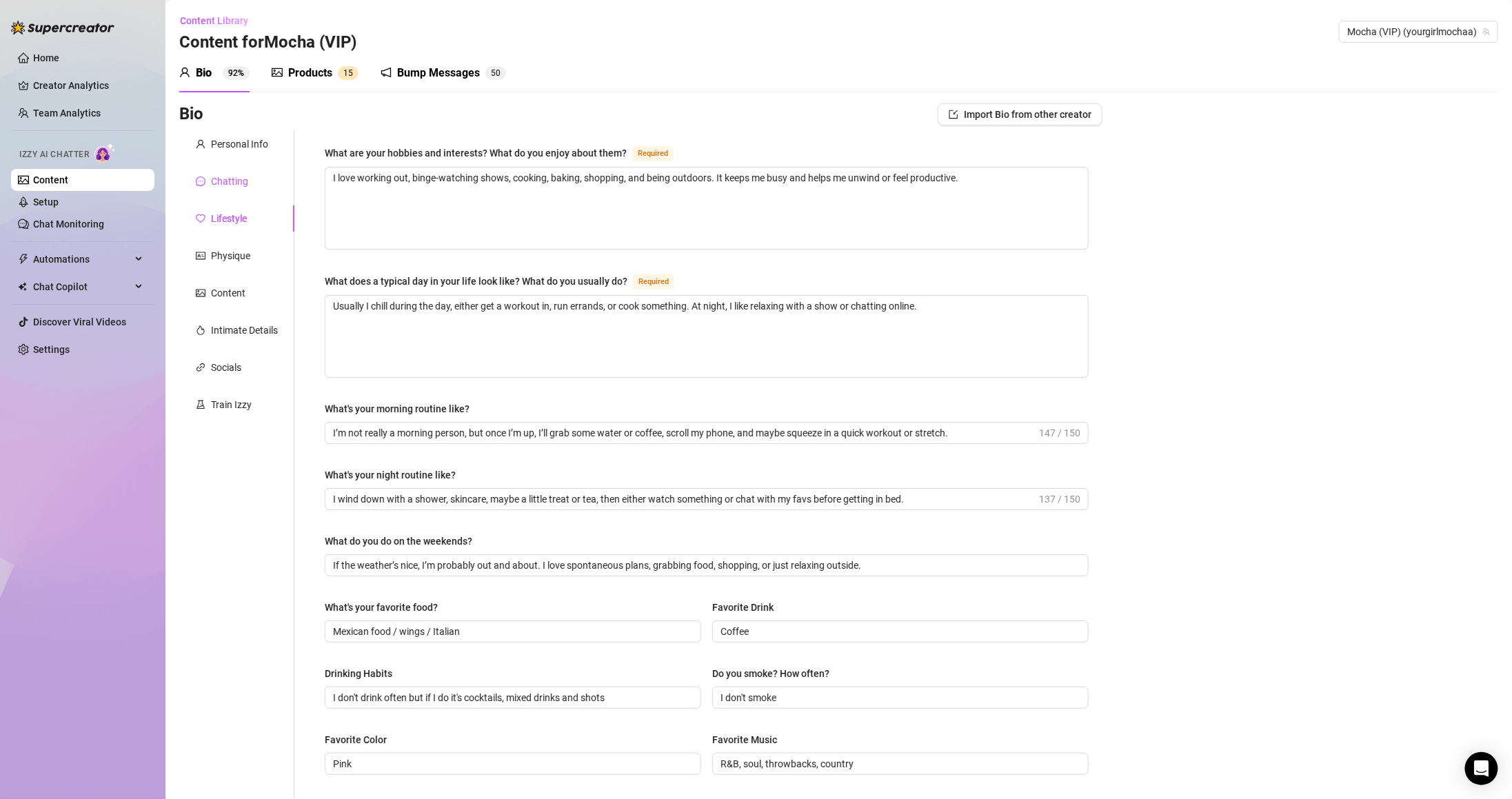
click at [222, 183] on div "Chatting" at bounding box center [229, 181] width 37 height 15
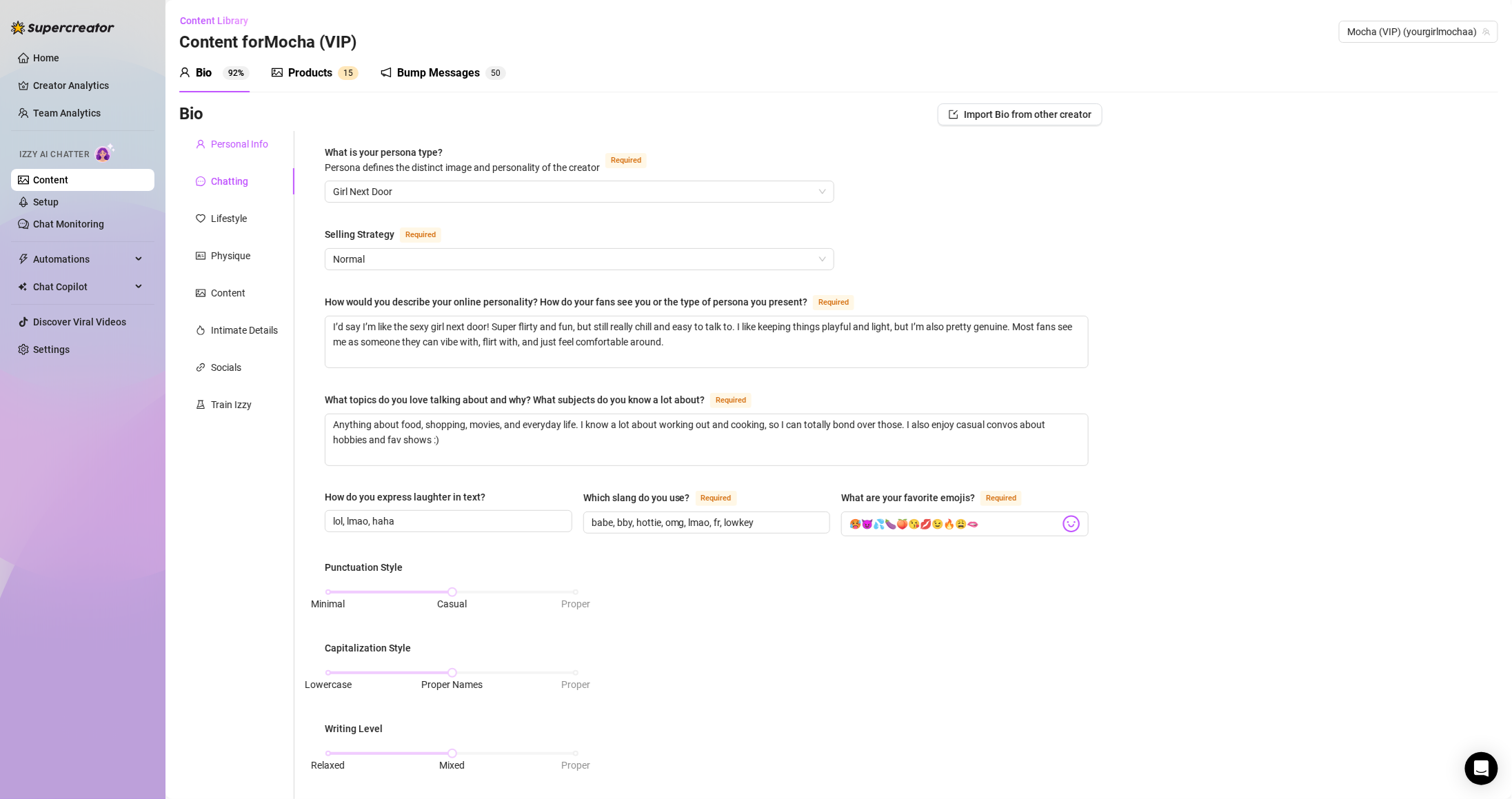
click at [233, 142] on div "Personal Info" at bounding box center [239, 144] width 57 height 15
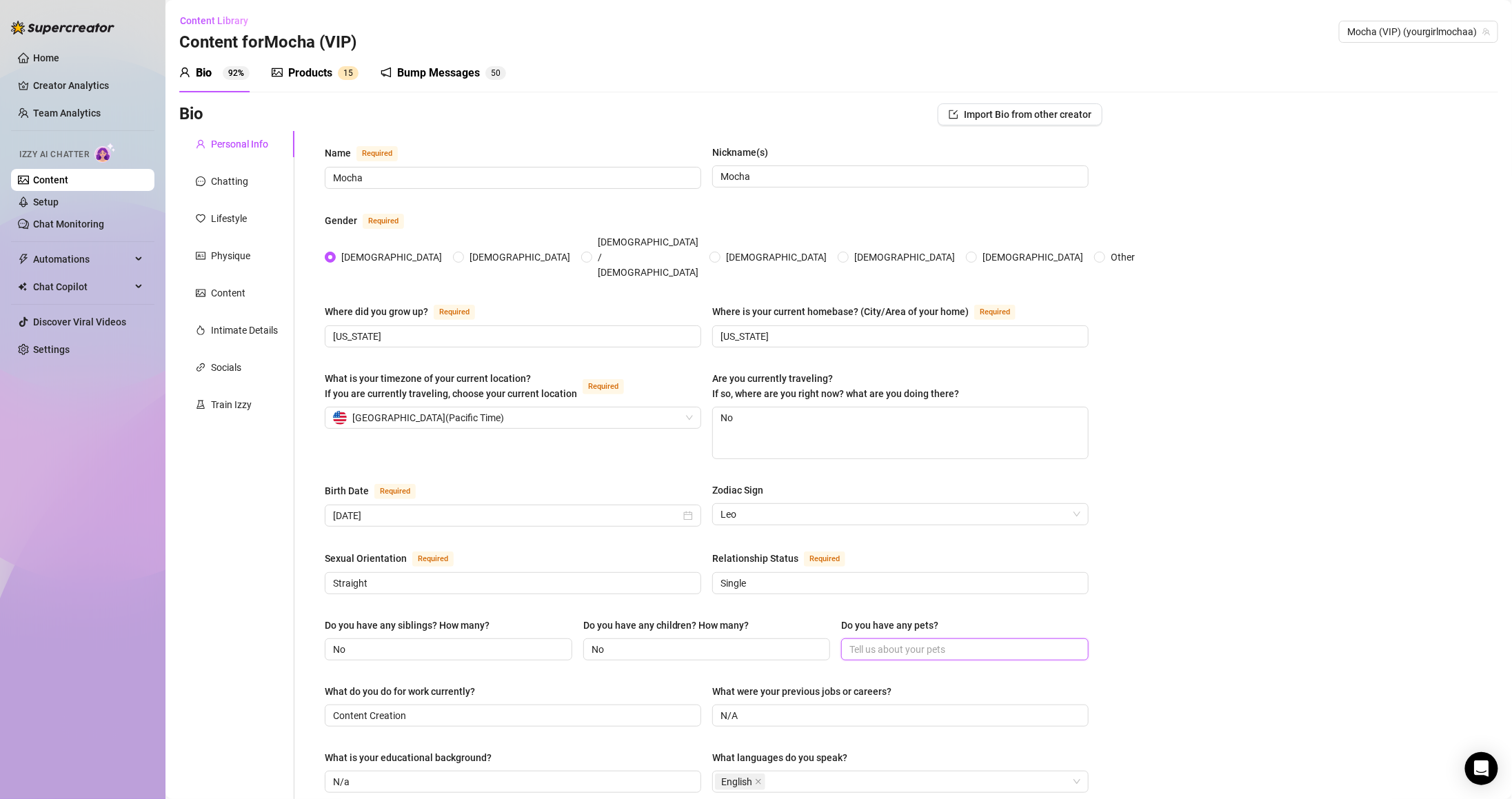
click at [860, 642] on input "Do you have any pets?" at bounding box center [964, 649] width 229 height 15
click at [932, 642] on input "Do you have any pets?" at bounding box center [964, 649] width 229 height 15
click at [1007, 642] on input "Yes, I have a dog named" at bounding box center [964, 649] width 229 height 15
click at [1032, 642] on input "Yes, I have a dog named Bubba and" at bounding box center [964, 649] width 229 height 15
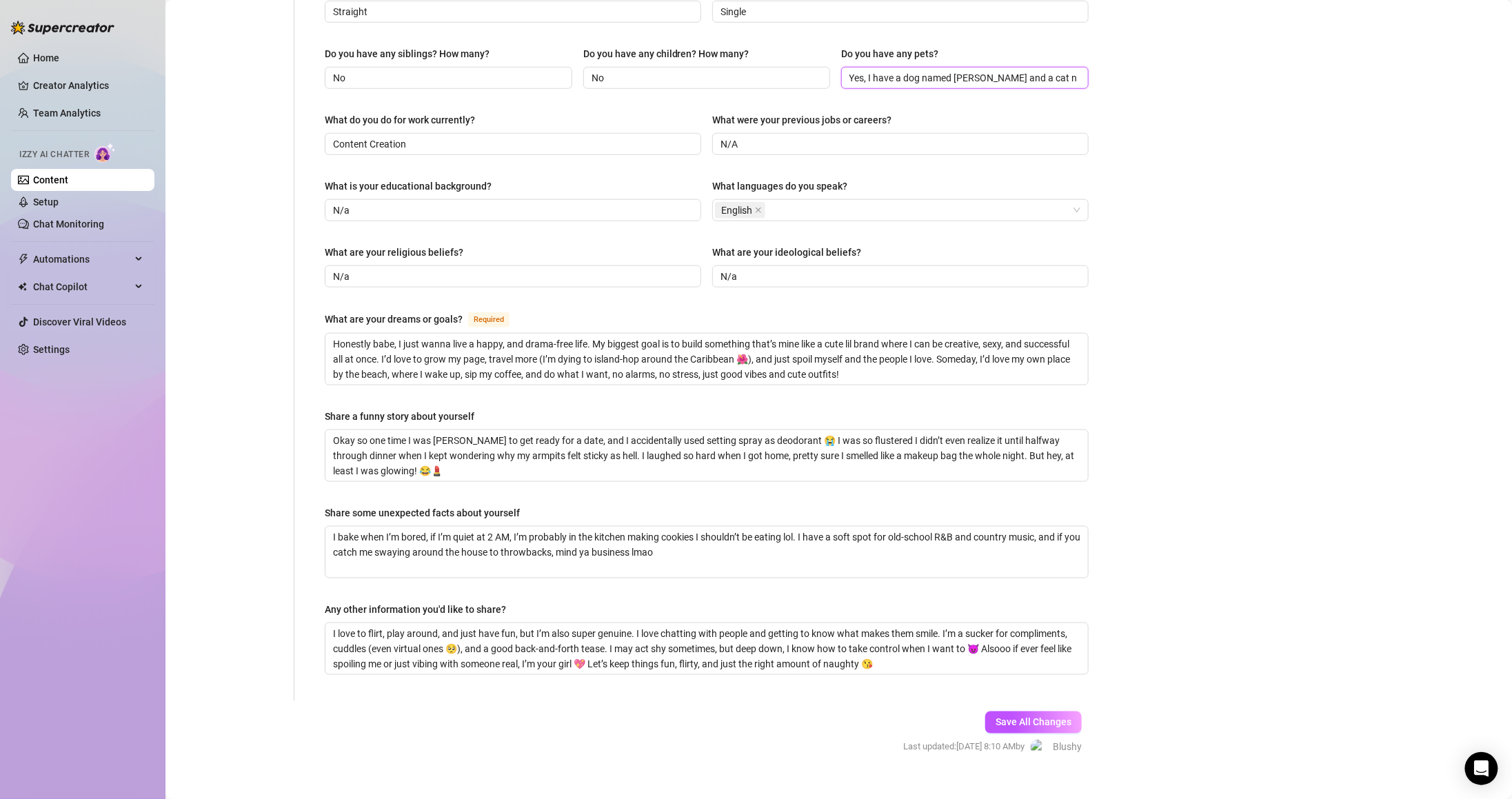
scroll to position [572, 0]
type input "Yes, I have a dog named [PERSON_NAME] and a cat named [PERSON_NAME]"
click at [1026, 716] on span "Save All Changes" at bounding box center [1033, 722] width 76 height 11
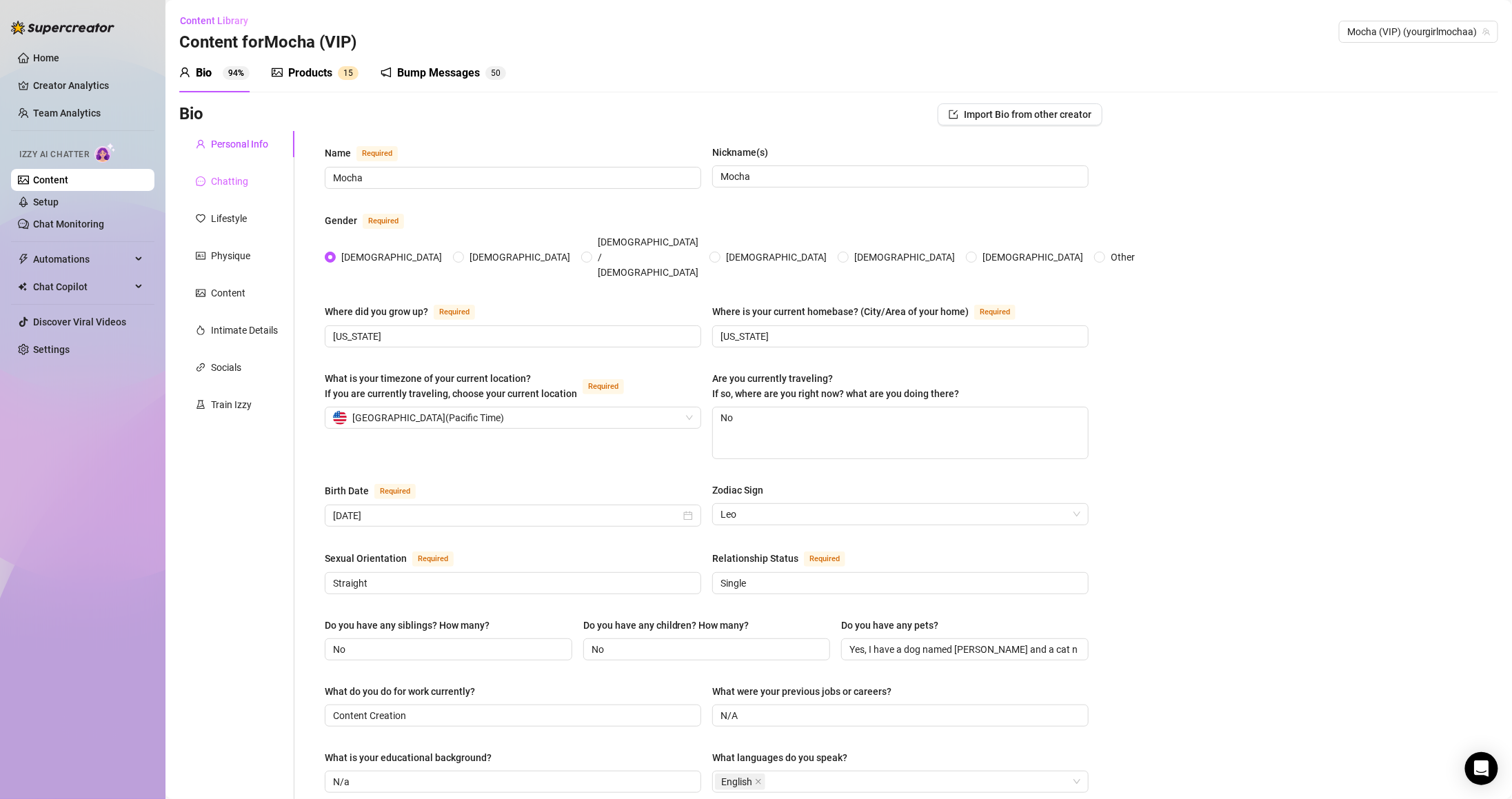
click at [250, 175] on div "Chatting" at bounding box center [237, 181] width 115 height 27
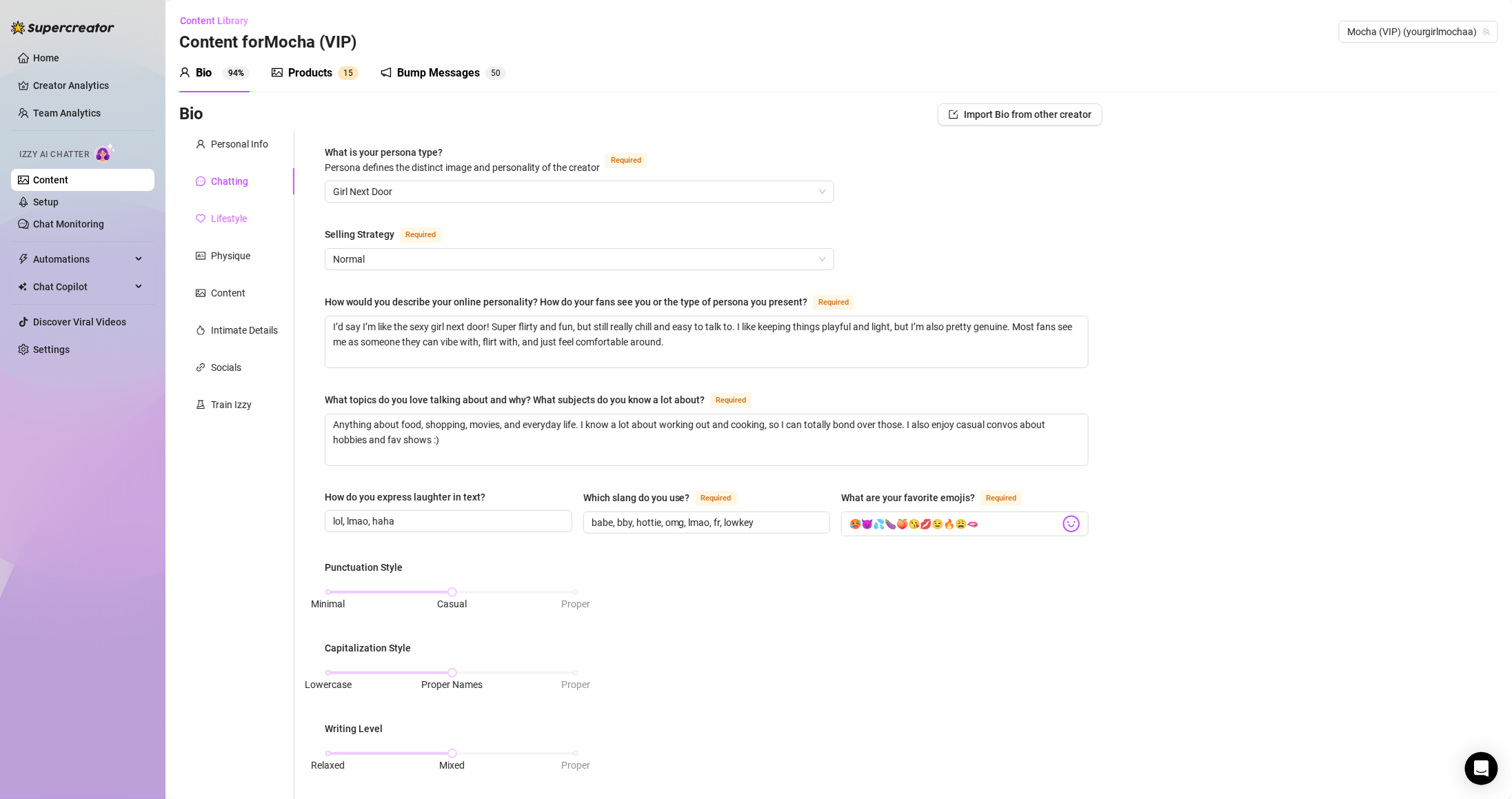
click at [271, 216] on div "Lifestyle" at bounding box center [237, 218] width 115 height 27
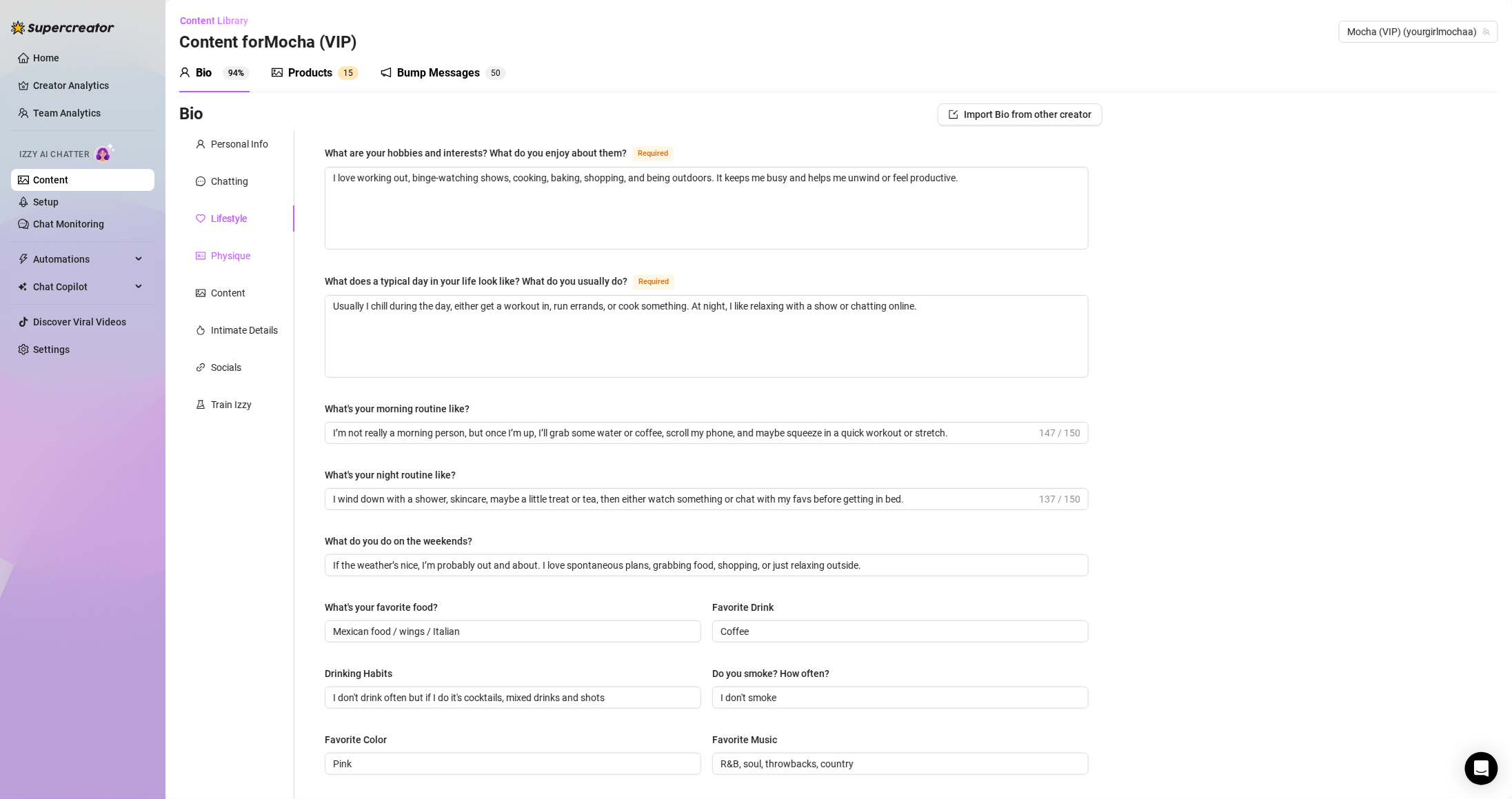
click at [242, 253] on div "Physique" at bounding box center [230, 255] width 39 height 15
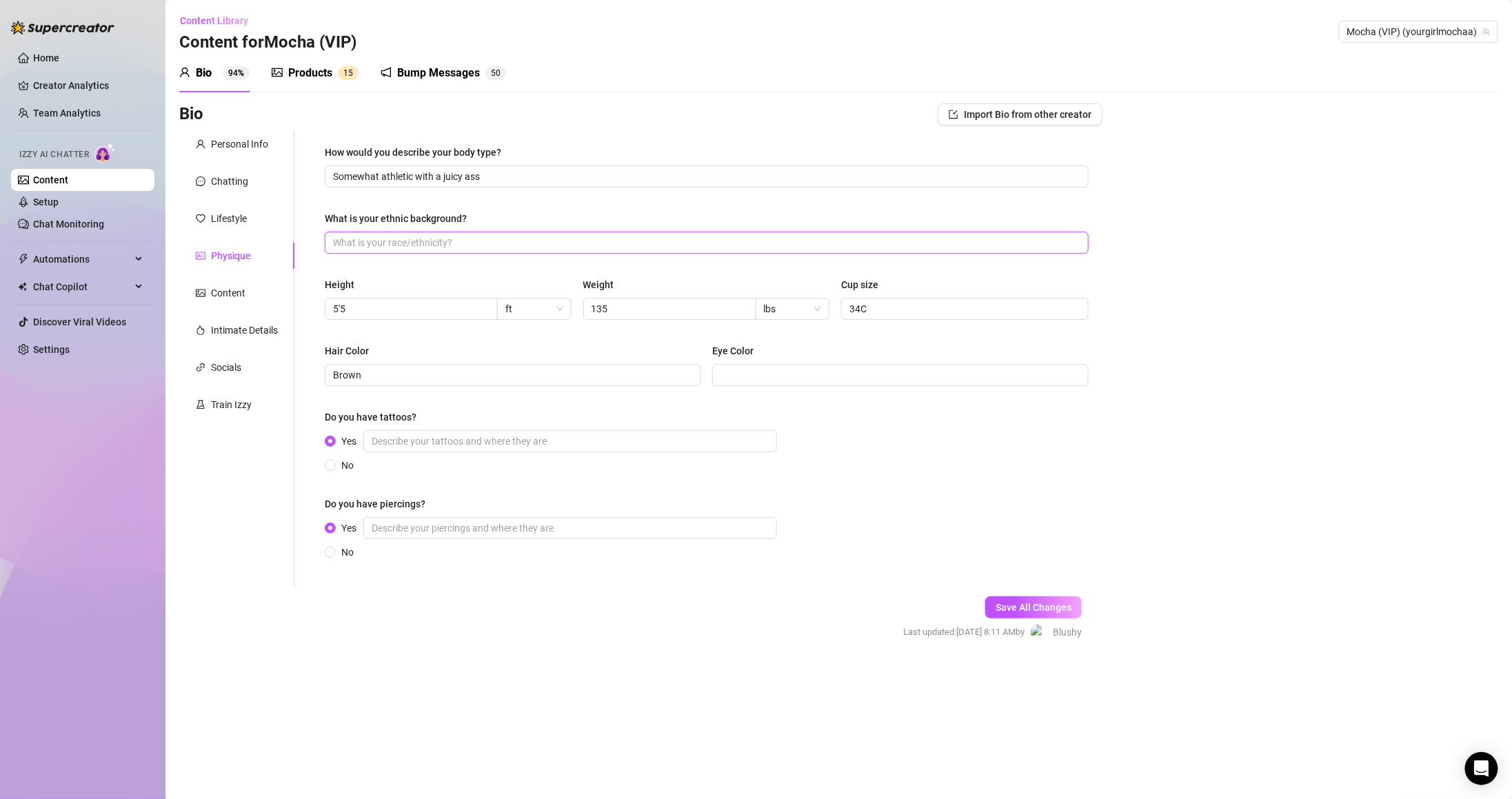
click at [494, 249] on input "What is your ethnic background?" at bounding box center [705, 242] width 744 height 15
click at [311, 72] on div "Products" at bounding box center [310, 73] width 44 height 17
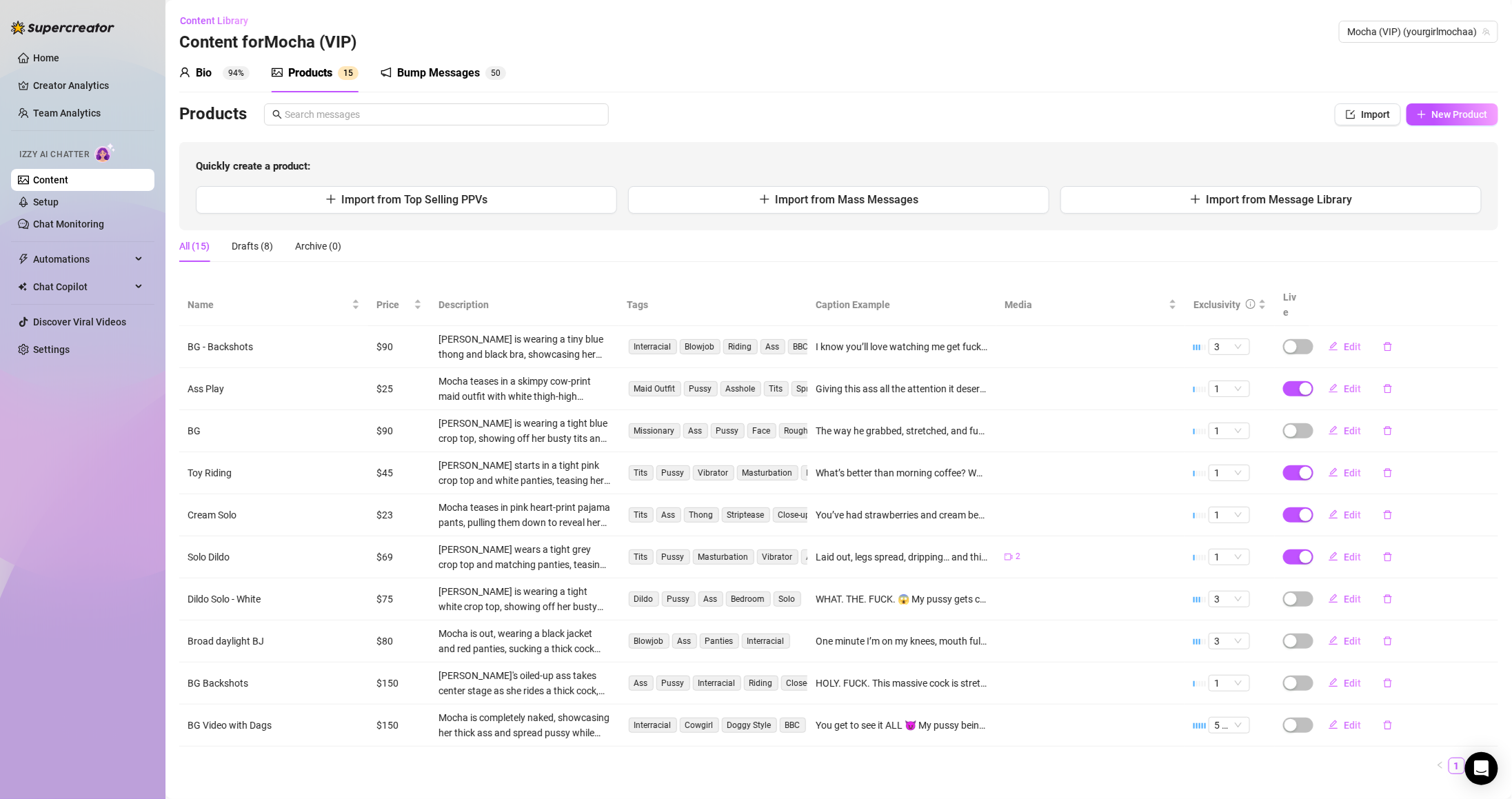
click at [244, 72] on sup "94%" at bounding box center [236, 72] width 27 height 14
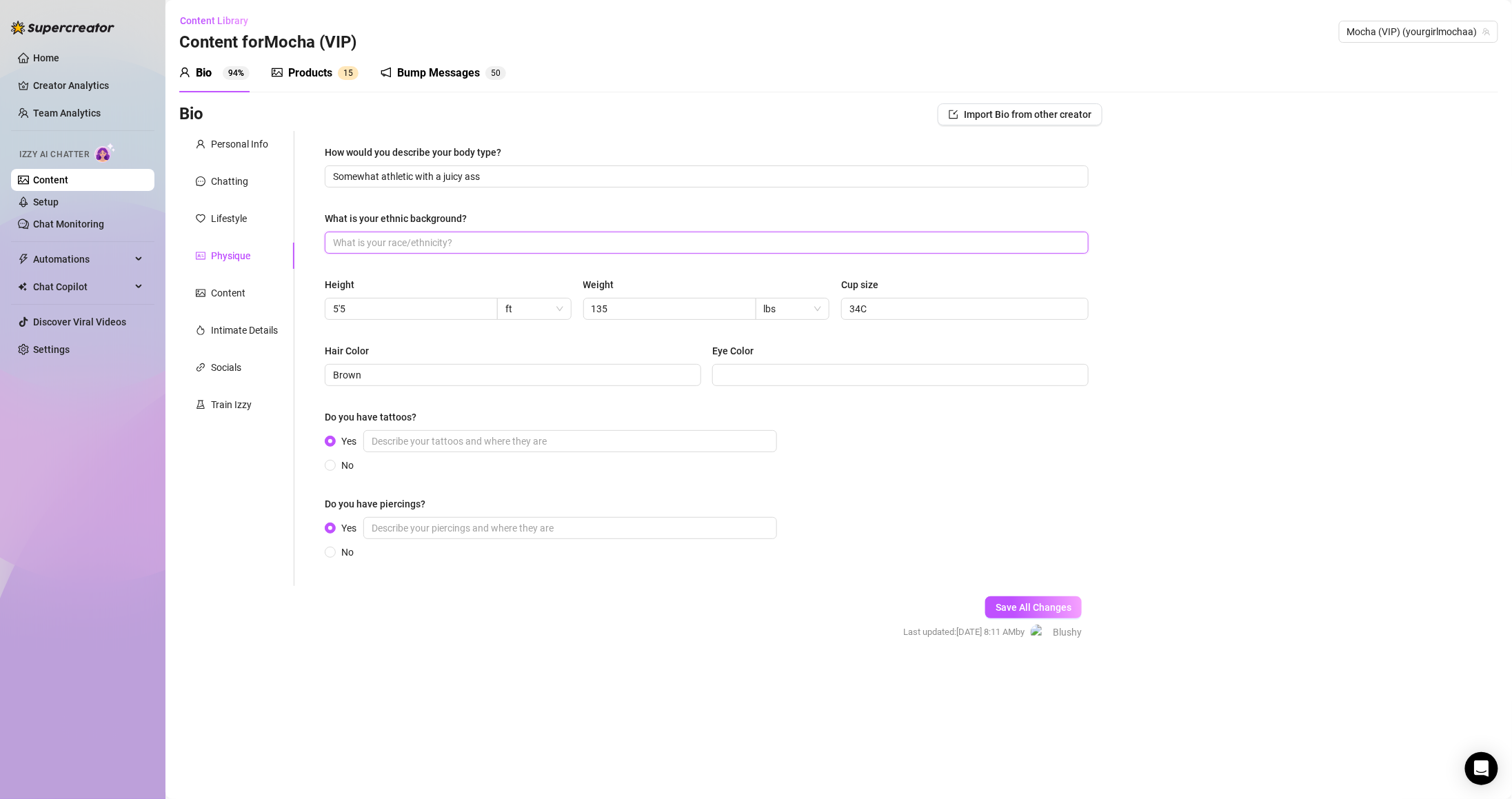
click at [459, 241] on input "What is your ethnic background?" at bounding box center [705, 242] width 744 height 15
type input "N"
type input "White"
click at [764, 354] on div "Eye Color" at bounding box center [900, 354] width 377 height 21
click at [768, 369] on input "Eye Color" at bounding box center [899, 375] width 357 height 15
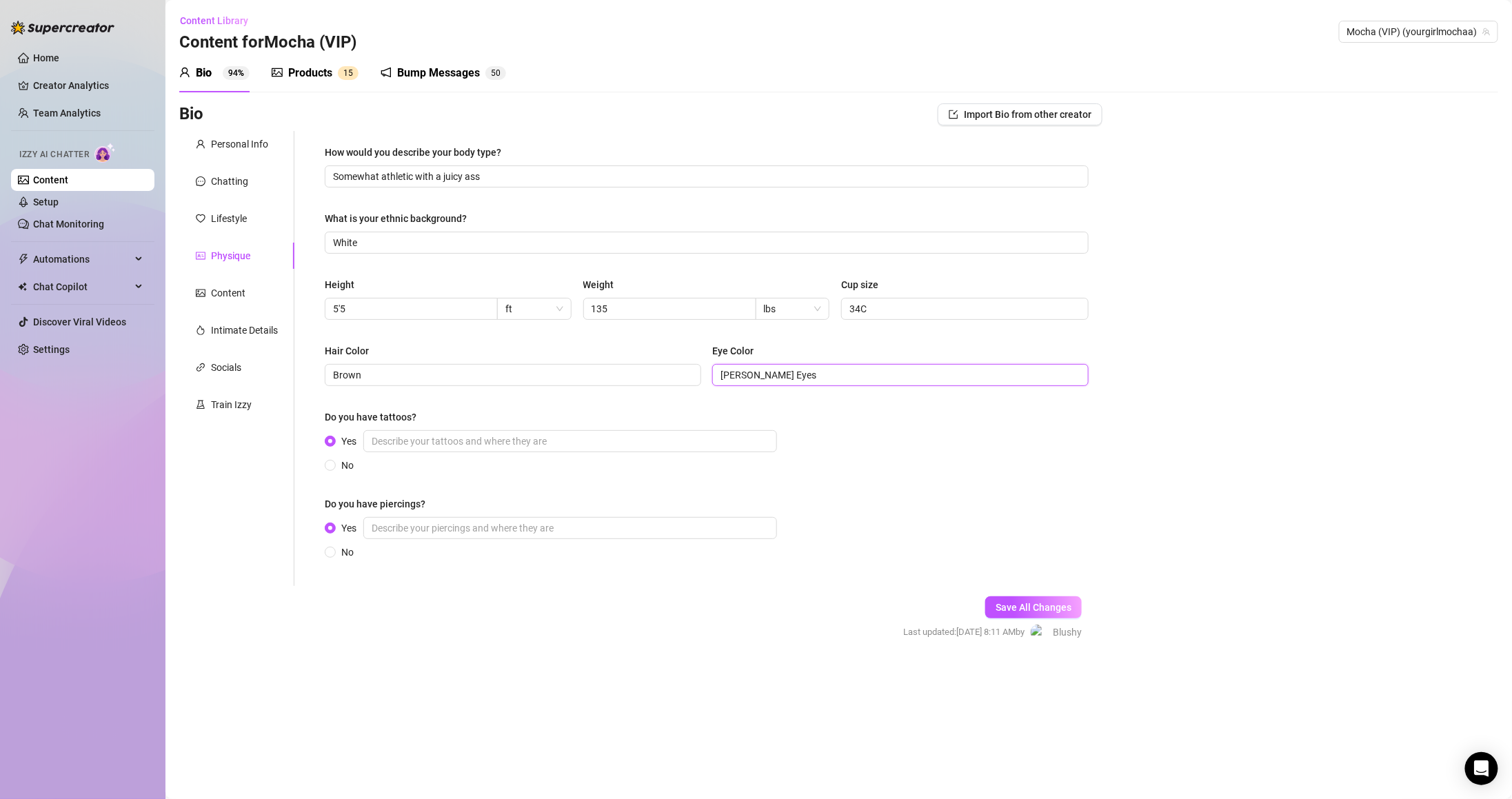
type input "[PERSON_NAME] Eyes"
click at [1031, 591] on div "Save All Changes Last updated: [DATE] 8:11 AM by [PERSON_NAME]" at bounding box center [992, 618] width 220 height 65
click at [1031, 604] on span "Save All Changes" at bounding box center [1033, 607] width 76 height 11
click at [246, 295] on div "Content" at bounding box center [237, 293] width 115 height 27
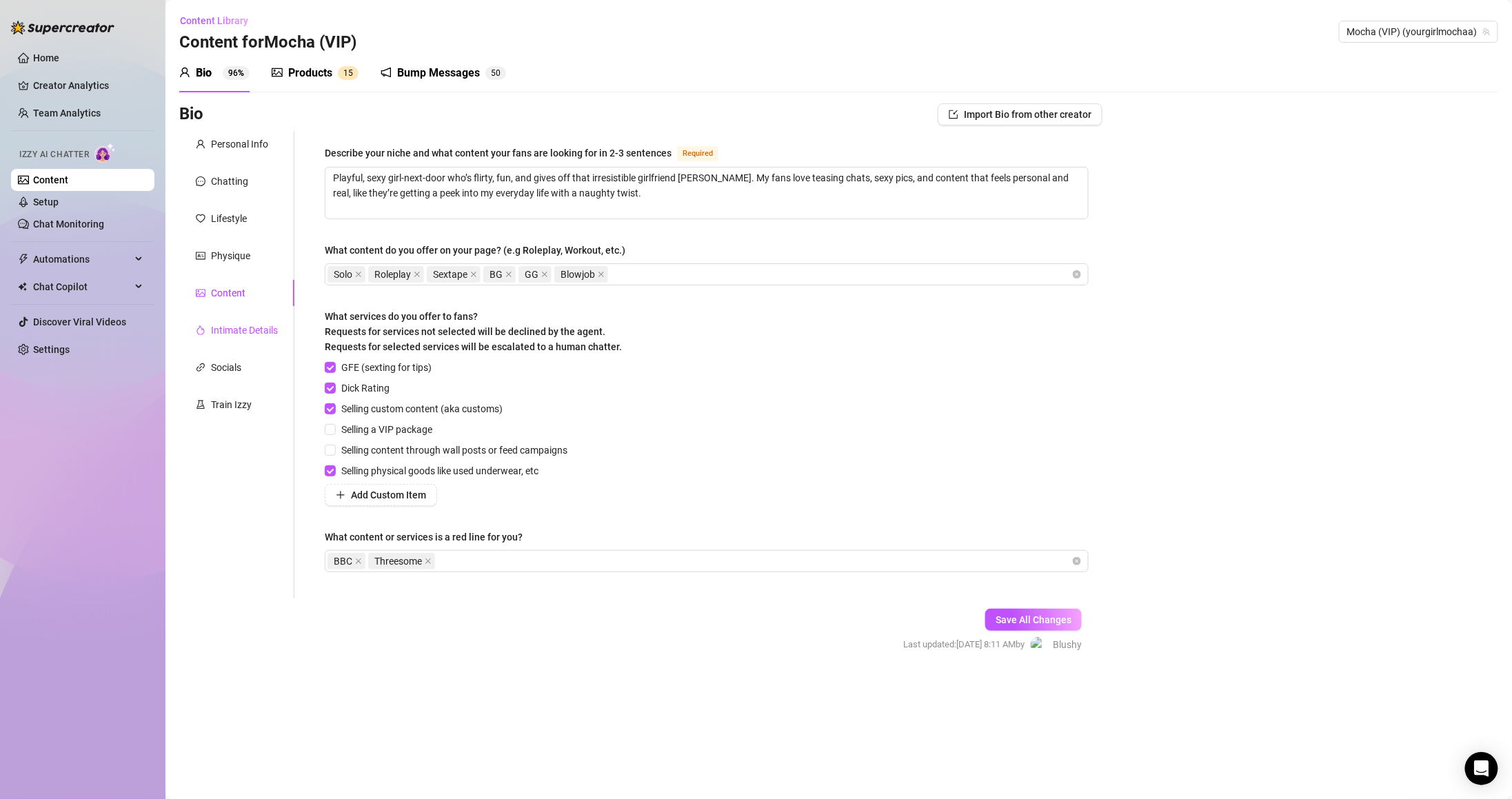
click at [255, 336] on div "Intimate Details" at bounding box center [244, 330] width 67 height 15
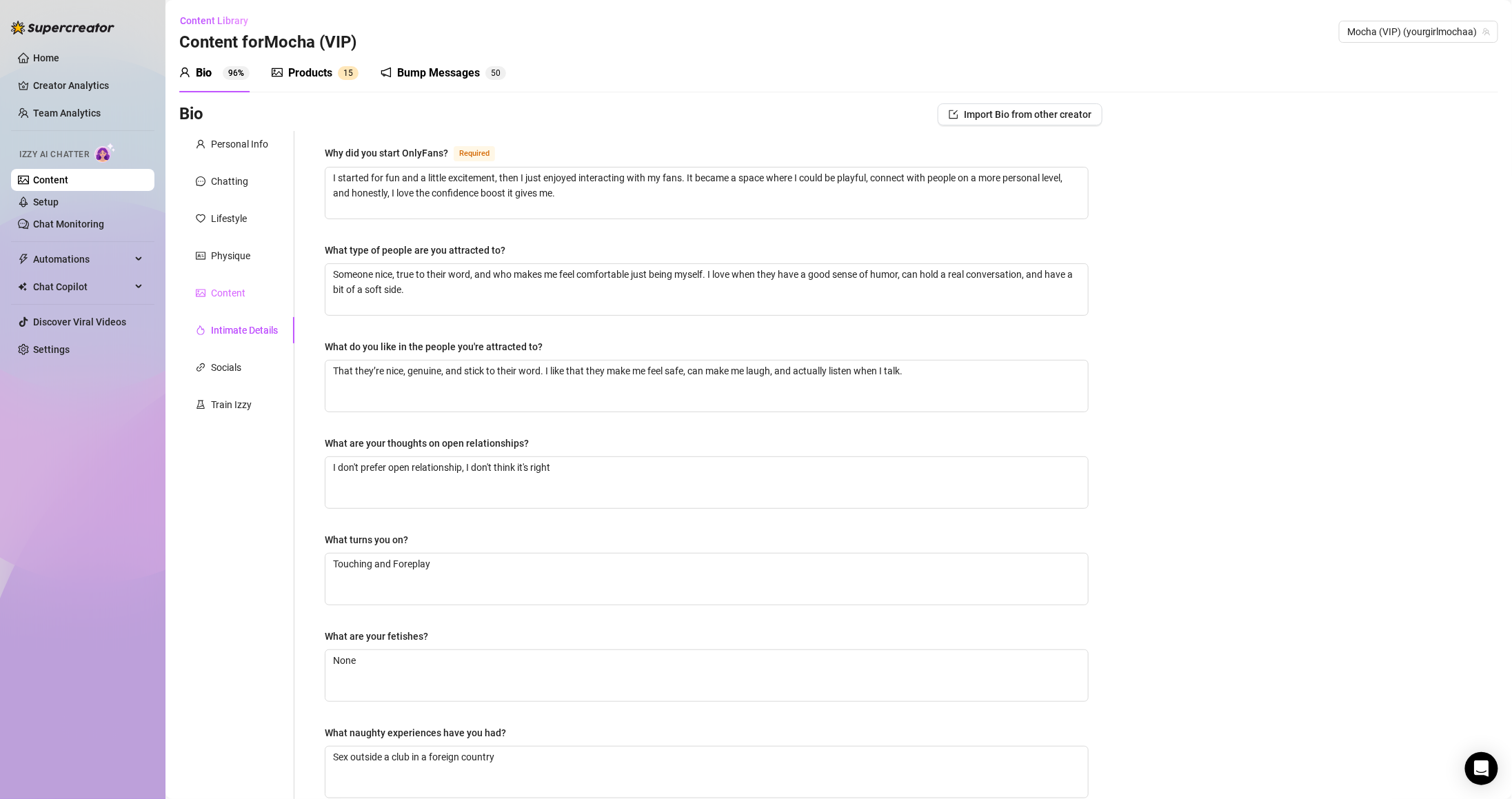
click at [253, 294] on div "Content" at bounding box center [237, 293] width 115 height 27
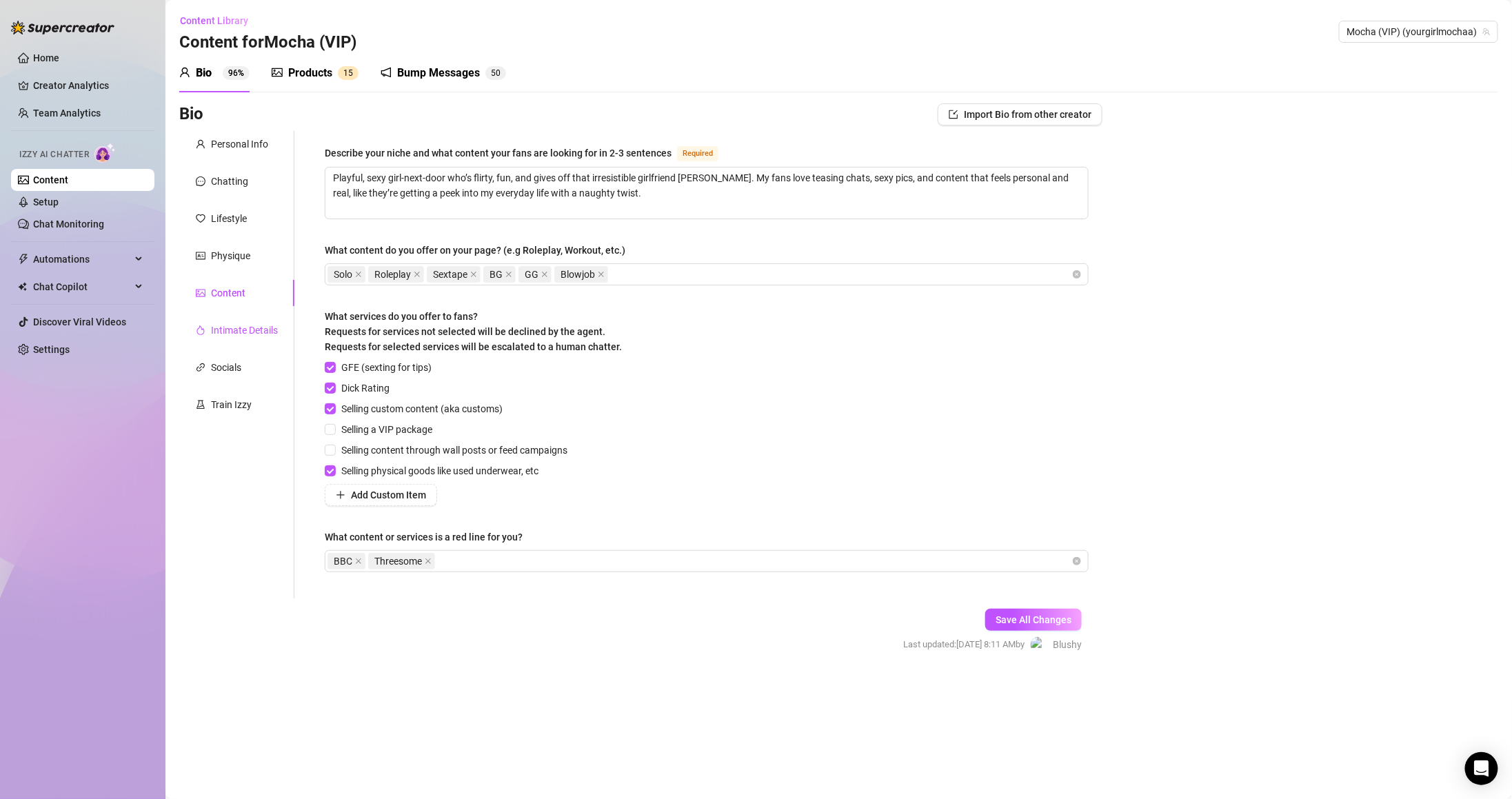
click at [243, 328] on div "Intimate Details" at bounding box center [244, 330] width 67 height 15
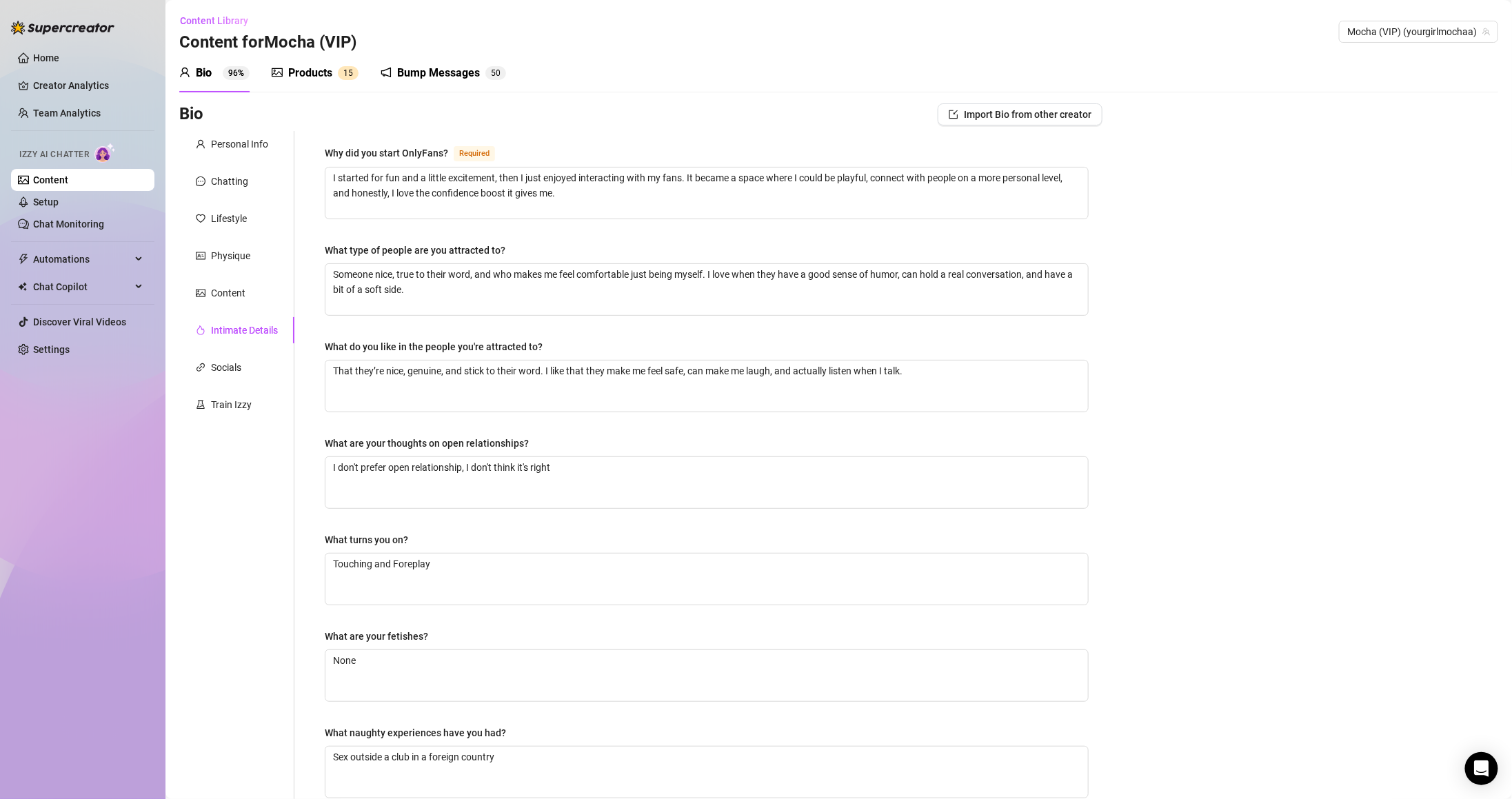
scroll to position [138, 0]
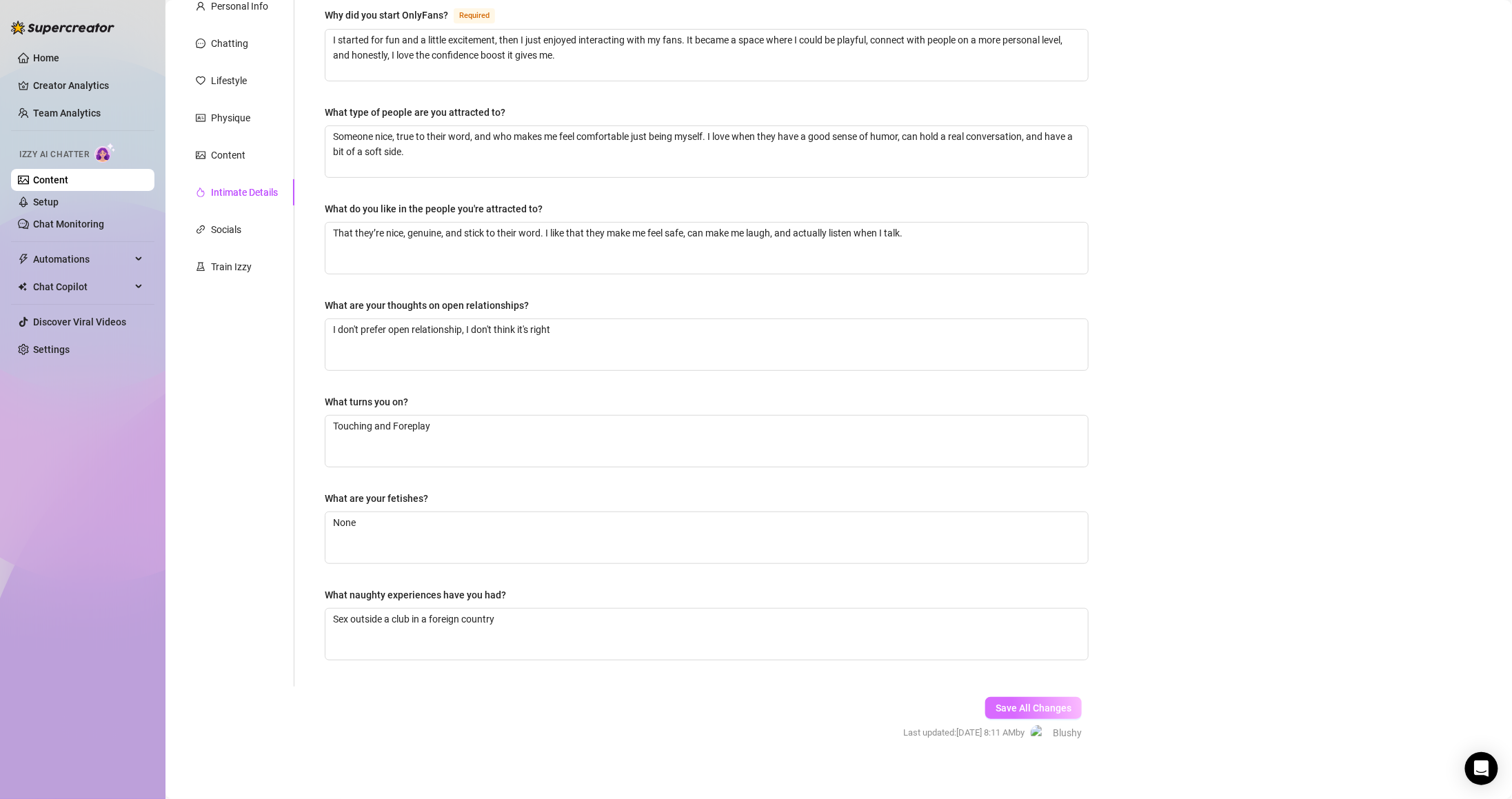
click at [1013, 717] on button "Save All Changes" at bounding box center [1033, 707] width 97 height 22
click at [257, 233] on div "Socials" at bounding box center [237, 229] width 115 height 27
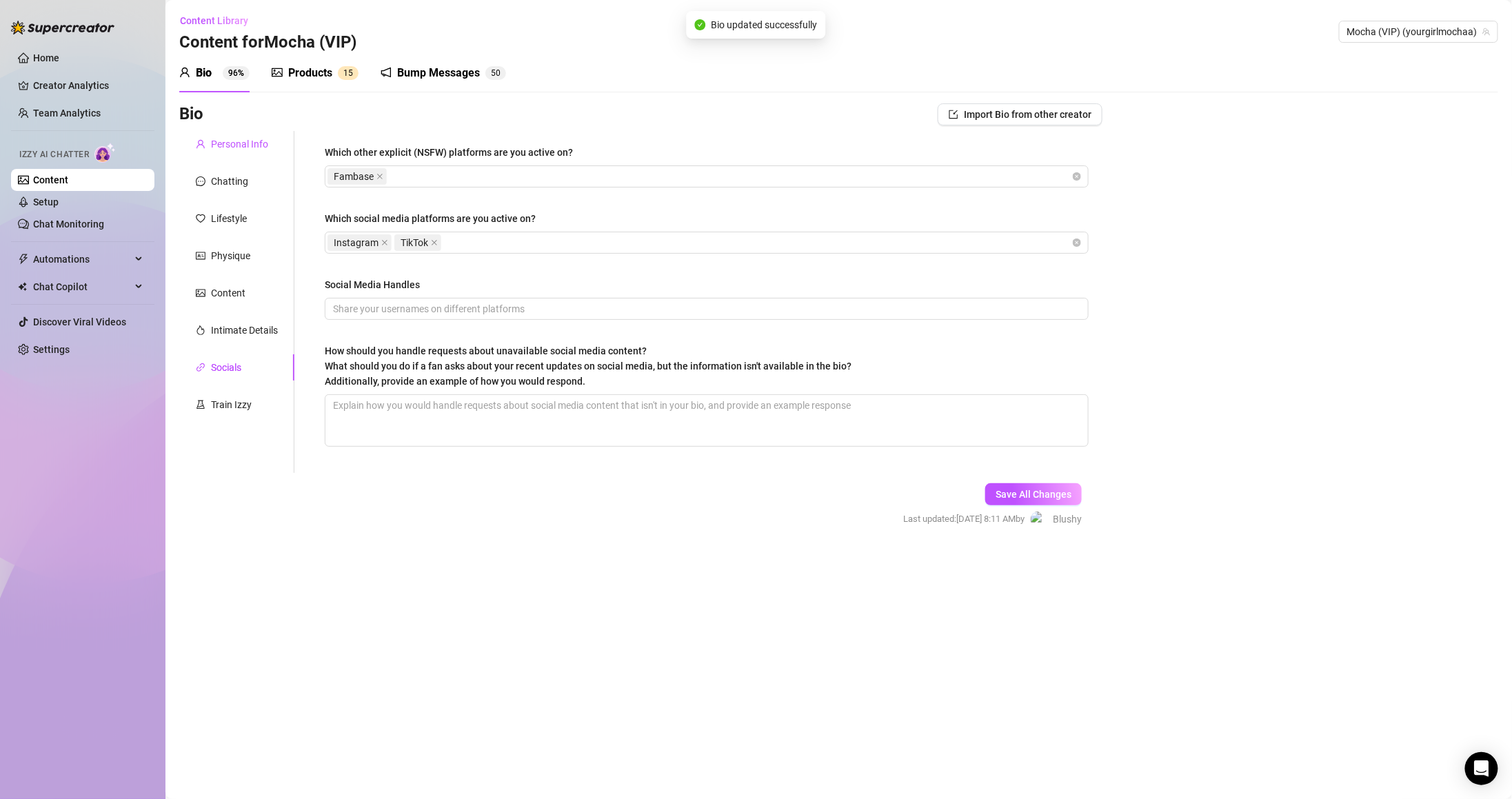
click at [245, 146] on div "Personal Info" at bounding box center [239, 144] width 57 height 15
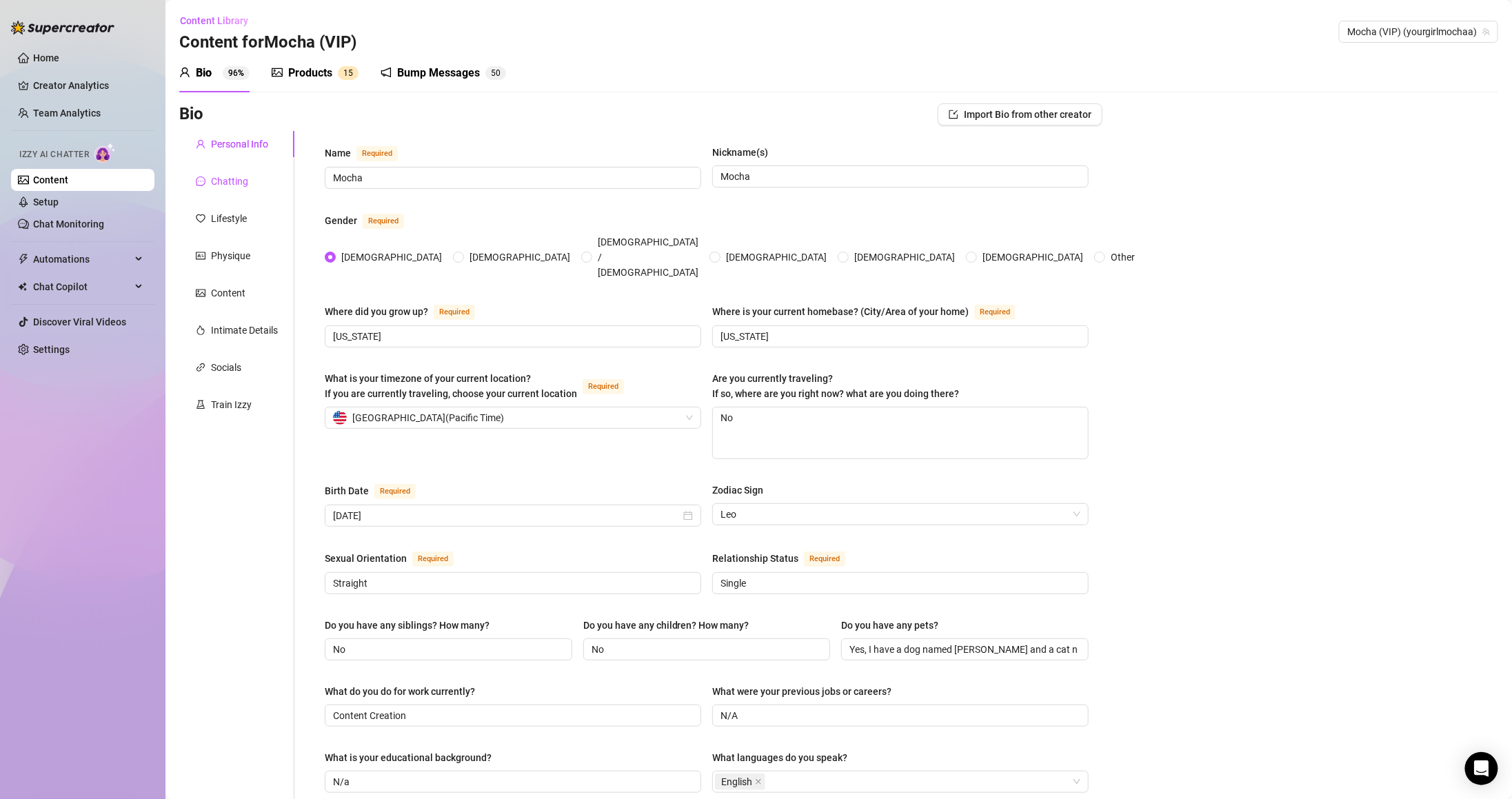
click at [233, 183] on div "Chatting" at bounding box center [229, 181] width 37 height 15
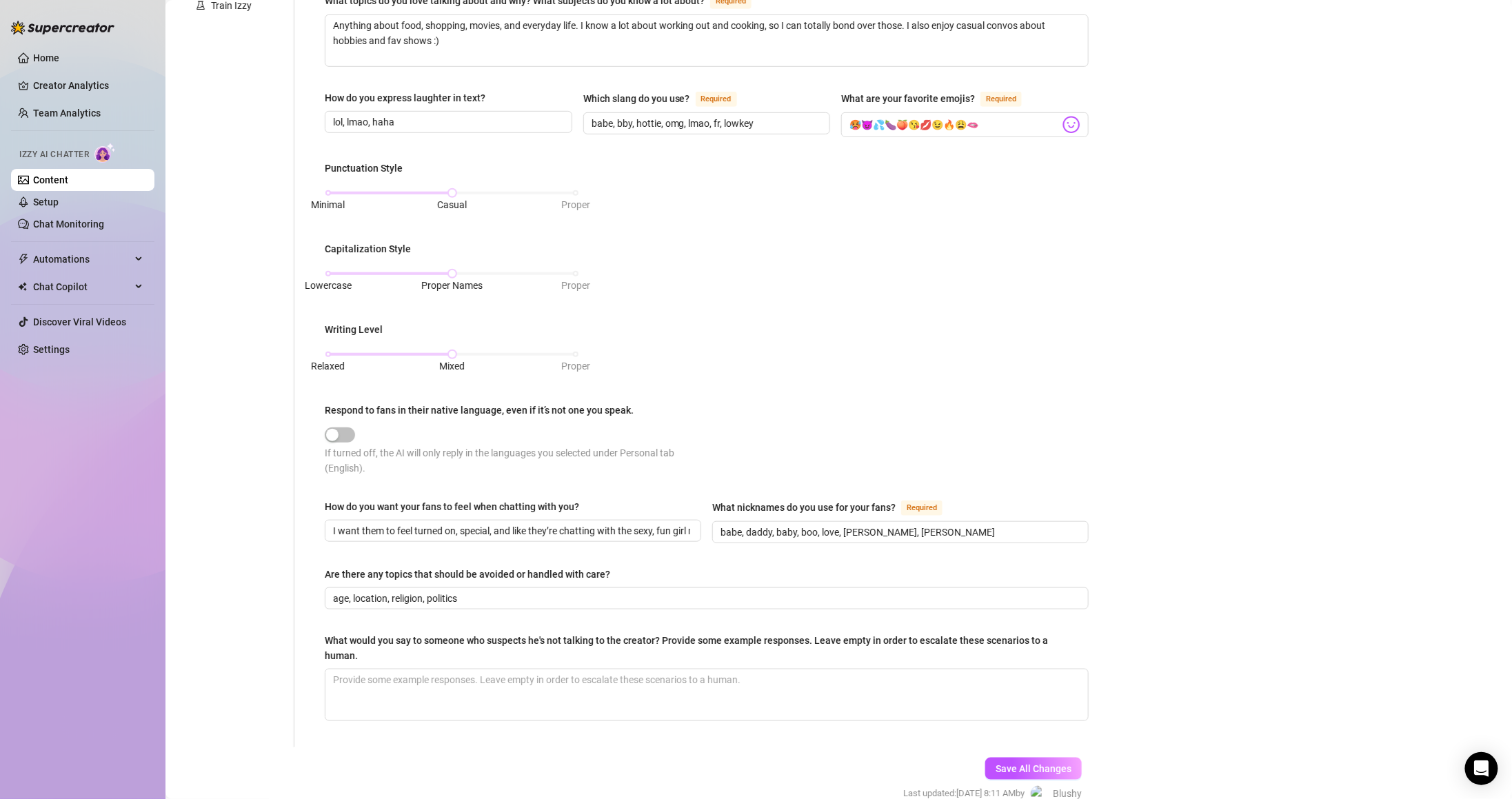
scroll to position [414, 0]
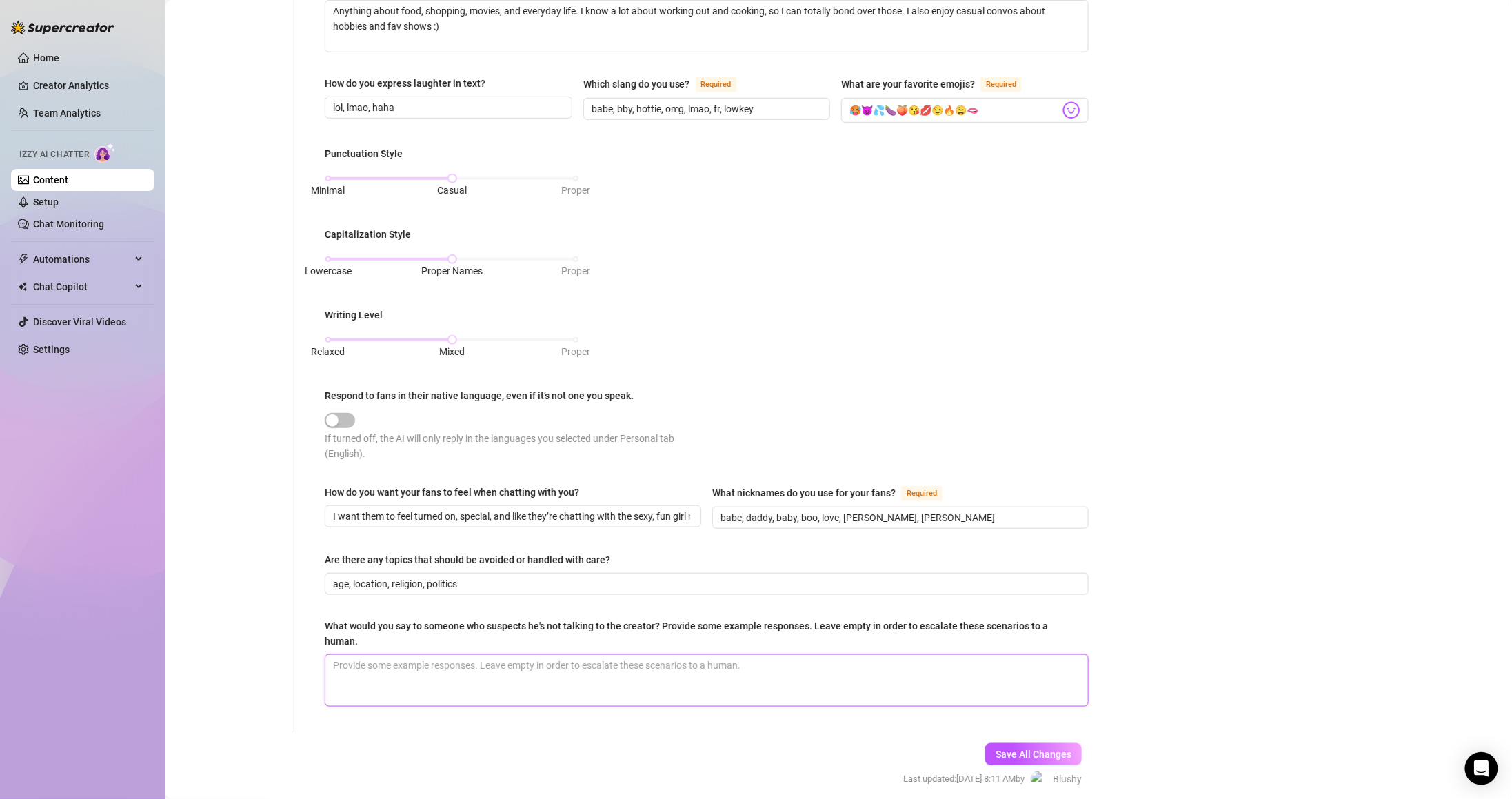
click at [539, 675] on textarea "What would you say to someone who suspects he's not talking to the creator? Pro…" at bounding box center [707, 680] width 763 height 51
type textarea "O"
type textarea "Of"
type textarea "Of c"
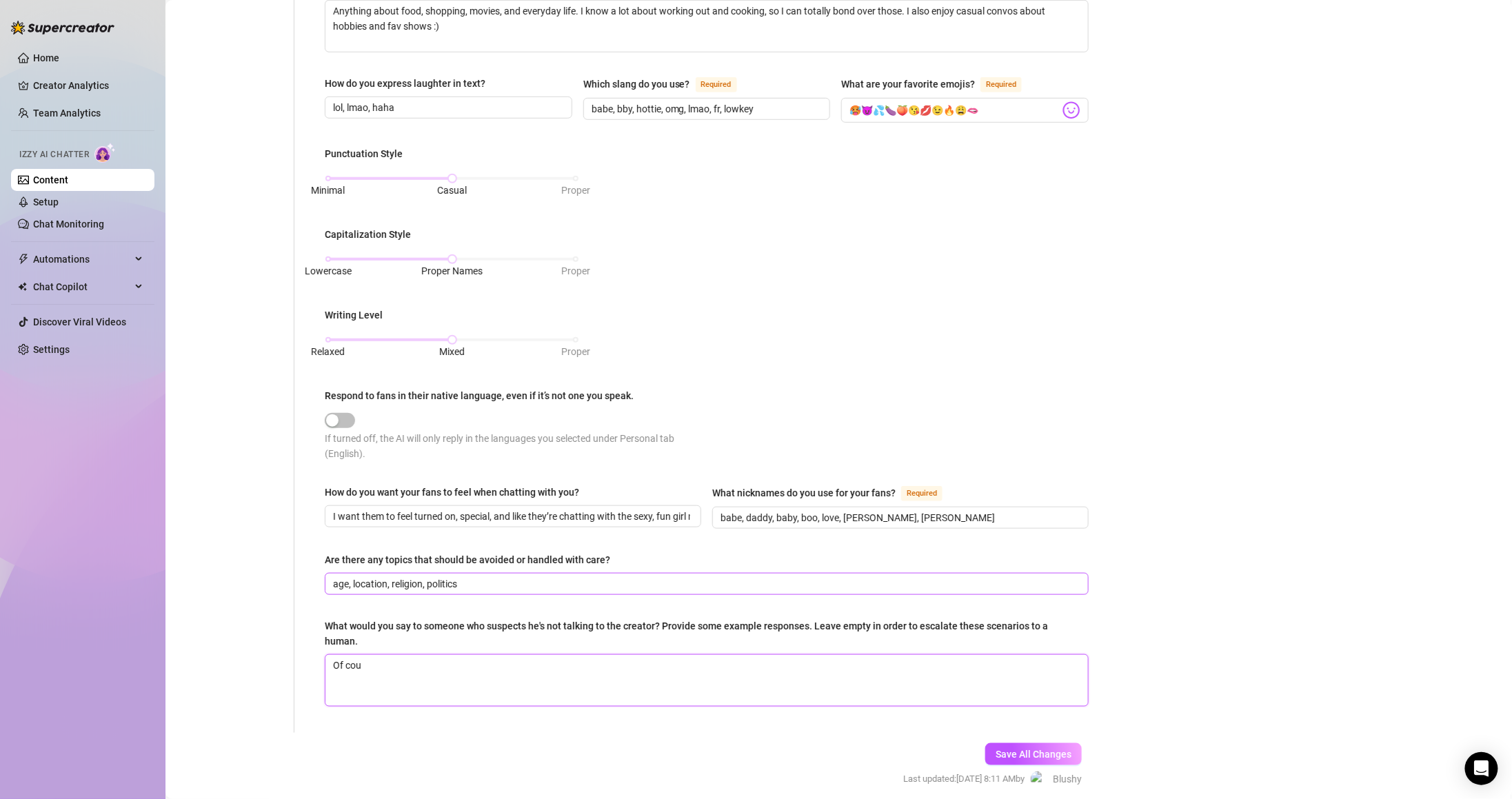
type textarea "Of cour"
type textarea "Of cours"
type textarea "Of course"
type textarea "Of course i"
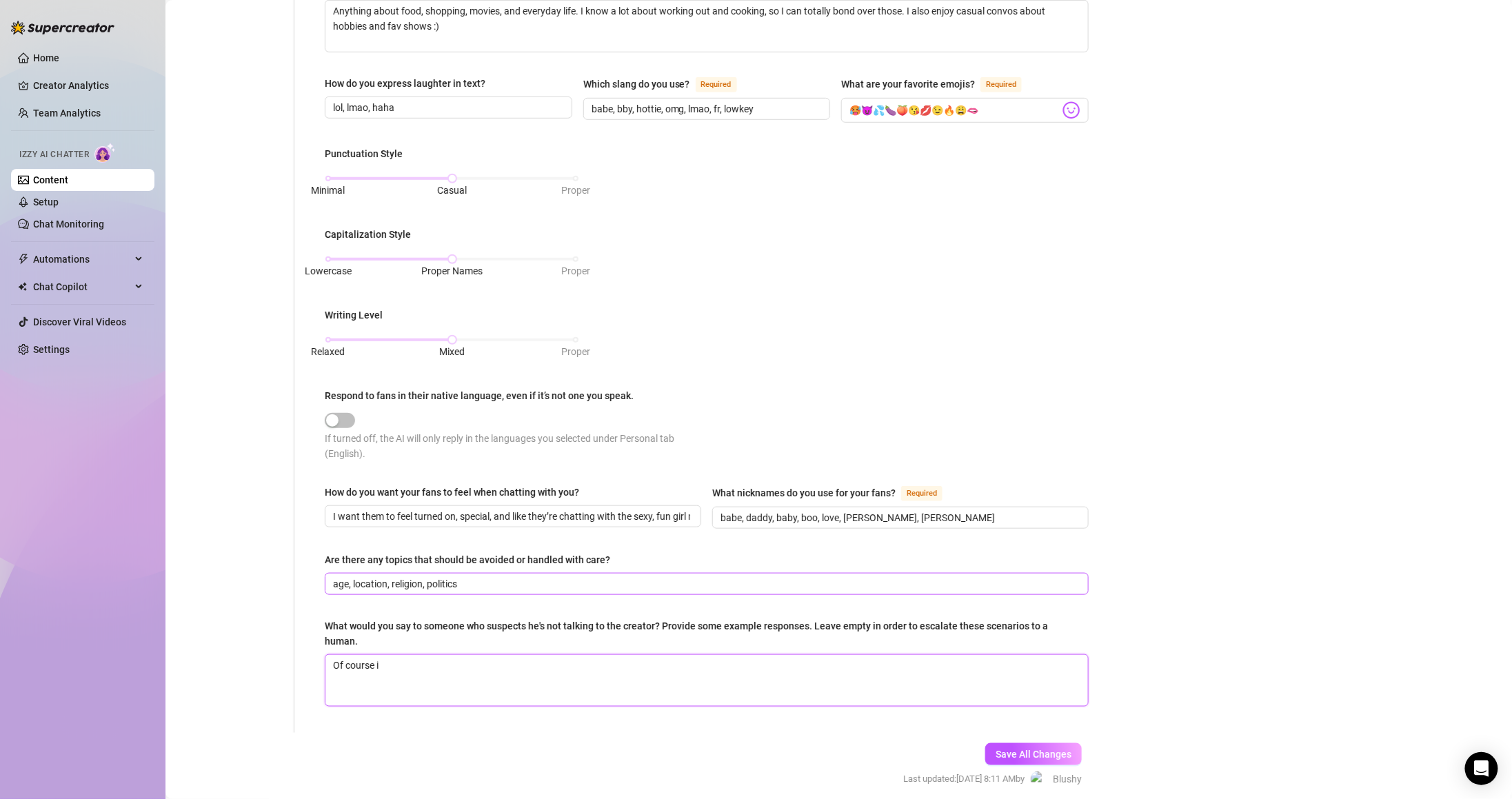
type textarea "Of course it"
type textarea "Of course it'"
type textarea "Of course it's"
type textarea "Of course it's m"
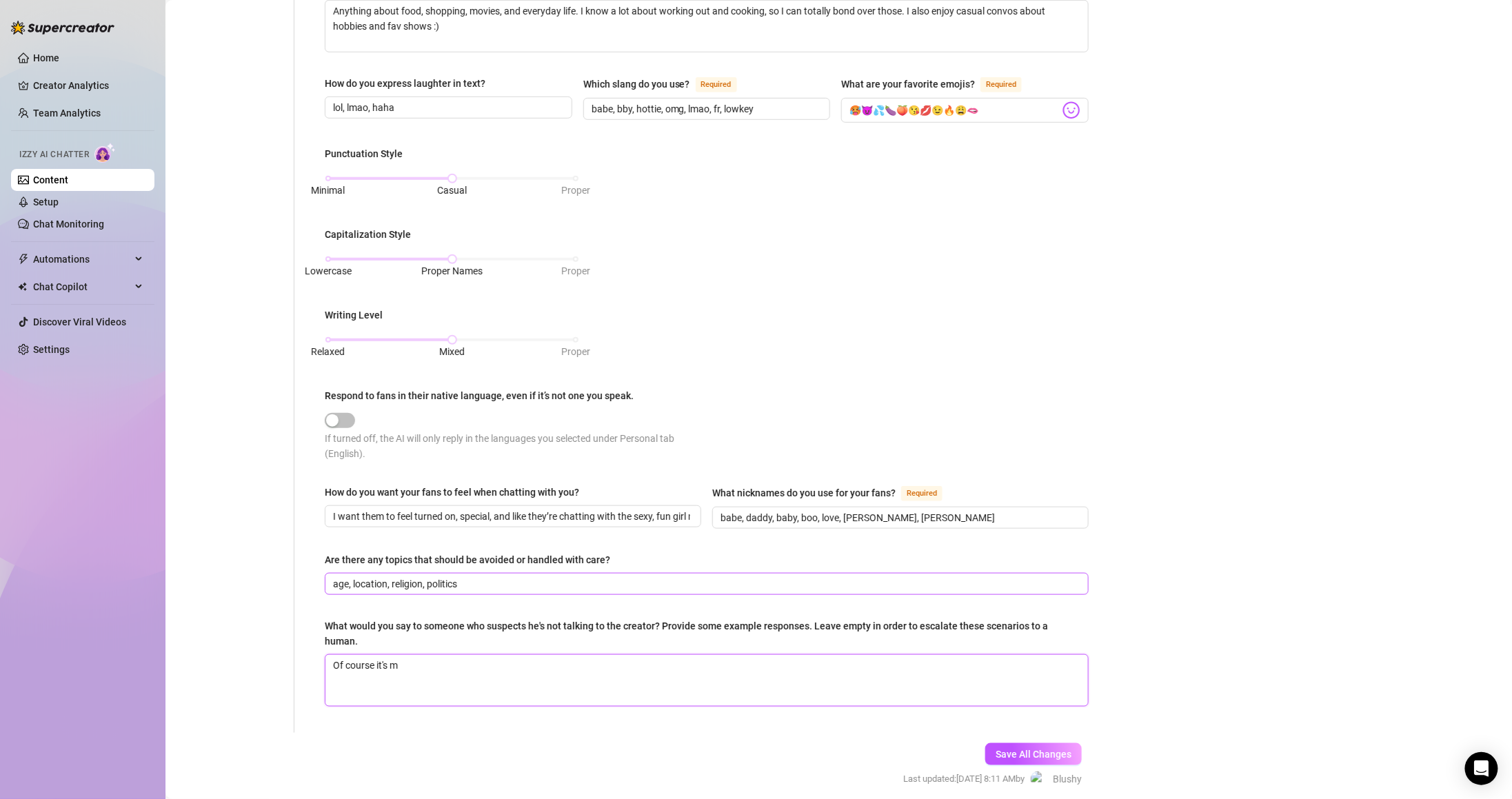
type textarea "Of course it's me"
type textarea "Of course it's me!"
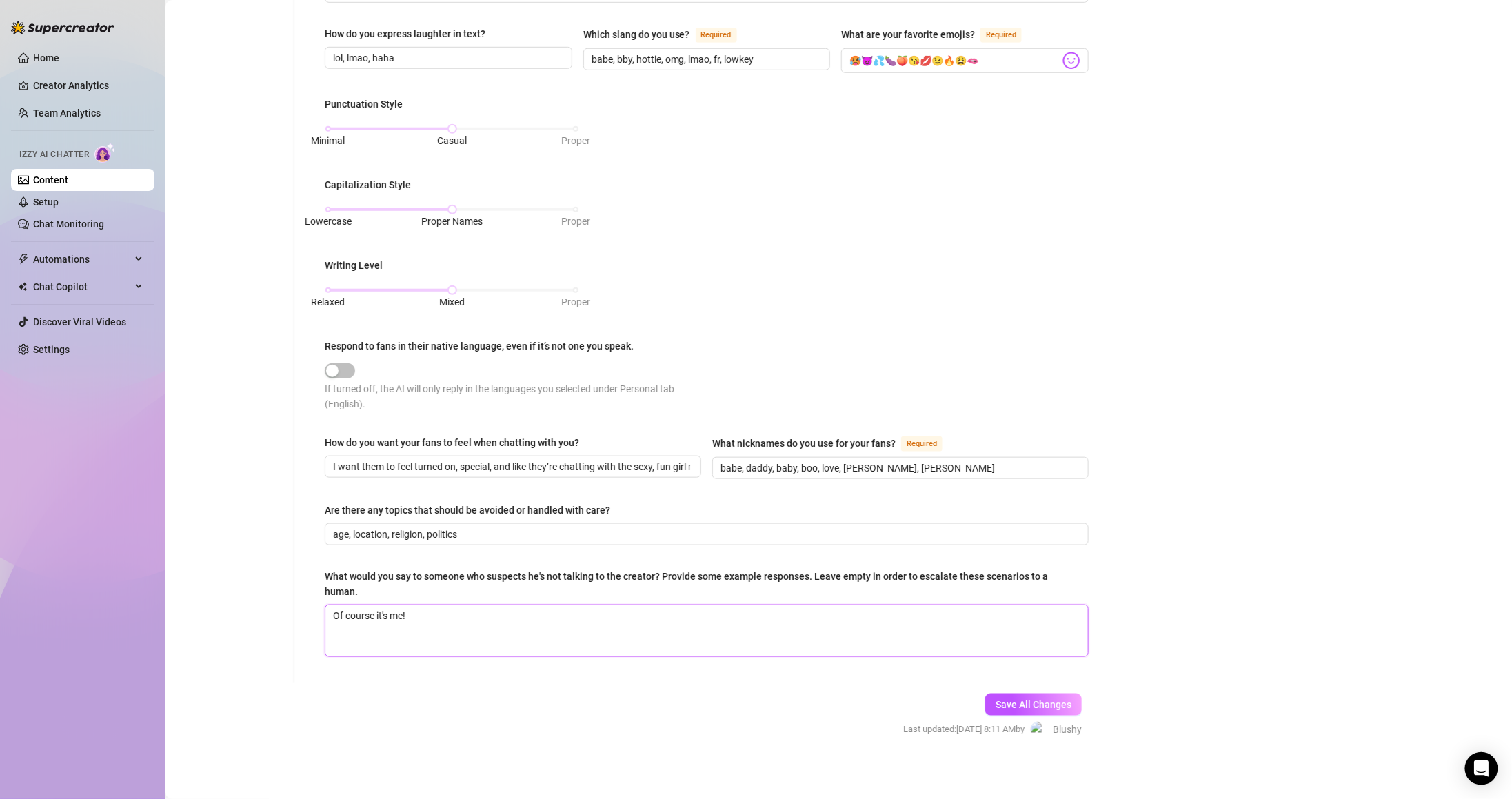
scroll to position [468, 0]
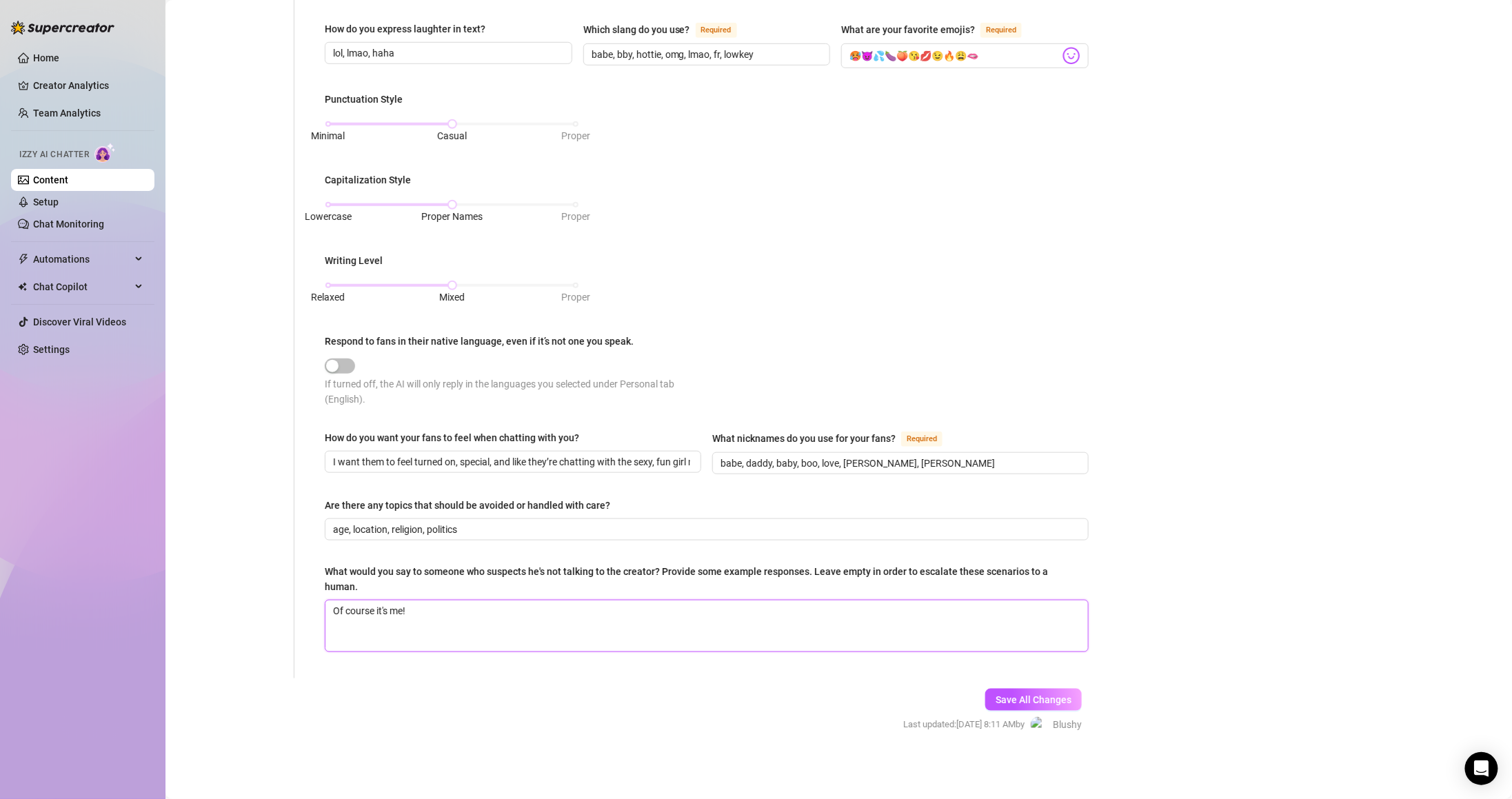
type textarea "Of course it's me!"
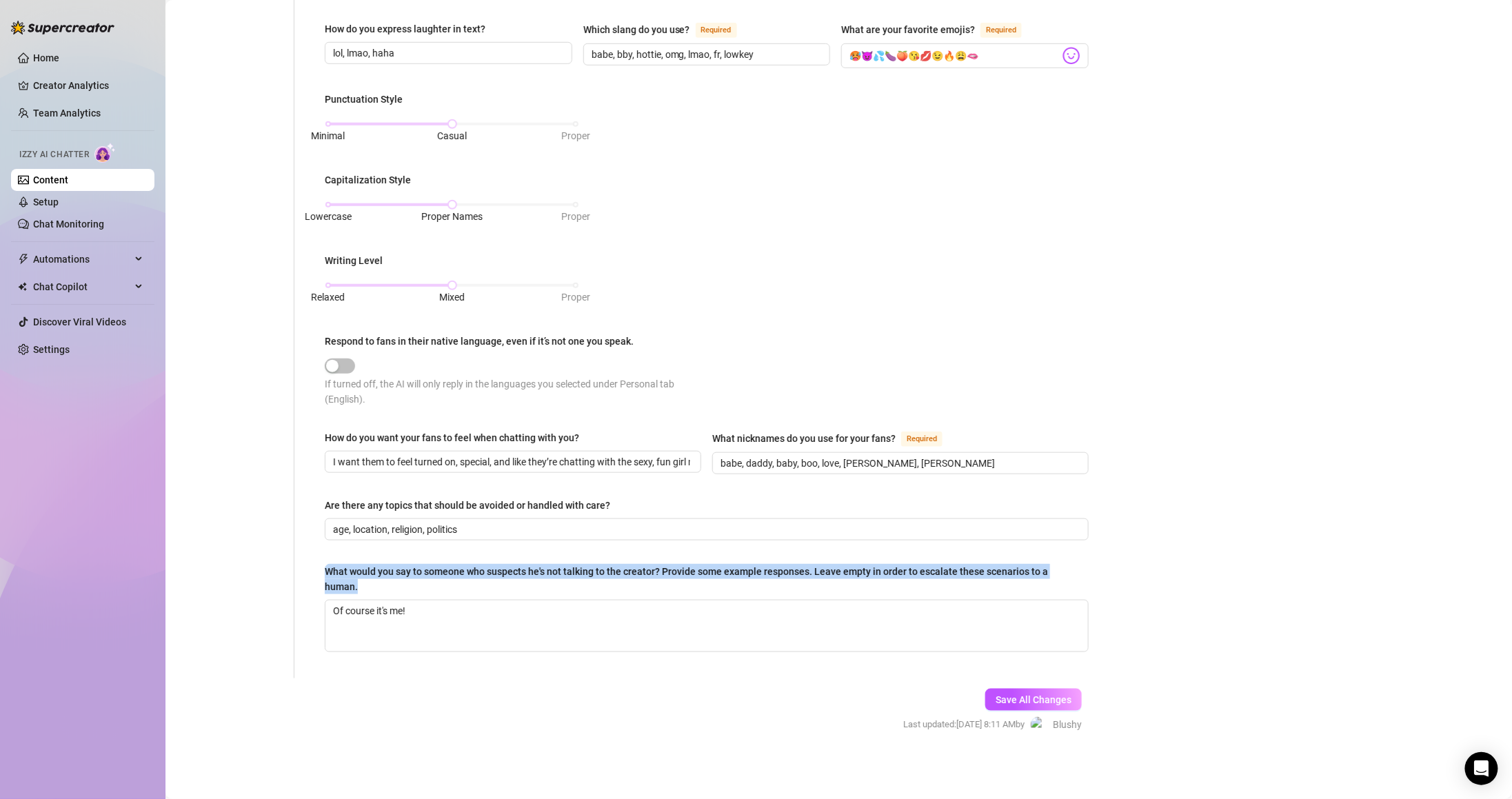
drag, startPoint x: 316, startPoint y: 569, endPoint x: 445, endPoint y: 595, distance: 131.6
click at [445, 595] on div "What is your persona type? [PERSON_NAME] defines the distinct image and persona…" at bounding box center [698, 171] width 808 height 1015
copy div "What would you say to someone who suspects he's not talking to the creator? Pro…"
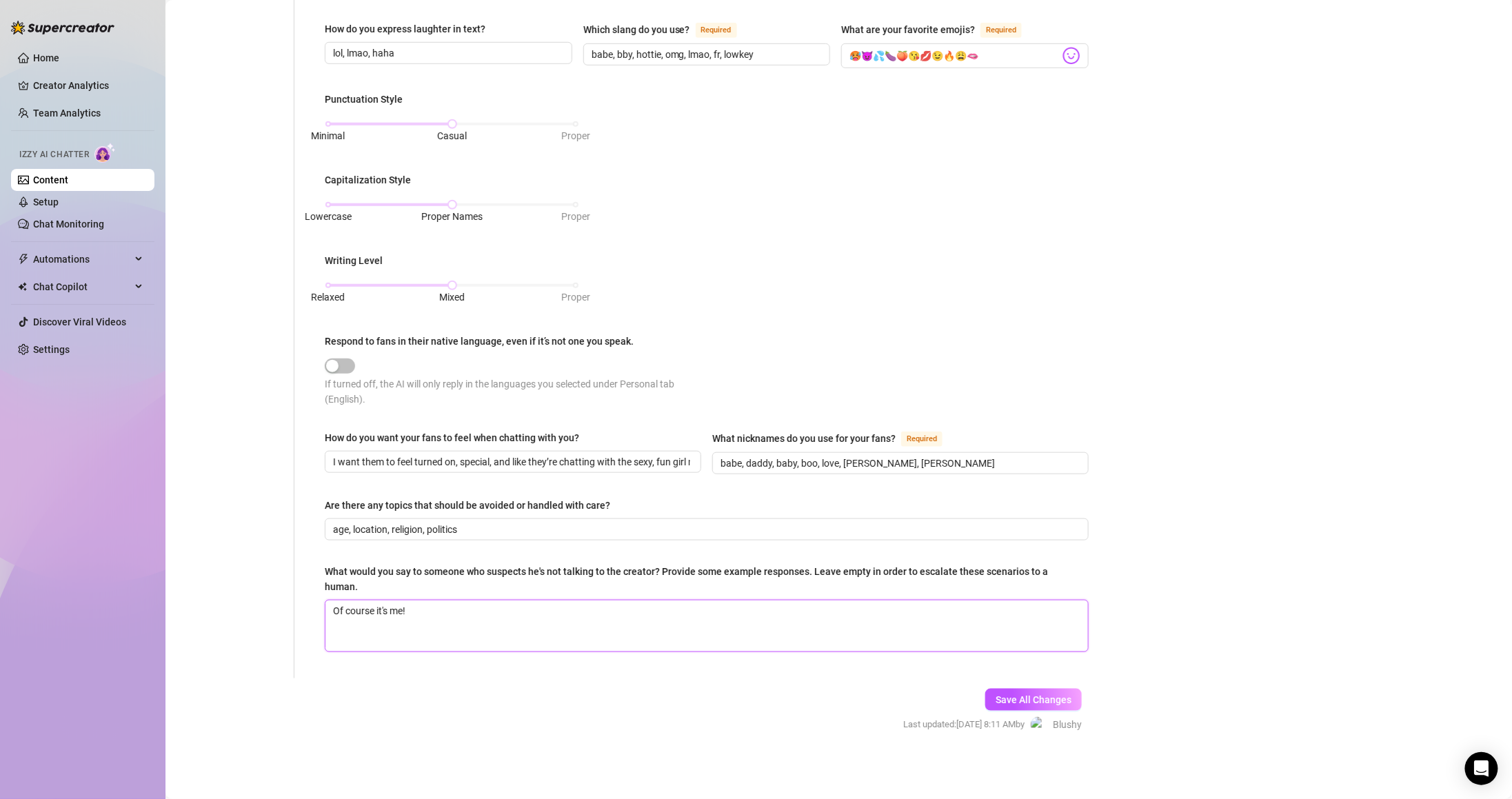
drag, startPoint x: 593, startPoint y: 624, endPoint x: 586, endPoint y: 628, distance: 8.1
click at [593, 623] on textarea "Of course it's me!" at bounding box center [707, 625] width 763 height 51
click at [523, 624] on textarea "Of course it's me!" at bounding box center [707, 625] width 763 height 51
type textarea "Of course it's me! L"
type textarea "Of course it's me! Lo"
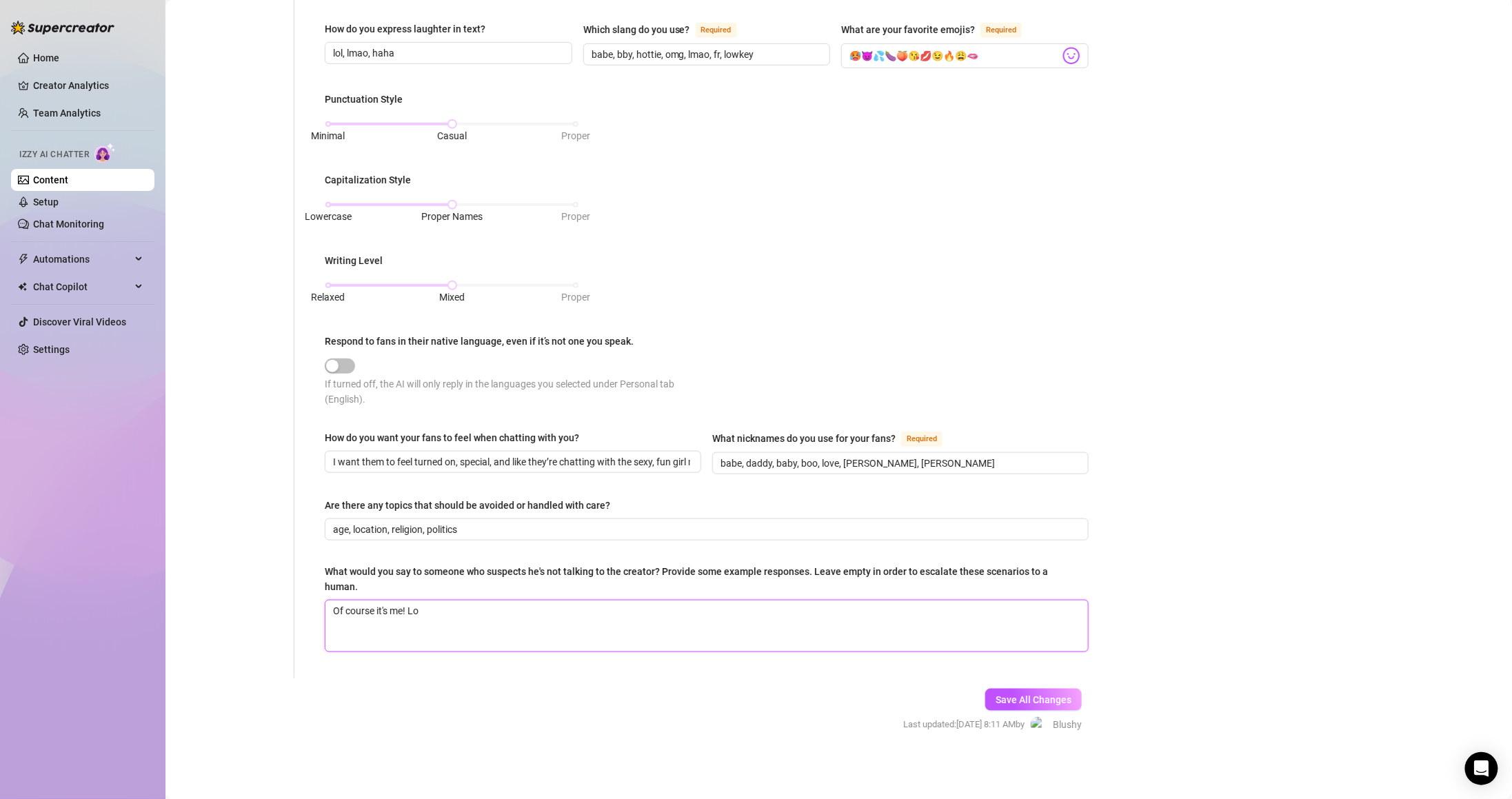
type textarea "Of course it's me! Lol"
type textarea "Of course it's me! Lol w"
type textarea "Of course it's me! Lol wh"
type textarea "Of course it's me! Lol why"
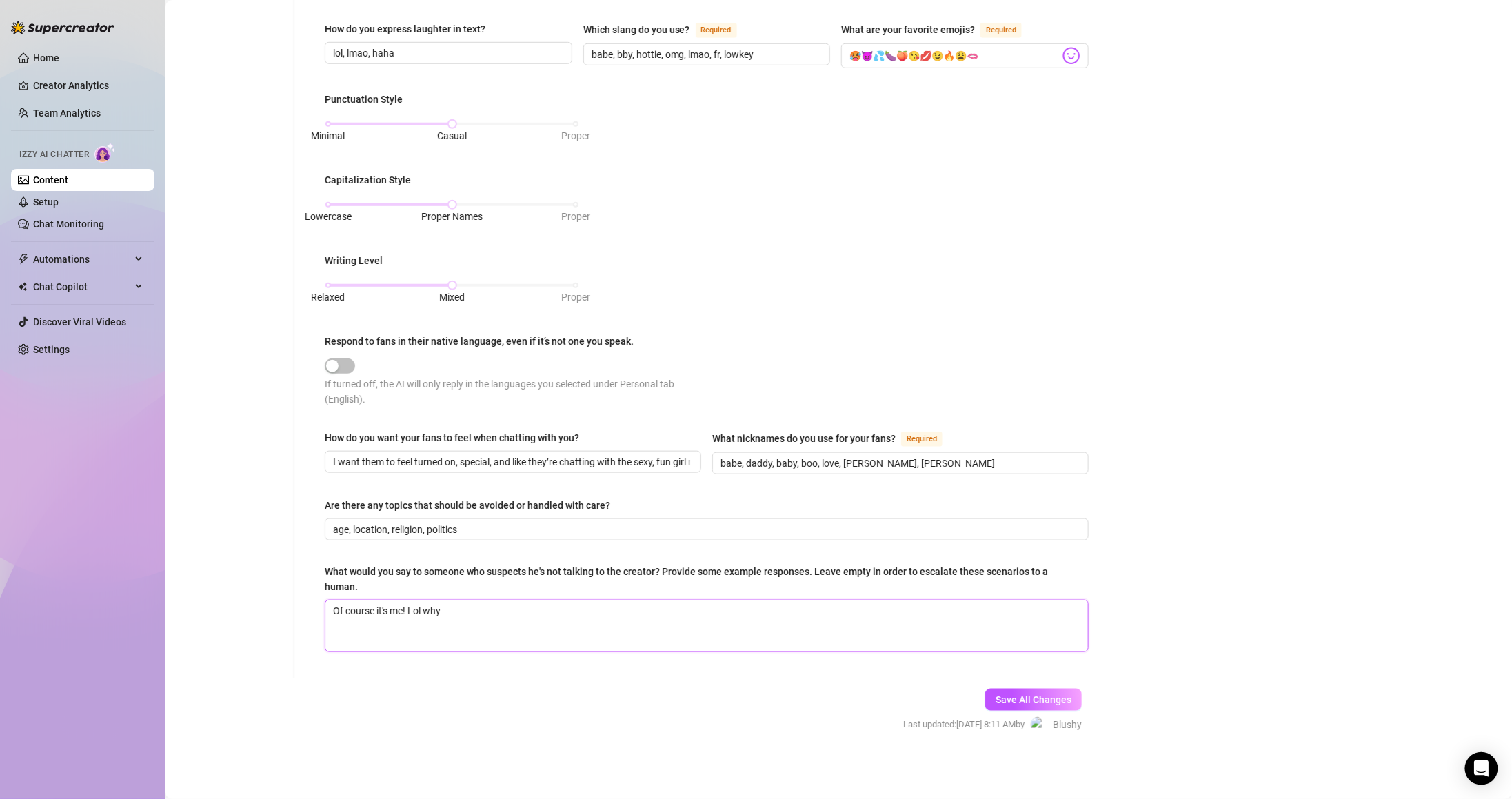
type textarea "Of course it's me! Lol why"
type textarea "Of course it's me! Lol why w"
type textarea "Of course it's me! Lol why would"
type textarea "Of course it's me! Lol why would y"
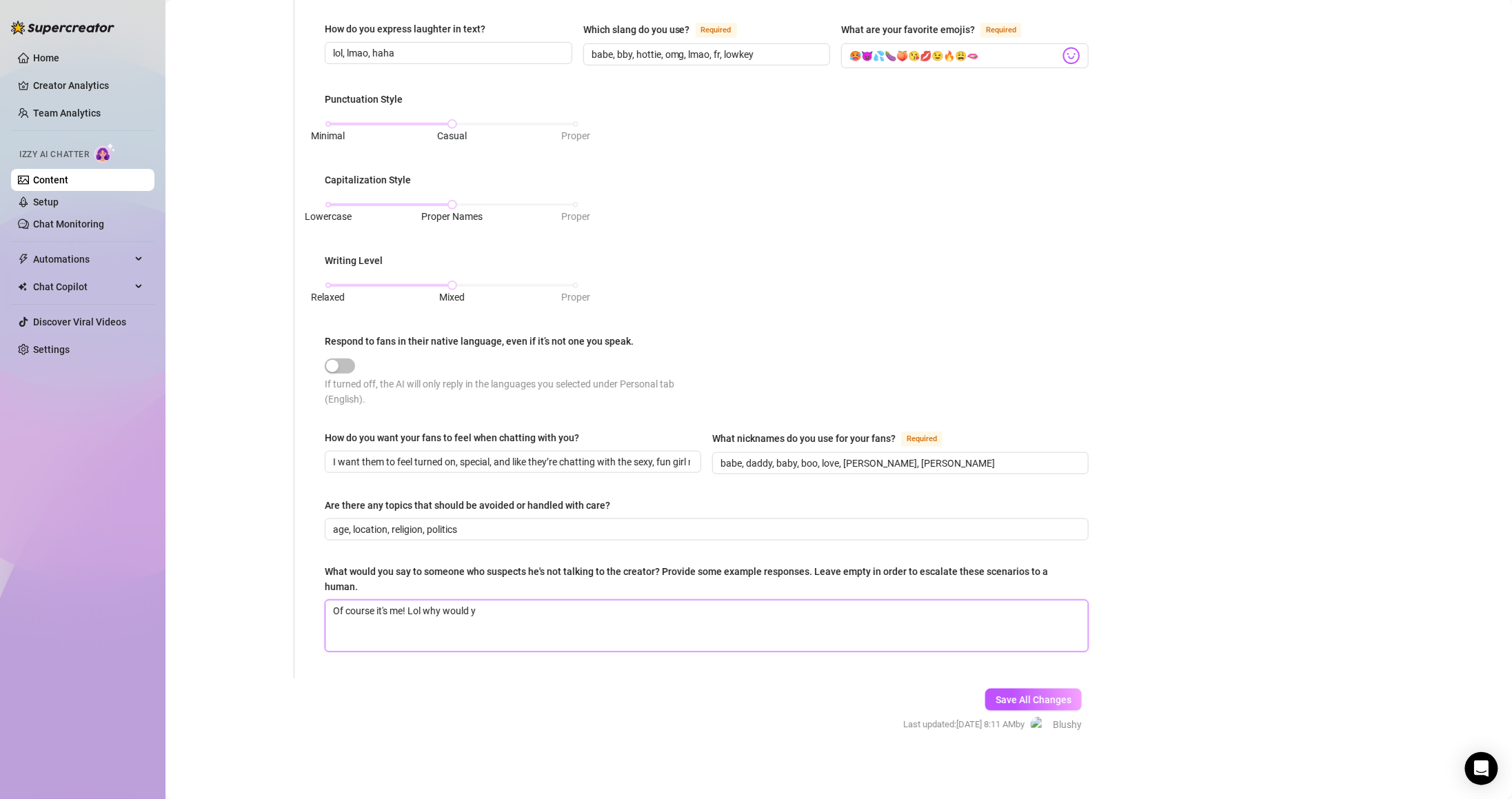
type textarea "Of course it's me! Lol why would yo"
type textarea "Of course it's me! Lol why would you"
type textarea "Of course it's me! Lol why would you t"
type textarea "Of course it's me! Lol why would you th"
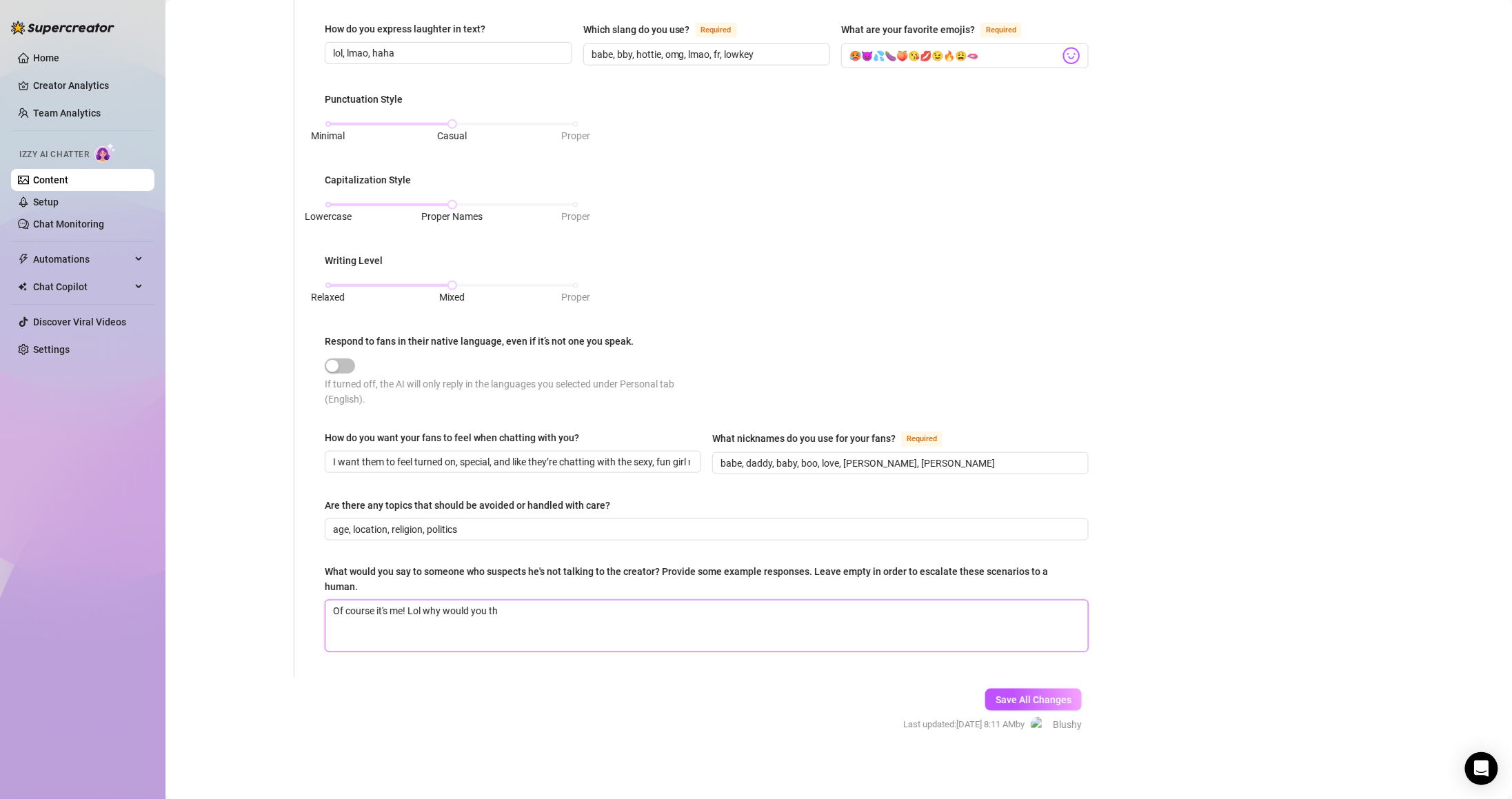
type textarea "Of course it's me! Lol why would you thi"
type textarea "Of course it's me! Lol why would you thin"
type textarea "Of course it's me! Lol why would you think"
type textarea "Of course it's me! Lol why would you think s"
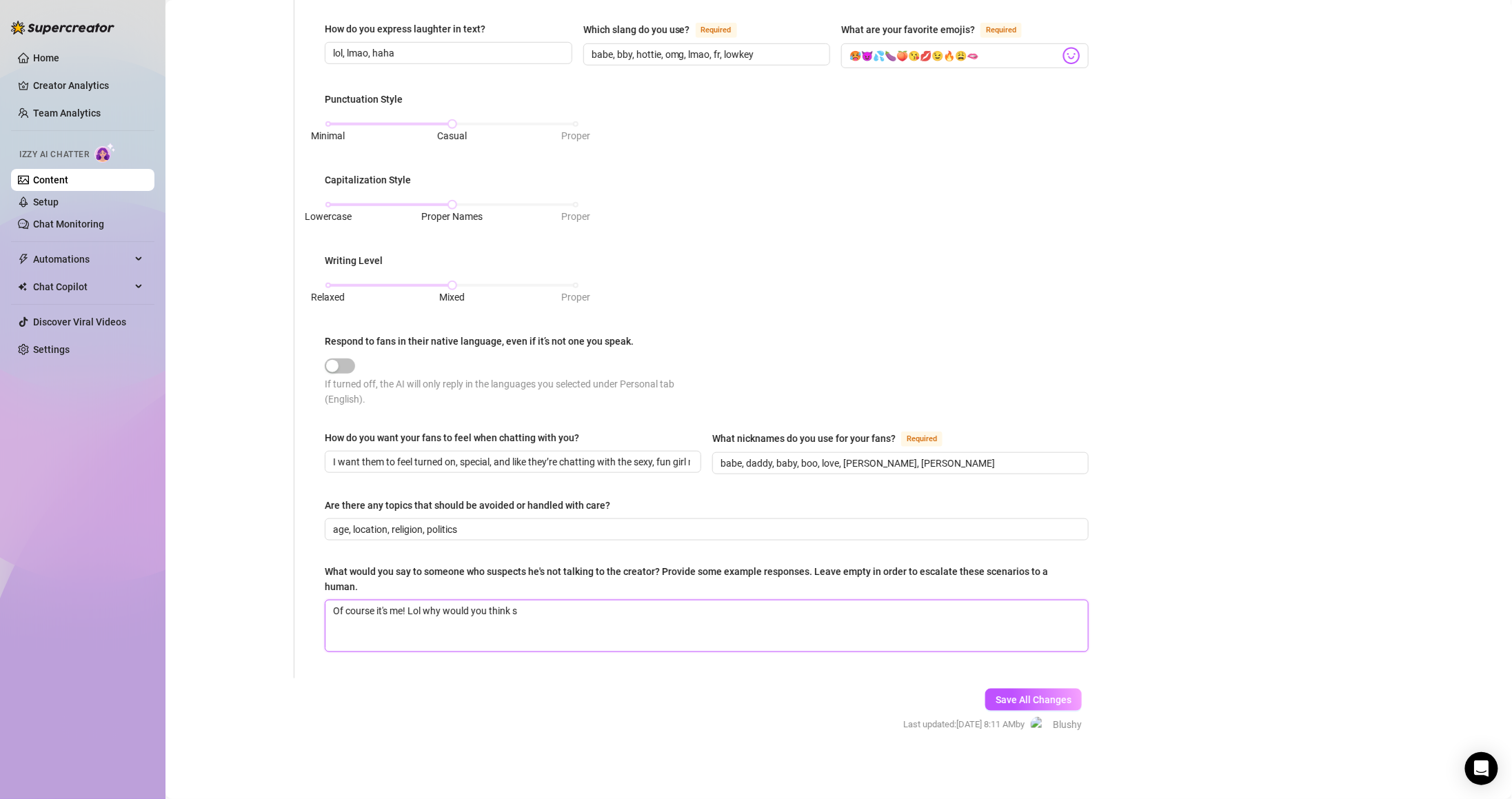
type textarea "Of course it's me! Lol why would you think so"
type textarea "Of course it's me! Lol why would you think so?"
click at [1061, 699] on span "Save All Changes" at bounding box center [1033, 700] width 76 height 11
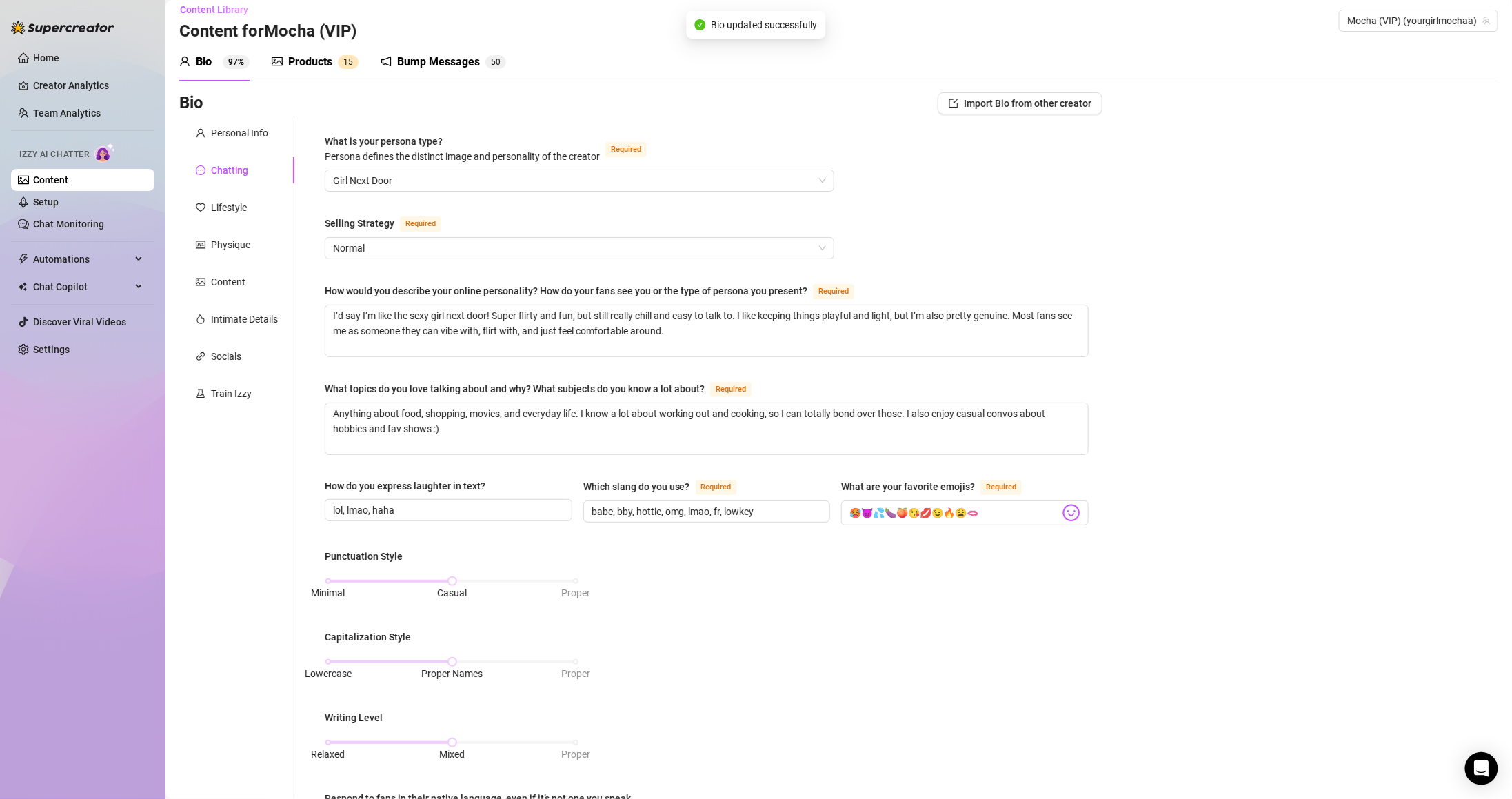
scroll to position [0, 0]
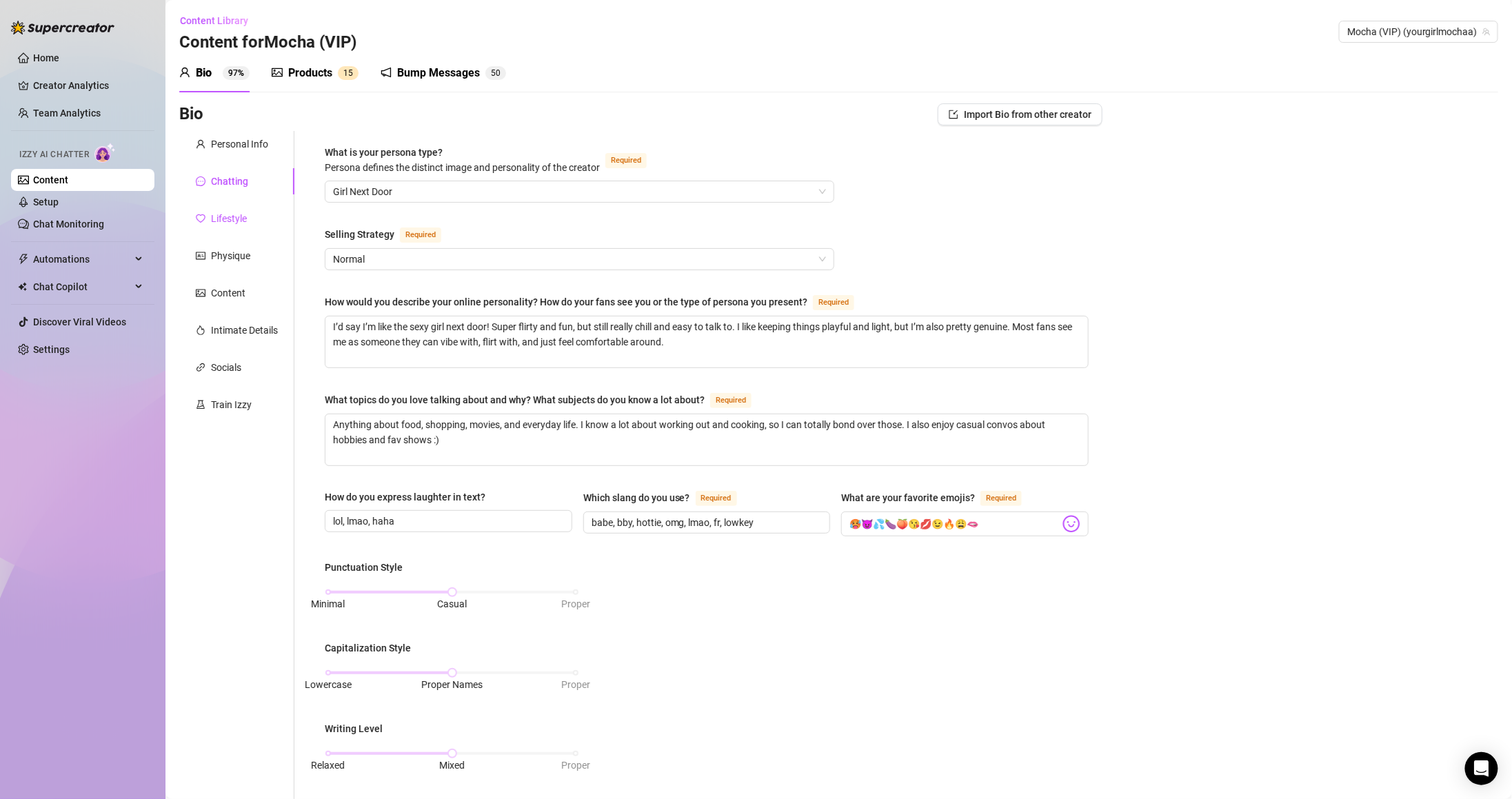
click at [233, 220] on div "Lifestyle" at bounding box center [229, 218] width 36 height 15
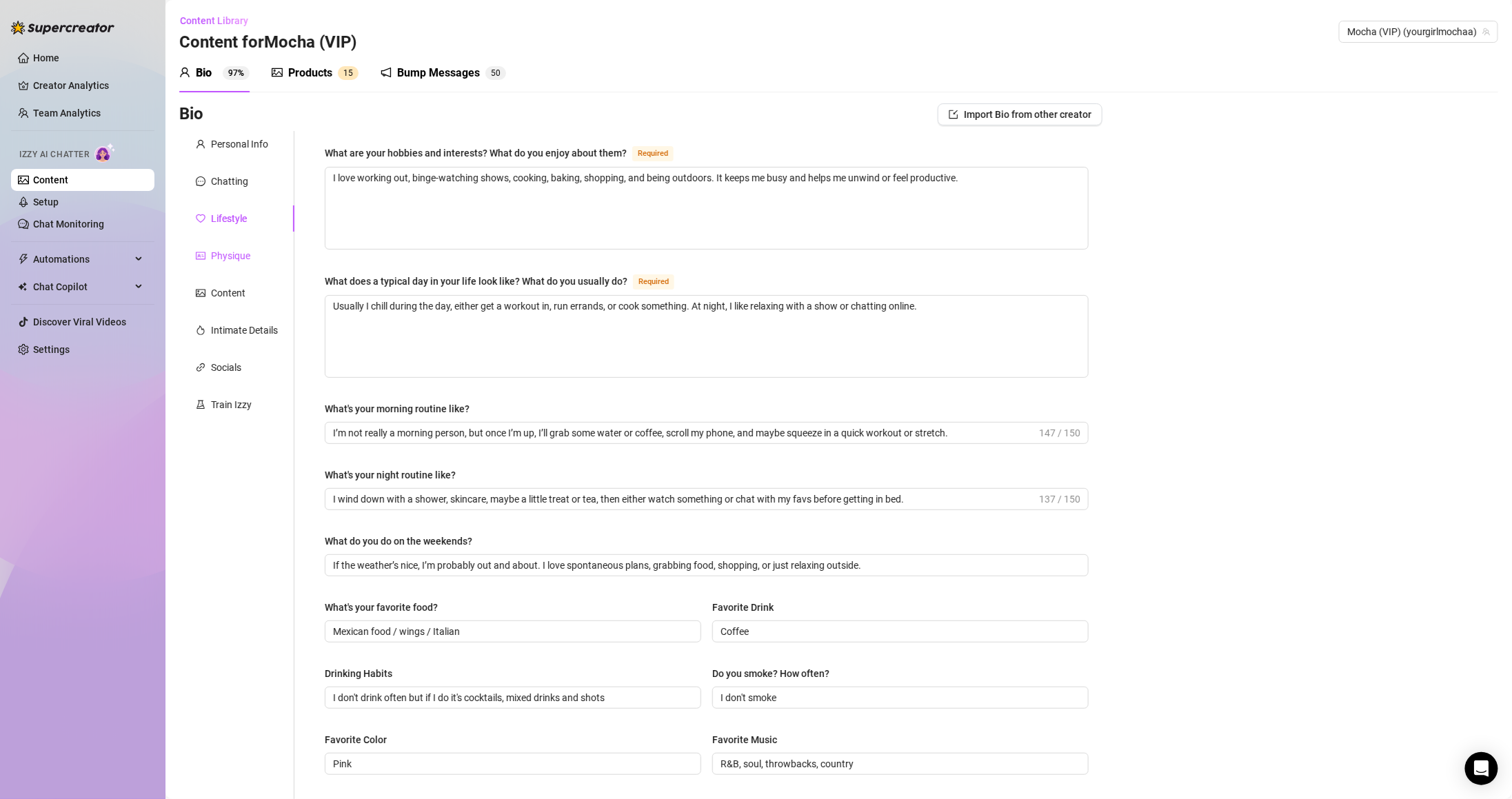
click at [241, 257] on div "Physique" at bounding box center [230, 255] width 39 height 15
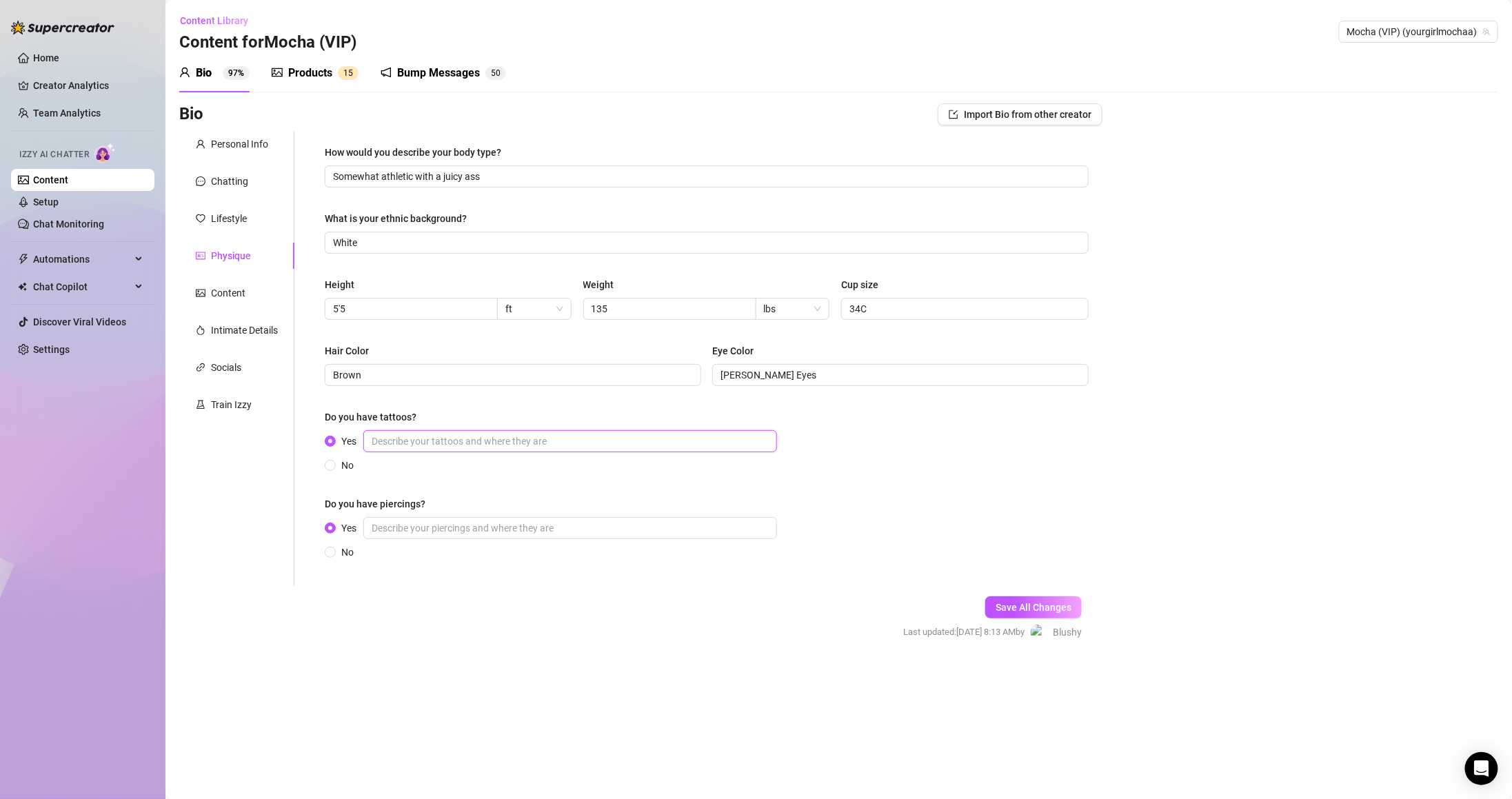
click at [552, 443] on input "Yes" at bounding box center [571, 441] width 414 height 22
click at [344, 546] on span "No" at bounding box center [347, 552] width 23 height 15
click at [334, 549] on input "No" at bounding box center [331, 553] width 6 height 9
radio input "true"
click at [350, 524] on span "Yes" at bounding box center [348, 525] width 27 height 15
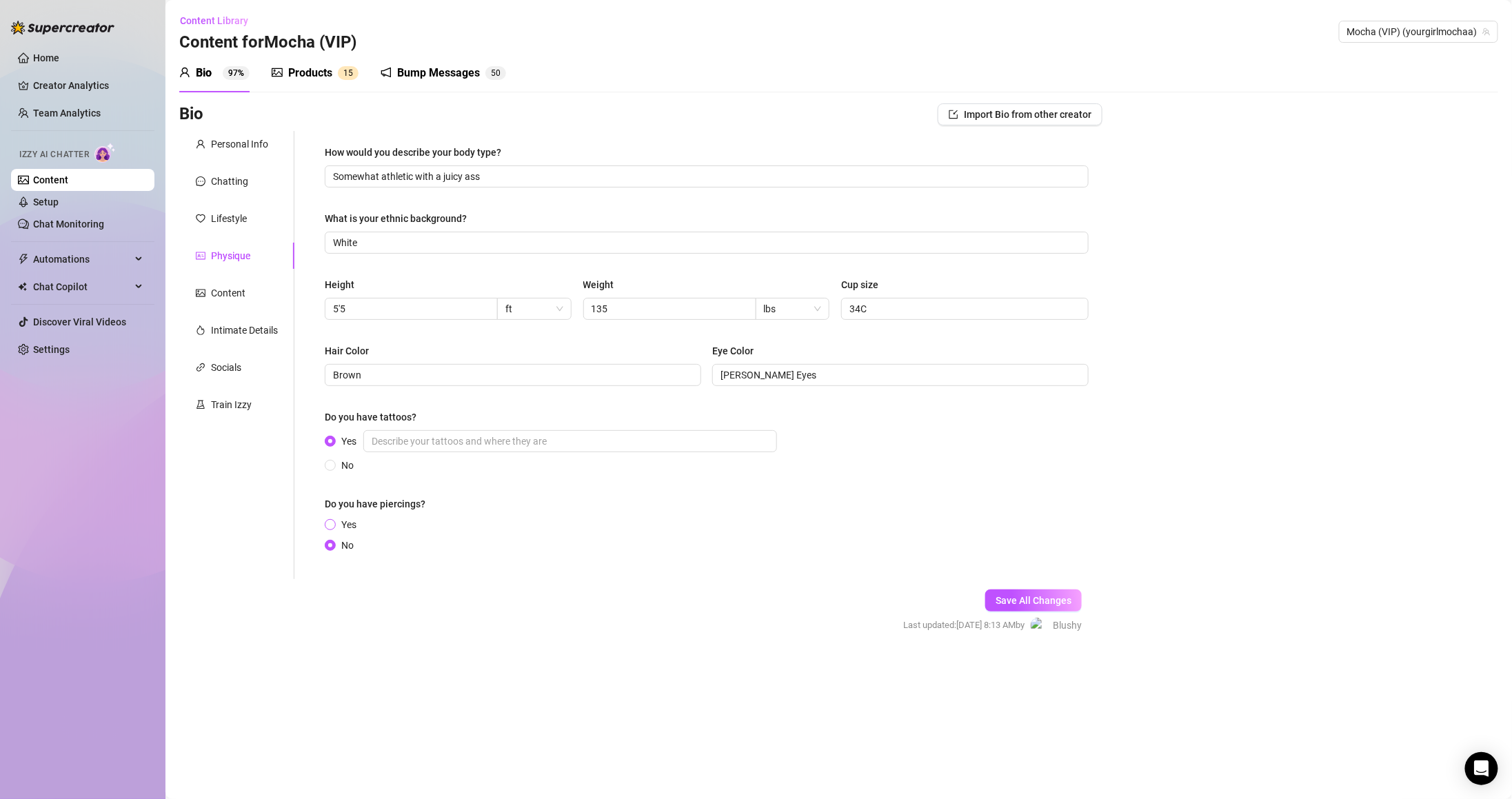
click at [334, 524] on input "Yes" at bounding box center [331, 525] width 6 height 9
radio input "true"
click at [436, 541] on div "Yes No" at bounding box center [554, 538] width 458 height 43
click at [436, 528] on input "Yes" at bounding box center [571, 528] width 414 height 22
click at [596, 435] on input "Yes" at bounding box center [571, 441] width 414 height 22
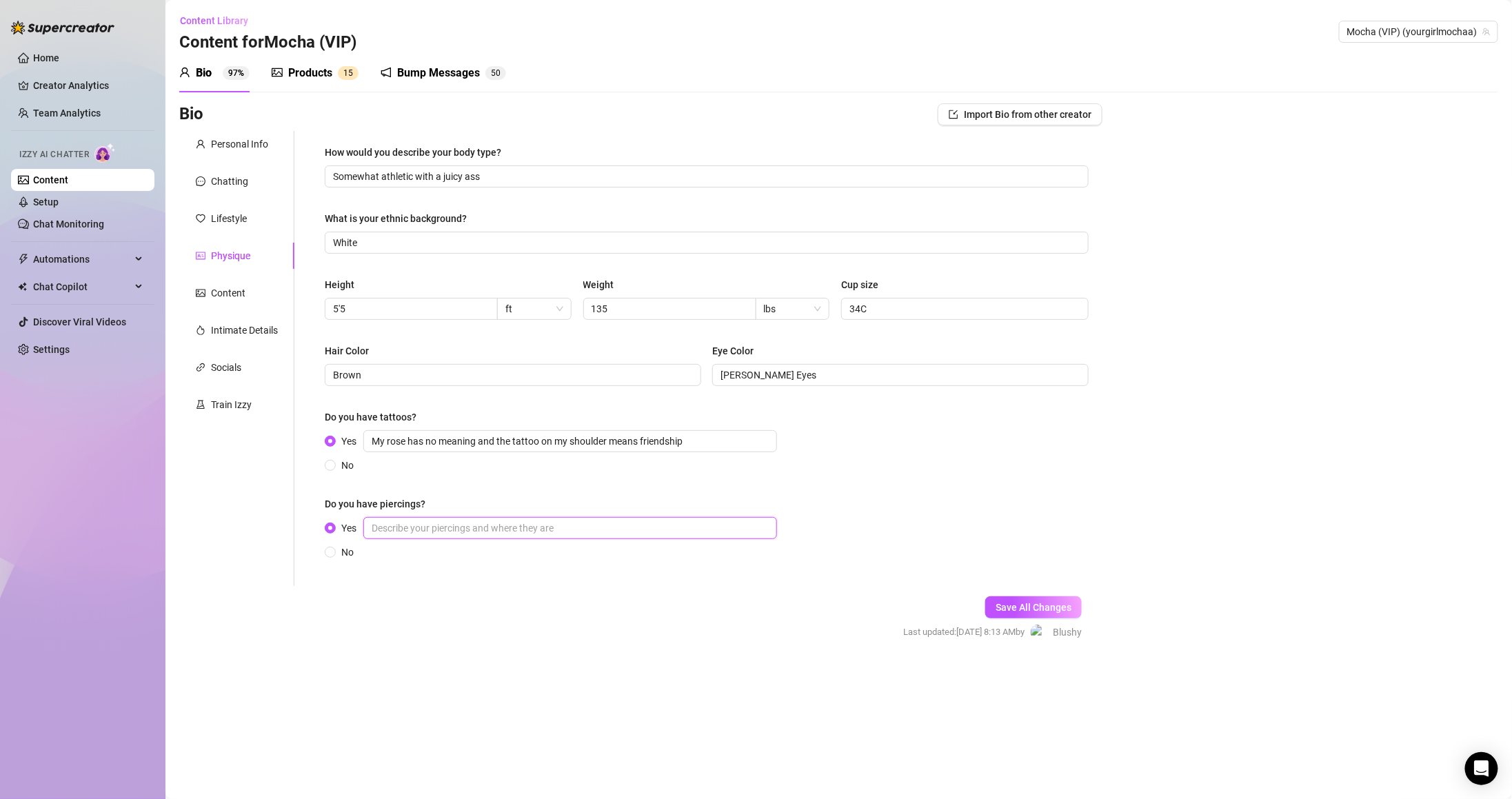
click at [455, 534] on input "Yes" at bounding box center [571, 528] width 414 height 22
click at [1016, 608] on span "Save All Changes" at bounding box center [1033, 607] width 76 height 11
type input "My rose has no meaning and the tattoo on my shoulder means friendship"
click at [527, 529] on input "Yes" at bounding box center [571, 528] width 414 height 22
paste input "I have a piercing on my belly button"
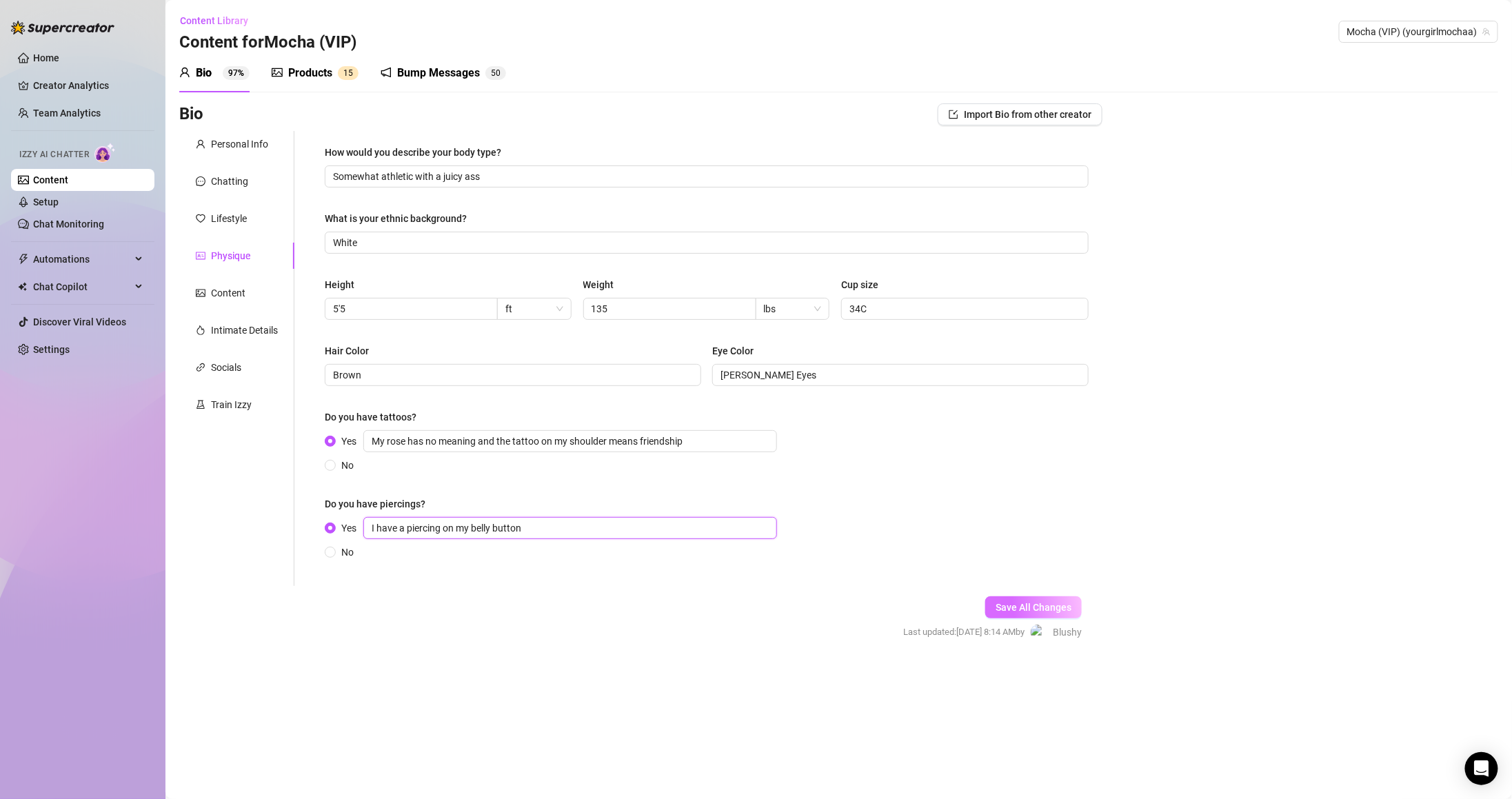
type input "I have a piercing on my belly button"
click at [1037, 618] on button "Save All Changes" at bounding box center [1033, 607] width 97 height 22
click at [229, 226] on div "Lifestyle" at bounding box center [237, 218] width 115 height 27
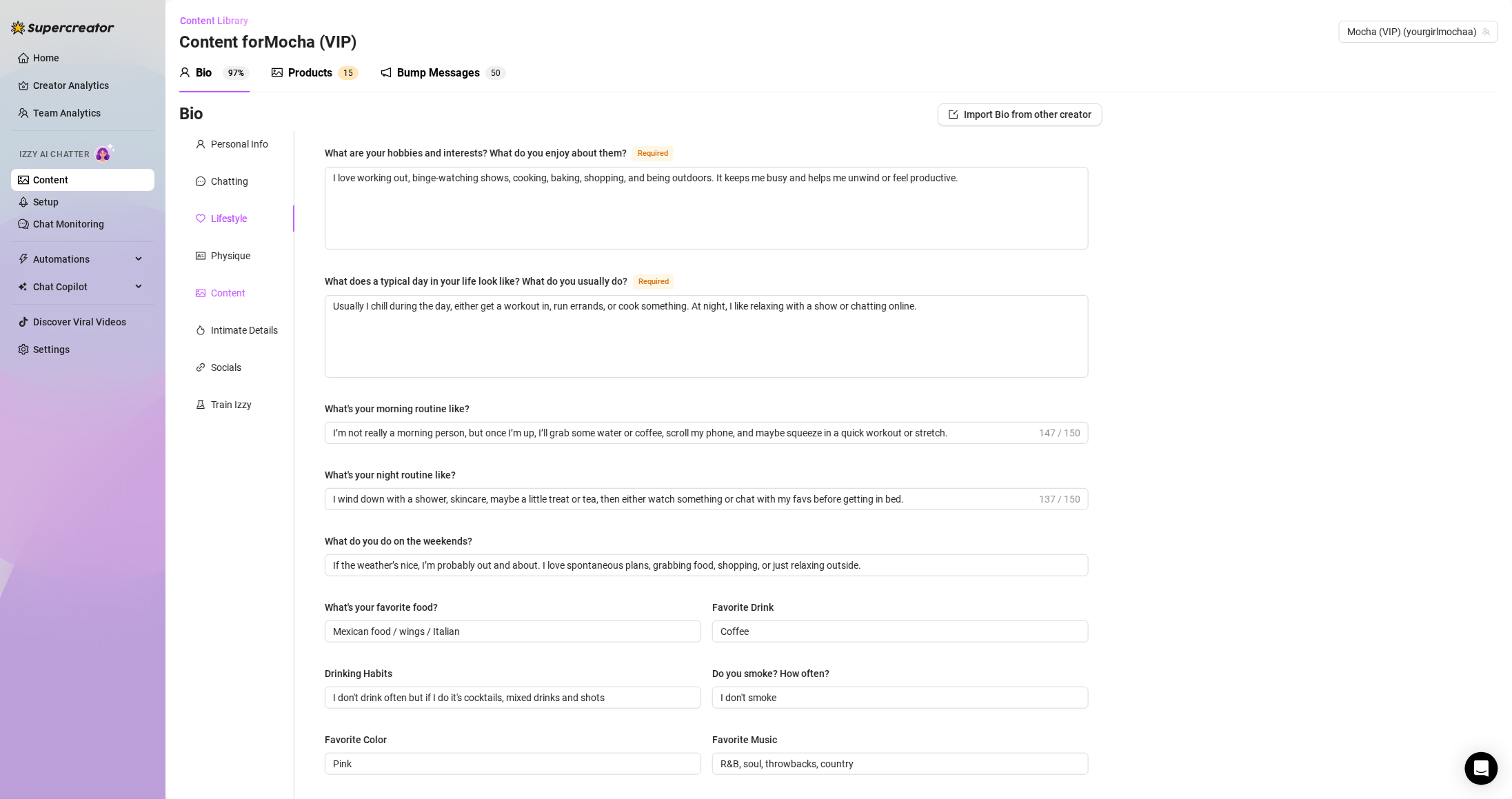
click at [238, 287] on div "Content" at bounding box center [228, 293] width 35 height 15
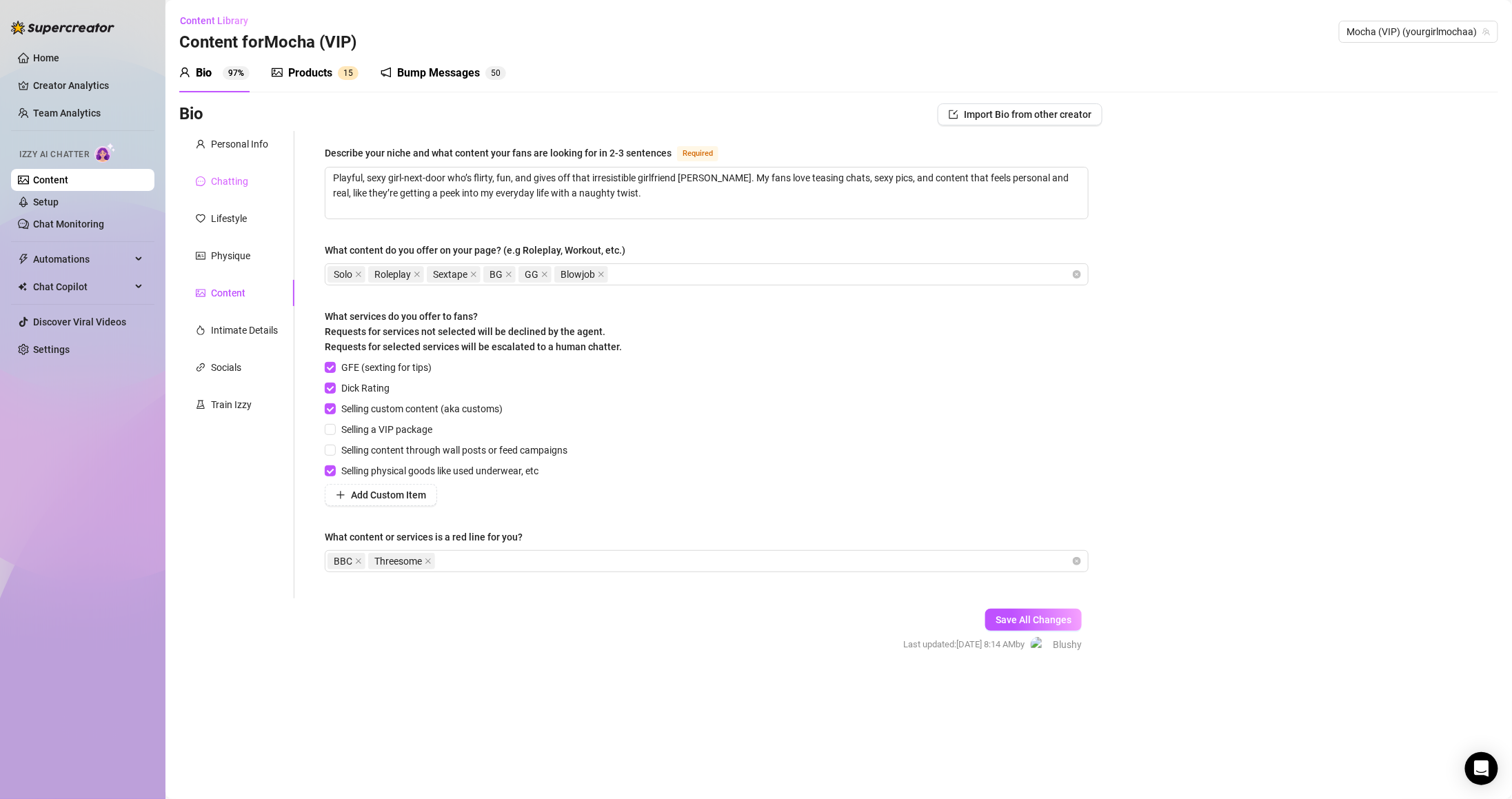
click at [230, 168] on div "Chatting" at bounding box center [237, 181] width 115 height 27
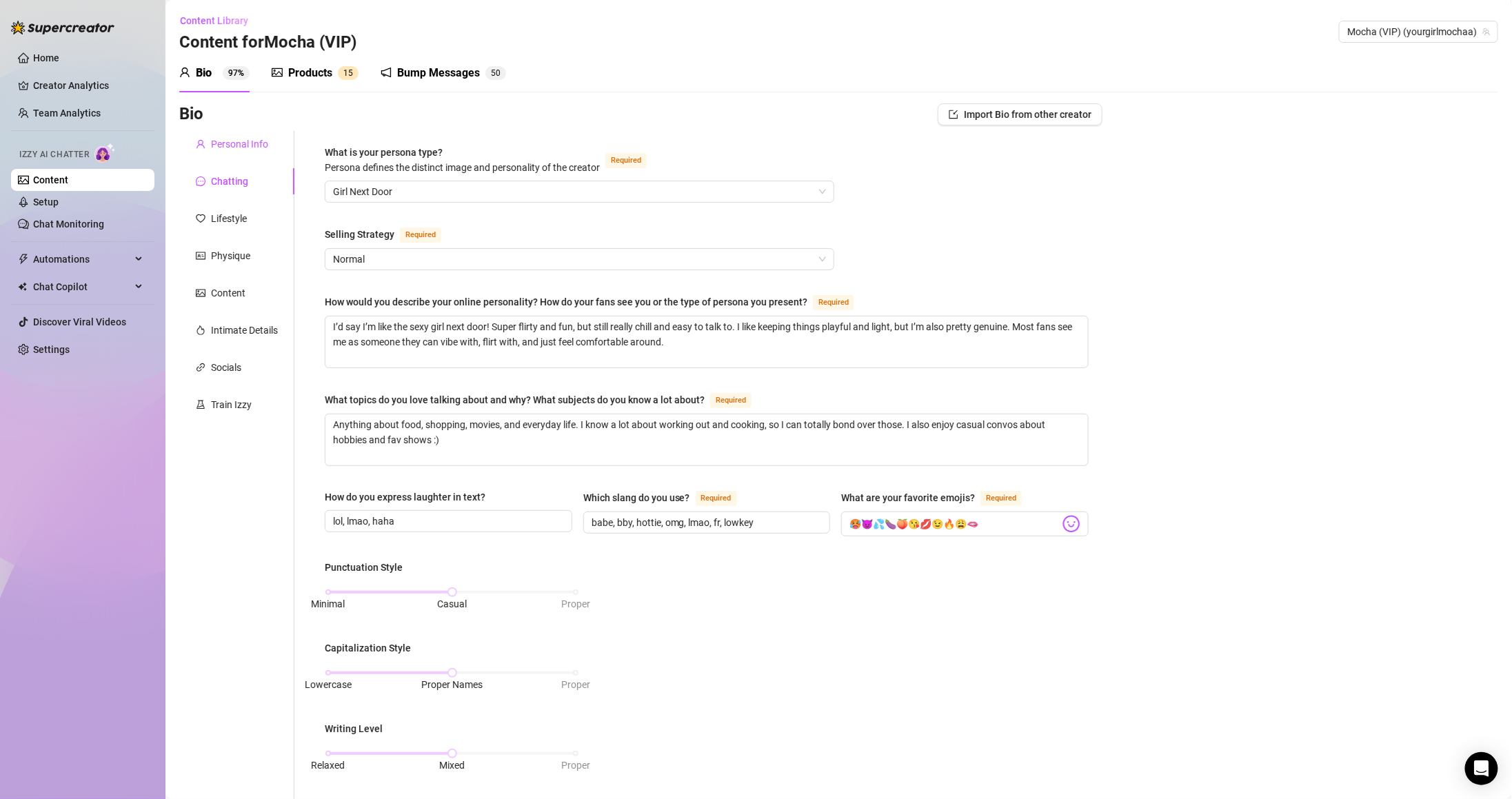
click at [233, 149] on div "Personal Info" at bounding box center [239, 144] width 57 height 15
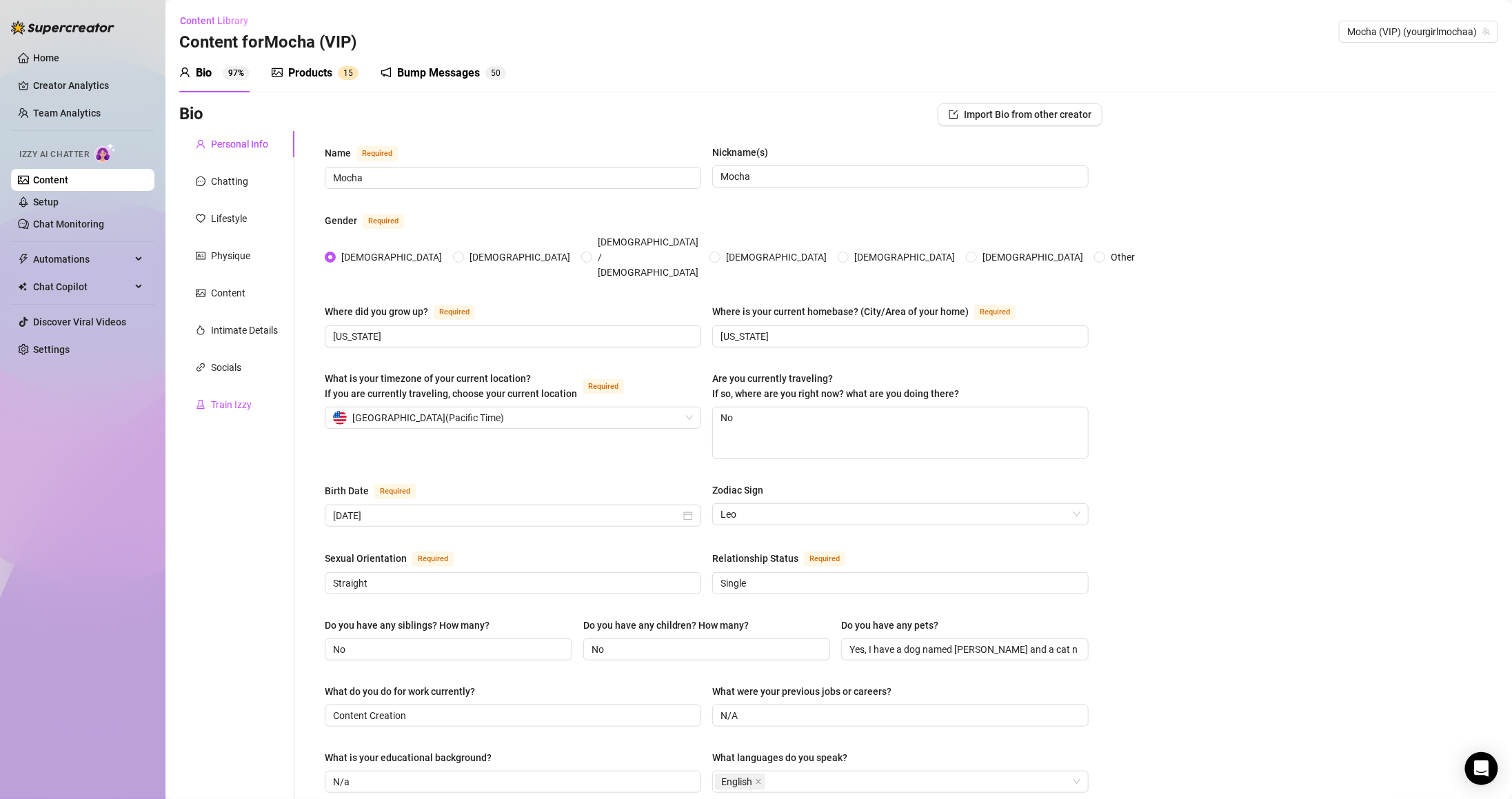
click at [245, 402] on div "Train Izzy" at bounding box center [231, 404] width 41 height 15
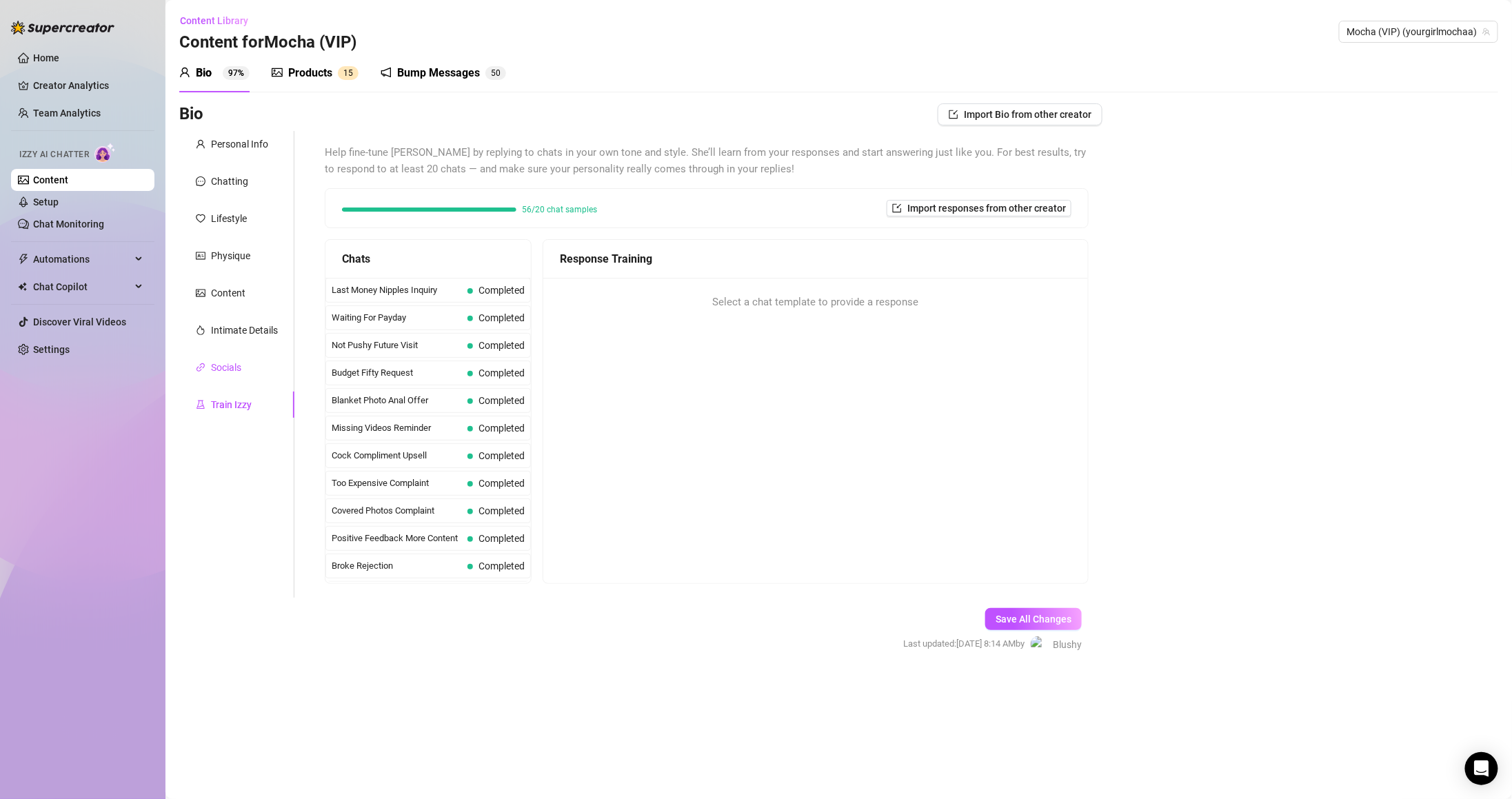
click at [241, 370] on div "Socials" at bounding box center [226, 367] width 31 height 15
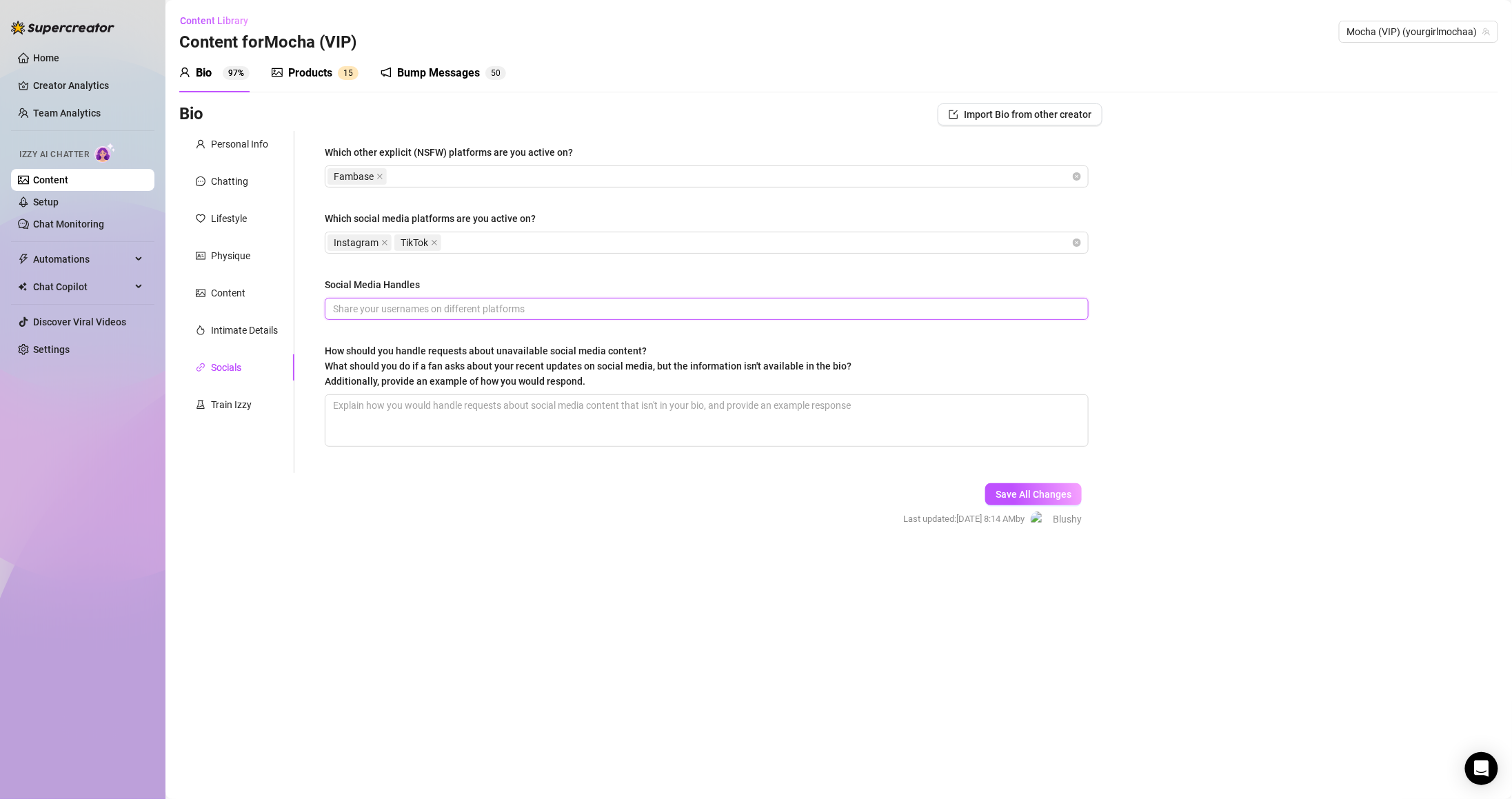
click at [379, 311] on input "Social Media Handles" at bounding box center [705, 308] width 744 height 15
click at [559, 431] on textarea "How should you handle requests about unavailable social media content? What sho…" at bounding box center [707, 420] width 763 height 51
click at [713, 439] on textarea "How should you handle requests about unavailable social media content? What sho…" at bounding box center [707, 420] width 763 height 51
type textarea "I"
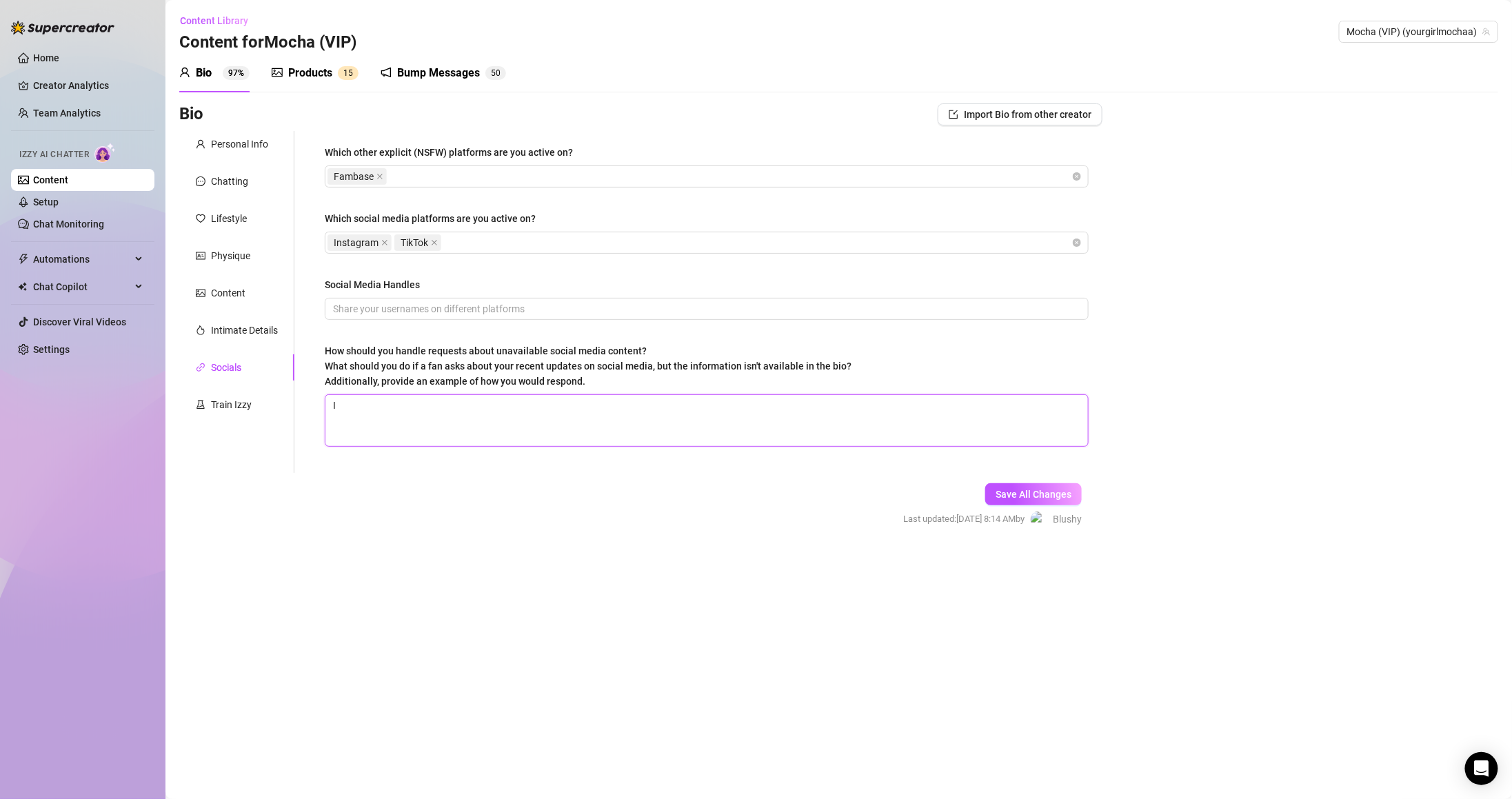
type textarea "I k"
type textarea "I ke"
type textarea "I kee"
type textarea "I keep"
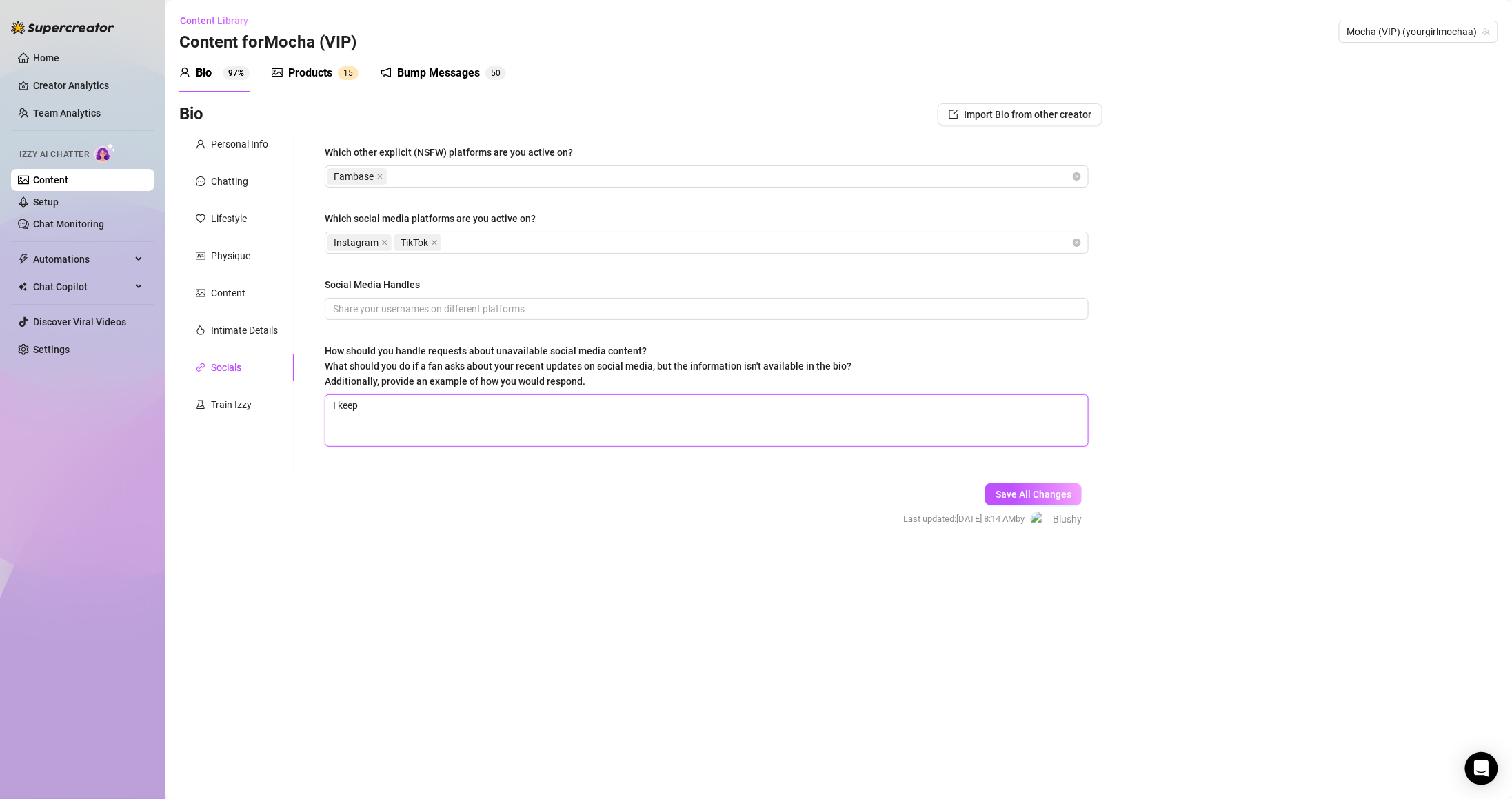
type textarea "I keep t"
type textarea "I keep th"
type textarea "I keep thi"
type textarea "I keep thin"
type textarea "I keep thing"
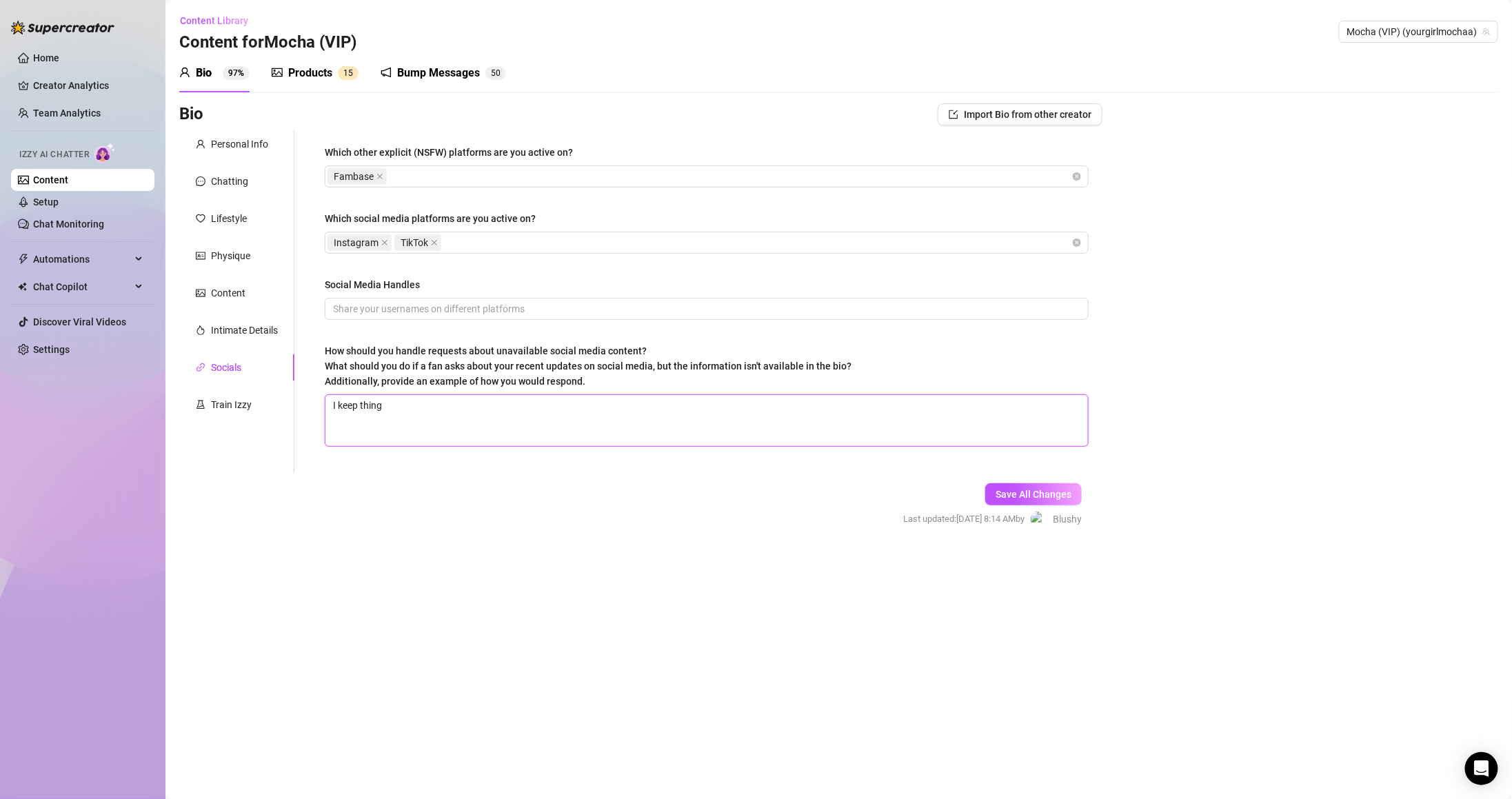
type textarea "I keep things"
type textarea "I keep things h"
type textarea "I keep things he"
type textarea "I keep things her"
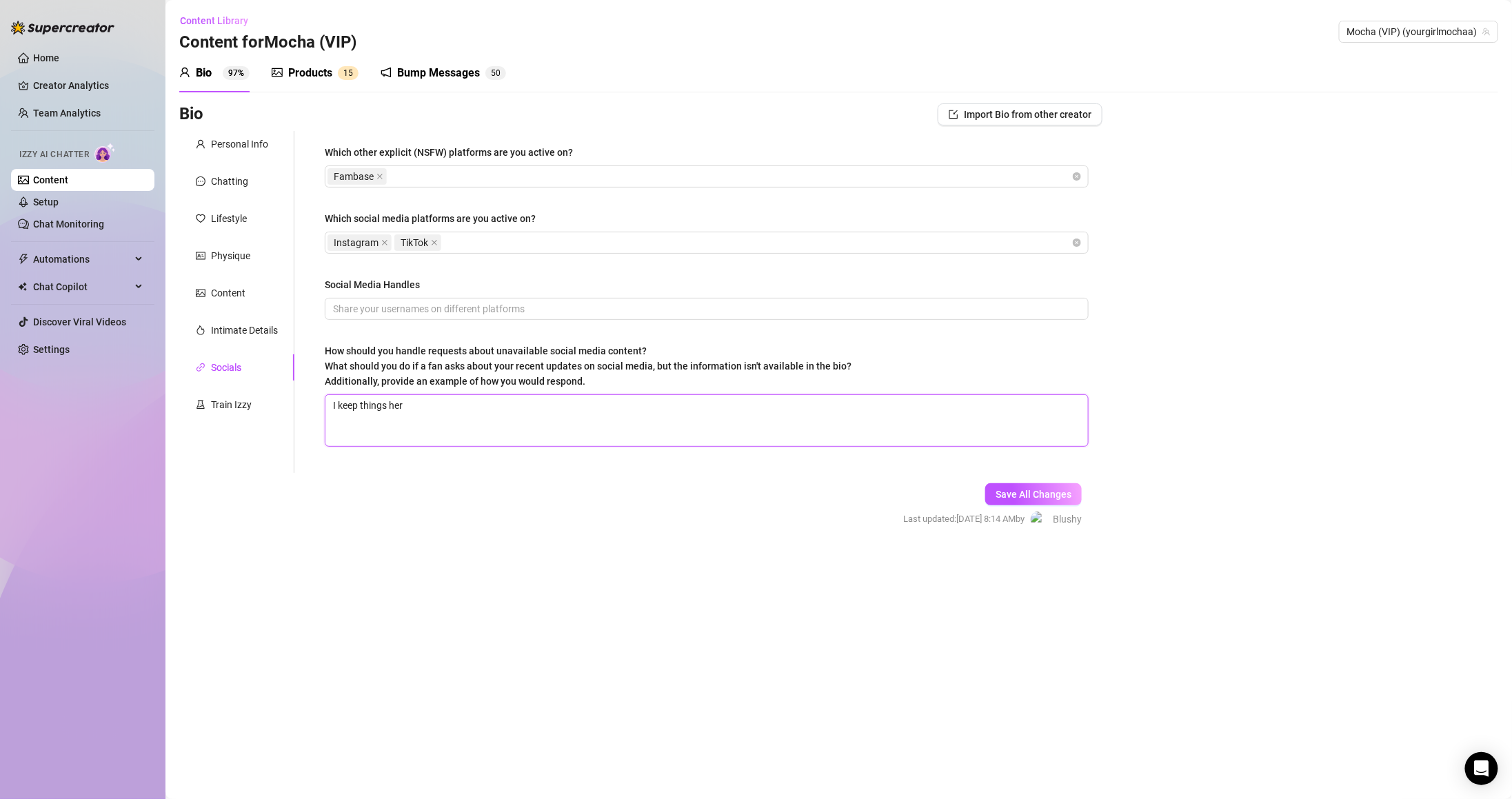
type textarea "I keep things here"
type textarea "I keep things here o"
type textarea "I keep things here oo"
type textarea "I keep things here oon"
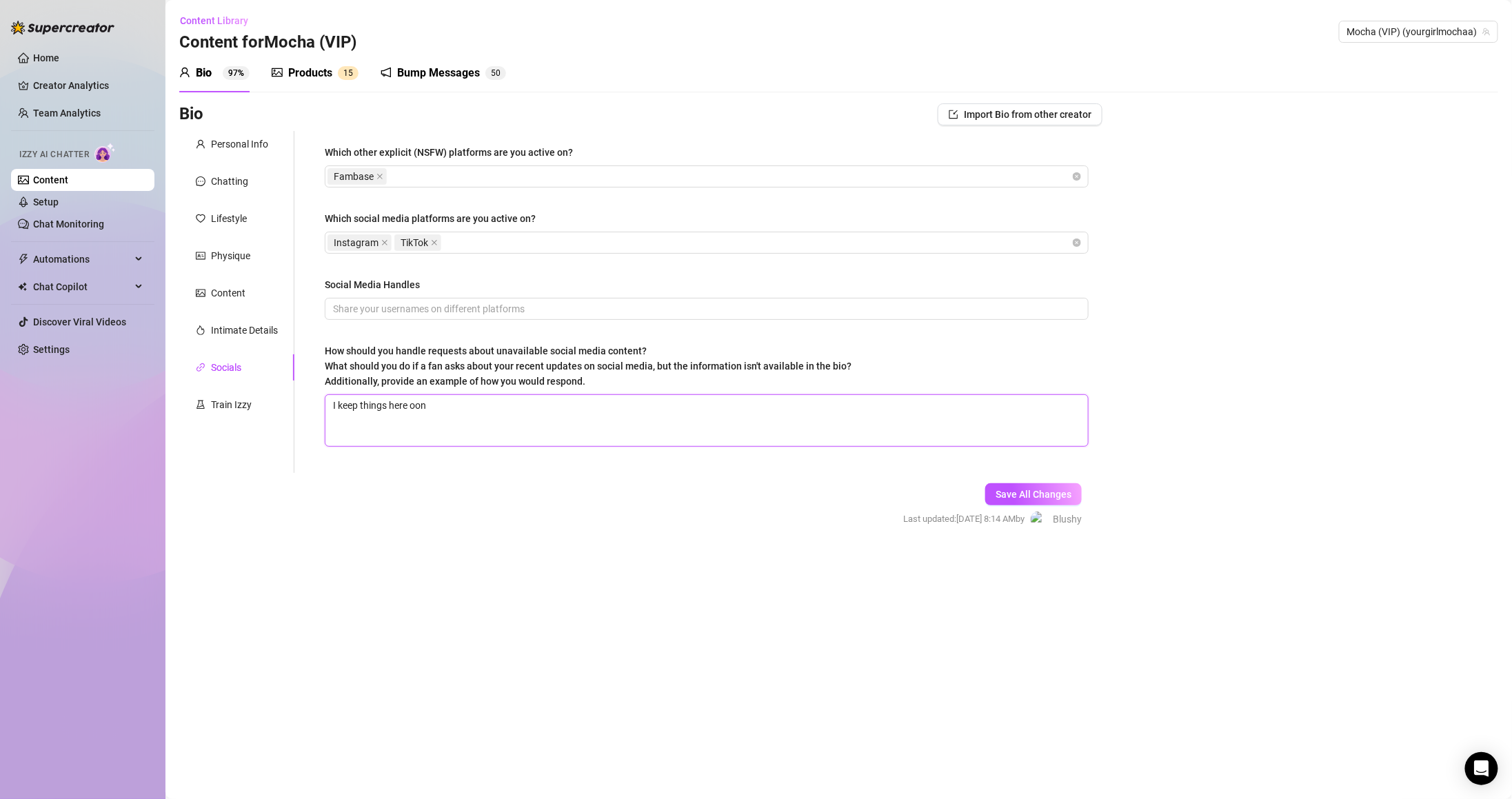
type textarea "I keep things here oo"
type textarea "I keep things here o"
type textarea "I keep things here on"
type textarea "I keep things here on O"
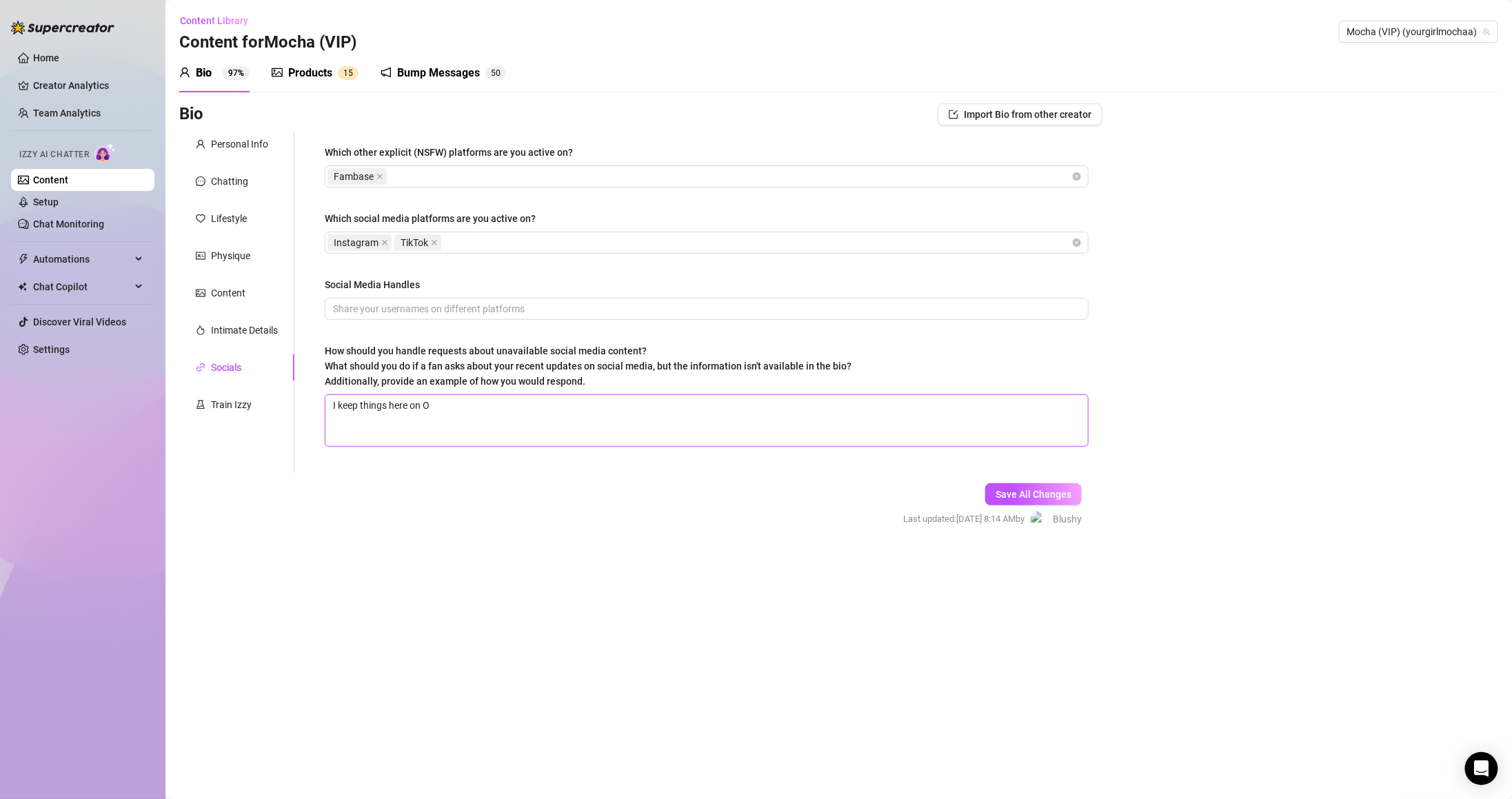
type textarea "I keep things here on On"
type textarea "I keep things here on Onl"
type textarea "I keep things here on Only"
type textarea "I keep things here on Onl"
type textarea "I keep things here on On"
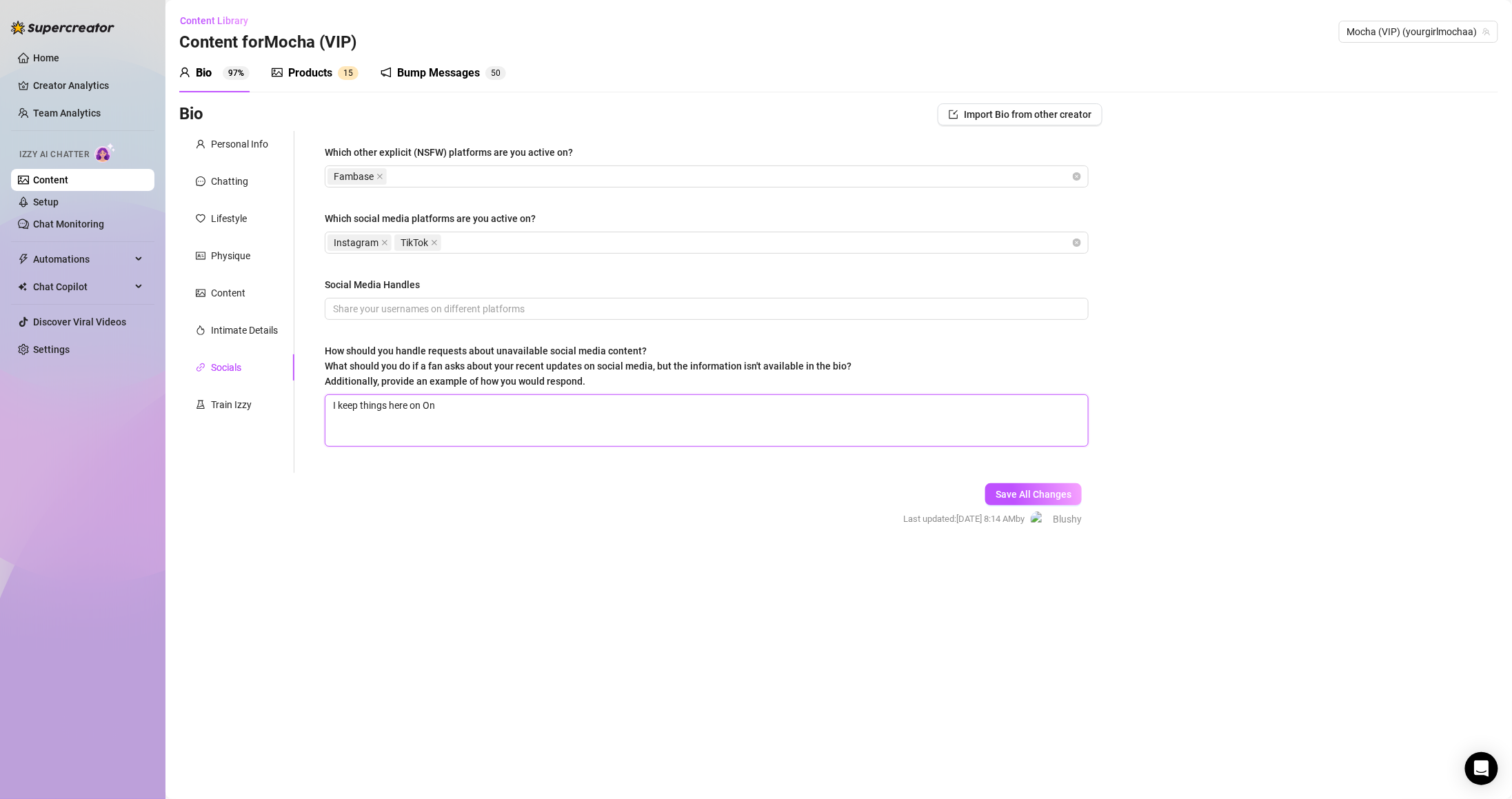
type textarea "I keep things here on O"
type textarea "I keep things here on OF"
type textarea "I keep things here on OF b"
type textarea "I keep things here on OF ba"
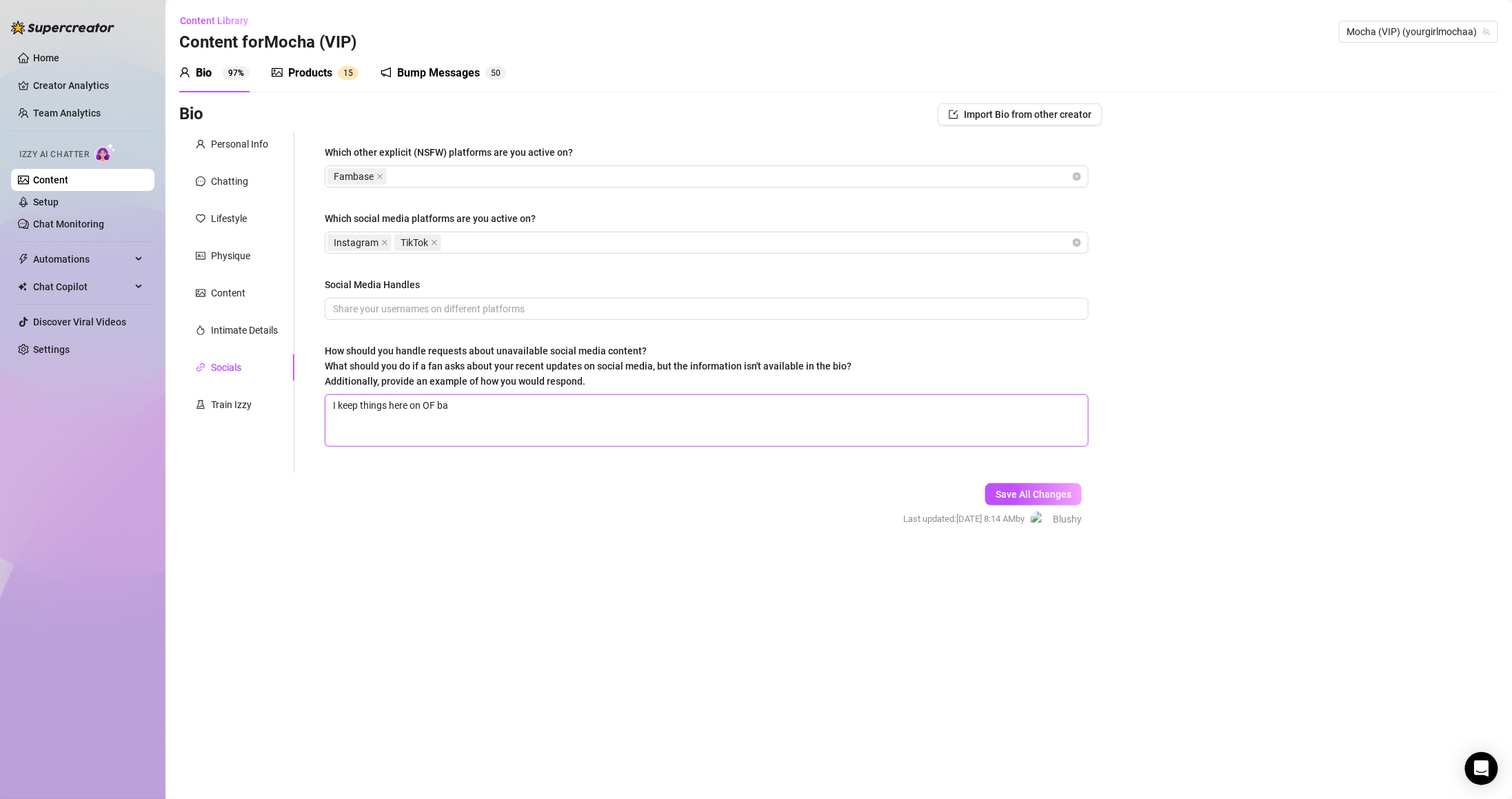
type textarea "I keep things here on OF bab"
type textarea "I keep things here on OF babe"
click at [674, 311] on input "Social Media Handles" at bounding box center [705, 308] width 744 height 15
click at [531, 315] on input "Social Media Handles" at bounding box center [705, 308] width 744 height 15
paste input "@Honeym0ch0"
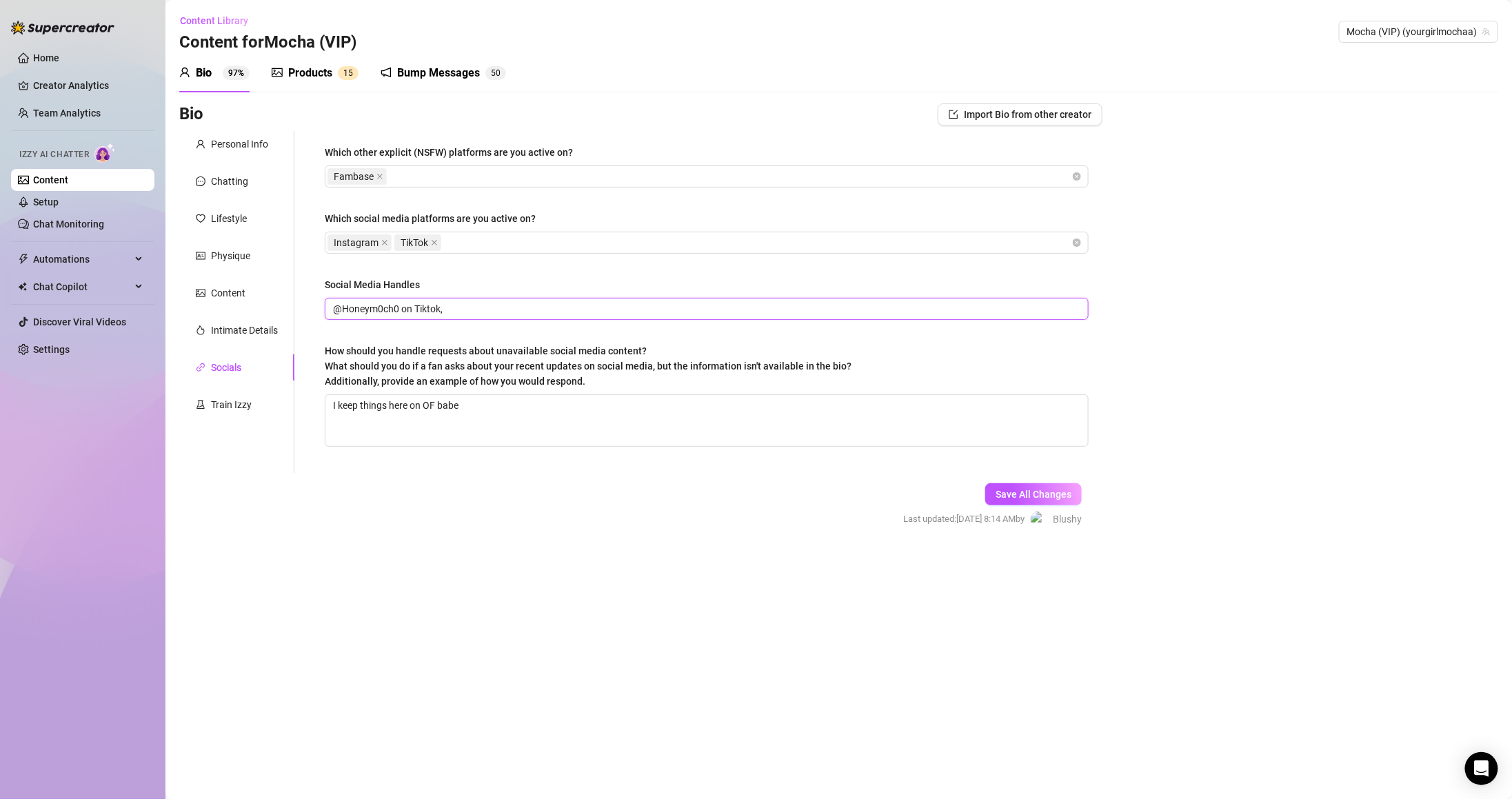
click at [505, 311] on input "@Honeym0ch0 on Tiktok," at bounding box center [705, 308] width 744 height 15
paste input "itsmochaxo/"
drag, startPoint x: 710, startPoint y: 237, endPoint x: 709, endPoint y: 245, distance: 8.1
click at [710, 237] on div "Instagram TikTok" at bounding box center [699, 243] width 744 height 19
click at [671, 369] on span "What should you do if a fan asks about your recent updates on social media, but…" at bounding box center [588, 373] width 527 height 27
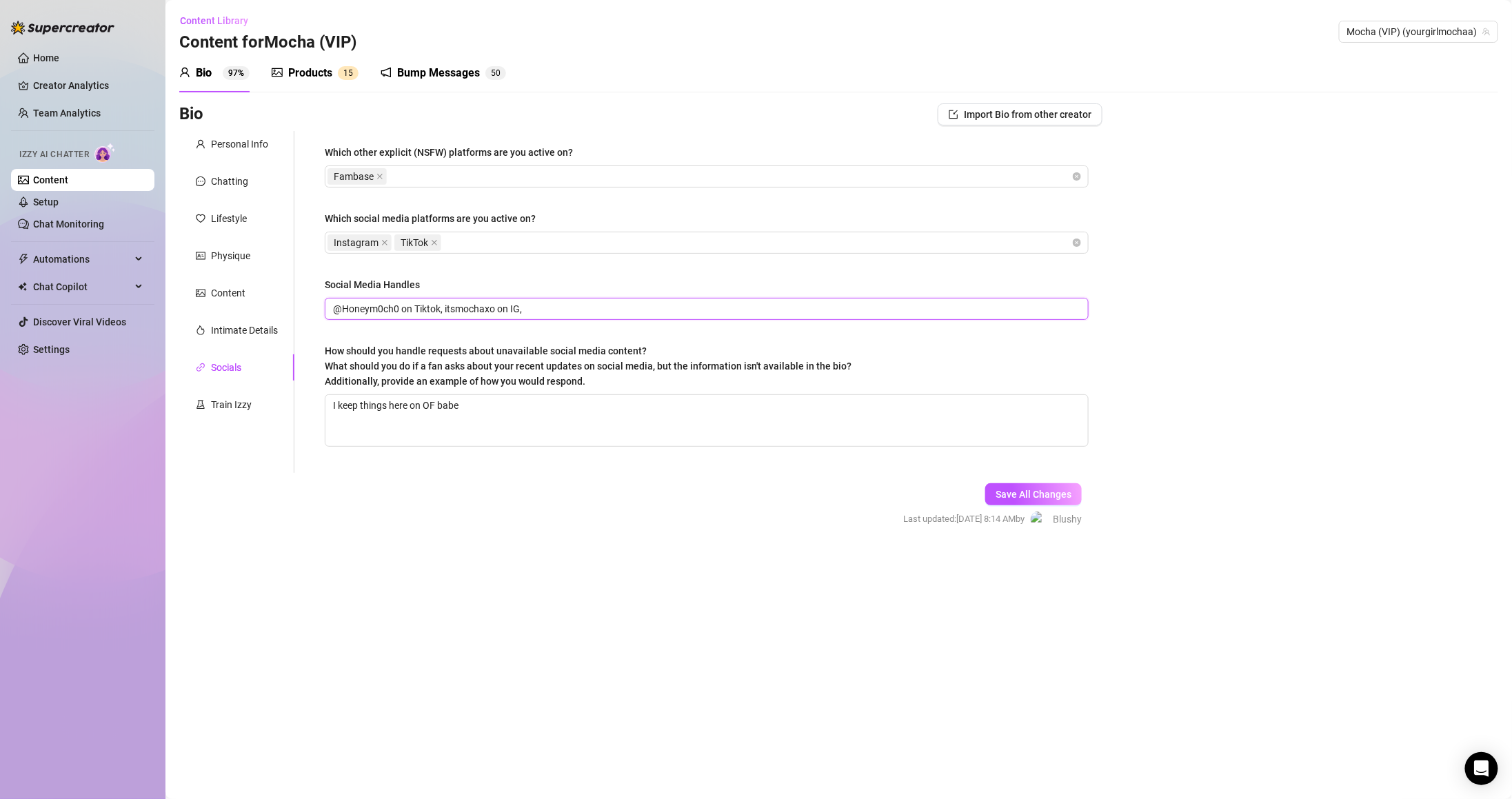
click at [645, 303] on input "@Honeym0ch0 on Tiktok, itsmochaxo on IG," at bounding box center [705, 308] width 744 height 15
paste input "ourgirlmocha"
click at [526, 311] on input "@Honeym0ch0 on Tiktok, itsmochaxo on IG, ourgirlmocha" at bounding box center [705, 308] width 744 height 15
click at [710, 311] on input "@Honeym0ch0 on Tiktok, itsmochaxo on IG, yourgirlmocha on" at bounding box center [705, 308] width 744 height 15
type input "@Honeym0ch0 on Tiktok, itsmochaxo on IG, yourgirlmocha on X"
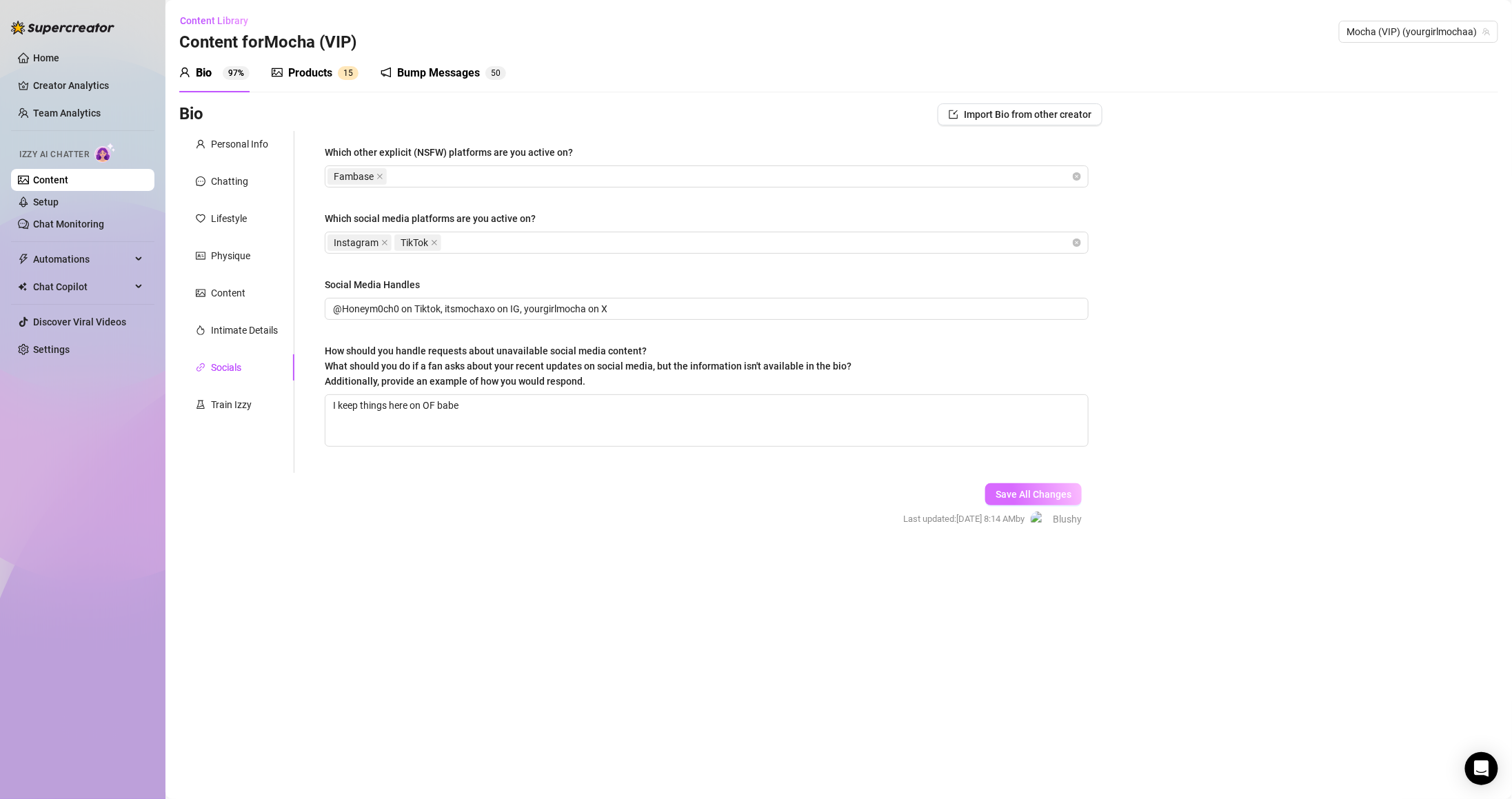
click at [1034, 498] on span "Save All Changes" at bounding box center [1033, 494] width 76 height 11
click at [248, 332] on div "Intimate Details" at bounding box center [244, 330] width 67 height 15
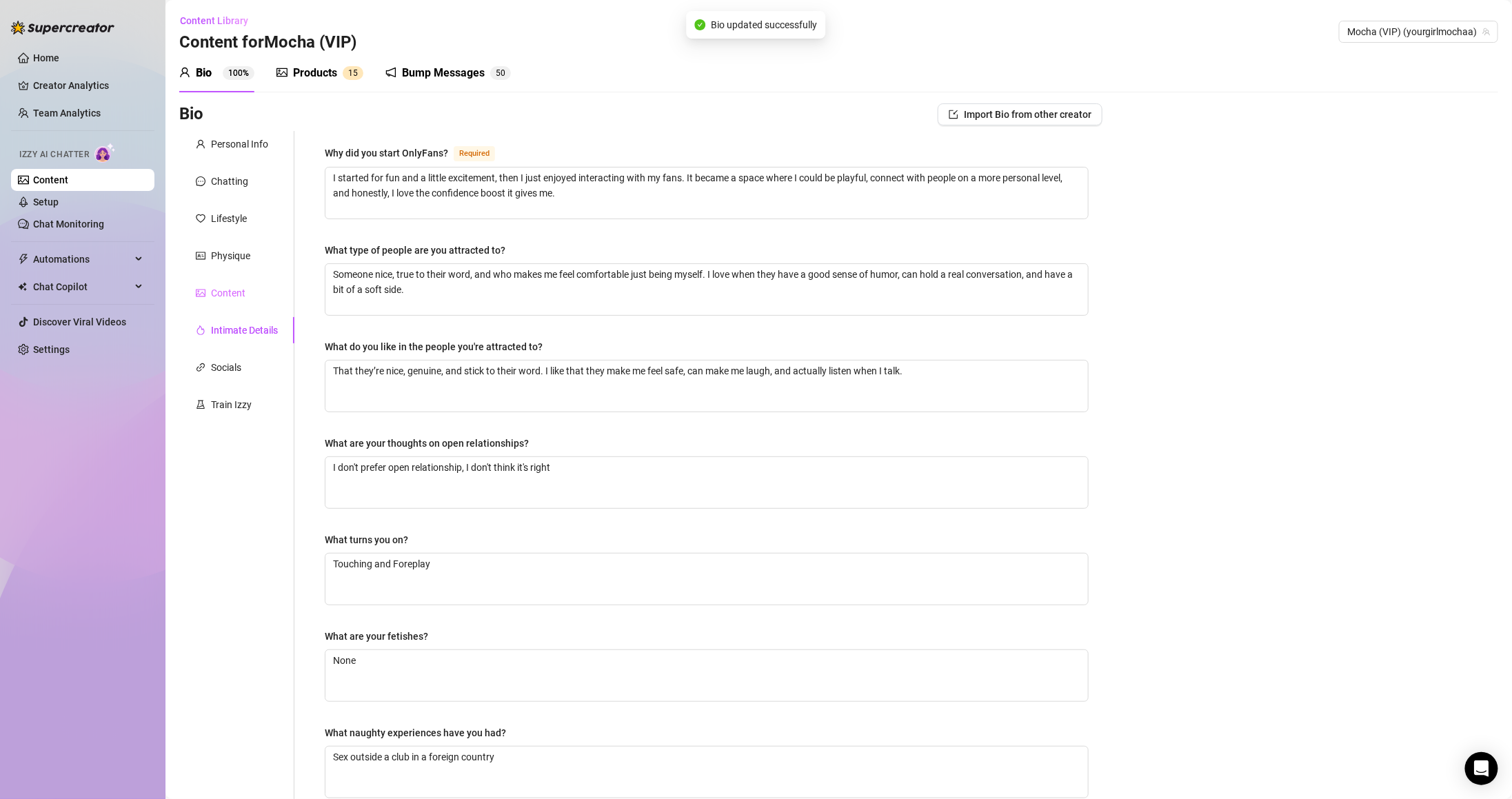
click at [248, 296] on div "Content" at bounding box center [237, 293] width 115 height 27
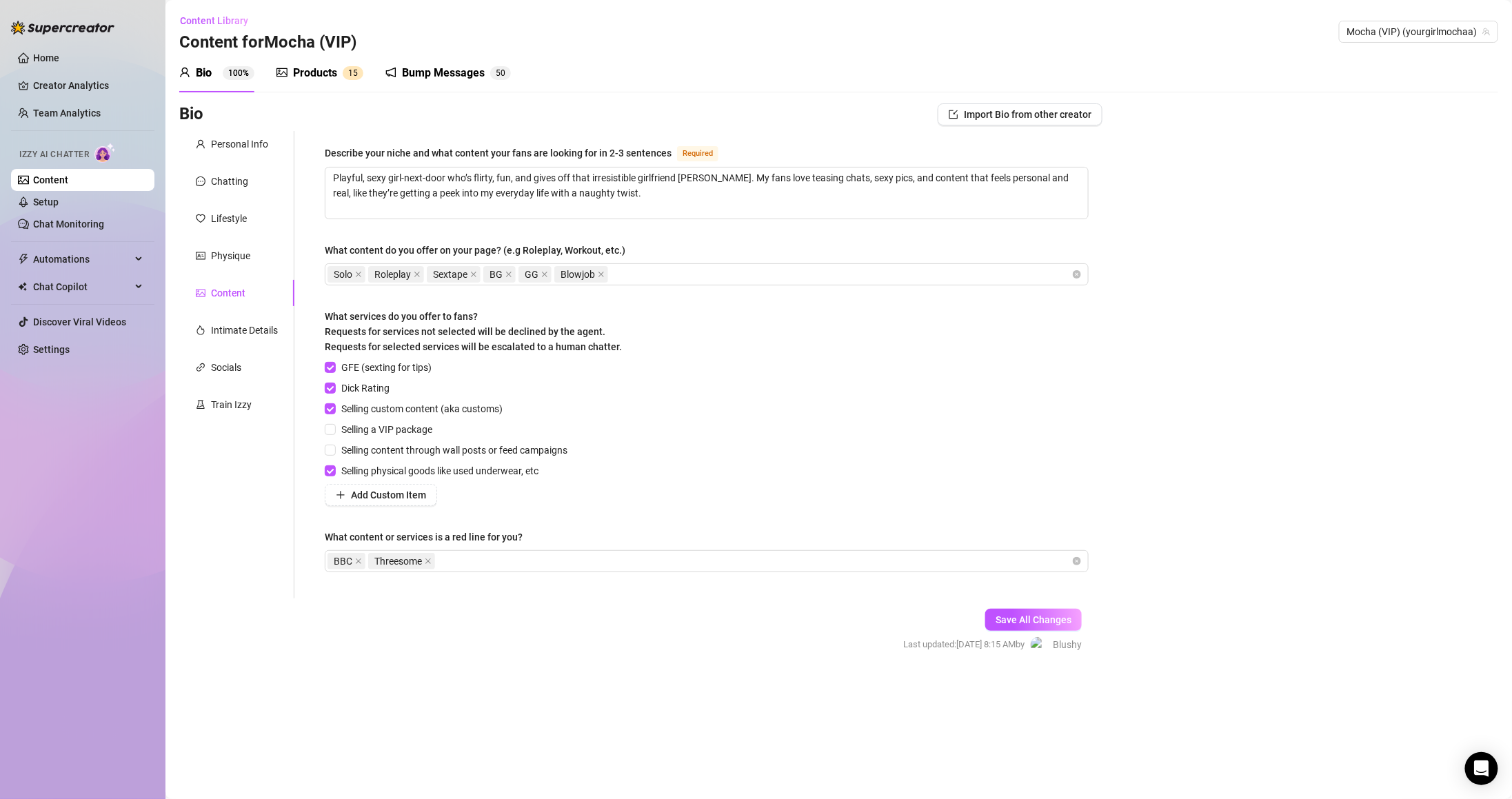
click at [319, 76] on div "Products" at bounding box center [315, 73] width 44 height 17
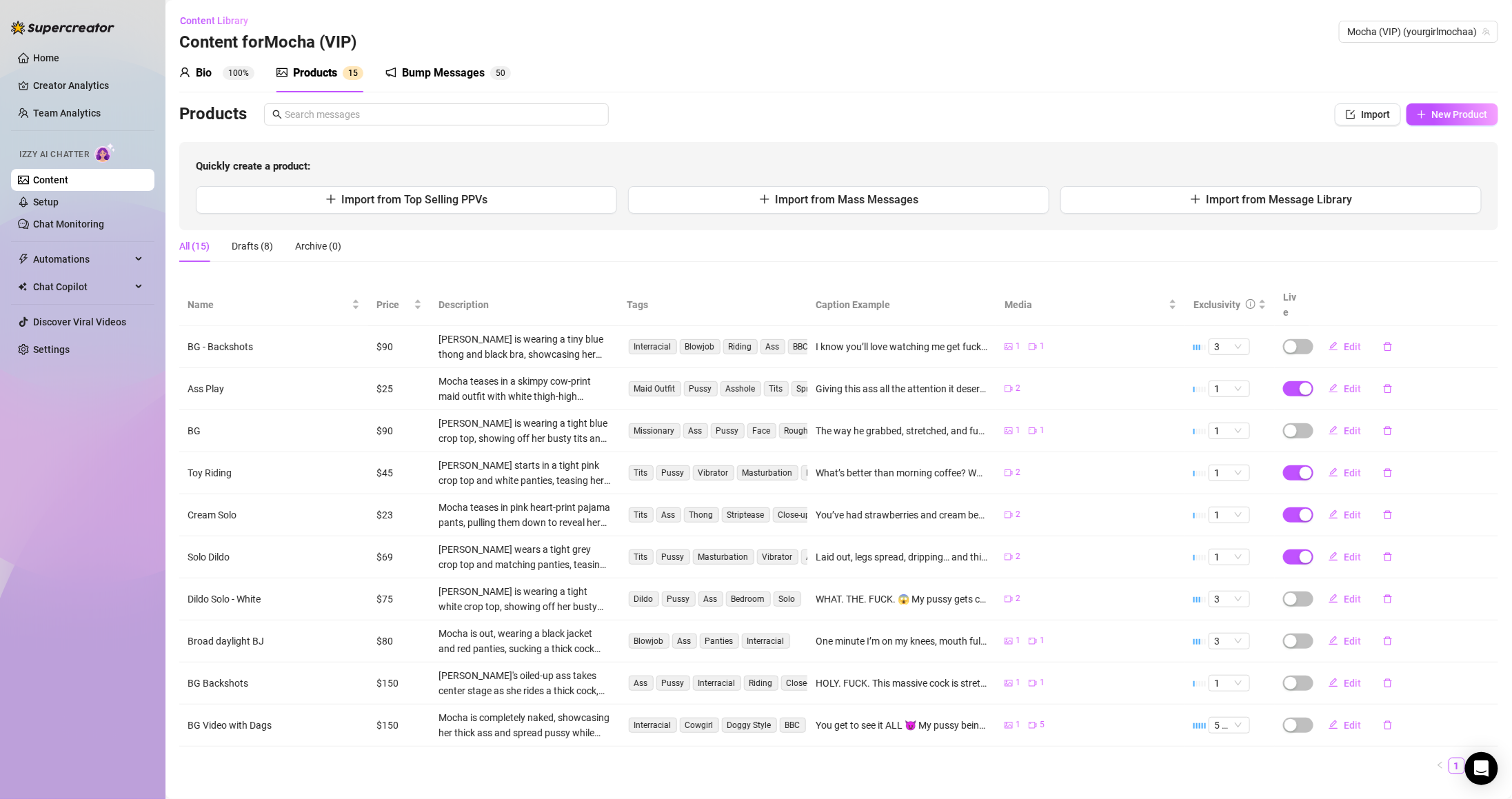
click at [470, 76] on div "Bump Messages" at bounding box center [443, 73] width 83 height 17
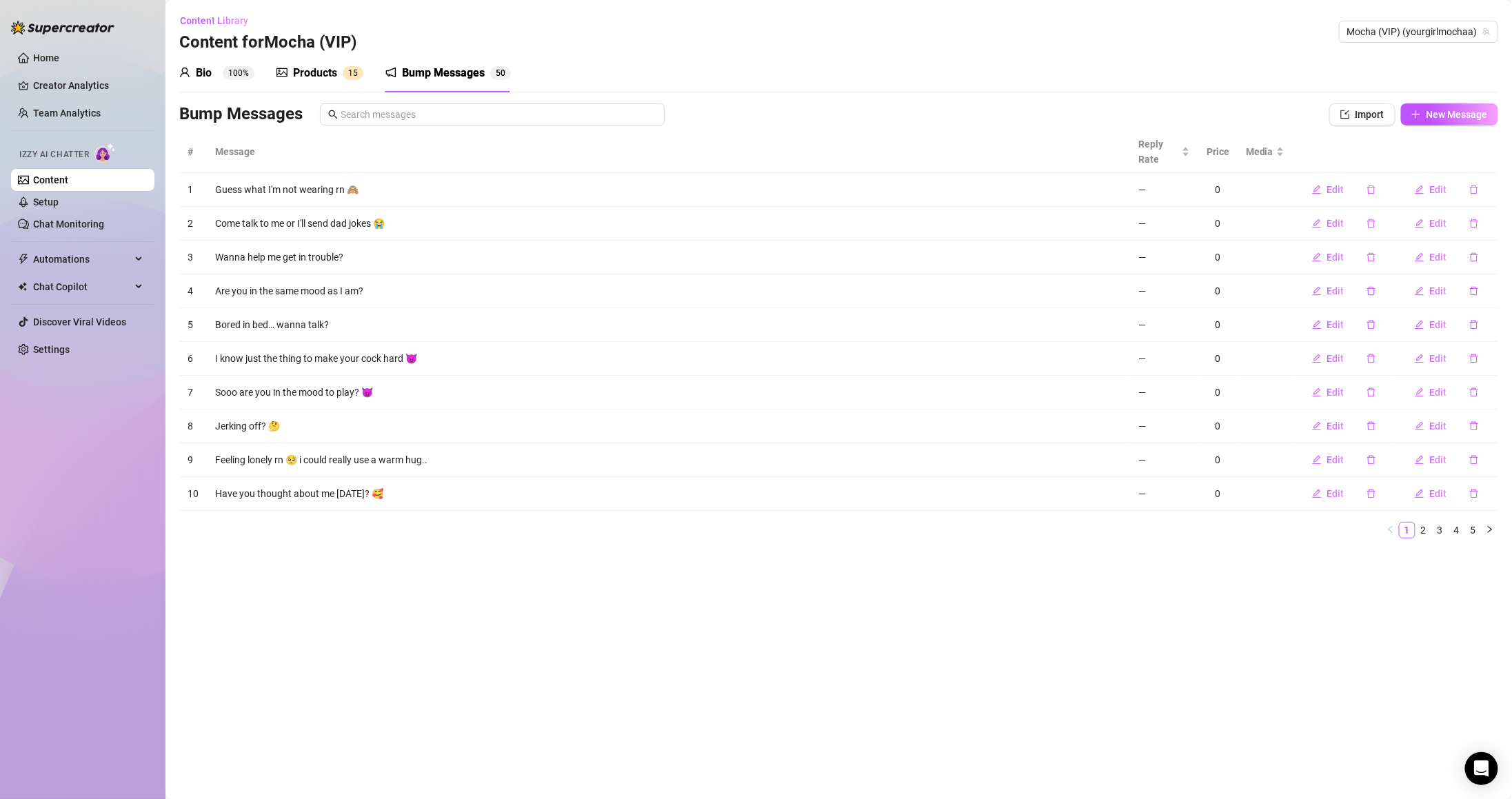
click at [325, 72] on div "Products" at bounding box center [315, 73] width 44 height 17
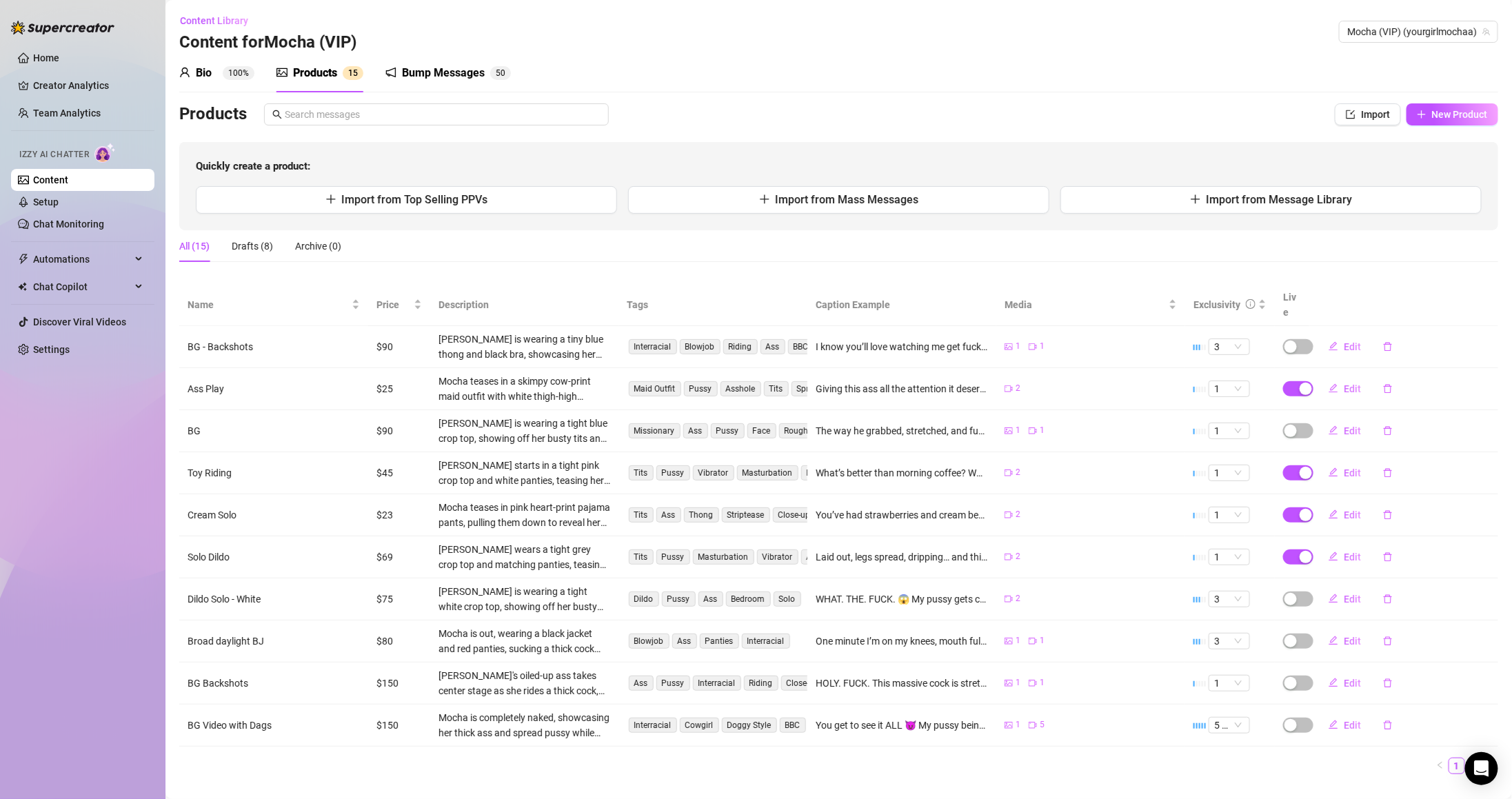
click at [832, 110] on div "Products" at bounding box center [727, 114] width 1095 height 22
click at [760, 200] on icon "plus" at bounding box center [764, 199] width 9 height 1
type textarea "Type your message here..."
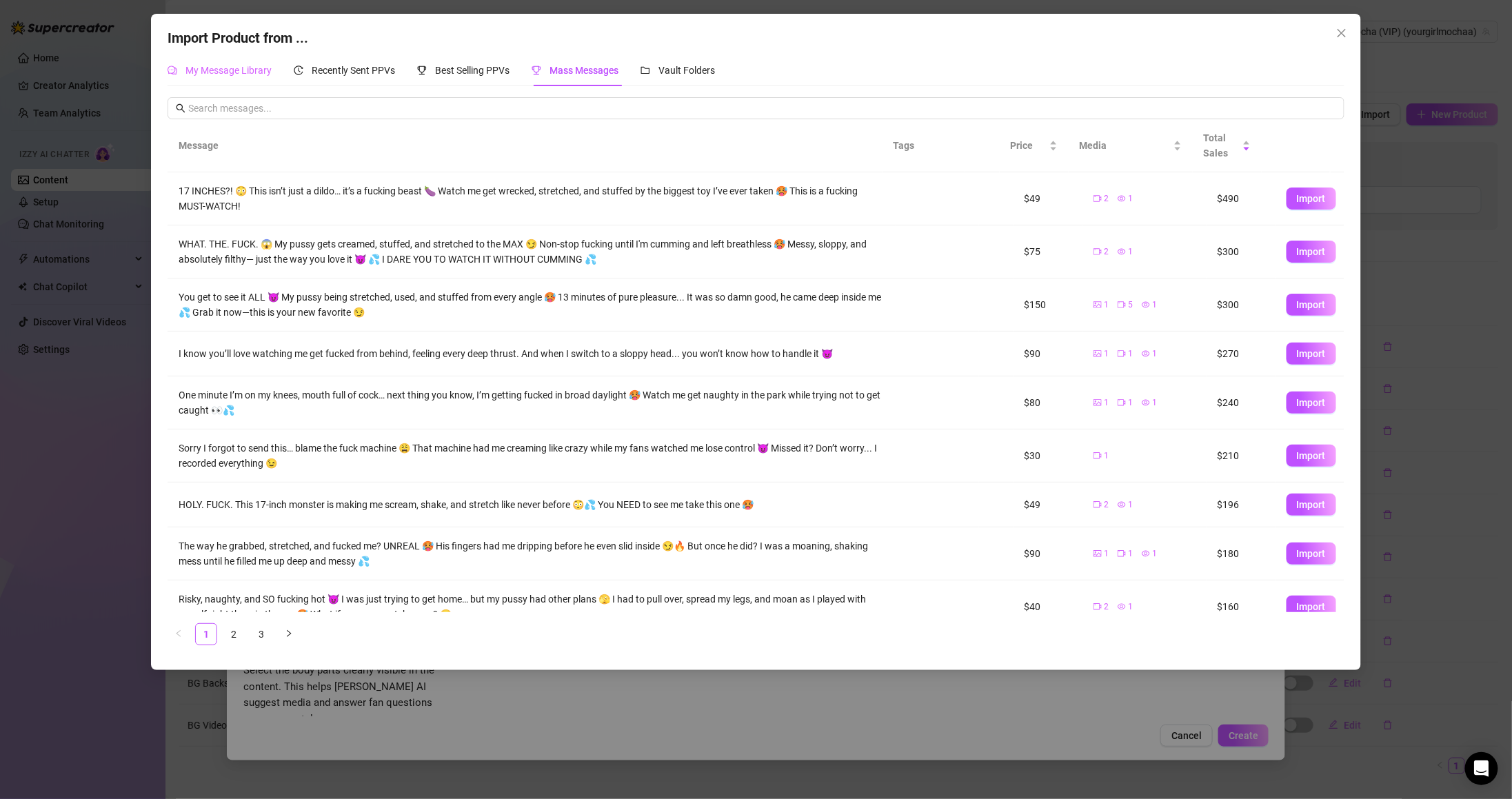
click at [243, 80] on div "My Message Library" at bounding box center [219, 70] width 104 height 31
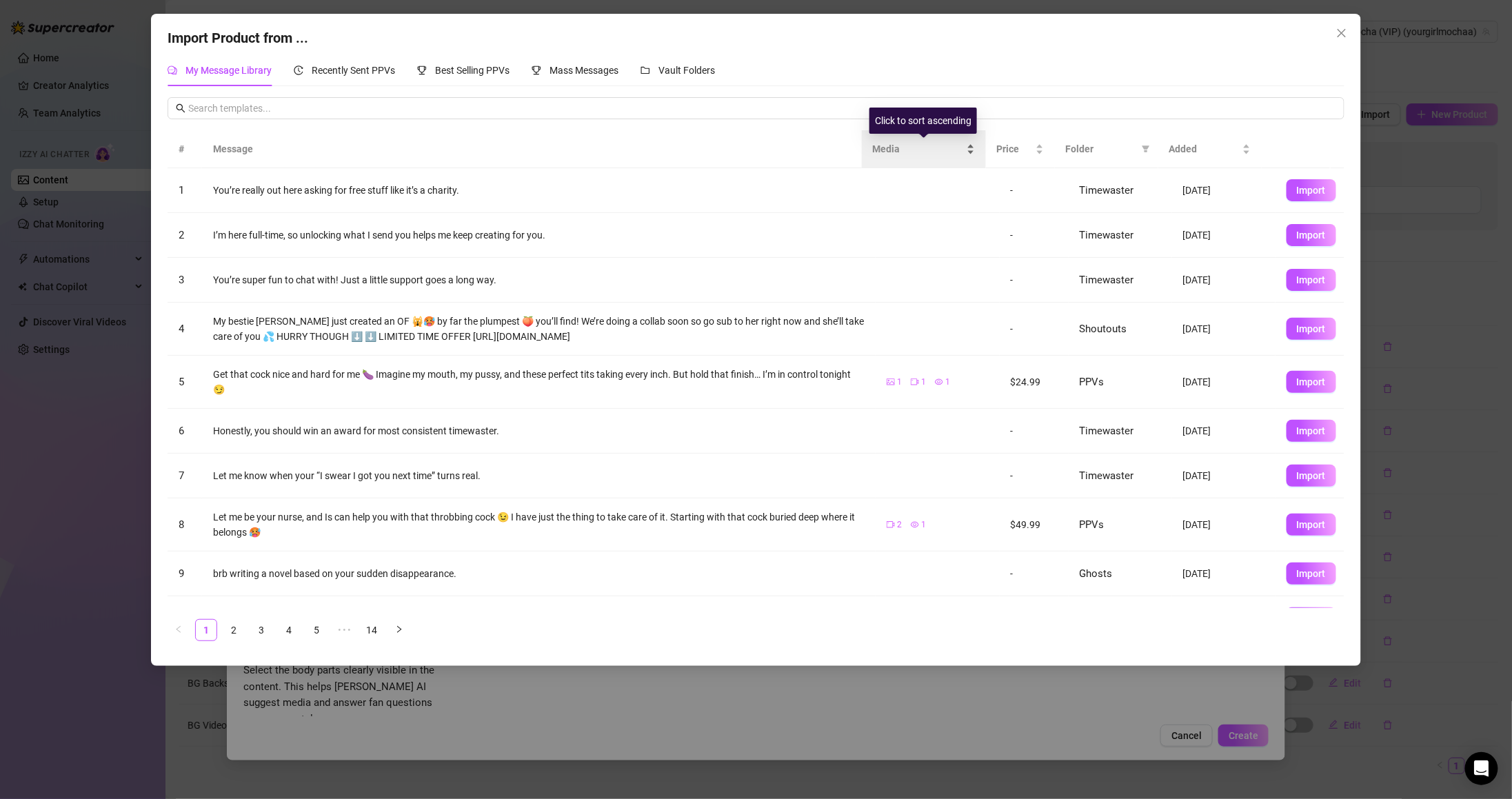
click at [922, 150] on span "Media" at bounding box center [918, 149] width 91 height 15
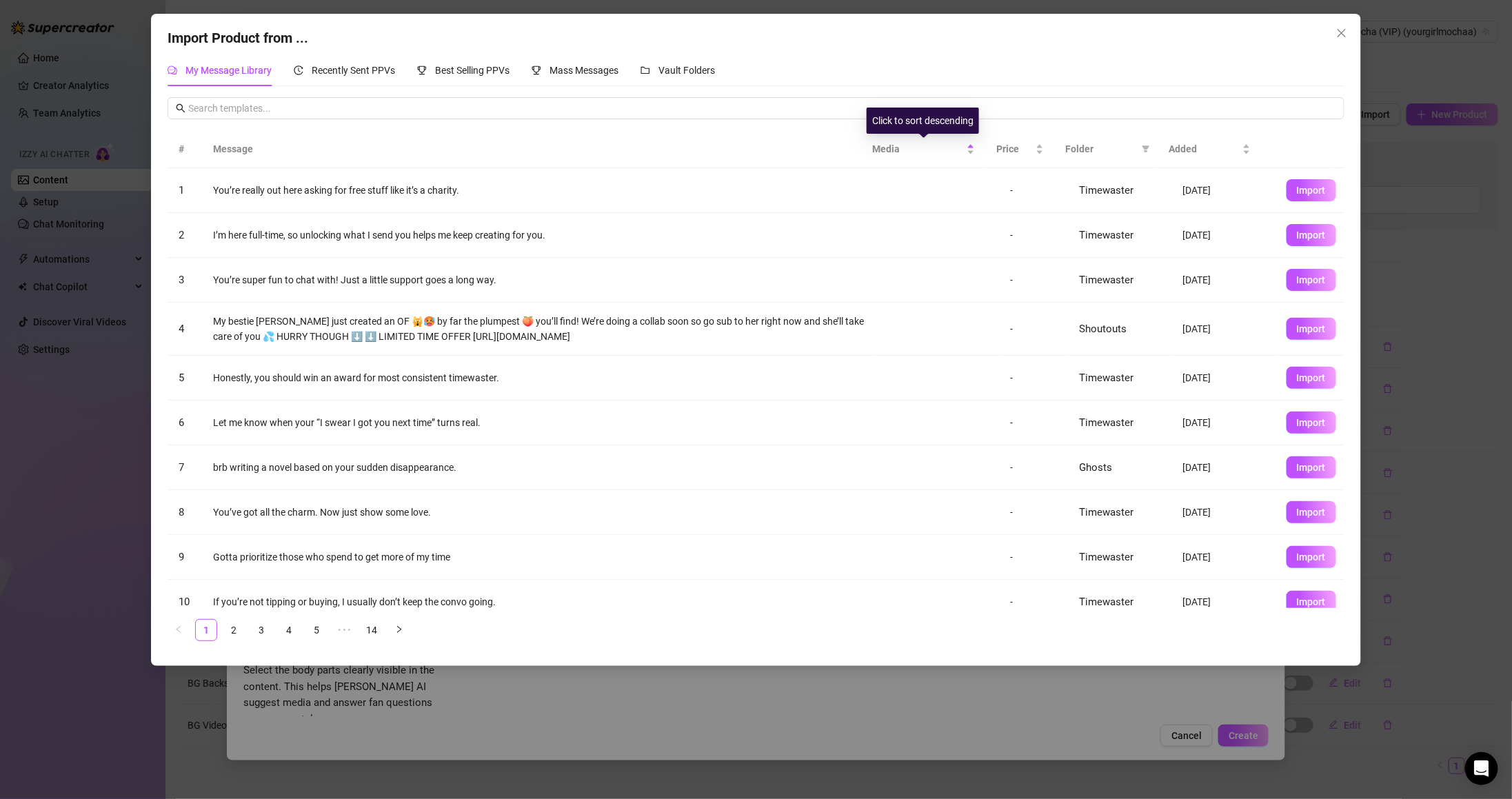
click at [1084, 155] on span "Folder" at bounding box center [1101, 149] width 70 height 15
click at [1131, 151] on span "Folder" at bounding box center [1101, 149] width 70 height 15
click at [1093, 146] on span "Folder" at bounding box center [1101, 149] width 70 height 15
click at [1144, 145] on icon "filter" at bounding box center [1146, 149] width 8 height 8
click at [1119, 259] on span "PPVs" at bounding box center [1099, 265] width 84 height 15
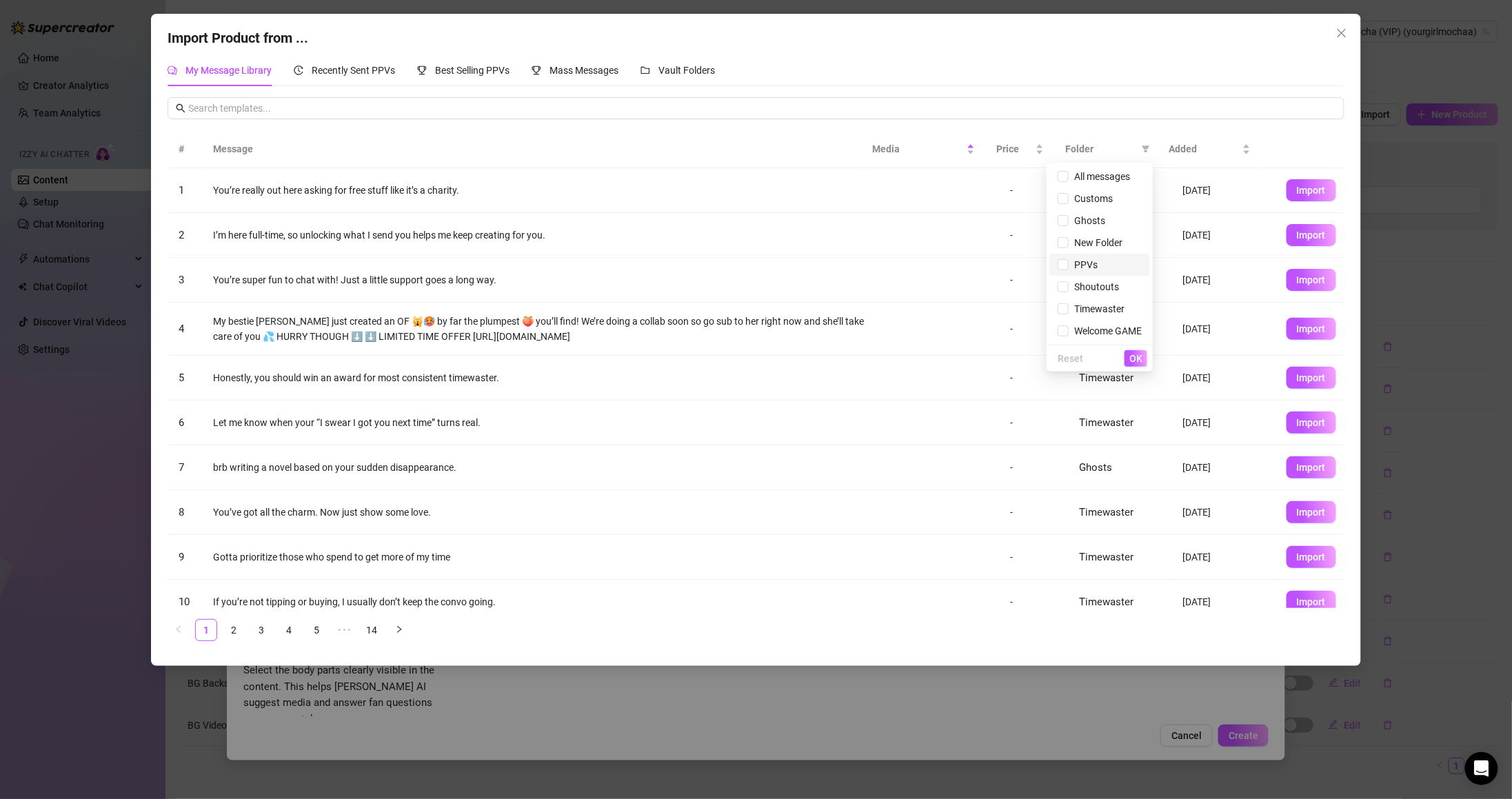
checkbox input "true"
click at [1134, 358] on span "OK" at bounding box center [1135, 359] width 13 height 11
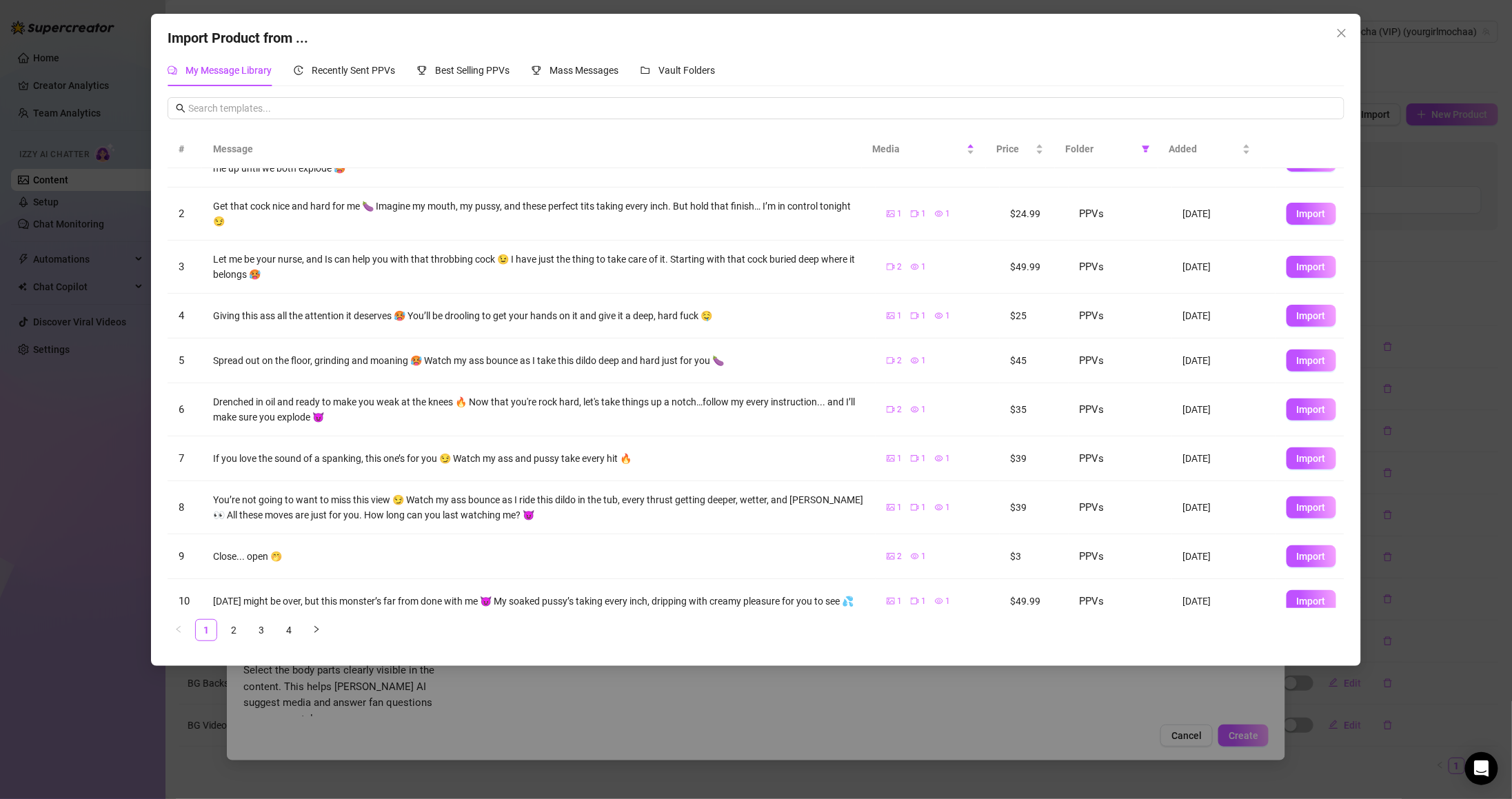
scroll to position [60, 0]
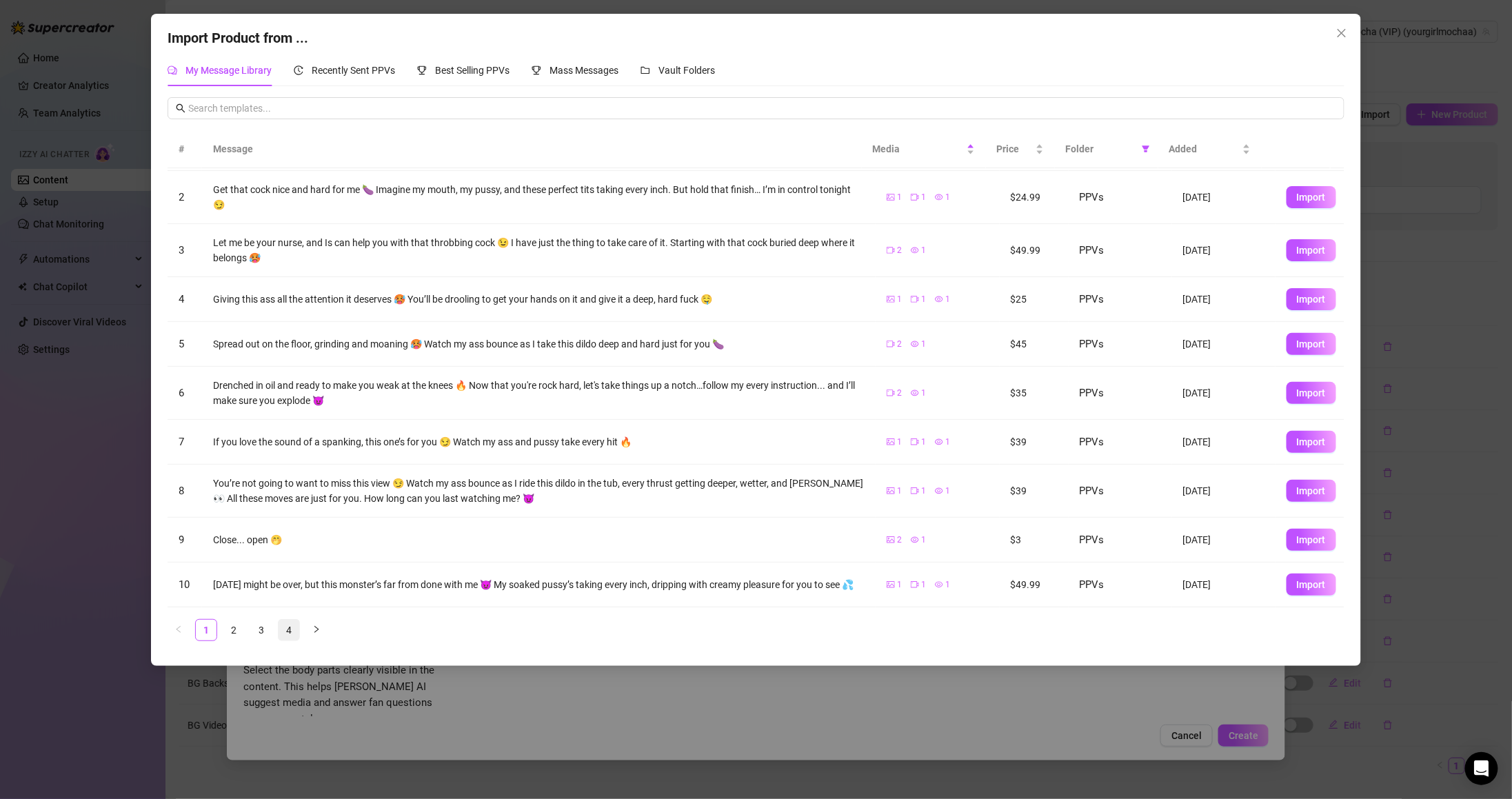
click at [279, 629] on link "4" at bounding box center [289, 630] width 21 height 21
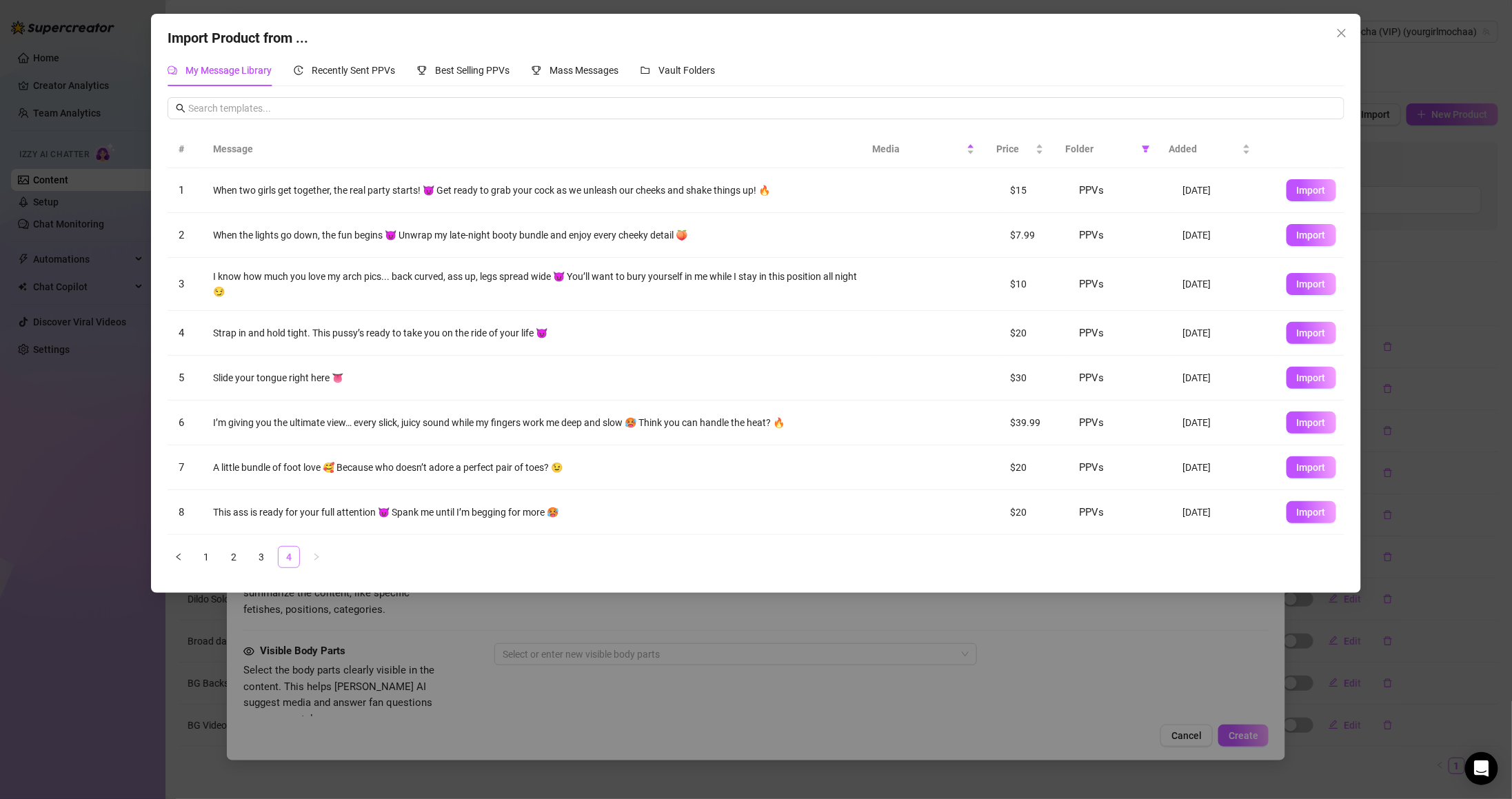
scroll to position [0, 0]
click at [1297, 513] on span "Import" at bounding box center [1312, 513] width 29 height 11
type textarea "This ass is ready for your full attention 😈 Spank me until I’m begging for more…"
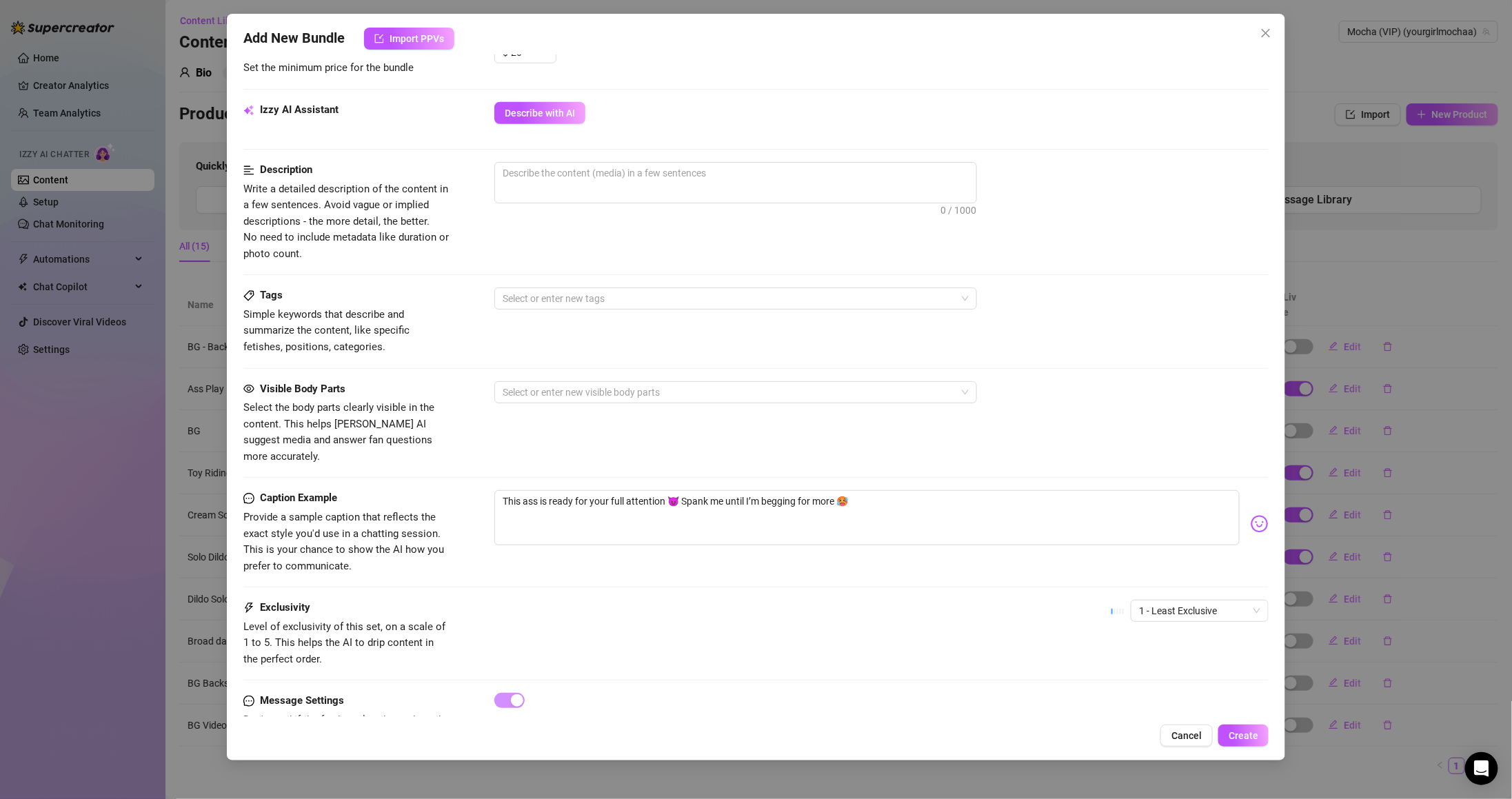
scroll to position [664, 0]
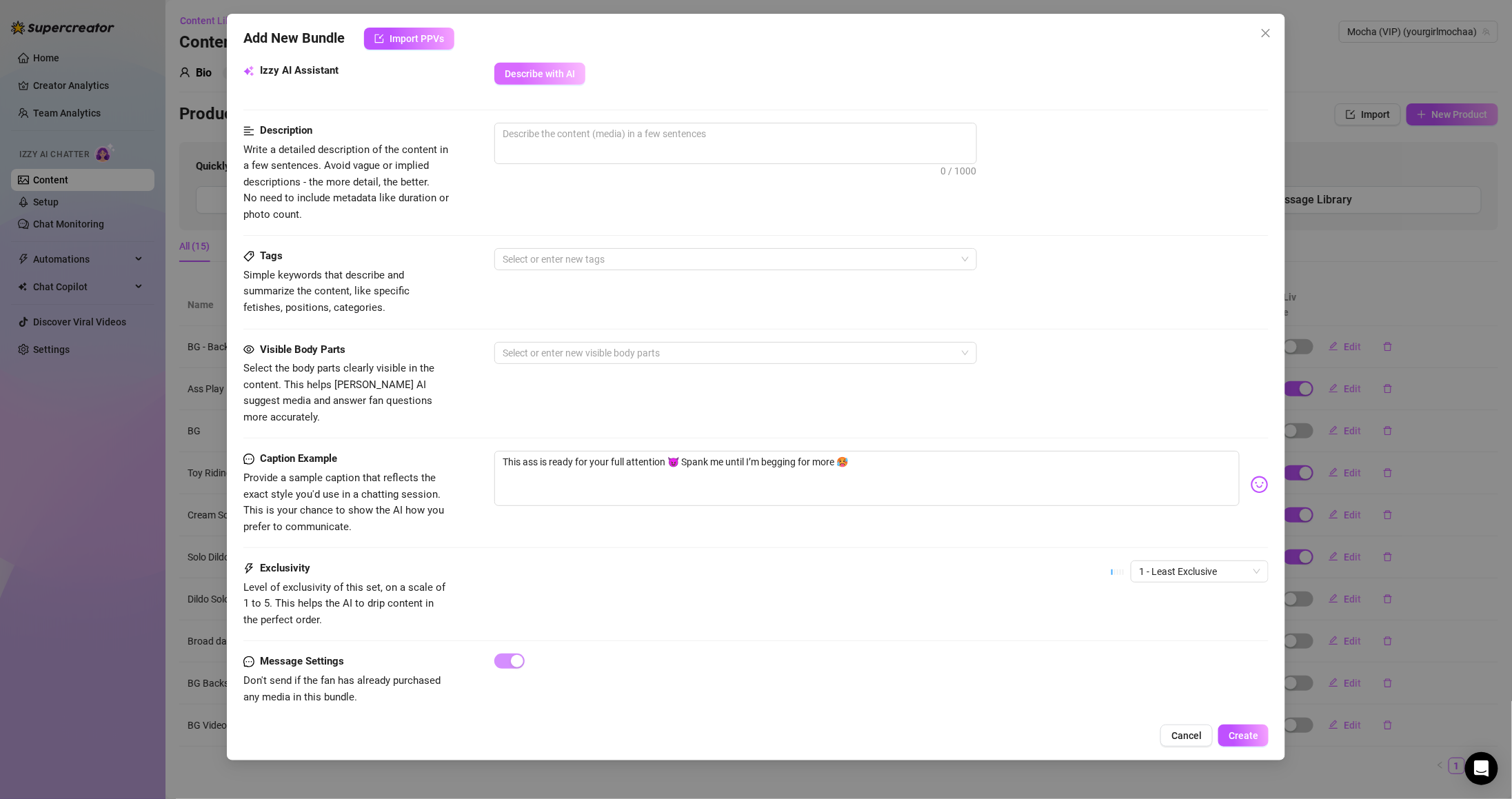
click at [556, 68] on button "Describe with AI" at bounding box center [539, 73] width 91 height 22
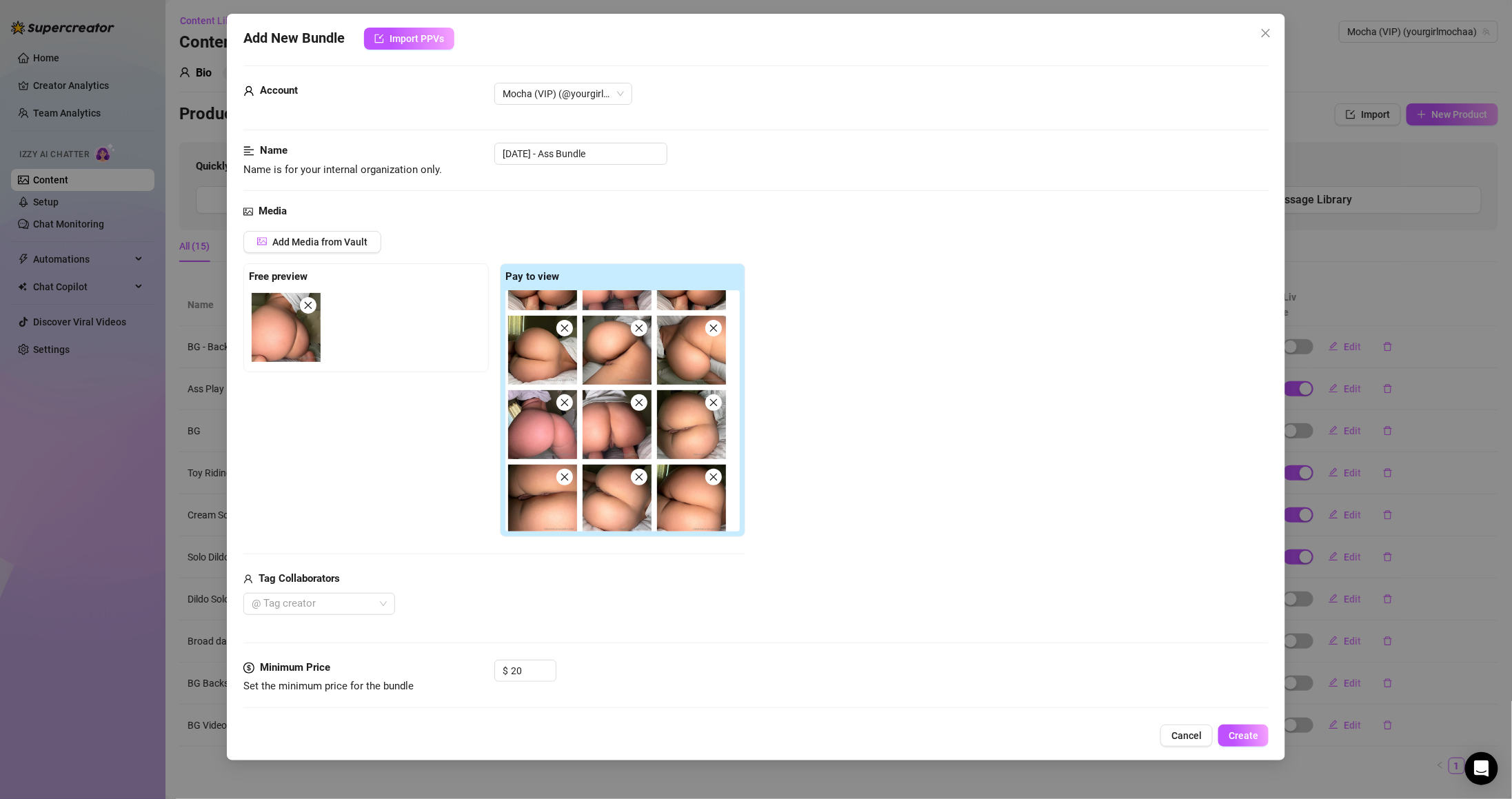
scroll to position [0, 0]
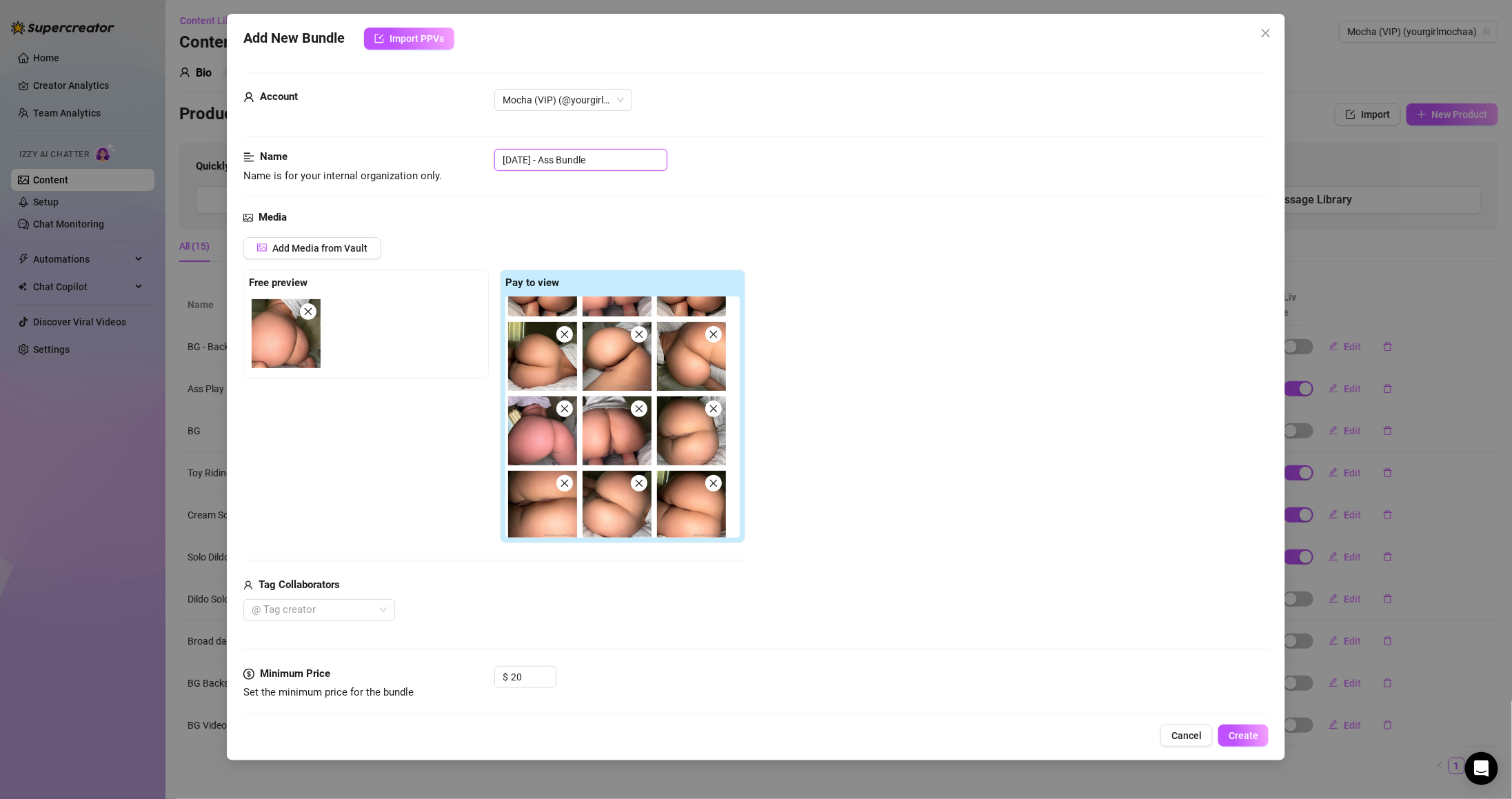
drag, startPoint x: 558, startPoint y: 156, endPoint x: 428, endPoint y: 159, distance: 130.0
click at [432, 154] on div "Name Name is for your internal organization only. [DATE] - Ass Bundle" at bounding box center [756, 167] width 1025 height 35
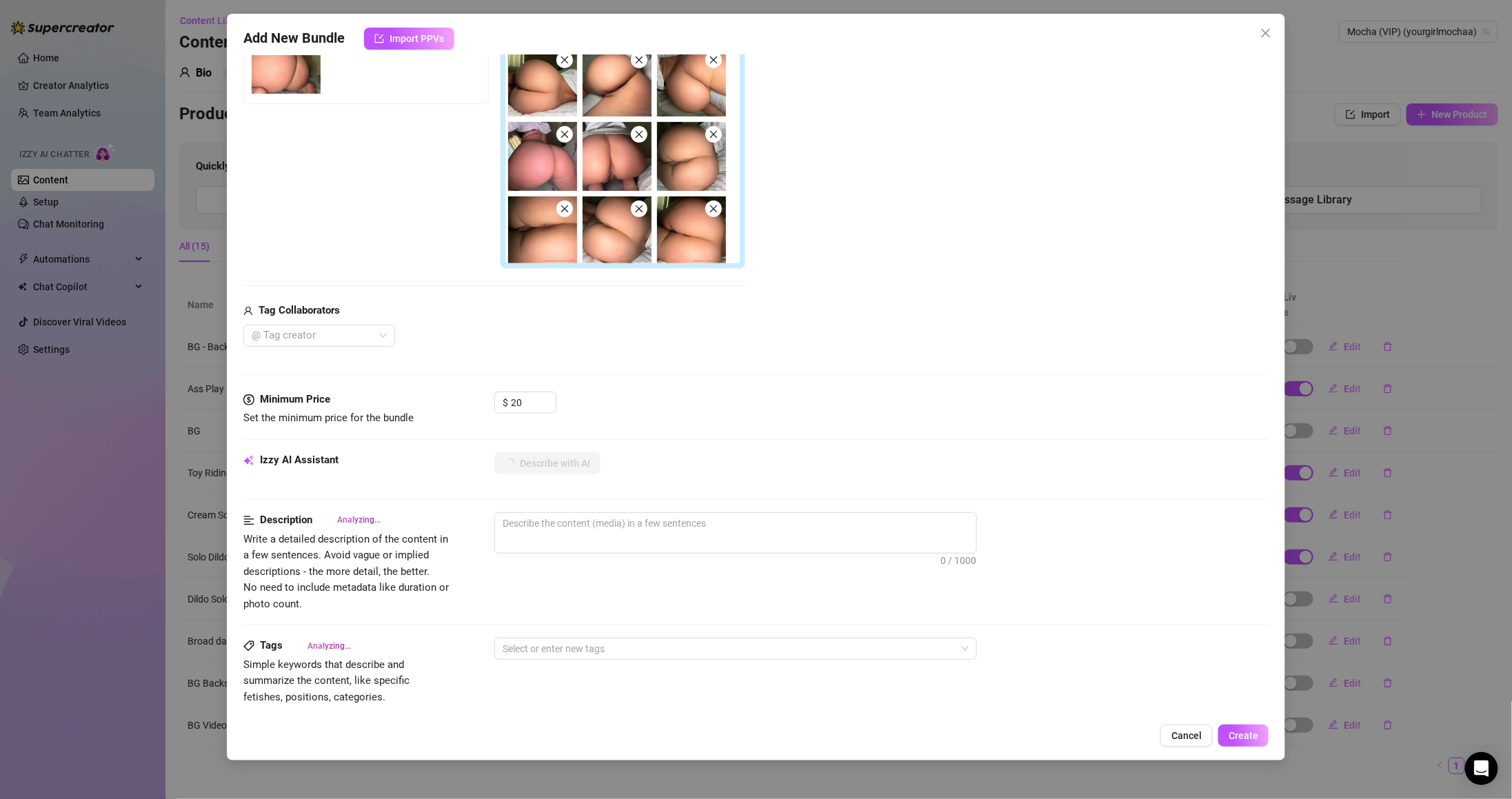
scroll to position [250, 0]
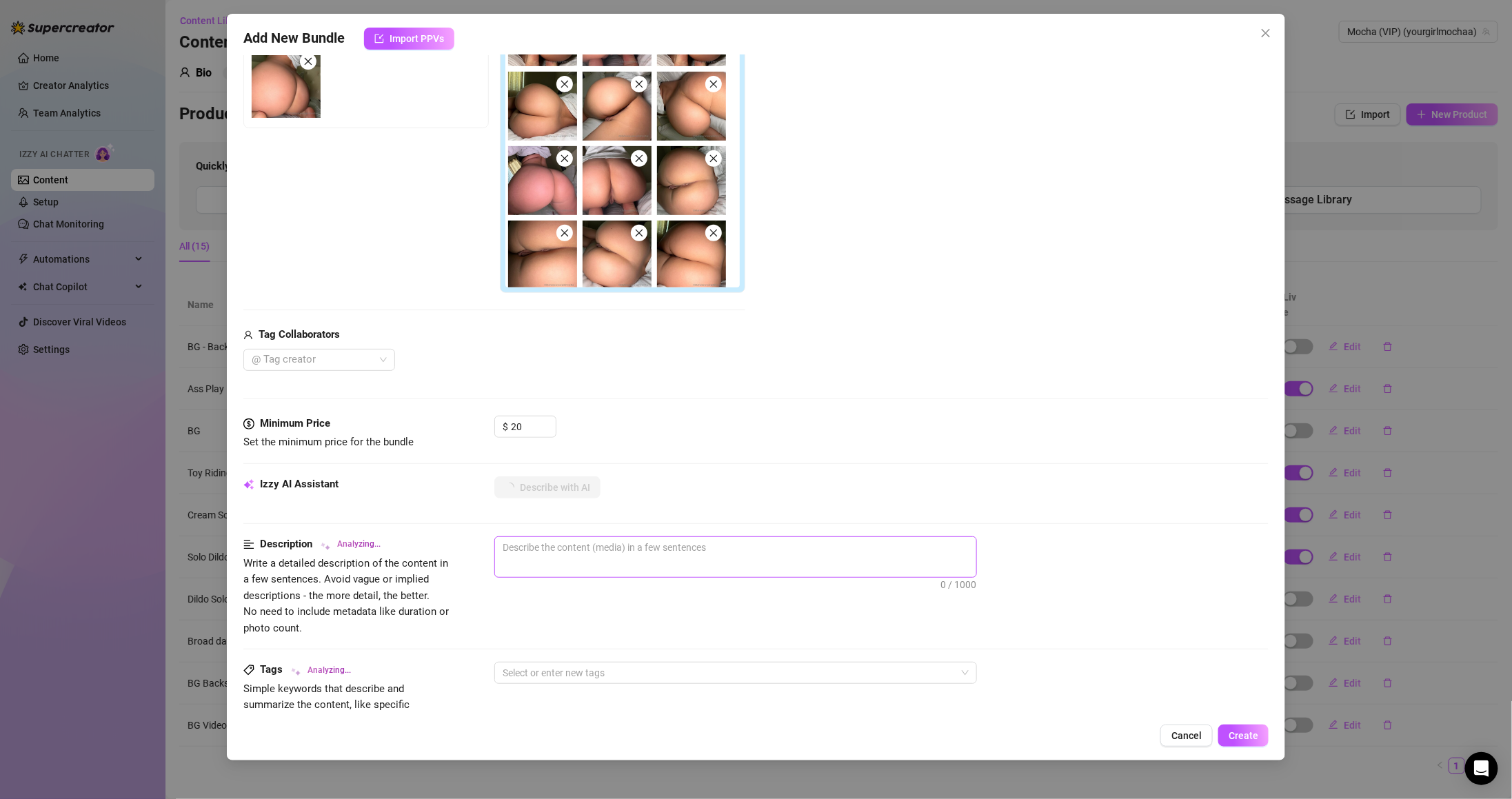
type input "Ass Bundle"
click at [570, 551] on textarea at bounding box center [735, 547] width 481 height 21
type textarea "Mocha"
type textarea "Mocha teases"
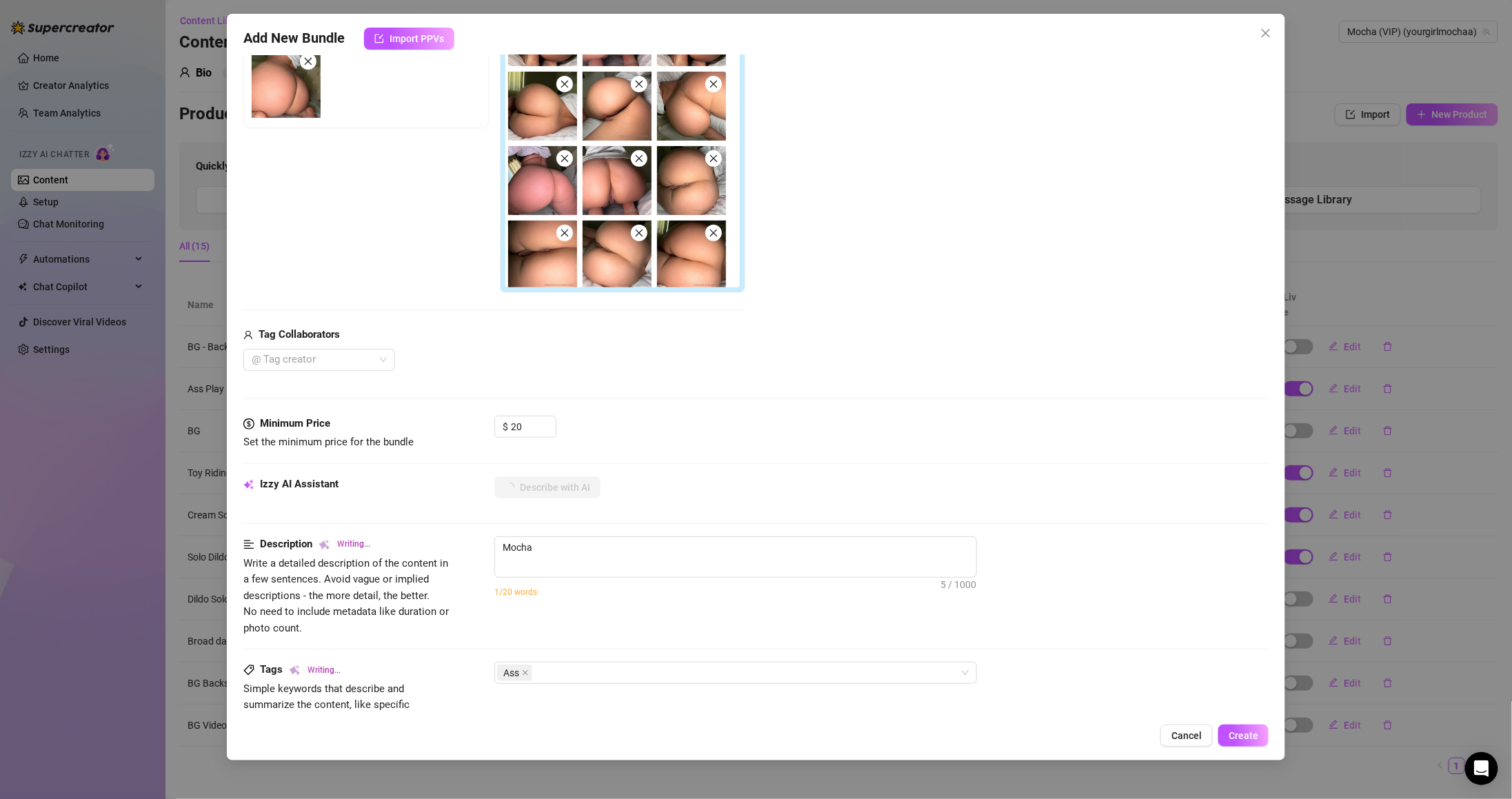
type textarea "Mocha teases"
type textarea "Mocha teases in"
type textarea "Mocha teases in a"
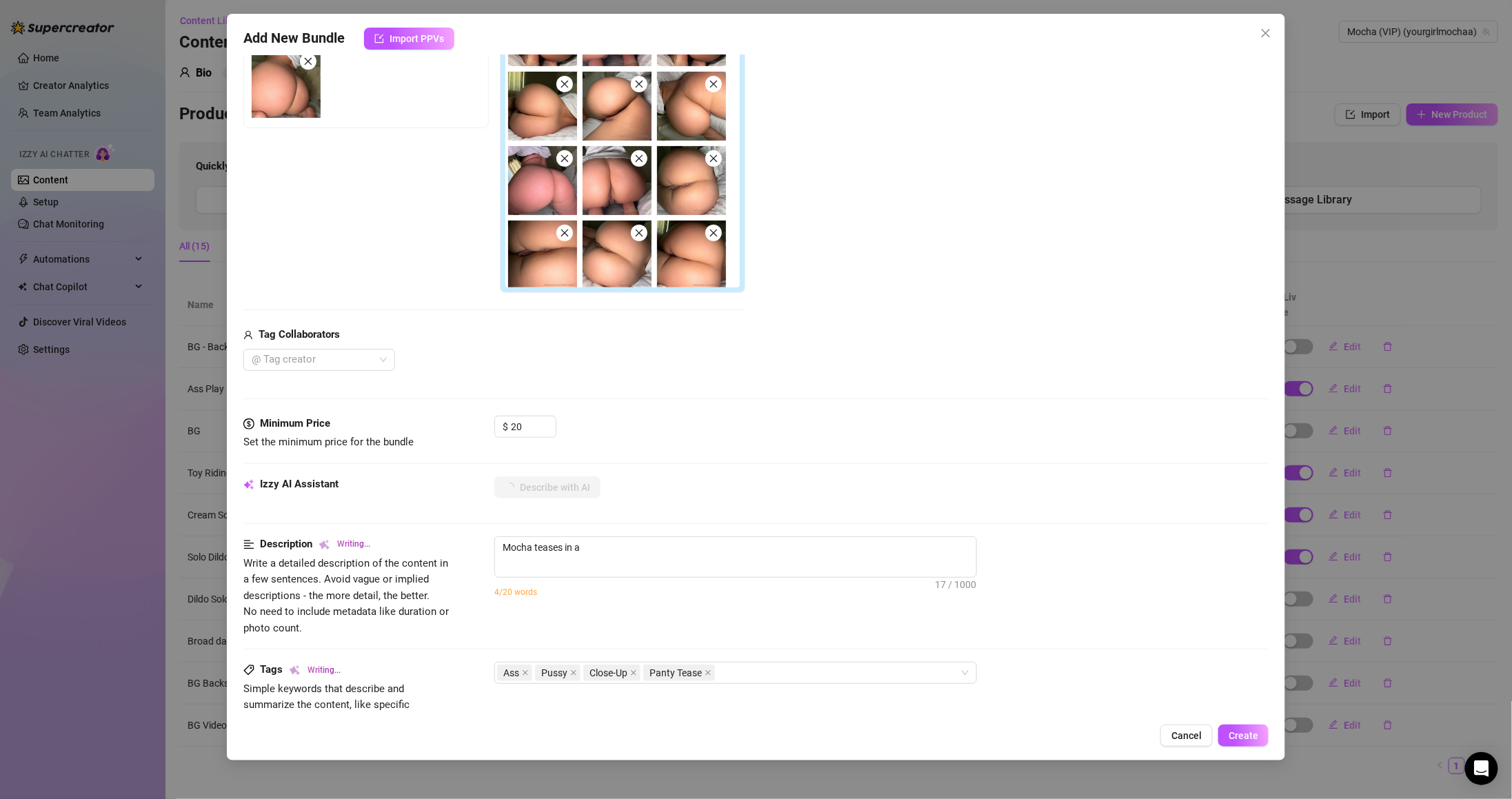
type textarea "Mocha teases in a white"
type textarea "Mocha teases in a white crop"
type textarea "Mocha teases in a white crop top"
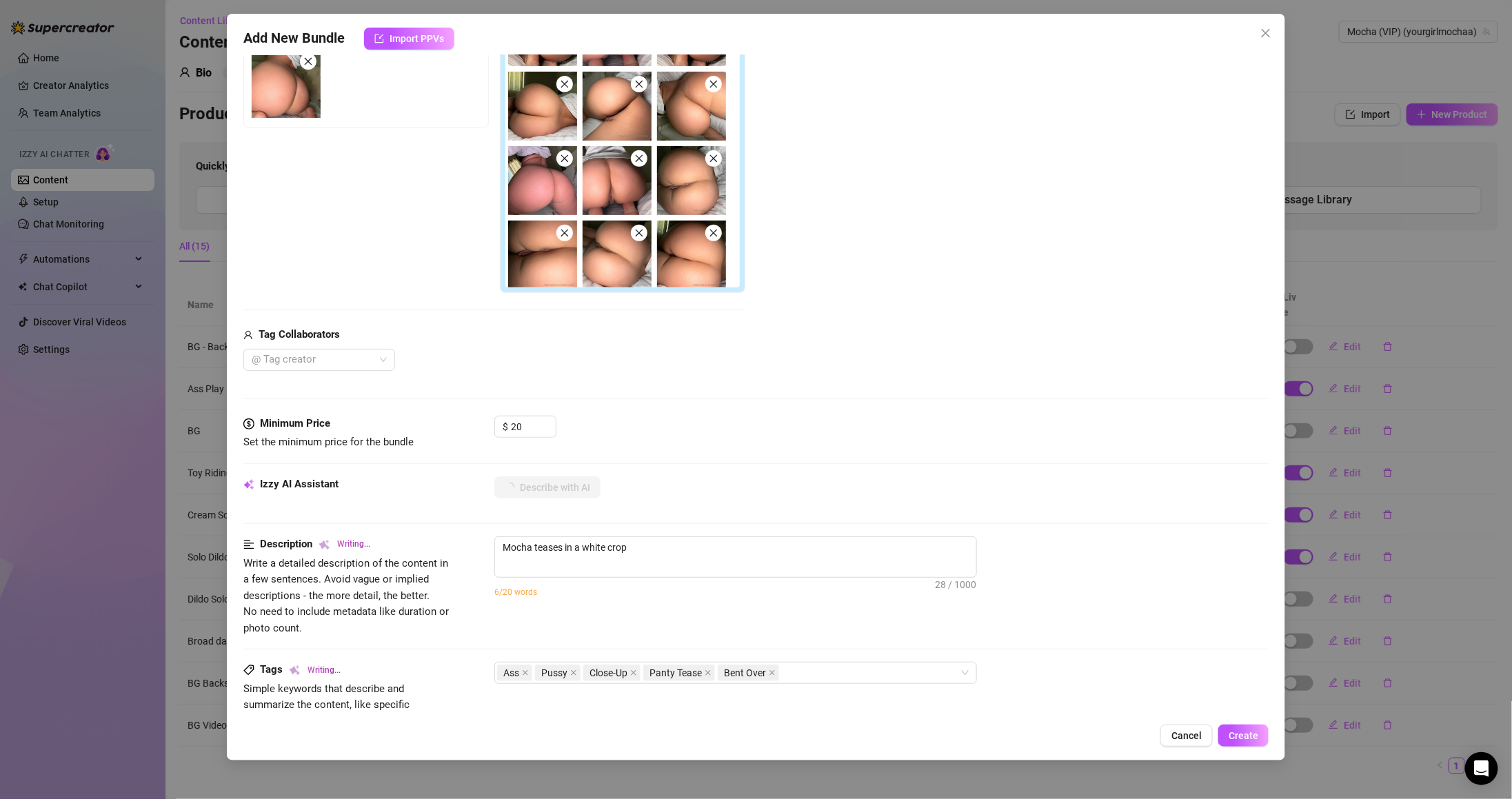
type textarea "Mocha teases in a white crop top"
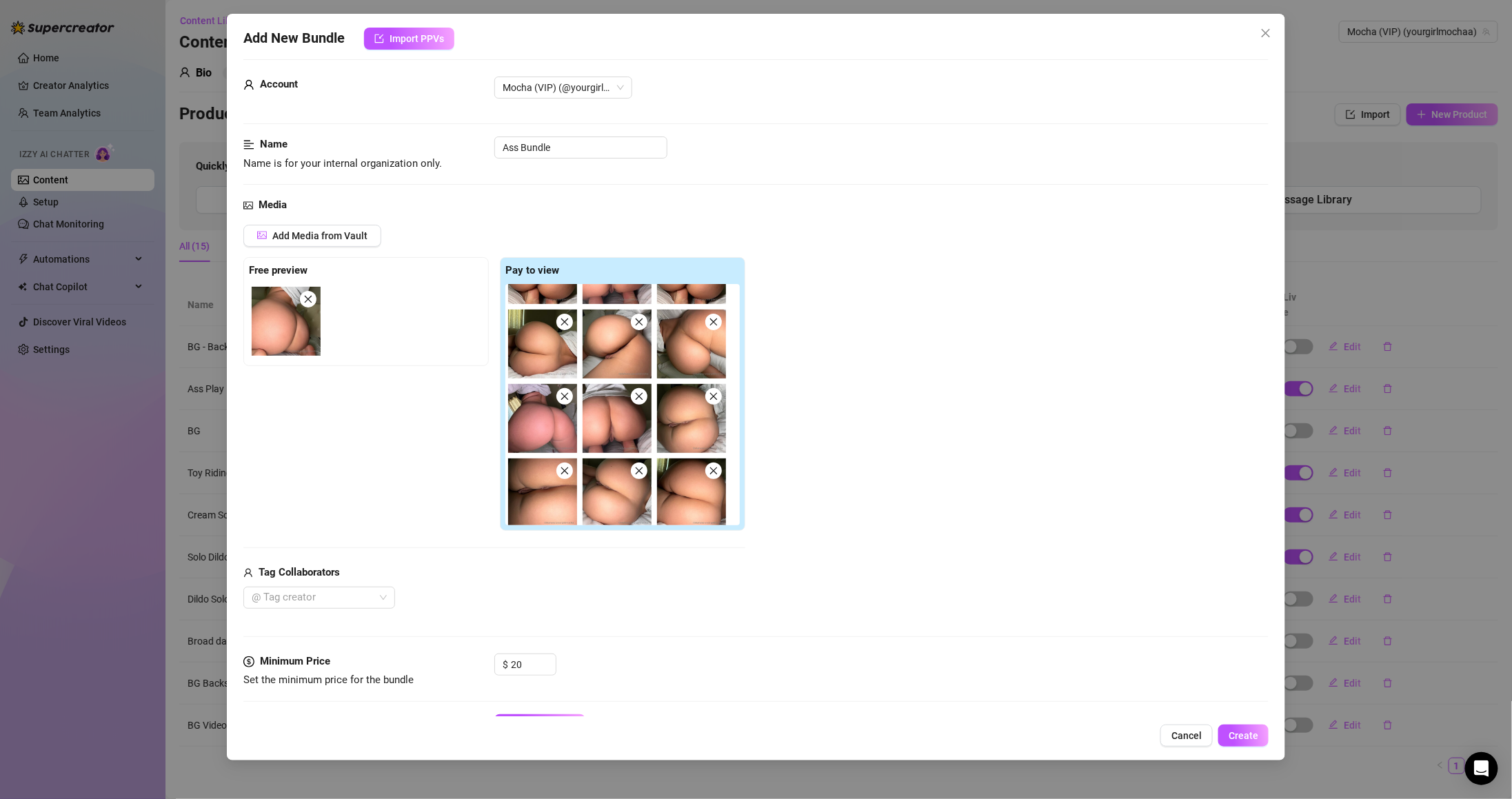
scroll to position [0, 0]
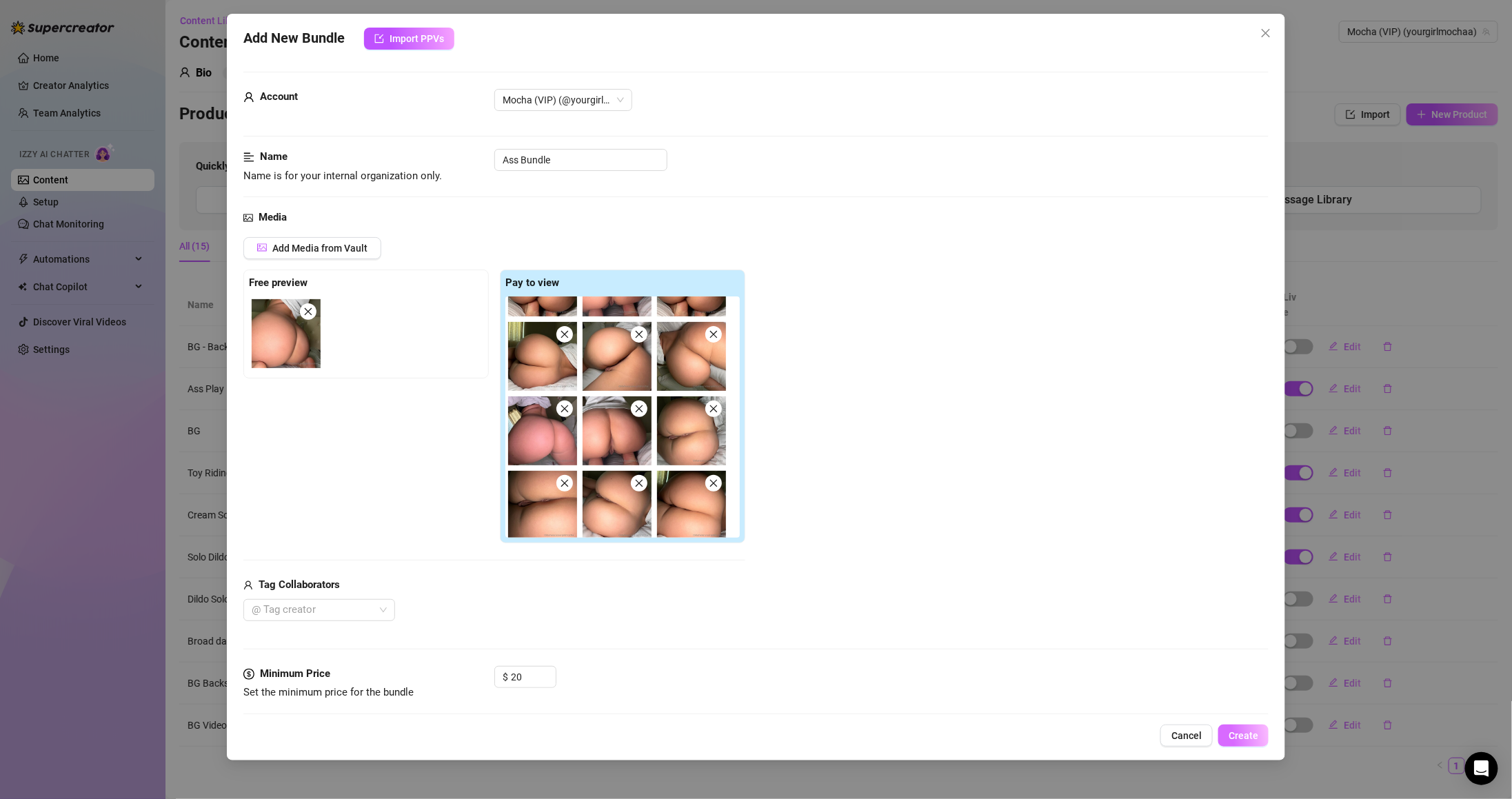
click at [1242, 728] on button "Create" at bounding box center [1243, 735] width 51 height 22
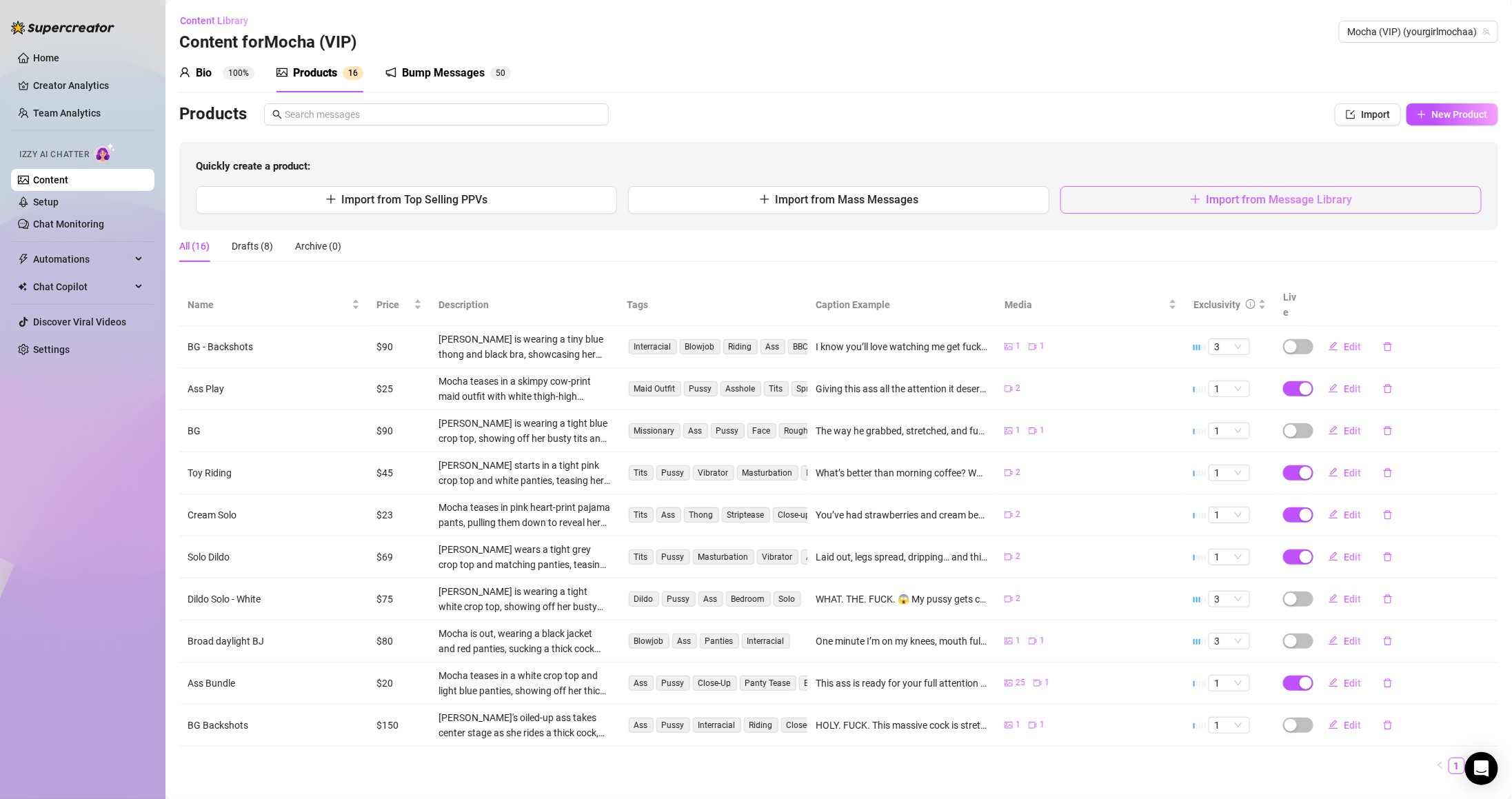
click at [1233, 203] on span "Import from Message Library" at bounding box center [1279, 200] width 146 height 13
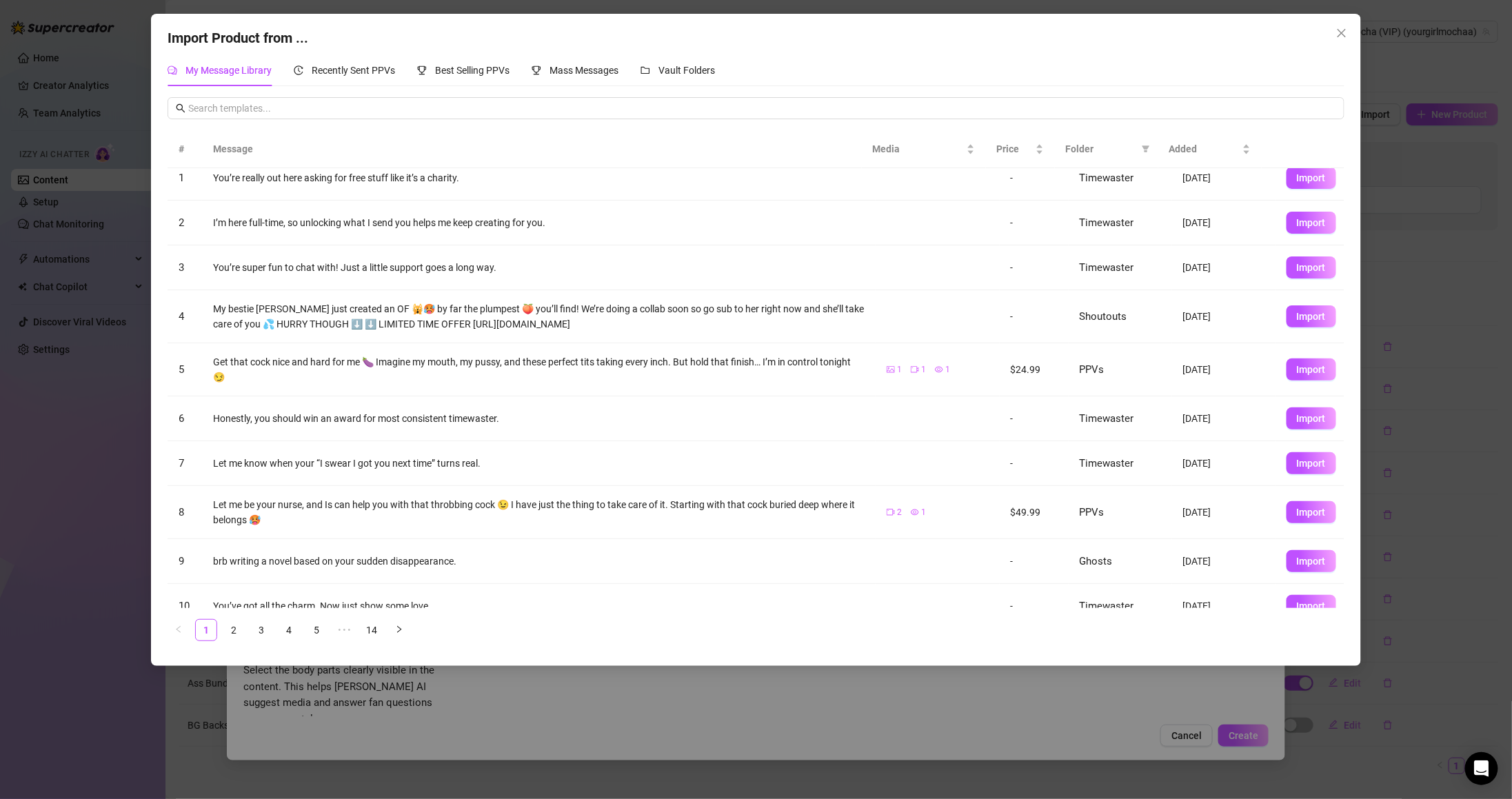
scroll to position [35, 0]
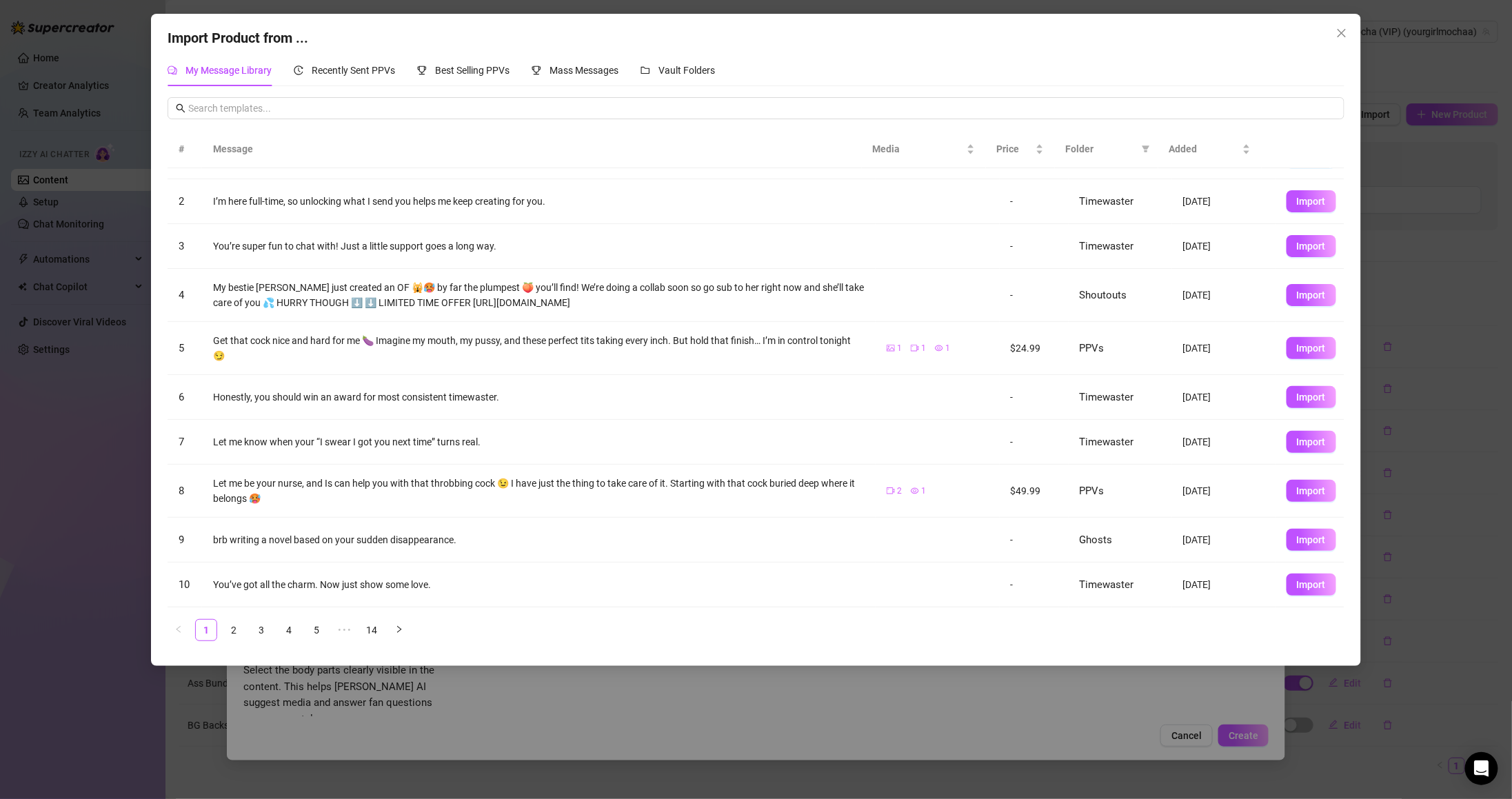
click at [1077, 147] on span "Folder" at bounding box center [1101, 149] width 70 height 15
click at [1148, 149] on icon "filter" at bounding box center [1146, 149] width 8 height 8
click at [1118, 269] on span "PPVs" at bounding box center [1099, 265] width 84 height 15
click at [1132, 357] on span "OK" at bounding box center [1135, 359] width 13 height 11
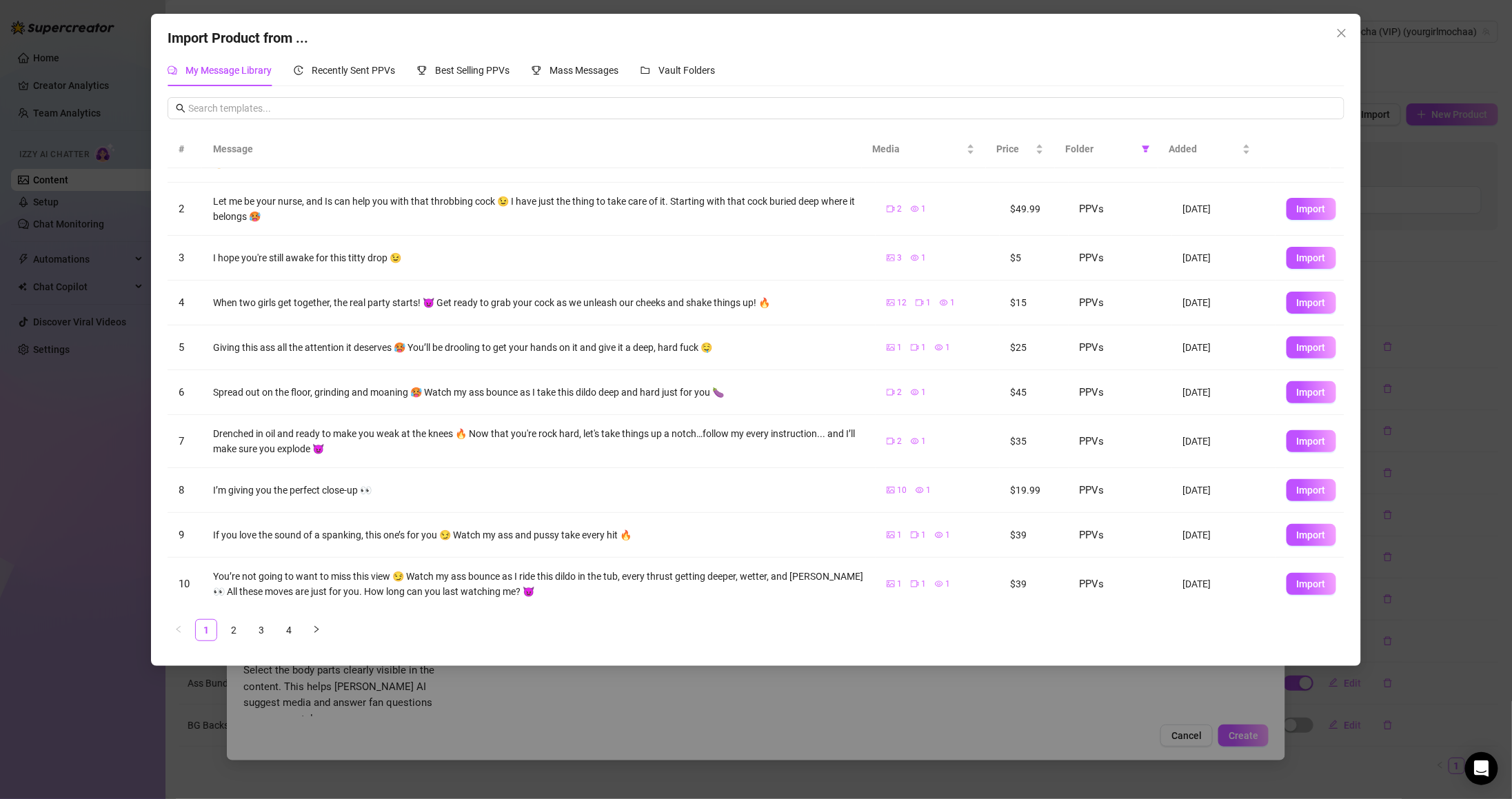
scroll to position [43, 0]
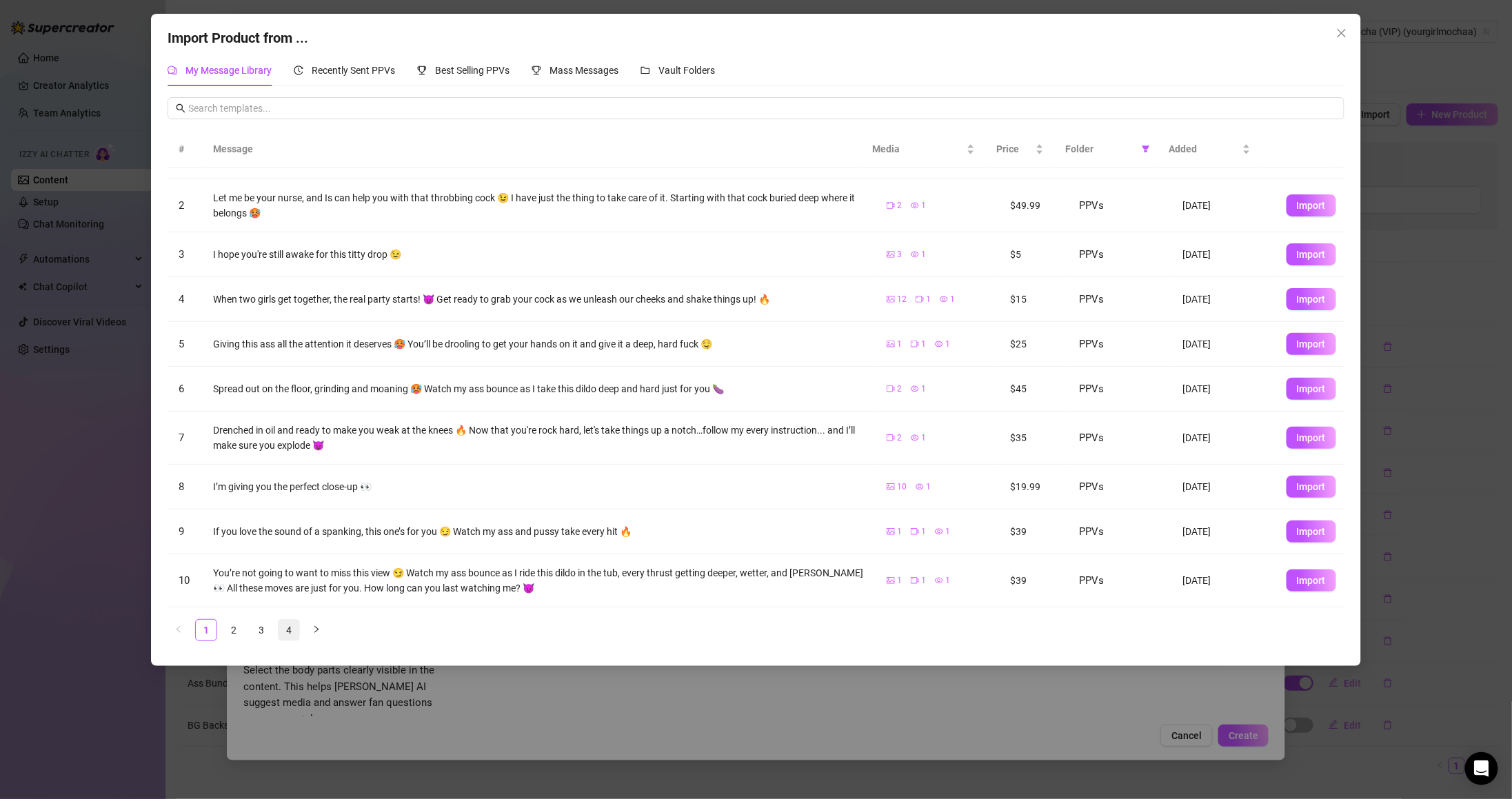
click at [291, 629] on link "4" at bounding box center [289, 630] width 21 height 21
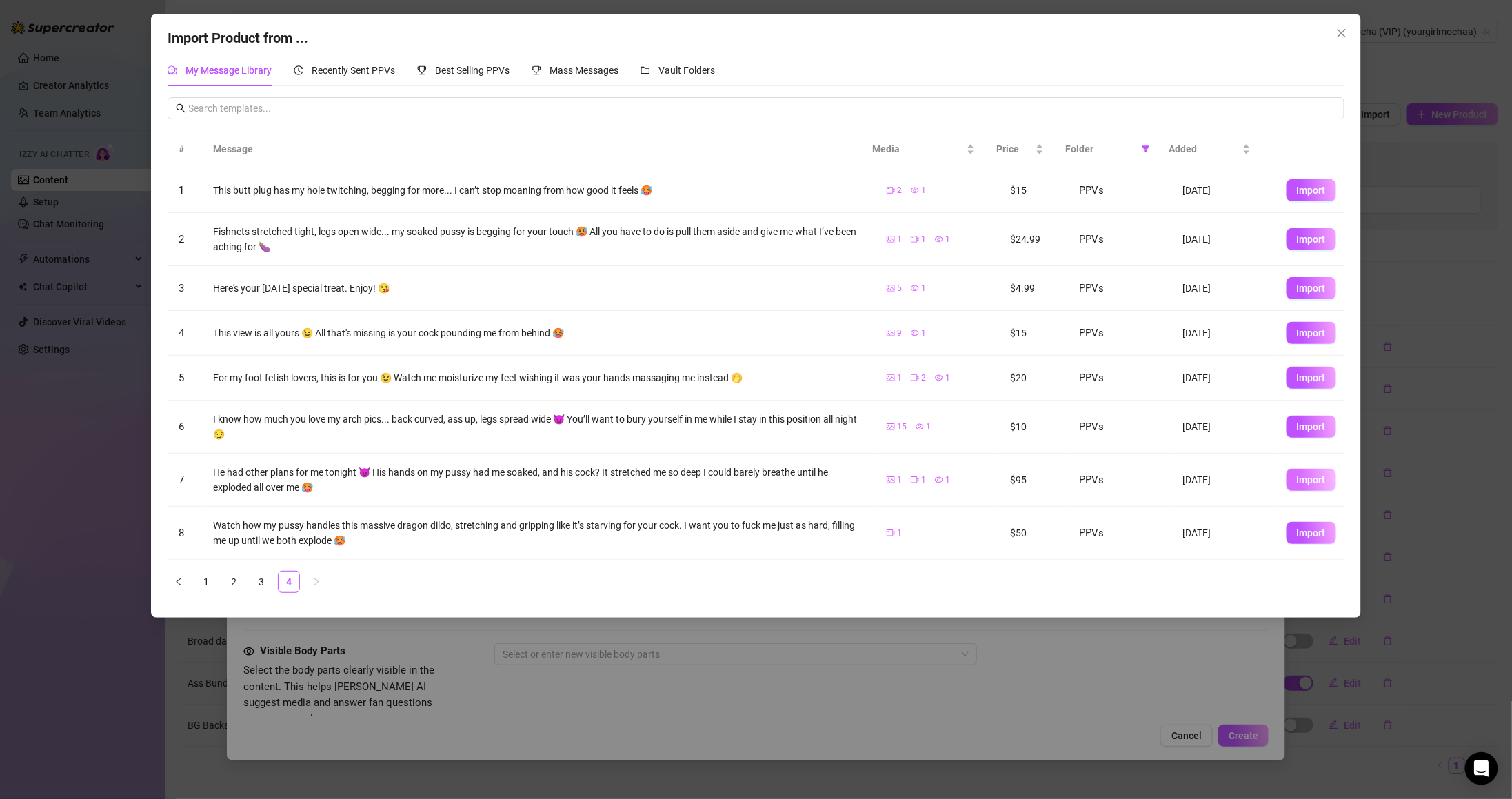
click at [1297, 476] on span "Import" at bounding box center [1312, 480] width 29 height 11
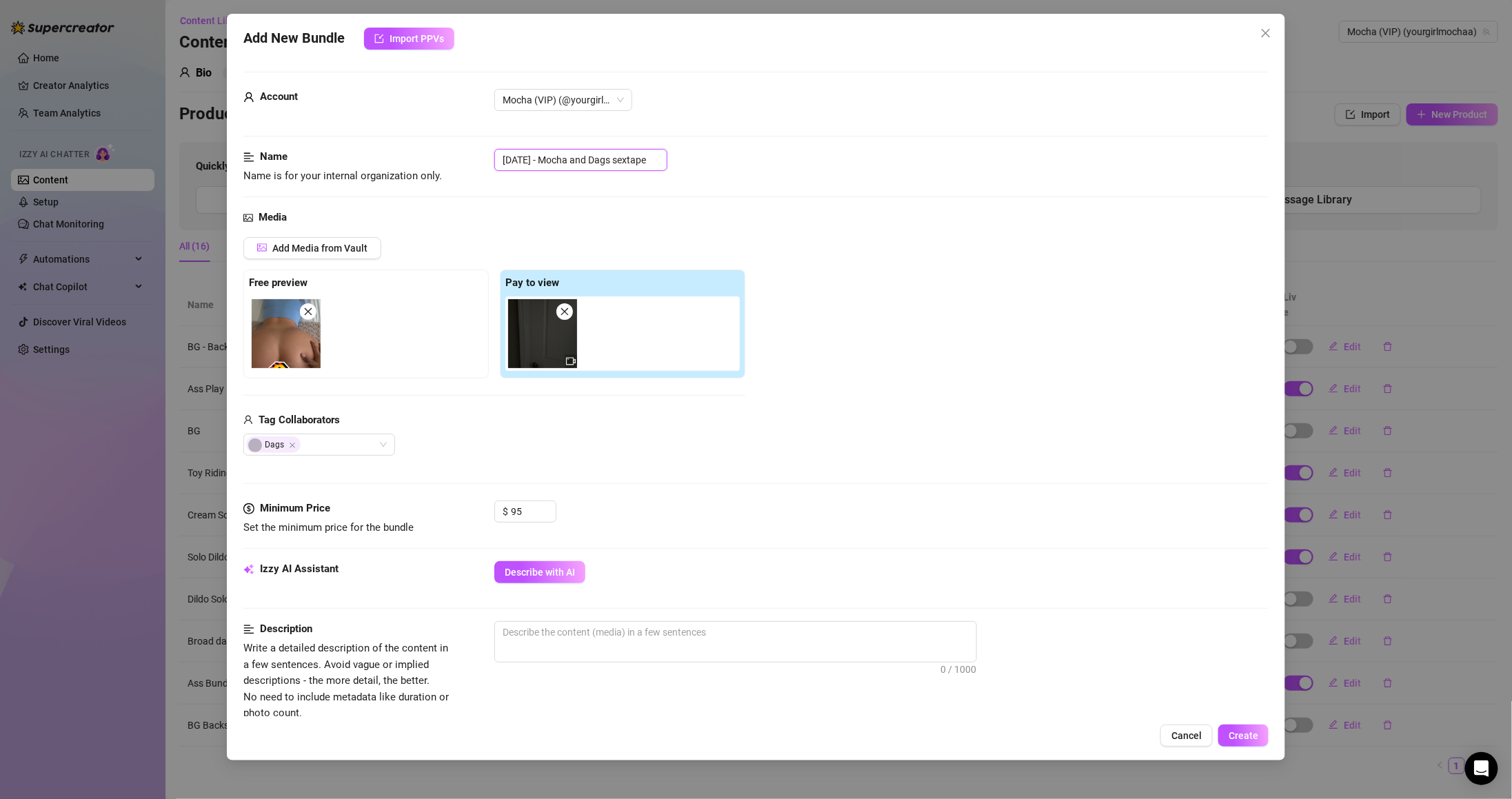
drag, startPoint x: 556, startPoint y: 159, endPoint x: 342, endPoint y: 175, distance: 214.6
click at [342, 175] on div "Name Name is for your internal organization only. [DATE] - Mocha and Dags sexta…" at bounding box center [756, 167] width 1025 height 35
click at [1263, 29] on icon "close" at bounding box center [1266, 33] width 11 height 11
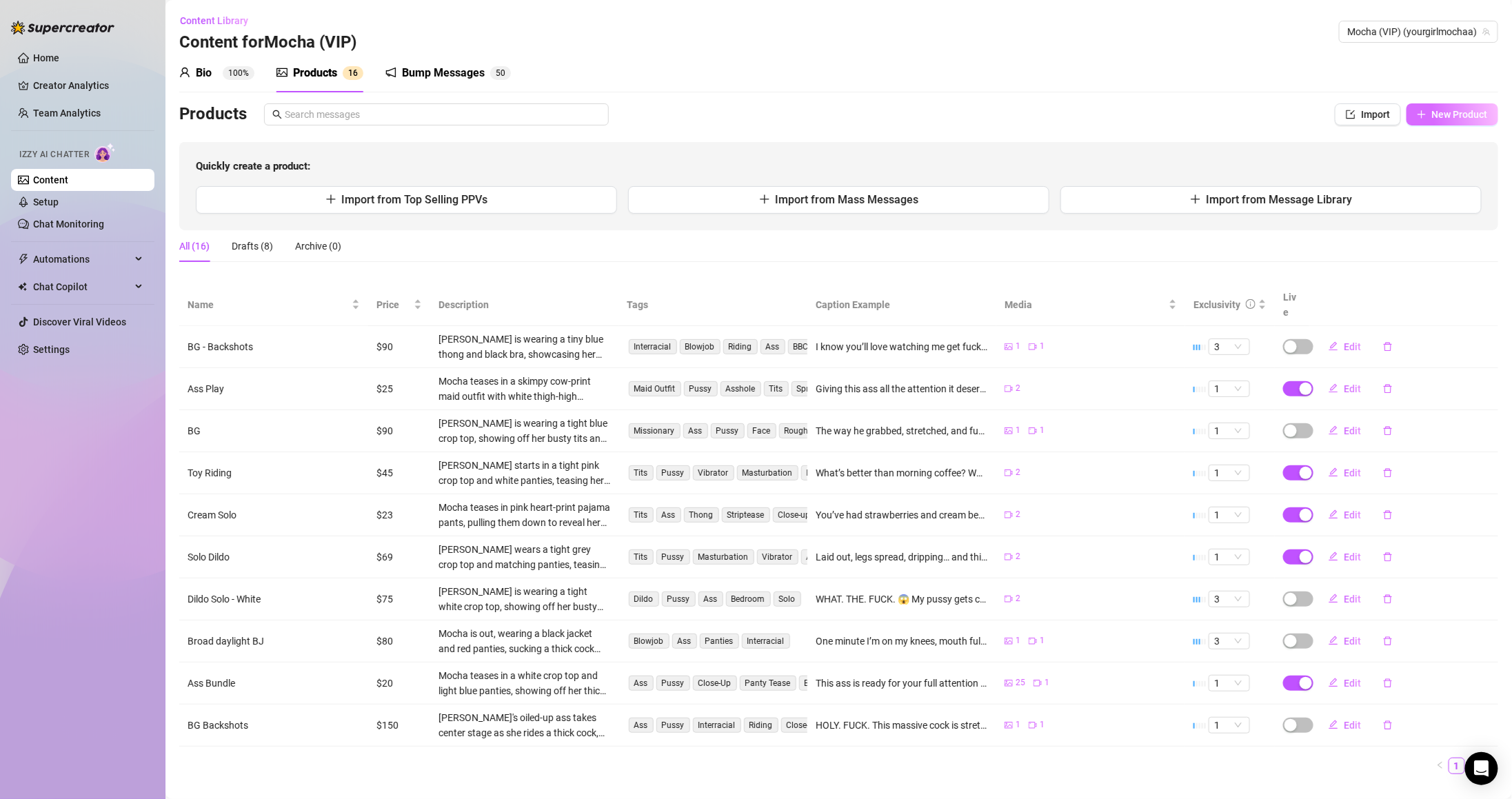
click at [1440, 109] on span "New Product" at bounding box center [1459, 114] width 56 height 11
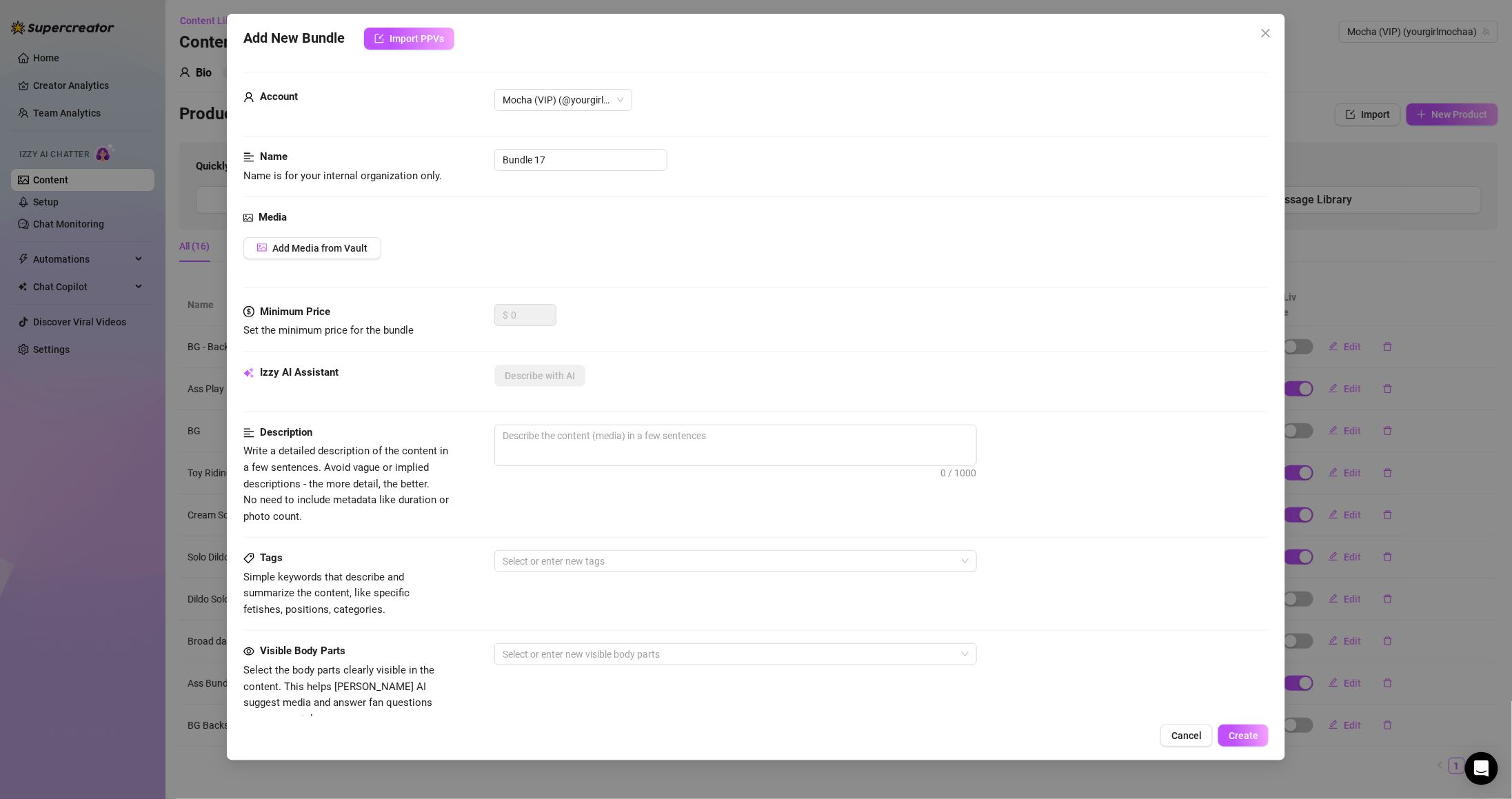
click at [1376, 503] on div "Add New Bundle Import PPVs Account Mocha (VIP) (@yourgirlmochaa) Name Name is f…" at bounding box center [756, 399] width 1512 height 799
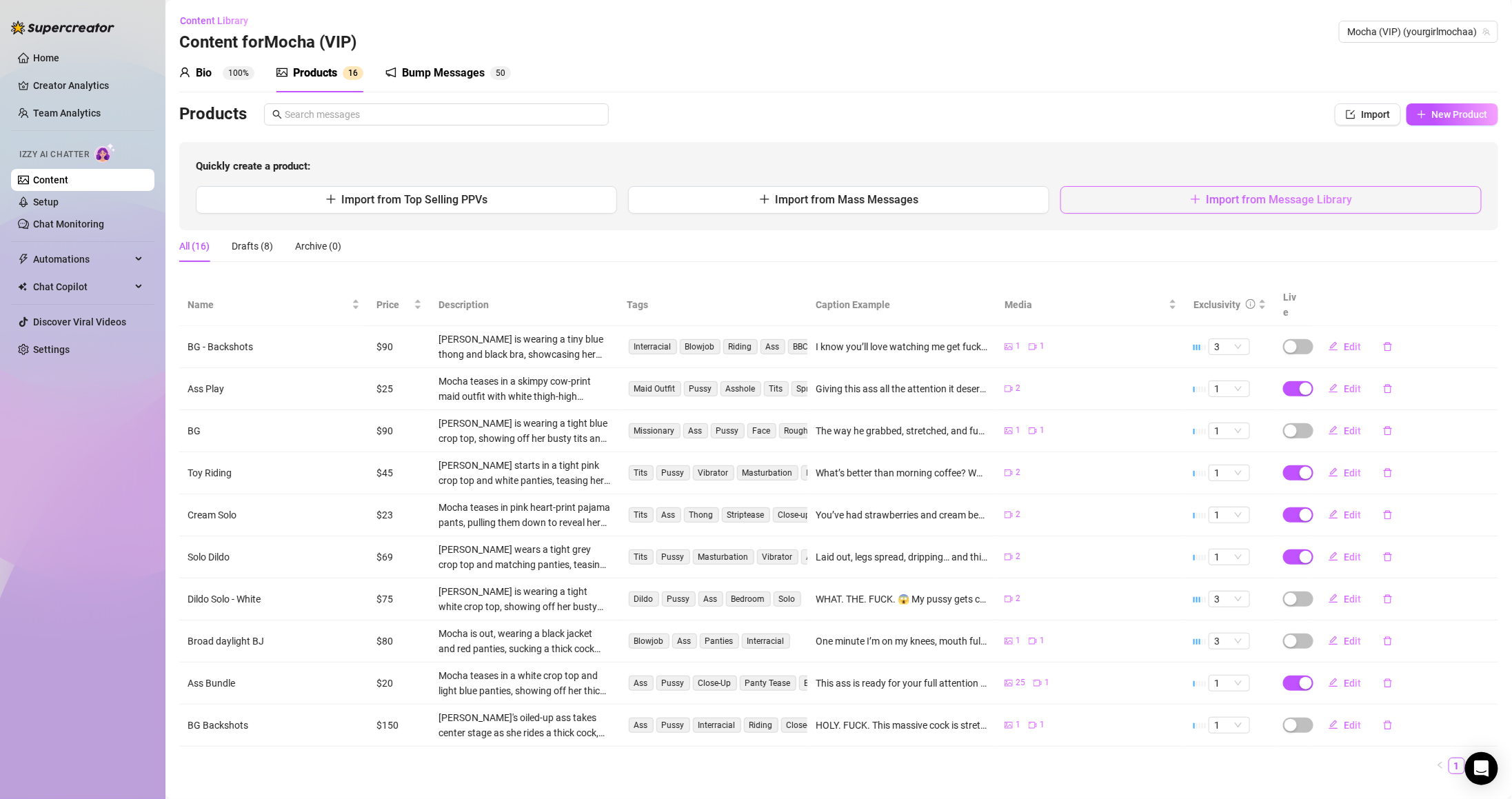
click at [1230, 201] on span "Import from Message Library" at bounding box center [1279, 200] width 146 height 13
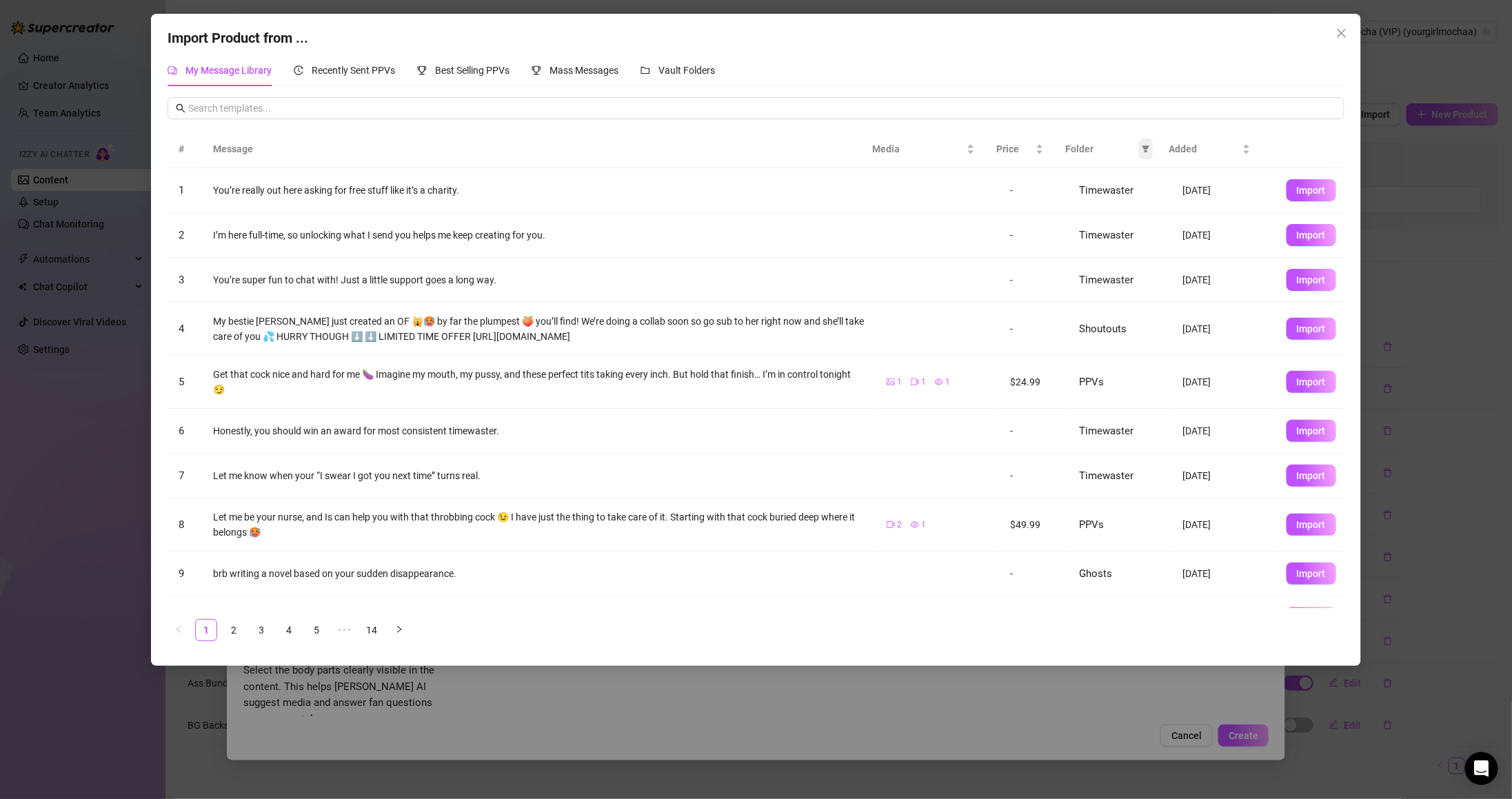
click at [1148, 145] on icon "filter" at bounding box center [1146, 149] width 8 height 8
click at [1117, 263] on span "PPVs" at bounding box center [1099, 265] width 84 height 15
click at [1142, 358] on span "OK" at bounding box center [1135, 359] width 13 height 11
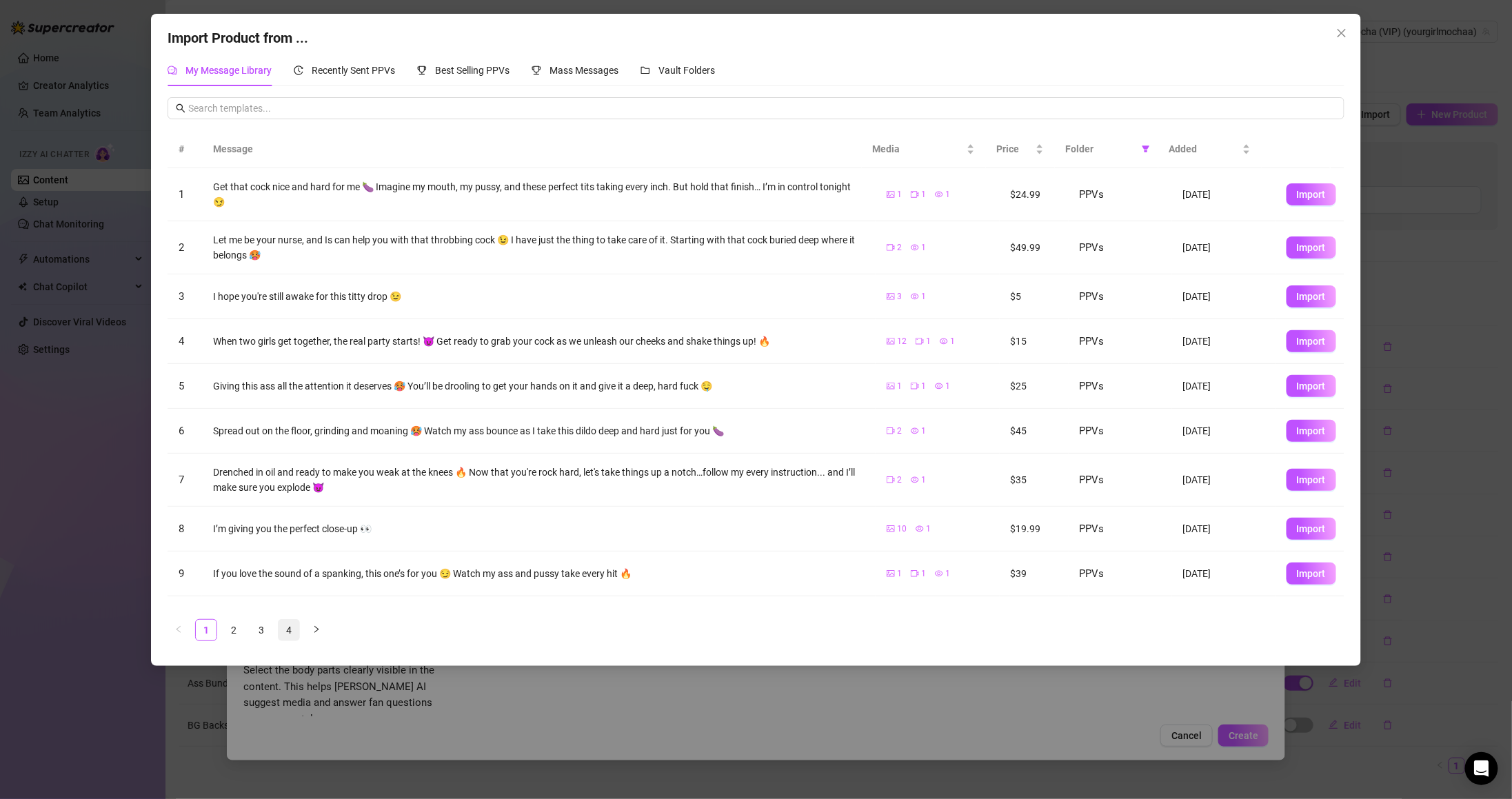
click at [292, 633] on link "4" at bounding box center [289, 630] width 21 height 21
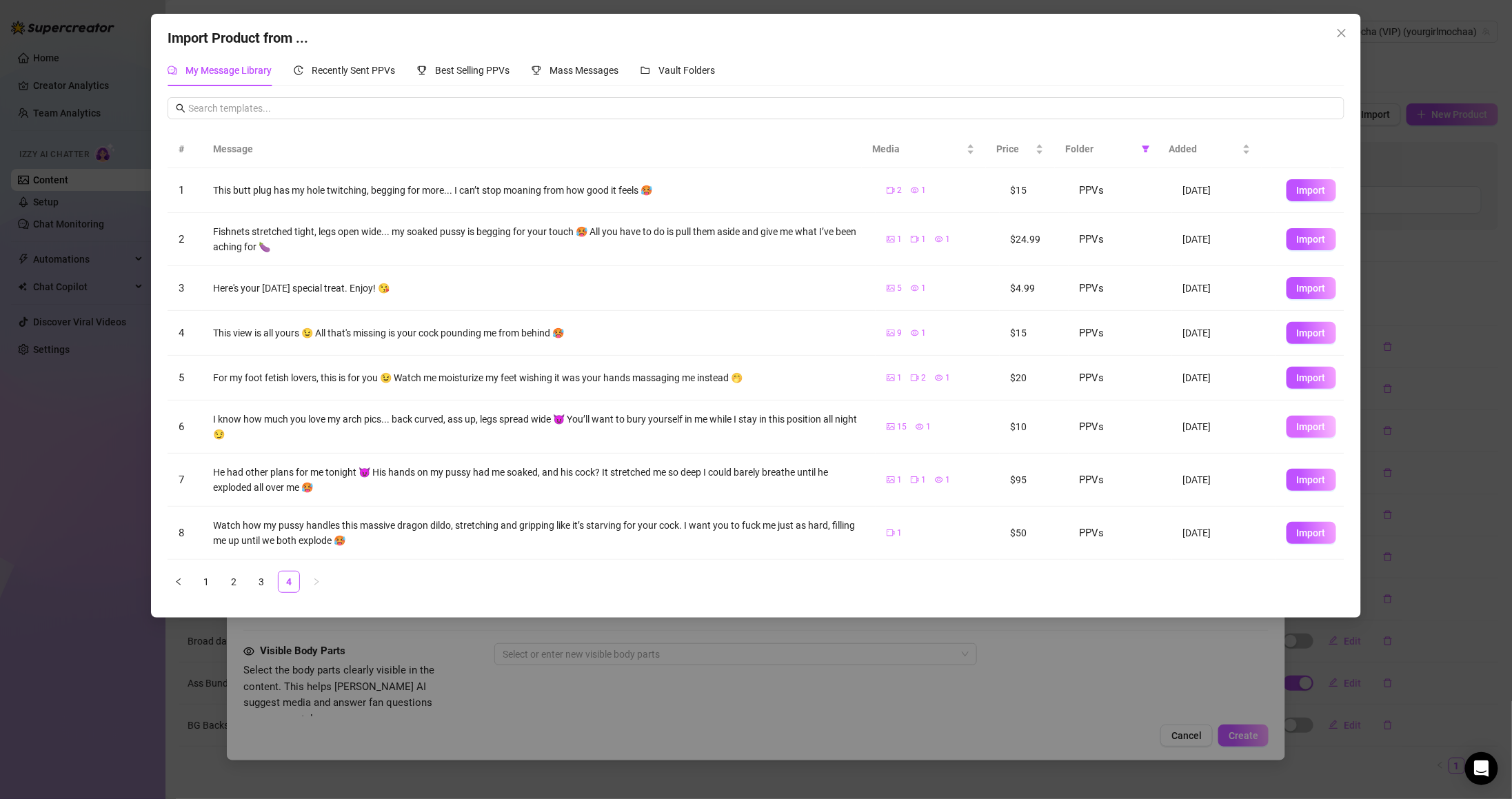
click at [1300, 432] on span "Import" at bounding box center [1312, 426] width 29 height 11
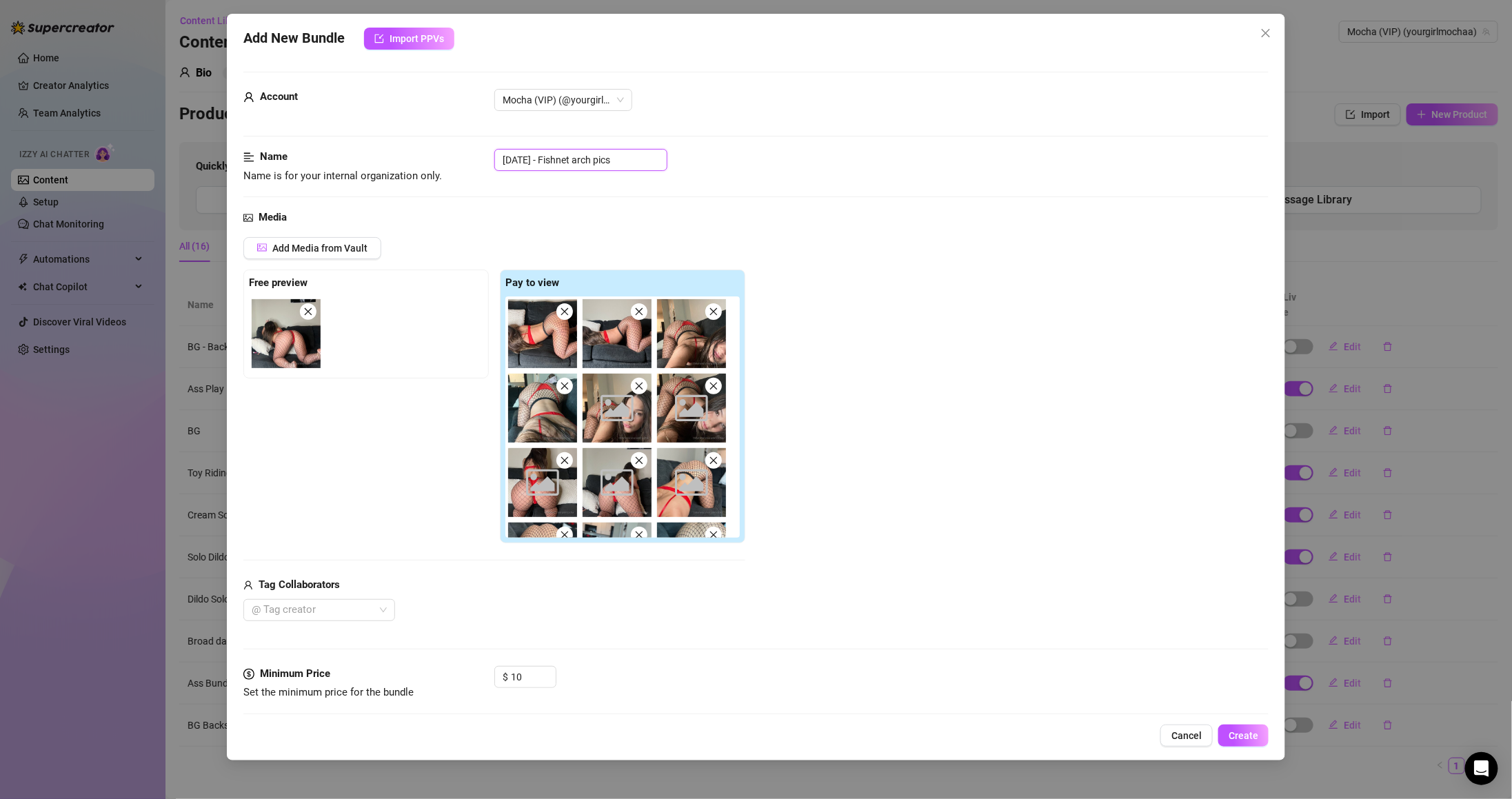
drag, startPoint x: 560, startPoint y: 156, endPoint x: 431, endPoint y: 159, distance: 129.0
click at [443, 156] on div "Name Name is for your internal organization only. [DATE] - Fishnet arch pics" at bounding box center [756, 167] width 1025 height 35
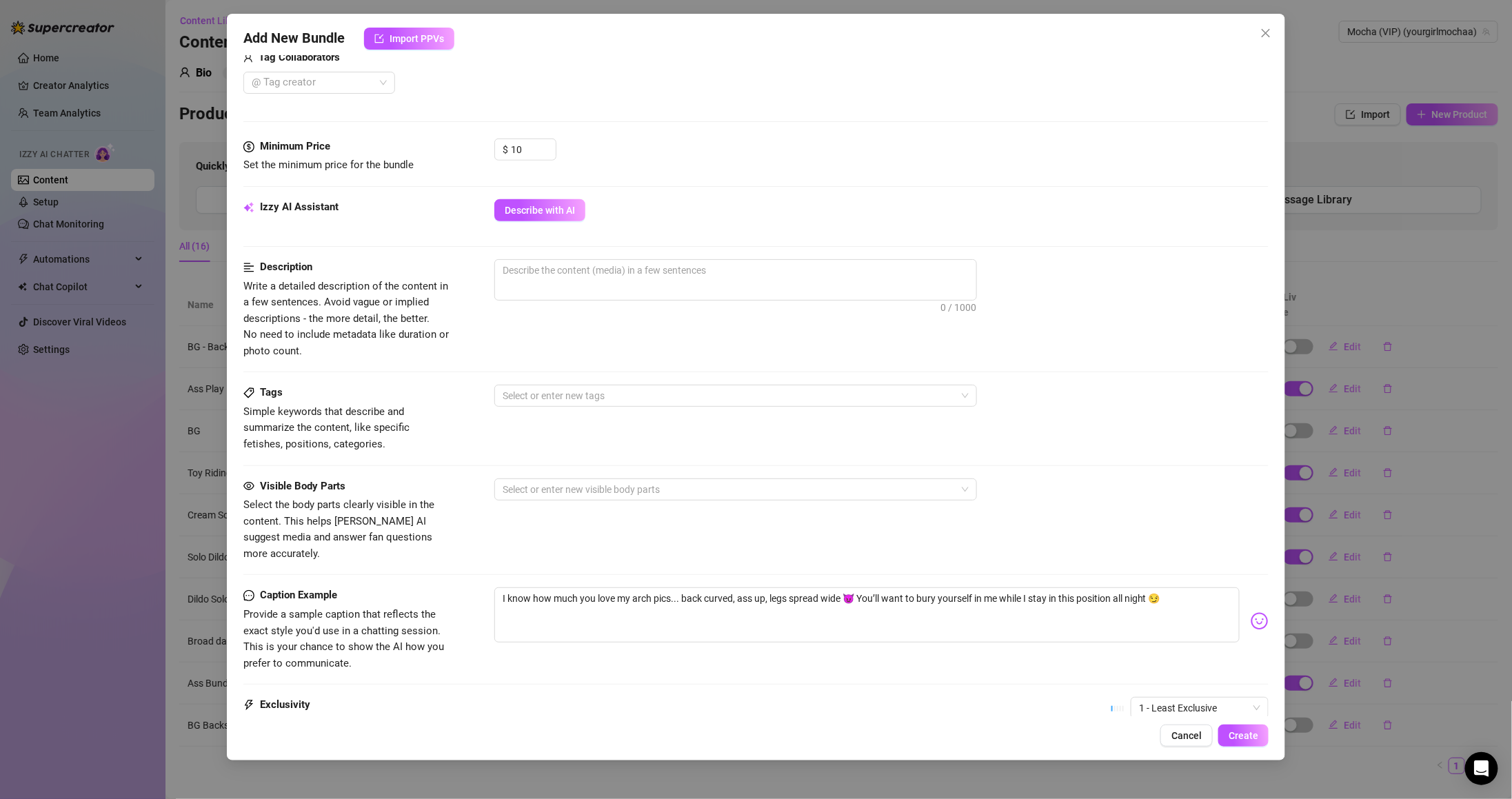
scroll to position [551, 0]
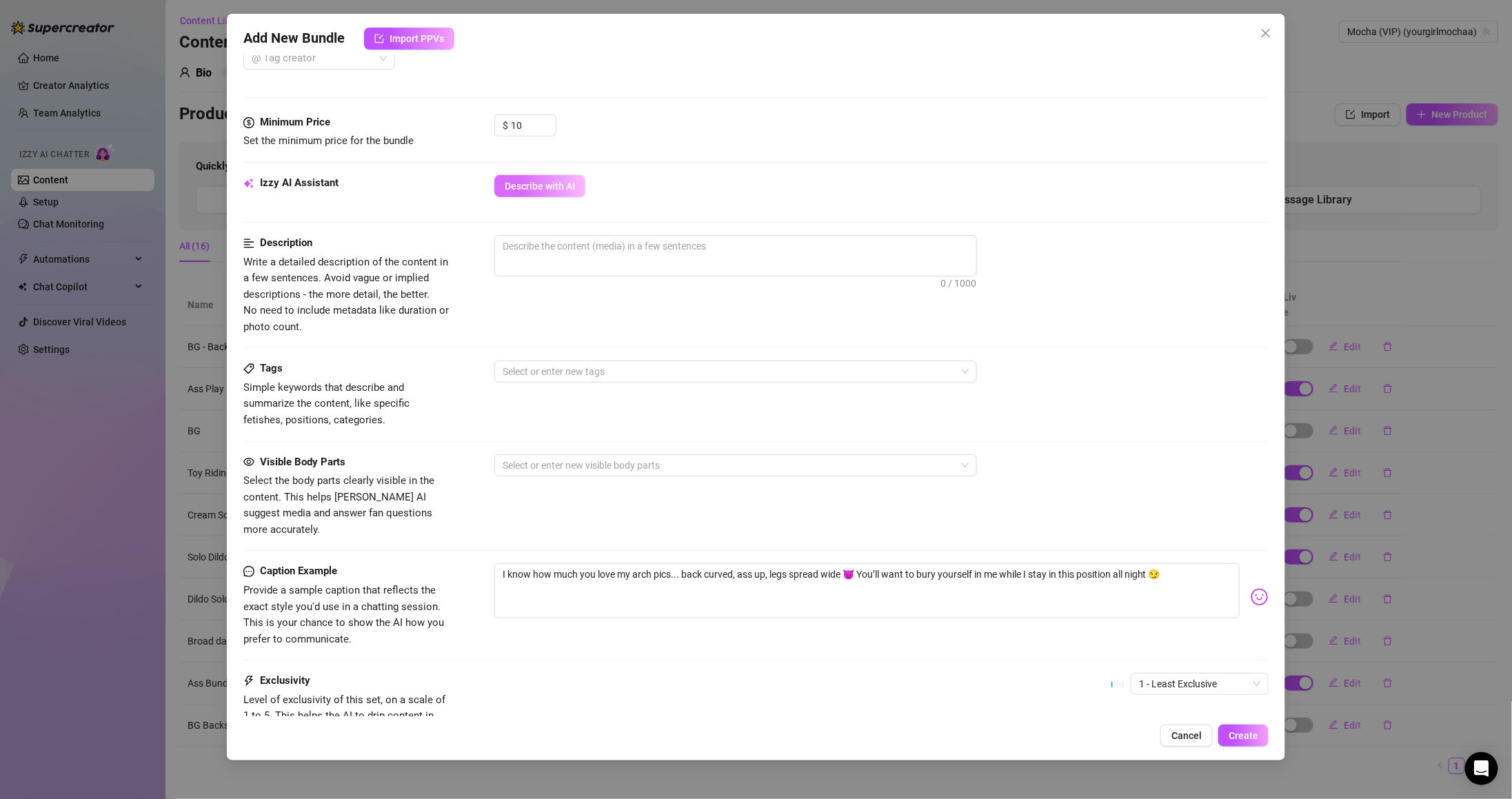
click at [556, 185] on span "Describe with AI" at bounding box center [539, 186] width 70 height 11
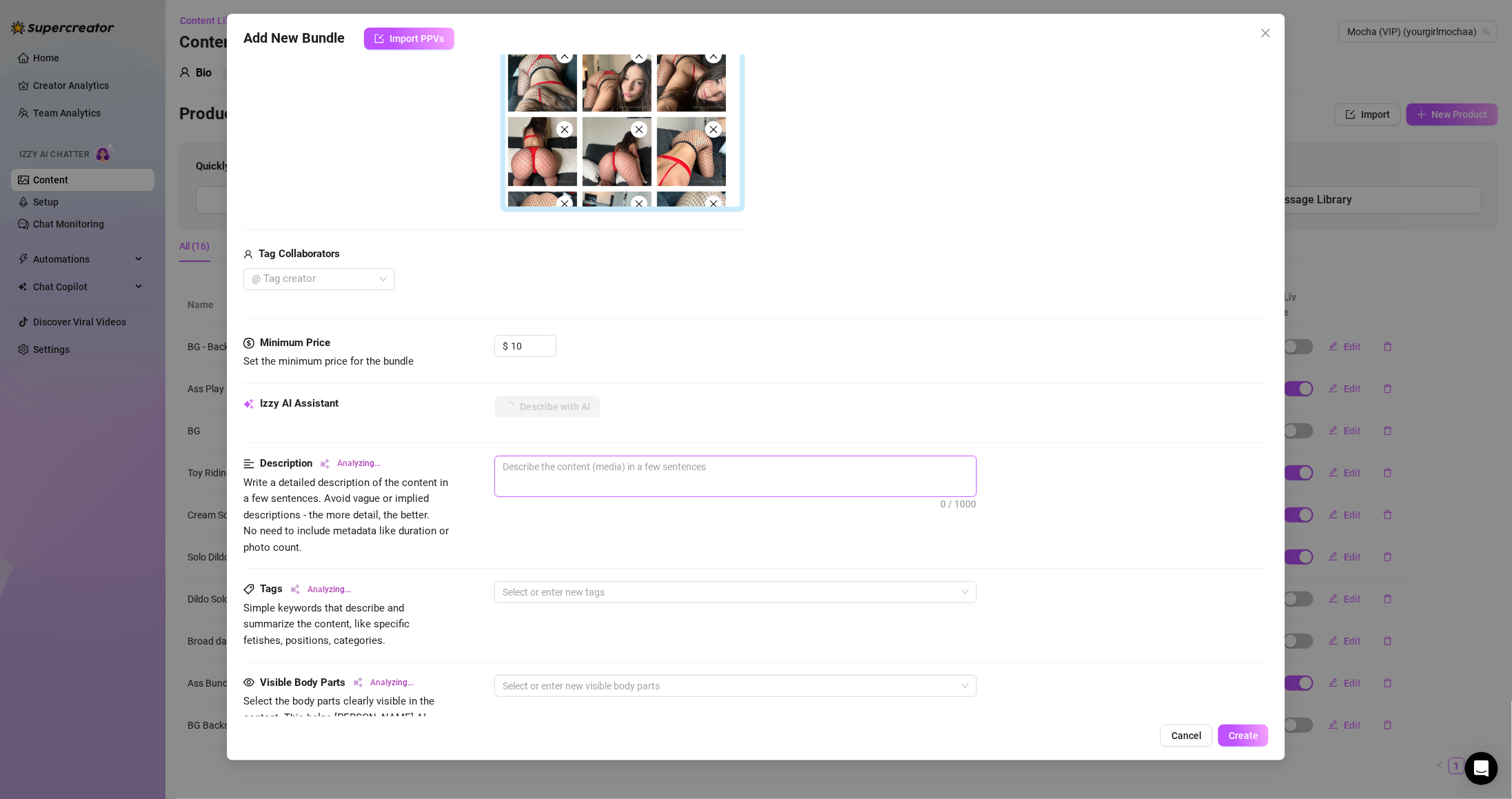
scroll to position [275, 0]
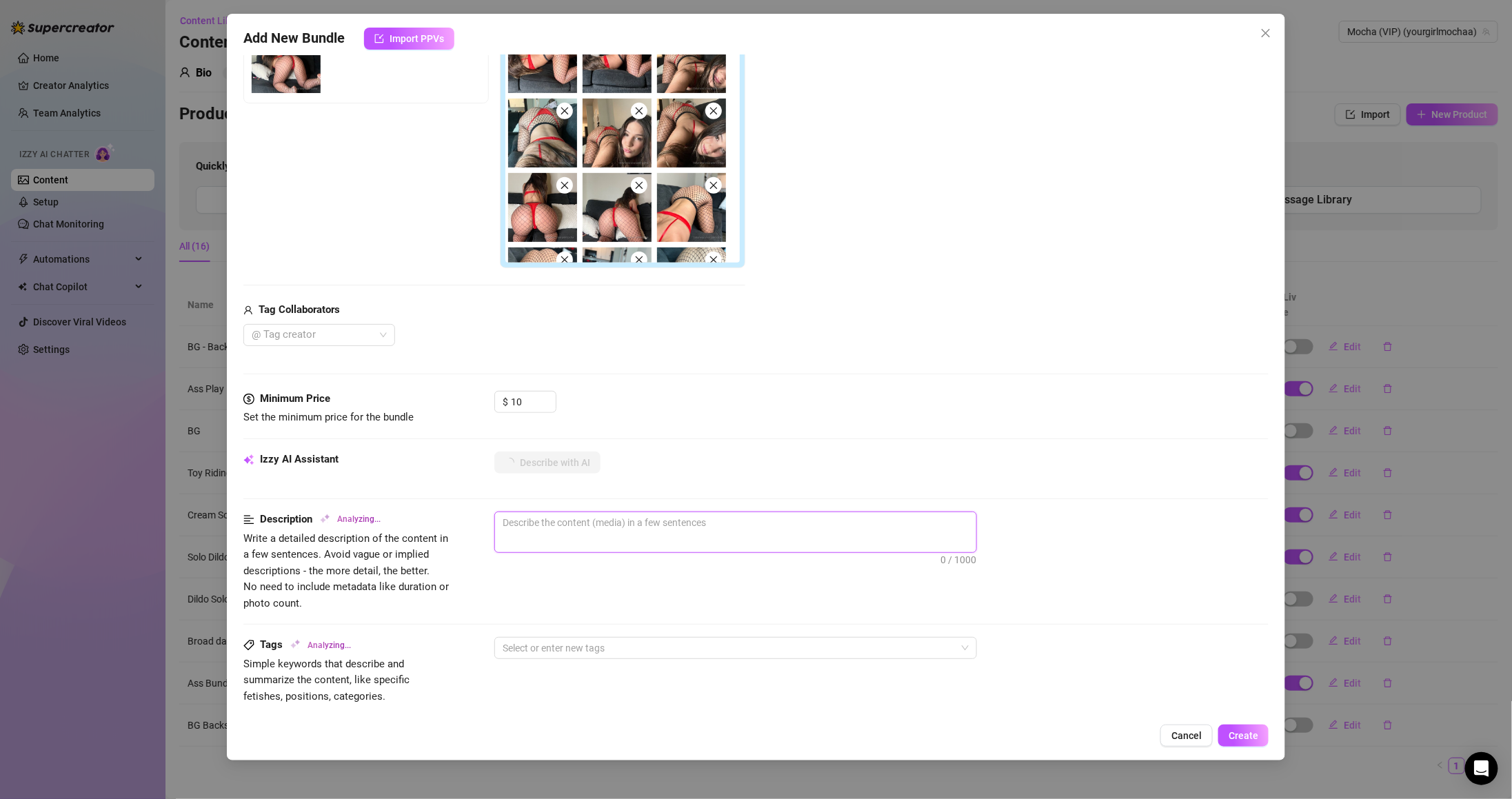
click at [789, 532] on textarea at bounding box center [735, 523] width 481 height 21
click at [867, 439] on div at bounding box center [756, 439] width 1025 height 1
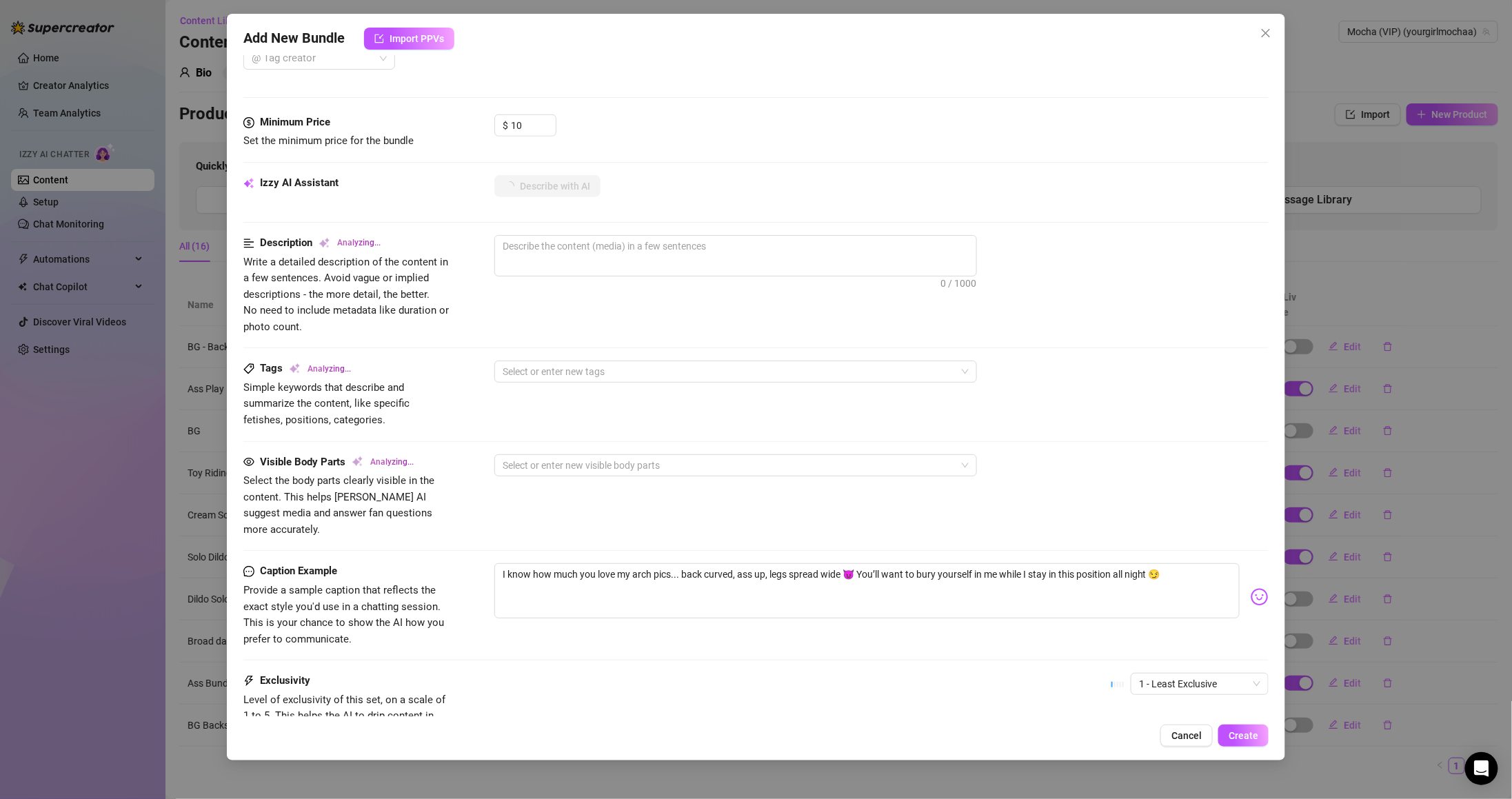
scroll to position [414, 0]
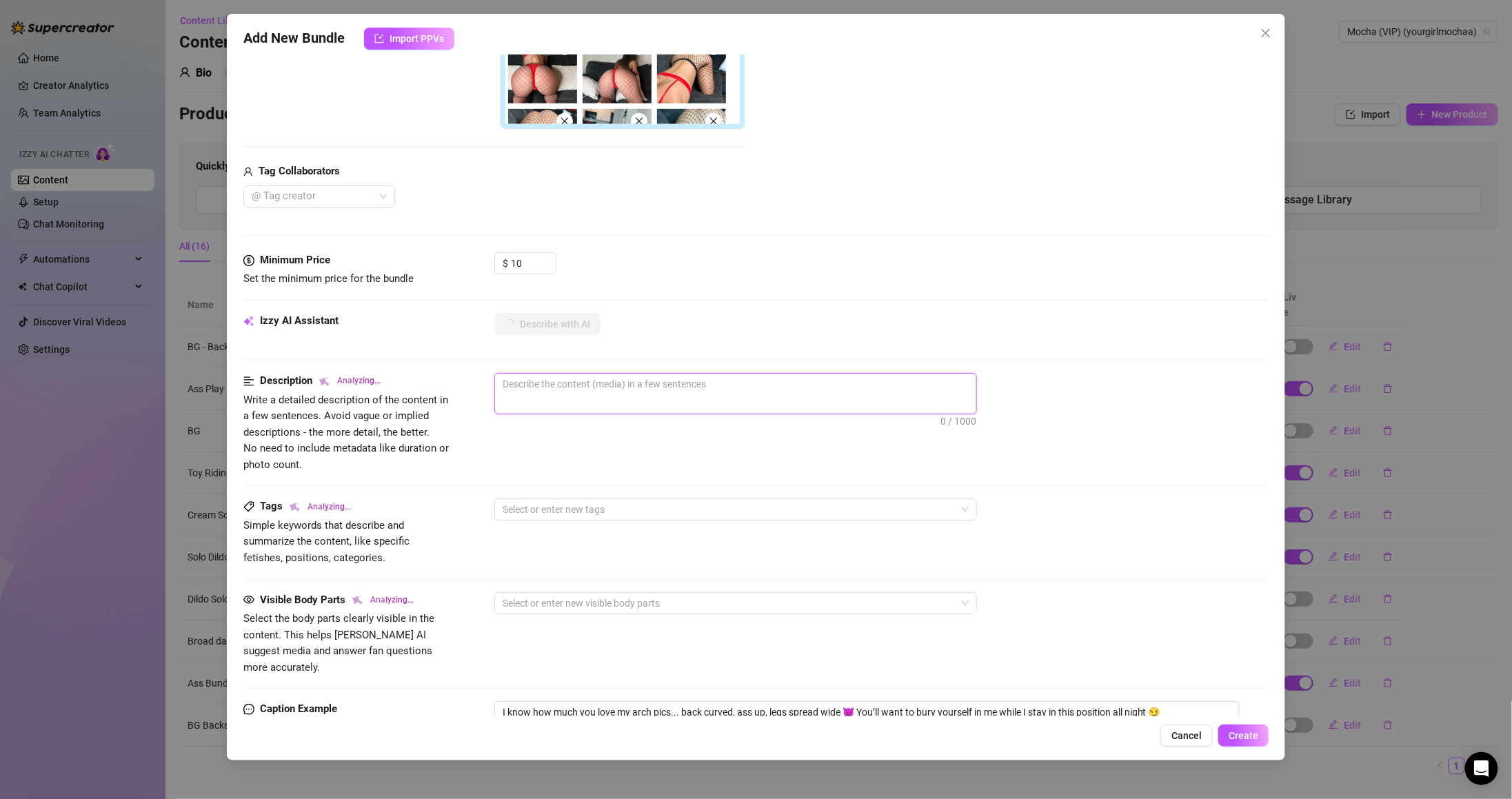
click at [770, 374] on textarea at bounding box center [735, 384] width 481 height 21
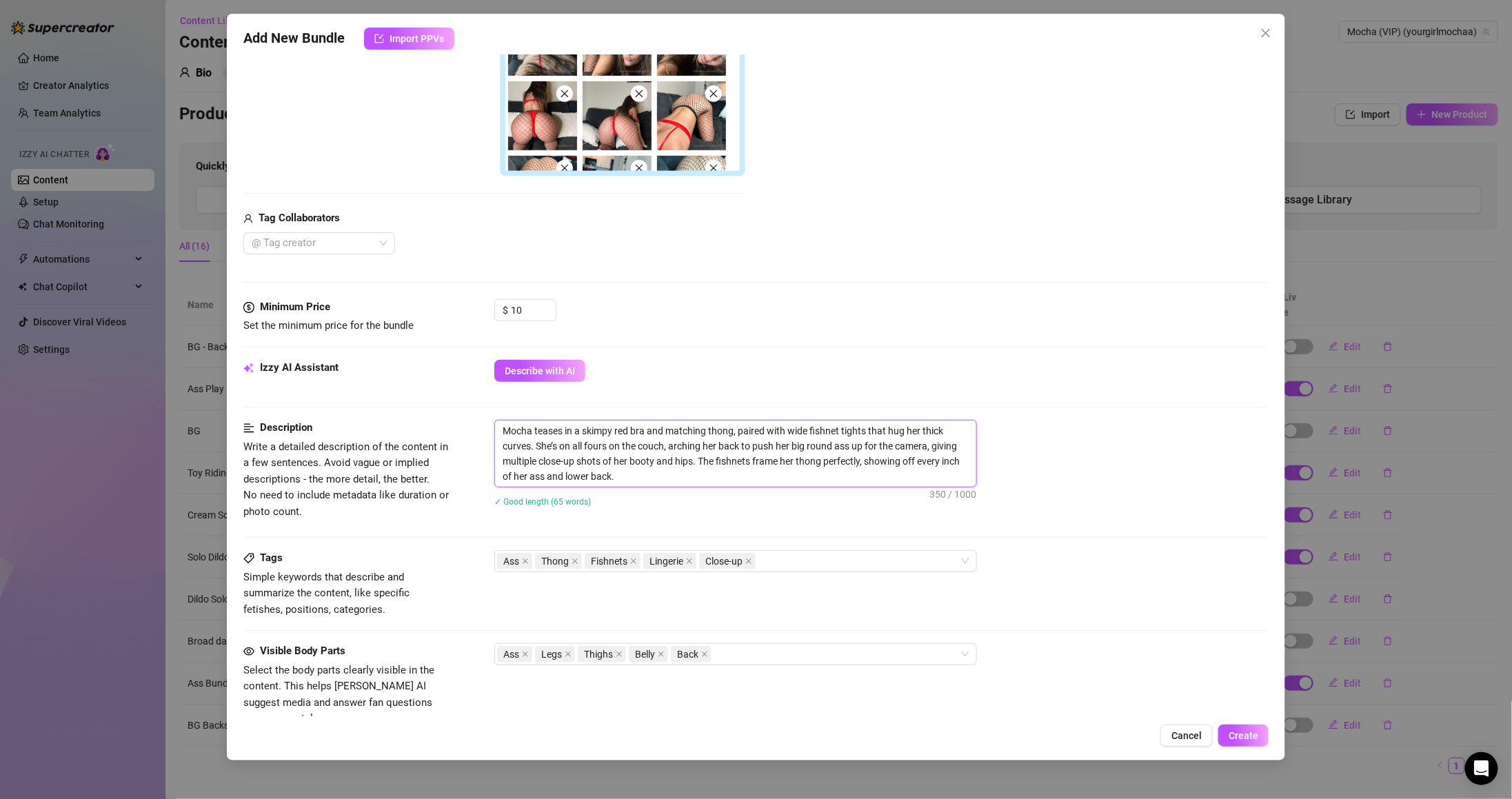
scroll to position [117, 0]
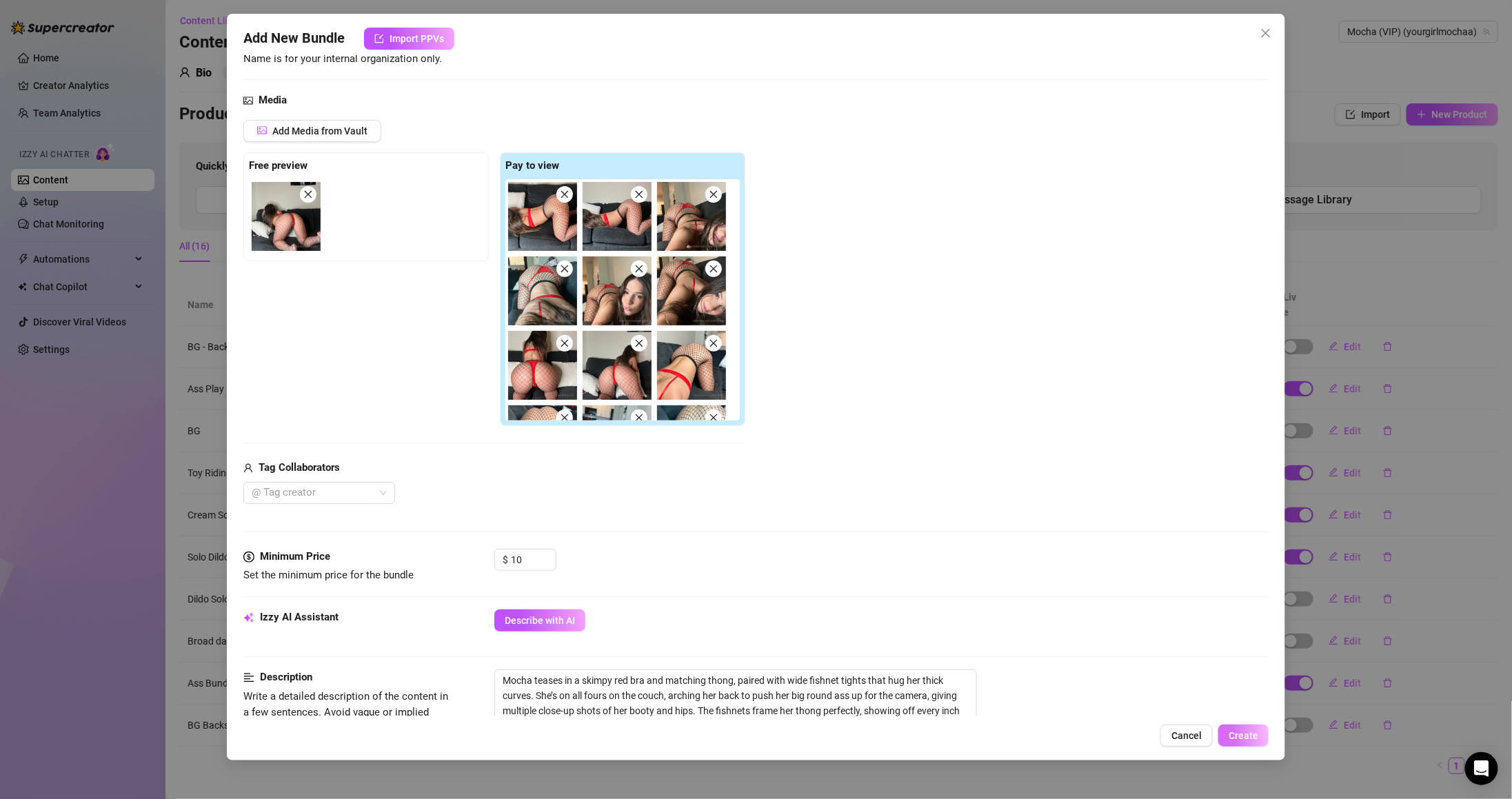
click at [1252, 741] on span "Create" at bounding box center [1243, 735] width 30 height 11
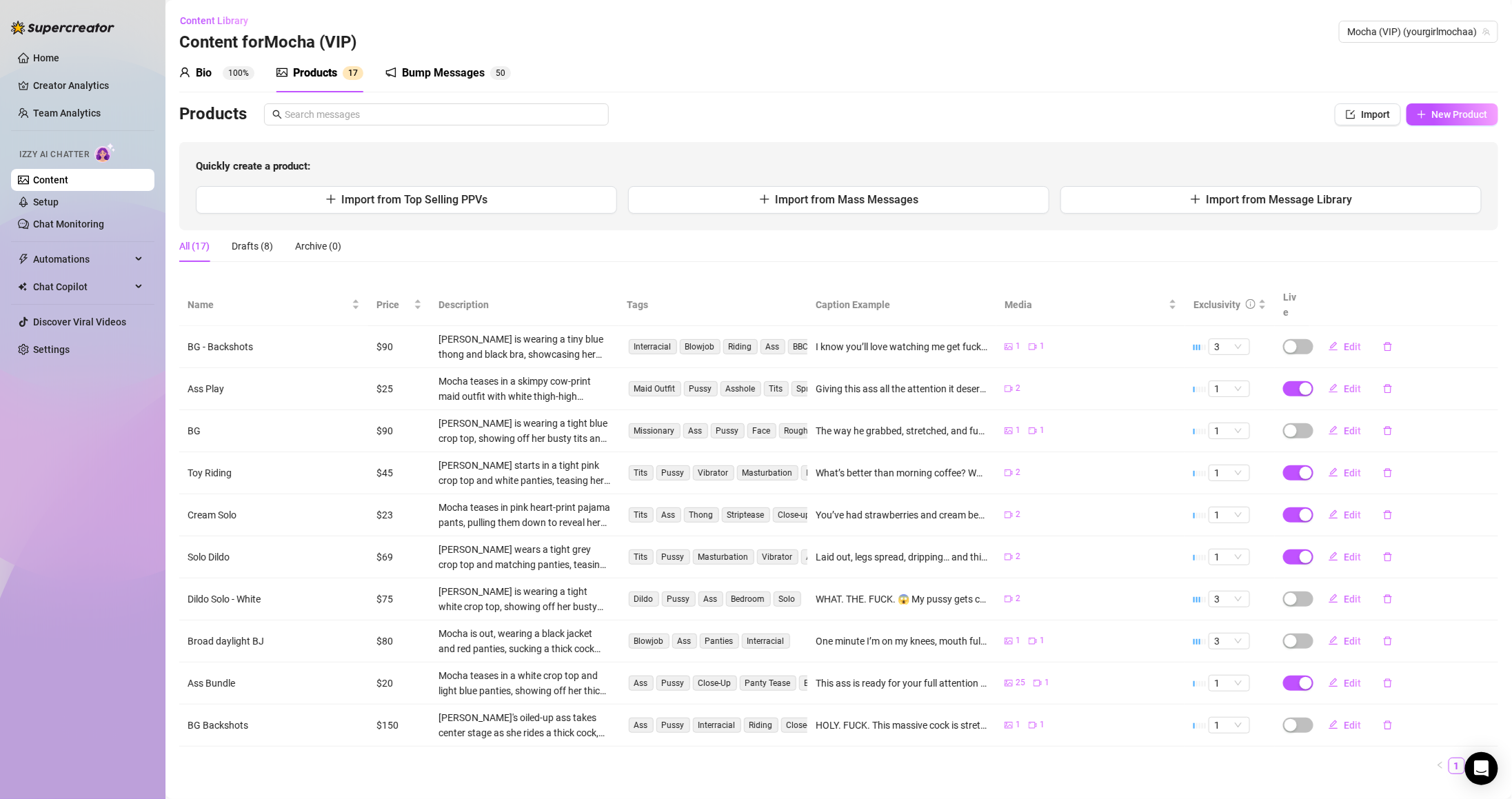
click at [1300, 383] on div "button" at bounding box center [1305, 389] width 12 height 12
click at [1300, 467] on div "button" at bounding box center [1305, 472] width 12 height 12
click at [1391, 429] on span "OK" at bounding box center [1396, 426] width 13 height 11
click at [1300, 383] on div "button" at bounding box center [1305, 389] width 12 height 12
click at [1390, 344] on button "OK" at bounding box center [1396, 341] width 23 height 17
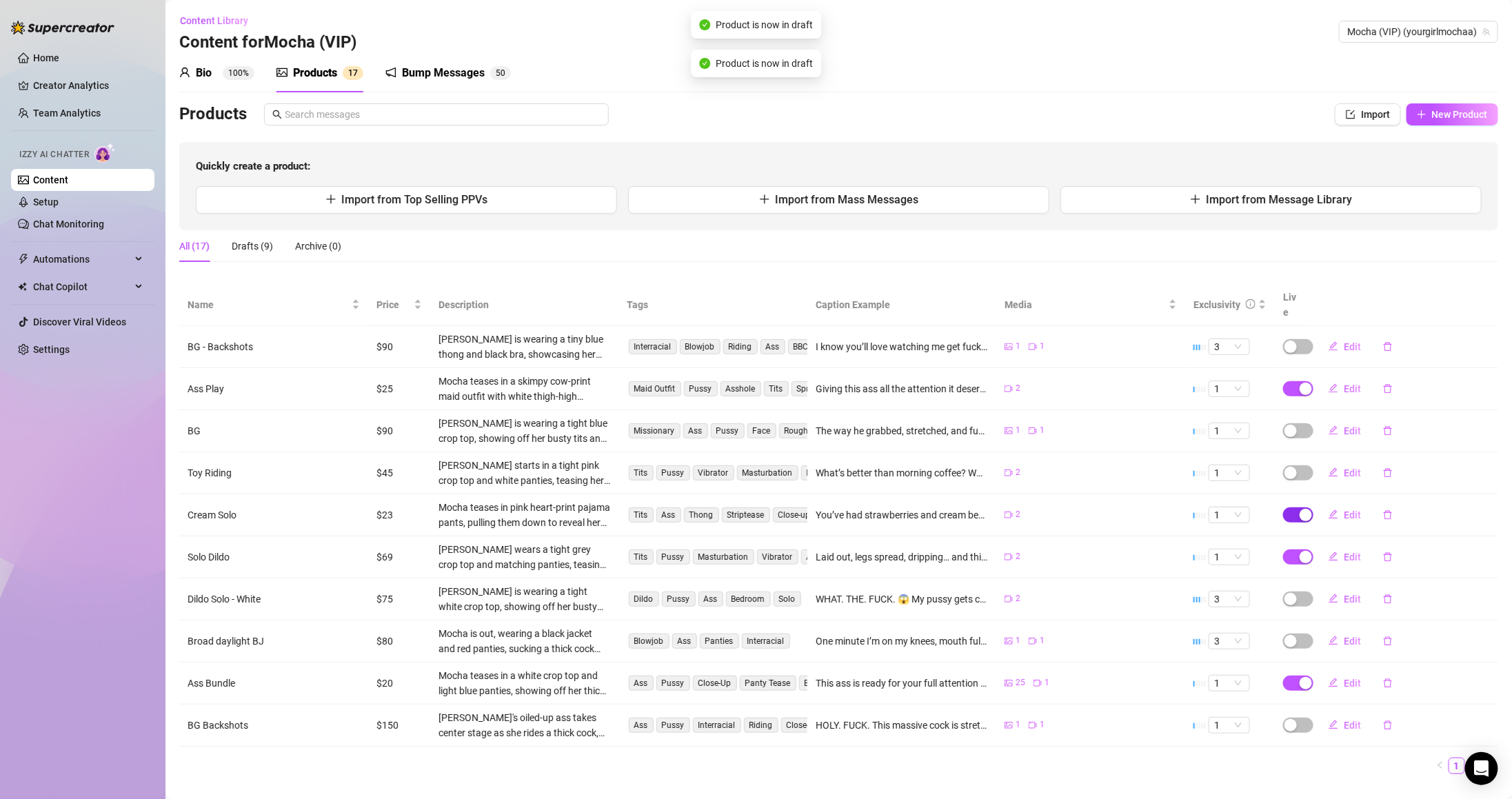
click at [1300, 509] on div "button" at bounding box center [1305, 514] width 12 height 12
click at [1399, 465] on span "OK" at bounding box center [1396, 468] width 13 height 11
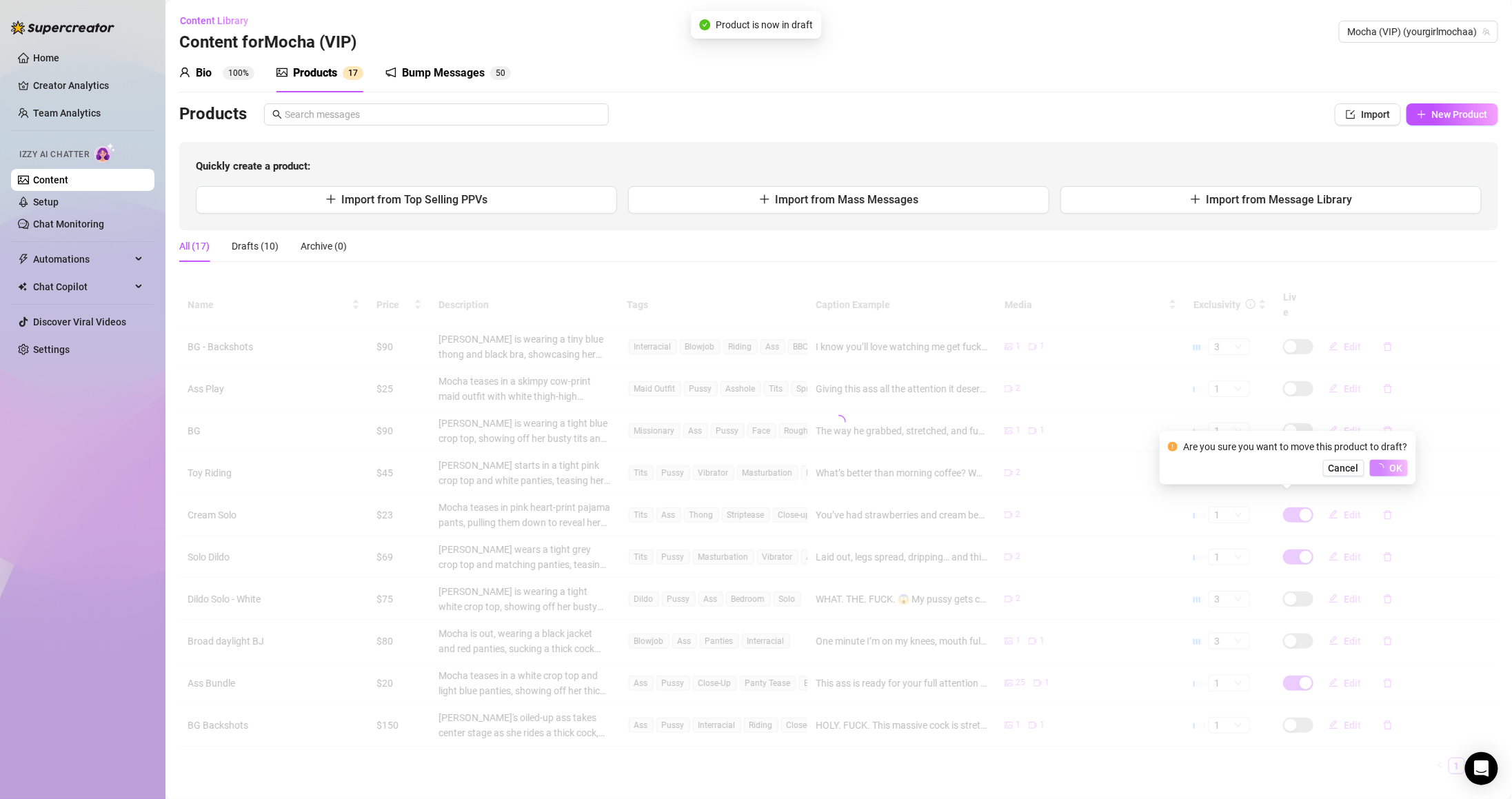
click at [1296, 544] on div at bounding box center [838, 422] width 1319 height 276
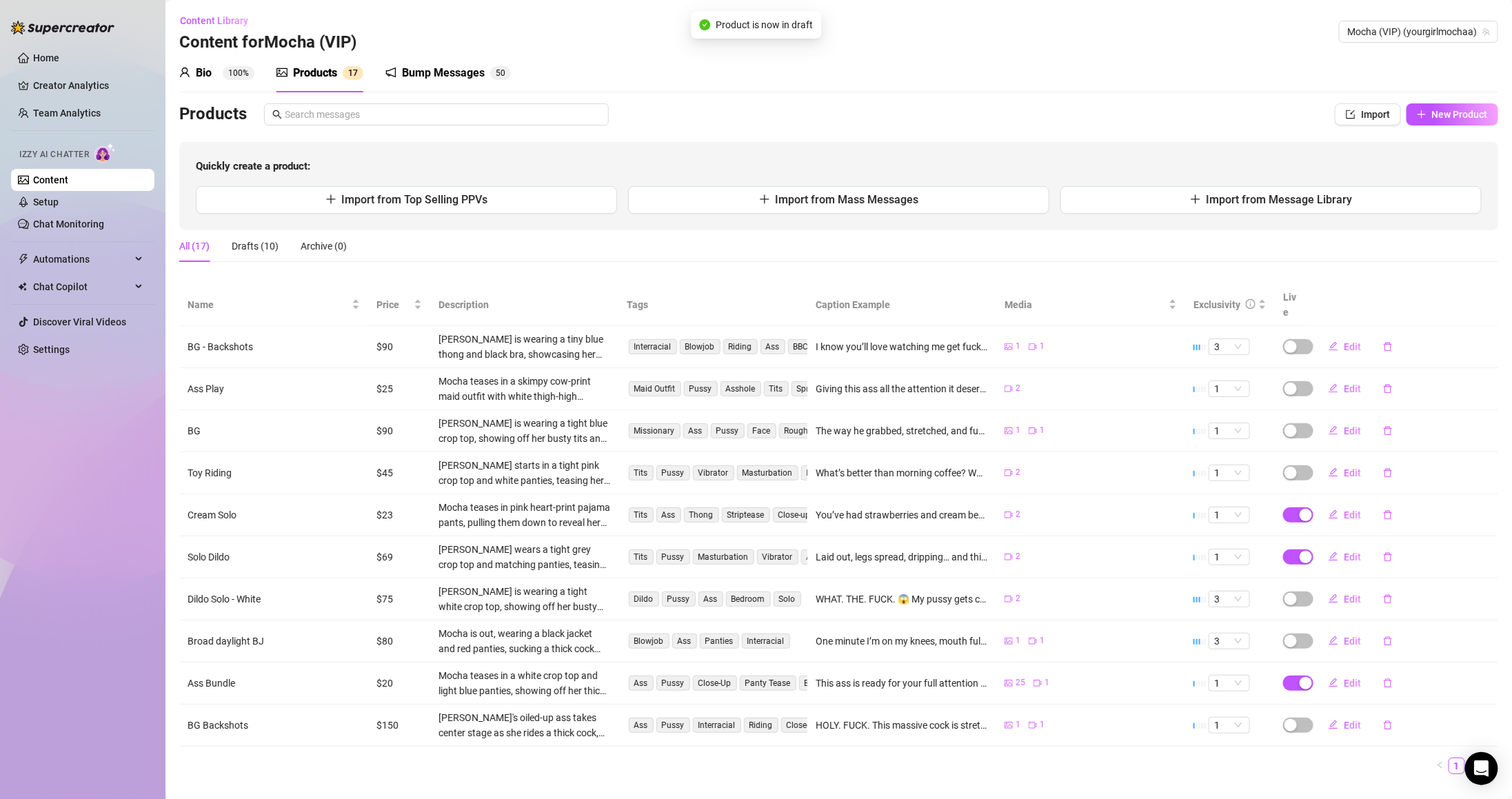
click at [1300, 551] on div "button" at bounding box center [1305, 557] width 12 height 12
click at [1390, 513] on span "OK" at bounding box center [1396, 510] width 13 height 11
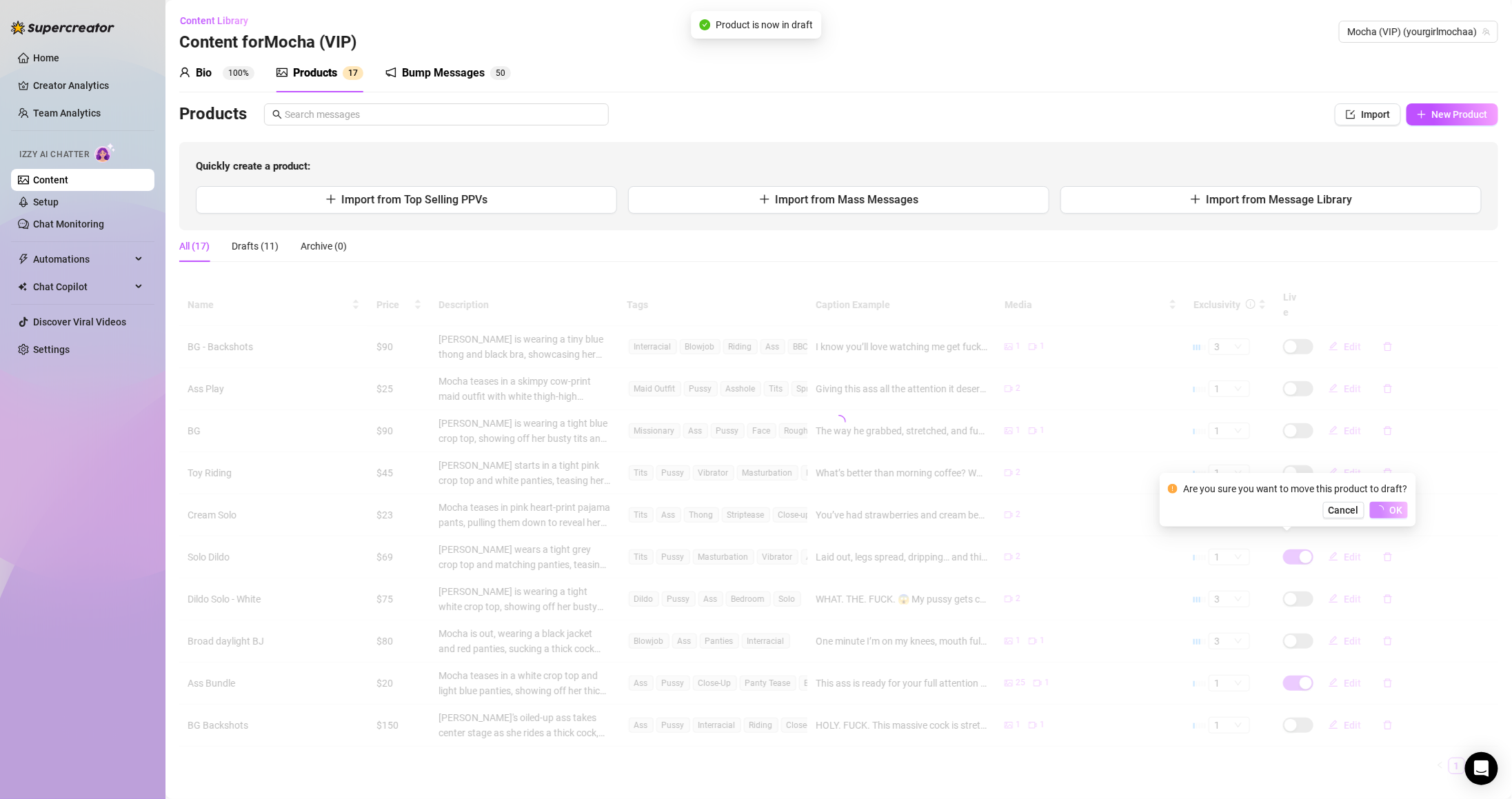
click at [1295, 669] on div "Name Price Description Tags Caption Example Media Exclusivity Live BG - Backsho…" at bounding box center [838, 529] width 1319 height 490
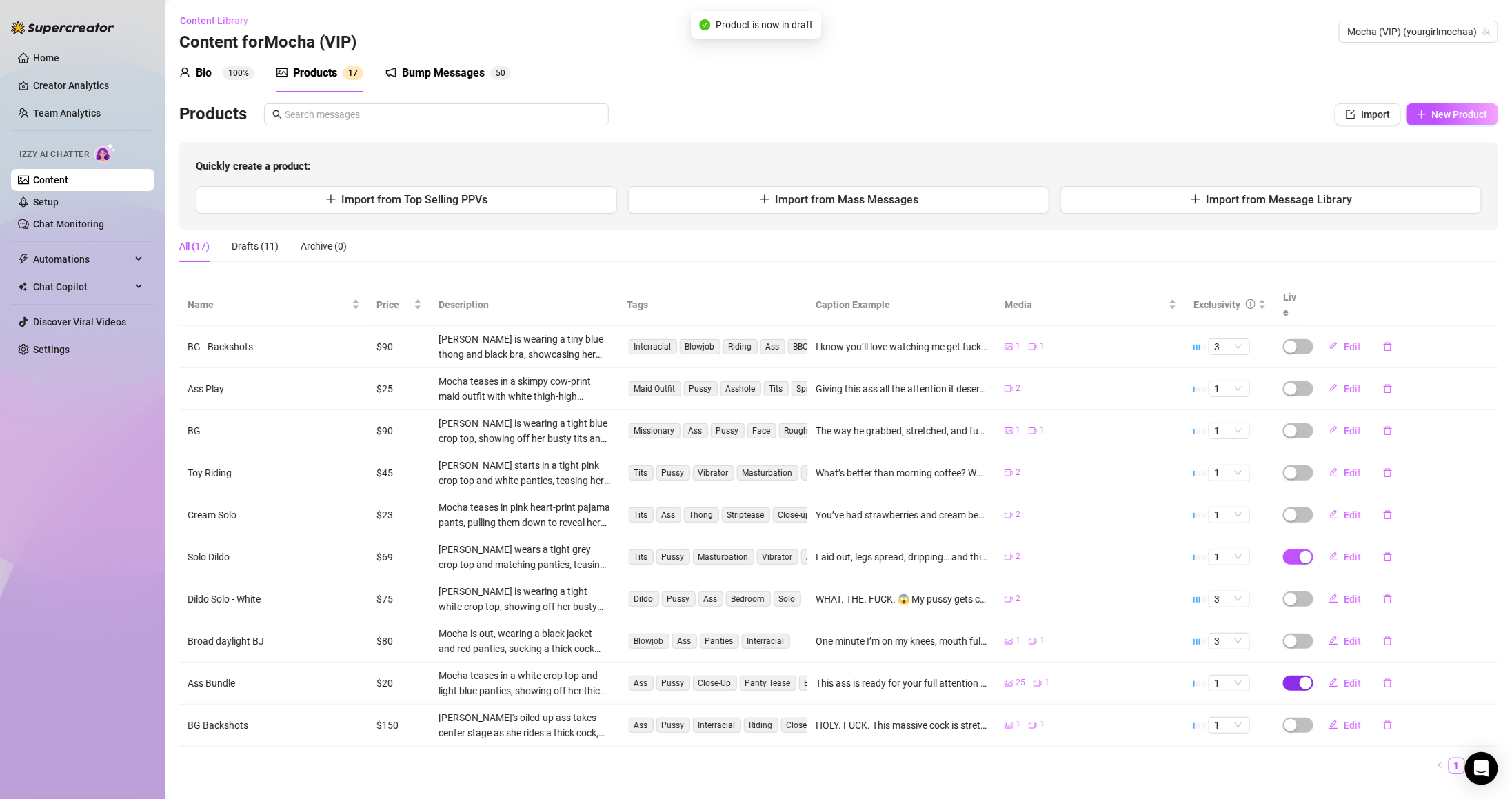
click at [1300, 677] on div "button" at bounding box center [1305, 682] width 12 height 12
click at [1390, 636] on span "OK" at bounding box center [1396, 637] width 13 height 11
click at [1374, 204] on button "Import from Message Library" at bounding box center [1271, 200] width 421 height 27
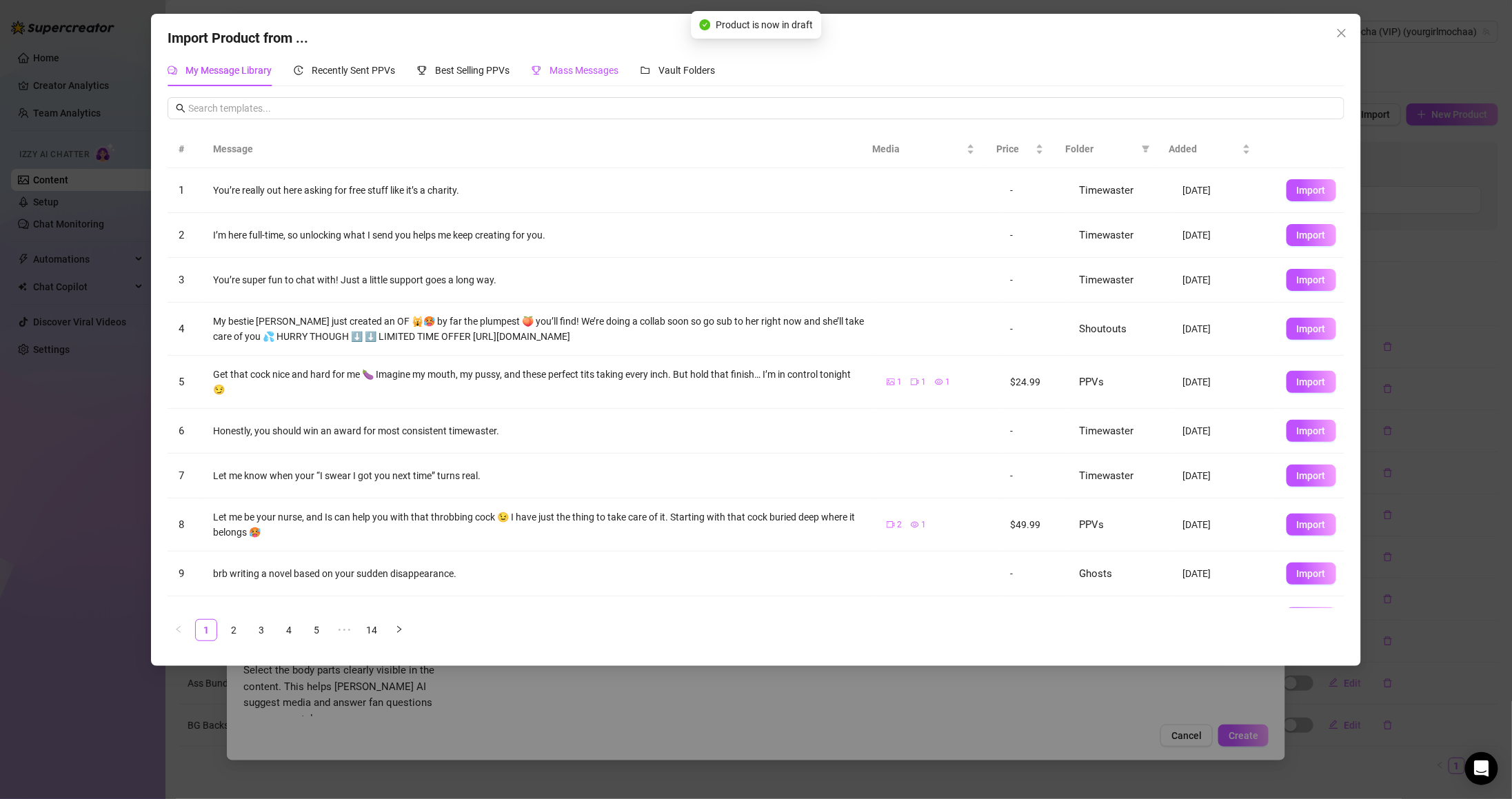
click at [545, 72] on div "Mass Messages" at bounding box center [575, 70] width 87 height 15
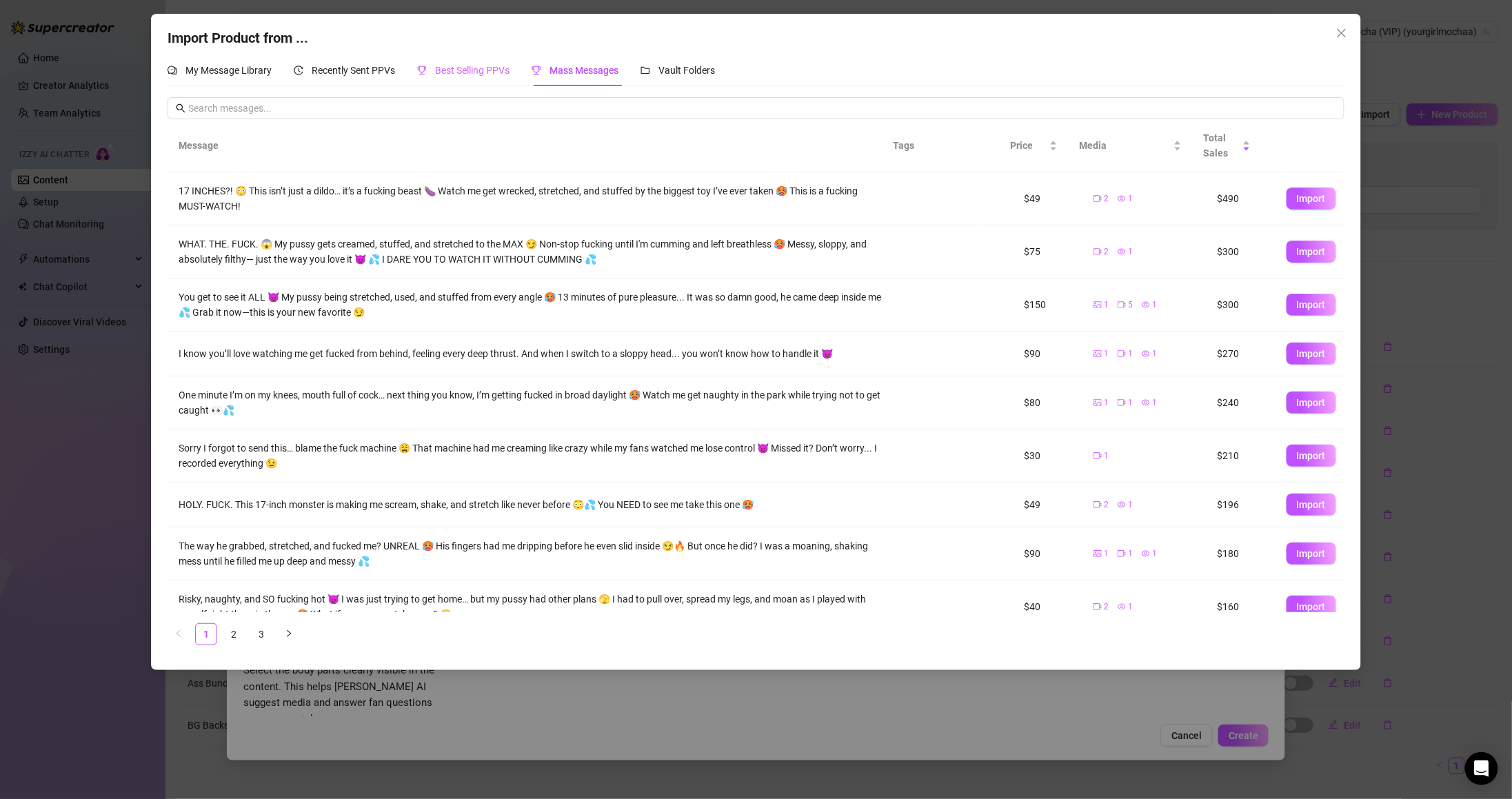
click at [474, 59] on div "Best Selling PPVs" at bounding box center [463, 70] width 93 height 31
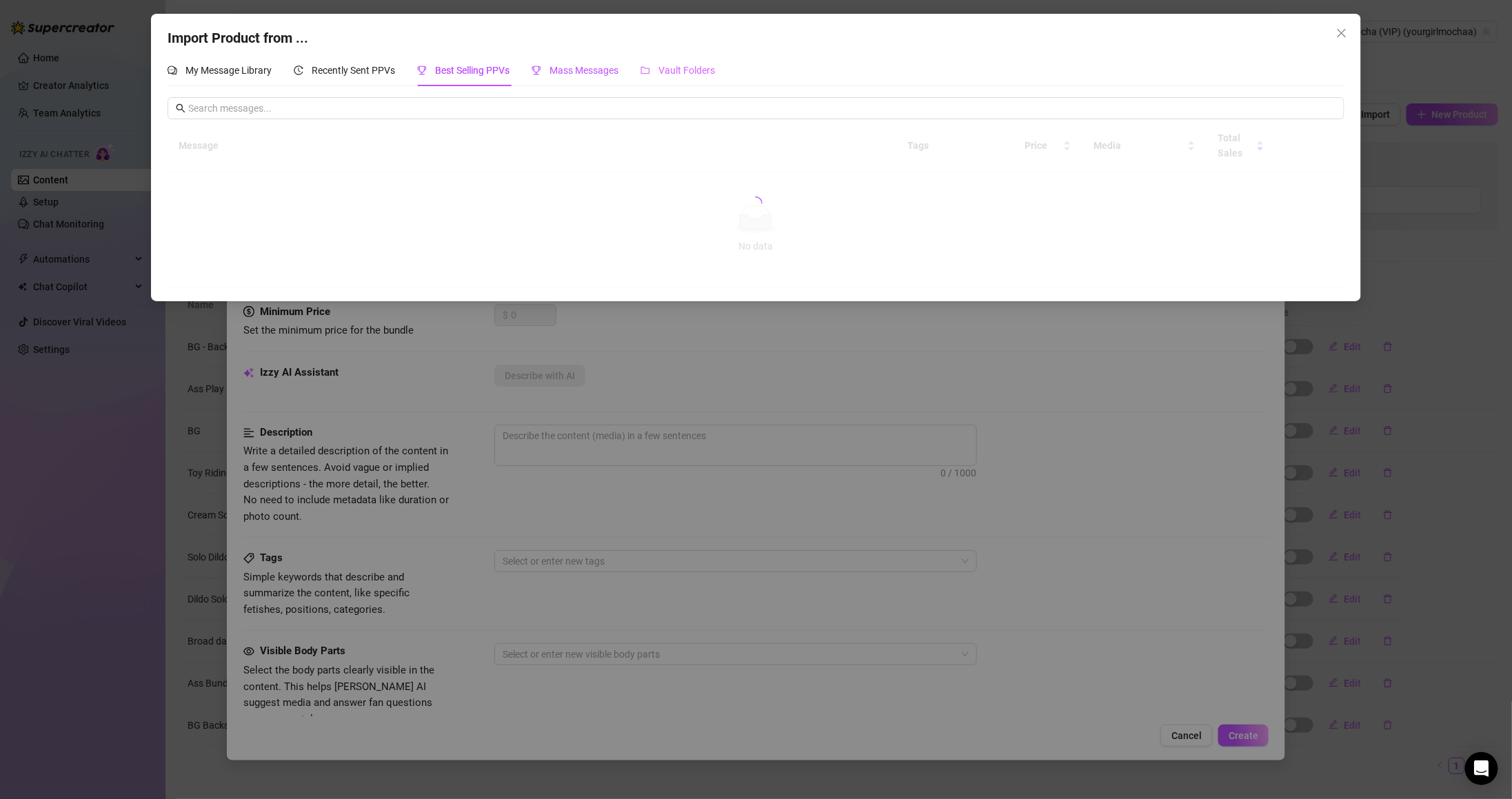
click at [582, 72] on span "Mass Messages" at bounding box center [584, 71] width 69 height 11
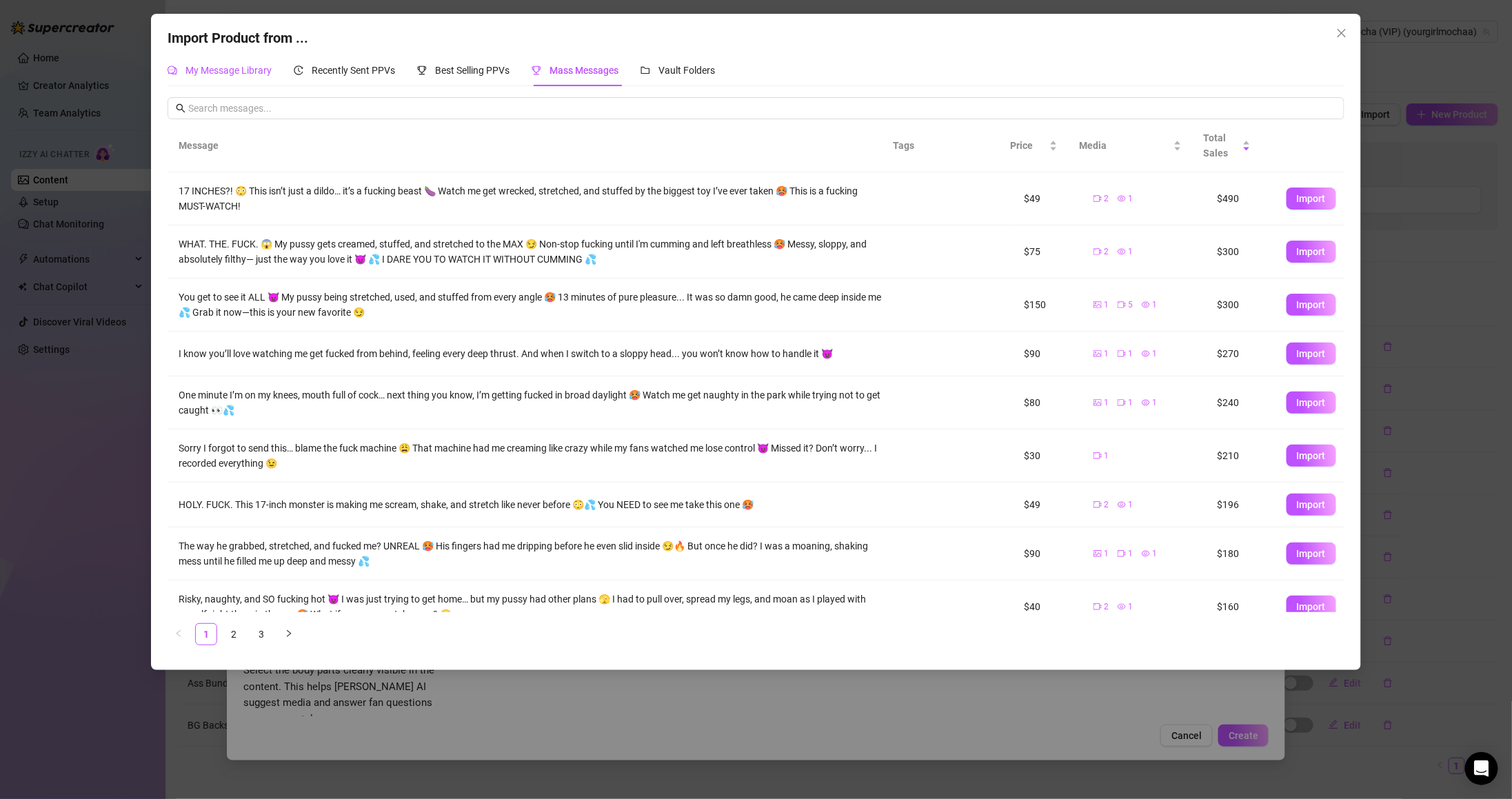
click at [253, 70] on span "My Message Library" at bounding box center [228, 71] width 86 height 11
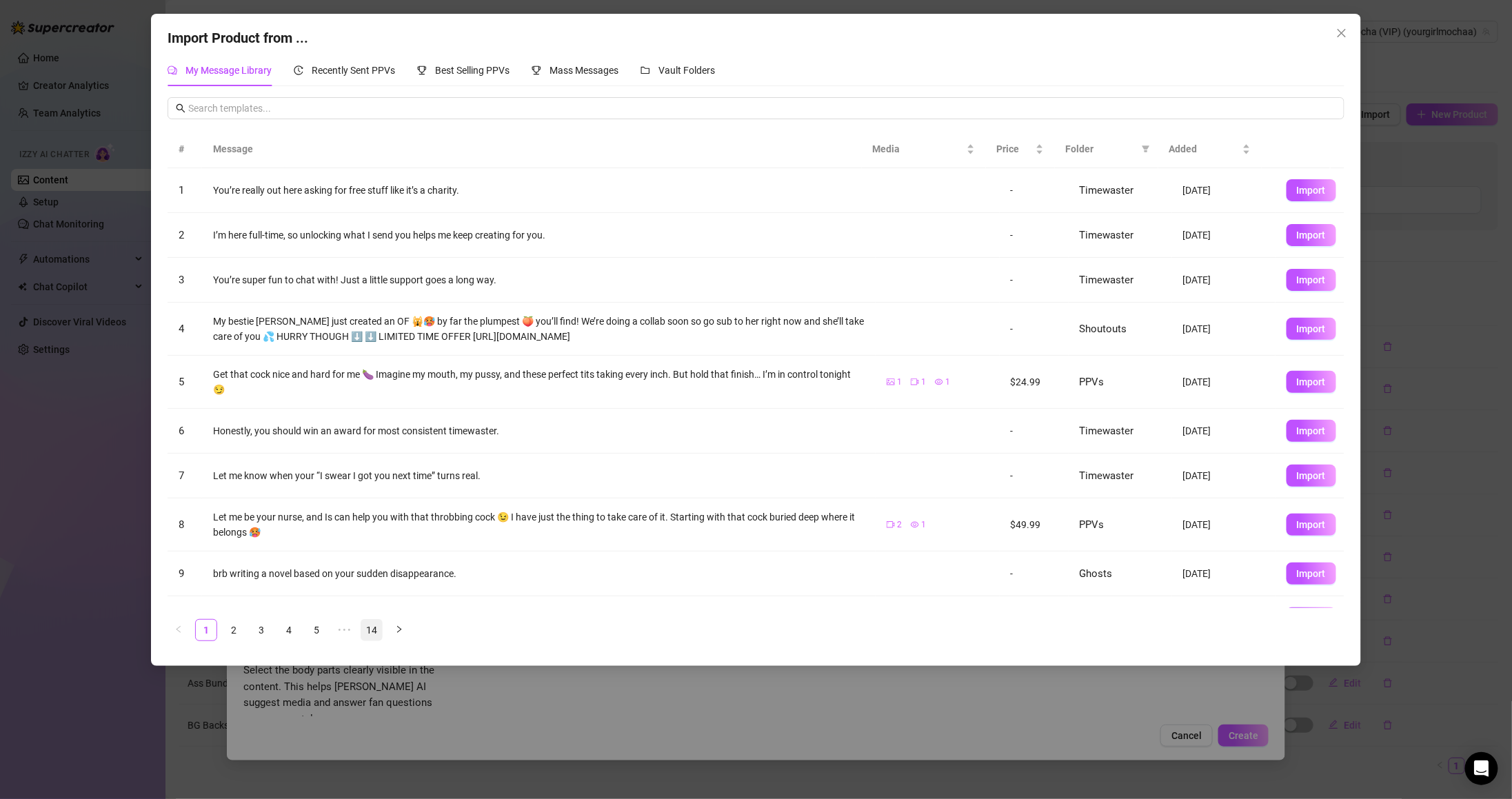
click at [375, 636] on link "14" at bounding box center [372, 630] width 21 height 21
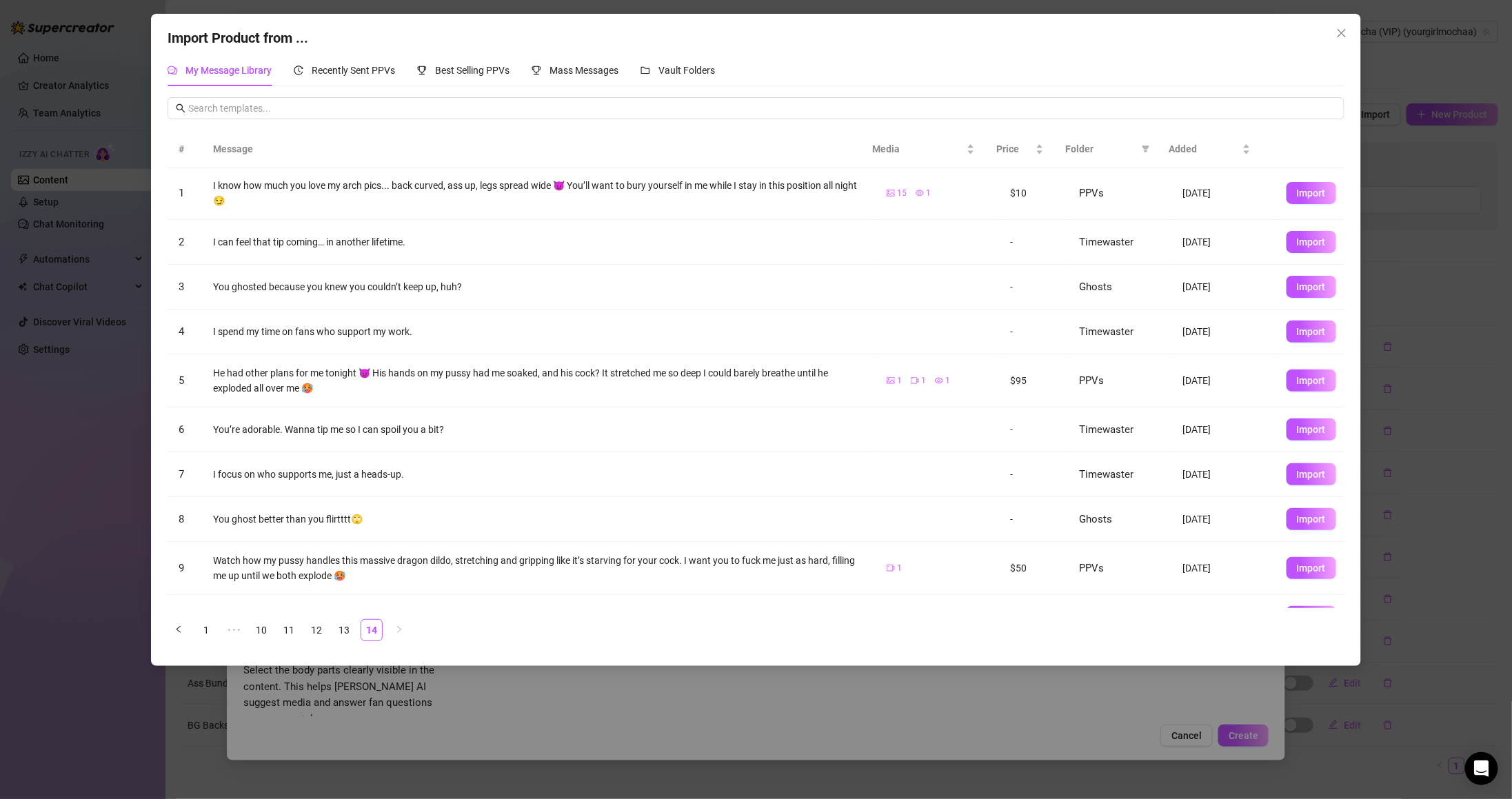
scroll to position [0, 0]
click at [1157, 150] on th "Folder" at bounding box center [1106, 149] width 104 height 38
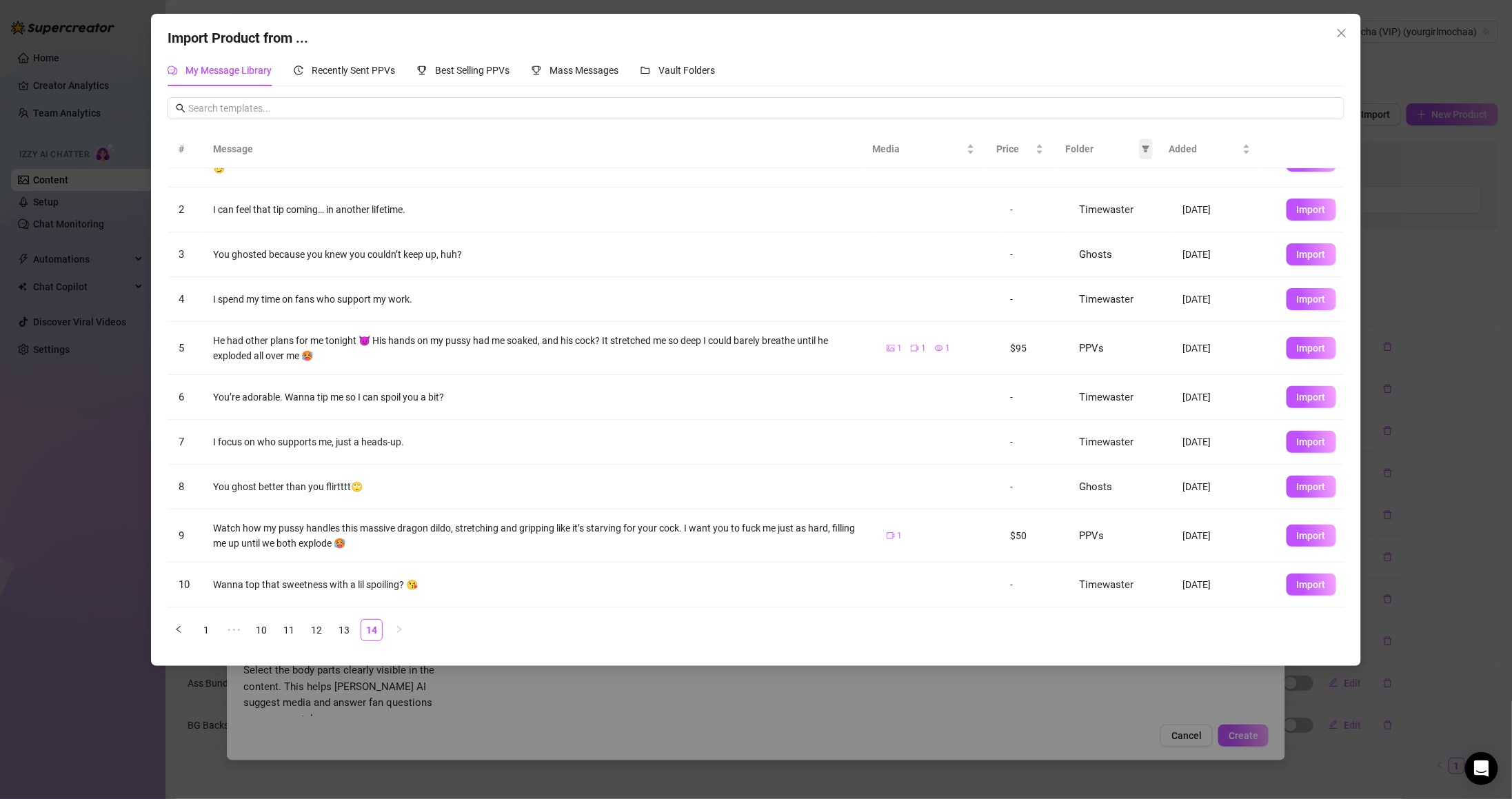
click at [1143, 150] on icon "filter" at bounding box center [1145, 150] width 7 height 7
click at [1109, 261] on span "PPVs" at bounding box center [1099, 265] width 84 height 15
click at [1134, 356] on span "OK" at bounding box center [1135, 359] width 13 height 11
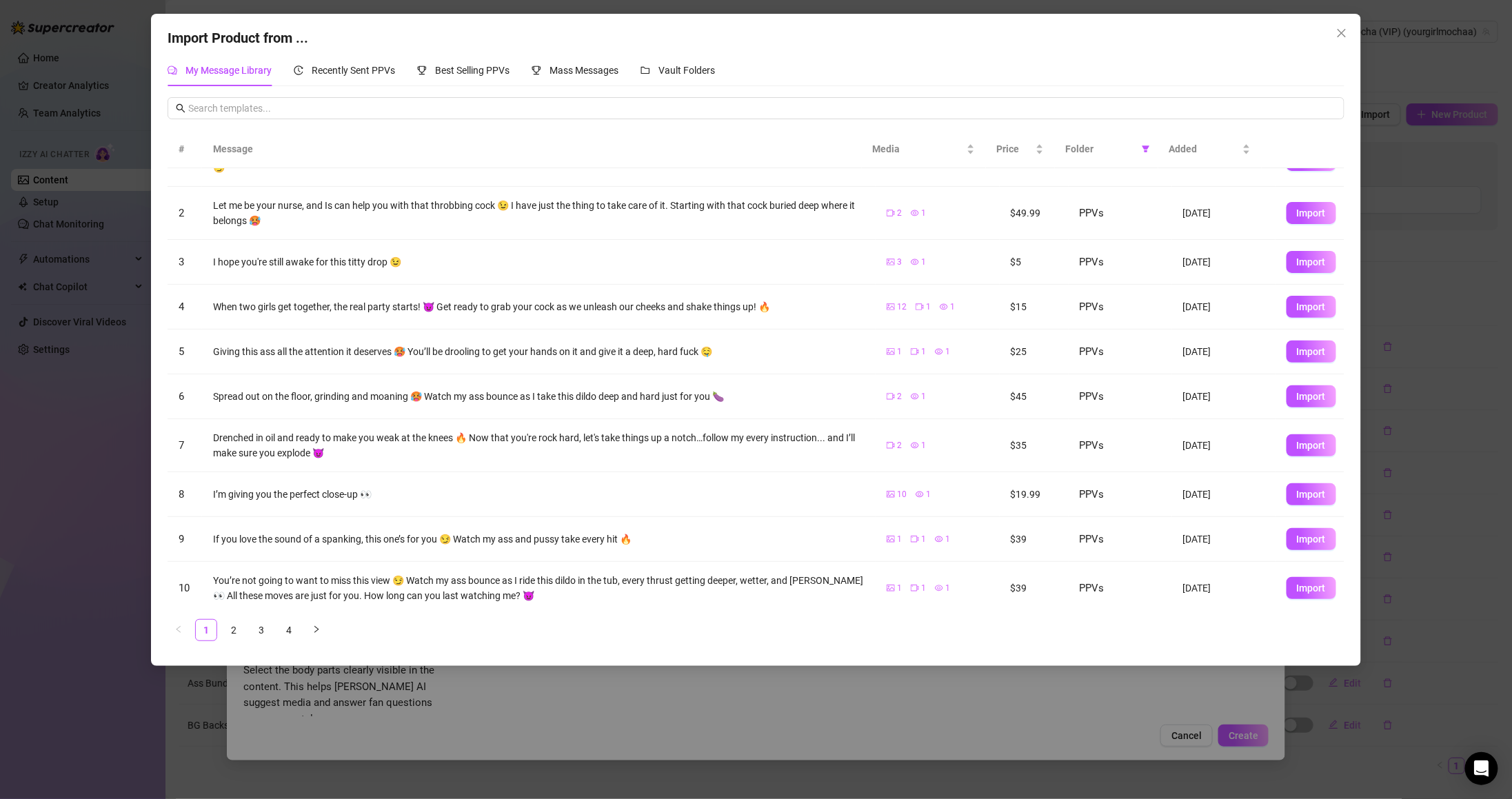
scroll to position [0, 0]
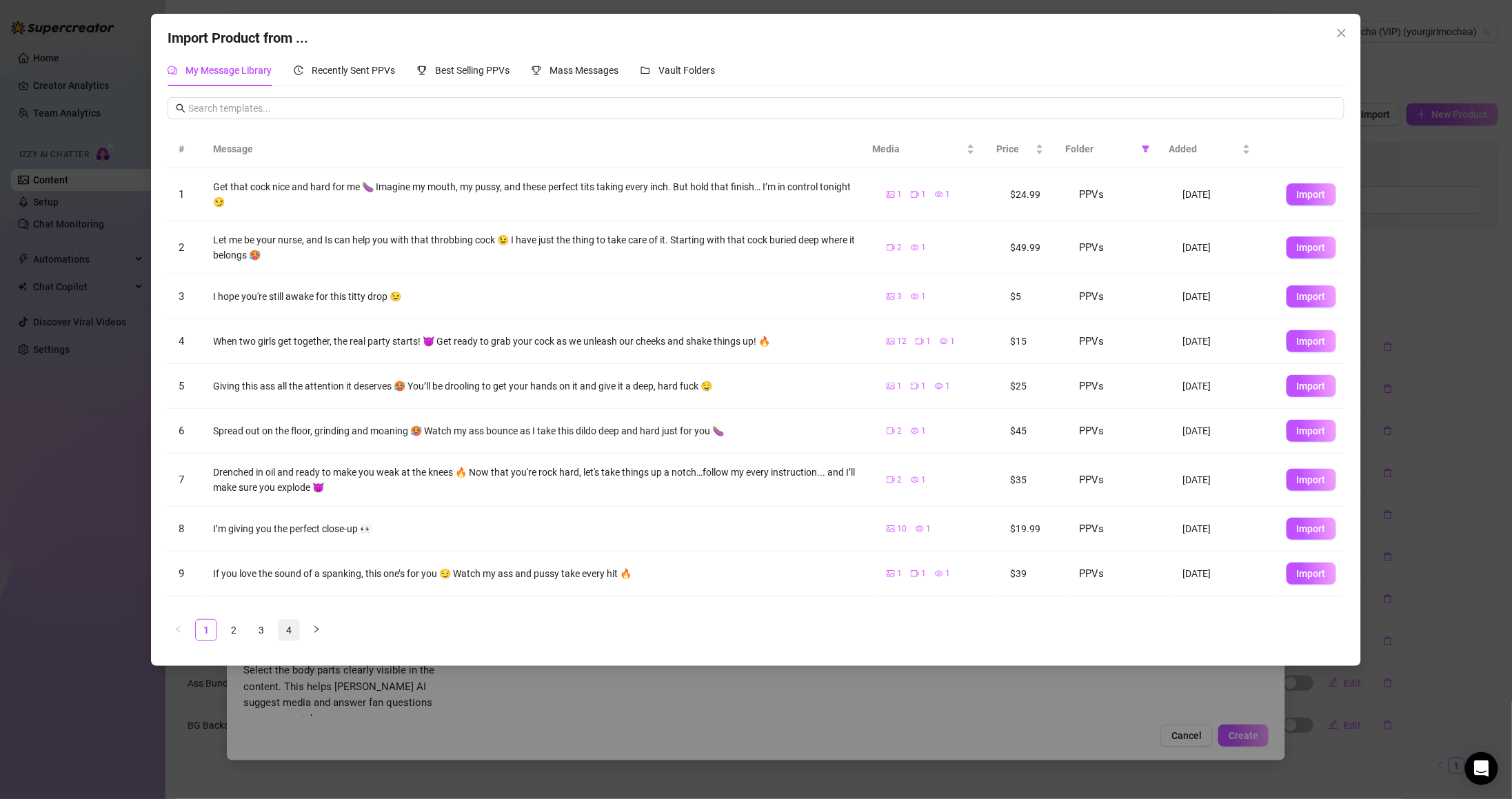
click at [287, 624] on link "4" at bounding box center [289, 630] width 21 height 21
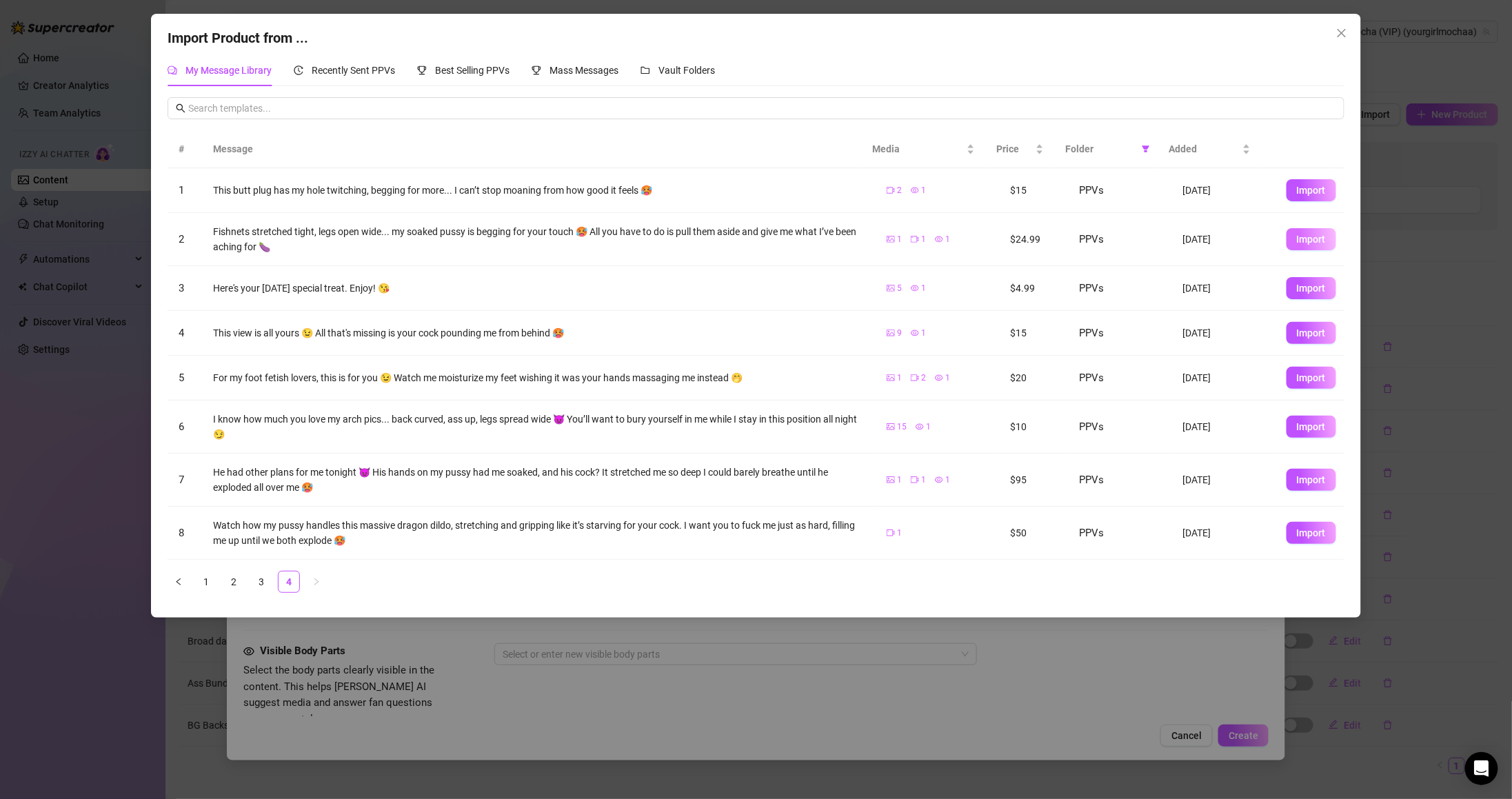
click at [1297, 243] on span "Import" at bounding box center [1312, 239] width 29 height 11
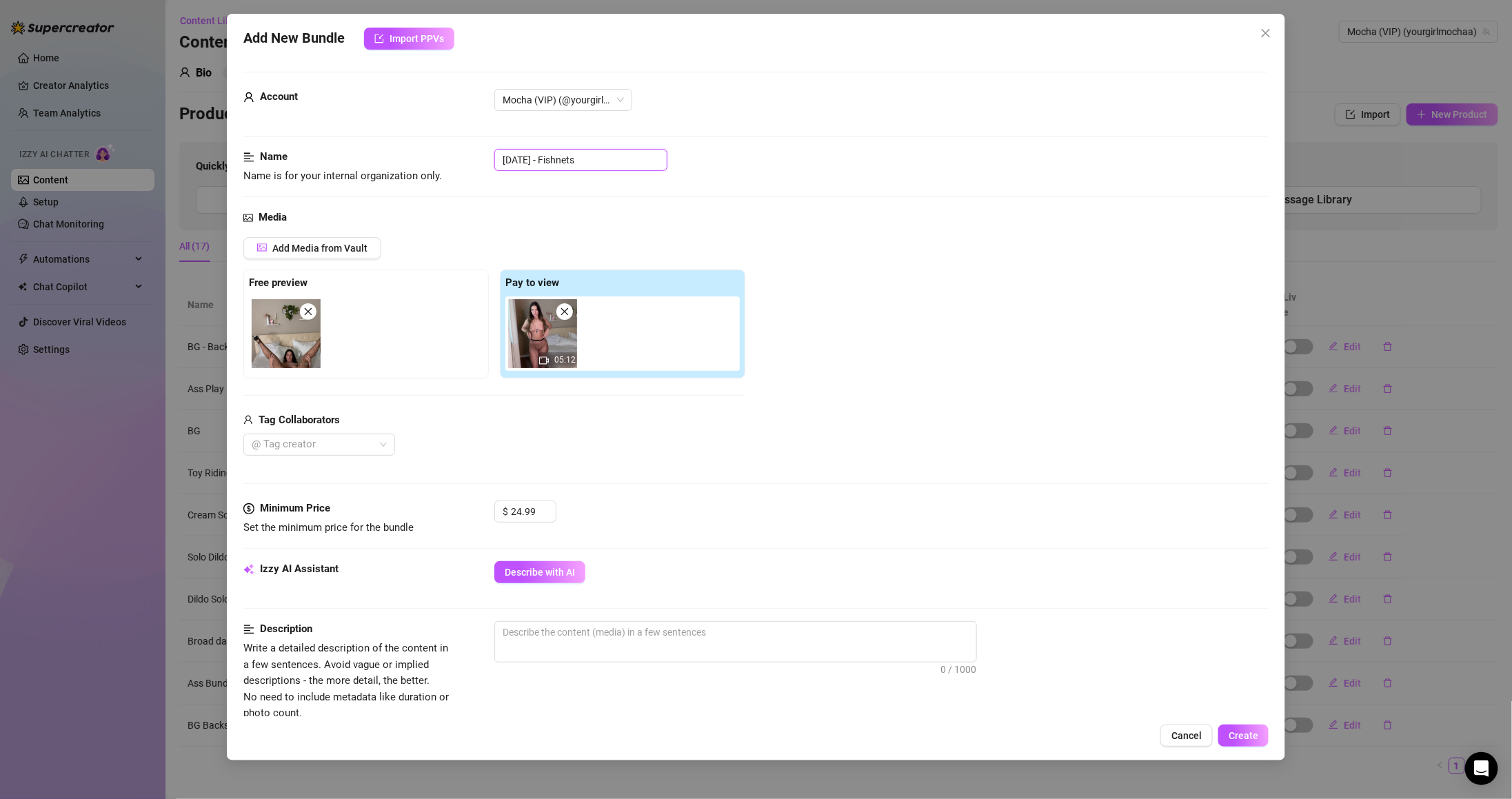
click at [512, 157] on input "[DATE] - Fishnets" at bounding box center [580, 159] width 173 height 22
click at [560, 156] on input "[DATE] - Fishnets" at bounding box center [580, 159] width 173 height 22
drag, startPoint x: 549, startPoint y: 573, endPoint x: 612, endPoint y: 578, distance: 63.2
click at [549, 571] on span "Describe with AI" at bounding box center [539, 572] width 70 height 11
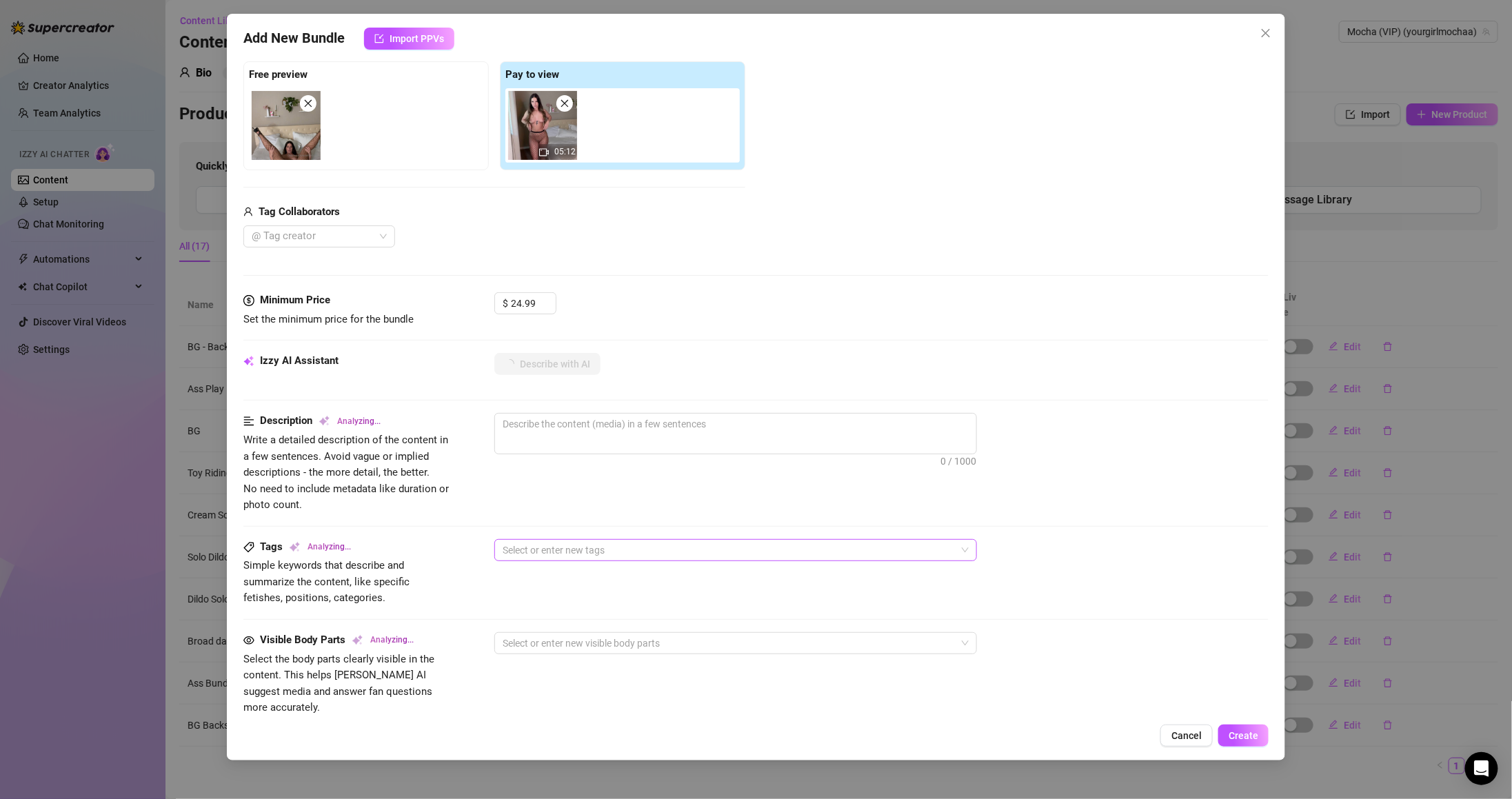
scroll to position [275, 0]
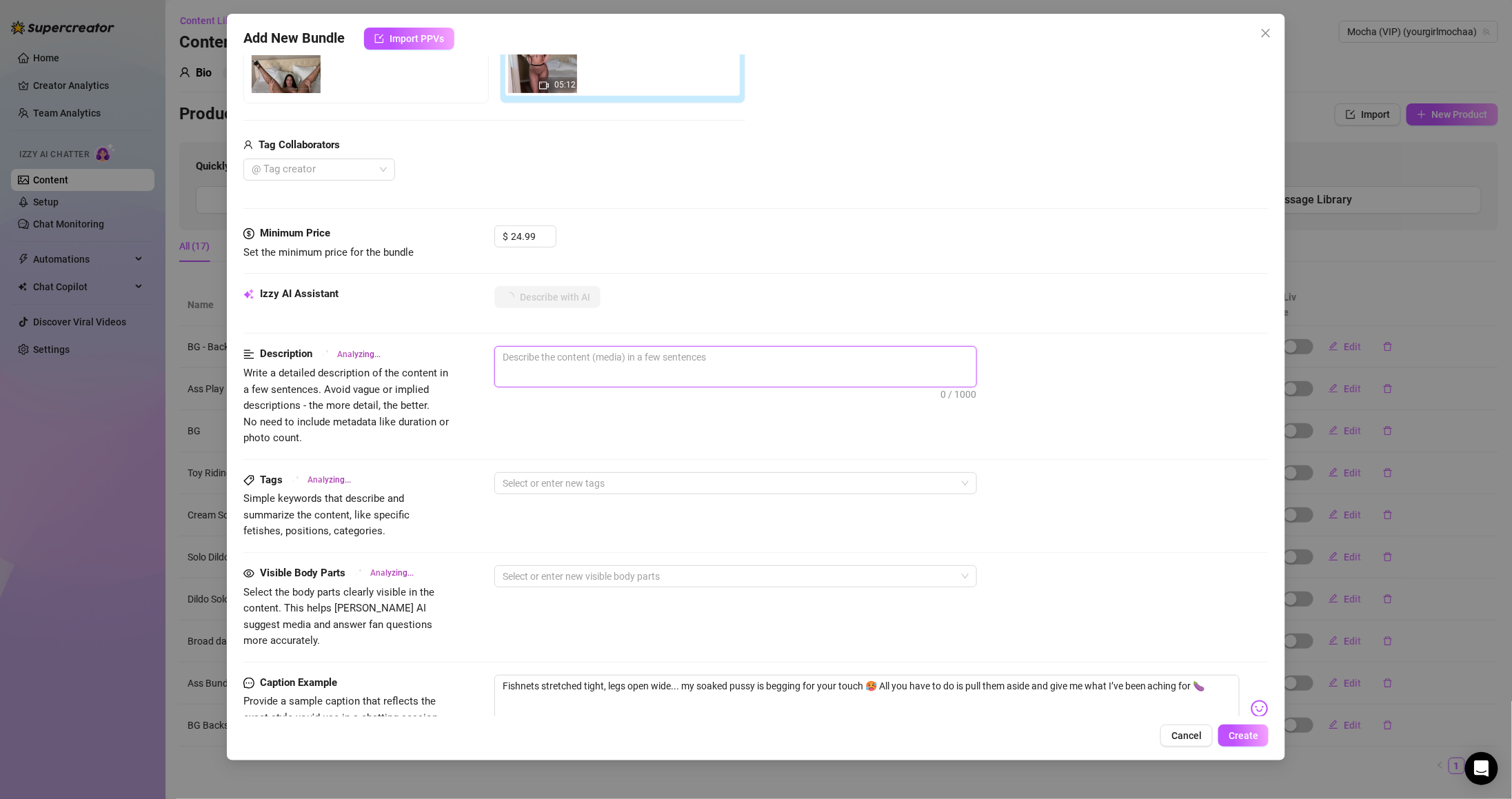
click at [663, 362] on textarea at bounding box center [735, 357] width 481 height 21
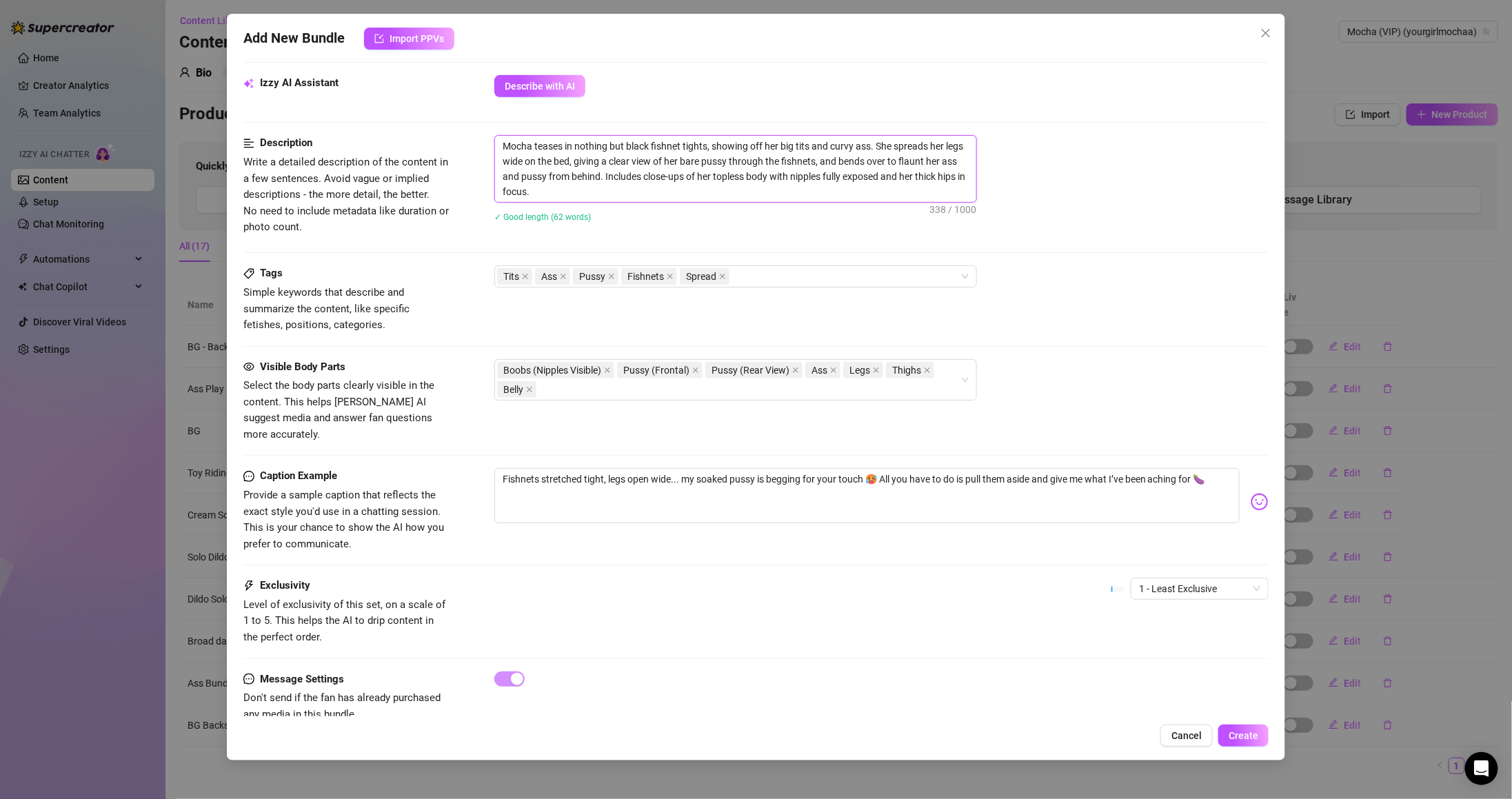
scroll to position [503, 0]
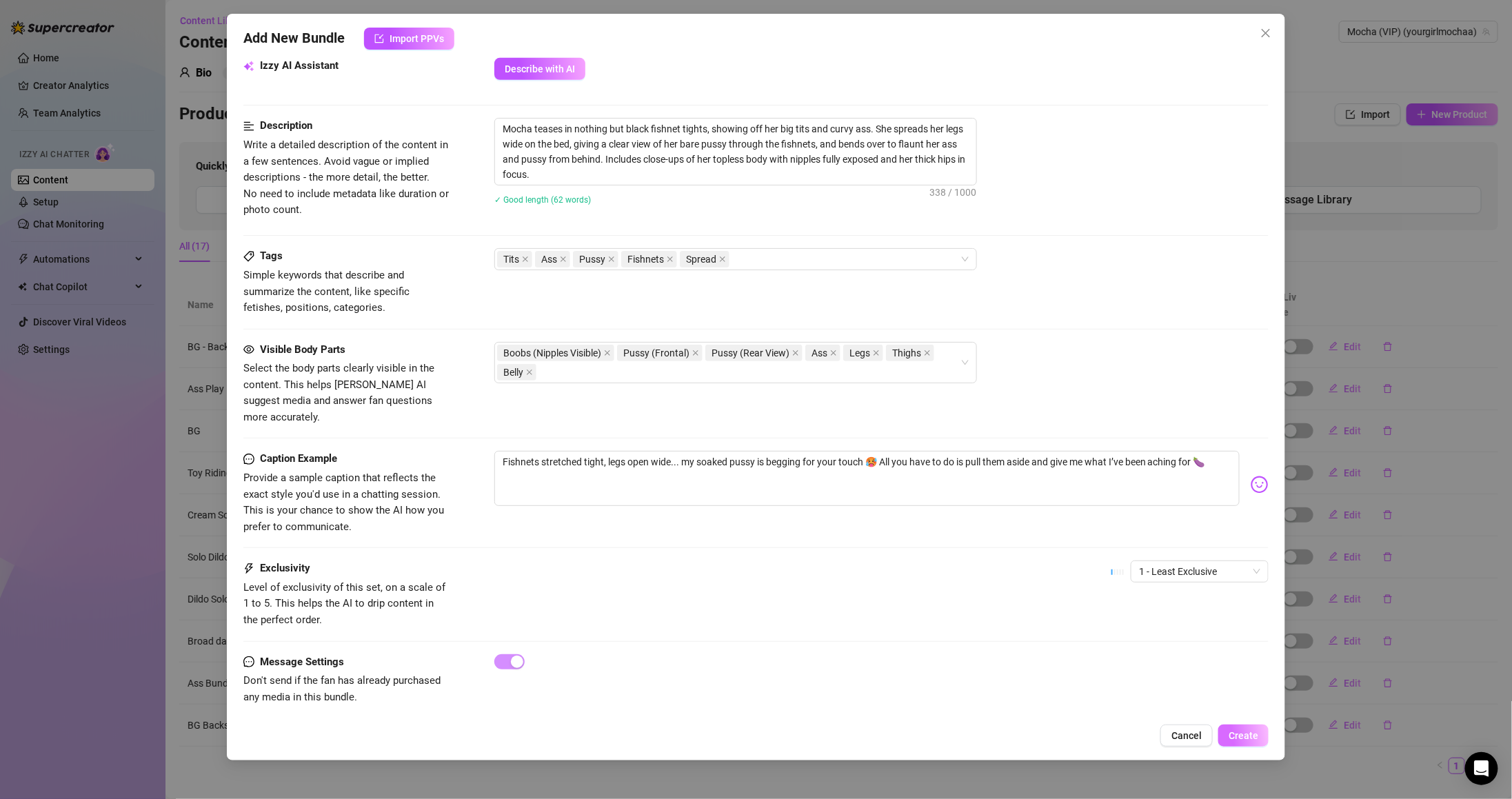
click at [1266, 734] on button "Create" at bounding box center [1243, 735] width 51 height 22
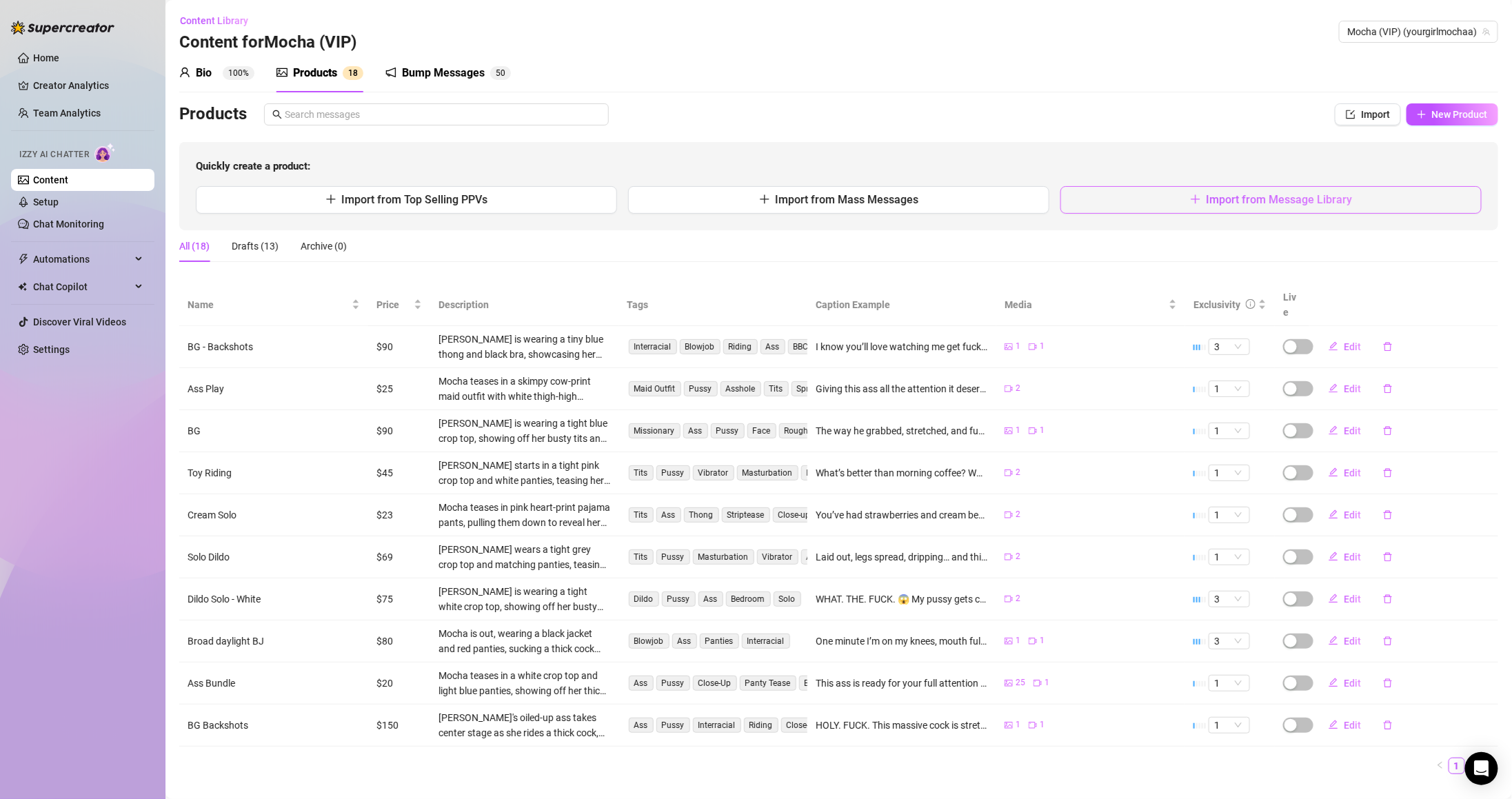
click at [1206, 204] on span "Import from Message Library" at bounding box center [1279, 200] width 146 height 13
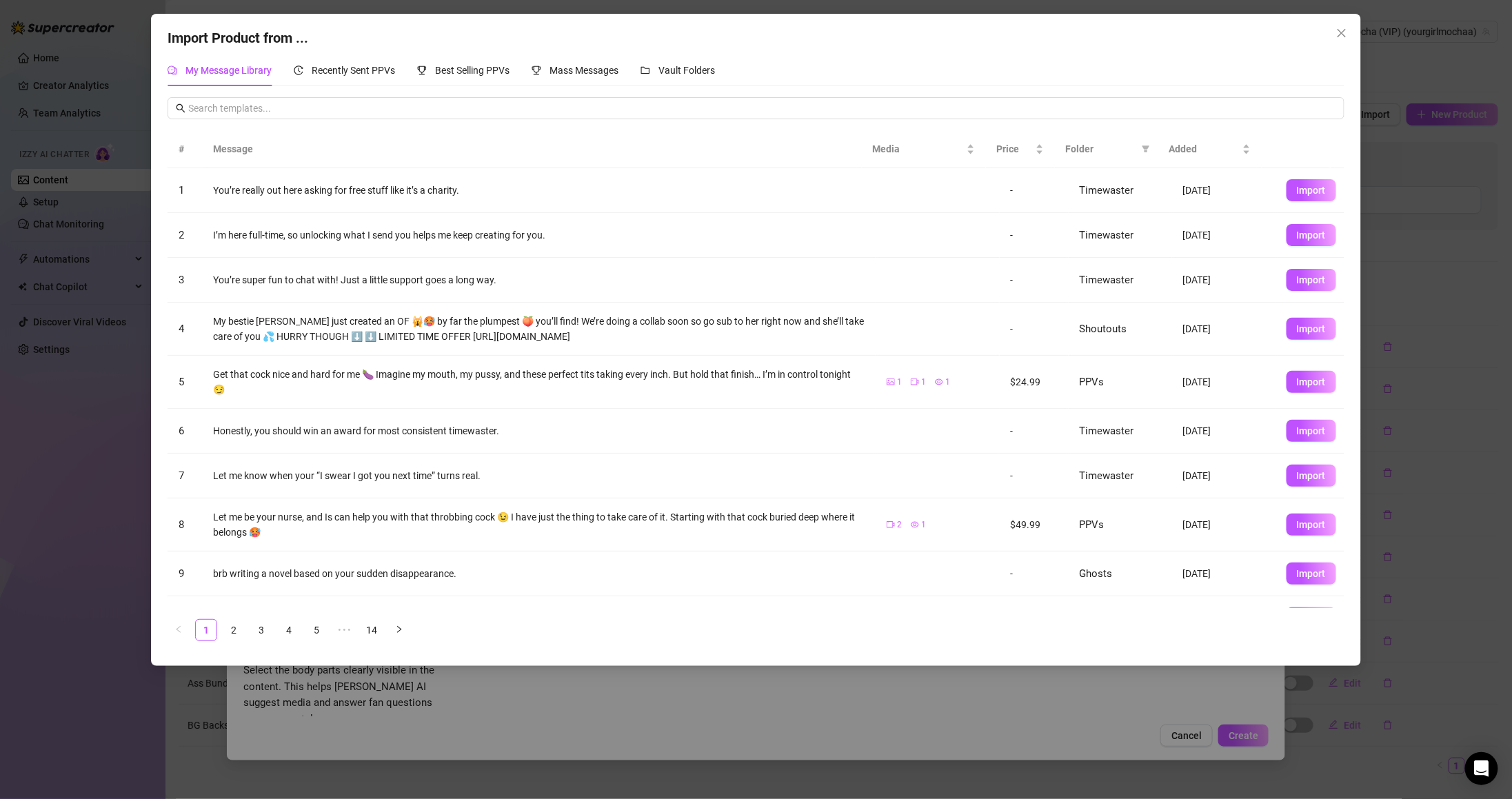
click at [1082, 146] on span "Folder" at bounding box center [1101, 149] width 70 height 15
click at [1148, 142] on span at bounding box center [1145, 149] width 14 height 21
click at [1119, 267] on span "PPVs" at bounding box center [1099, 265] width 84 height 15
click at [1136, 354] on span "OK" at bounding box center [1135, 359] width 13 height 11
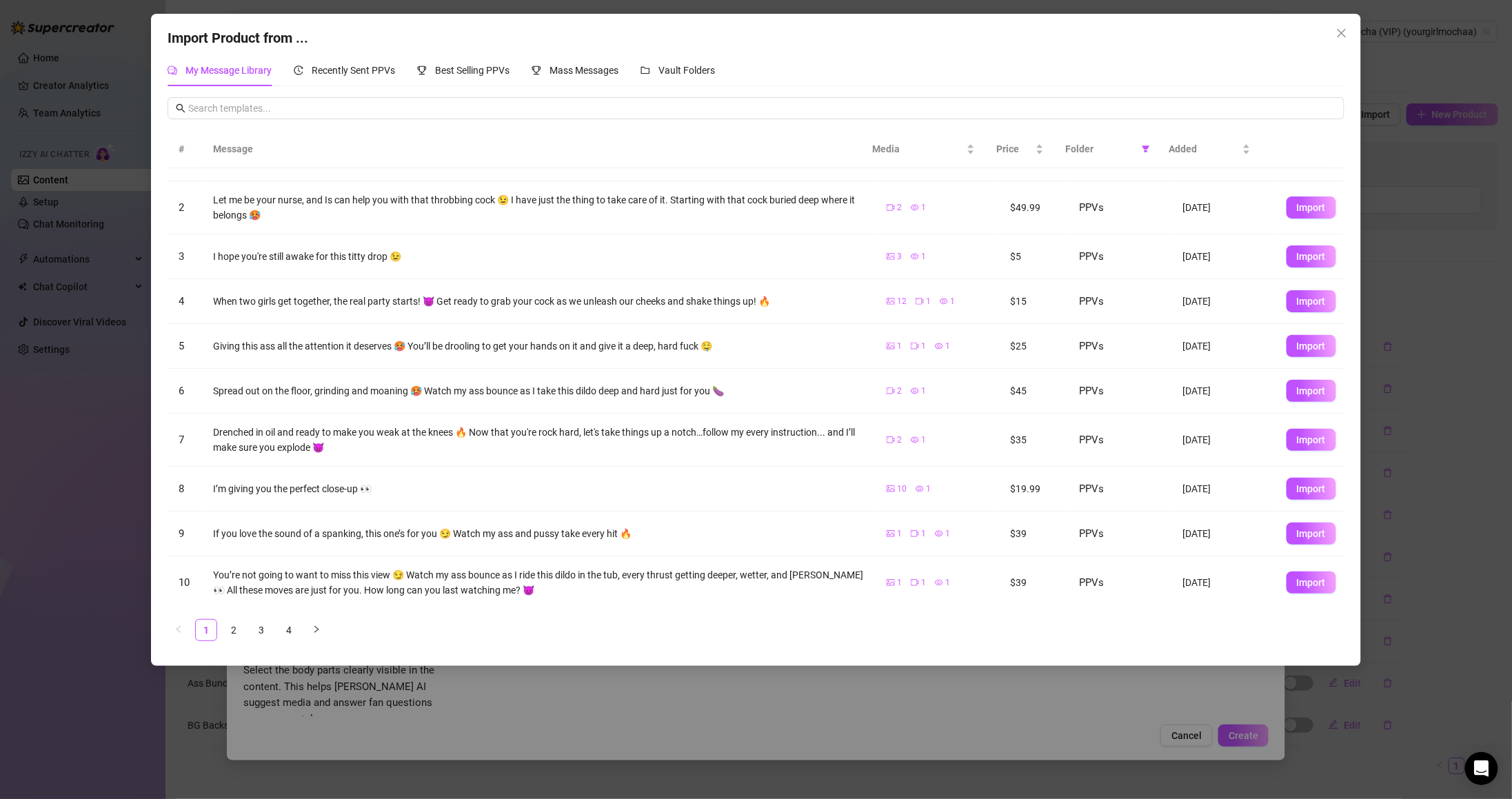
scroll to position [43, 0]
click at [284, 624] on link "4" at bounding box center [289, 630] width 21 height 21
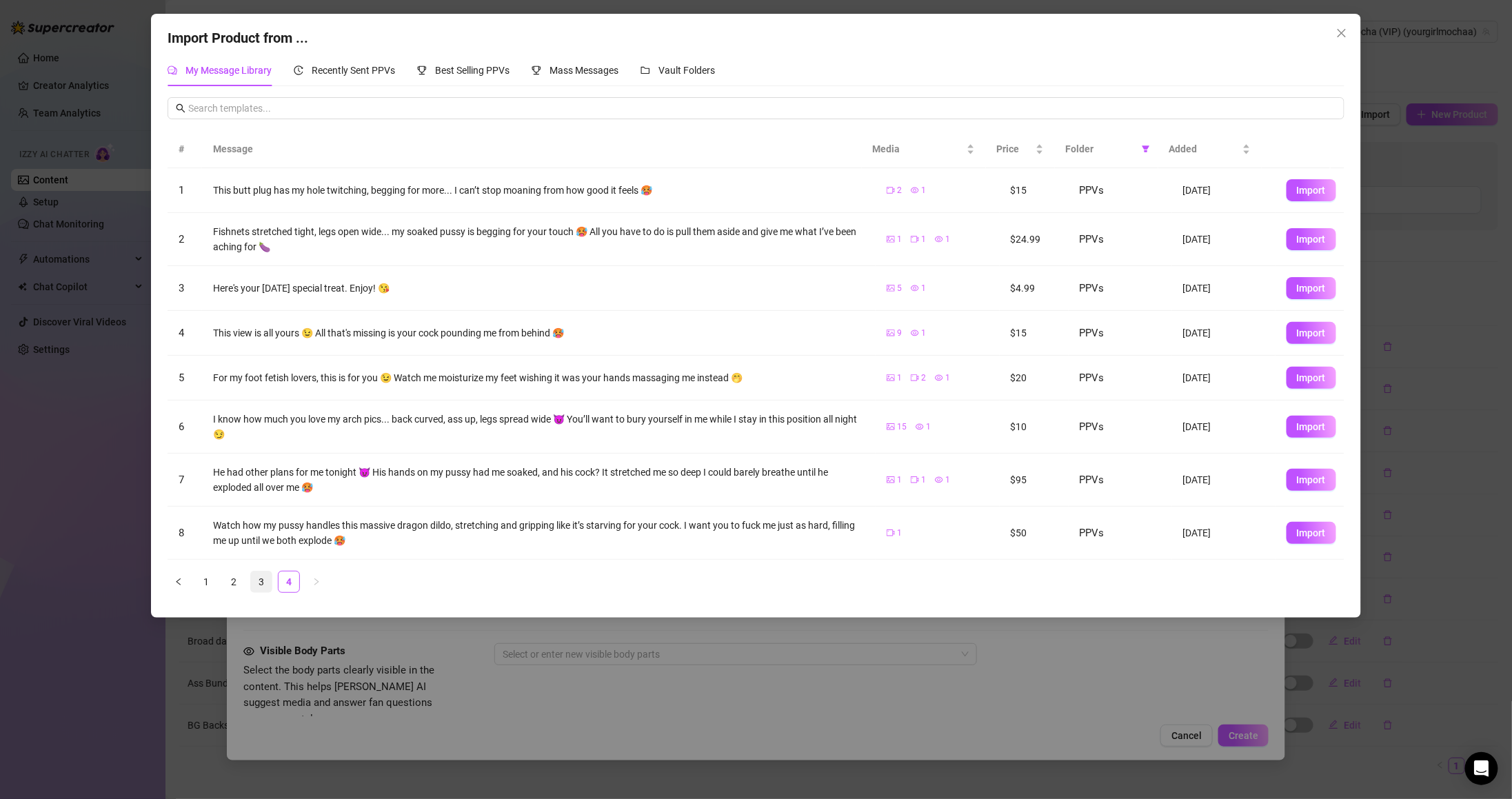
click at [266, 587] on link "3" at bounding box center [262, 582] width 21 height 21
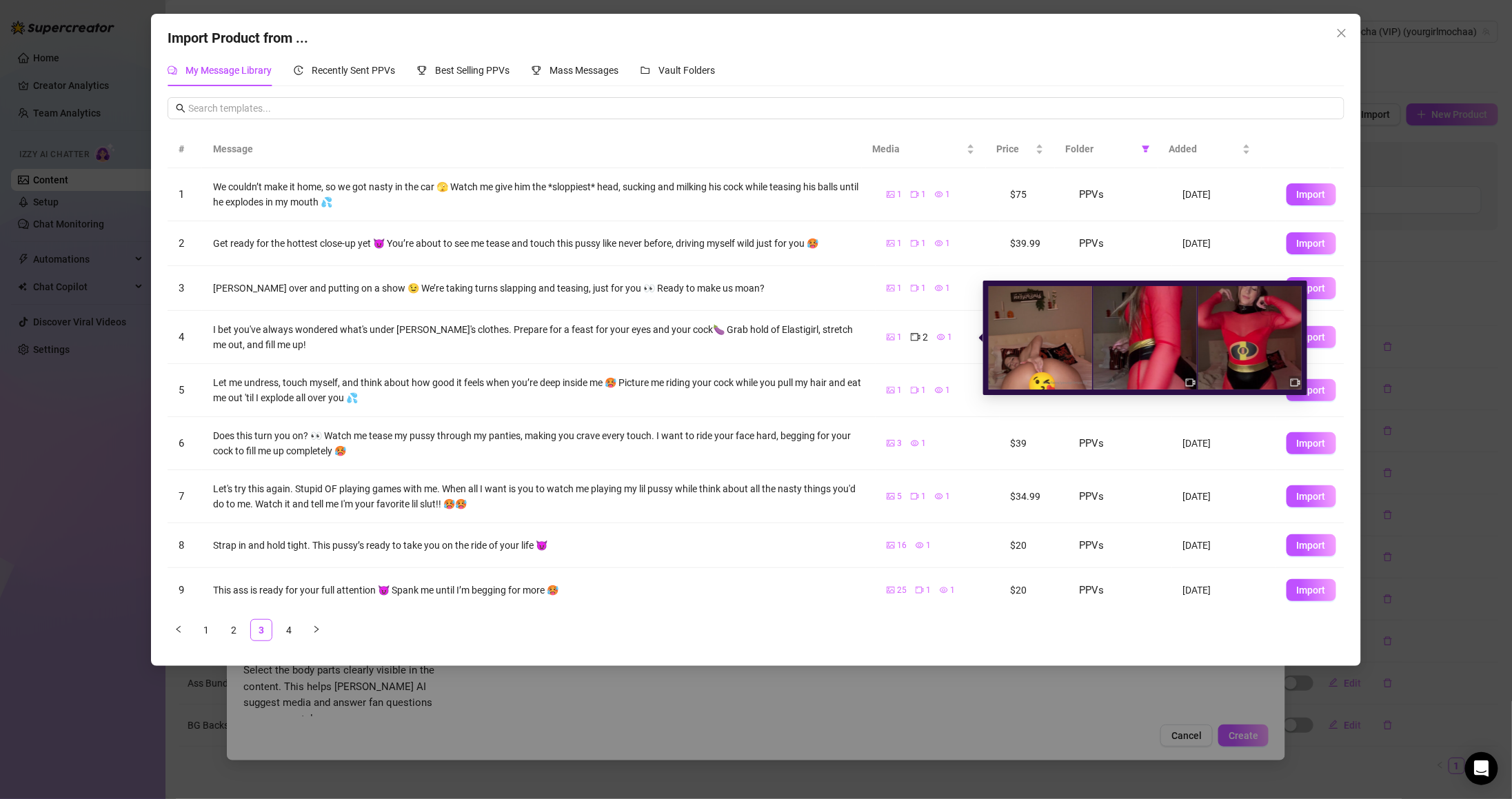
click at [911, 334] on icon "video-camera" at bounding box center [916, 337] width 10 height 10
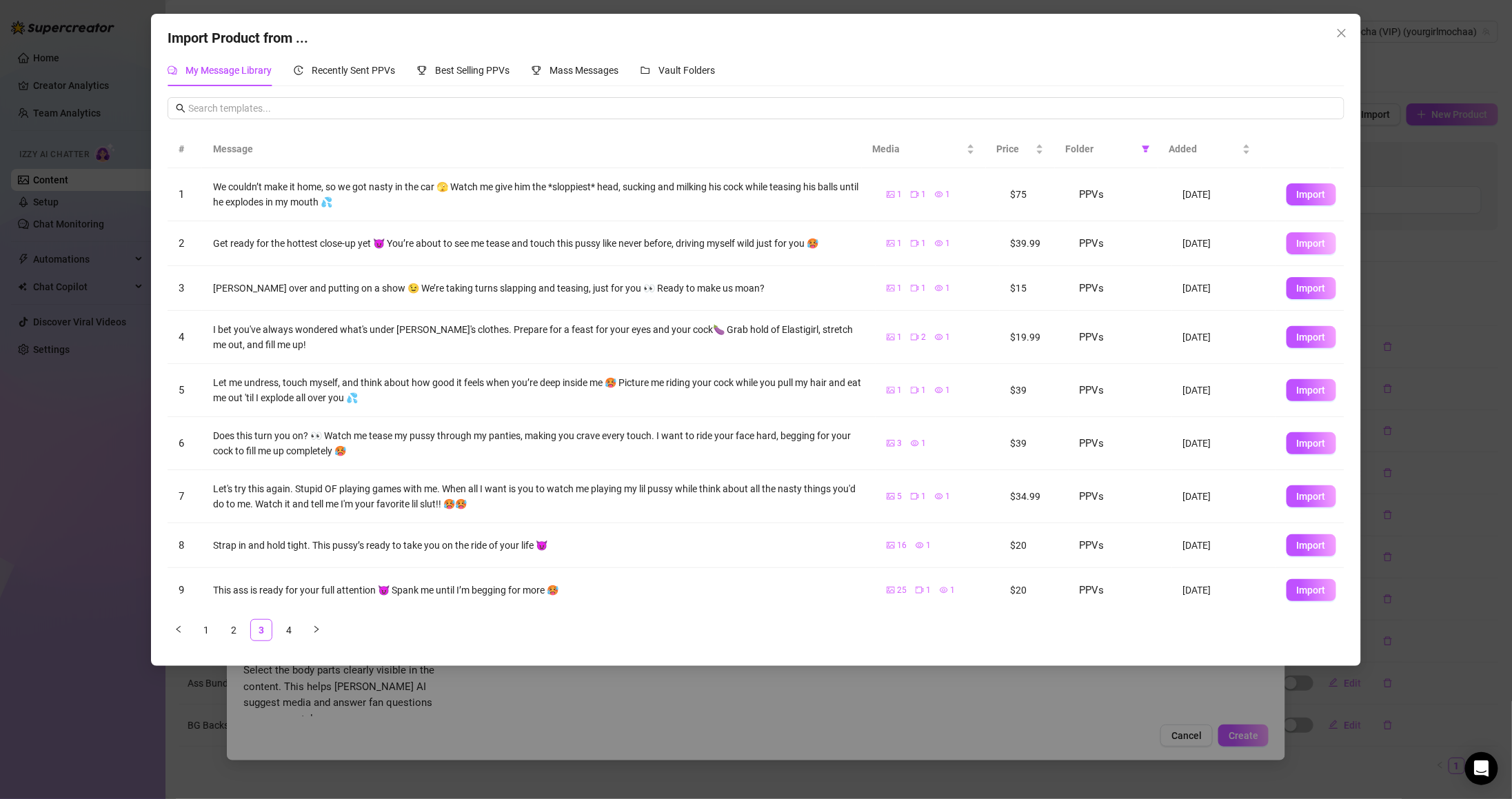
click at [1297, 244] on span "Import" at bounding box center [1312, 244] width 29 height 11
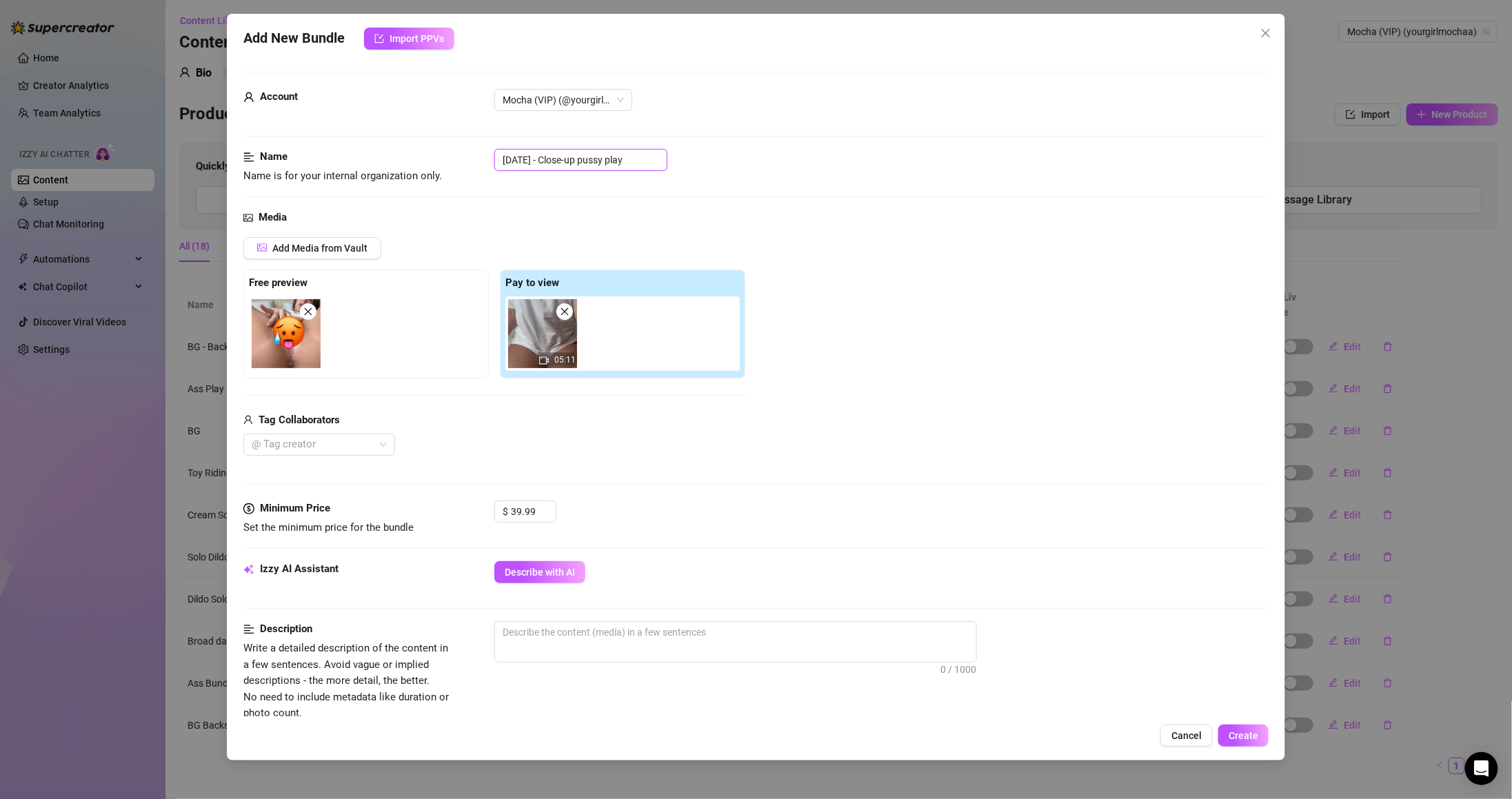
drag, startPoint x: 558, startPoint y: 154, endPoint x: 331, endPoint y: 129, distance: 228.4
click at [365, 132] on form "Account Mocha (VIP) (@yourgirlmochaa) Name Name is for your internal organizati…" at bounding box center [756, 650] width 1025 height 1158
click at [554, 146] on div "Account Mocha (VIP) (@yourgirlmochaa)" at bounding box center [756, 119] width 1025 height 60
drag, startPoint x: 559, startPoint y: 153, endPoint x: 495, endPoint y: 142, distance: 64.9
click at [496, 142] on form "Account Mocha (VIP) (@yourgirlmochaa) Name Name is for your internal organizati…" at bounding box center [756, 650] width 1025 height 1158
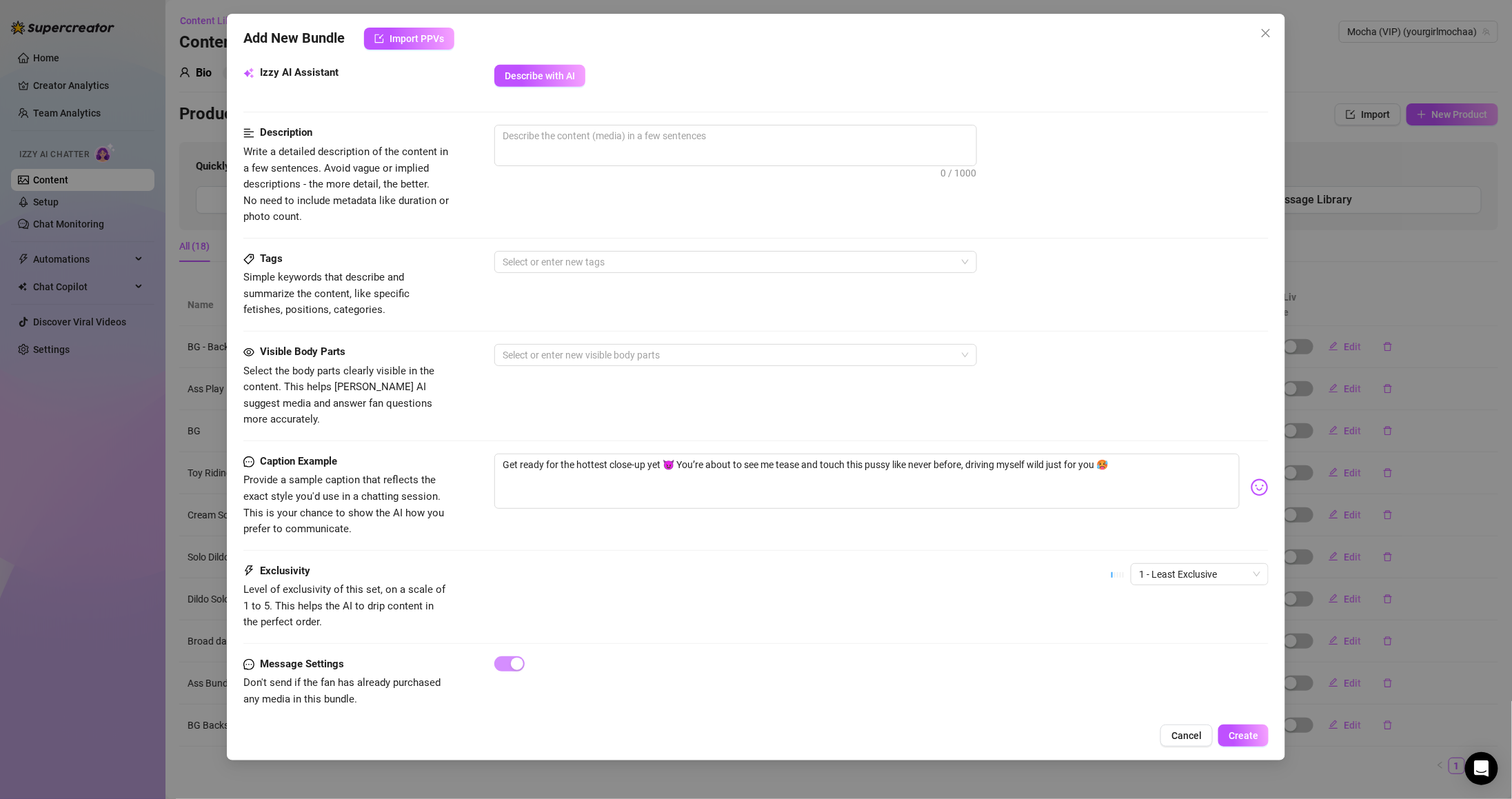
scroll to position [498, 0]
click at [580, 81] on button "Describe with AI" at bounding box center [539, 73] width 91 height 22
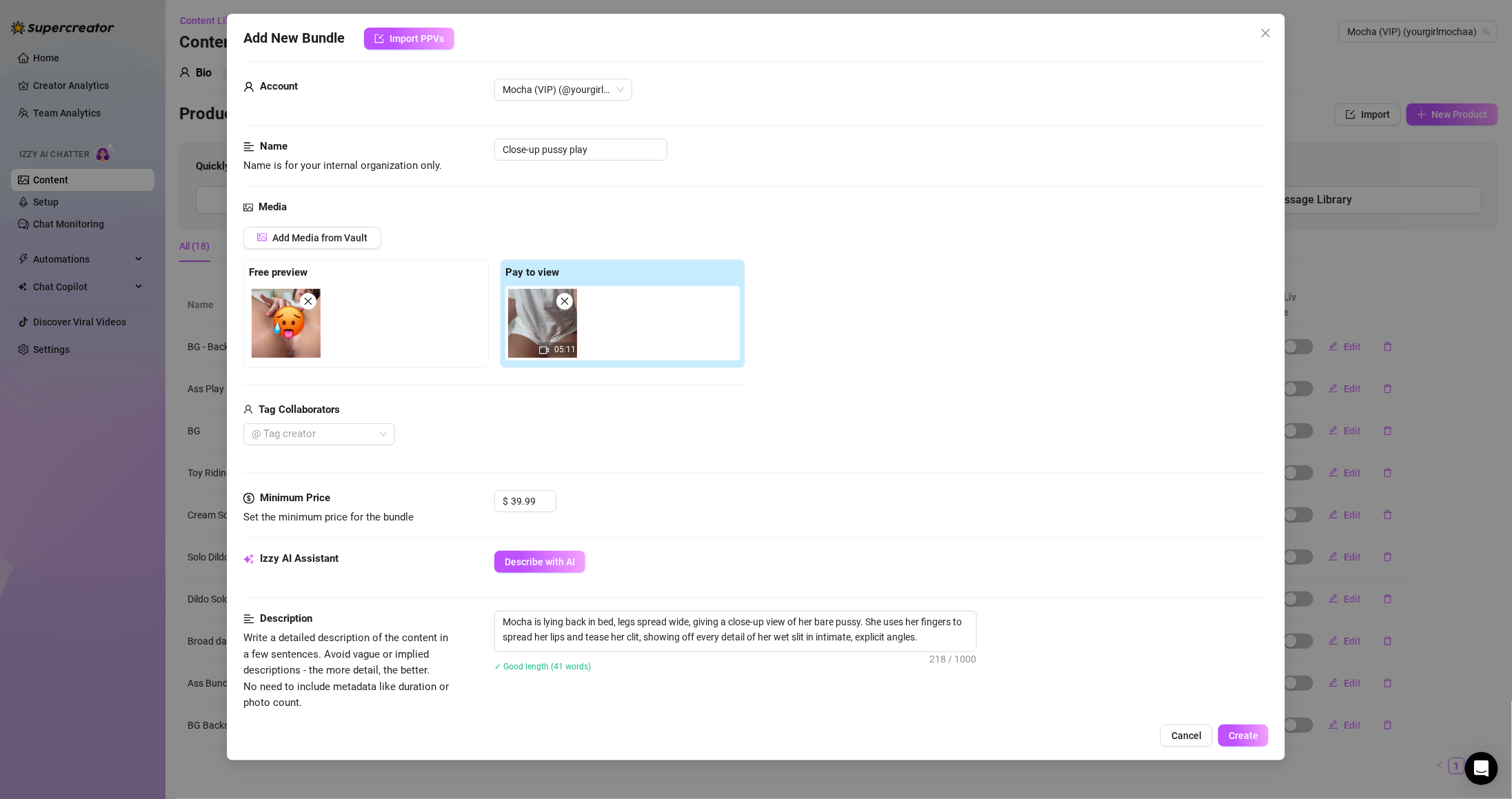
scroll to position [0, 0]
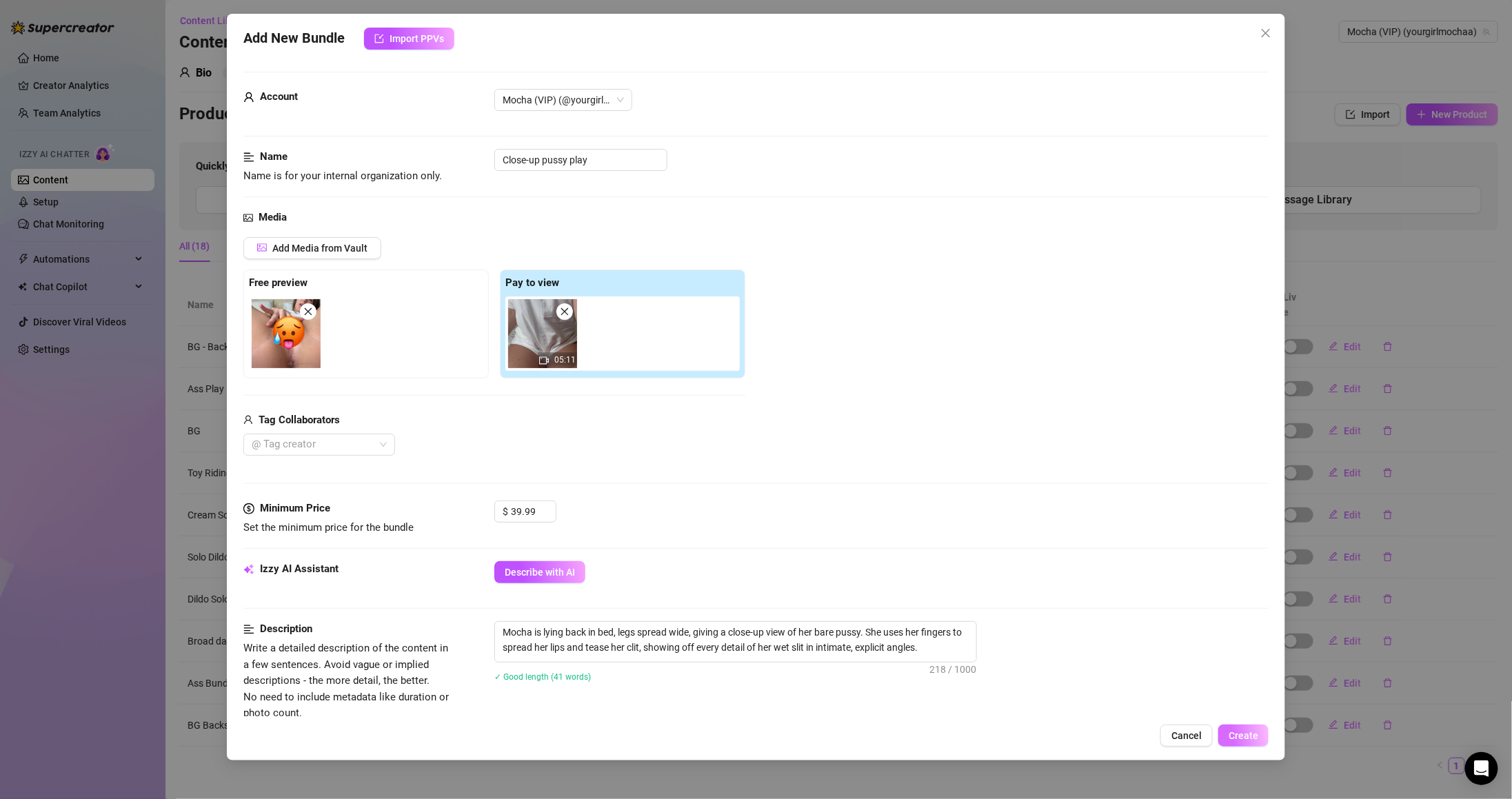
click at [1241, 732] on span "Create" at bounding box center [1243, 735] width 30 height 11
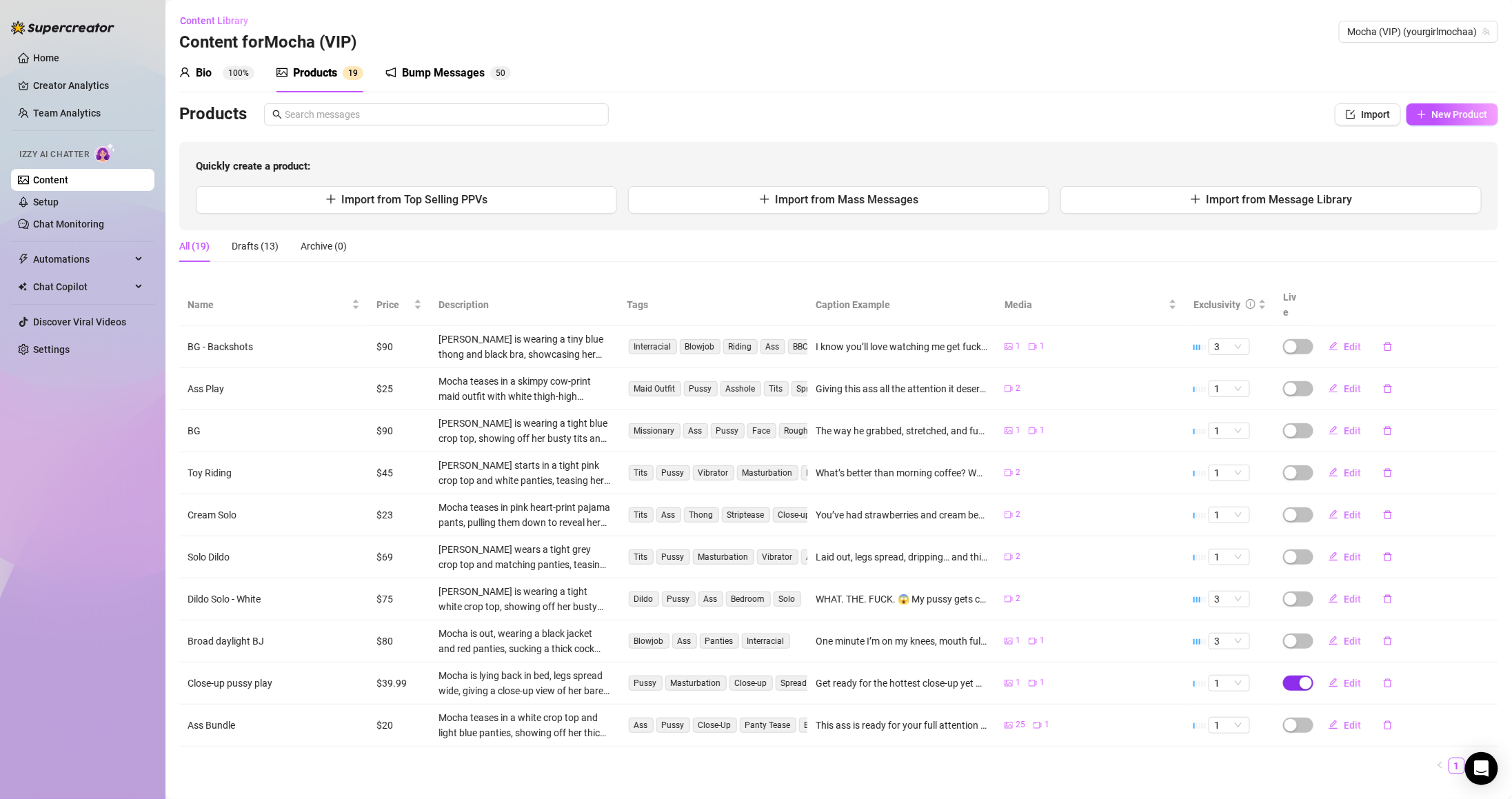
click at [1300, 677] on div "button" at bounding box center [1305, 682] width 12 height 12
click at [1391, 637] on button "OK" at bounding box center [1396, 636] width 23 height 17
click at [1432, 118] on span "New Product" at bounding box center [1459, 114] width 56 height 11
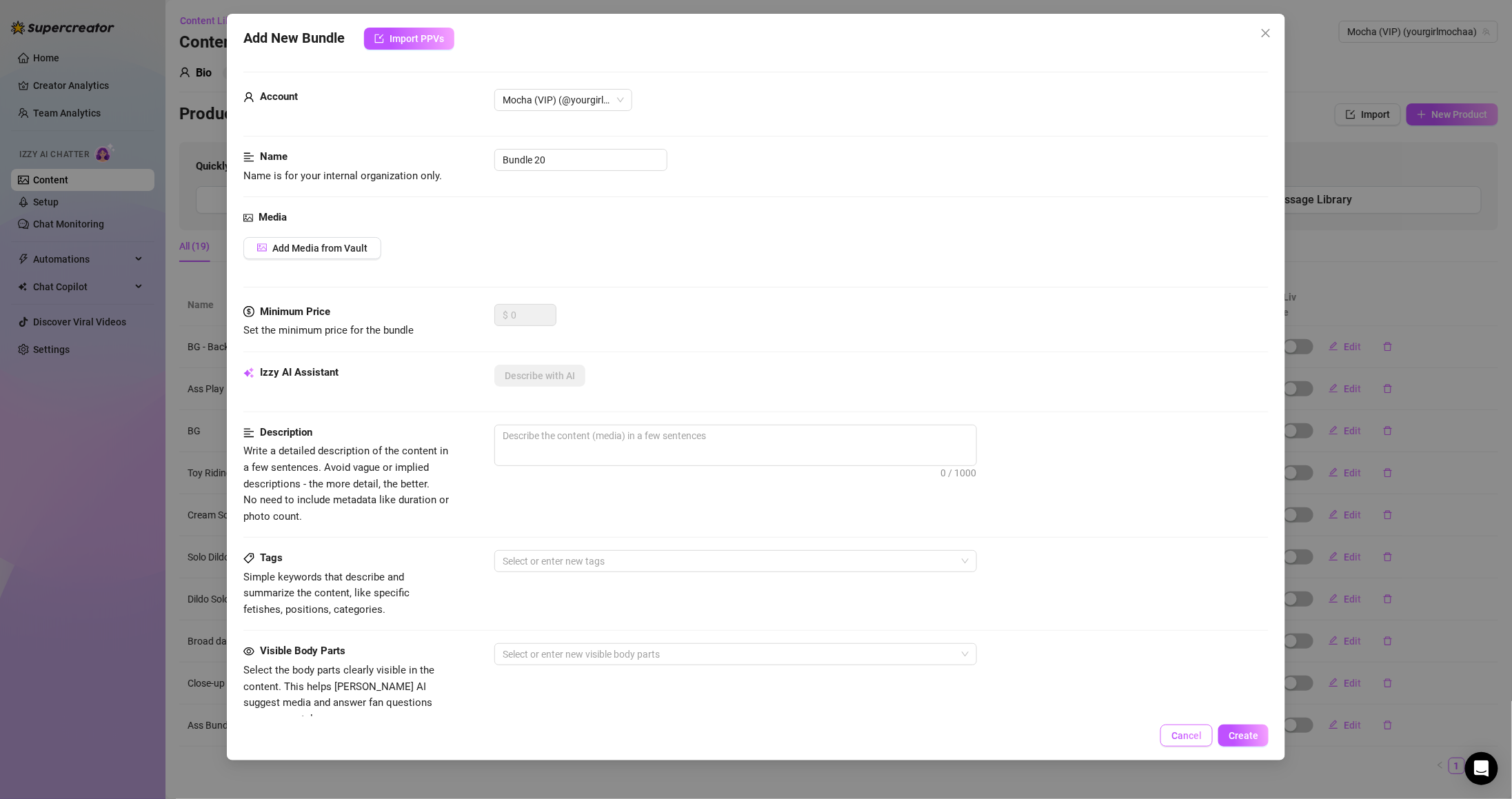
click at [1180, 731] on span "Cancel" at bounding box center [1187, 735] width 31 height 11
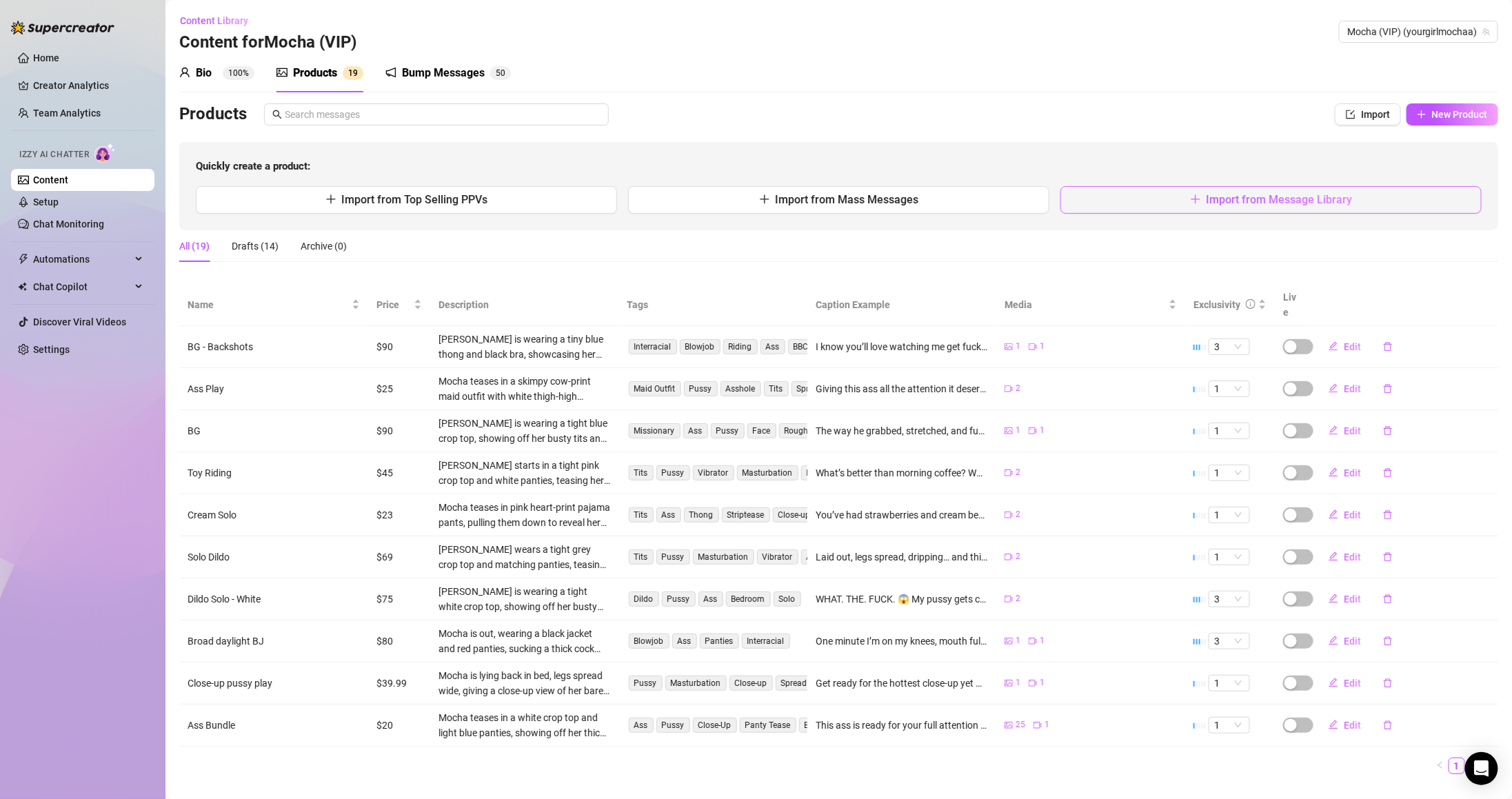
click at [1156, 199] on button "Import from Message Library" at bounding box center [1271, 200] width 421 height 27
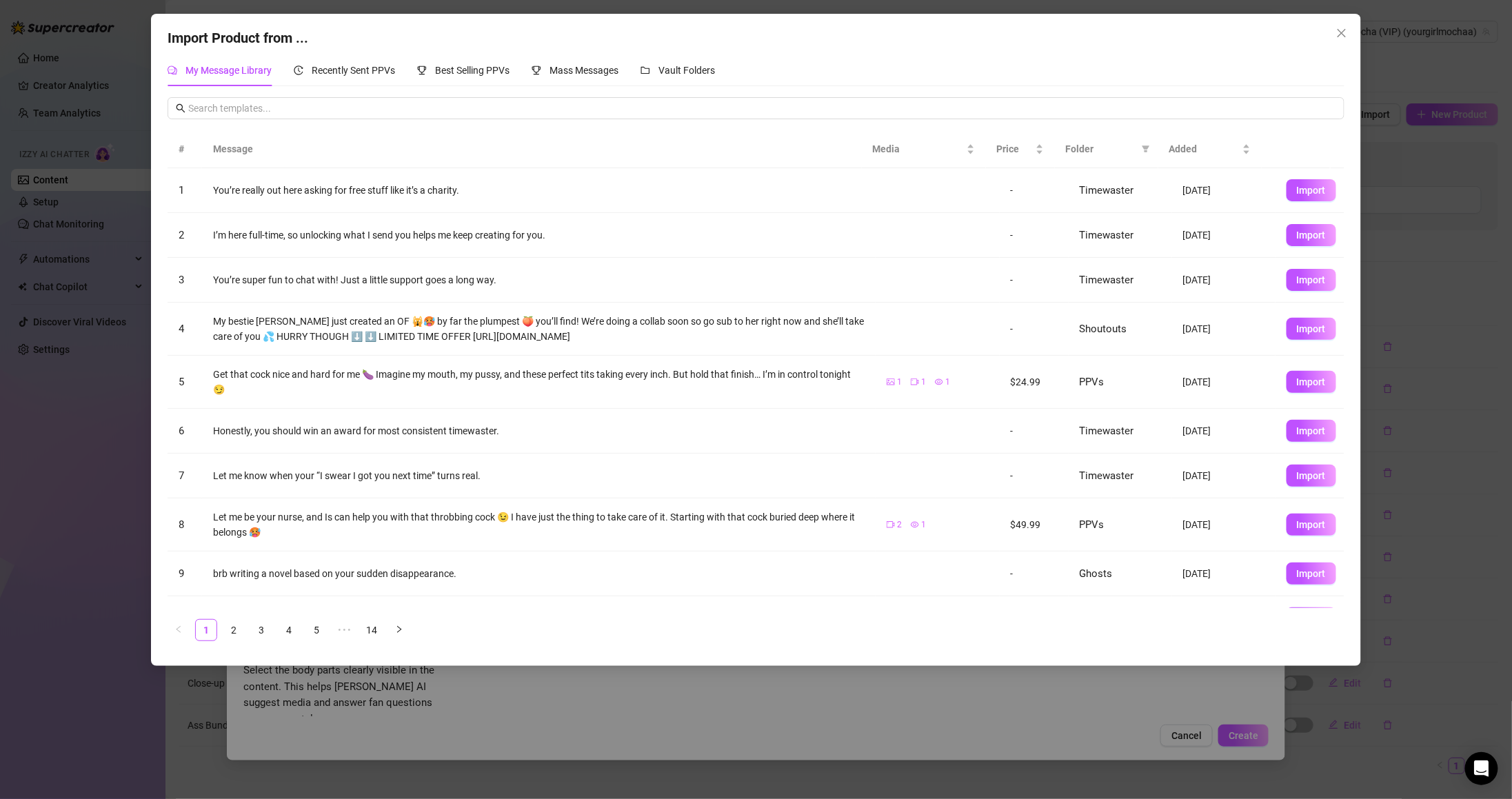
click at [631, 71] on div "My Message Library Recently Sent PPVs Best Selling PPVs Mass Messages Vault Fol…" at bounding box center [441, 70] width 547 height 31
click at [593, 75] on span "Mass Messages" at bounding box center [584, 71] width 69 height 11
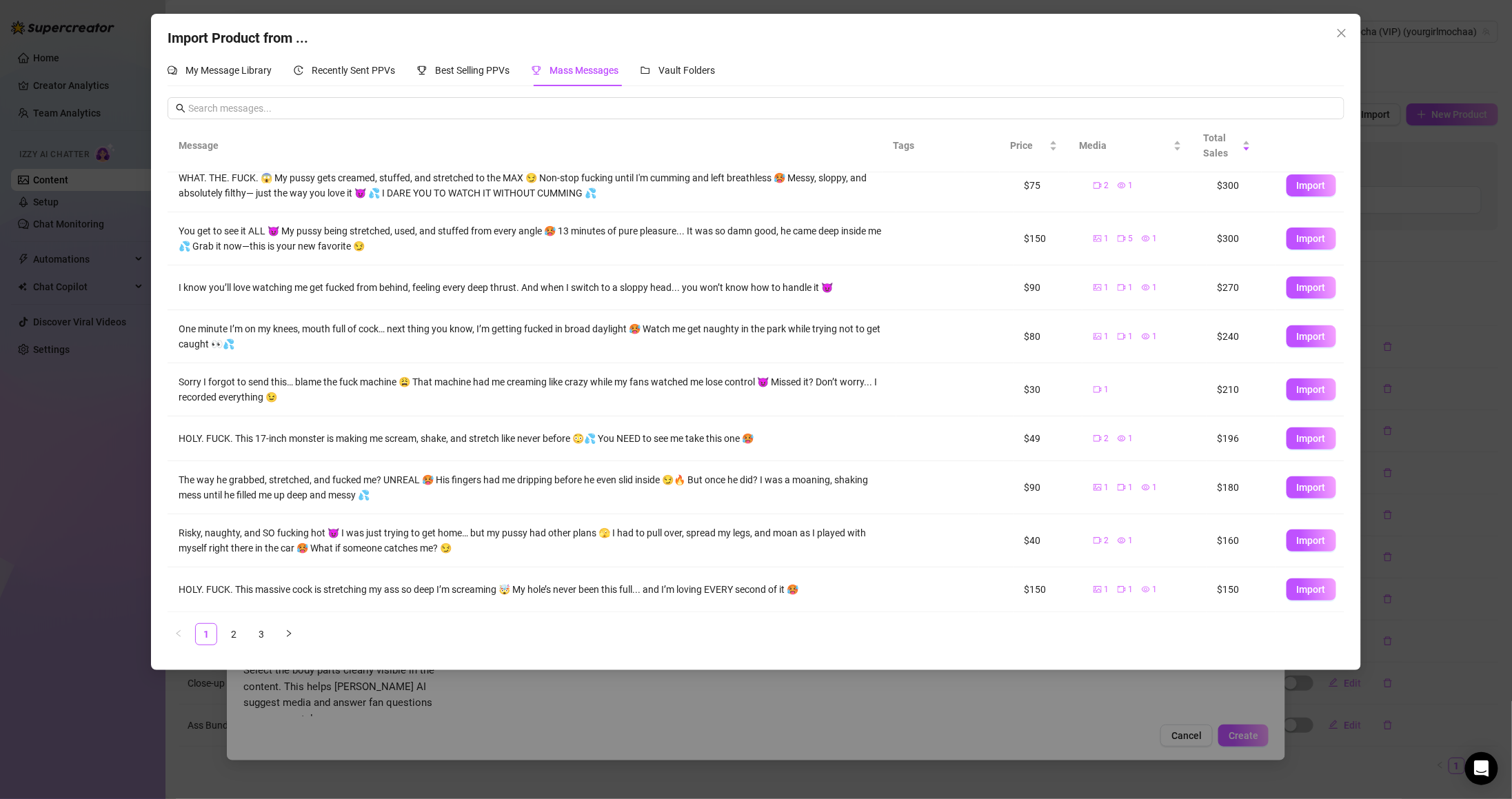
scroll to position [68, 0]
click at [257, 630] on link "3" at bounding box center [262, 634] width 21 height 21
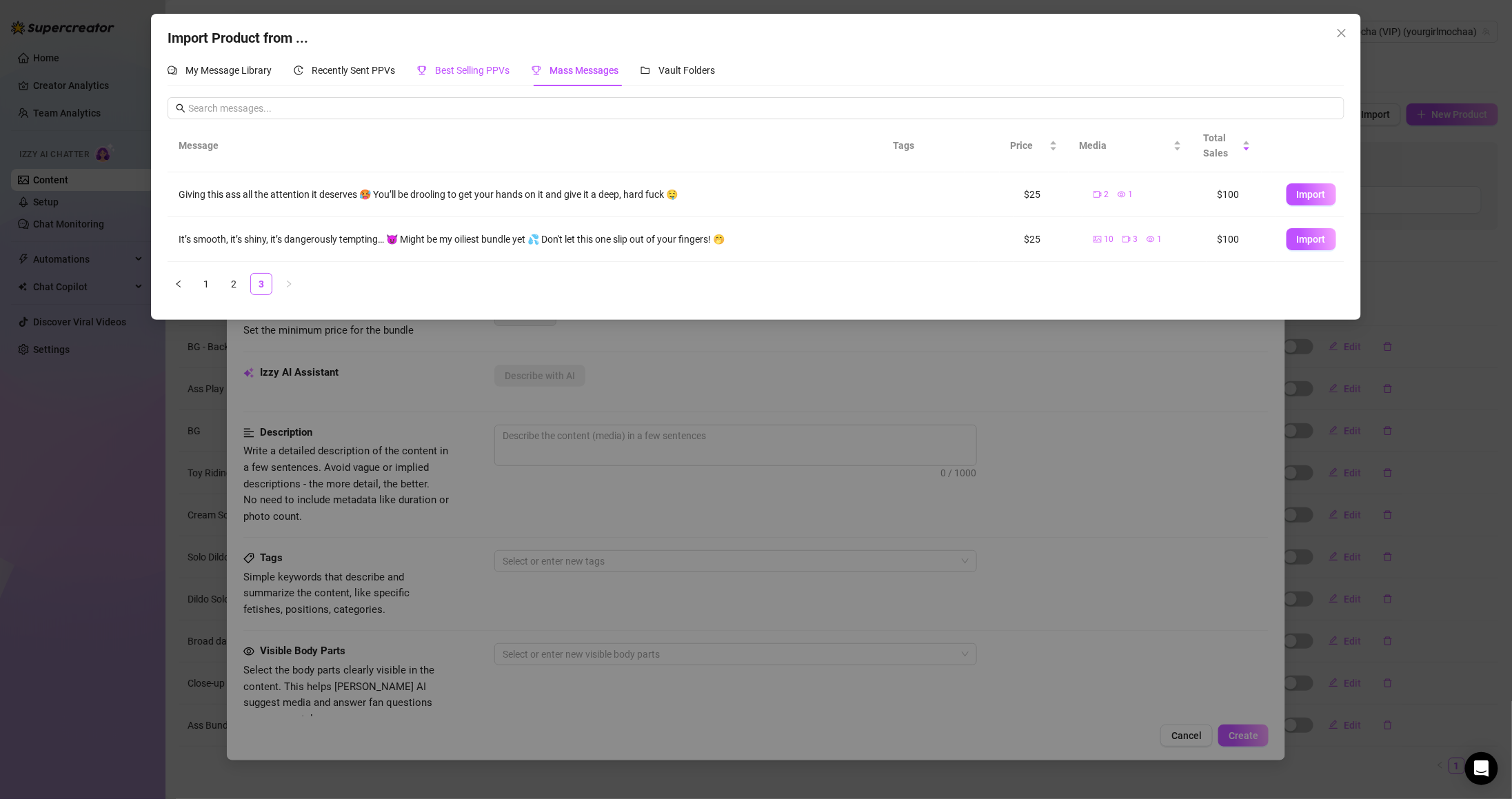
click at [455, 72] on span "Best Selling PPVs" at bounding box center [472, 71] width 75 height 11
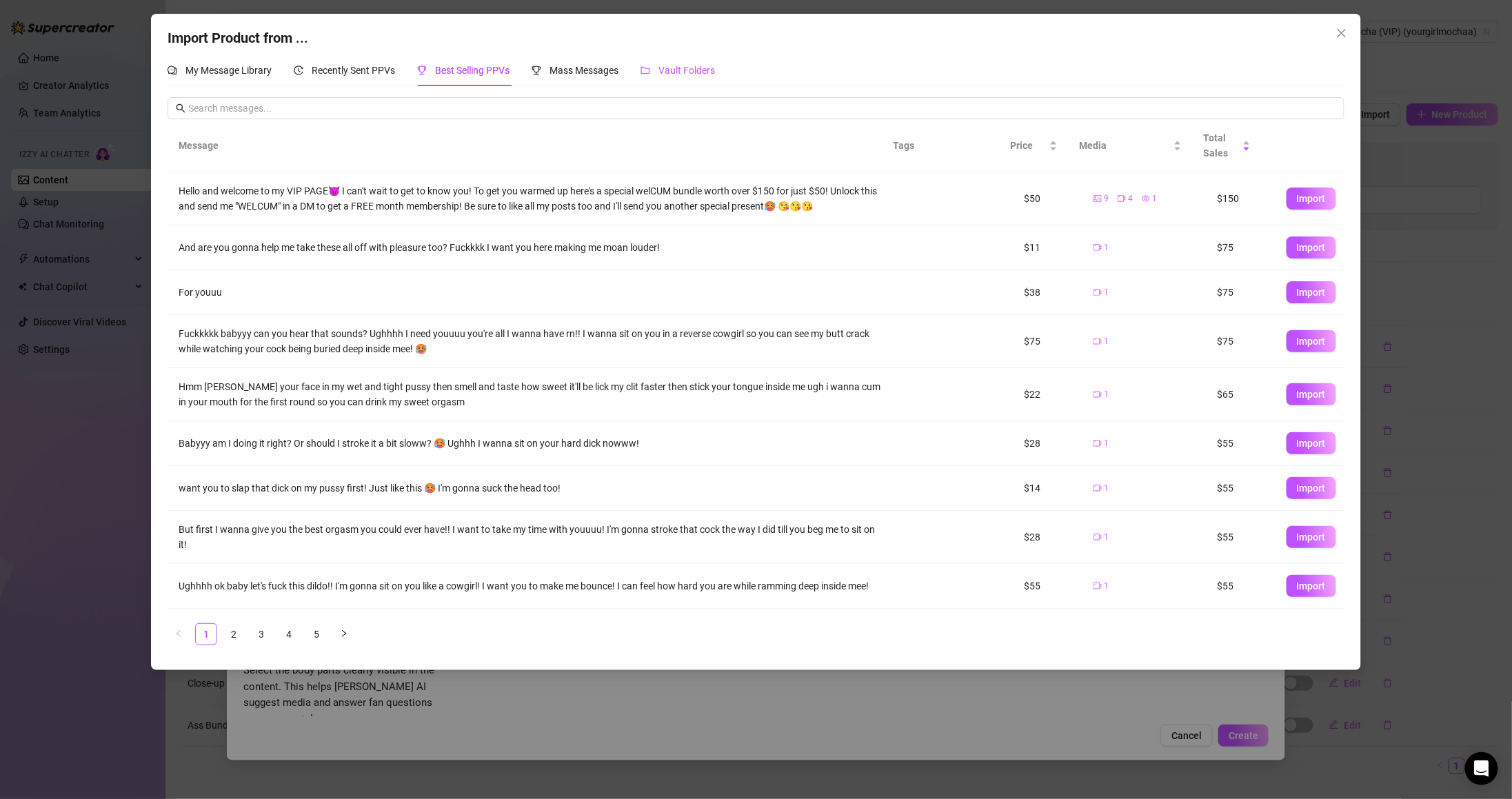
click at [681, 67] on span "Vault Folders" at bounding box center [686, 71] width 56 height 11
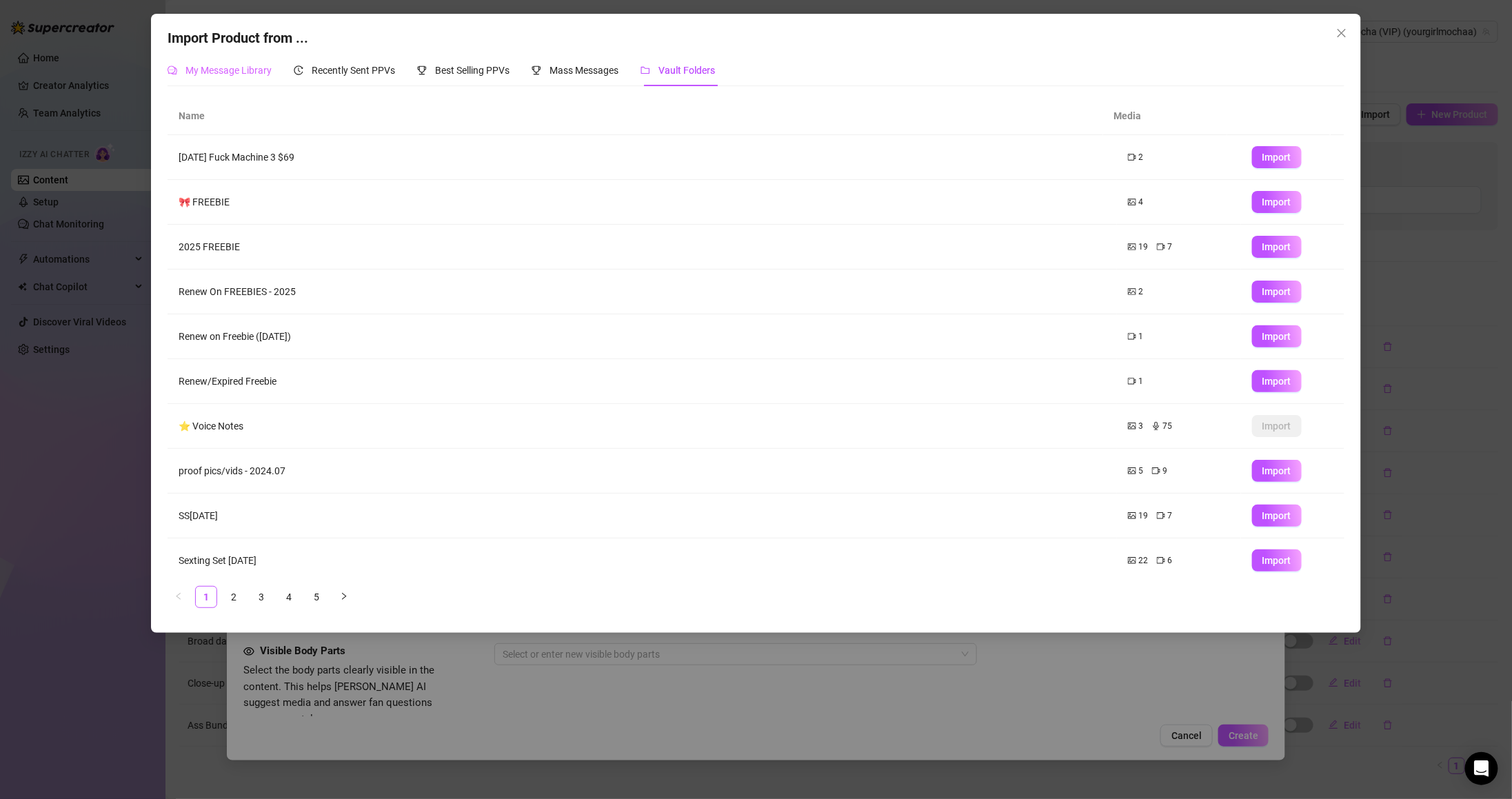
click at [240, 62] on div "My Message Library" at bounding box center [219, 70] width 104 height 31
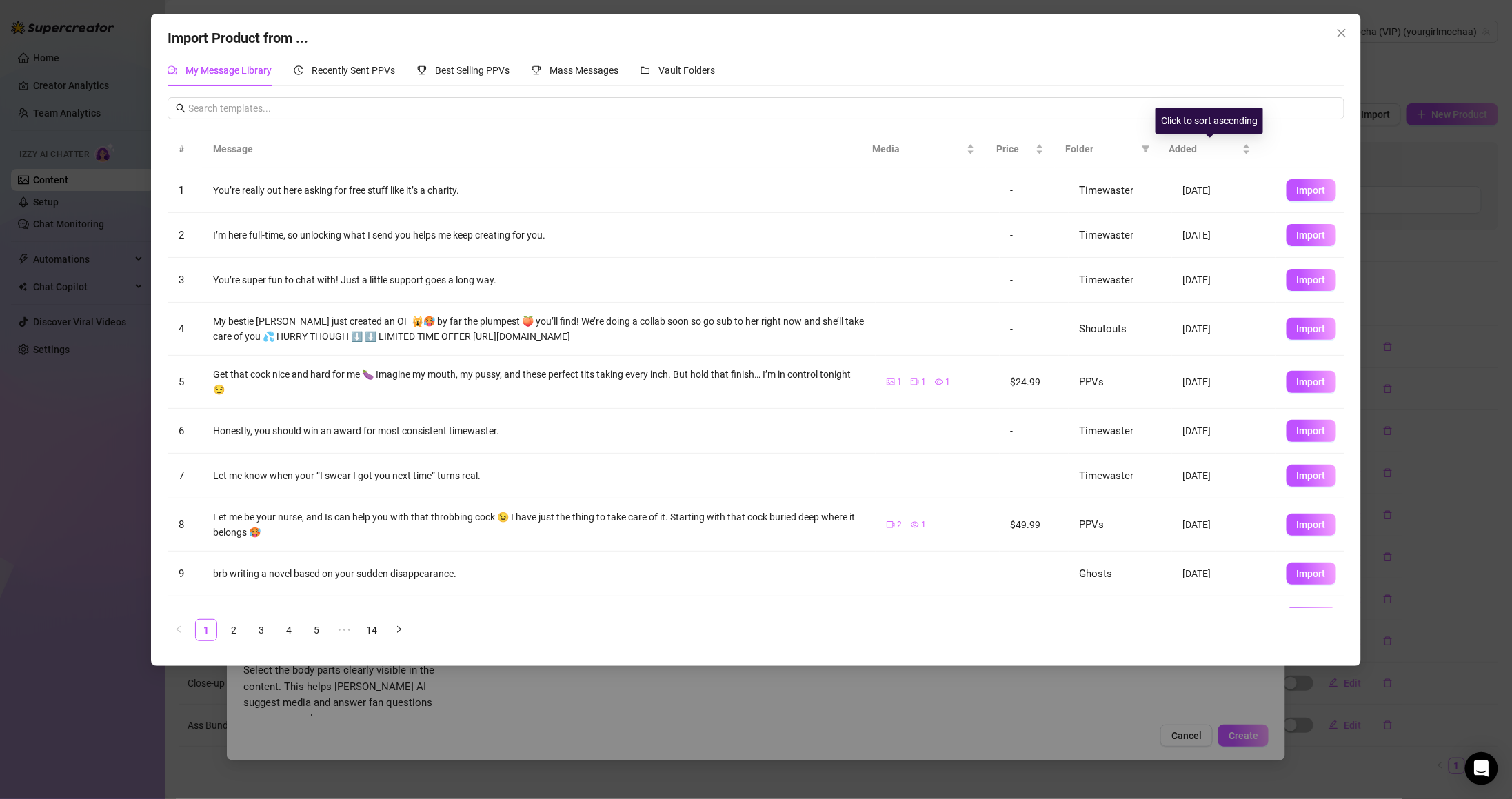
click at [1109, 147] on span "Folder" at bounding box center [1101, 149] width 70 height 15
click at [1073, 153] on span "Folder" at bounding box center [1101, 149] width 70 height 15
click at [1157, 146] on tr "# Message Media Price Folder Added" at bounding box center [756, 149] width 1176 height 38
click at [1200, 146] on span "Added" at bounding box center [1204, 149] width 70 height 15
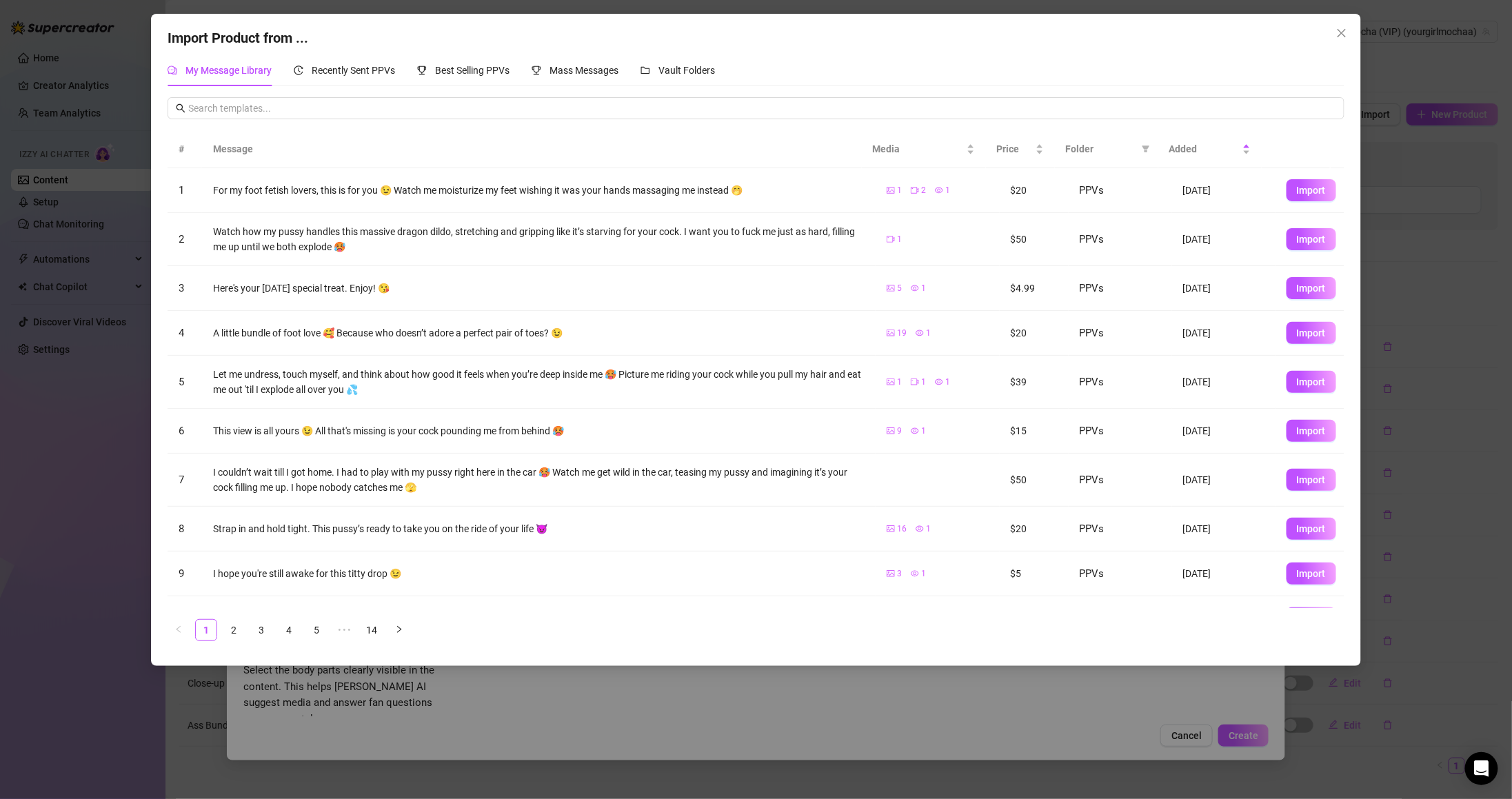
click at [1105, 149] on span "Folder" at bounding box center [1101, 149] width 70 height 15
click at [1151, 149] on span at bounding box center [1145, 149] width 14 height 21
click at [1114, 266] on span "PPVs" at bounding box center [1099, 265] width 84 height 15
click at [1135, 358] on span "OK" at bounding box center [1135, 359] width 13 height 11
click at [1225, 149] on span "Added" at bounding box center [1204, 149] width 70 height 15
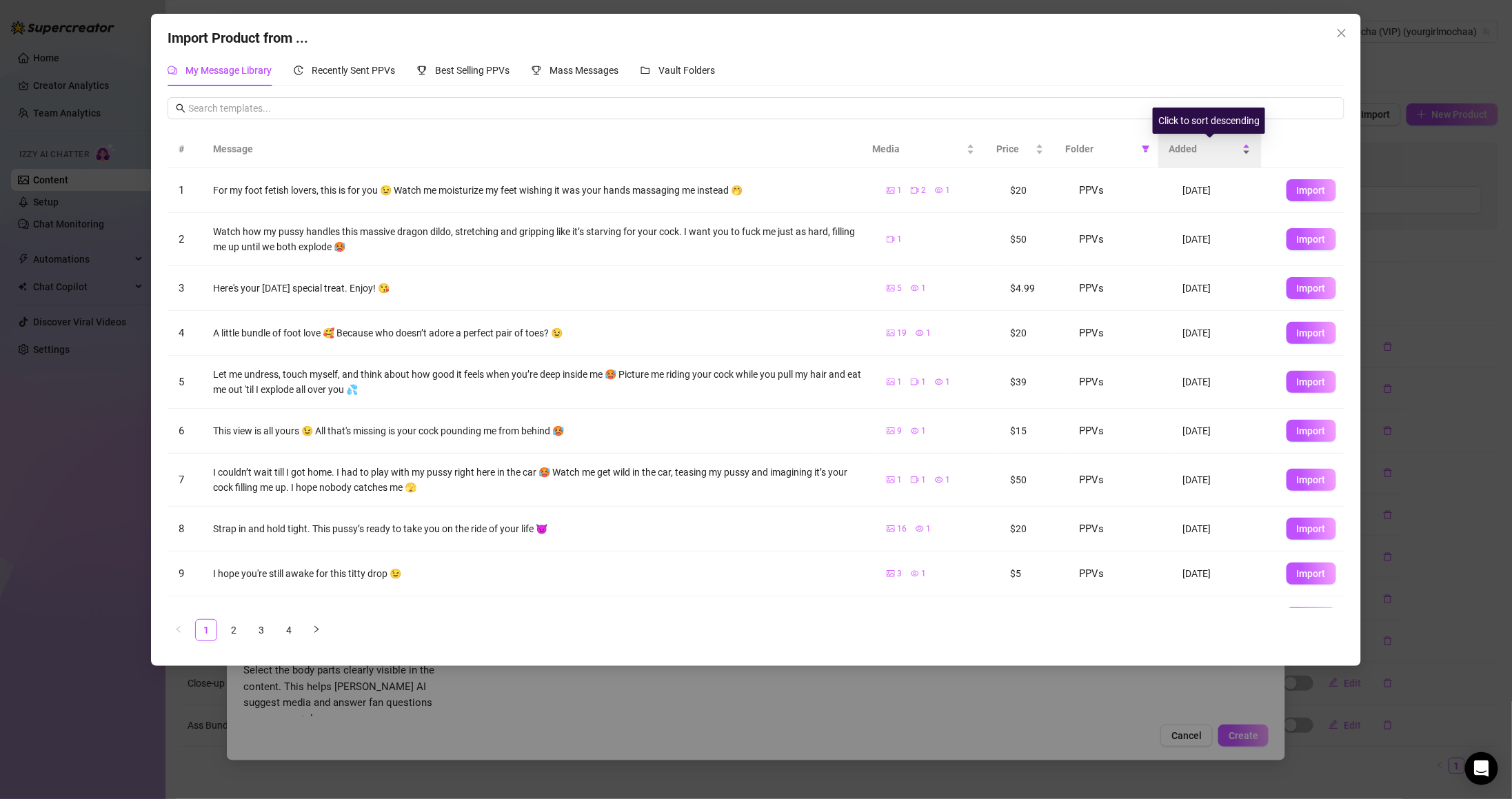
click at [1248, 151] on div "Added" at bounding box center [1209, 149] width 81 height 15
click at [1247, 146] on div "Added" at bounding box center [1209, 149] width 81 height 15
click at [1241, 156] on div "Added" at bounding box center [1209, 149] width 81 height 15
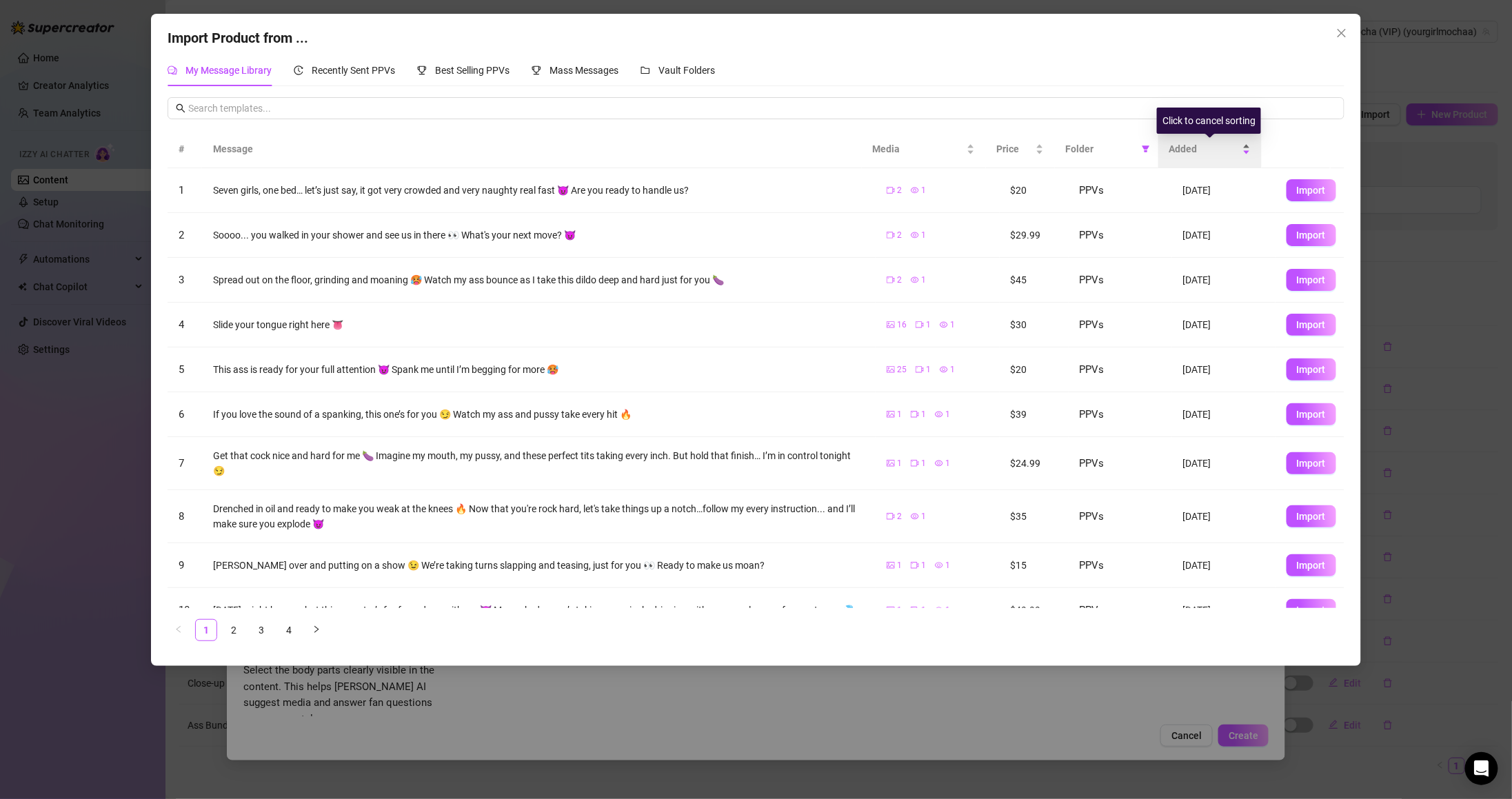
click at [1239, 151] on div "Added" at bounding box center [1209, 149] width 81 height 15
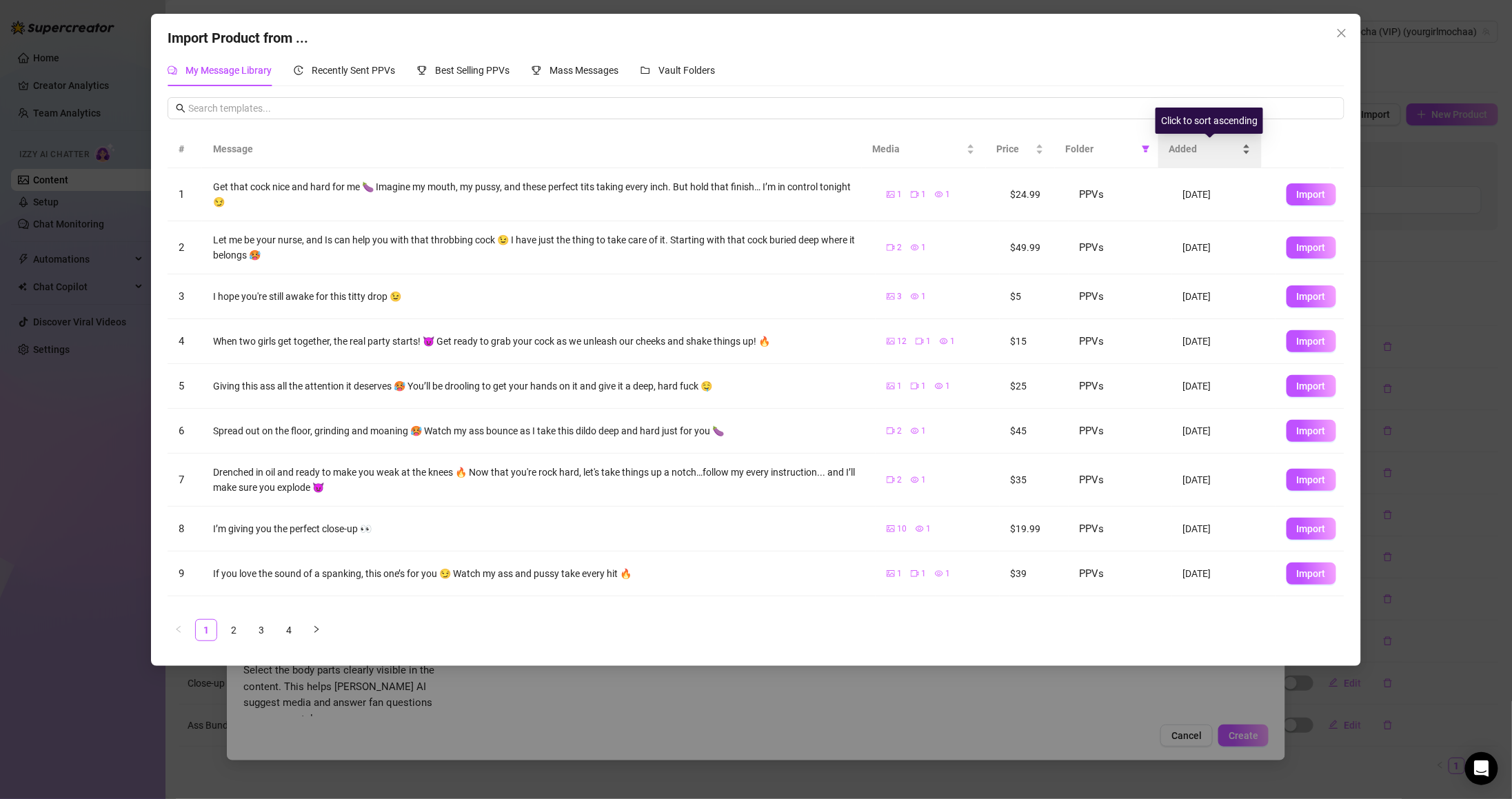
click at [1239, 151] on div "Added" at bounding box center [1209, 149] width 81 height 15
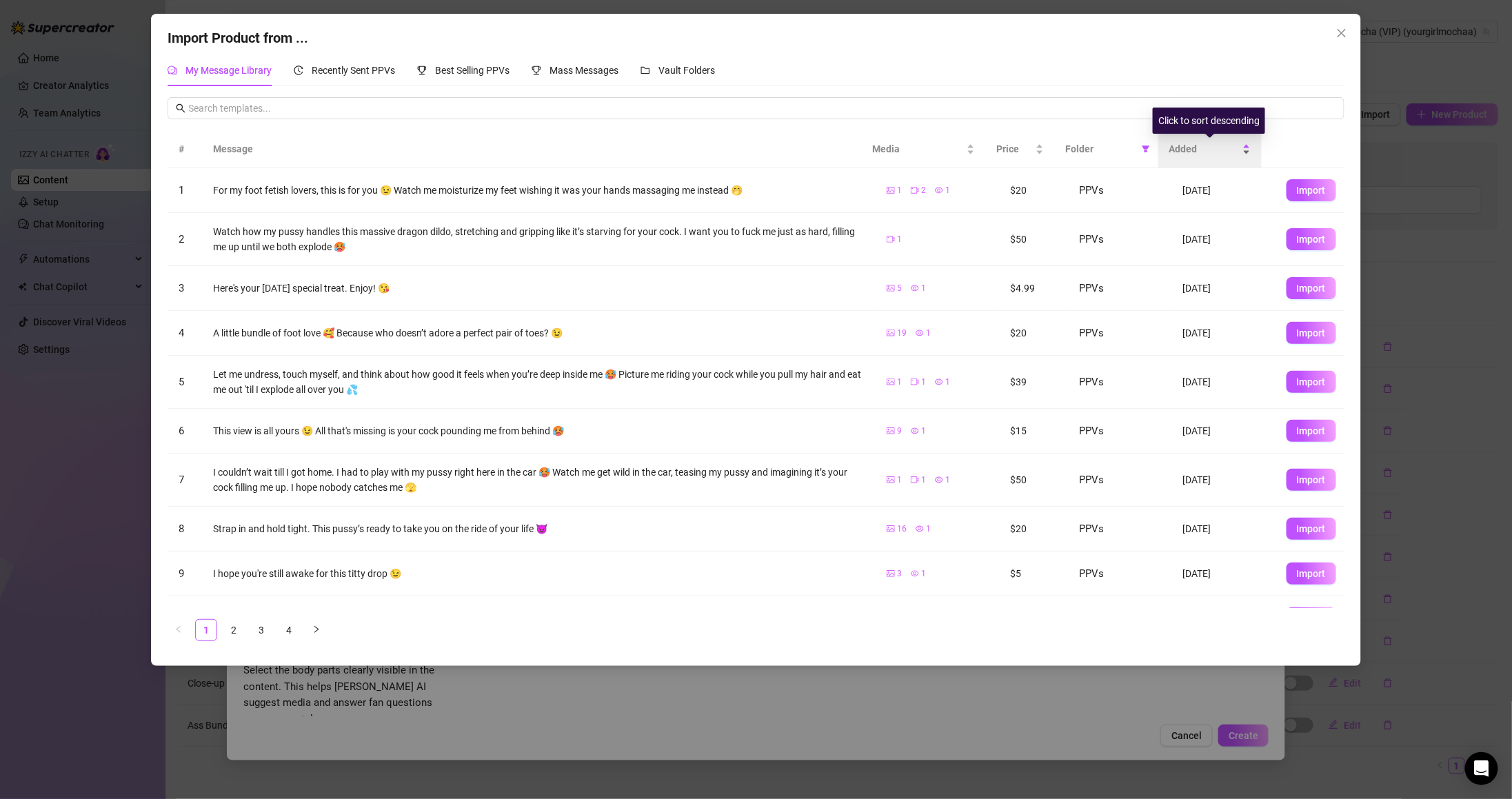
click at [1181, 142] on span "Added" at bounding box center [1204, 149] width 70 height 15
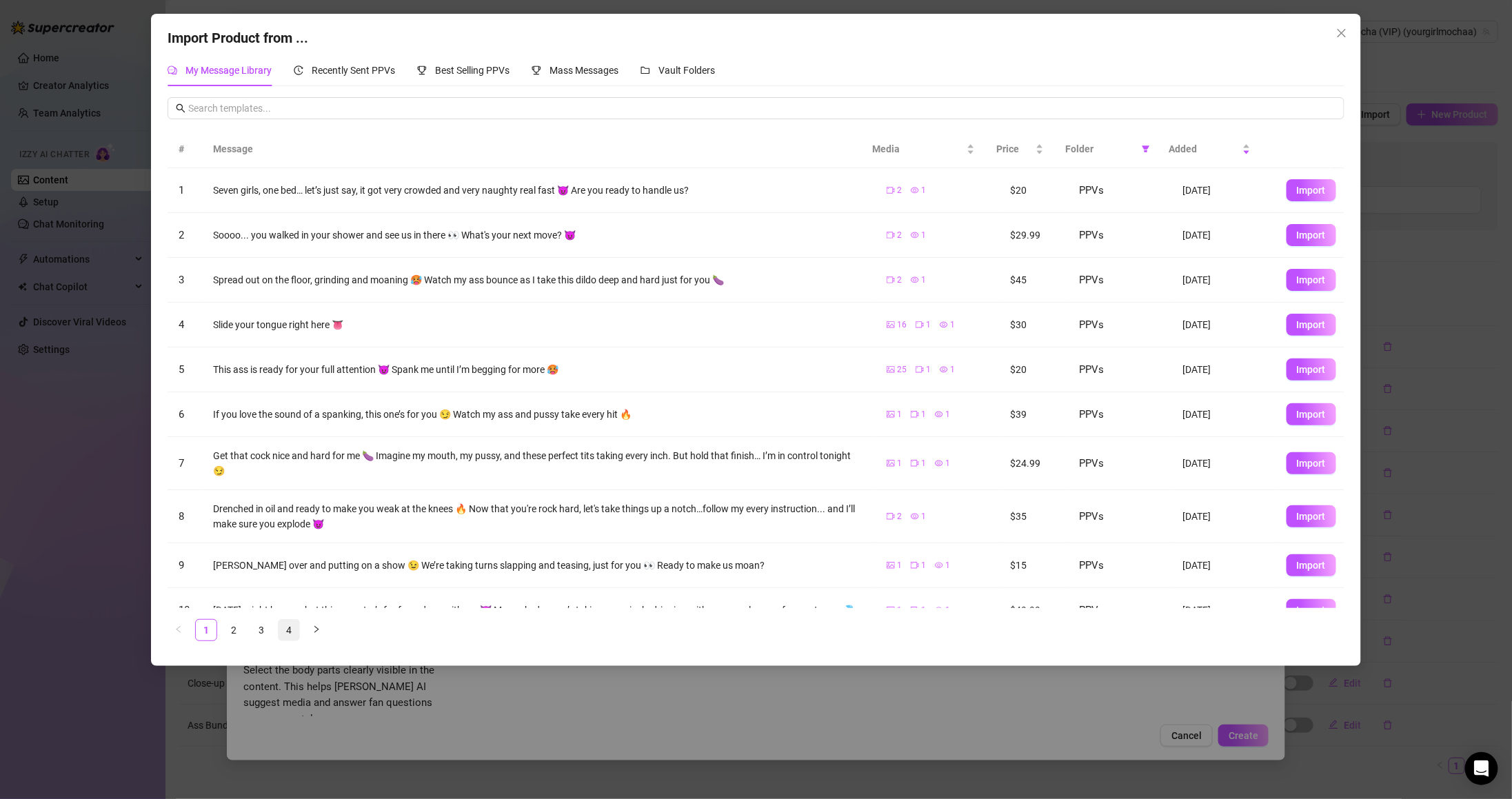
click at [294, 630] on link "4" at bounding box center [289, 630] width 21 height 21
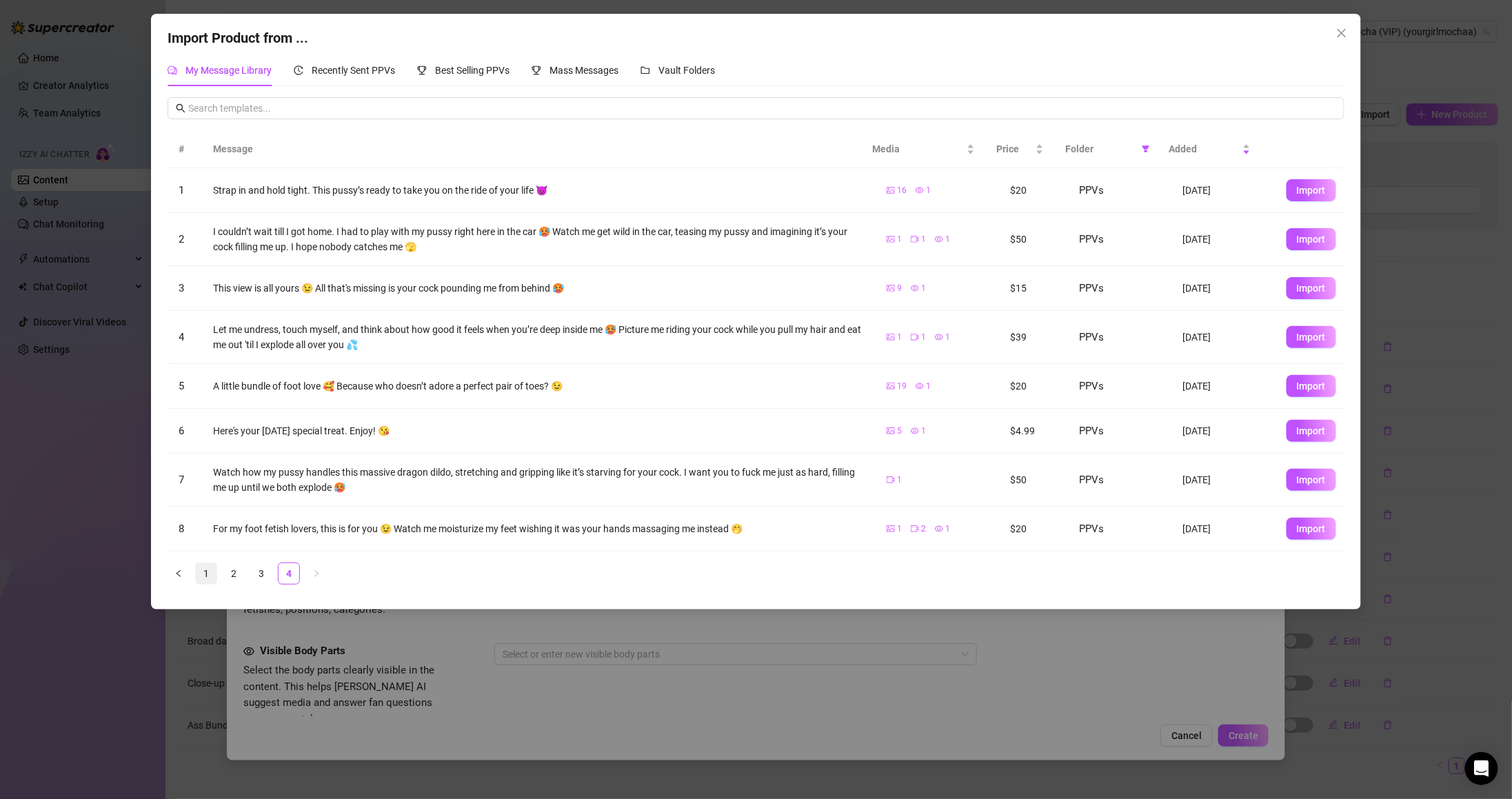
click at [208, 580] on link "1" at bounding box center [206, 574] width 21 height 21
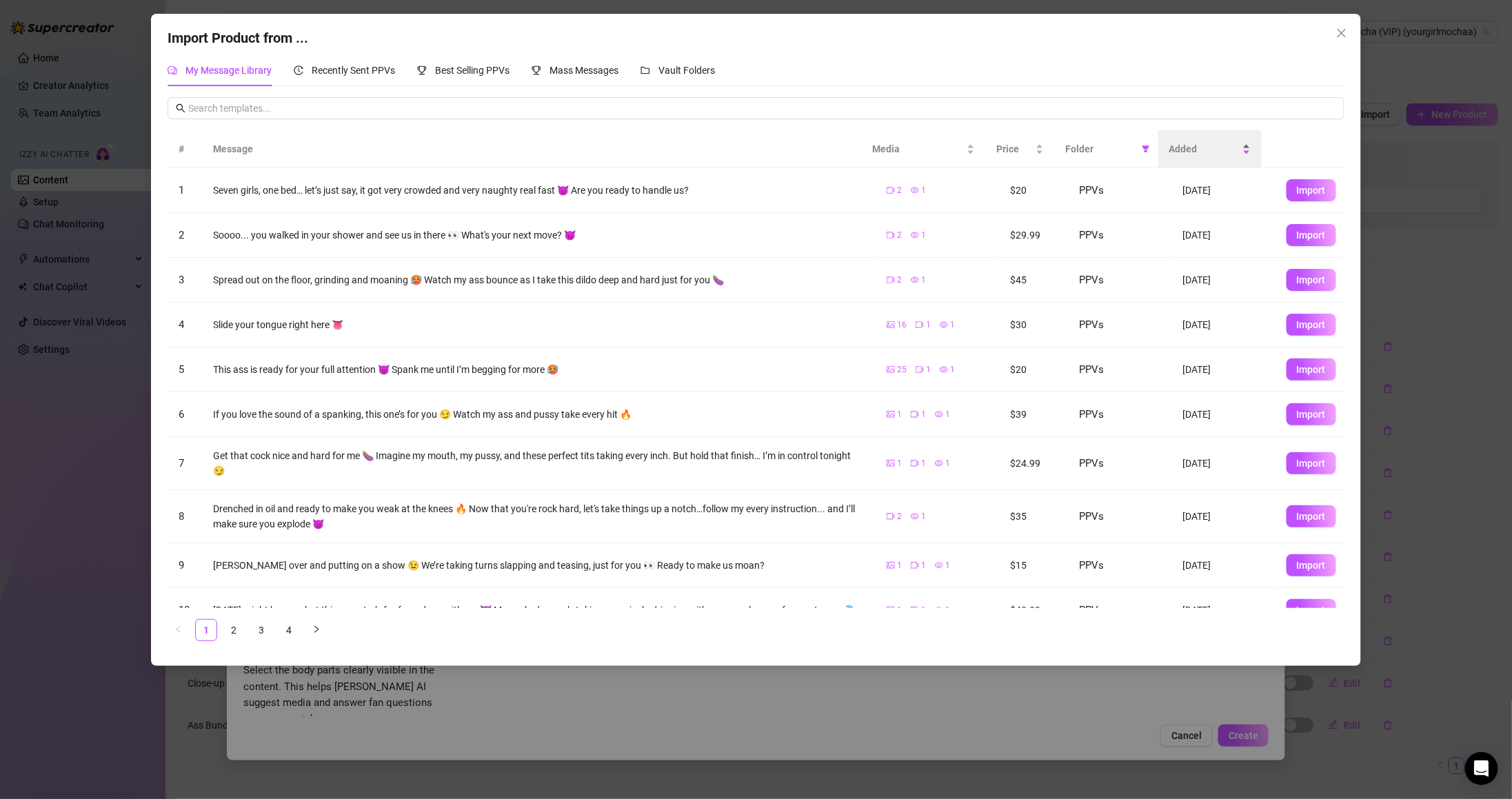
click at [1209, 147] on span "Added" at bounding box center [1204, 149] width 70 height 15
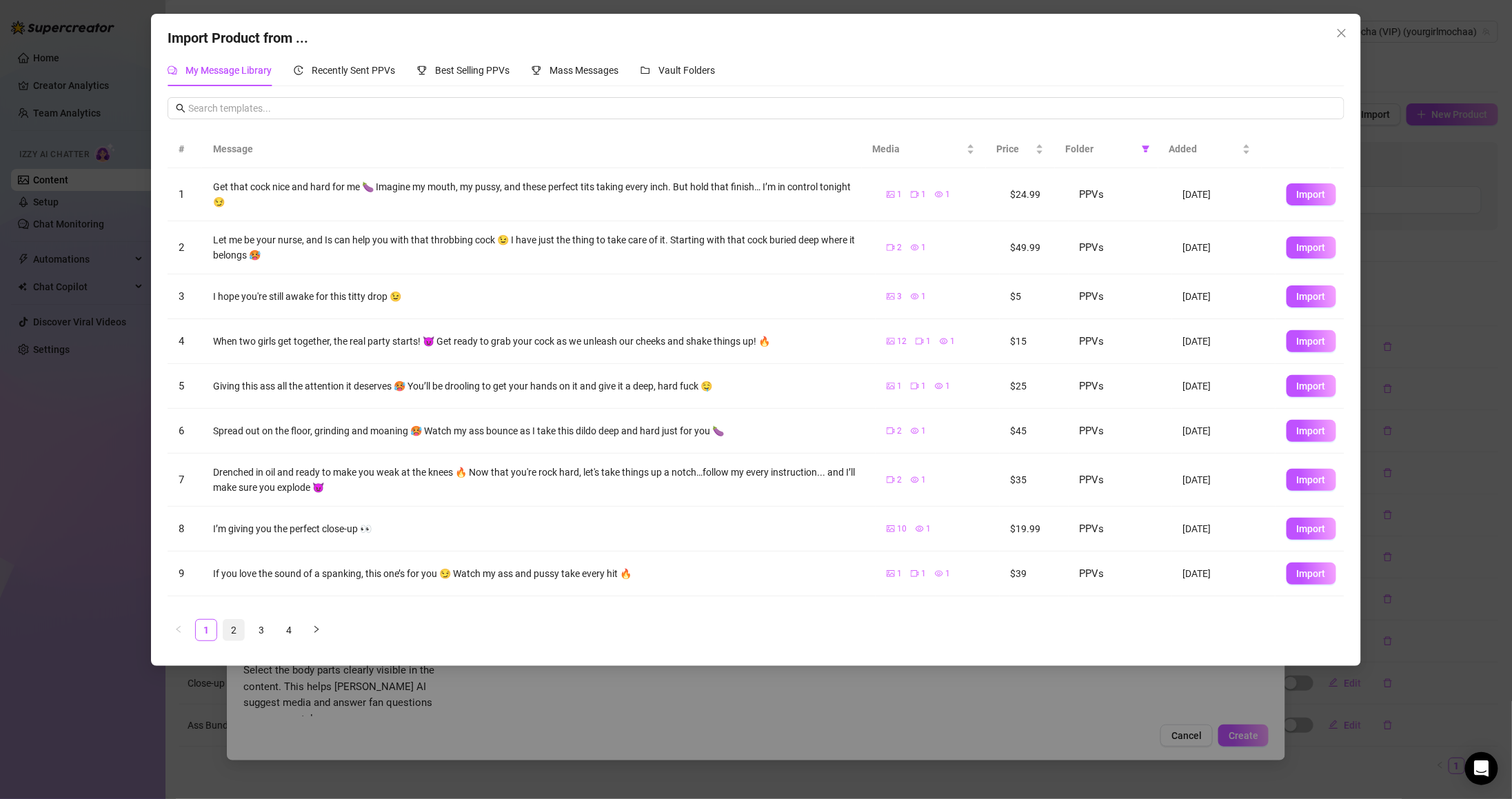
click at [238, 633] on link "2" at bounding box center [234, 630] width 21 height 21
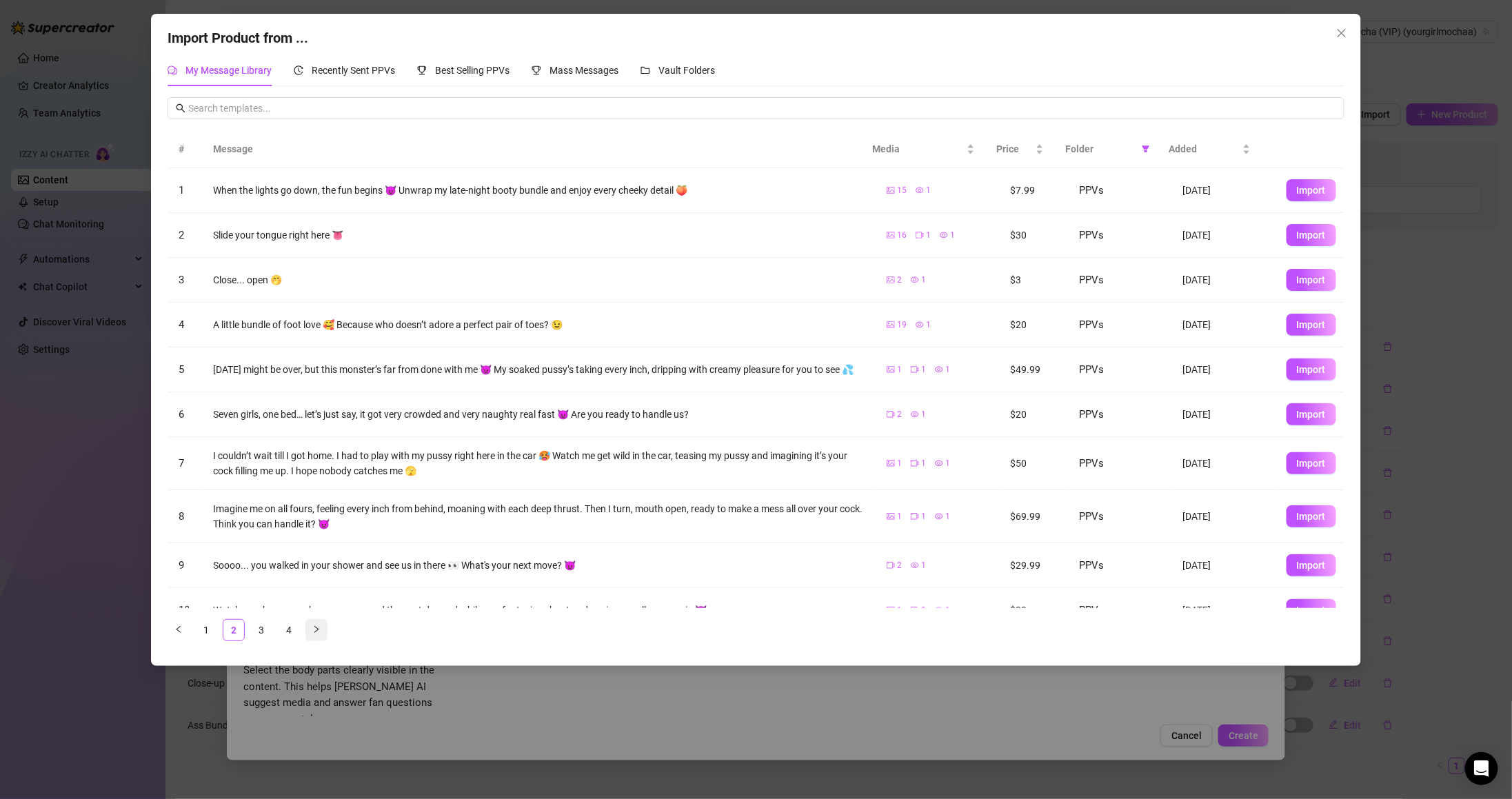
click at [319, 626] on icon "right" at bounding box center [316, 629] width 8 height 8
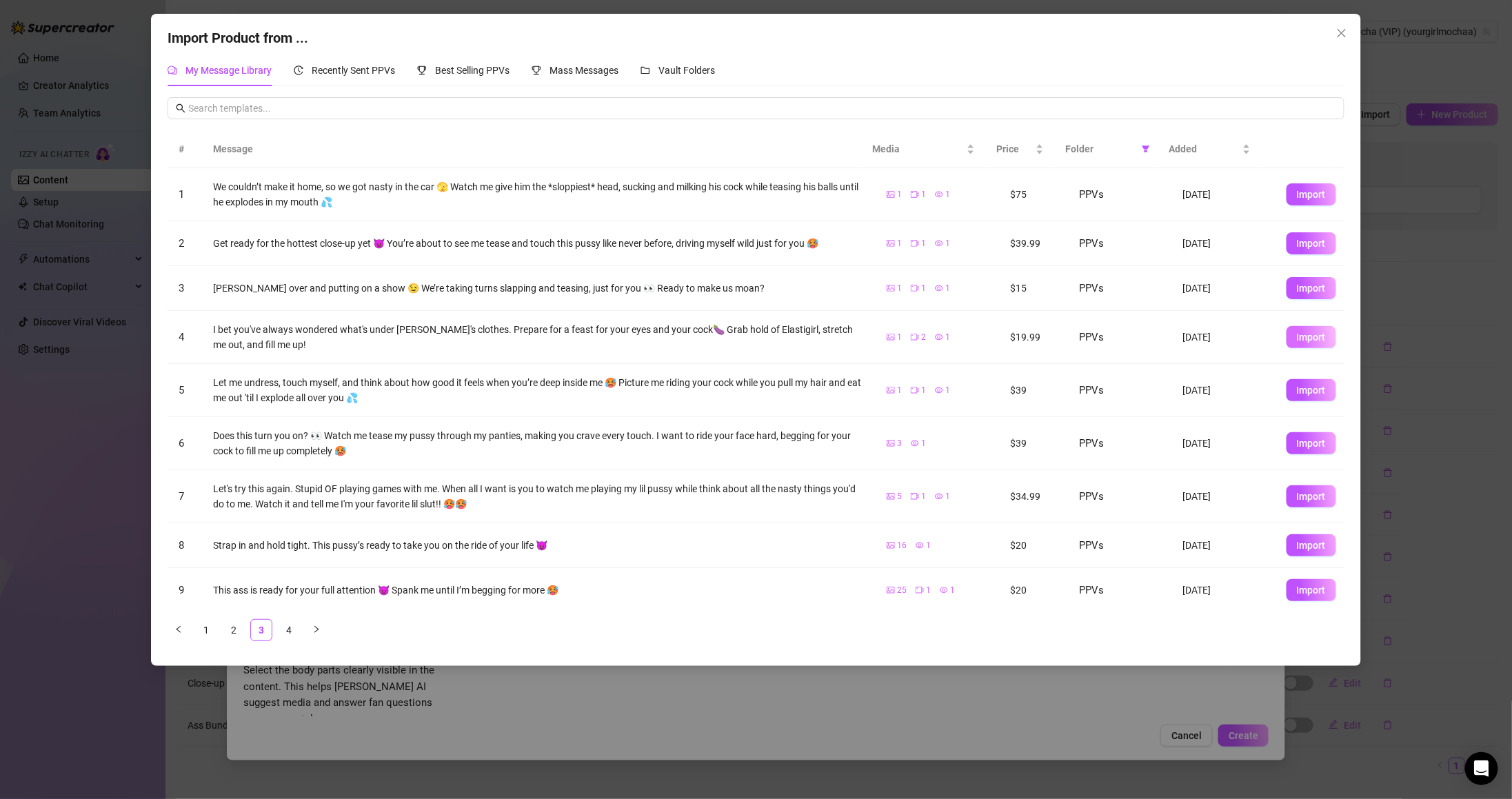
click at [1310, 343] on span "Import" at bounding box center [1312, 337] width 29 height 11
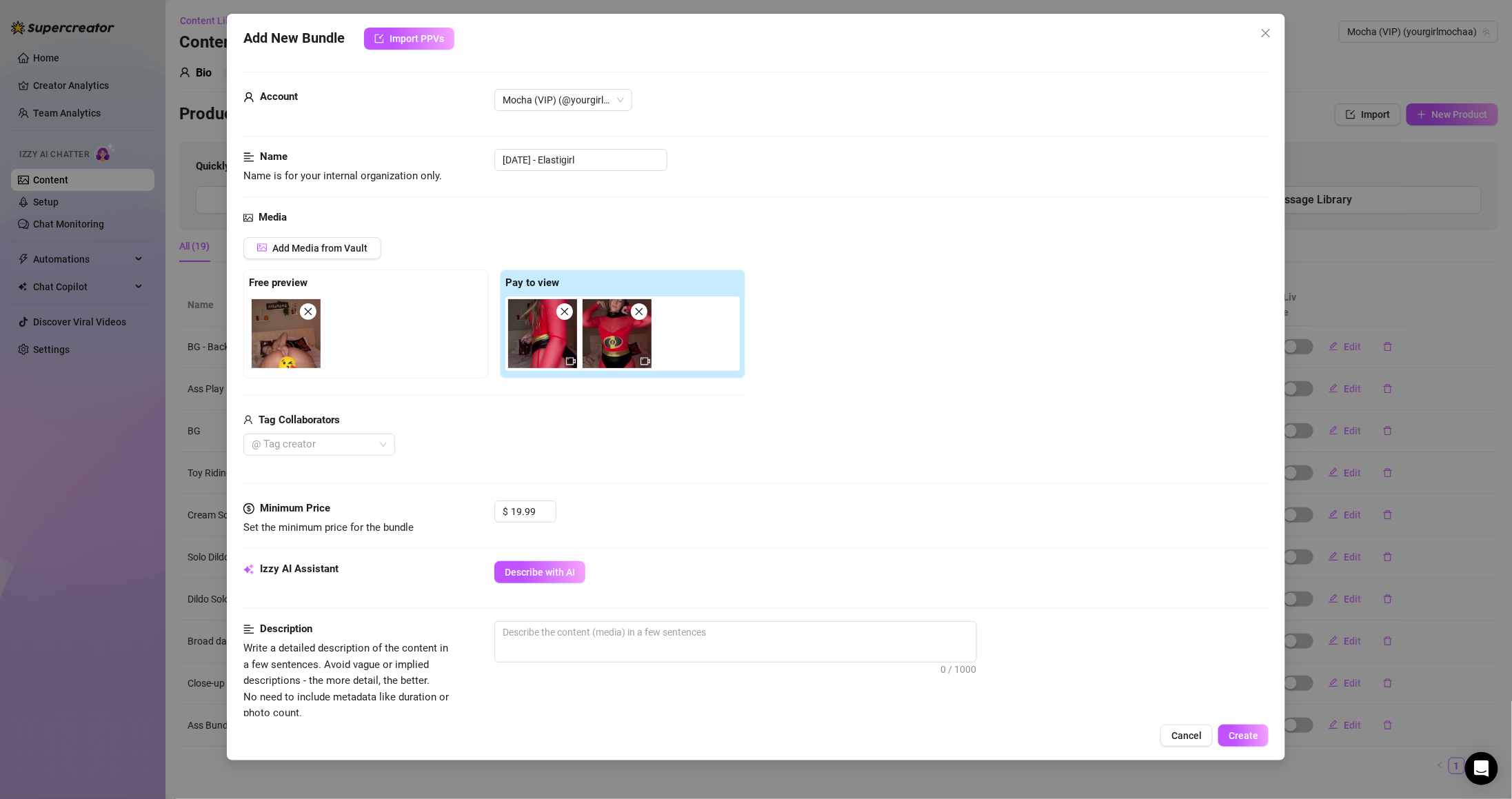
scroll to position [275, 0]
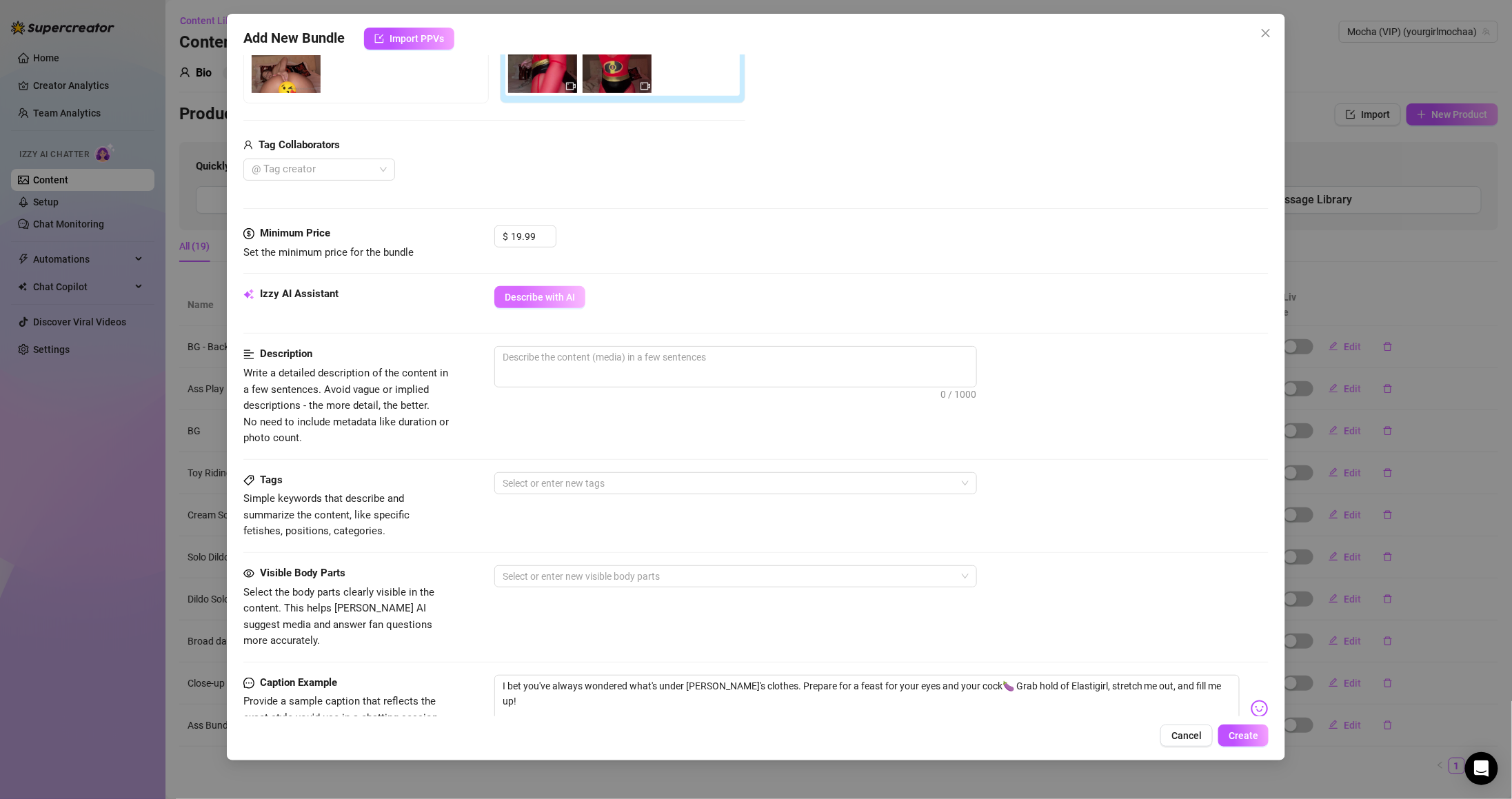
click at [572, 286] on button "Describe with AI" at bounding box center [539, 297] width 91 height 22
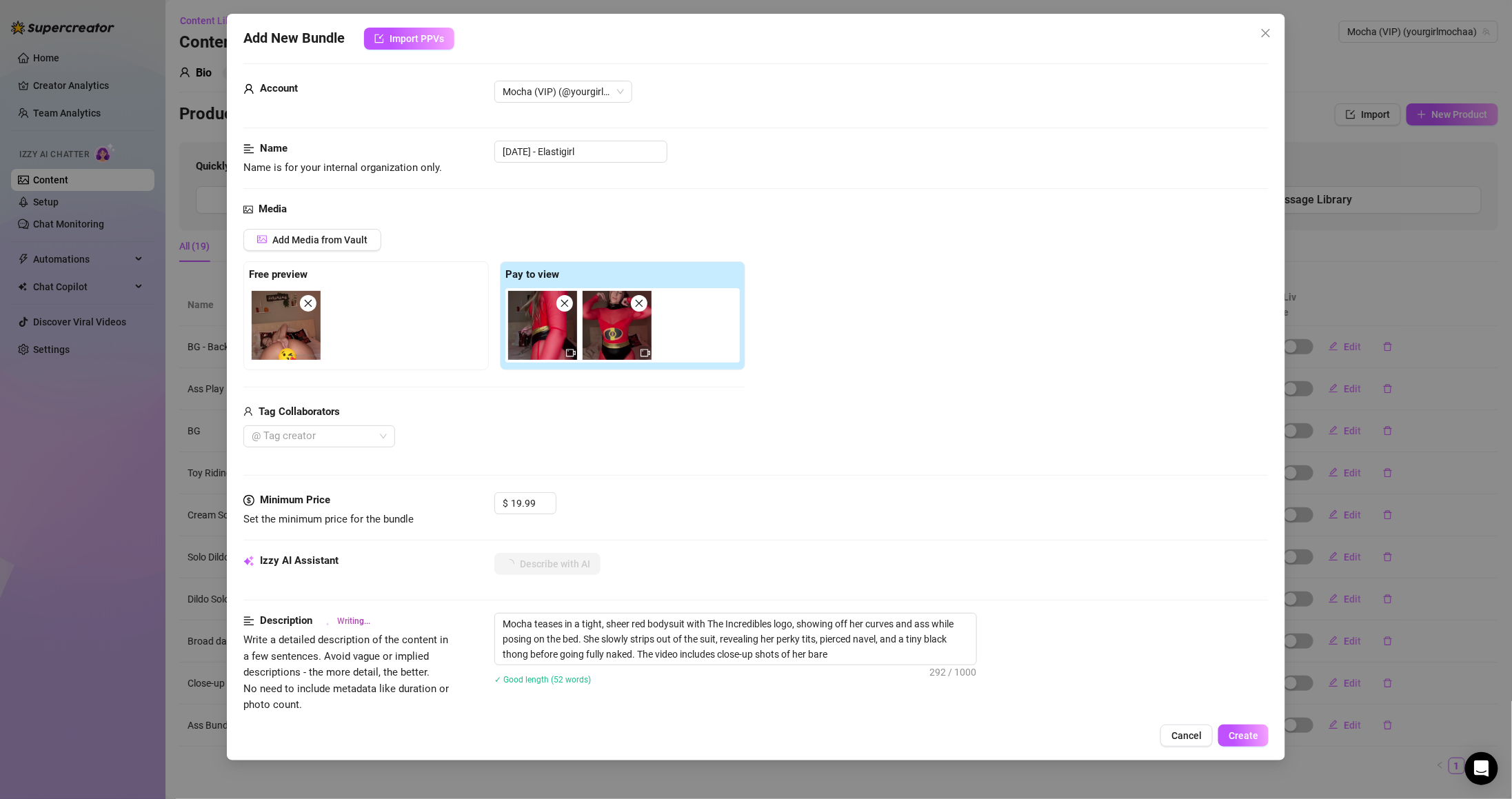
scroll to position [0, 0]
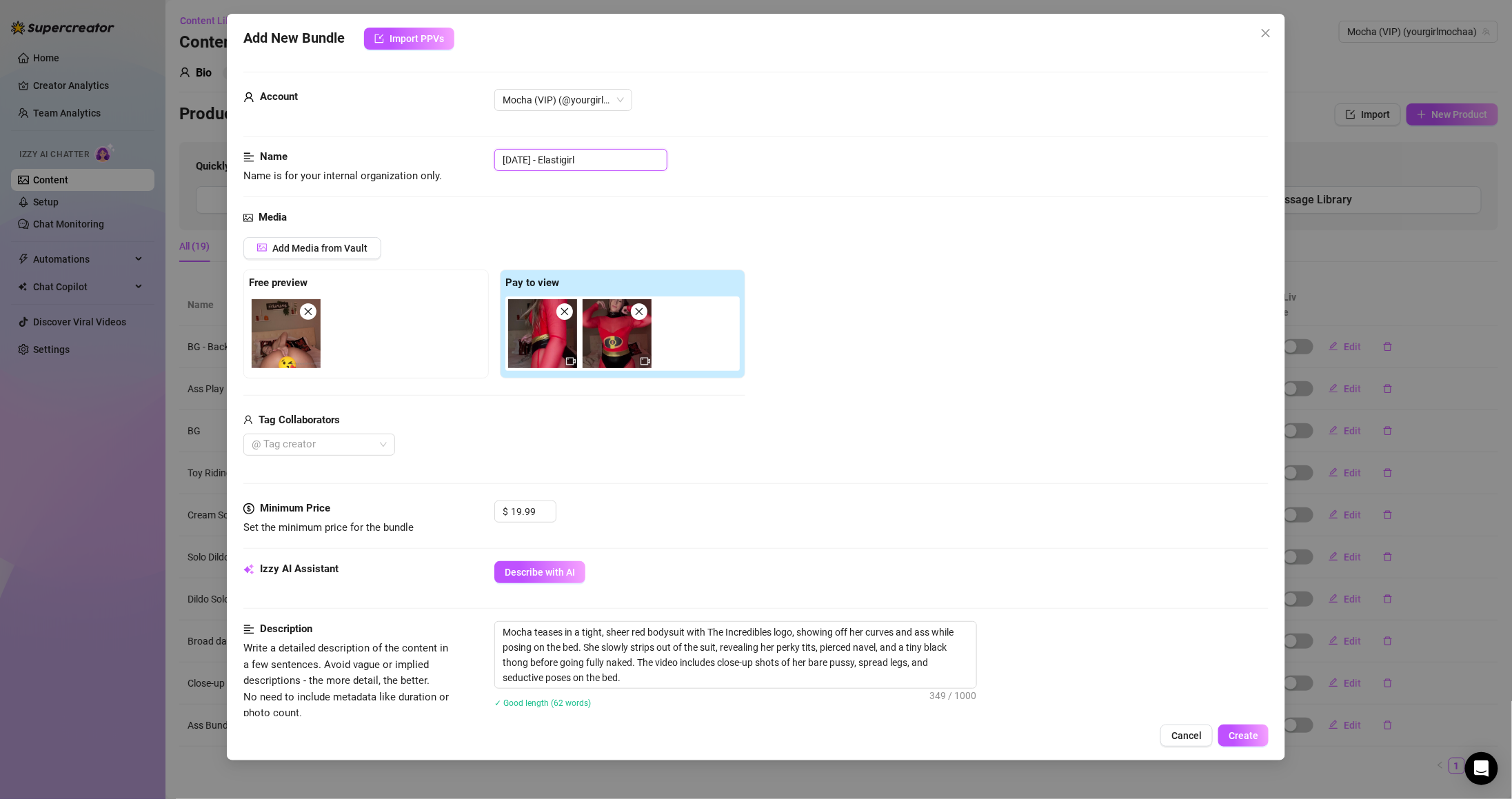
drag, startPoint x: 556, startPoint y: 159, endPoint x: 423, endPoint y: 159, distance: 133.0
click at [423, 159] on div "Name Name is for your internal organization only. [DATE] - Elastigirl" at bounding box center [756, 167] width 1025 height 35
click at [1230, 735] on span "Create" at bounding box center [1243, 735] width 30 height 11
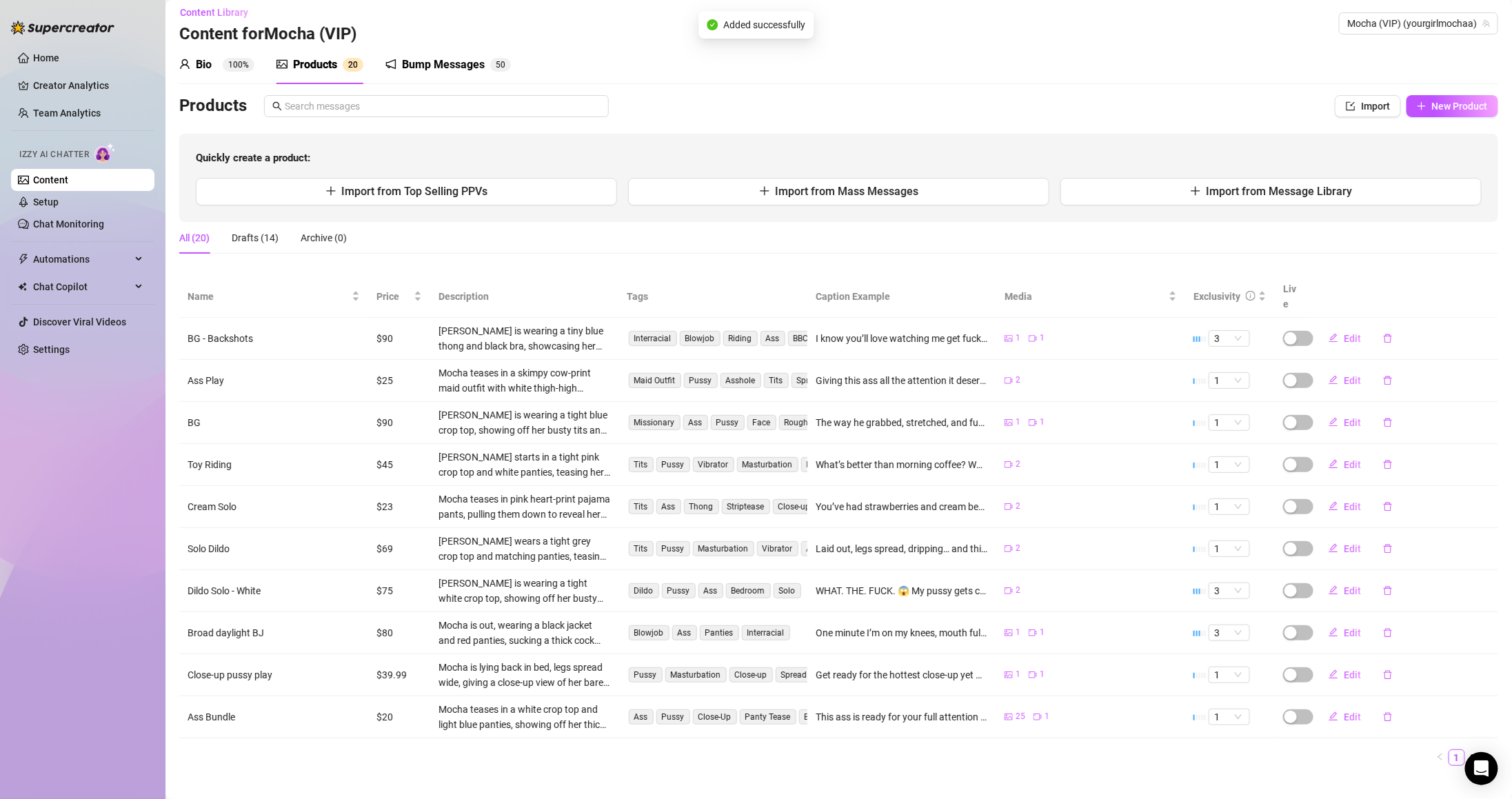
scroll to position [13, 0]
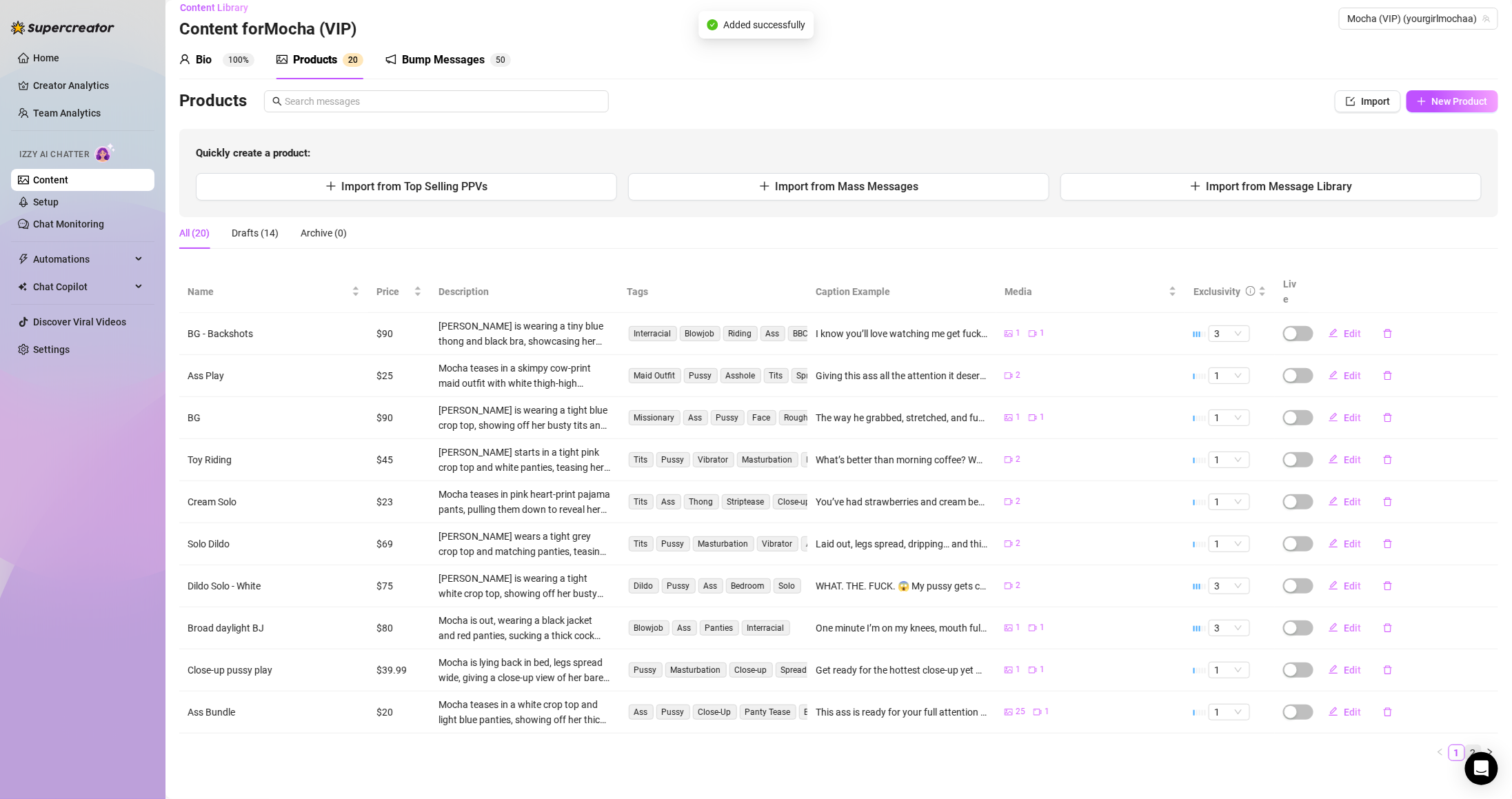
click at [1465, 745] on link "2" at bounding box center [1473, 752] width 15 height 15
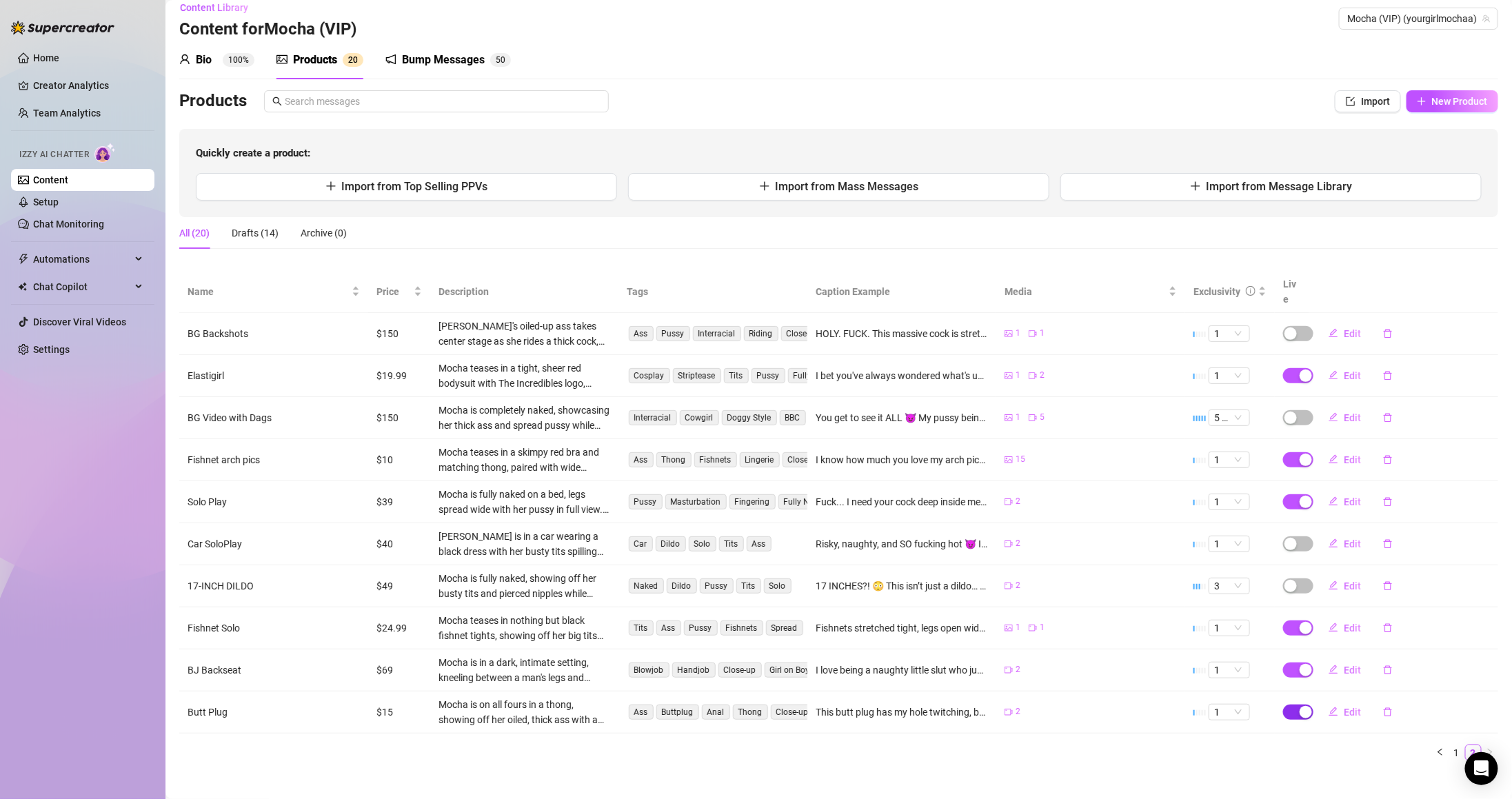
click at [1300, 706] on div "button" at bounding box center [1305, 711] width 12 height 12
click at [1393, 662] on span "OK" at bounding box center [1396, 665] width 13 height 11
click at [1300, 664] on div "button" at bounding box center [1305, 669] width 12 height 12
click at [1390, 625] on span "OK" at bounding box center [1396, 624] width 13 height 11
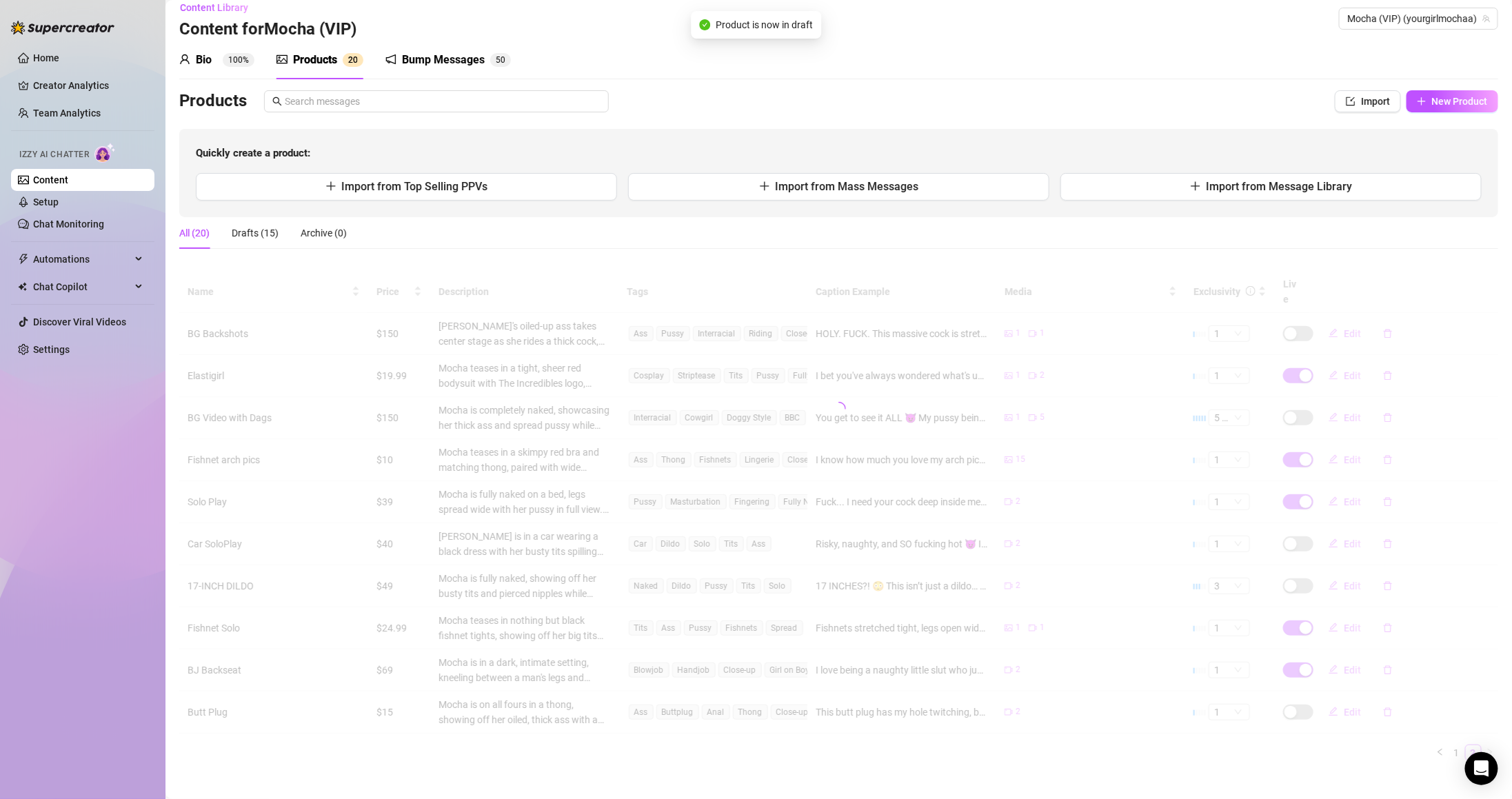
click at [1292, 488] on div at bounding box center [838, 409] width 1319 height 276
click at [1292, 487] on div at bounding box center [838, 409] width 1319 height 276
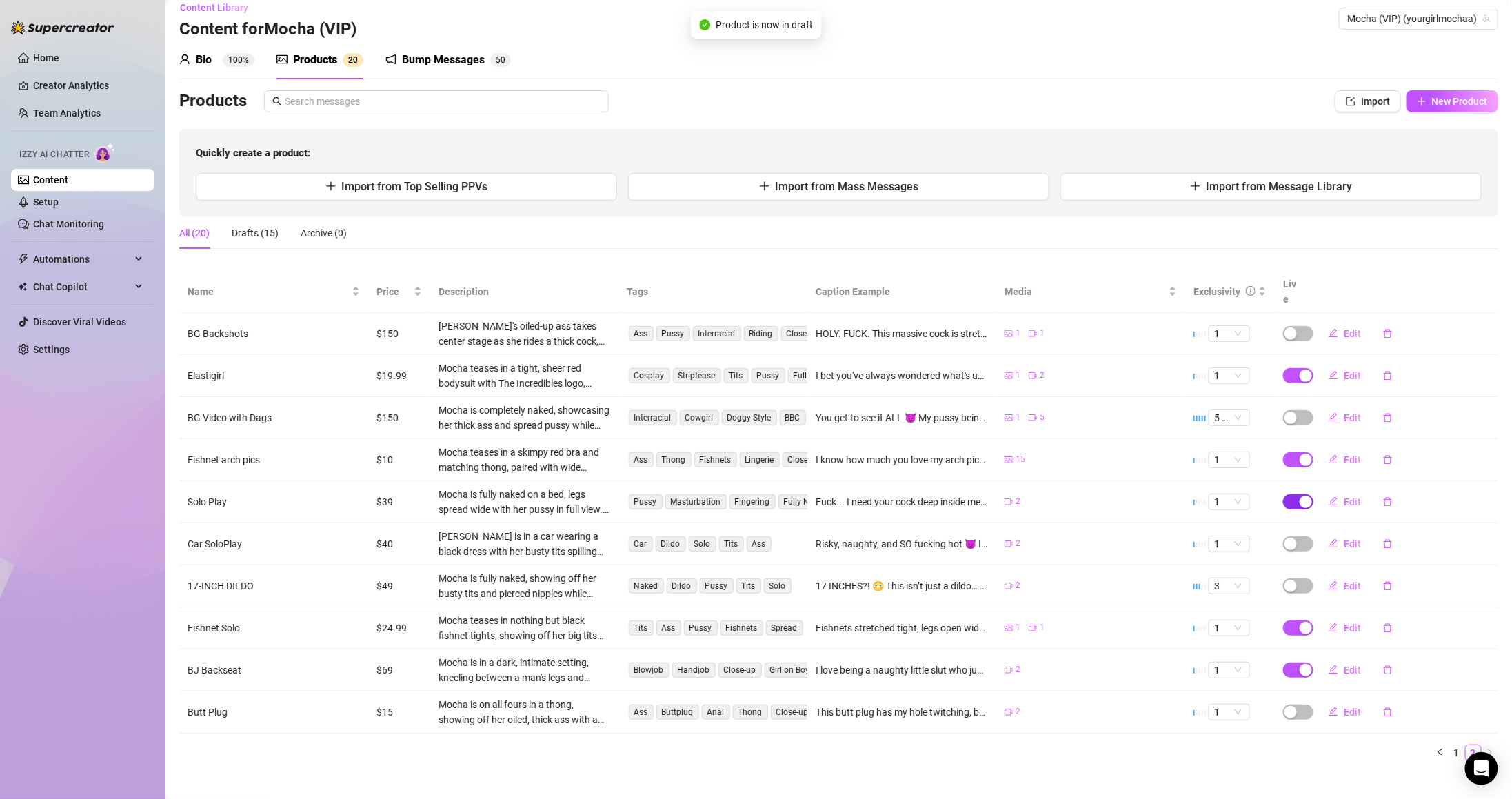
click at [1300, 496] on div "button" at bounding box center [1305, 501] width 12 height 12
click at [1390, 455] on span "OK" at bounding box center [1396, 455] width 13 height 11
click at [1300, 369] on div "button" at bounding box center [1305, 375] width 12 height 12
click at [1392, 330] on span "OK" at bounding box center [1396, 328] width 13 height 11
click at [1300, 622] on div "button" at bounding box center [1305, 628] width 12 height 12
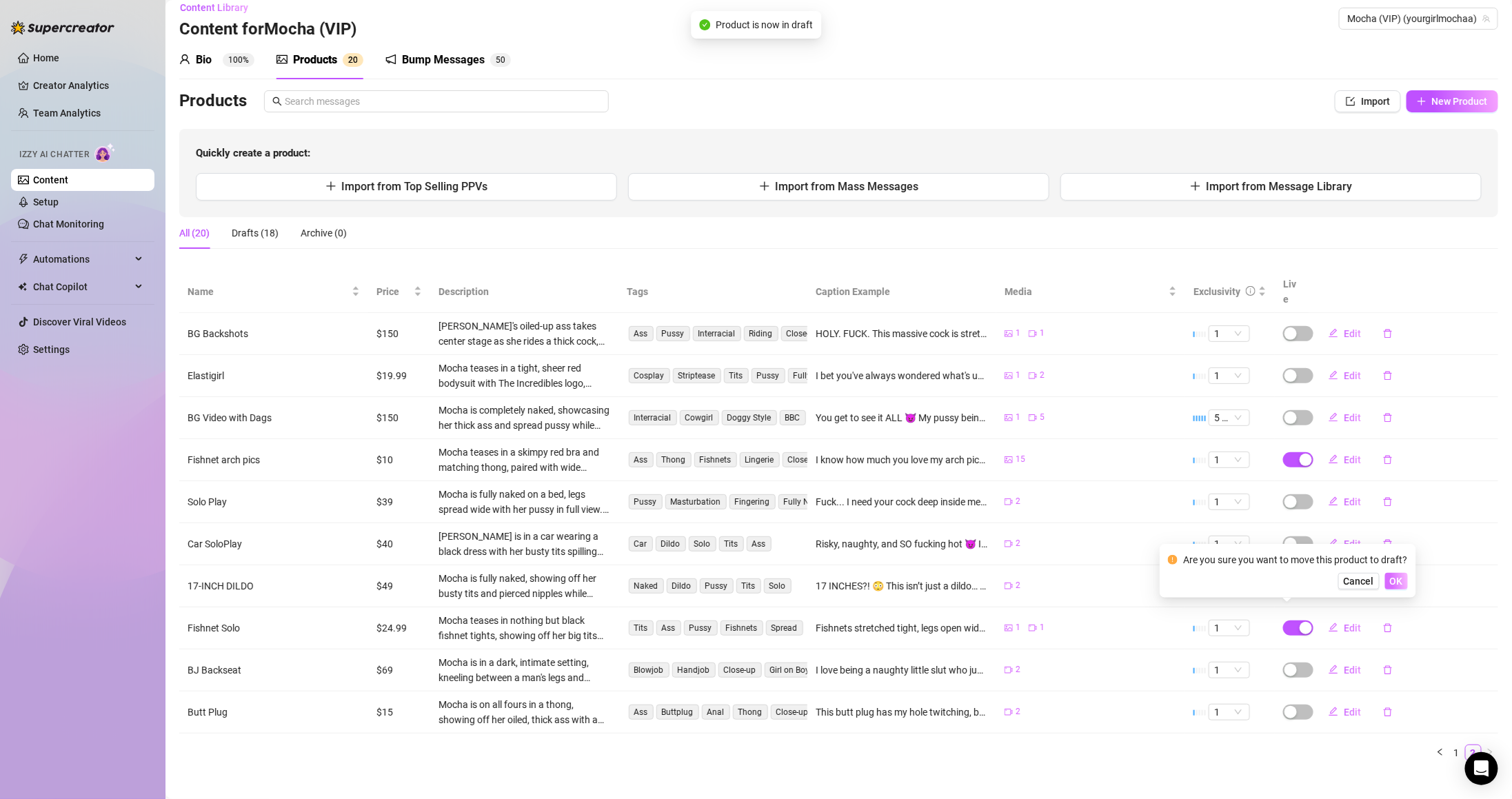
click at [1399, 578] on span "OK" at bounding box center [1396, 581] width 13 height 11
click at [1300, 454] on div "button" at bounding box center [1305, 459] width 12 height 12
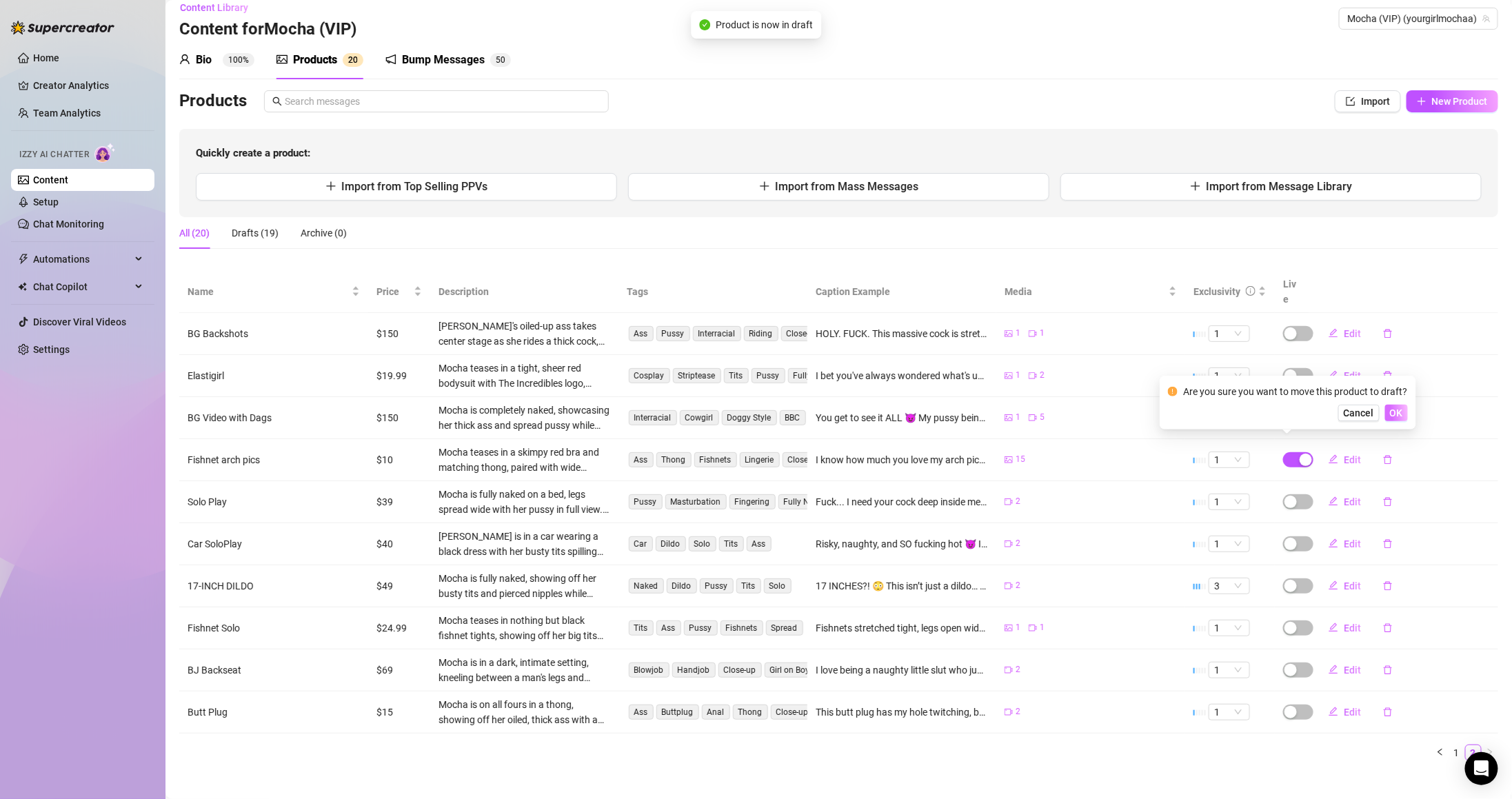
click at [1395, 408] on span "OK" at bounding box center [1396, 413] width 13 height 11
click at [1449, 745] on link "1" at bounding box center [1456, 752] width 15 height 15
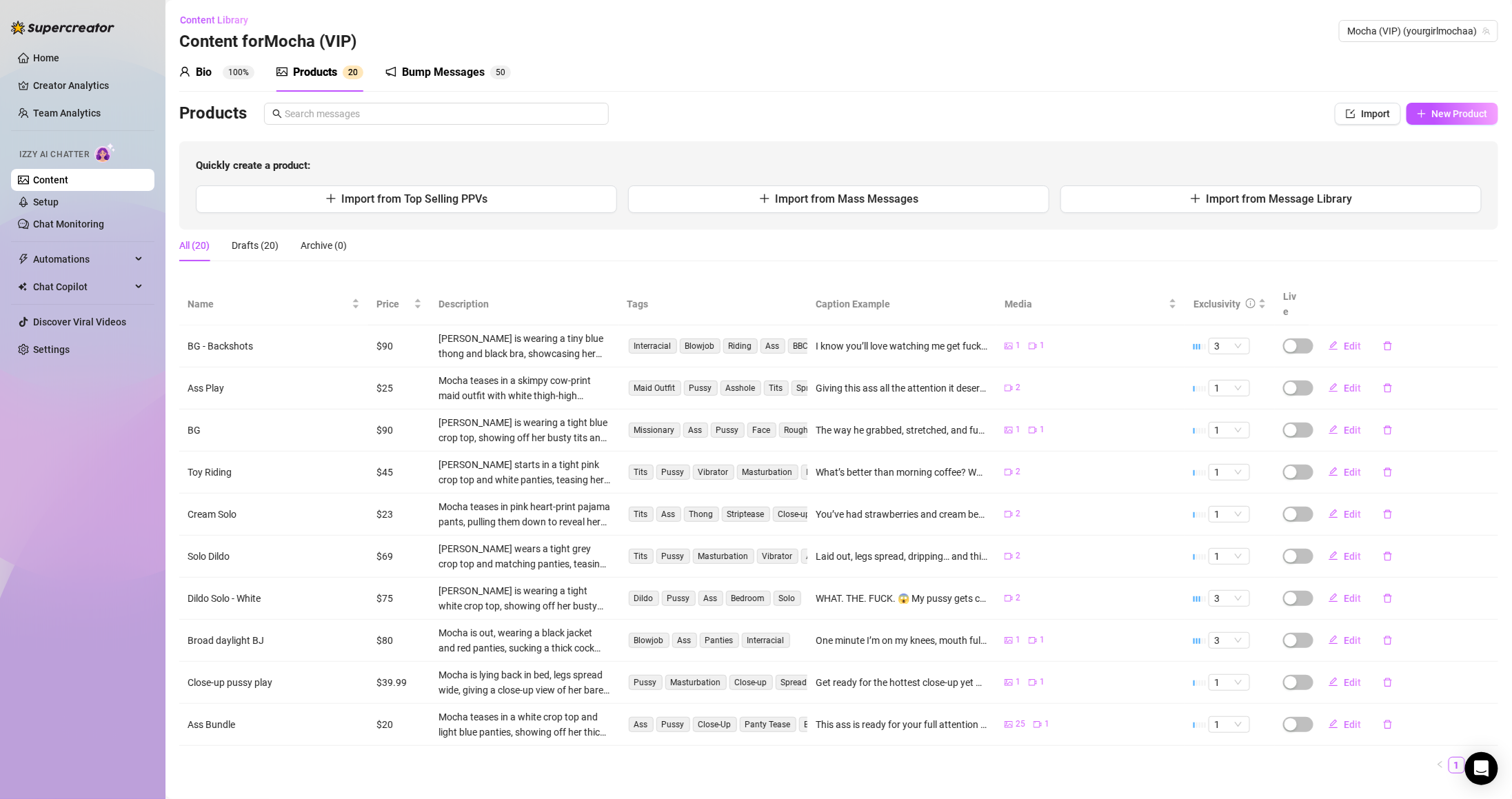
scroll to position [0, 0]
click at [1156, 201] on button "Import from Message Library" at bounding box center [1271, 200] width 421 height 27
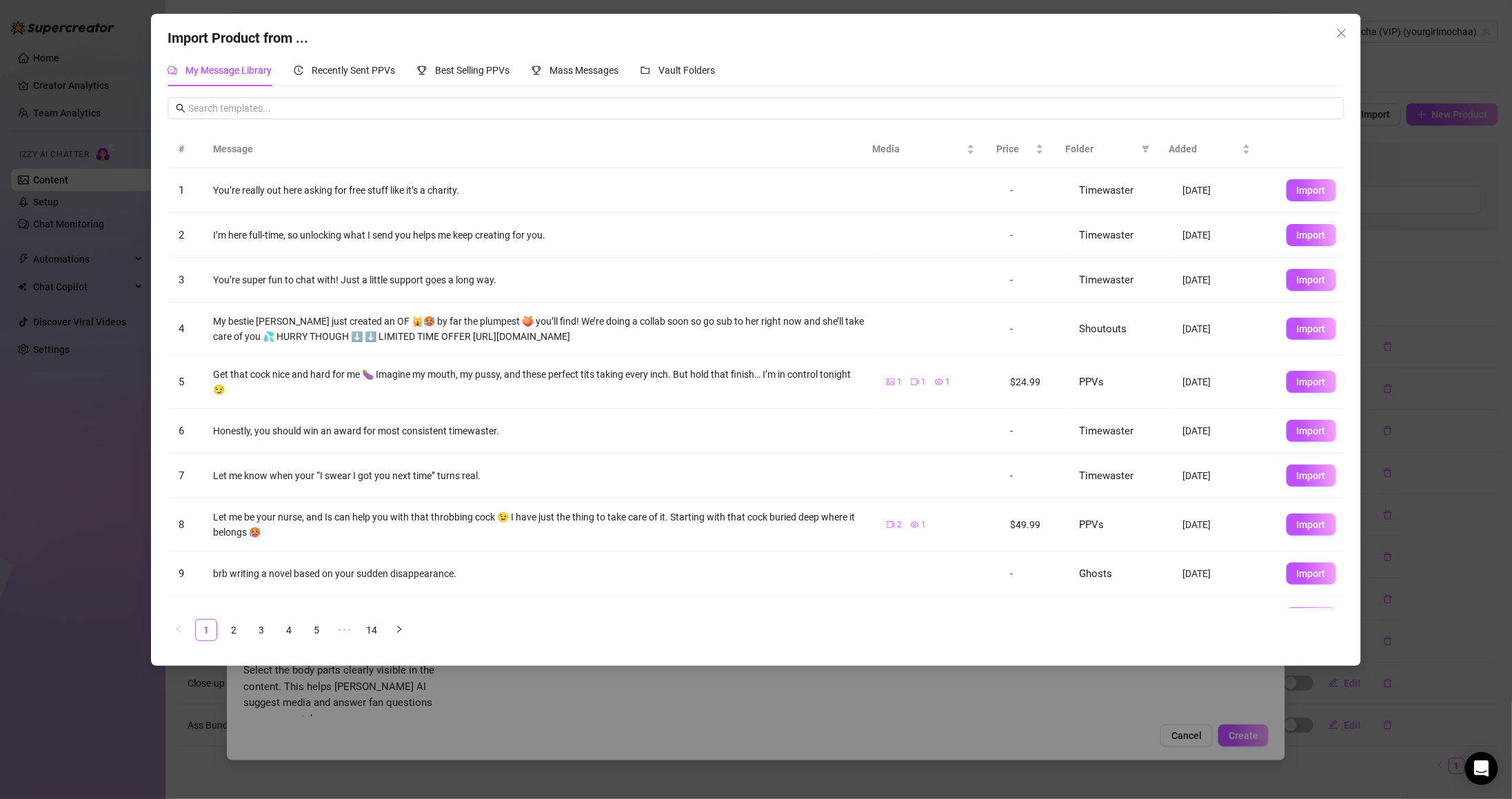
click at [1086, 146] on span "Folder" at bounding box center [1101, 149] width 70 height 15
click at [1139, 151] on span at bounding box center [1145, 149] width 14 height 21
click at [1110, 254] on li "PPVs" at bounding box center [1099, 264] width 101 height 22
click at [1143, 360] on button "OK" at bounding box center [1135, 358] width 23 height 17
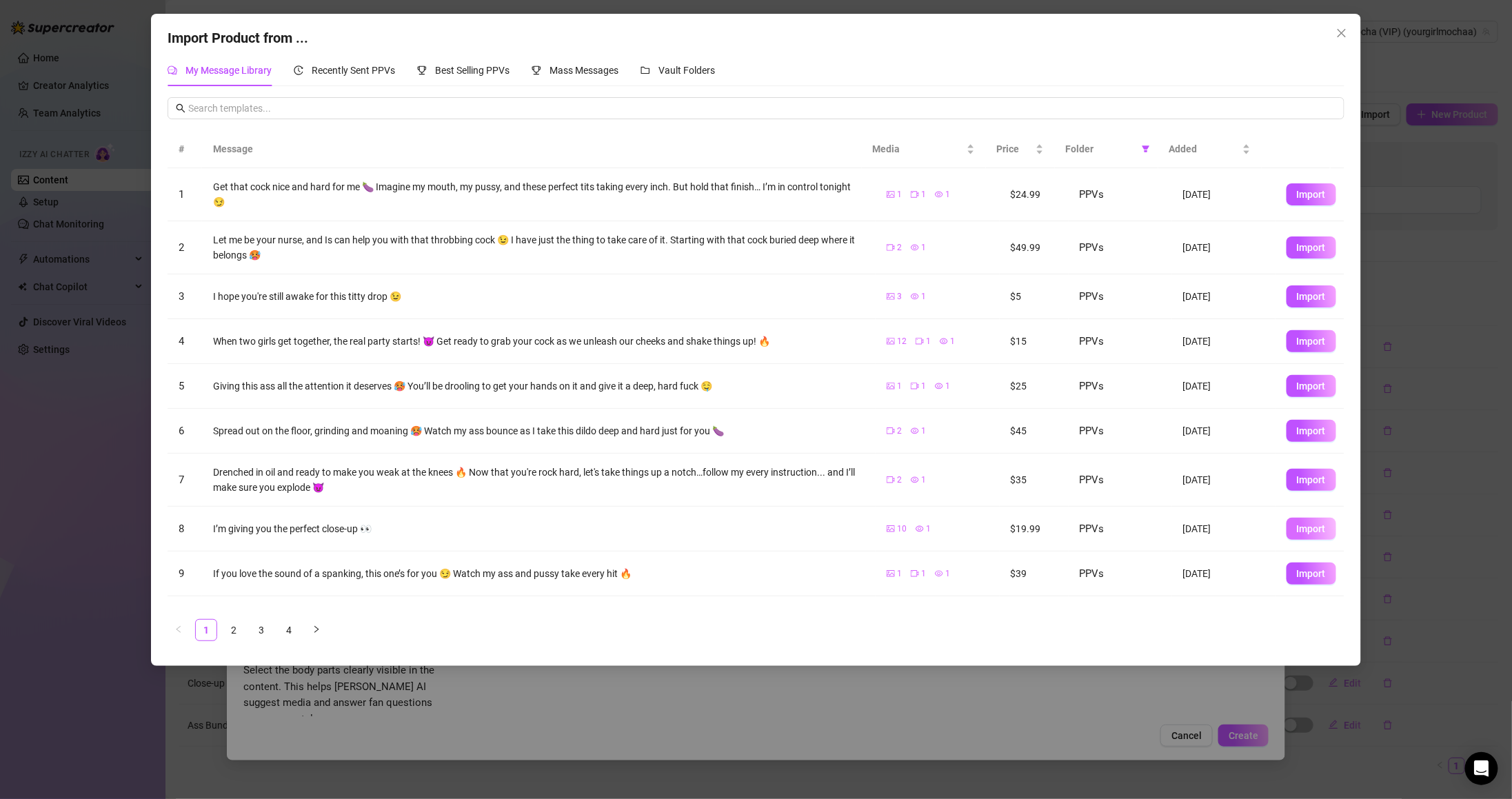
click at [1287, 536] on button "Import" at bounding box center [1312, 528] width 50 height 22
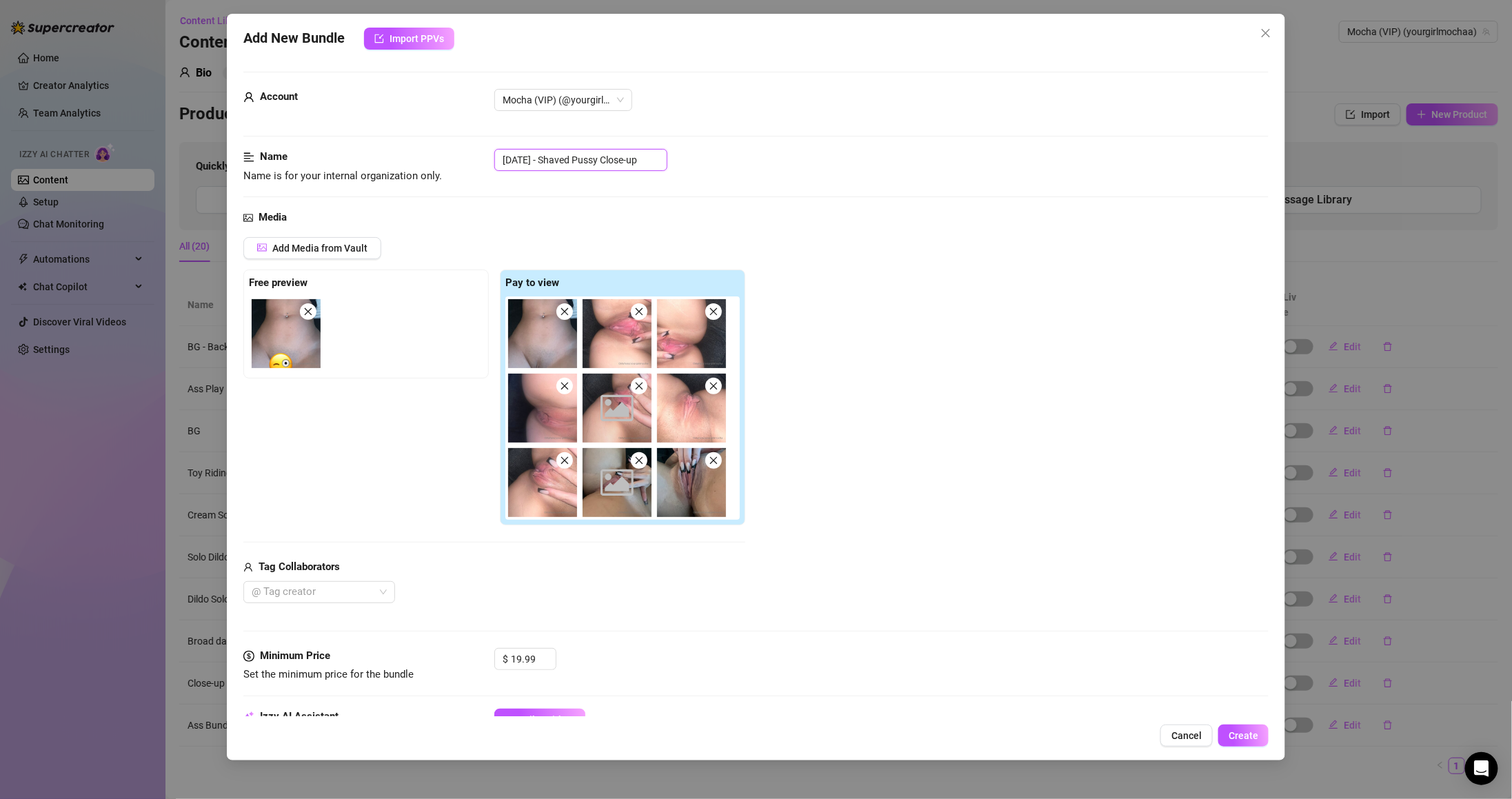
drag, startPoint x: 559, startPoint y: 160, endPoint x: 418, endPoint y: 149, distance: 141.4
click at [418, 149] on div "Name Name is for your internal organization only. [DATE] - Shaved Pussy Close-up" at bounding box center [756, 167] width 1025 height 35
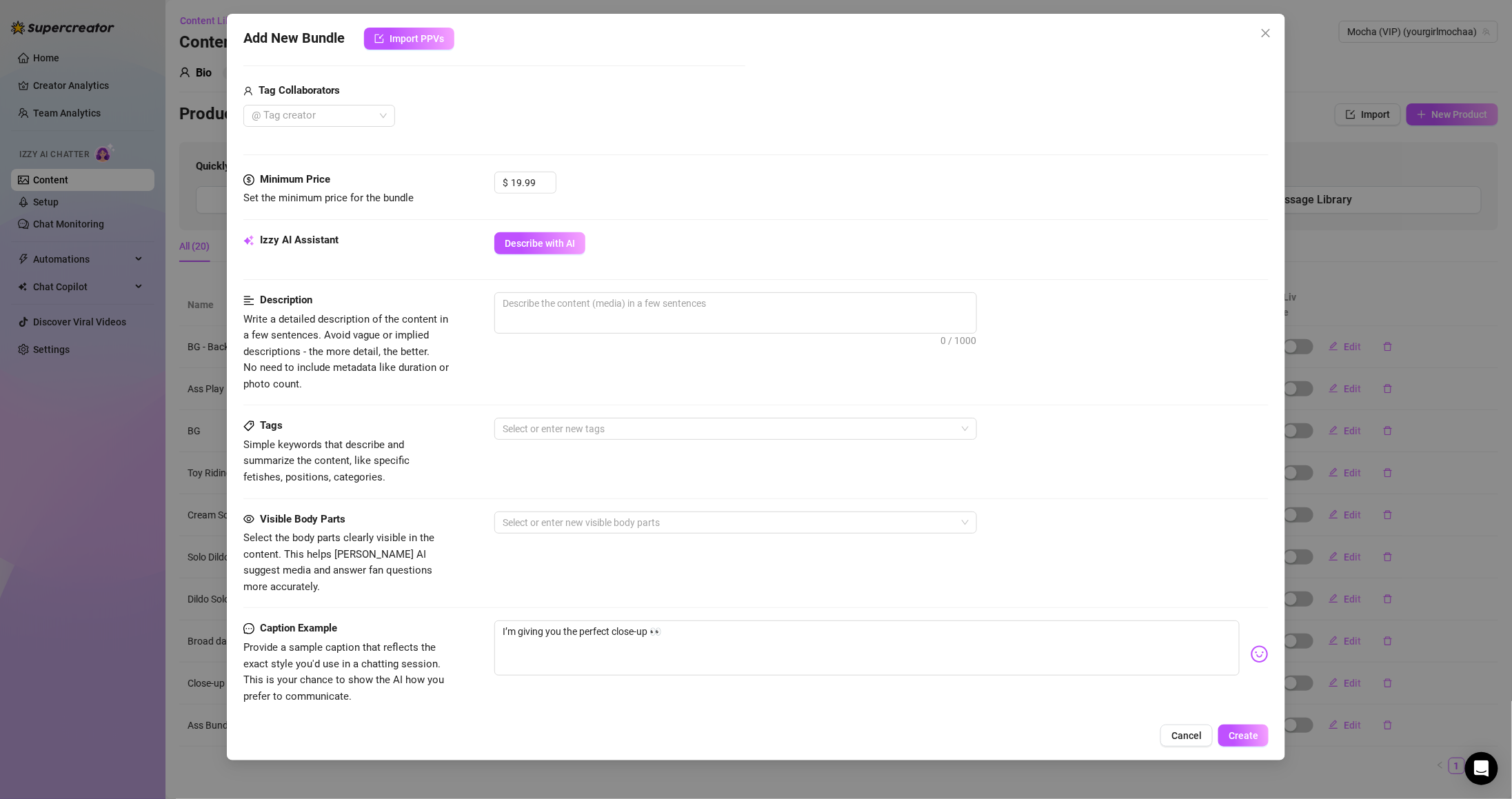
scroll to position [551, 0]
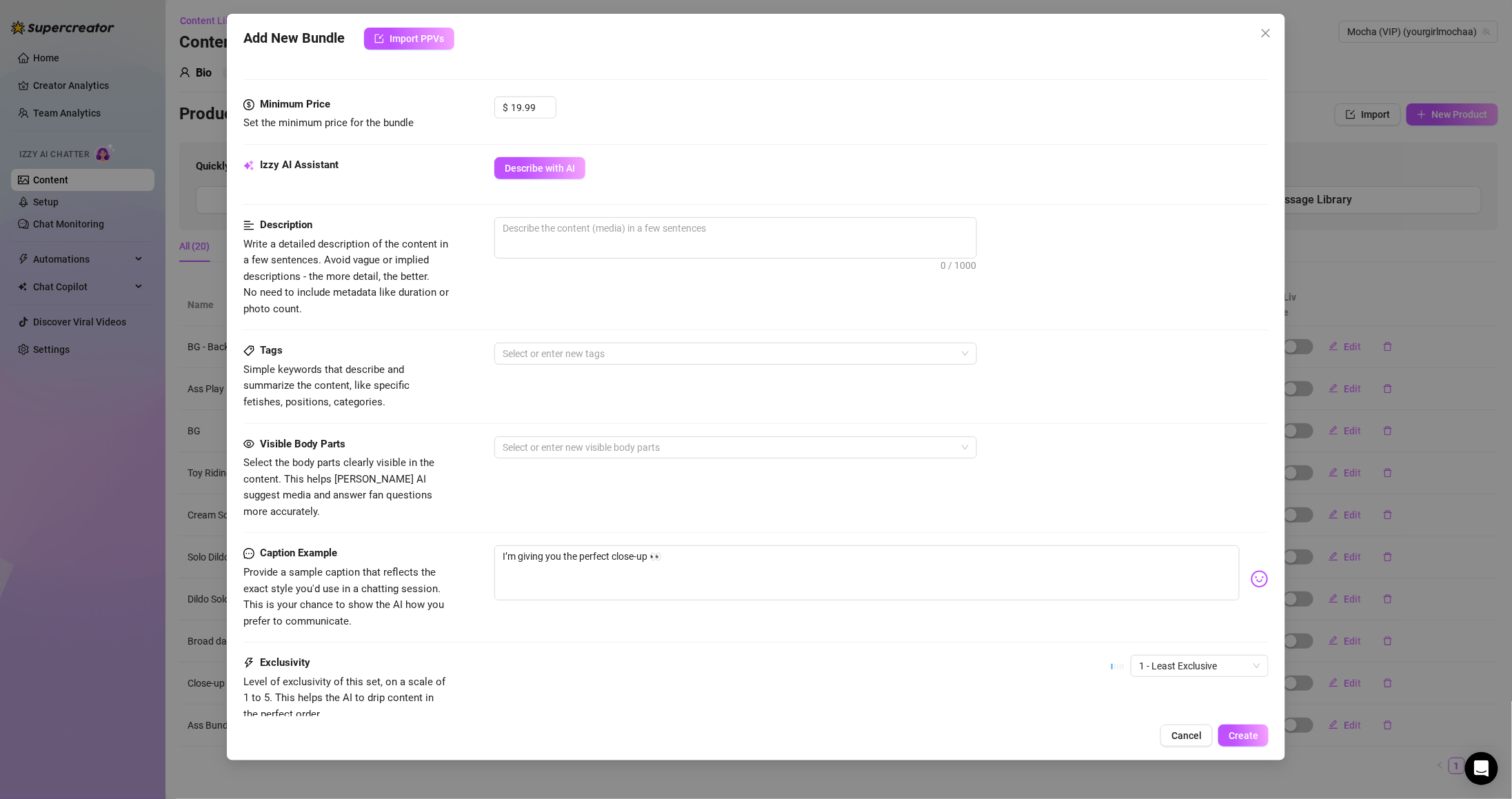
click at [560, 188] on div "Izzy AI Assistant Describe with AI" at bounding box center [756, 174] width 1025 height 35
click at [552, 176] on button "Describe with AI" at bounding box center [539, 167] width 91 height 22
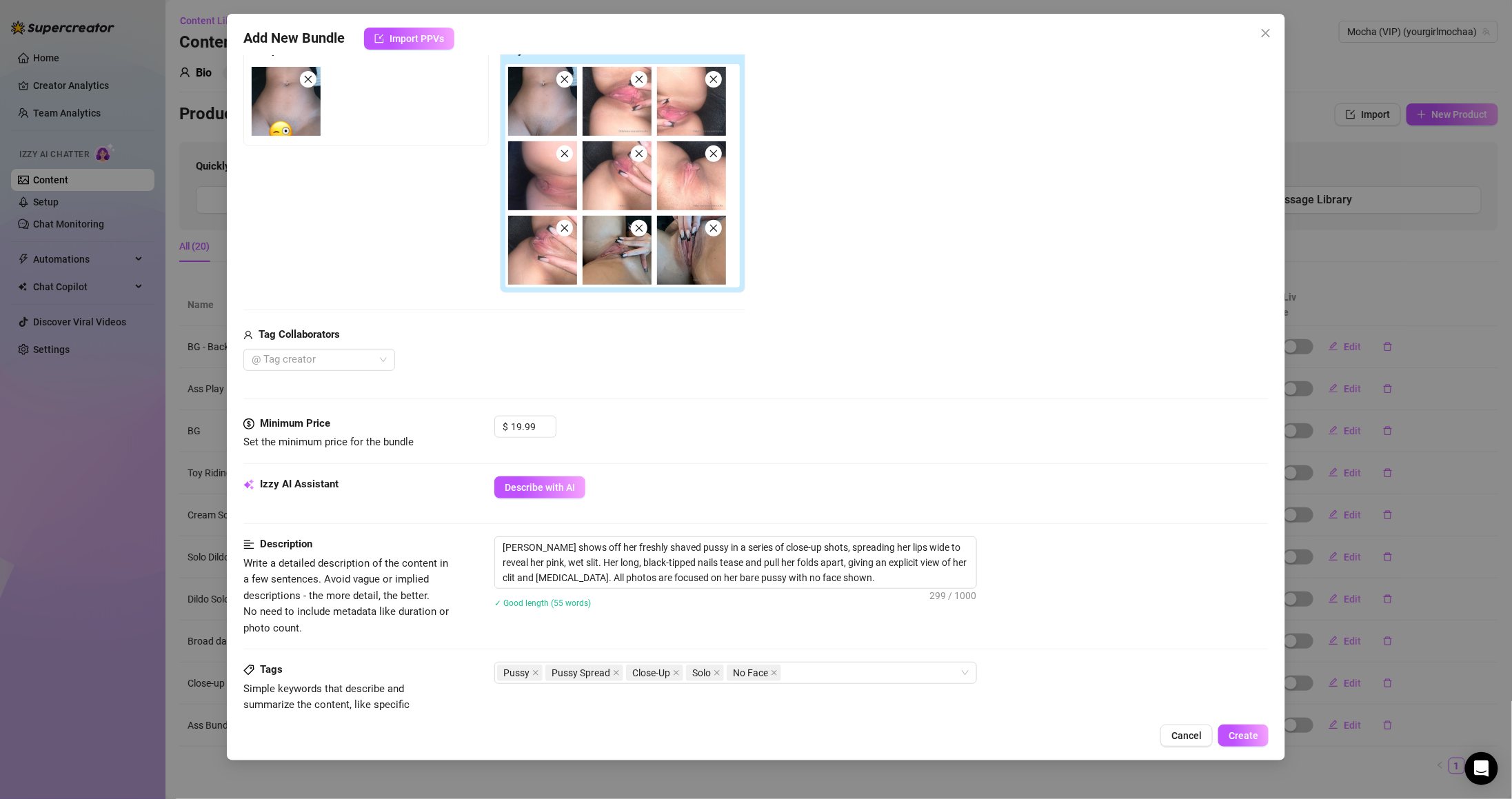
scroll to position [646, 0]
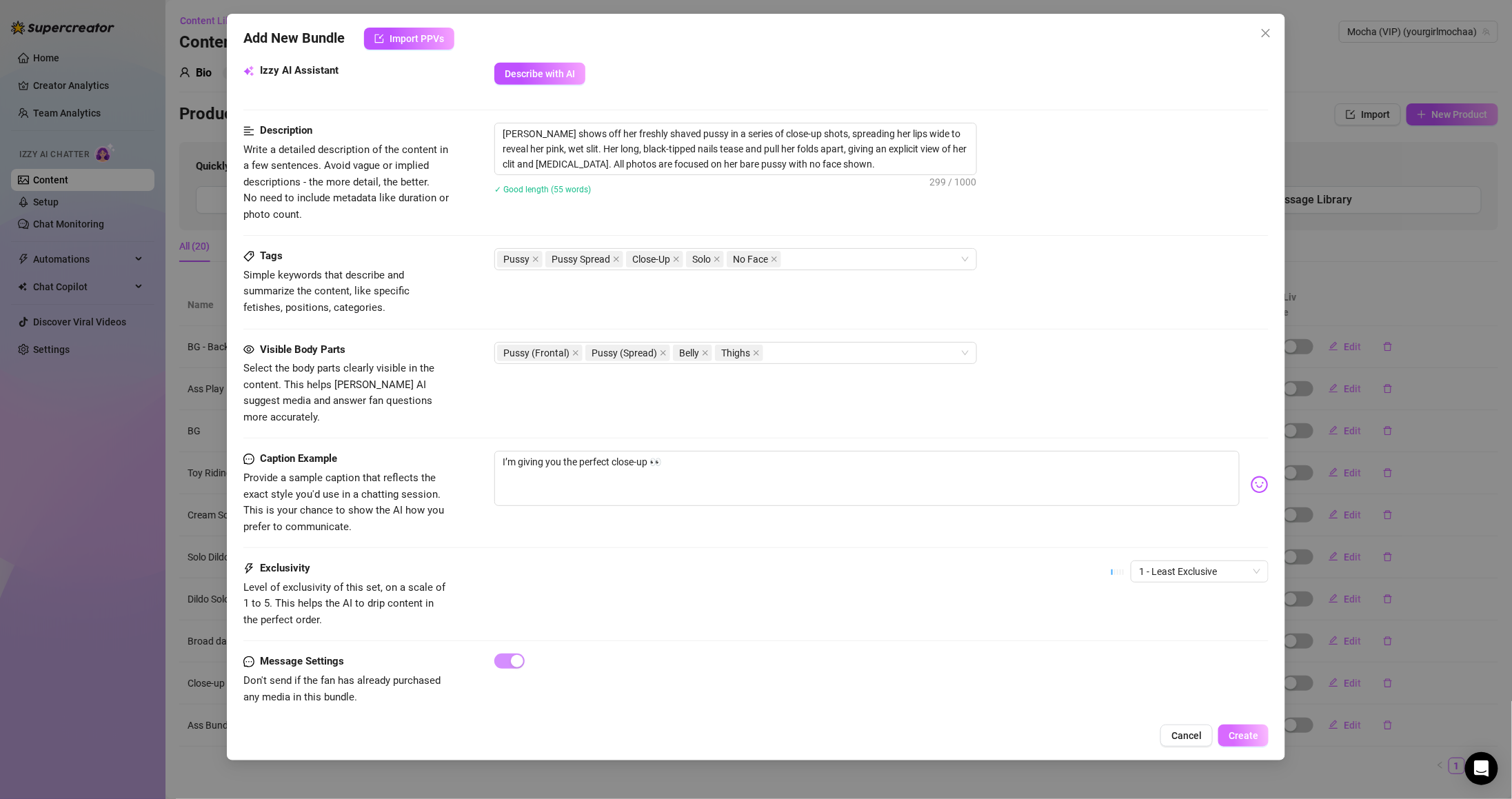
click at [1254, 732] on span "Create" at bounding box center [1243, 735] width 30 height 11
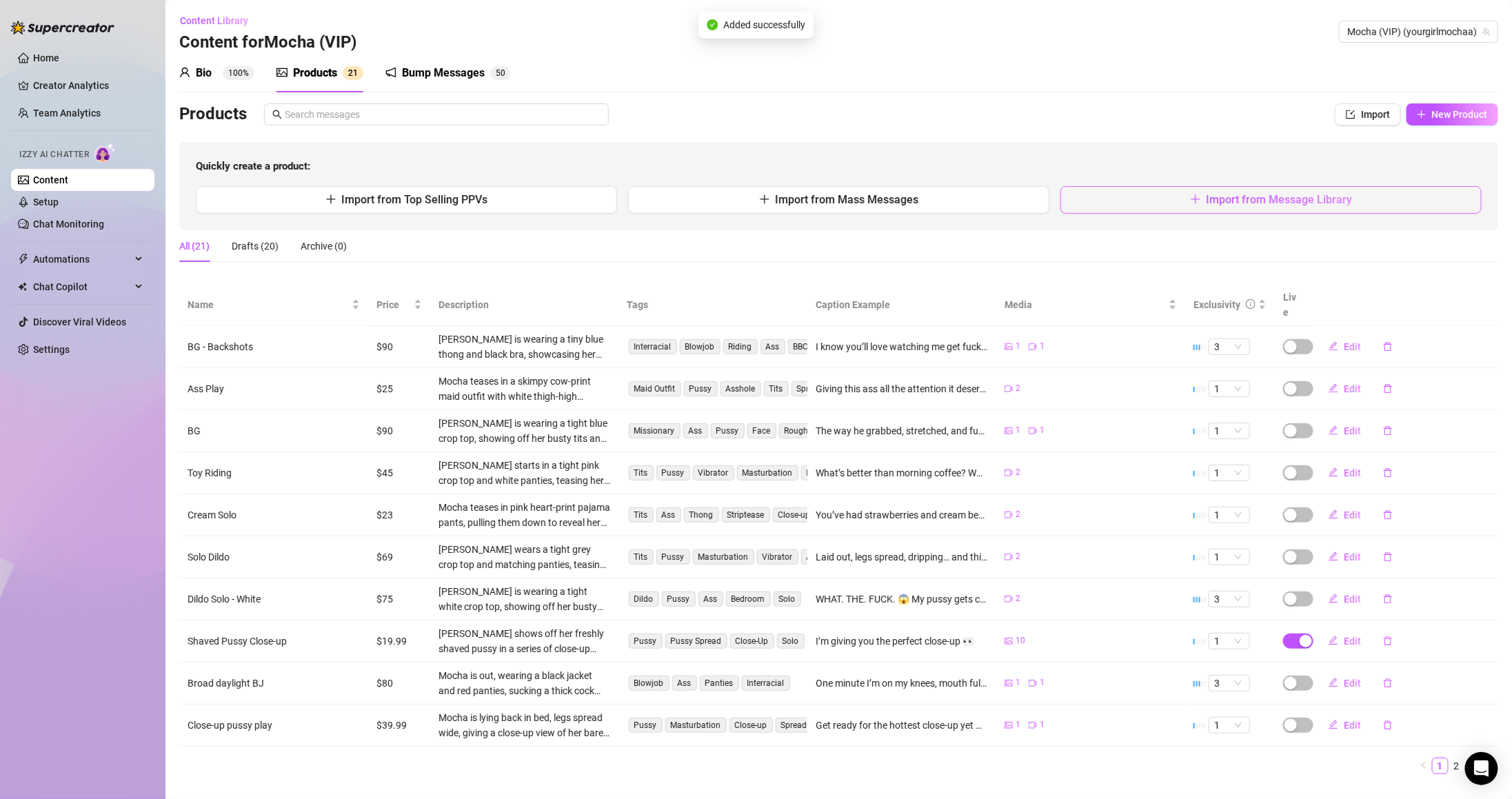
click at [1220, 208] on button "Import from Message Library" at bounding box center [1271, 200] width 421 height 27
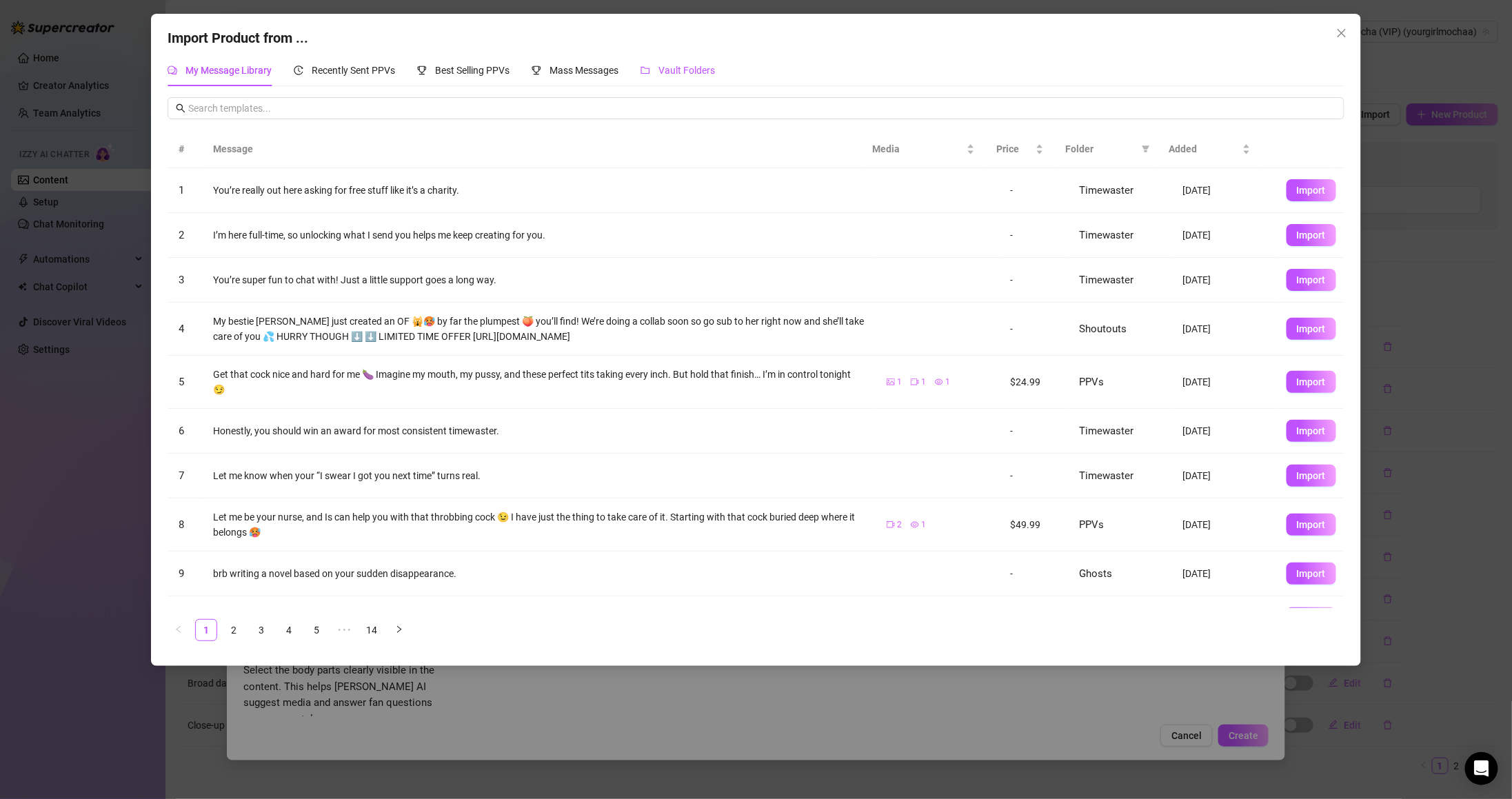
click at [690, 68] on span "Vault Folders" at bounding box center [686, 71] width 56 height 11
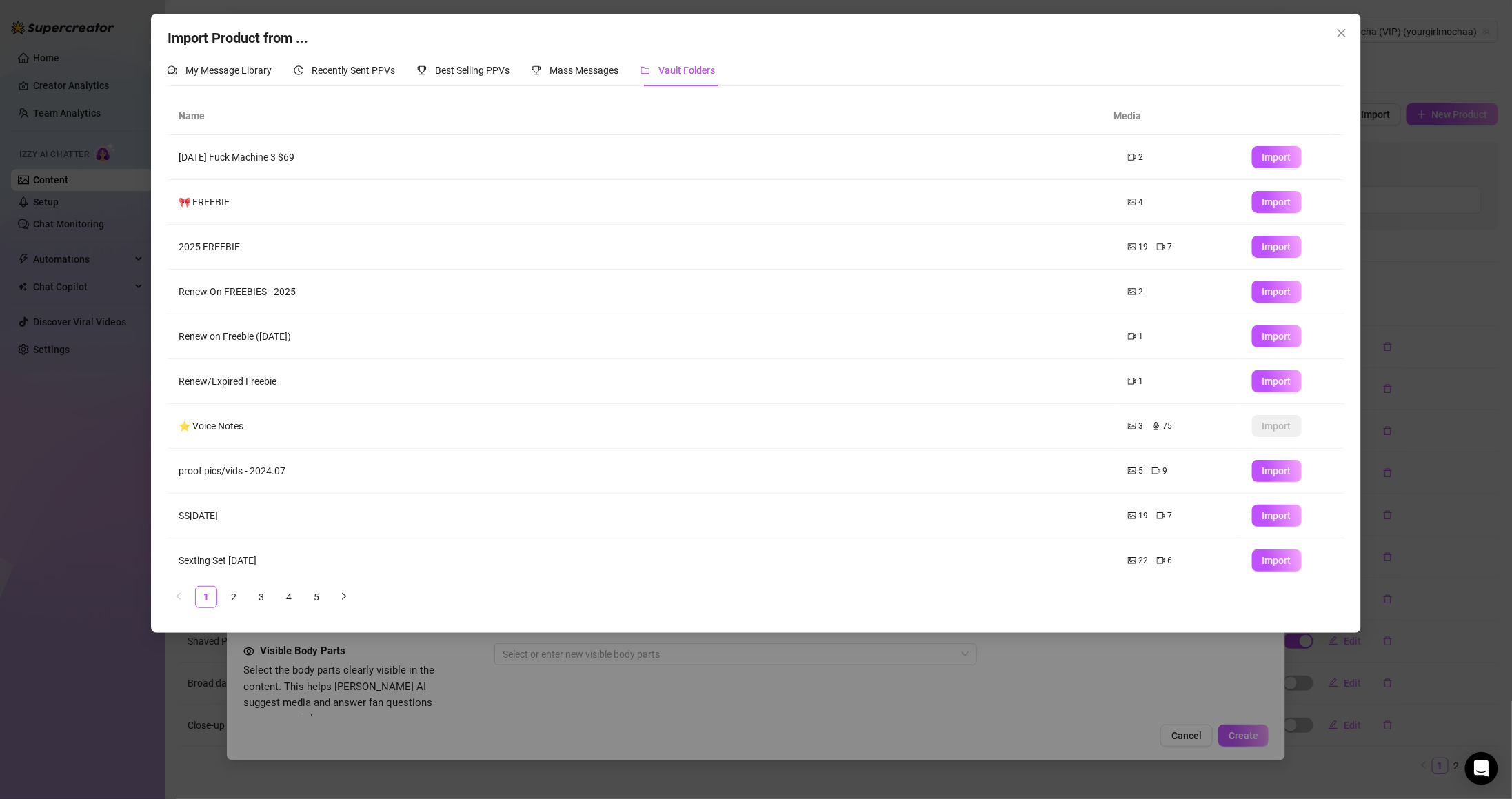
click at [397, 72] on div "My Message Library Recently Sent PPVs Best Selling PPVs Mass Messages Vault Fol…" at bounding box center [441, 70] width 547 height 31
click at [447, 69] on span "Best Selling PPVs" at bounding box center [472, 71] width 75 height 11
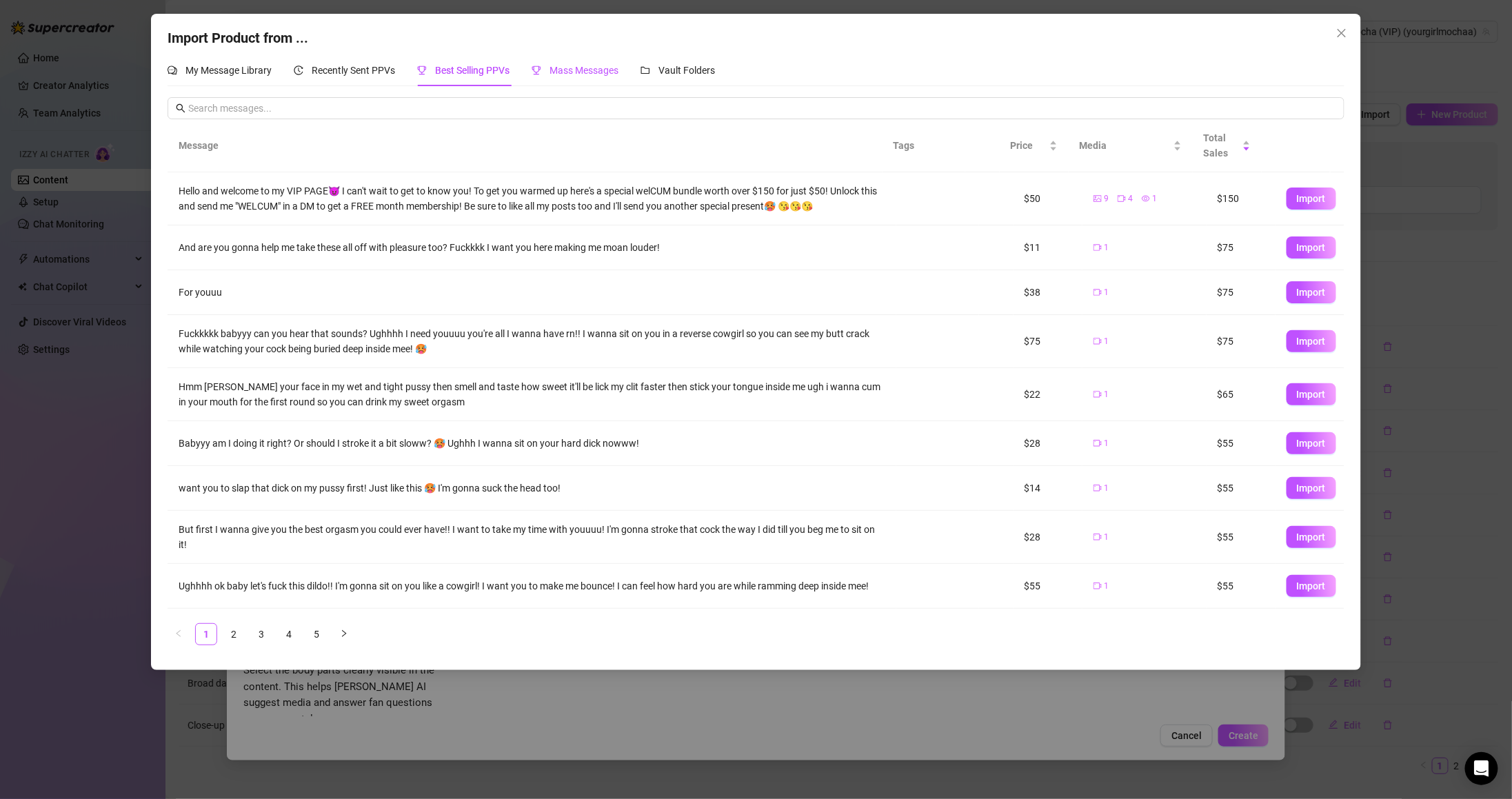
click at [585, 71] on span "Mass Messages" at bounding box center [584, 71] width 69 height 11
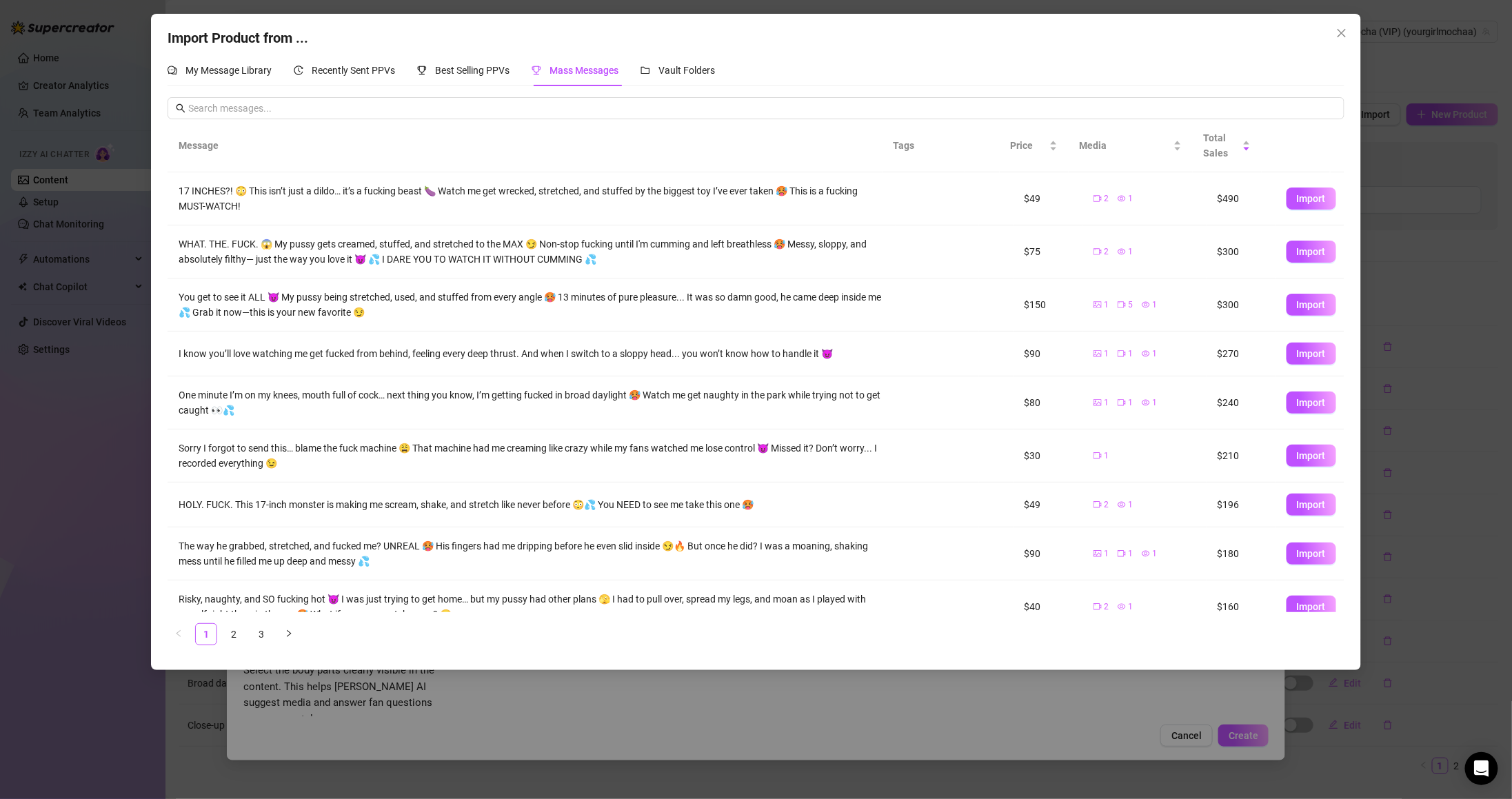
click at [406, 70] on div "My Message Library Recently Sent PPVs Best Selling PPVs Mass Messages Vault Fol…" at bounding box center [441, 70] width 547 height 31
click at [238, 80] on div "My Message Library" at bounding box center [219, 70] width 104 height 31
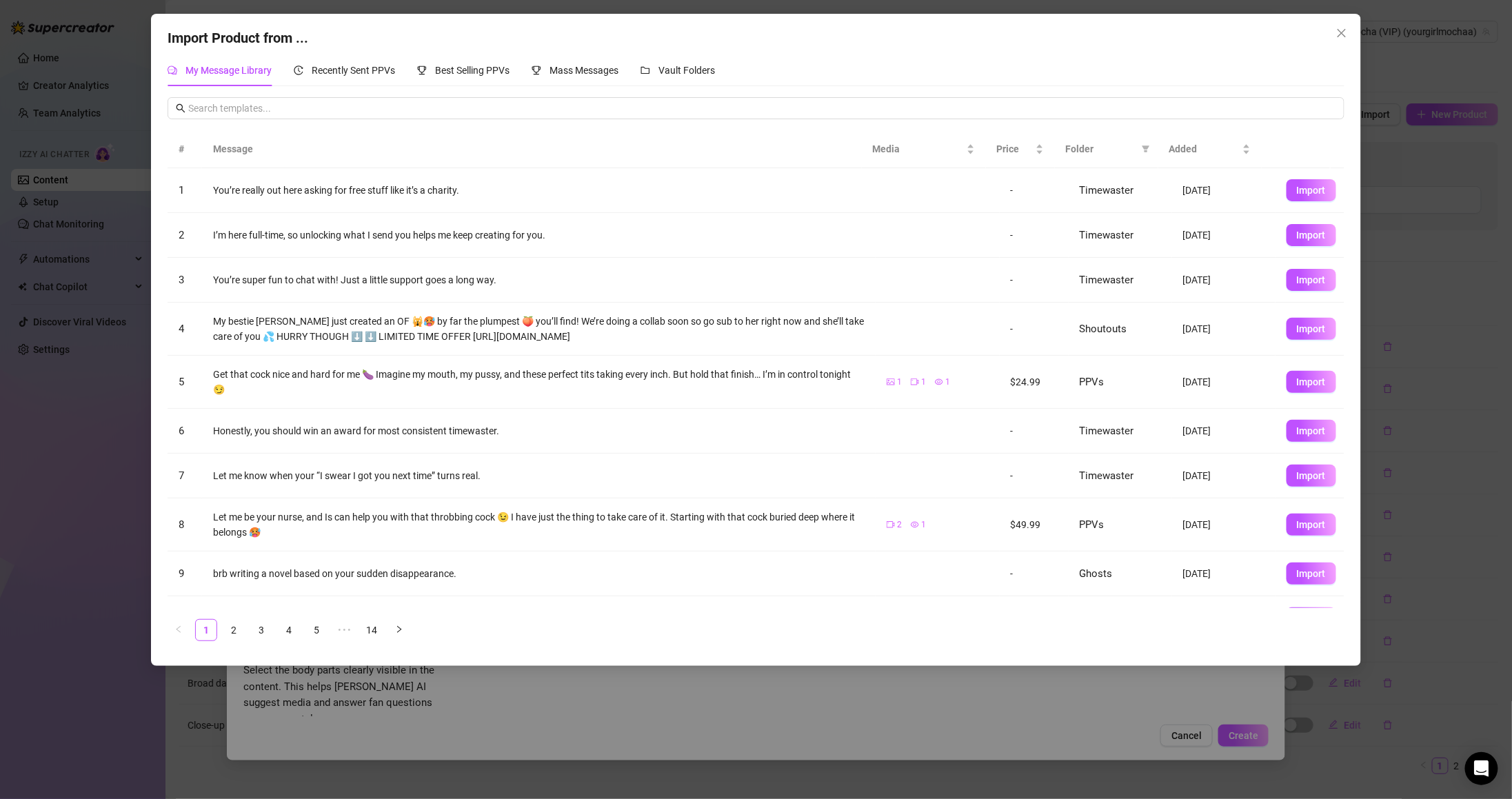
click at [1060, 143] on th "Folder" at bounding box center [1106, 149] width 104 height 38
click at [1154, 146] on th "Folder" at bounding box center [1106, 149] width 104 height 38
click at [1139, 151] on span at bounding box center [1145, 149] width 14 height 21
click at [1106, 266] on span "PPVs" at bounding box center [1099, 265] width 84 height 15
click at [1143, 350] on button "OK" at bounding box center [1135, 358] width 23 height 17
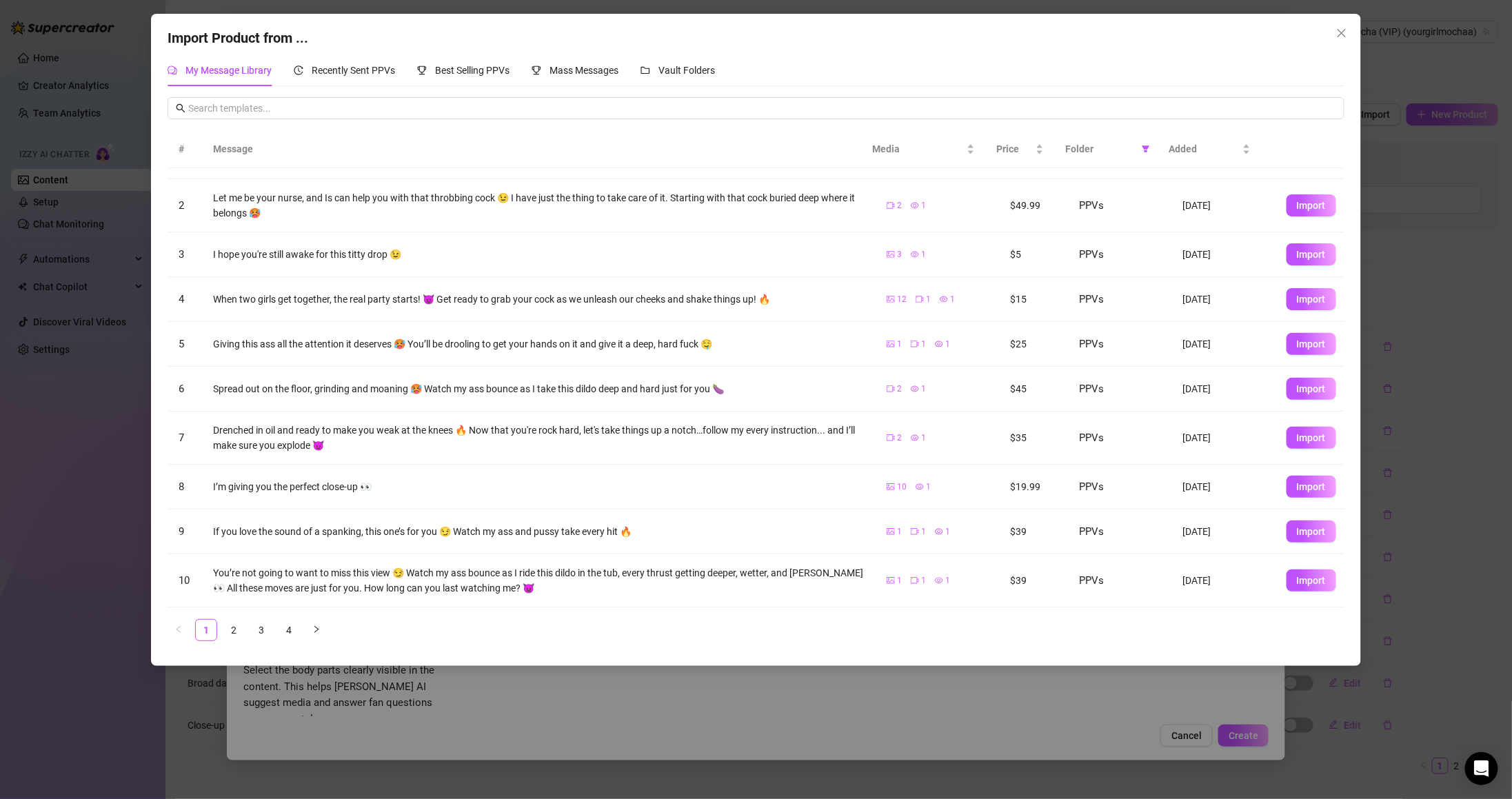
scroll to position [43, 0]
click at [236, 629] on link "2" at bounding box center [234, 630] width 21 height 21
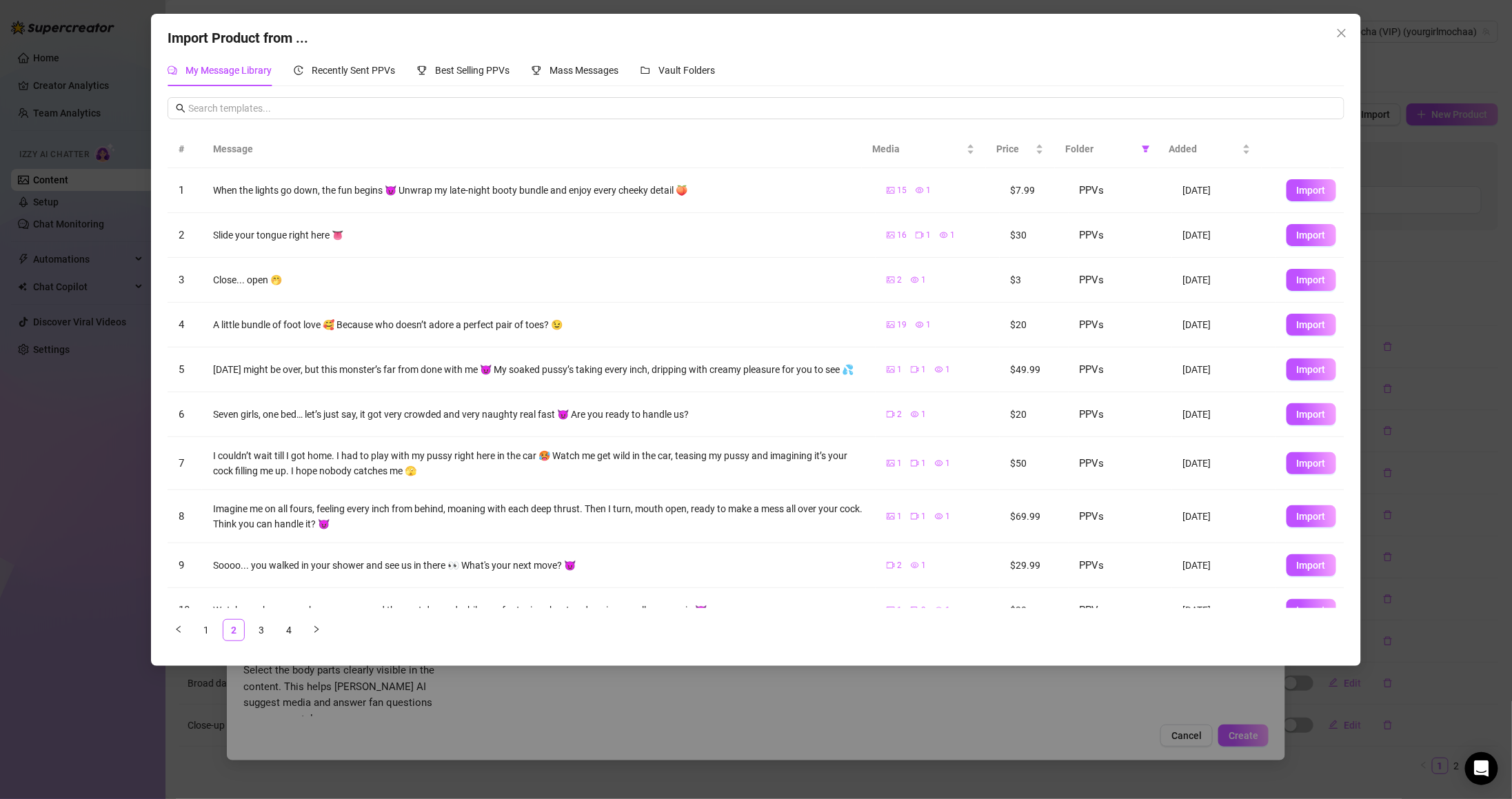
scroll to position [35, 0]
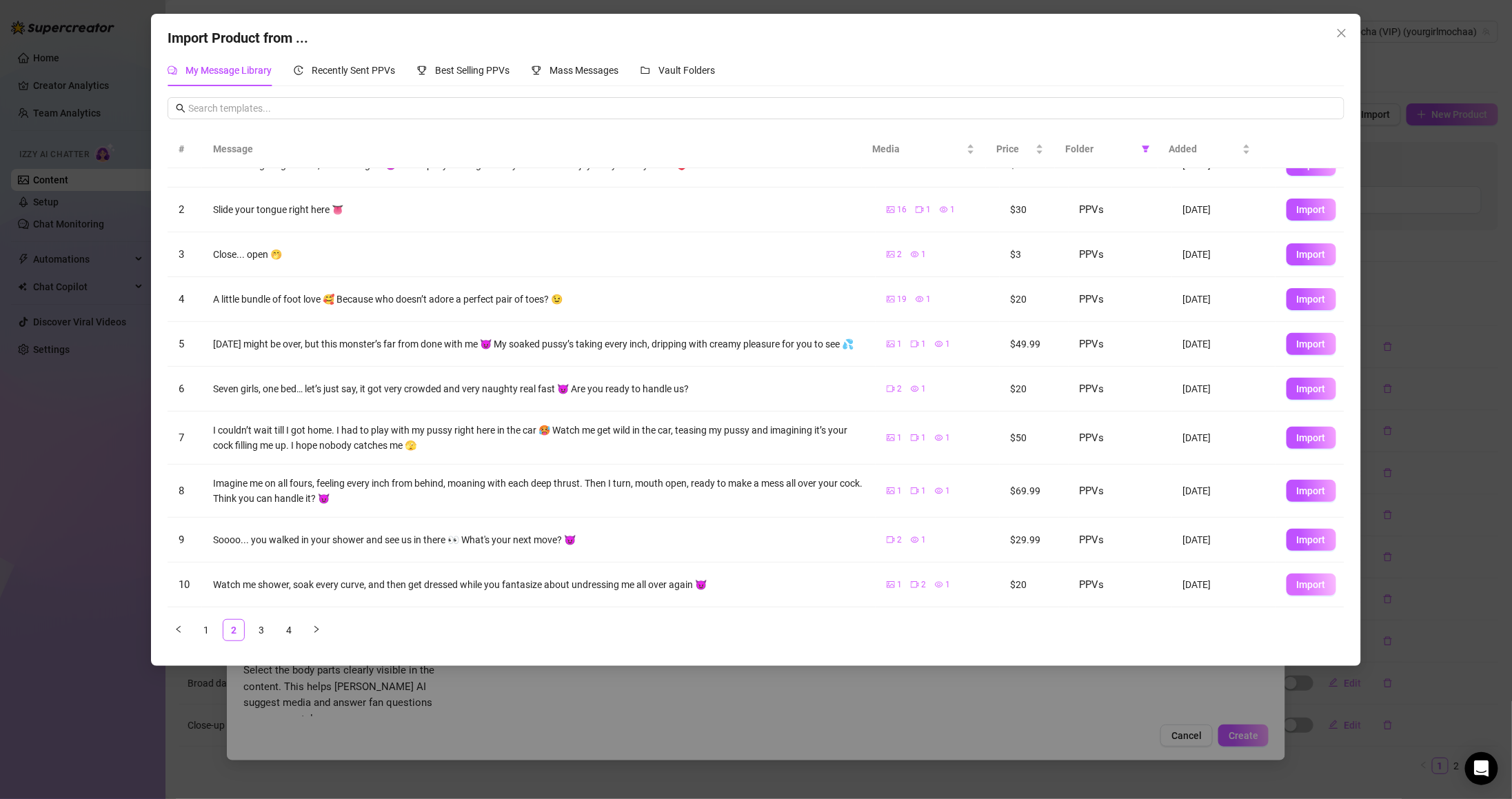
click at [1297, 585] on span "Import" at bounding box center [1312, 585] width 29 height 11
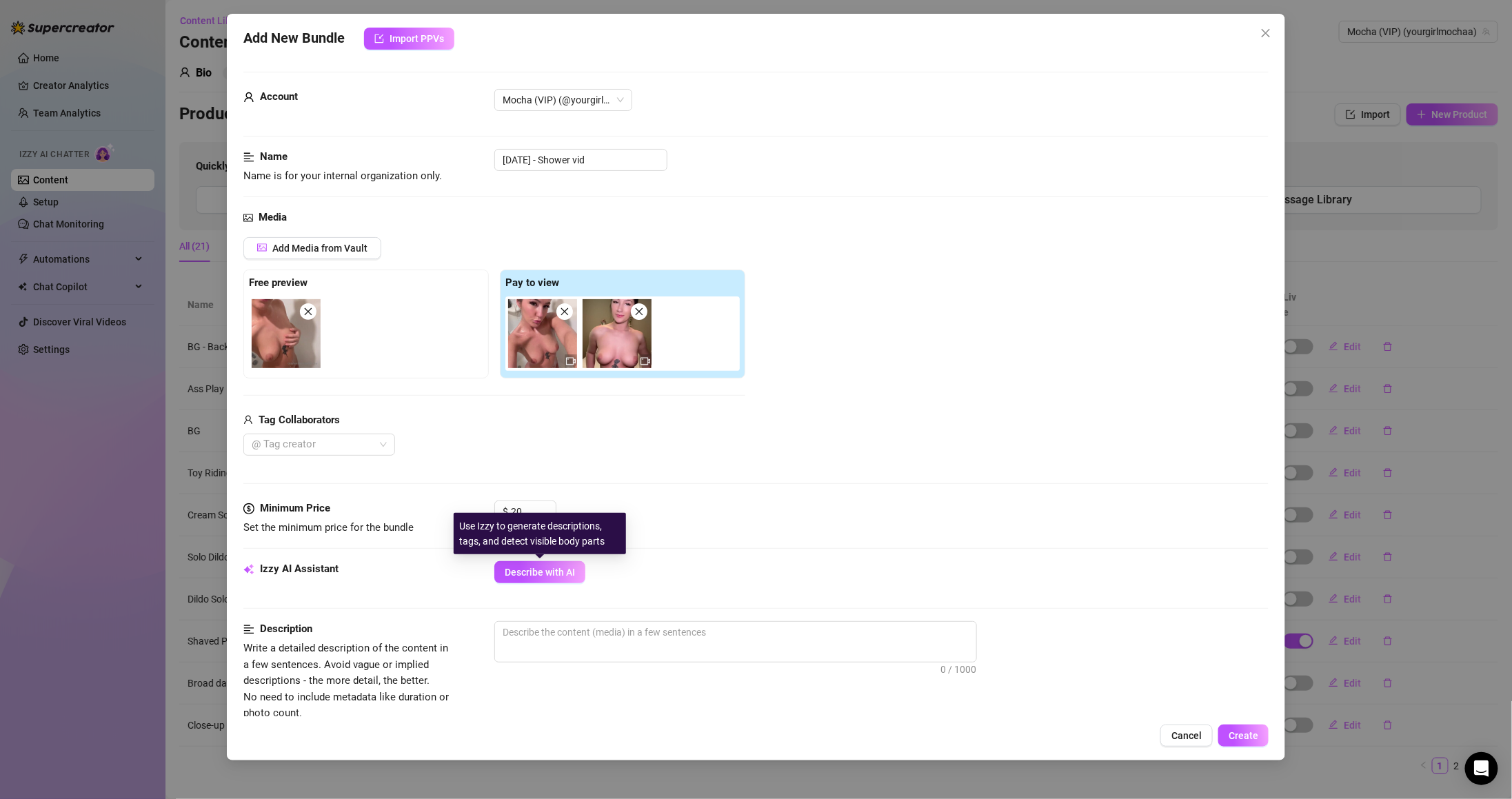
drag, startPoint x: 544, startPoint y: 581, endPoint x: 582, endPoint y: 301, distance: 282.6
click at [582, 379] on form "Account Mocha (VIP) (@yourgirlmochaa) Name Name is for your internal organizati…" at bounding box center [756, 650] width 1025 height 1158
drag, startPoint x: 561, startPoint y: 159, endPoint x: 366, endPoint y: 175, distance: 195.7
click at [366, 175] on div "Name Name is for your internal organization only. [DATE] - Shower vid" at bounding box center [756, 167] width 1025 height 35
click at [570, 577] on span "Describe with AI" at bounding box center [539, 572] width 70 height 11
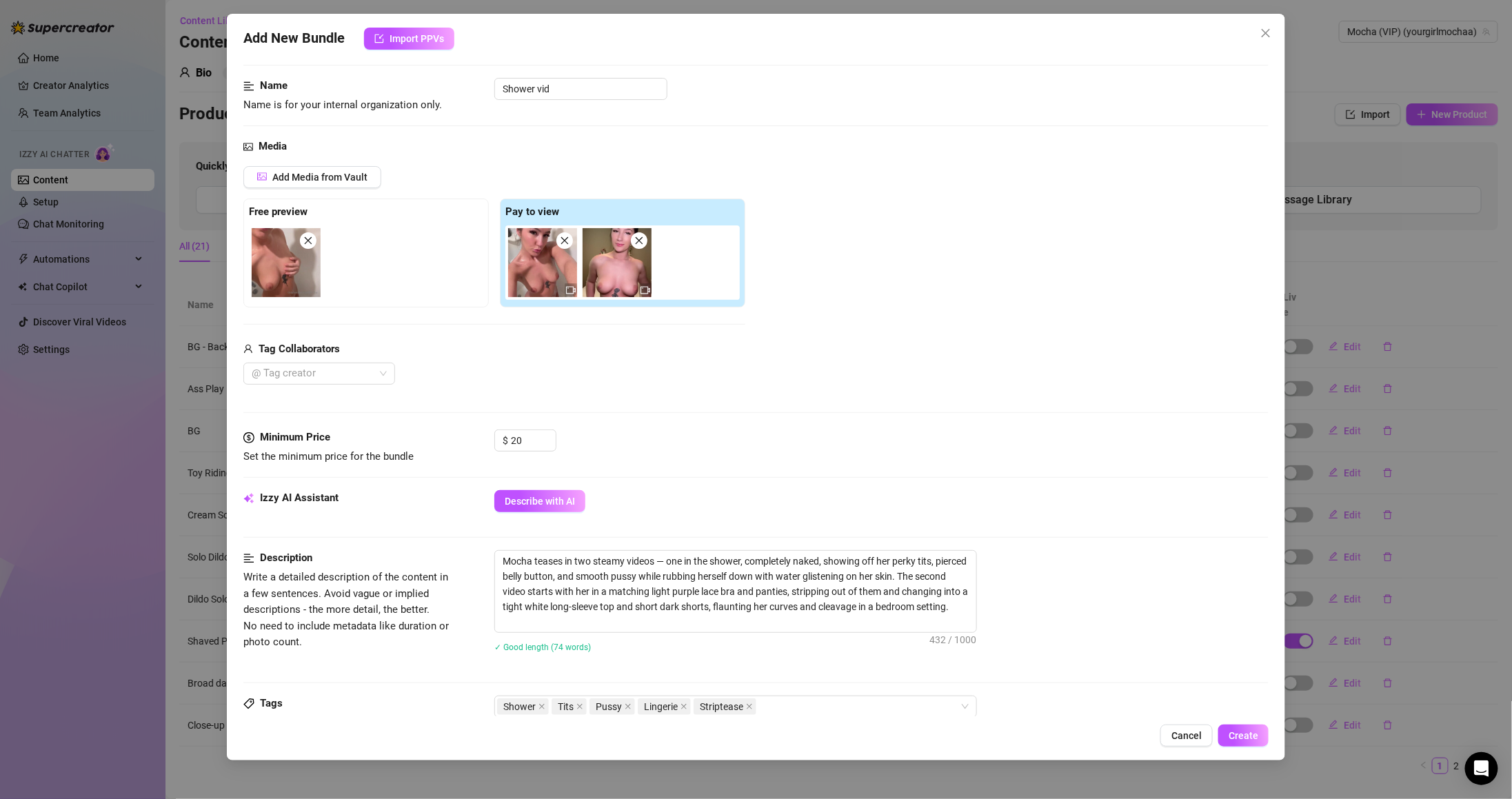
scroll to position [0, 0]
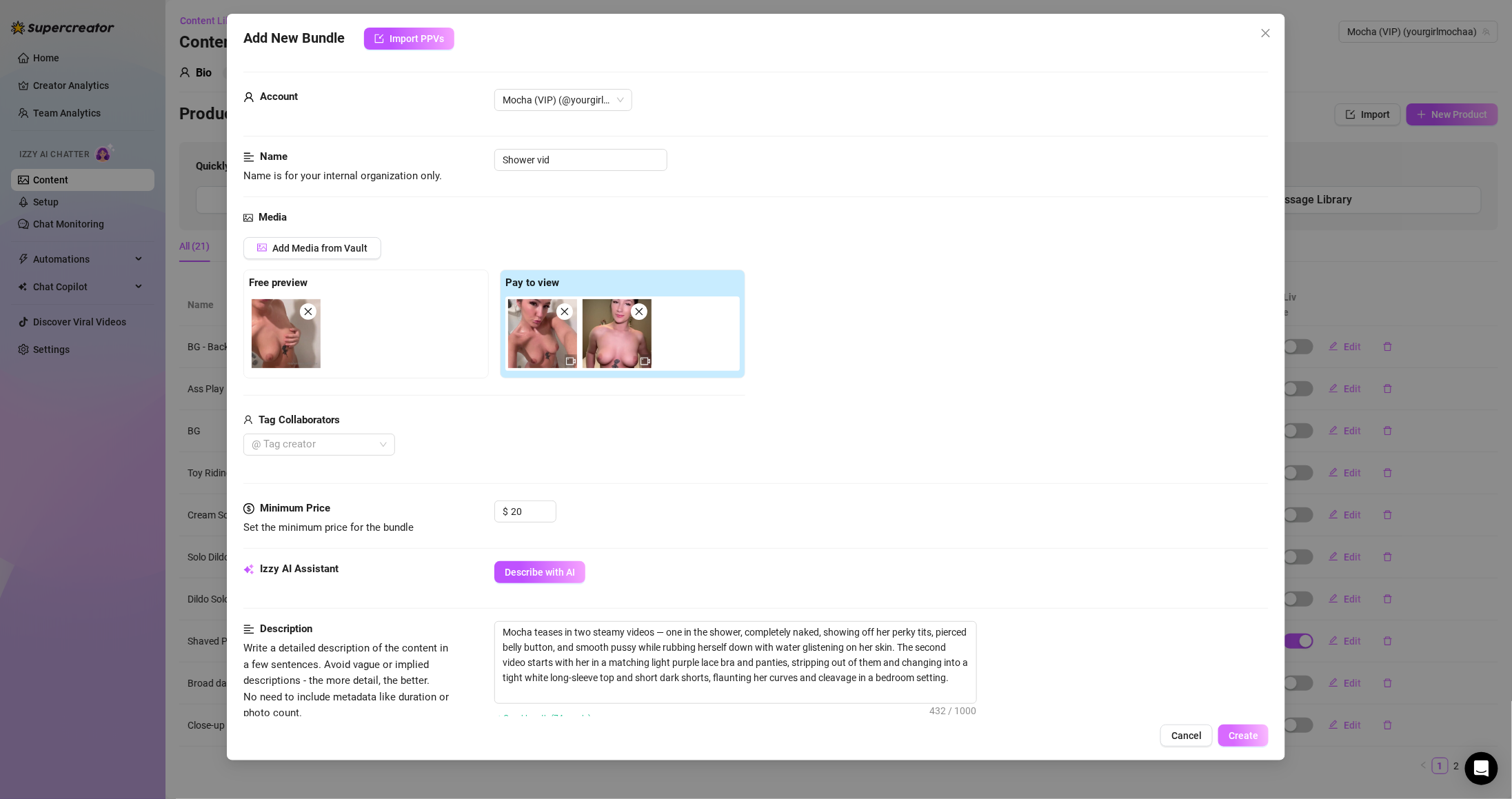
click at [1246, 739] on span "Create" at bounding box center [1243, 735] width 30 height 11
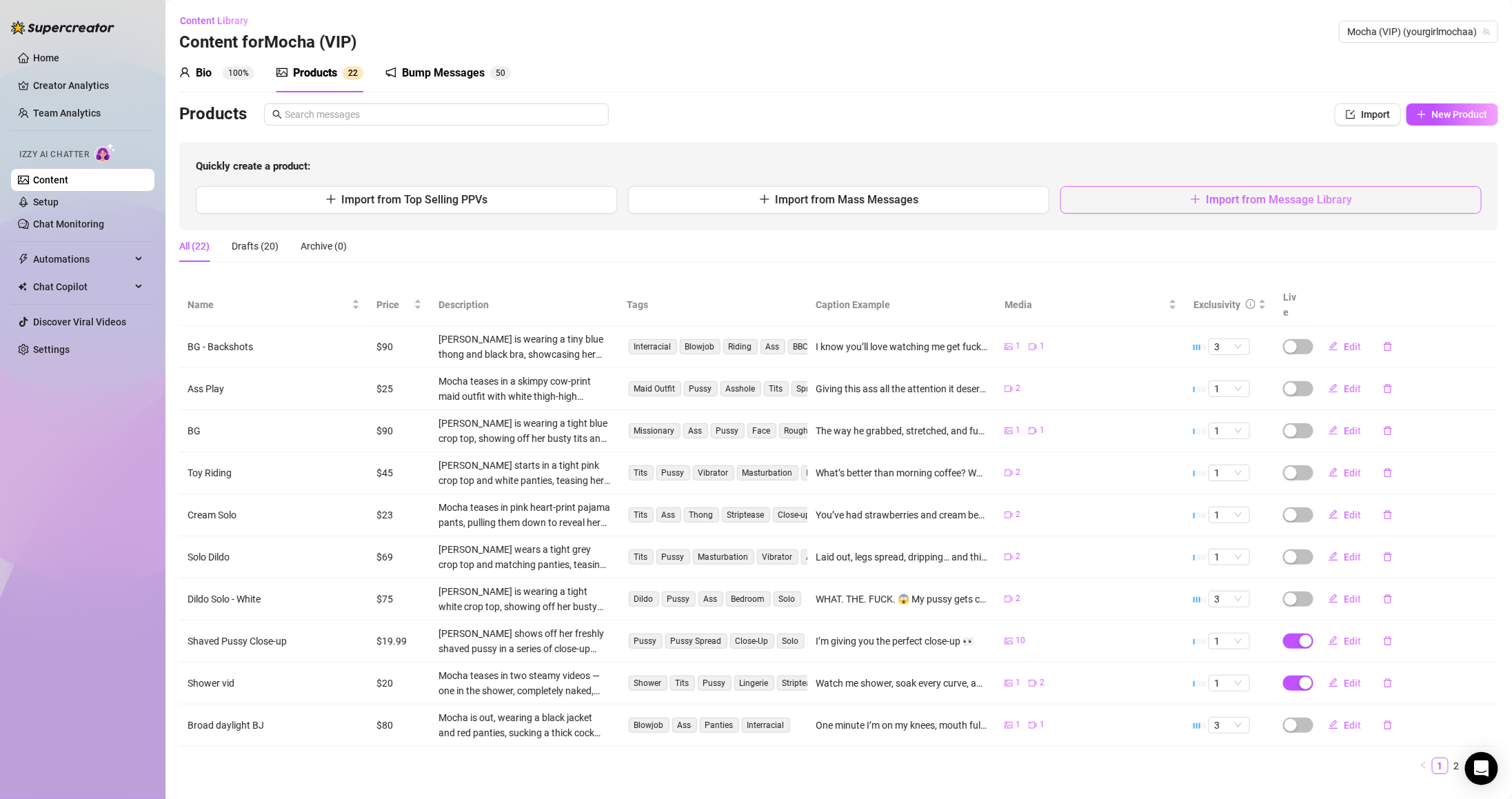
click at [1192, 199] on button "Import from Message Library" at bounding box center [1271, 200] width 421 height 27
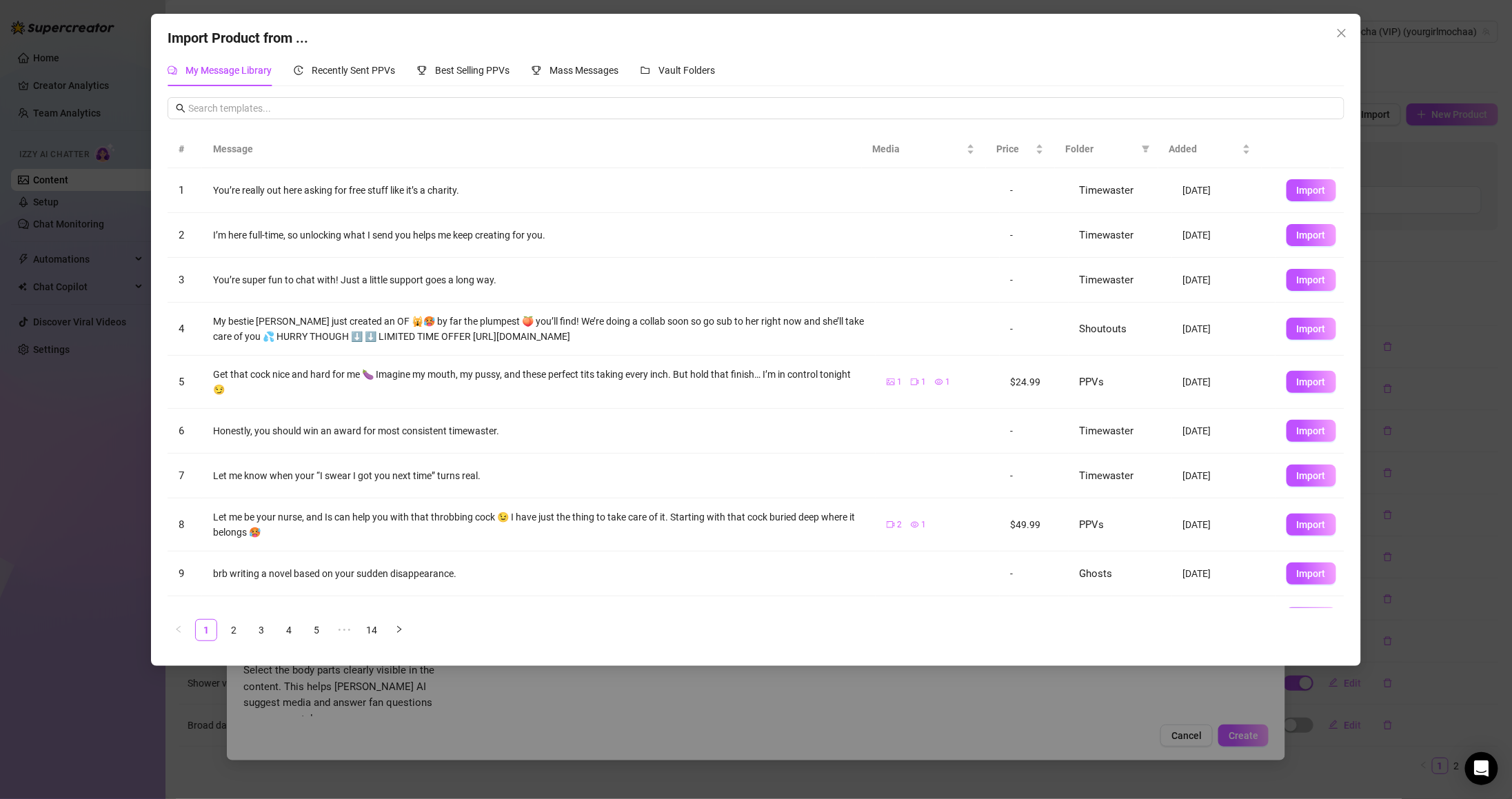
click at [1086, 146] on span "Folder" at bounding box center [1101, 149] width 70 height 15
click at [1143, 151] on icon "filter" at bounding box center [1146, 149] width 8 height 8
click at [1110, 270] on span "PPVs" at bounding box center [1099, 265] width 84 height 15
click at [1138, 356] on span "OK" at bounding box center [1135, 359] width 13 height 11
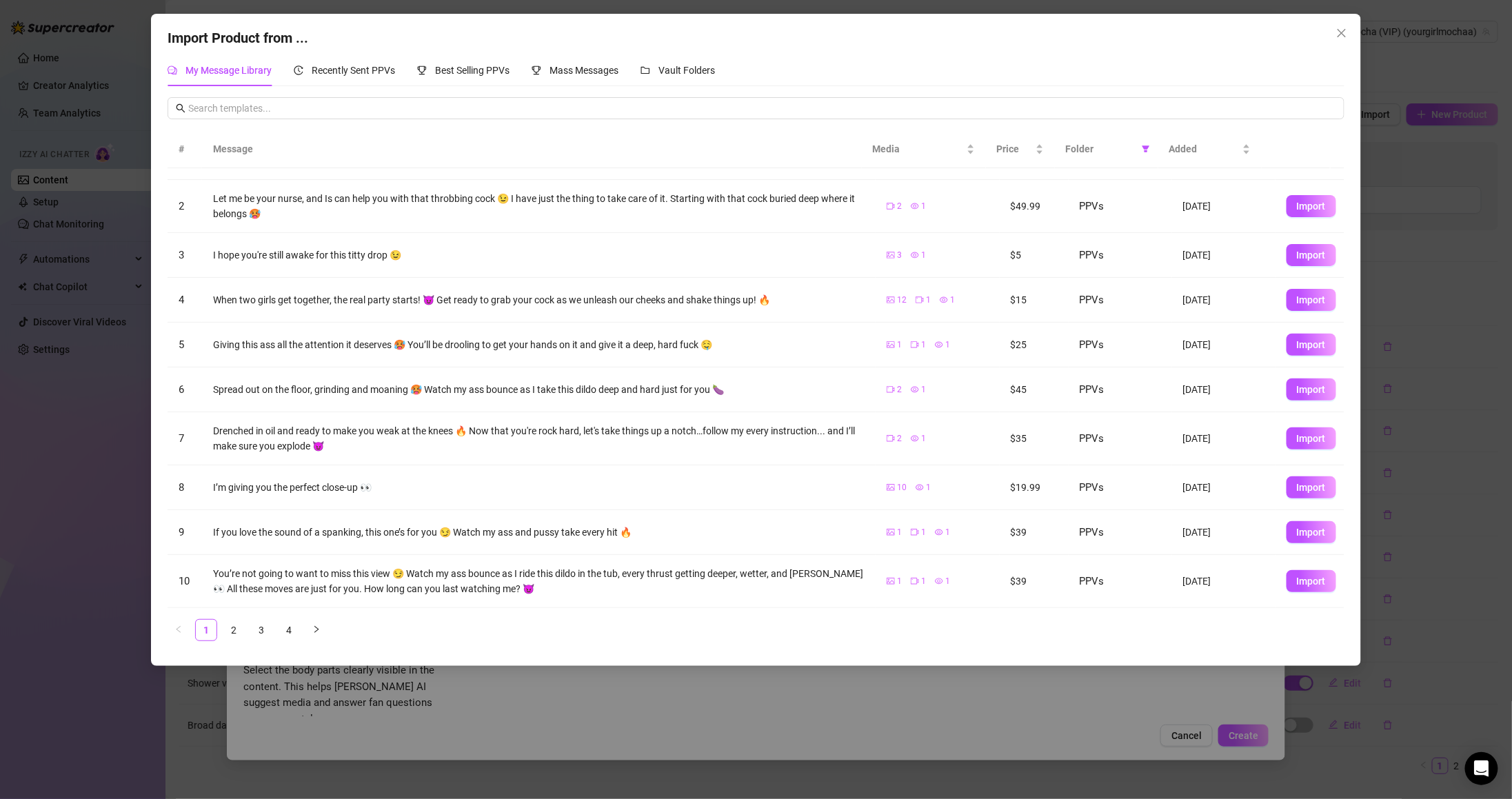
scroll to position [43, 0]
click at [1287, 536] on button "Import" at bounding box center [1312, 531] width 50 height 22
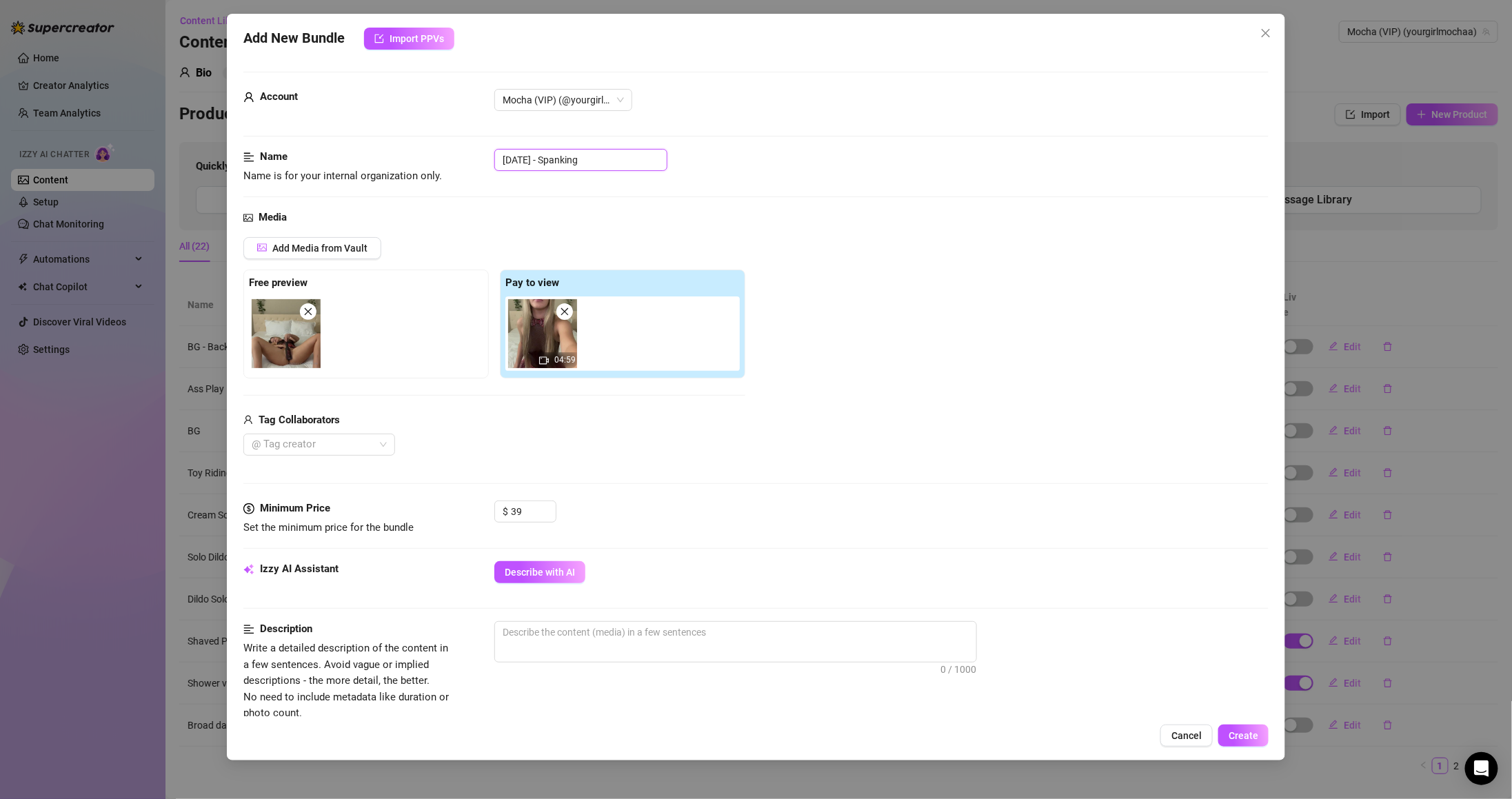
drag, startPoint x: 557, startPoint y: 163, endPoint x: 431, endPoint y: 167, distance: 126.1
click at [435, 166] on div "Name Name is for your internal organization only. [DATE] - Spanking" at bounding box center [756, 167] width 1025 height 35
click at [556, 566] on button "Describe with AI" at bounding box center [539, 571] width 91 height 22
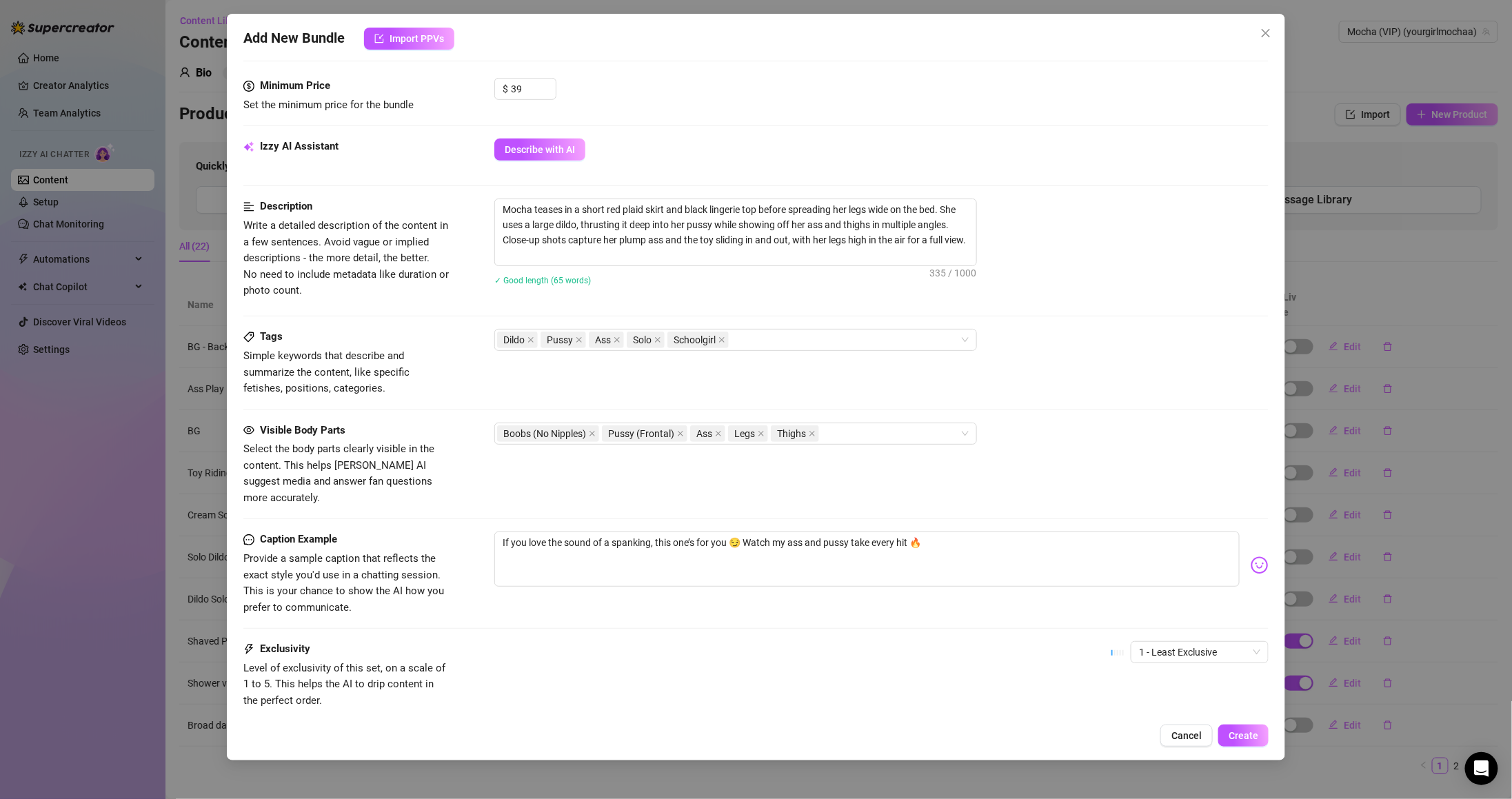
scroll to position [503, 0]
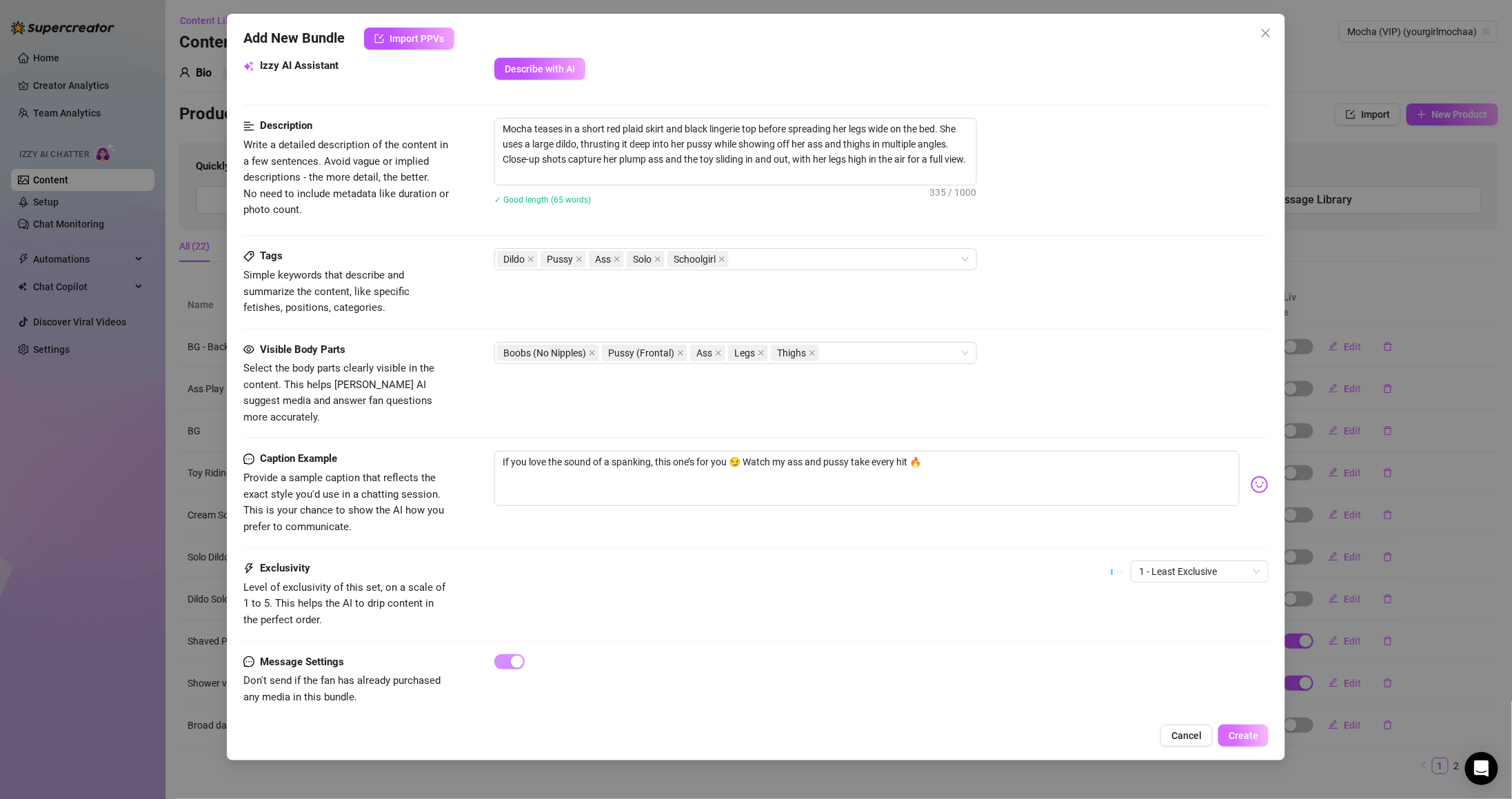
click at [1233, 738] on span "Create" at bounding box center [1243, 735] width 30 height 11
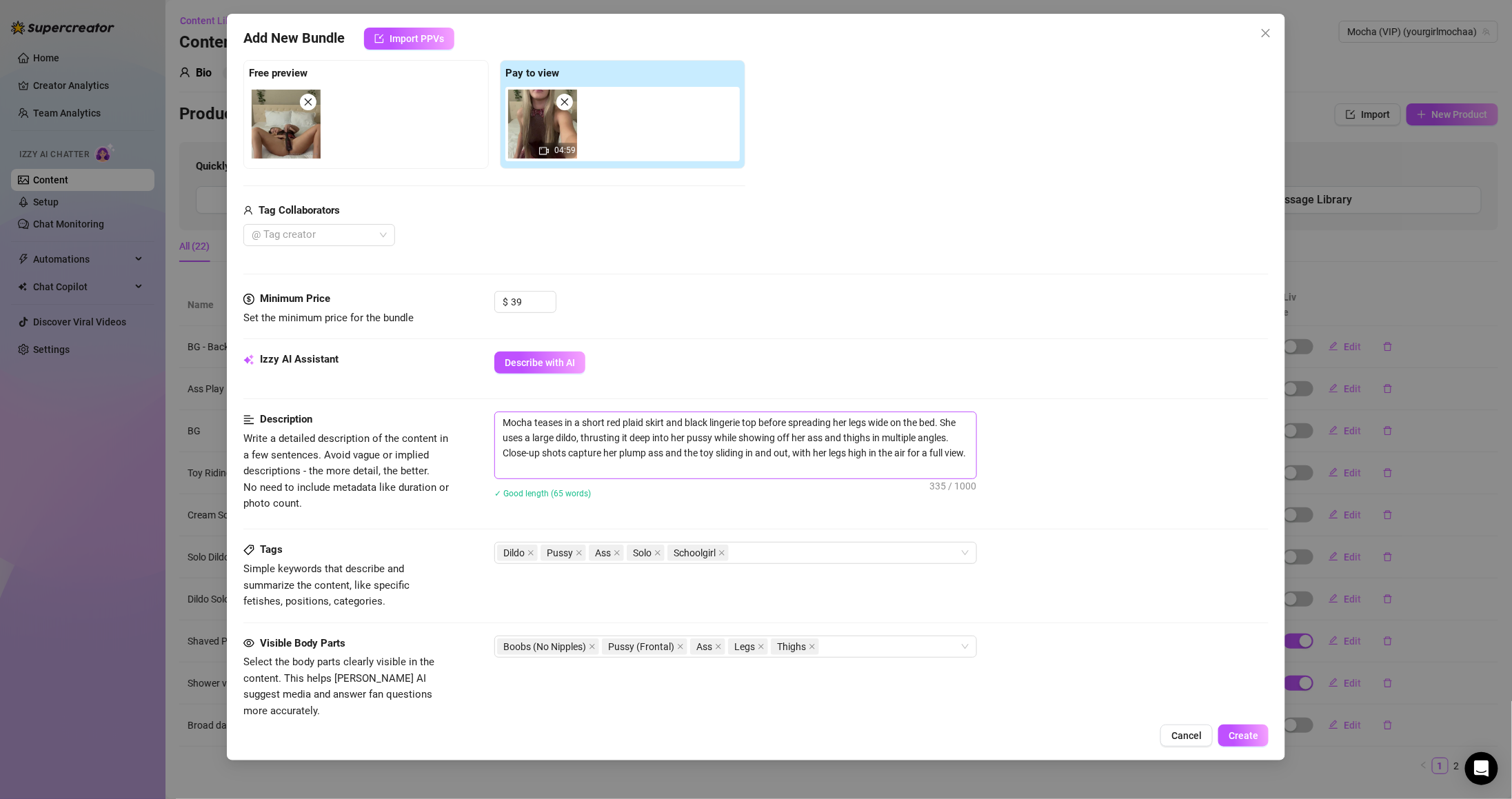
scroll to position [275, 0]
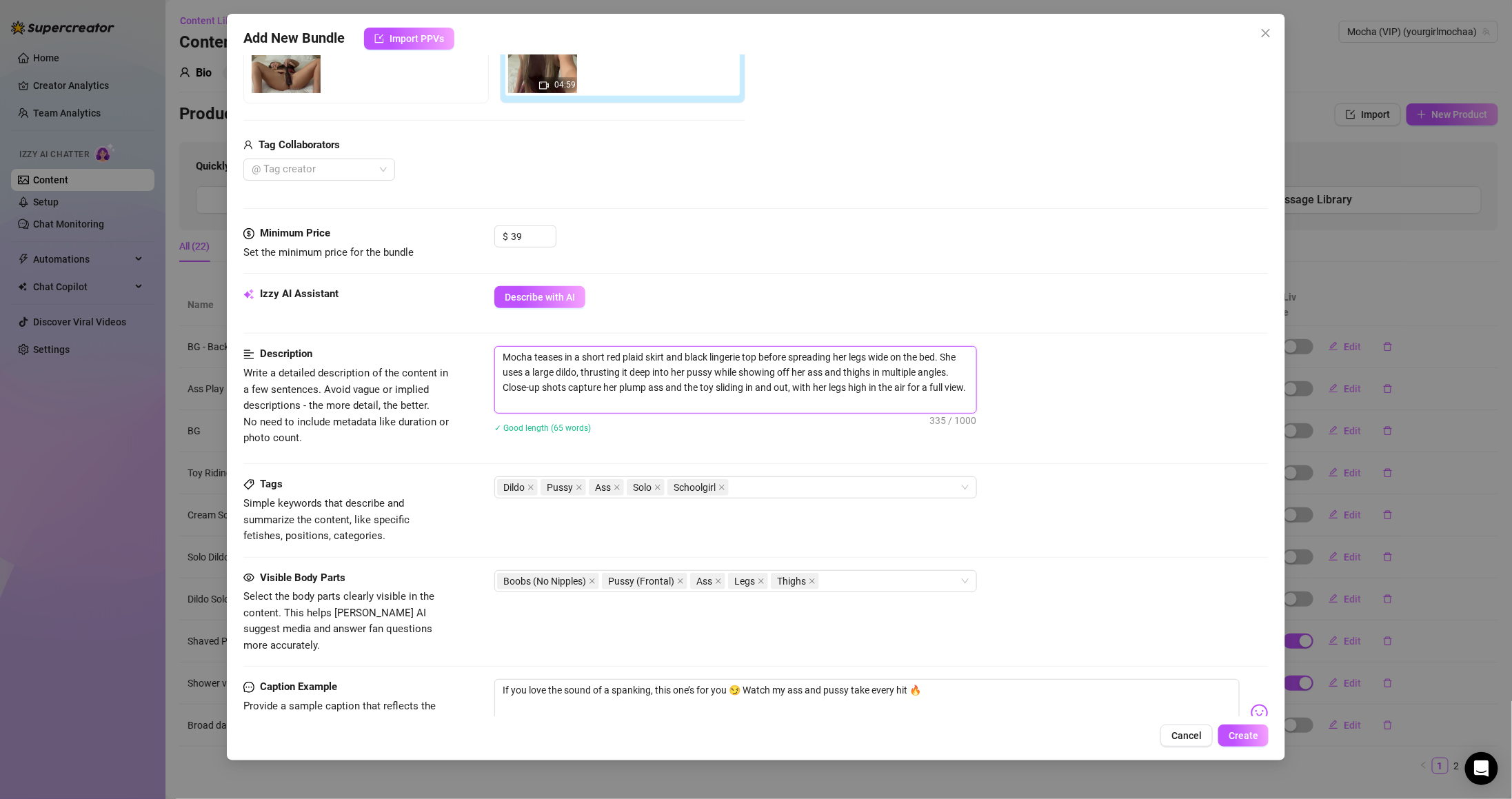
click at [864, 373] on textarea "Mocha teases in a short red plaid skirt and black lingerie top before spreading…" at bounding box center [735, 380] width 481 height 66
click at [867, 378] on textarea "Mocha teases in a short red plaid skirt and black lingerie top before spreading…" at bounding box center [735, 380] width 481 height 66
drag, startPoint x: 823, startPoint y: 371, endPoint x: 837, endPoint y: 427, distance: 57.7
click at [837, 427] on div "Mocha teases in a short red plaid skirt and black lingerie top before spreading…" at bounding box center [881, 398] width 774 height 105
click at [729, 491] on span "Schoolgirl" at bounding box center [698, 487] width 61 height 17
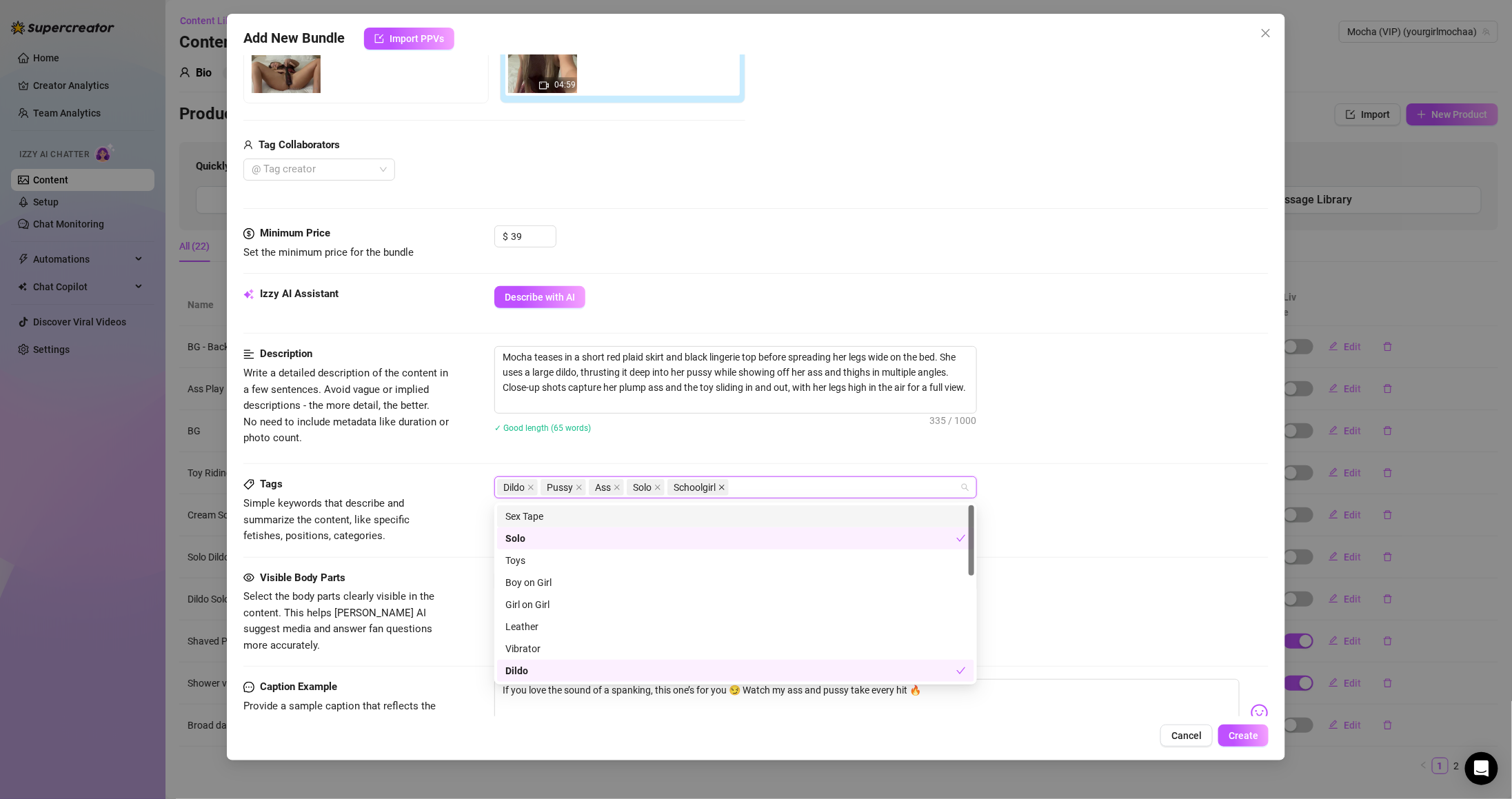
click at [724, 491] on icon "close" at bounding box center [722, 488] width 6 height 6
click at [1127, 487] on div "Dildo Pussy Ass Solo" at bounding box center [881, 487] width 774 height 22
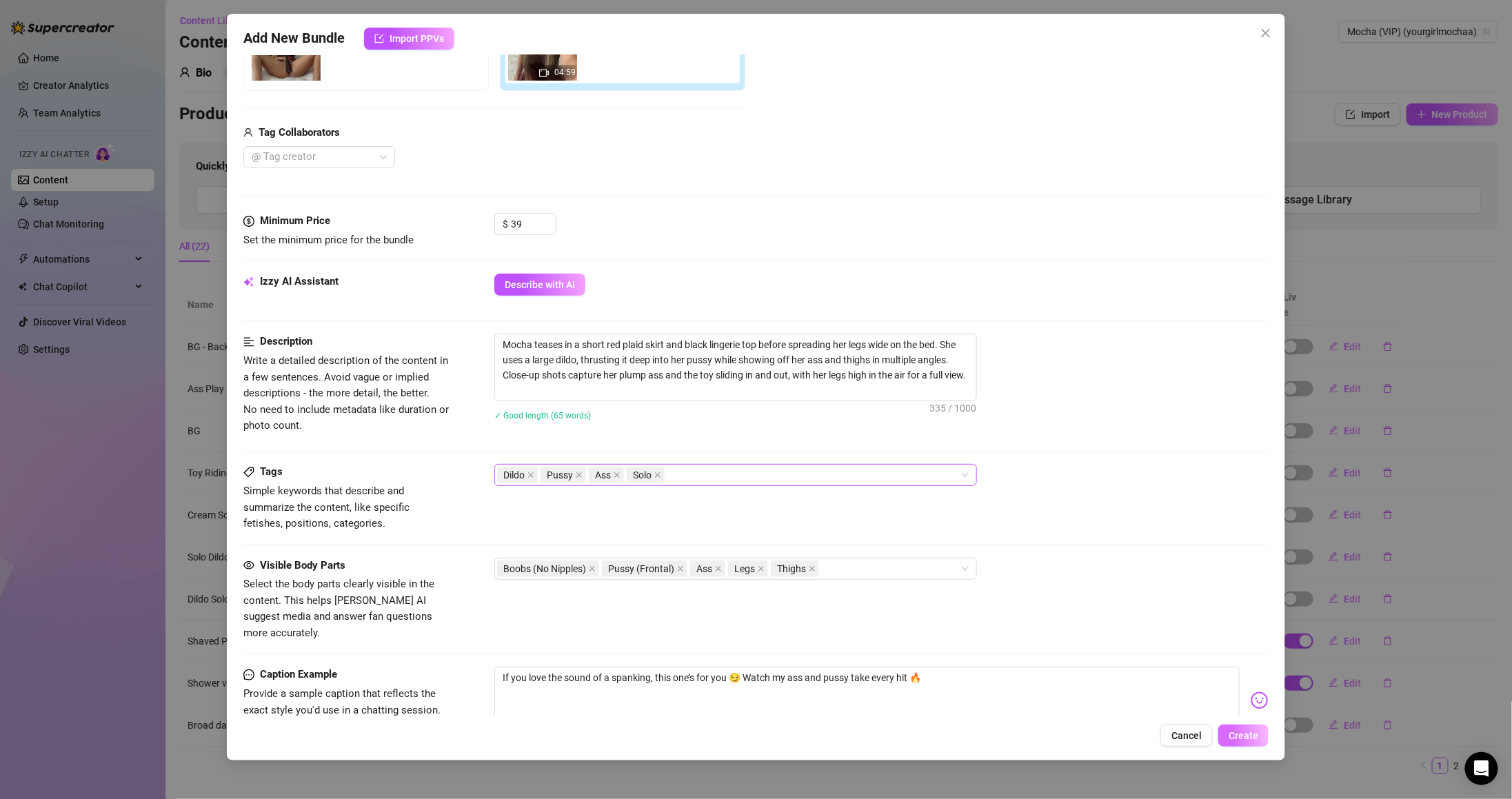
scroll to position [308, 0]
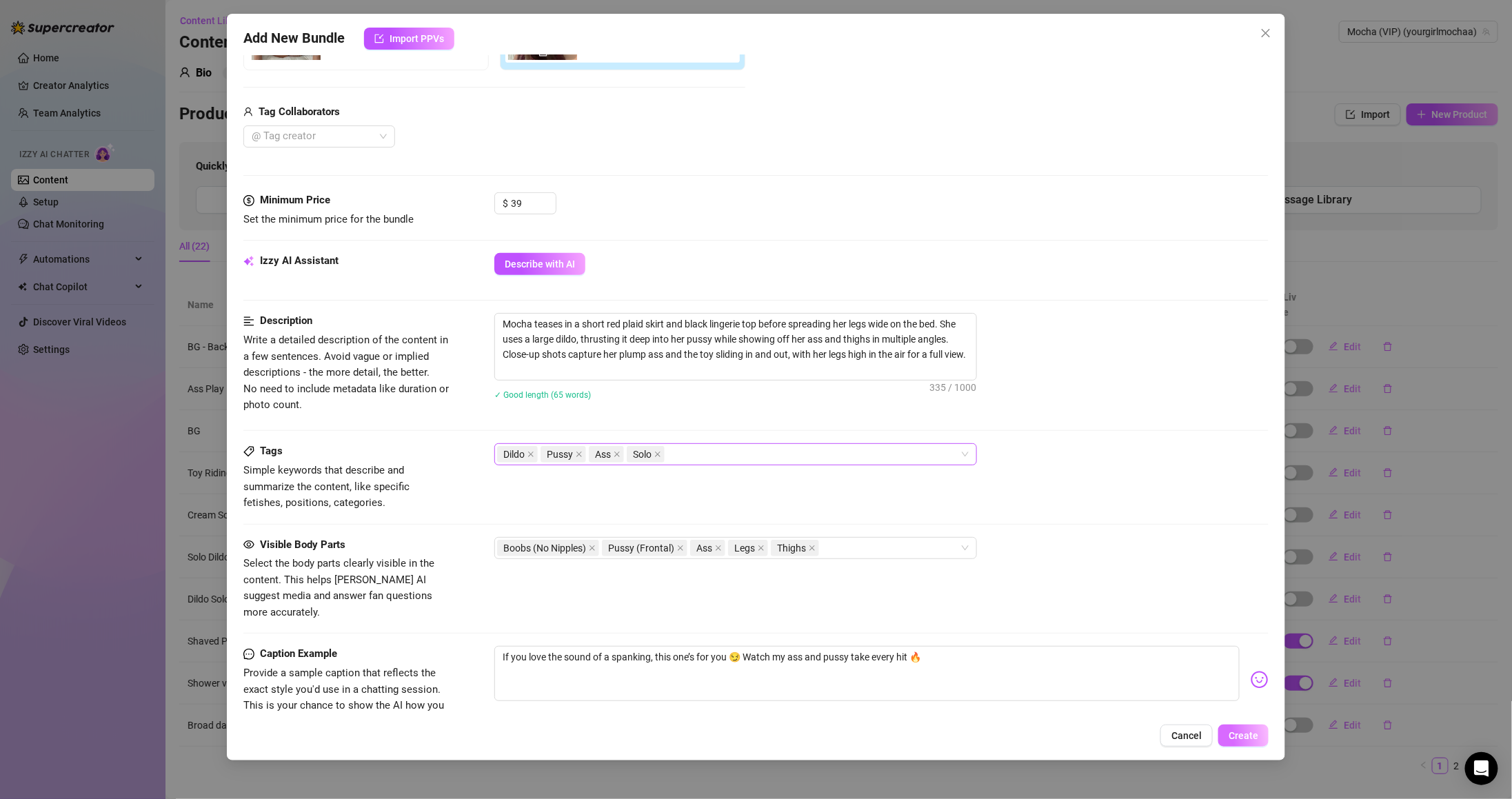
click at [1251, 732] on span "Create" at bounding box center [1243, 735] width 30 height 11
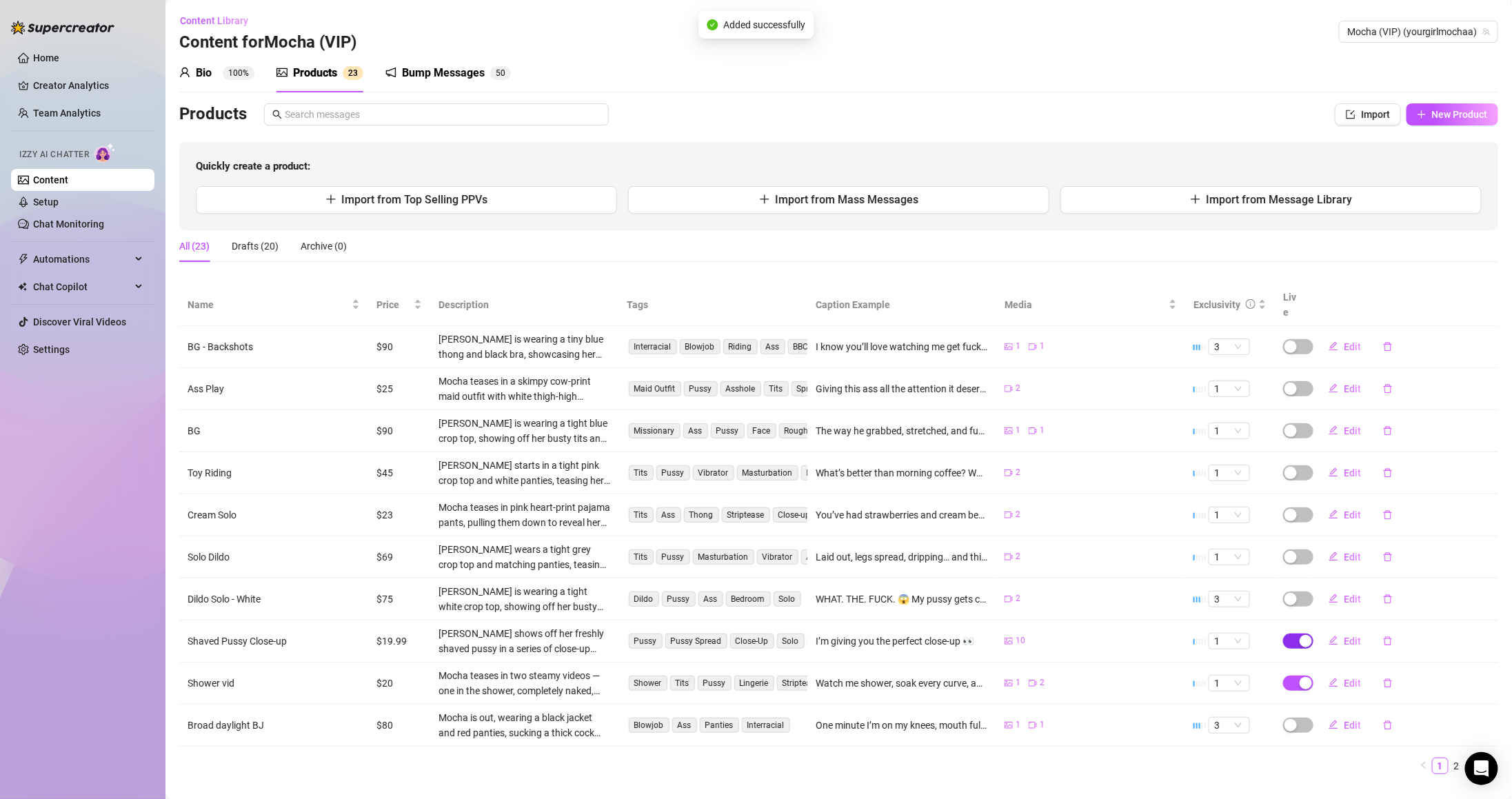
click at [1283, 633] on span "button" at bounding box center [1298, 640] width 31 height 15
click at [1392, 599] on span "OK" at bounding box center [1396, 595] width 13 height 11
click at [1283, 679] on td at bounding box center [1292, 683] width 35 height 42
click at [1300, 677] on div "button" at bounding box center [1305, 682] width 12 height 12
click at [1399, 633] on span "OK" at bounding box center [1396, 637] width 13 height 11
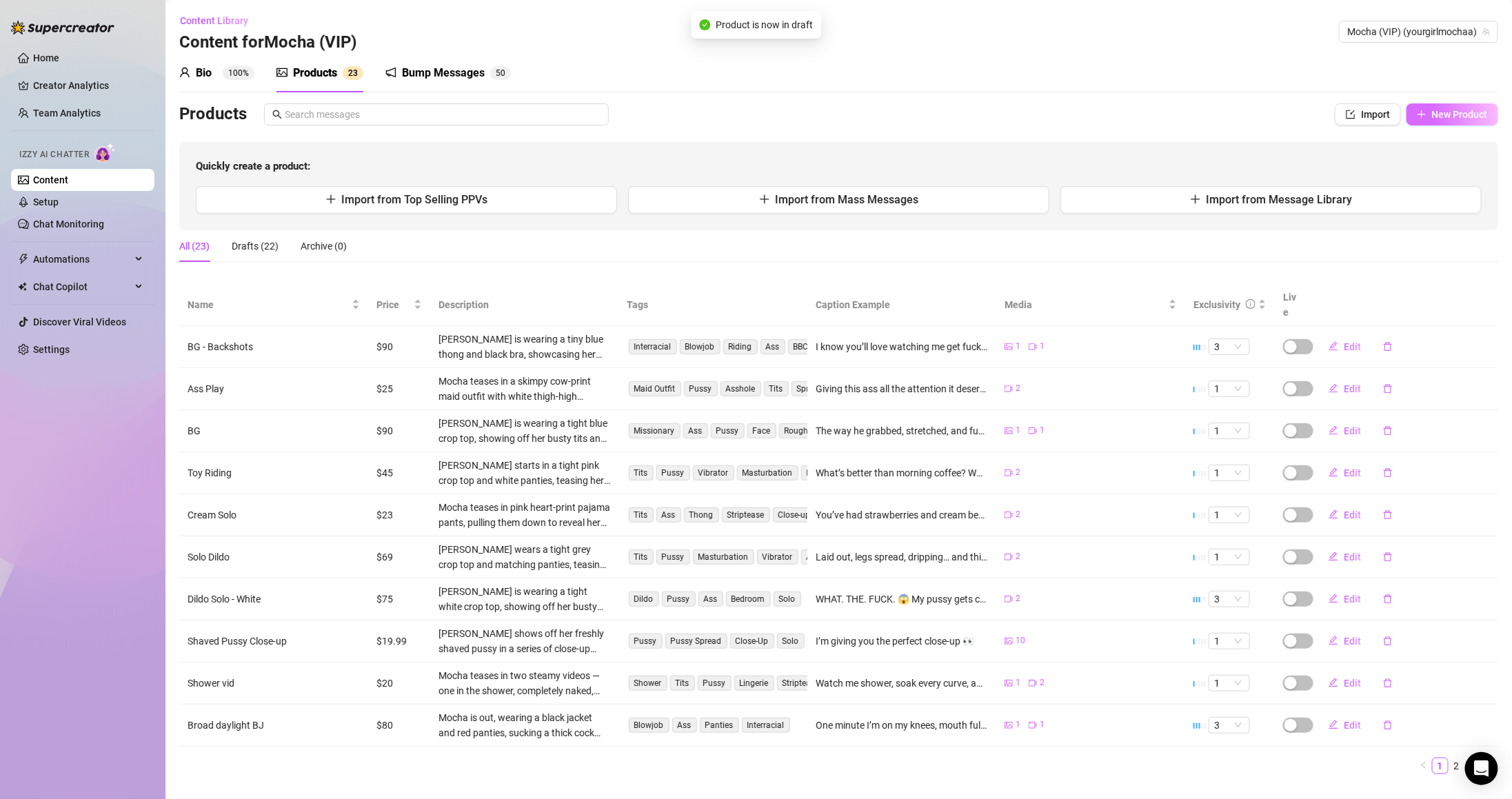
click at [1457, 109] on span "New Product" at bounding box center [1459, 114] width 56 height 11
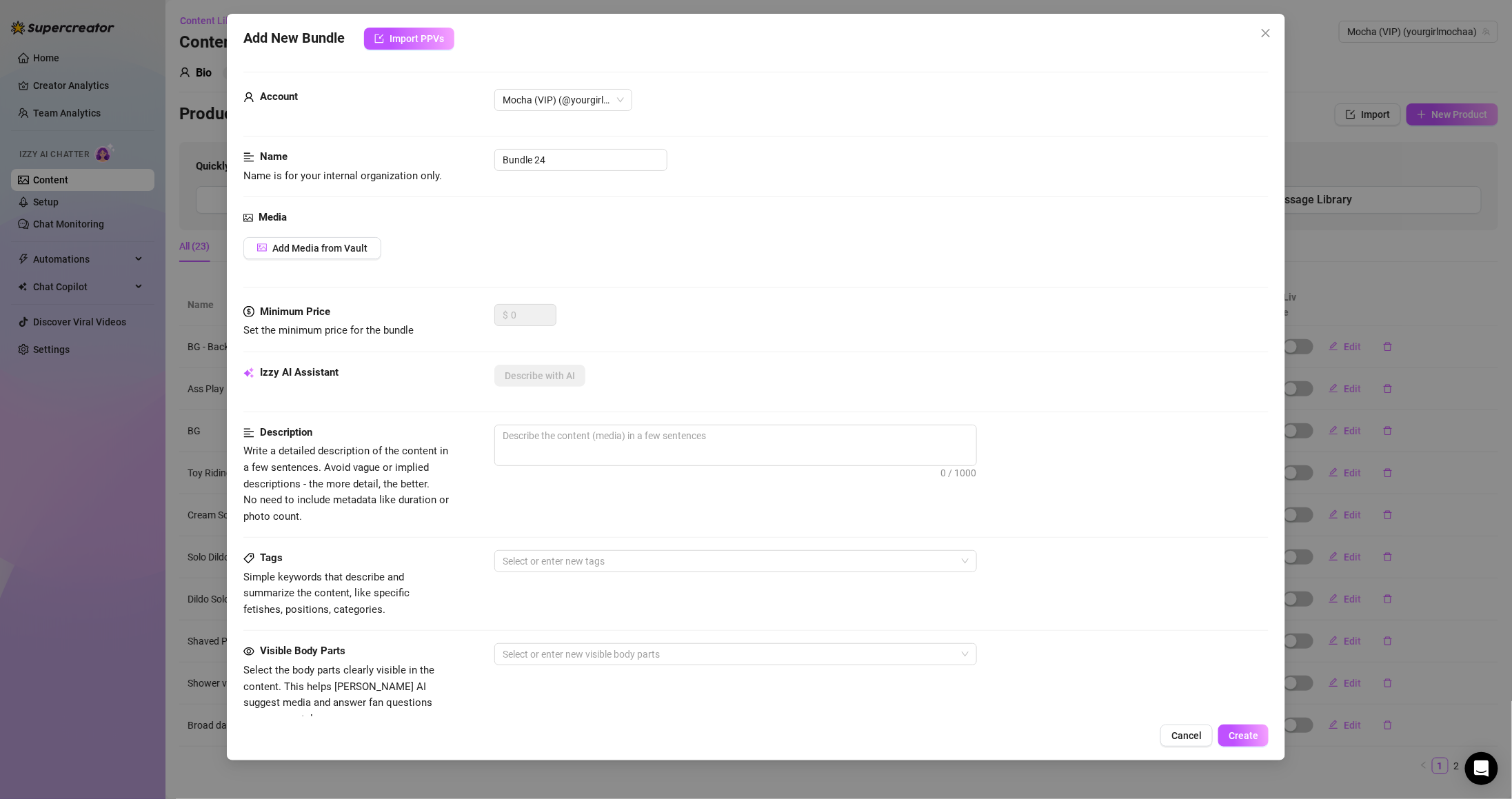
click at [1378, 183] on div "Add New Bundle Import PPVs Account Mocha (VIP) (@yourgirlmochaa) Name Name is f…" at bounding box center [756, 399] width 1512 height 799
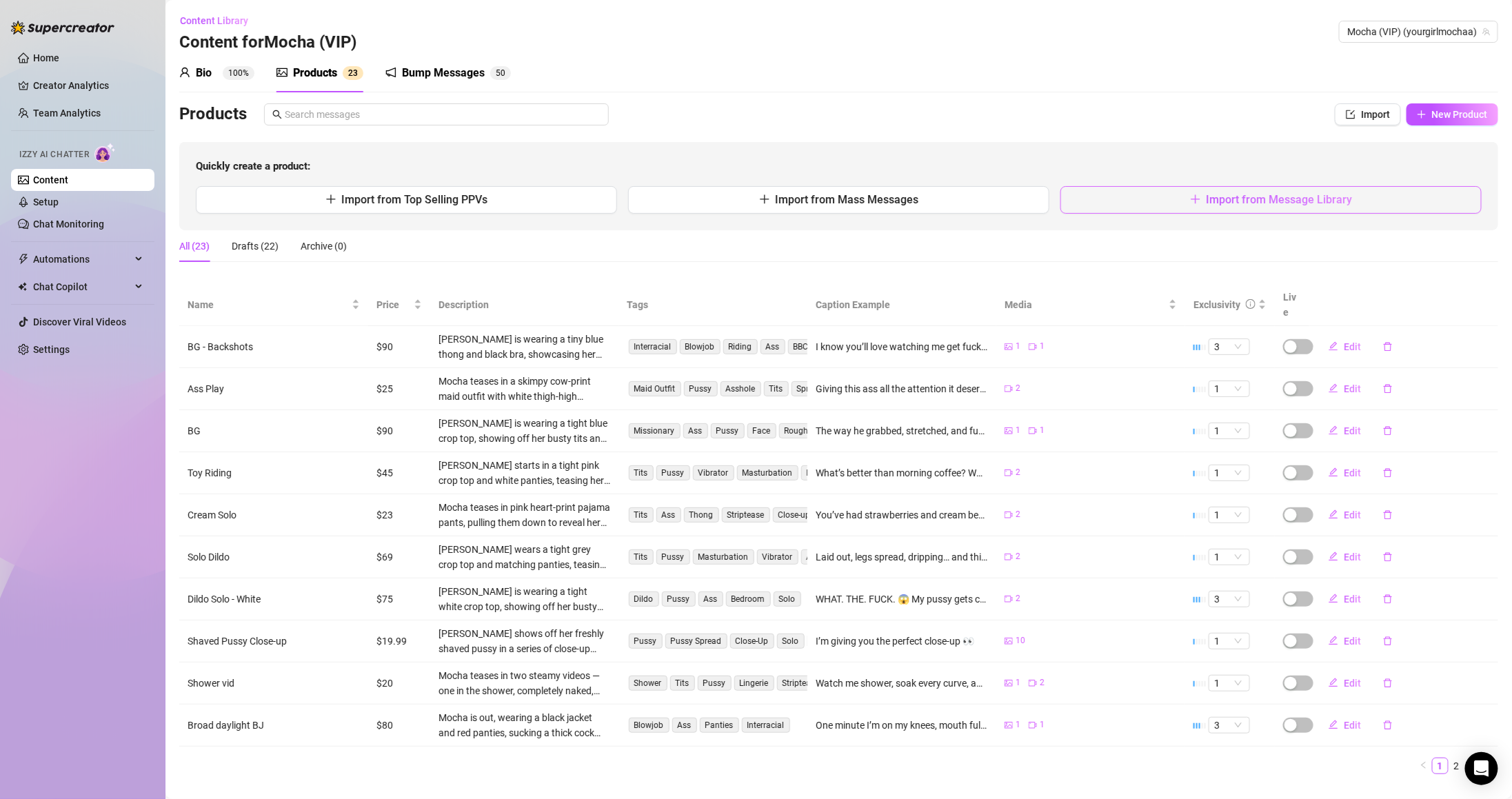
click at [1206, 204] on span "Import from Message Library" at bounding box center [1279, 200] width 146 height 13
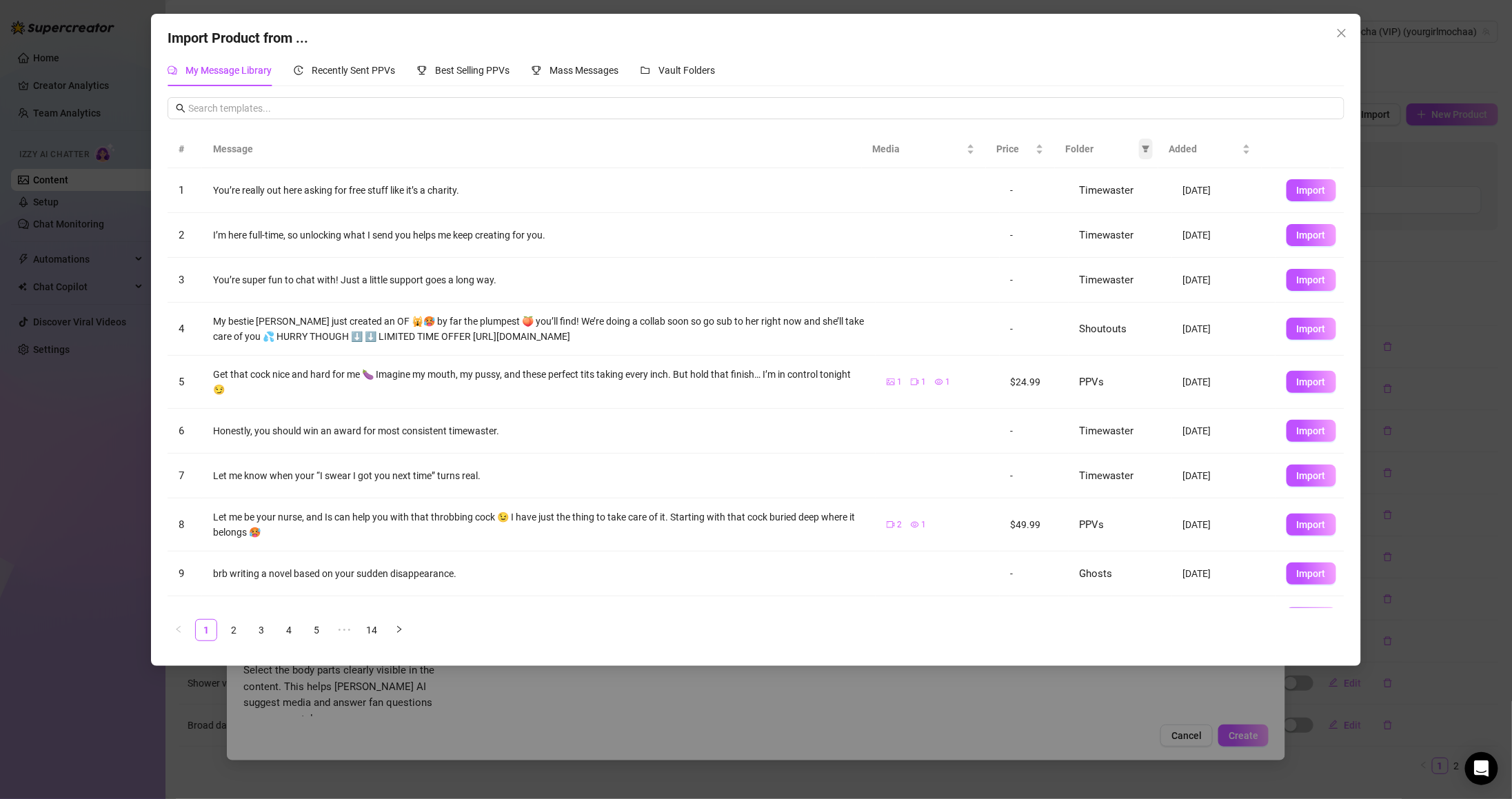
click at [1143, 142] on span at bounding box center [1145, 149] width 14 height 21
click at [1106, 262] on span "PPVs" at bounding box center [1099, 265] width 84 height 15
click at [1139, 363] on span "OK" at bounding box center [1135, 359] width 13 height 11
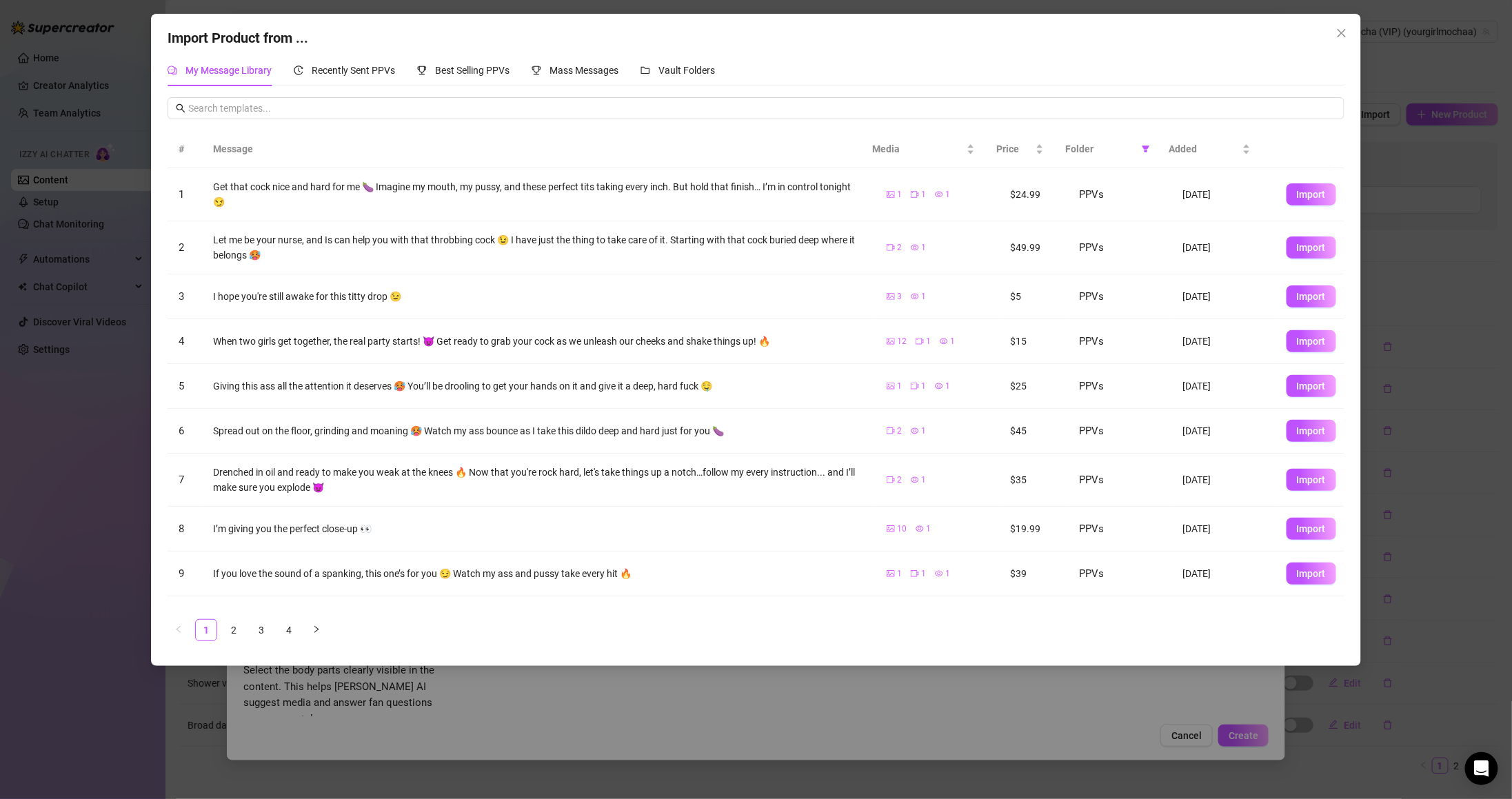
scroll to position [43, 0]
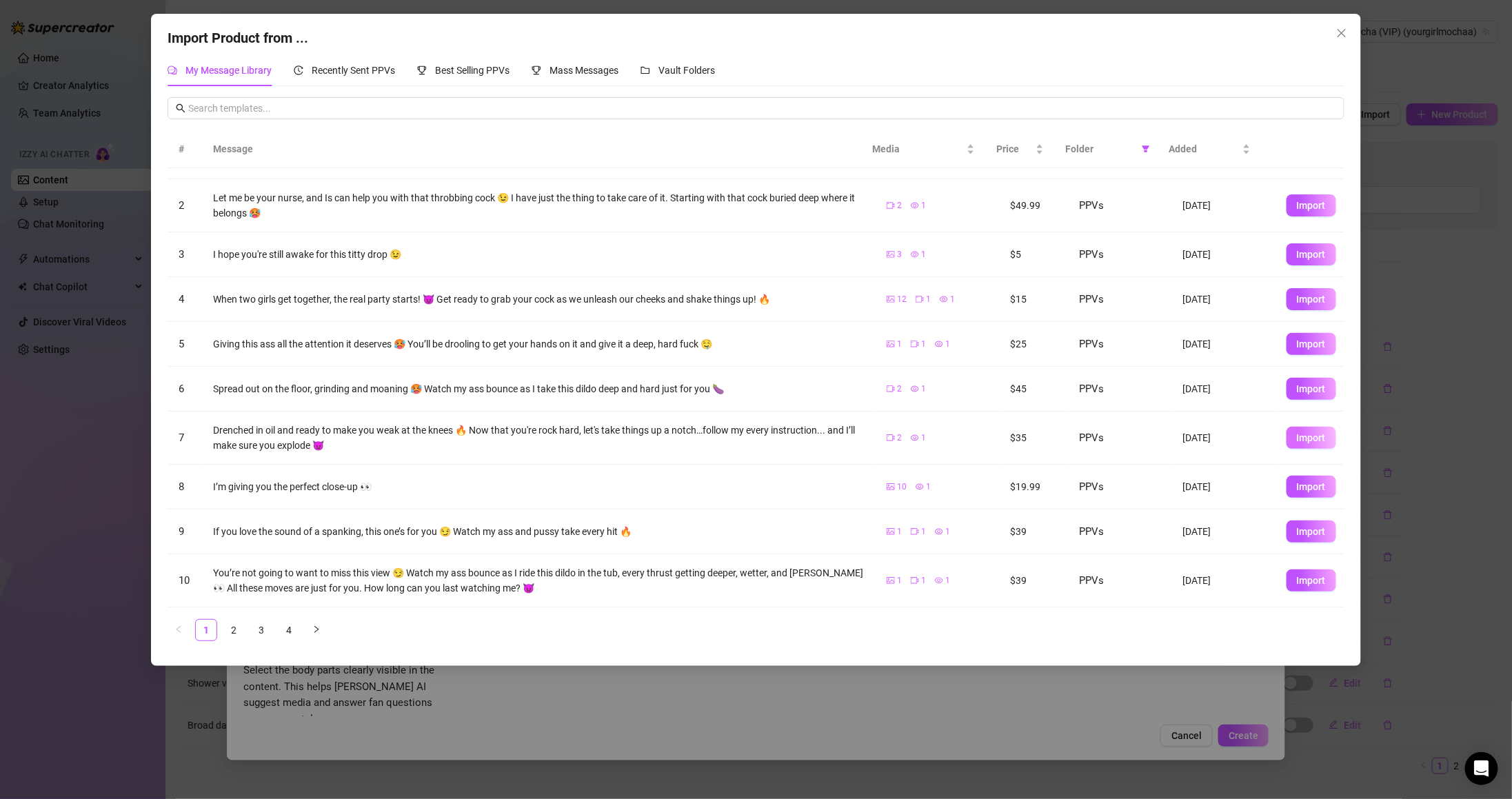
click at [1297, 432] on span "Import" at bounding box center [1312, 438] width 29 height 11
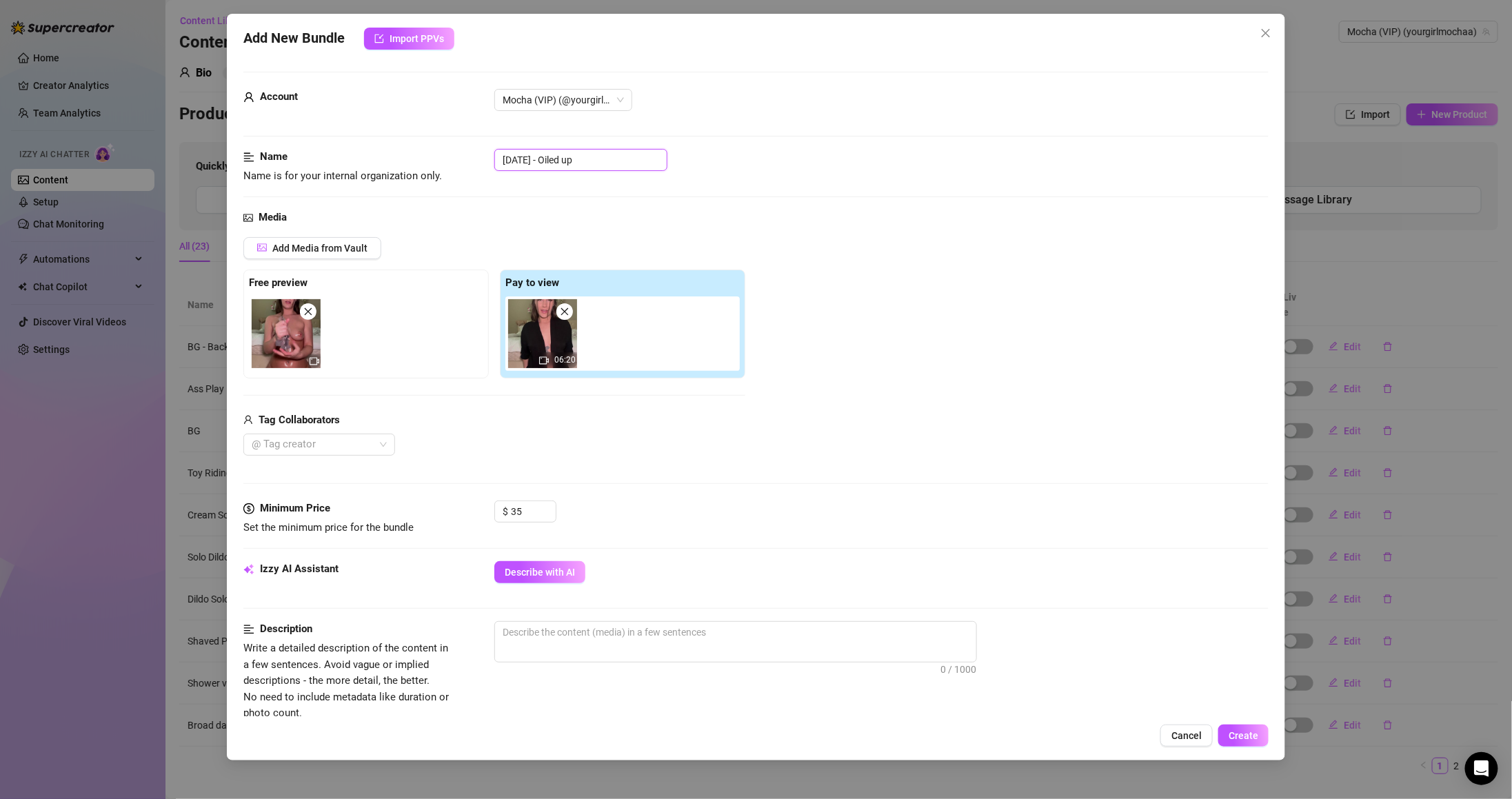
drag, startPoint x: 565, startPoint y: 157, endPoint x: 452, endPoint y: 151, distance: 113.2
click at [452, 151] on div "Name Name is for your internal organization only. [DATE] - Oiled up" at bounding box center [756, 167] width 1025 height 35
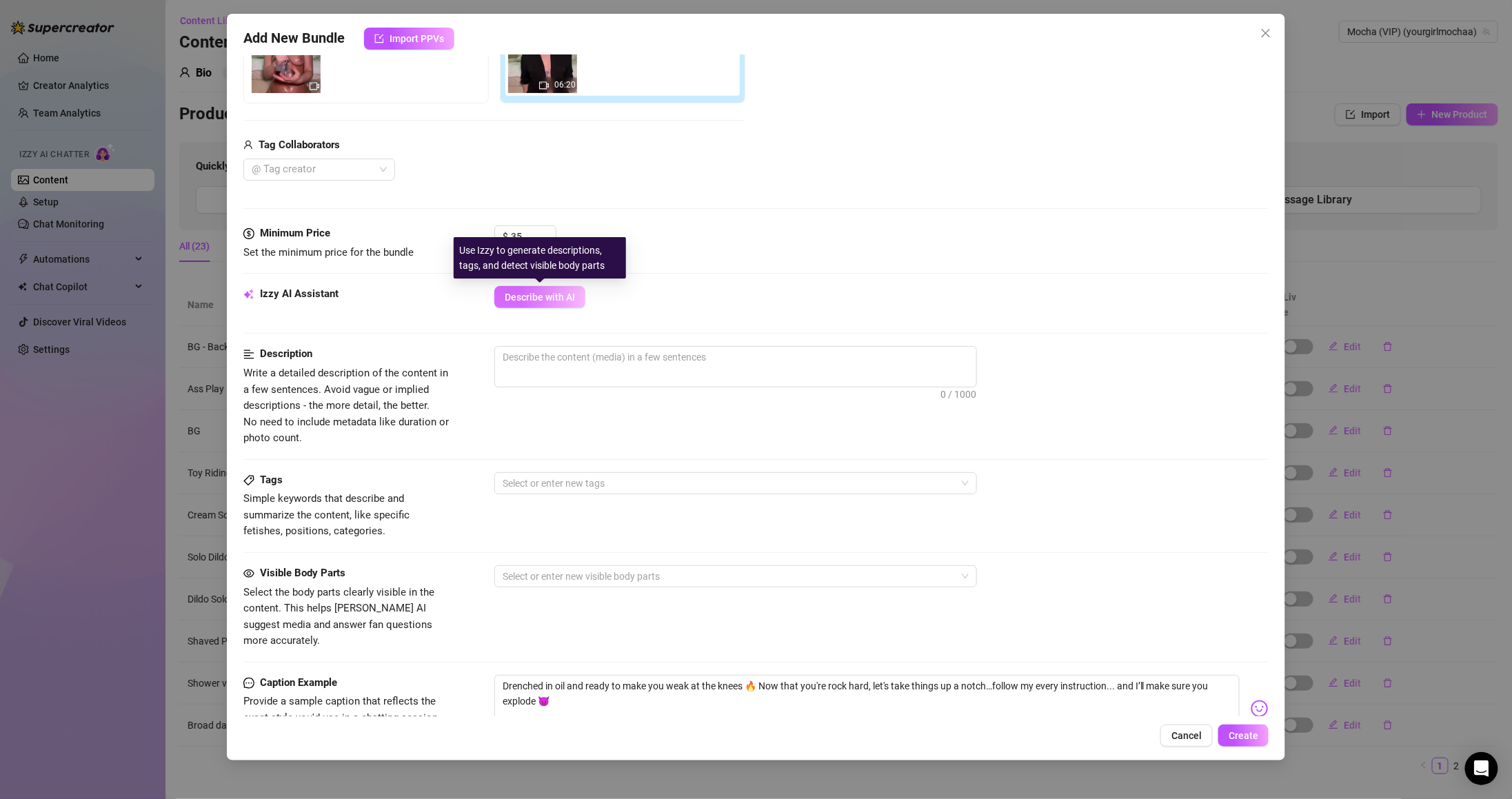
drag, startPoint x: 546, startPoint y: 300, endPoint x: 538, endPoint y: 304, distance: 8.9
click at [538, 304] on button "Describe with AI" at bounding box center [539, 297] width 91 height 22
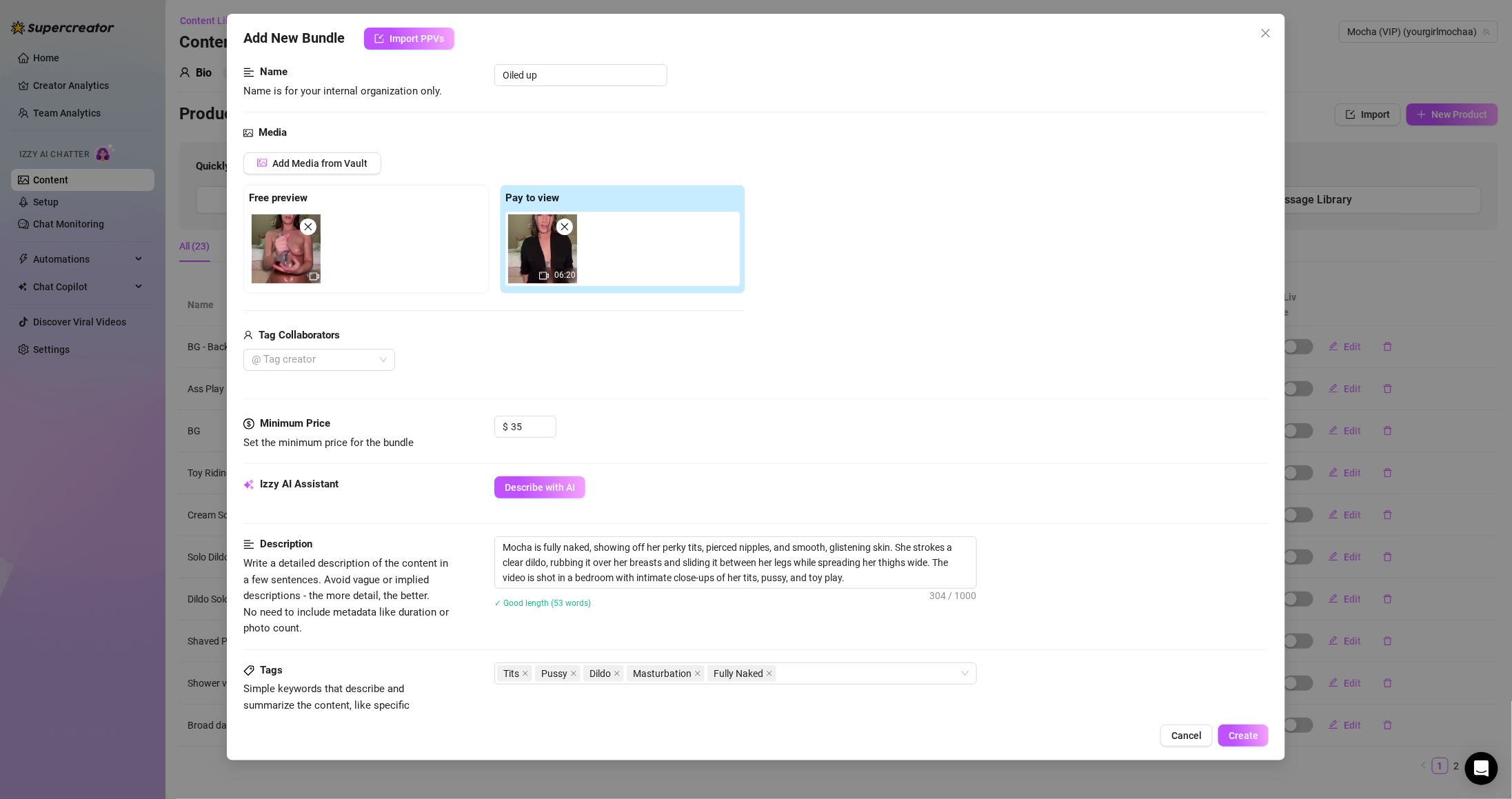
scroll to position [498, 0]
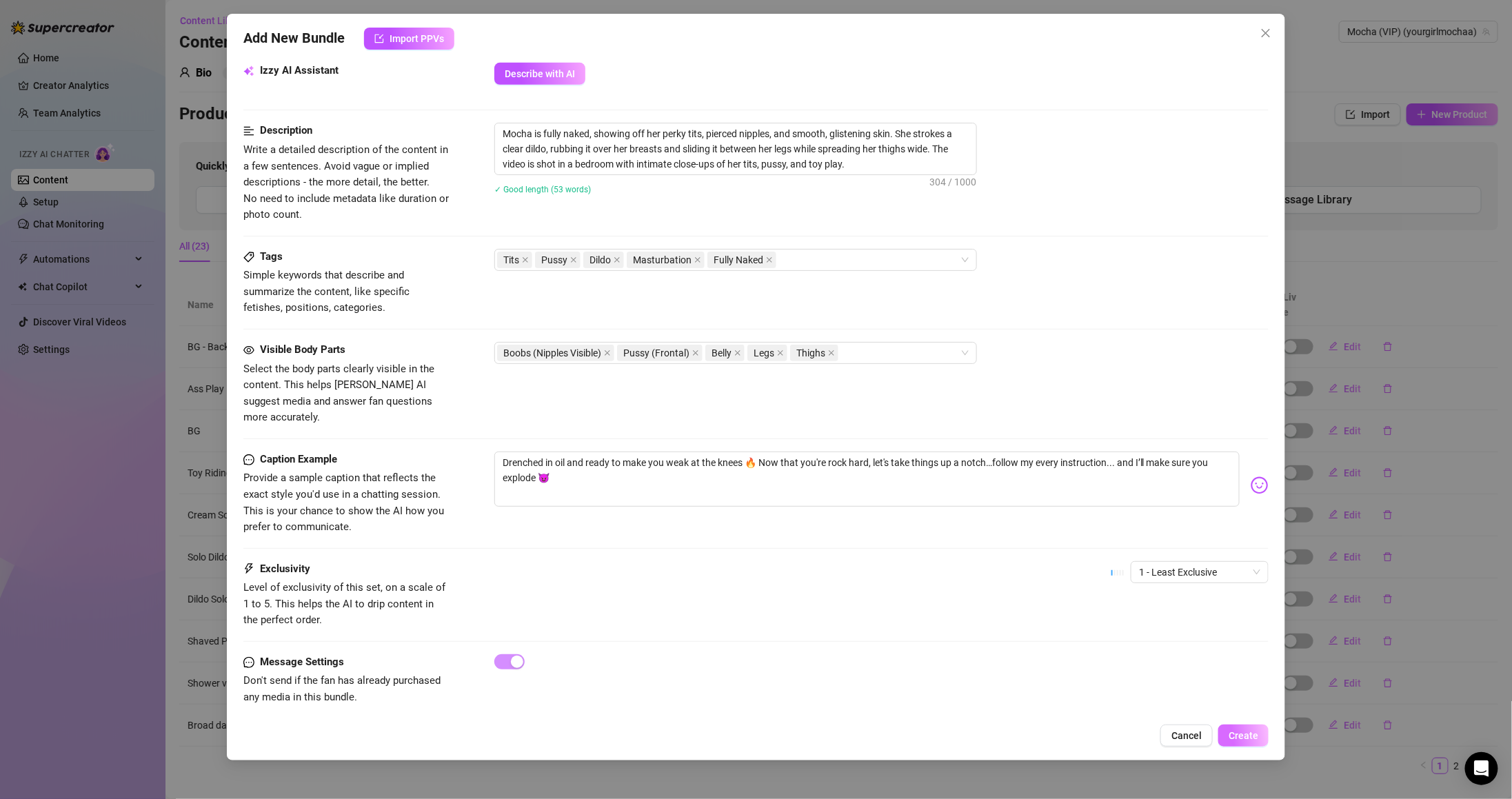
click at [1254, 744] on button "Create" at bounding box center [1243, 735] width 51 height 22
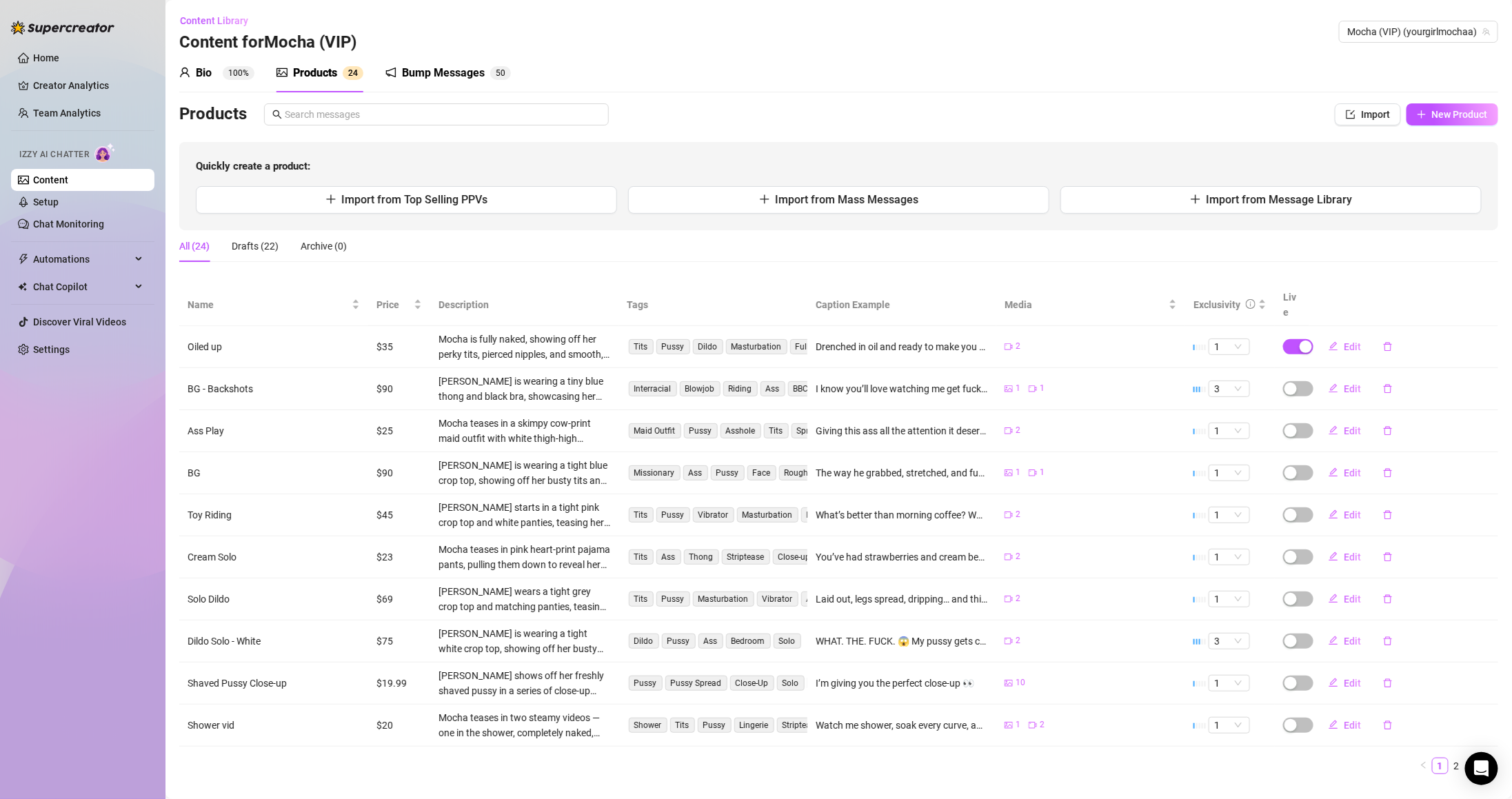
click at [1309, 328] on td "Edit" at bounding box center [1403, 347] width 189 height 42
click at [1293, 326] on td at bounding box center [1292, 347] width 35 height 42
click at [1287, 340] on button "button" at bounding box center [1298, 347] width 31 height 15
click at [1395, 299] on span "OK" at bounding box center [1396, 299] width 13 height 11
click at [1329, 204] on span "Import from Message Library" at bounding box center [1279, 200] width 146 height 13
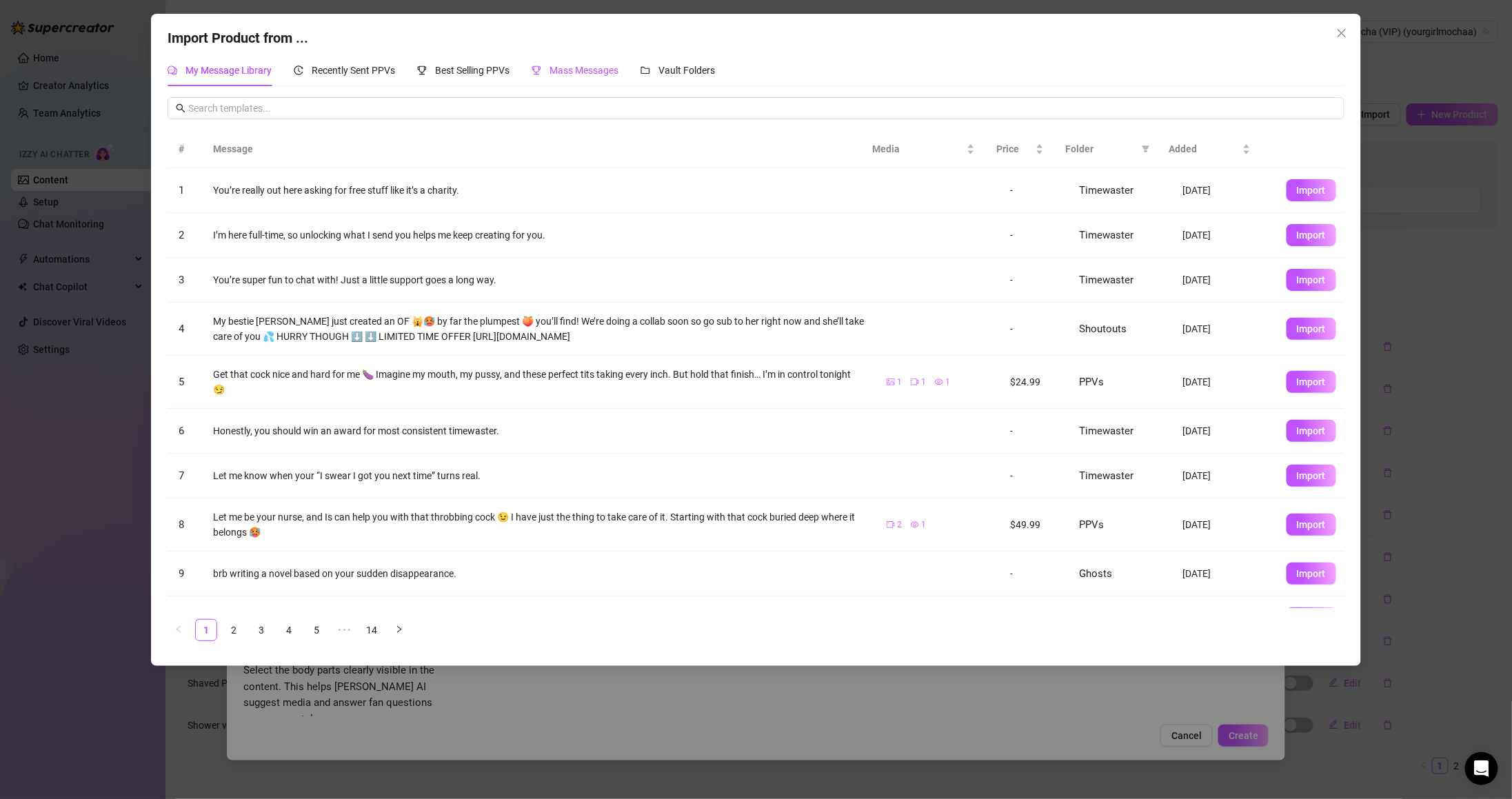
click at [610, 71] on span "Mass Messages" at bounding box center [584, 71] width 69 height 11
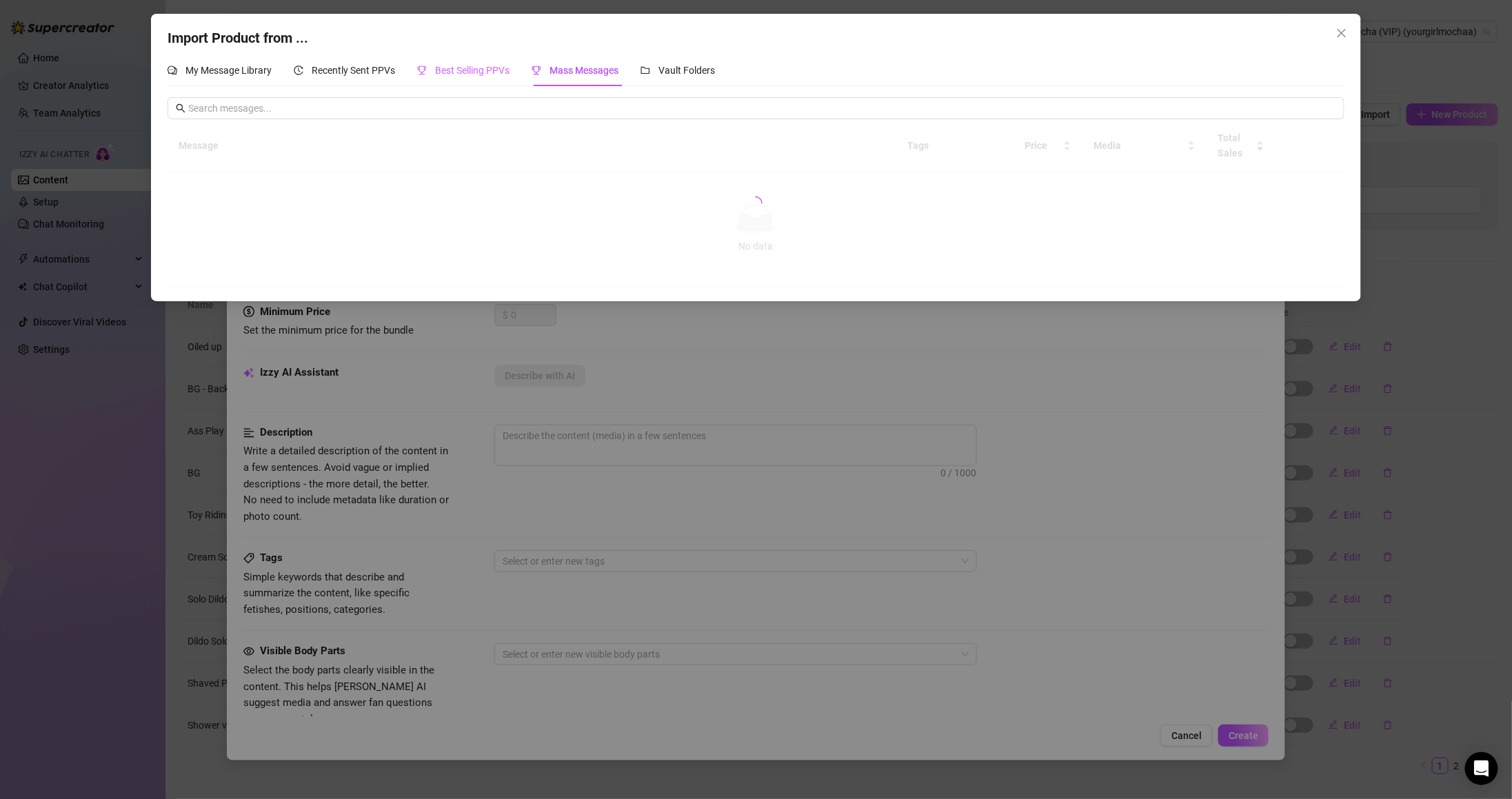
click at [463, 60] on div "Best Selling PPVs" at bounding box center [463, 70] width 93 height 31
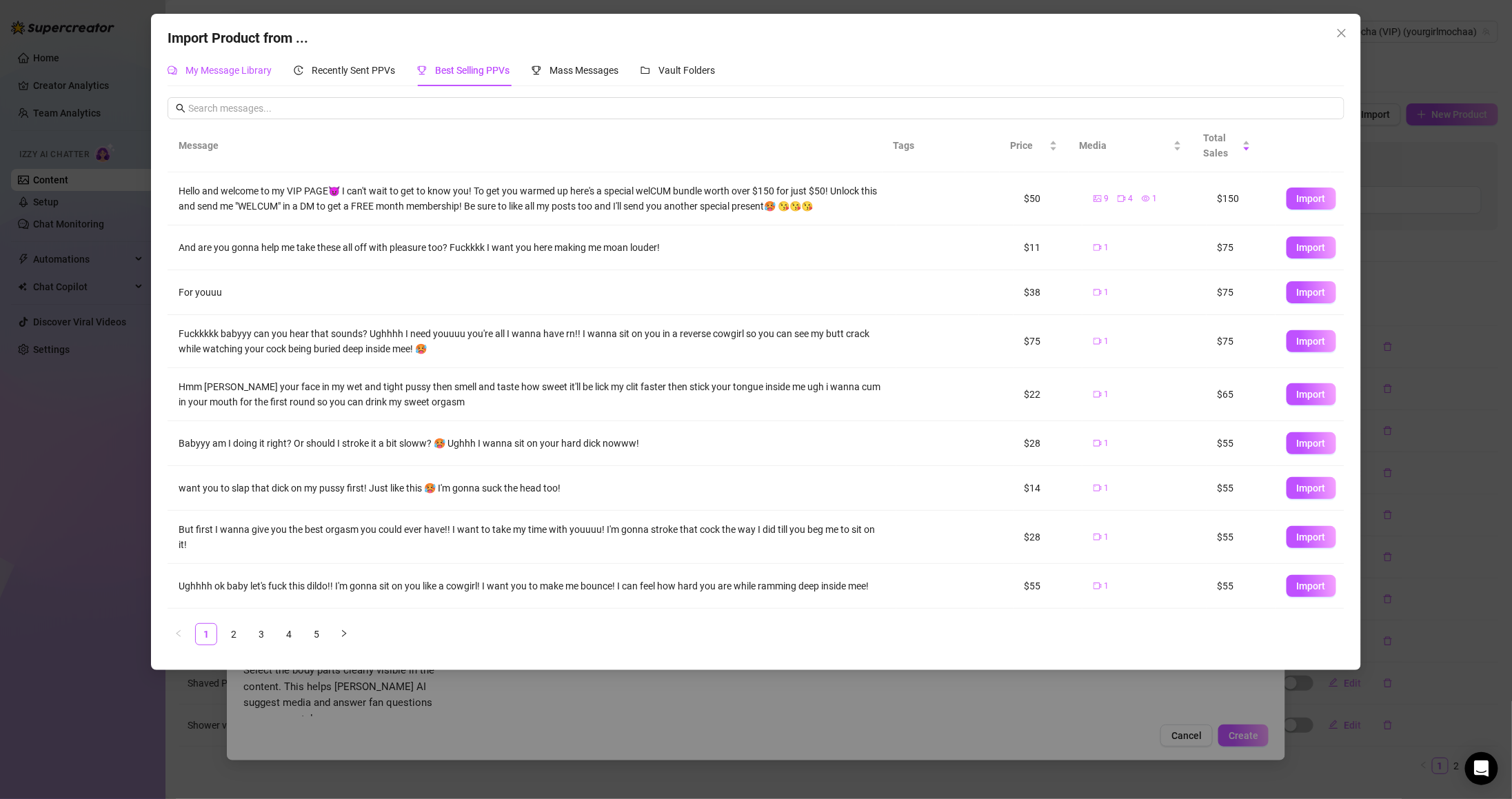
click at [258, 68] on span "My Message Library" at bounding box center [228, 71] width 86 height 11
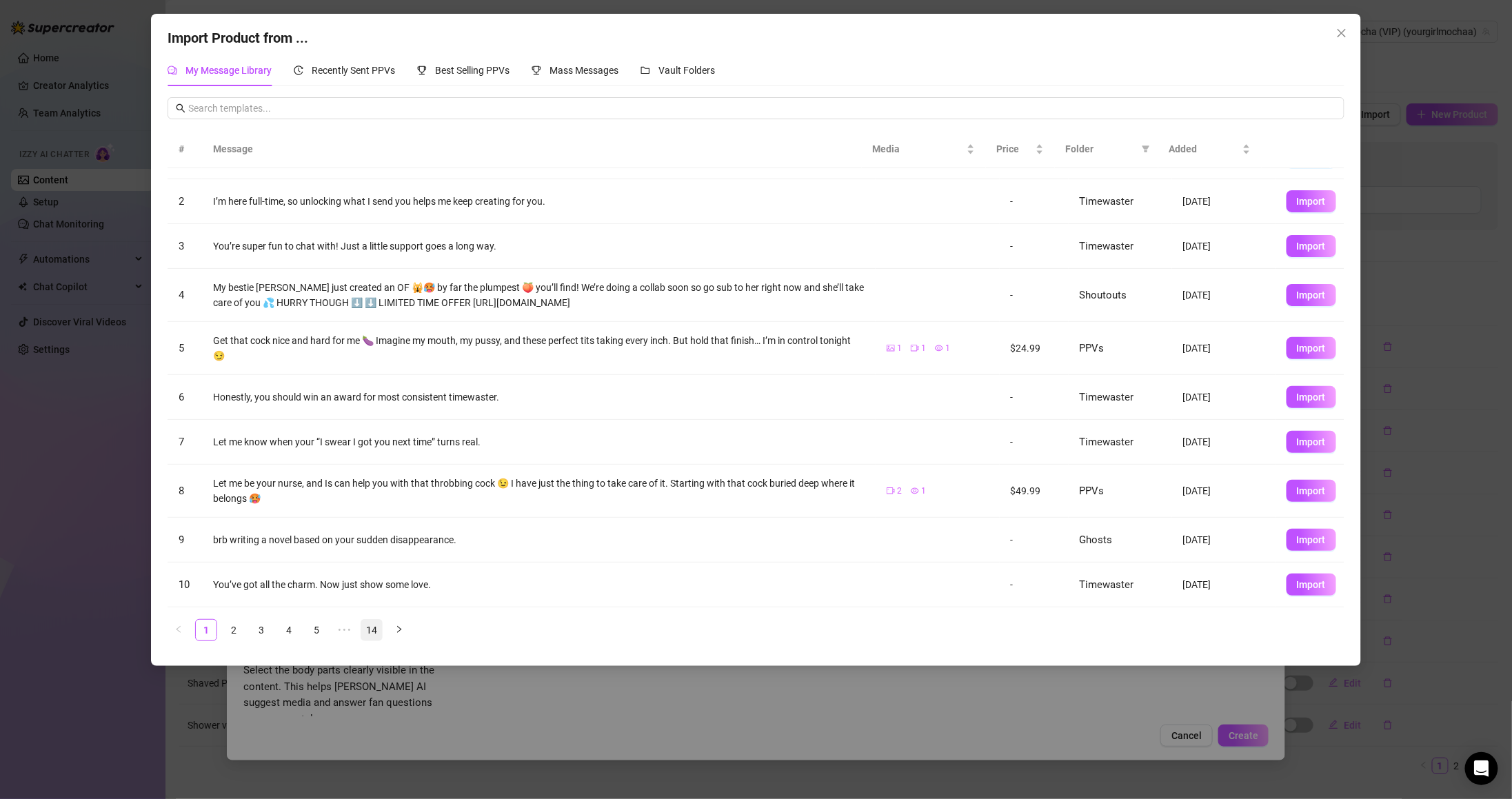
click at [371, 630] on link "14" at bounding box center [372, 630] width 21 height 21
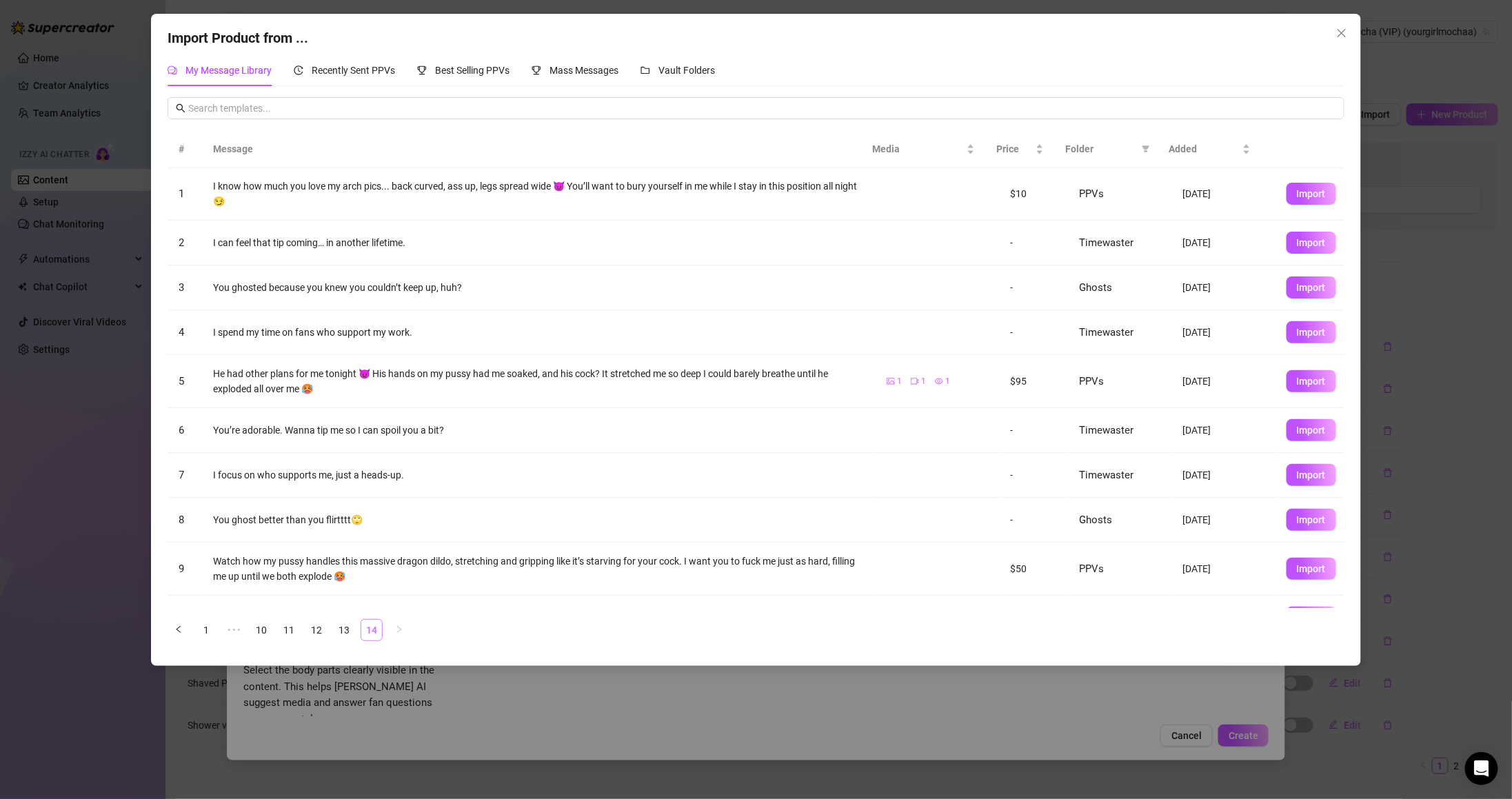
scroll to position [0, 0]
click at [492, 73] on span "Best Selling PPVs" at bounding box center [472, 71] width 75 height 11
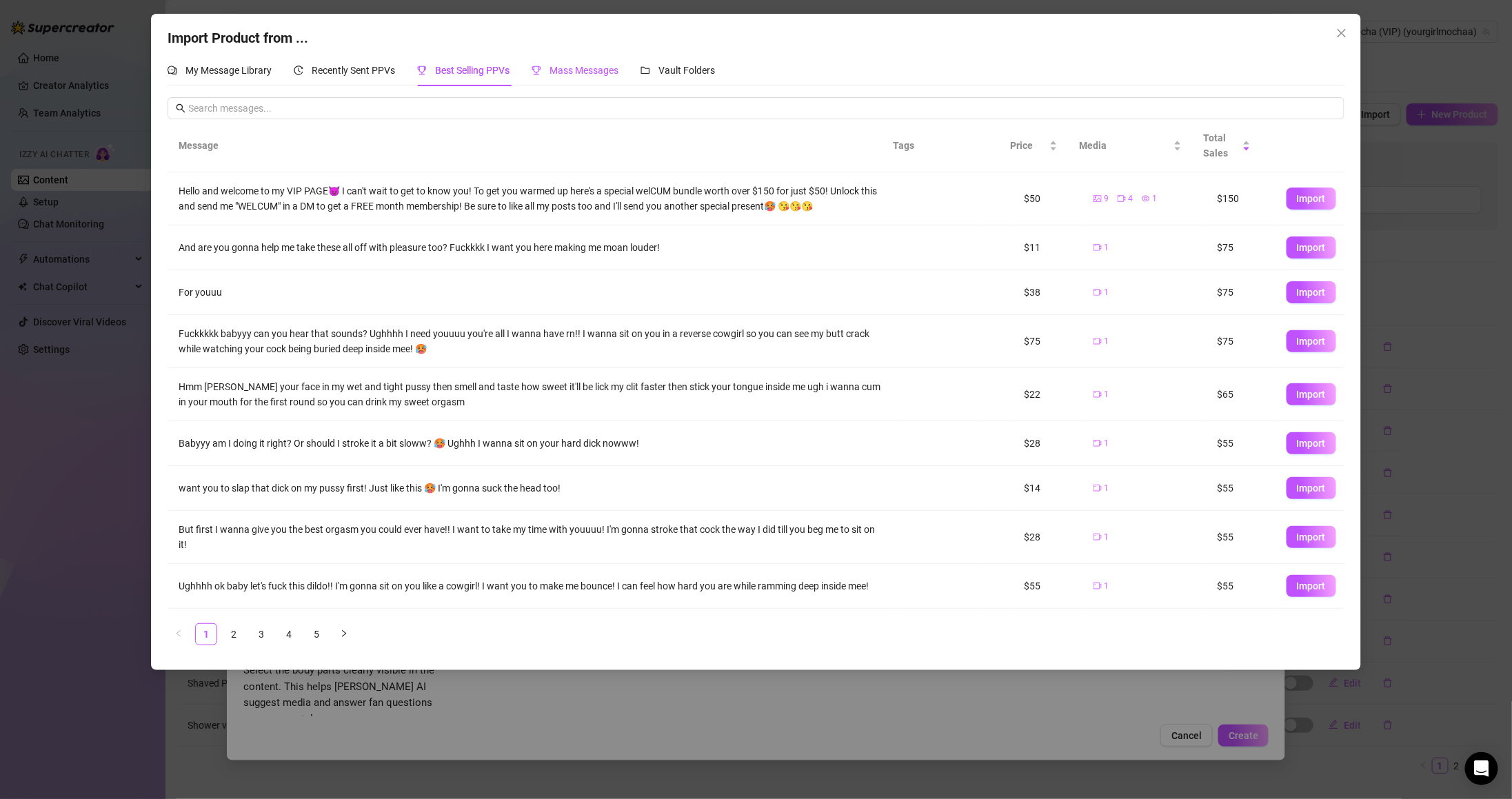
click at [588, 68] on span "Mass Messages" at bounding box center [584, 71] width 69 height 11
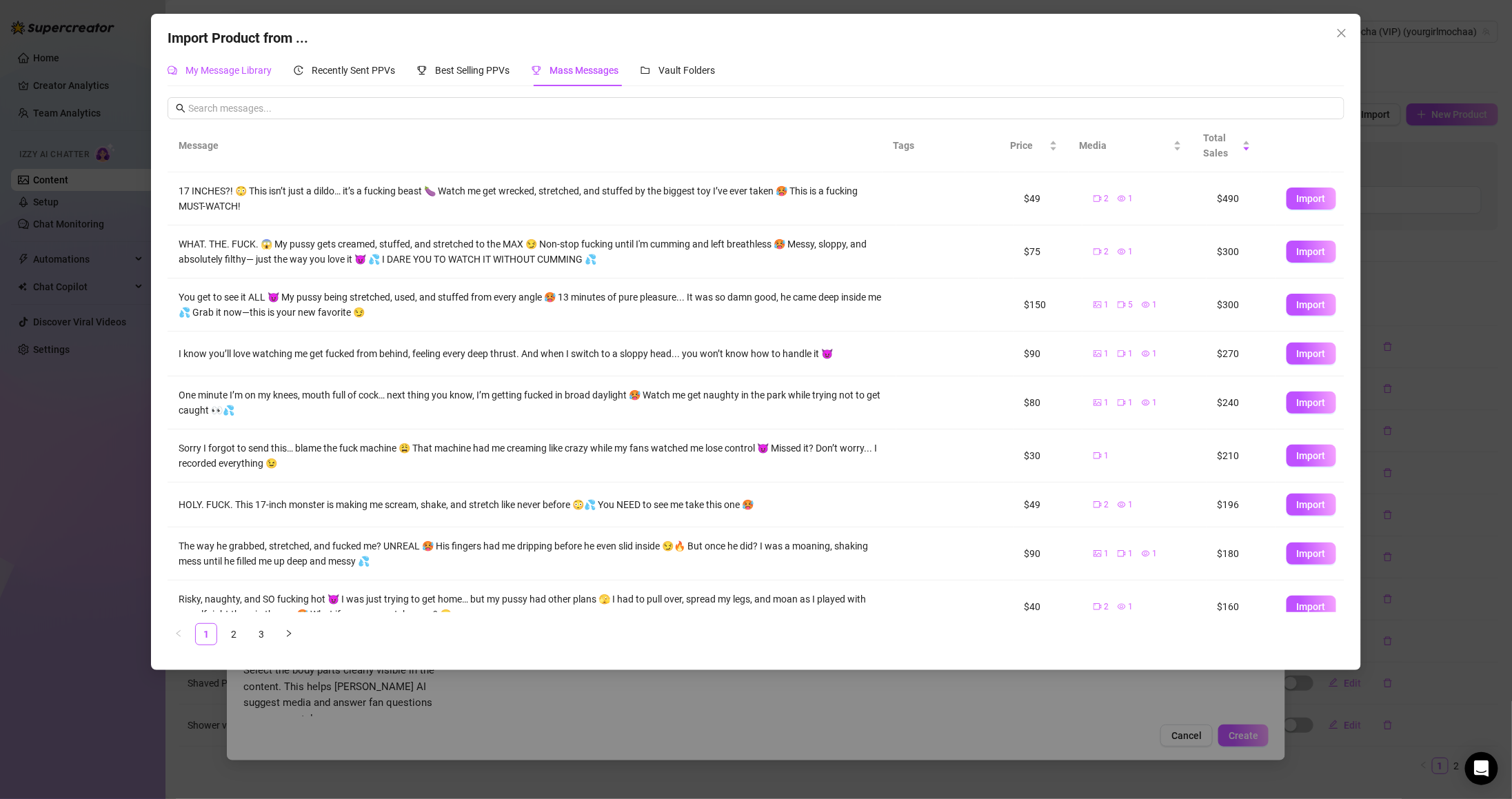
click at [233, 68] on span "My Message Library" at bounding box center [228, 71] width 86 height 11
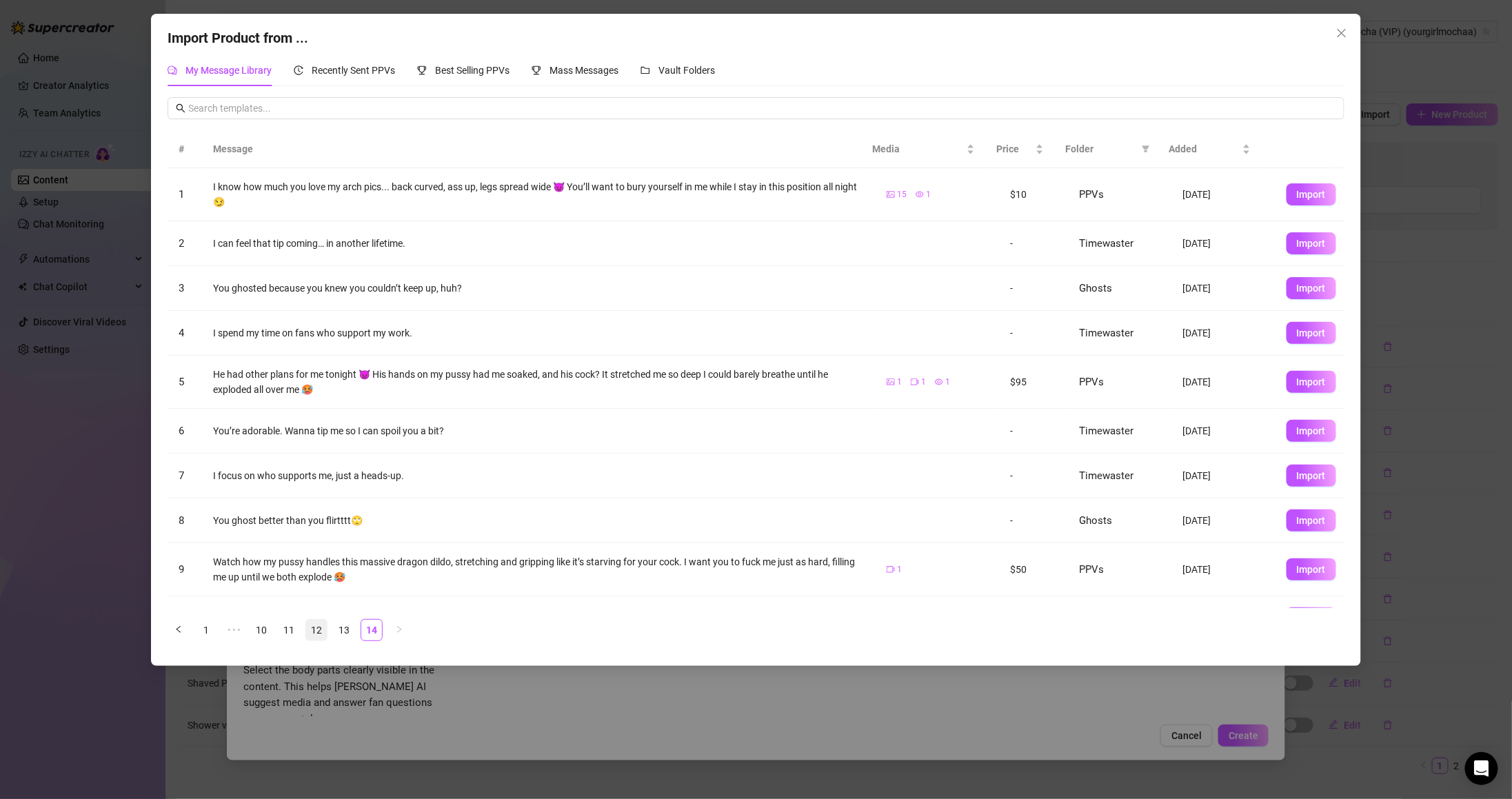
click at [320, 634] on link "12" at bounding box center [316, 630] width 21 height 21
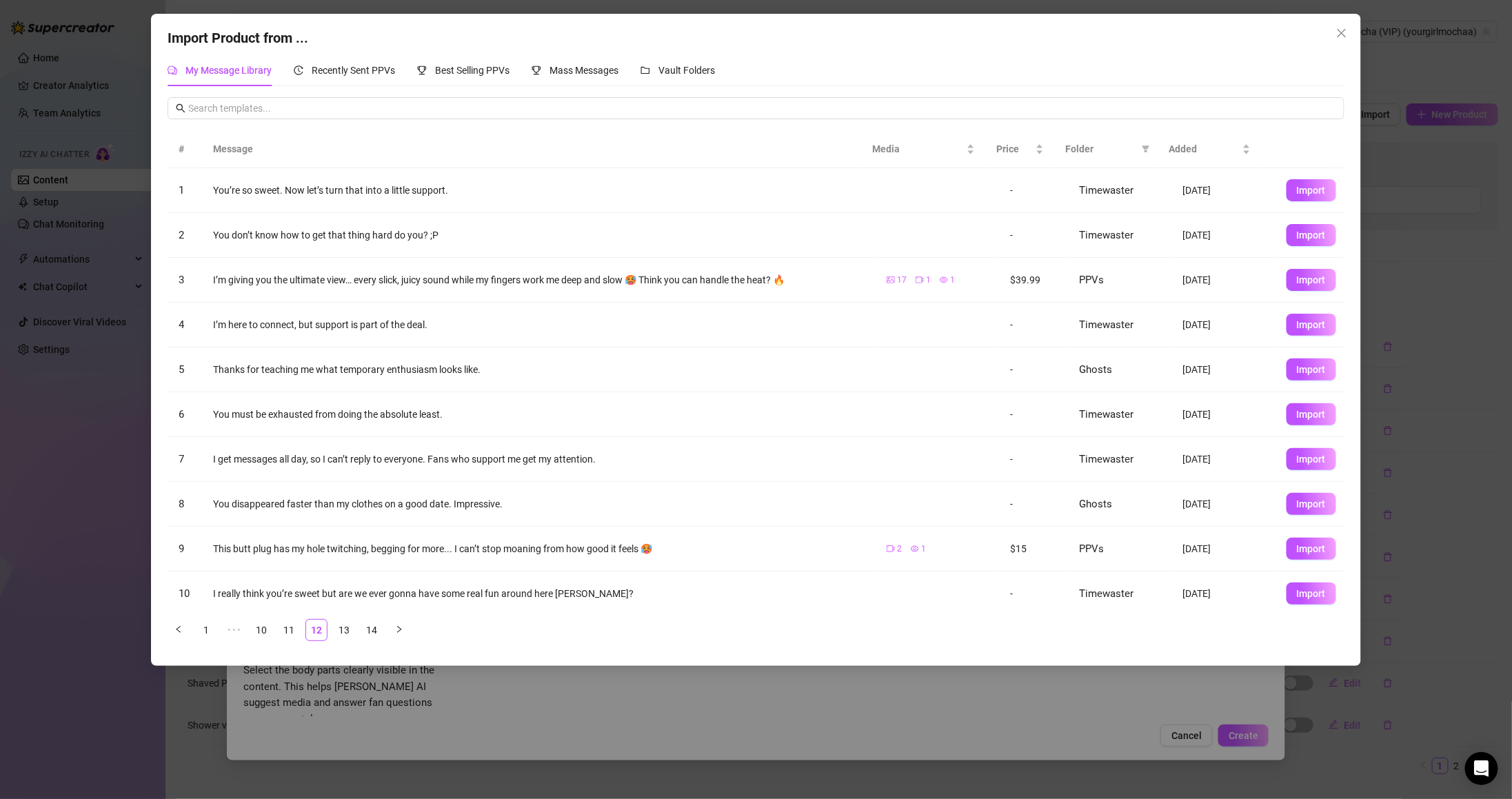
click at [1090, 142] on span "Folder" at bounding box center [1101, 149] width 70 height 15
click at [1143, 147] on icon "filter" at bounding box center [1145, 150] width 7 height 7
click at [1106, 273] on li "PPVs" at bounding box center [1099, 264] width 101 height 22
click at [1139, 360] on span "OK" at bounding box center [1135, 359] width 13 height 11
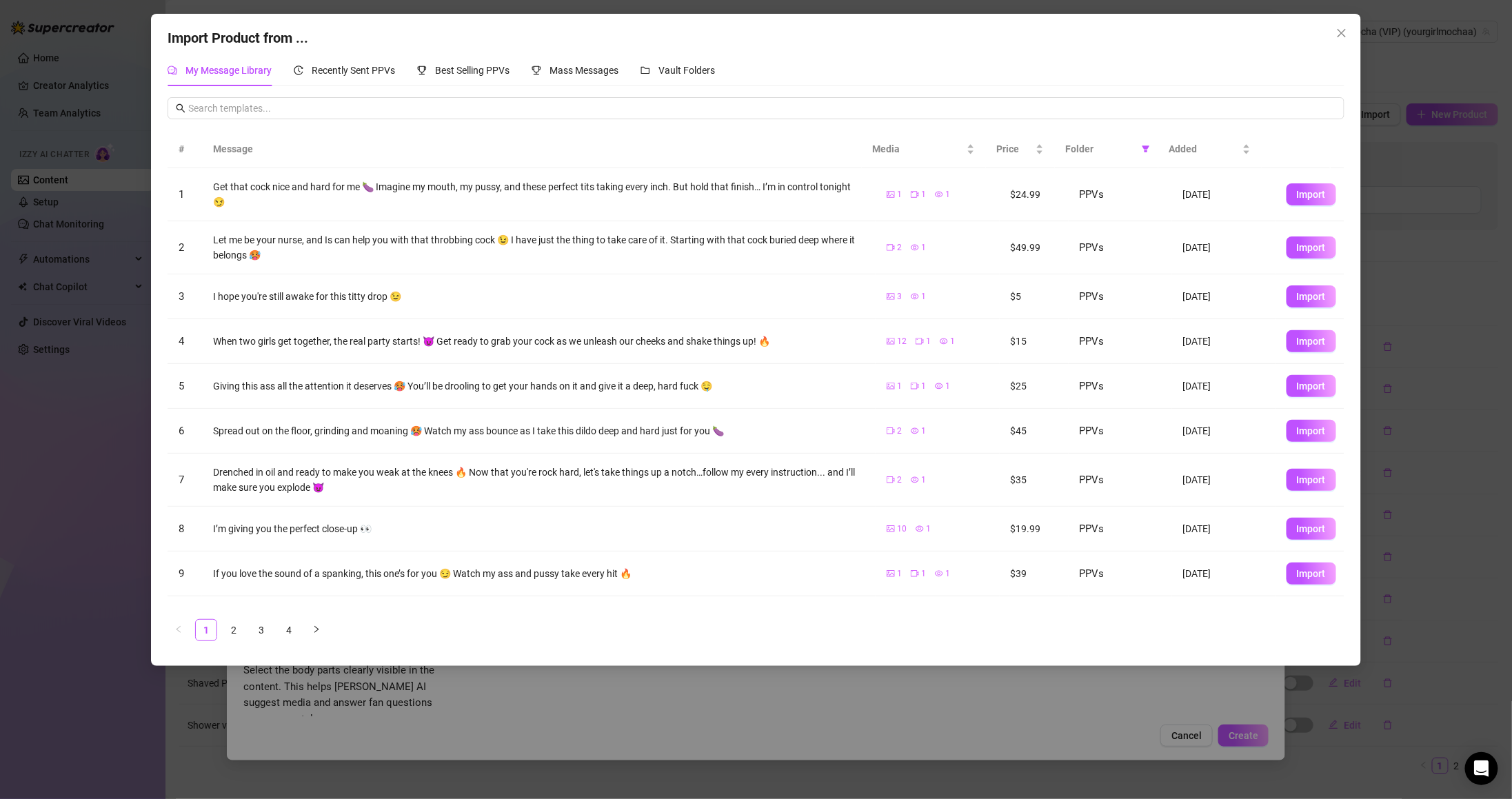
scroll to position [43, 0]
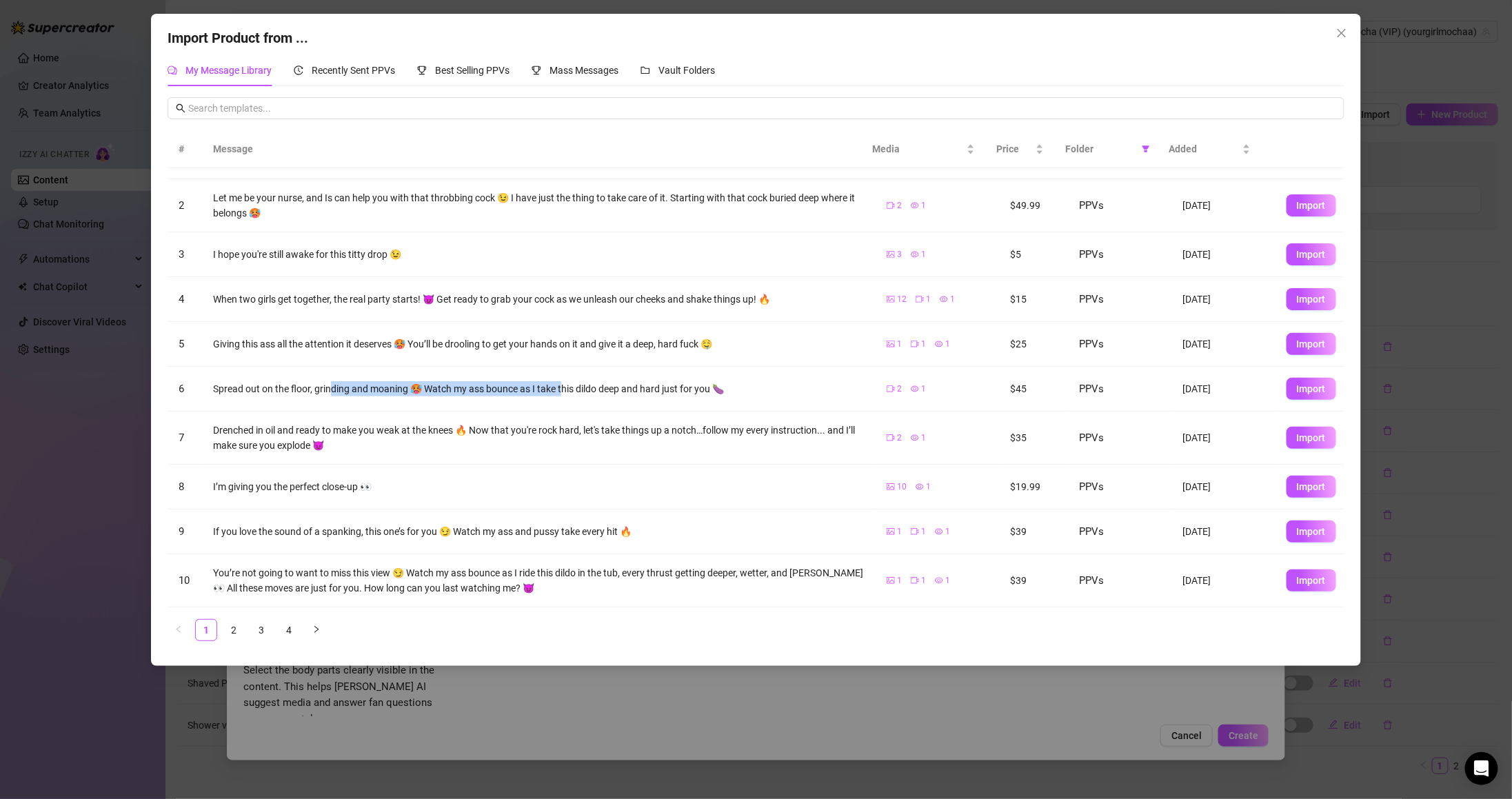
drag, startPoint x: 332, startPoint y: 387, endPoint x: 753, endPoint y: 383, distance: 421.0
click at [753, 382] on div "Spread out on the floor, grinding and moaning 🥵 Watch my ass bounce as I take t…" at bounding box center [538, 389] width 651 height 15
click at [319, 628] on icon "right" at bounding box center [316, 629] width 8 height 8
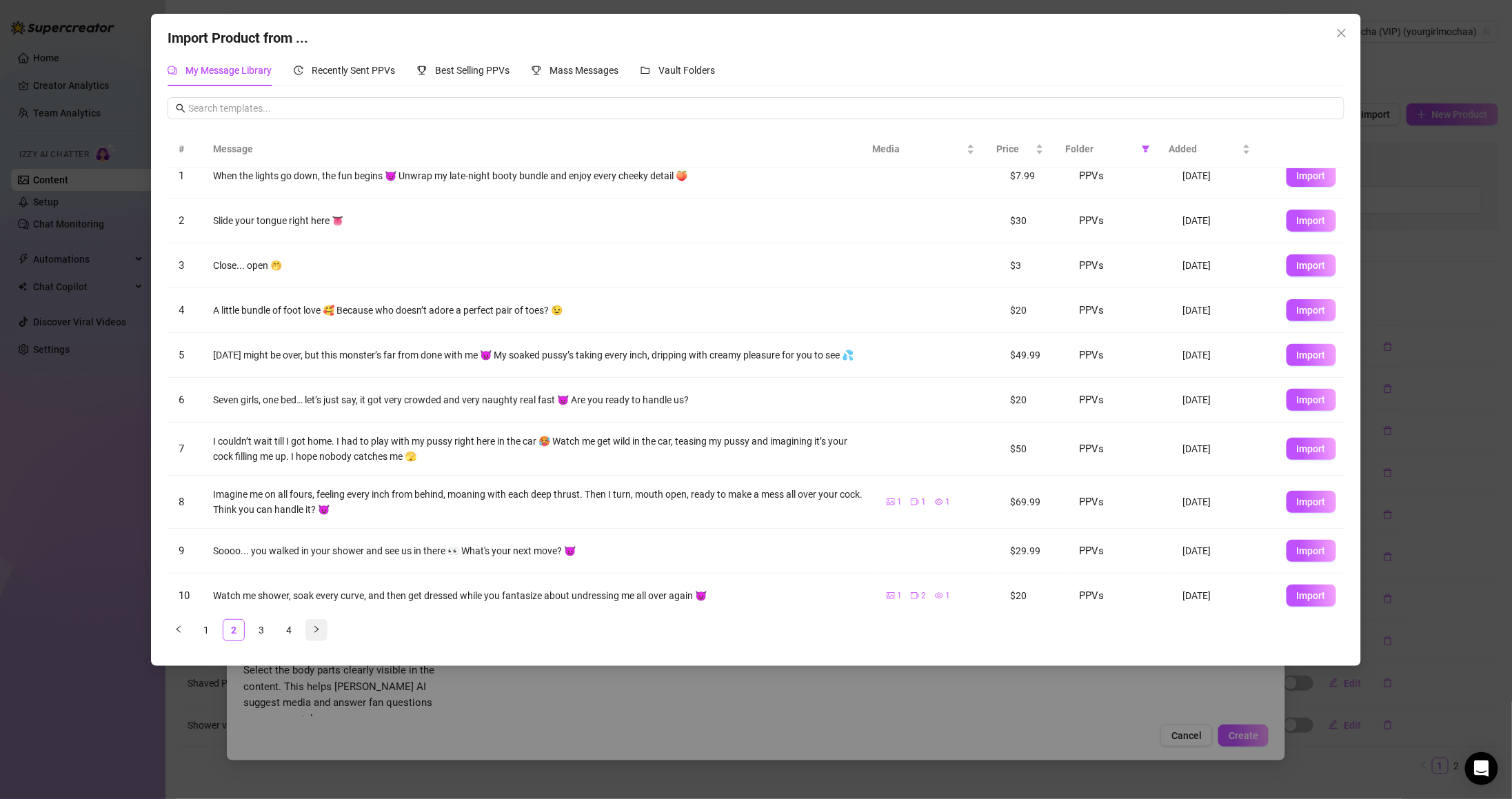
scroll to position [0, 0]
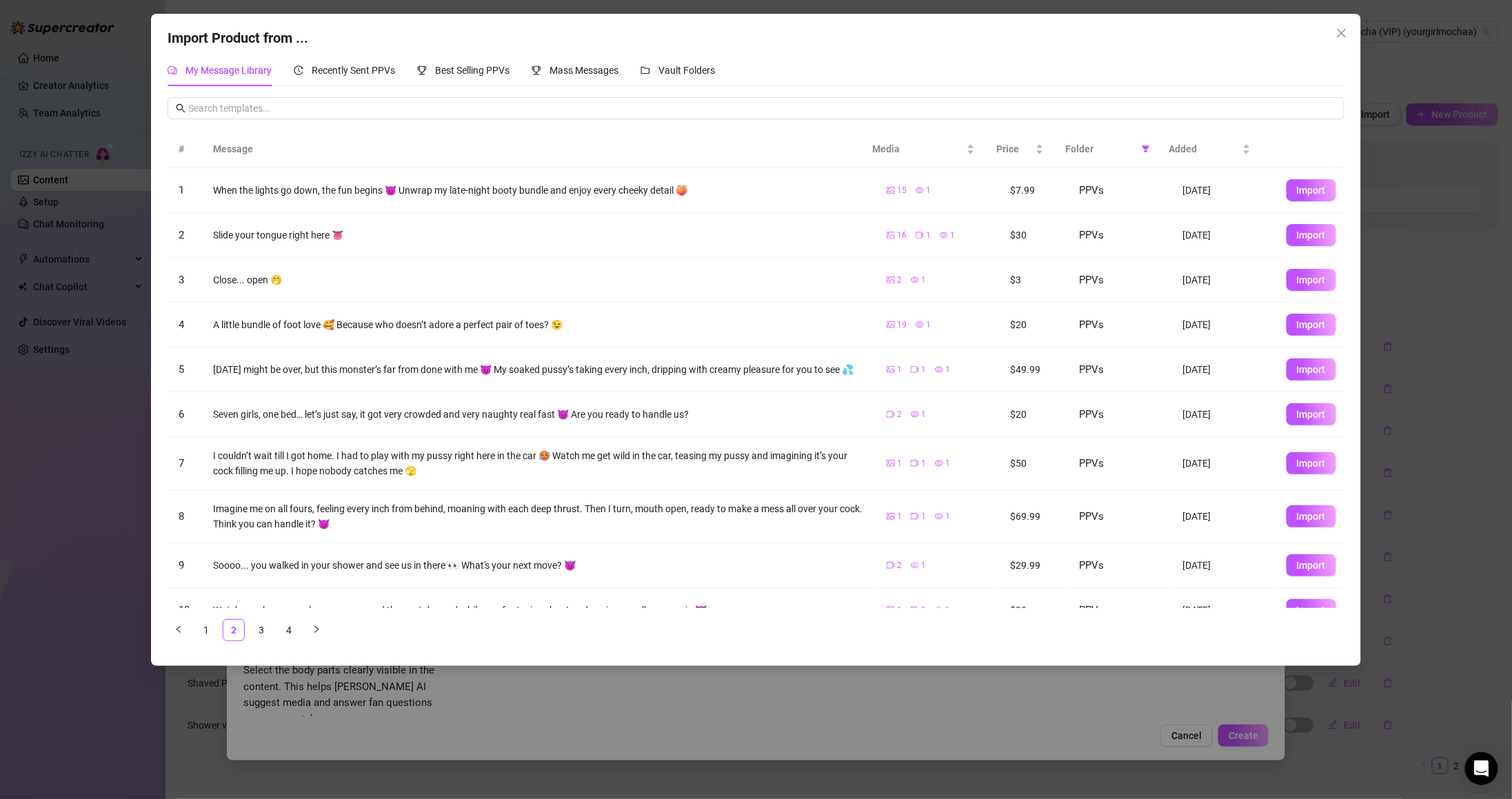
click at [303, 628] on ul "1 2 3 4" at bounding box center [756, 629] width 1176 height 22
click at [315, 632] on icon "right" at bounding box center [316, 629] width 8 height 8
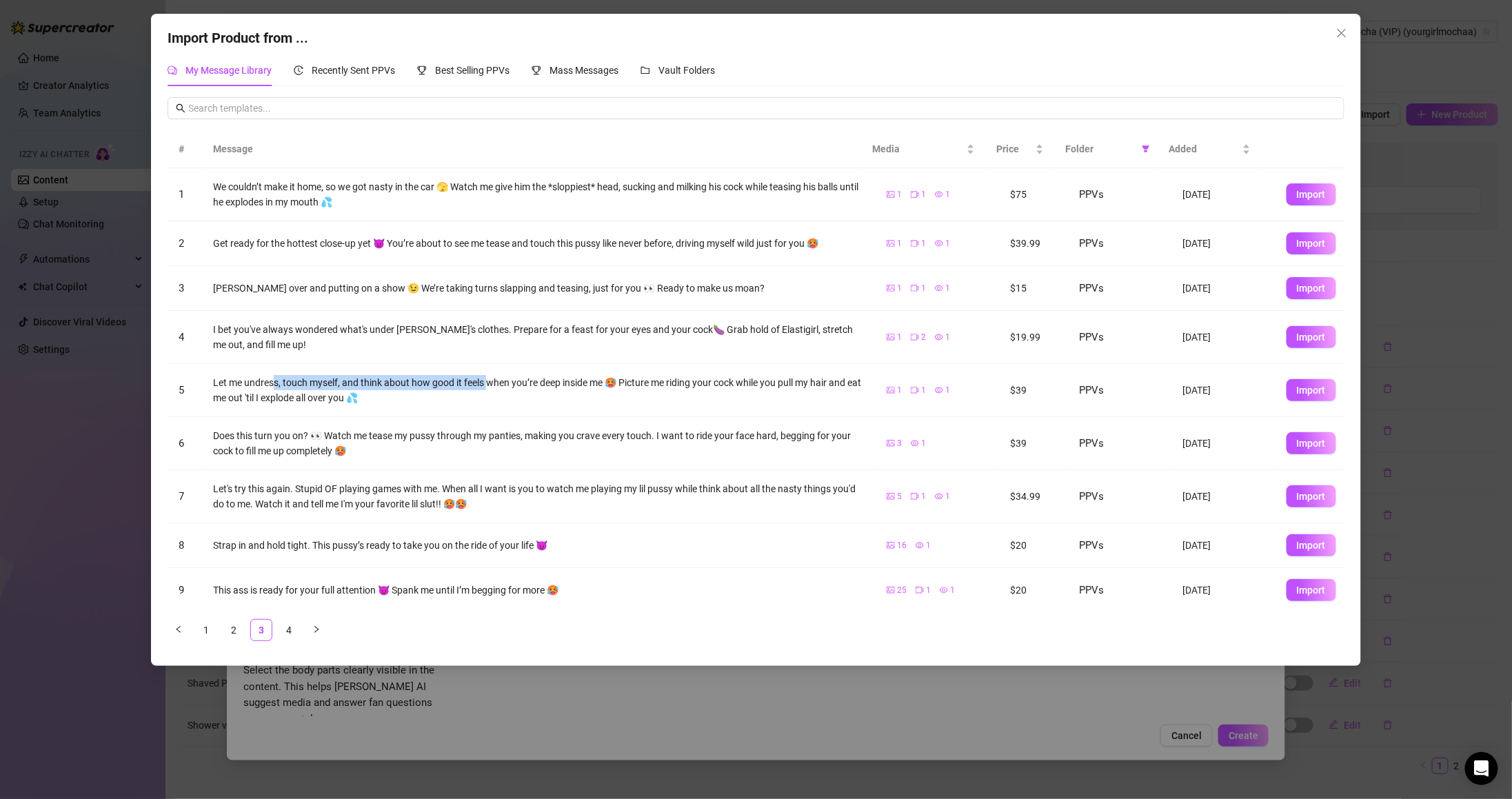
drag, startPoint x: 276, startPoint y: 387, endPoint x: 491, endPoint y: 387, distance: 215.0
click at [488, 387] on div "Let me undress, touch myself, and think about how good it feels when you’re dee…" at bounding box center [538, 390] width 651 height 31
click at [295, 625] on link "4" at bounding box center [289, 630] width 21 height 21
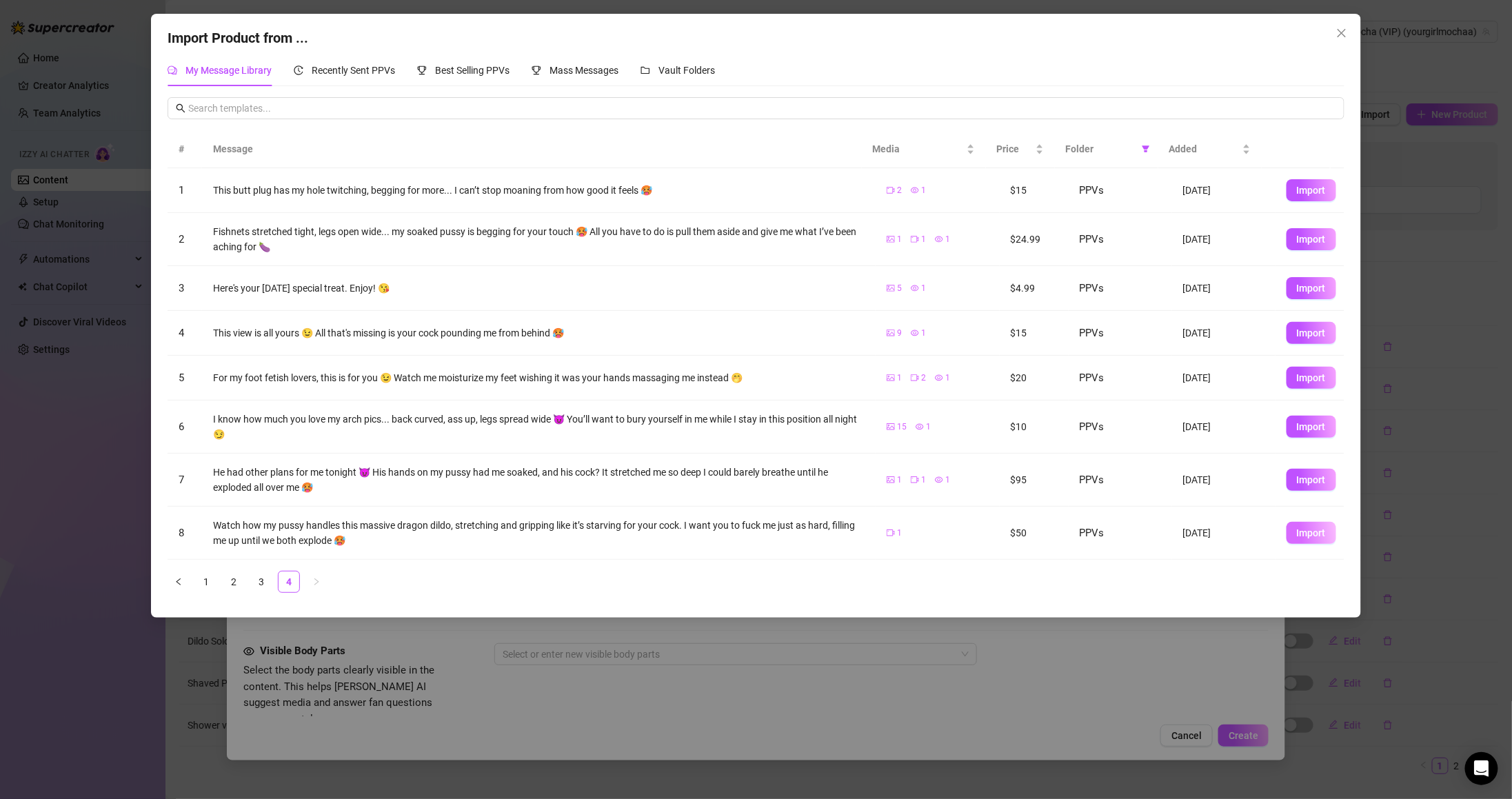
click at [1297, 532] on span "Import" at bounding box center [1312, 533] width 29 height 11
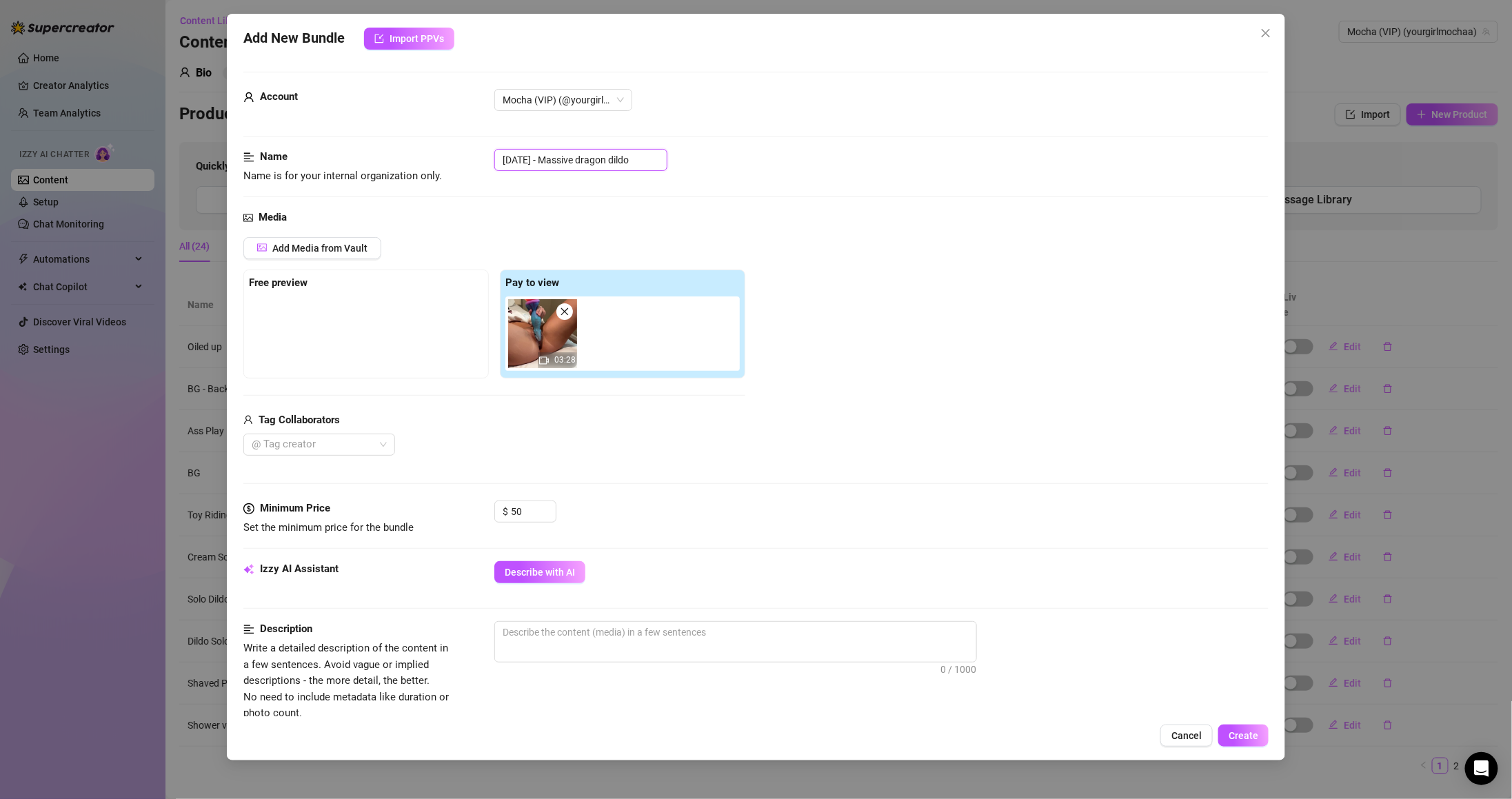
drag, startPoint x: 554, startPoint y: 154, endPoint x: 278, endPoint y: 175, distance: 276.8
click at [279, 175] on div "Name Name is for your internal organization only. [DATE] - Massive dragon dildo" at bounding box center [756, 167] width 1025 height 35
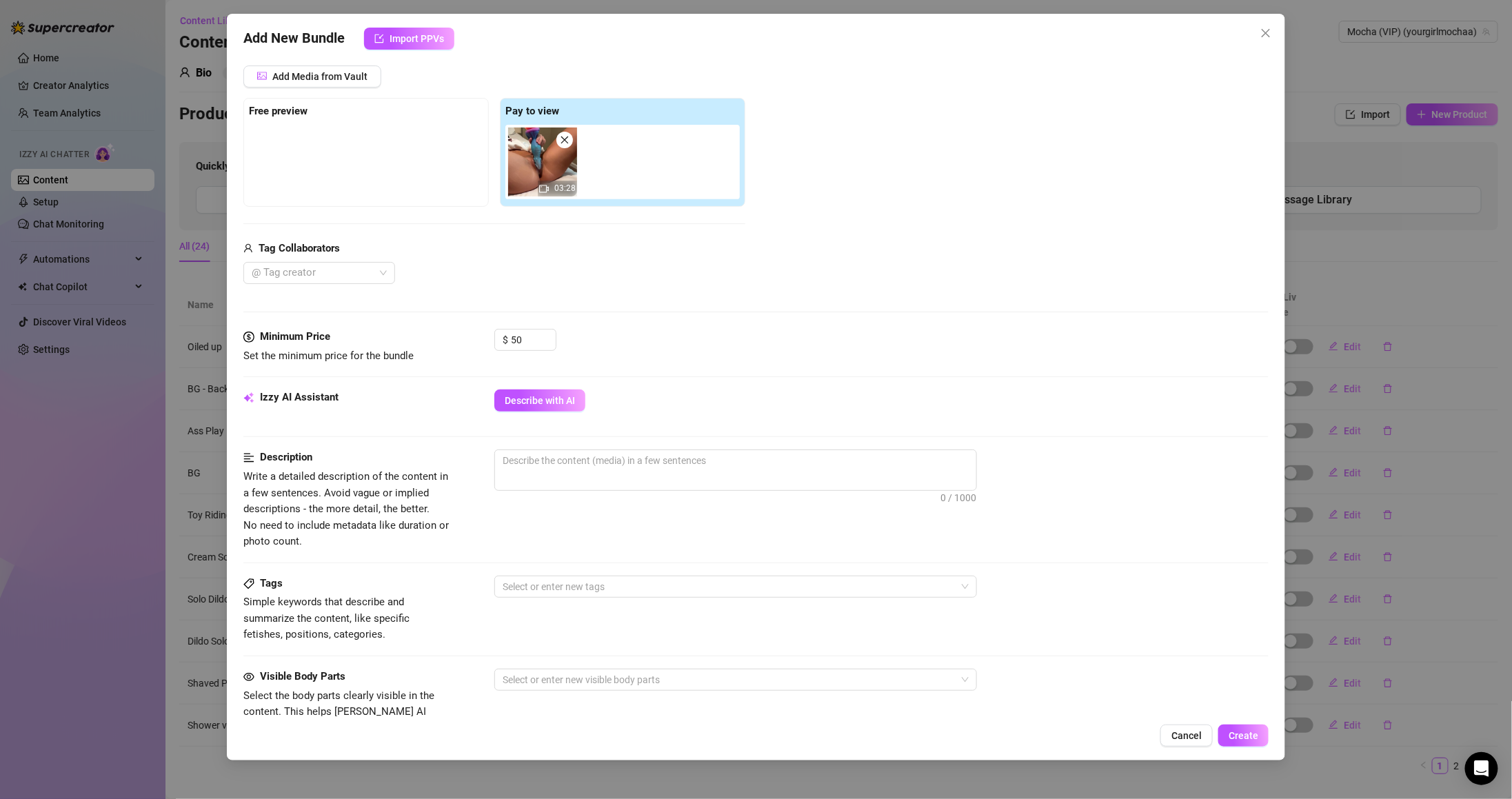
scroll to position [498, 0]
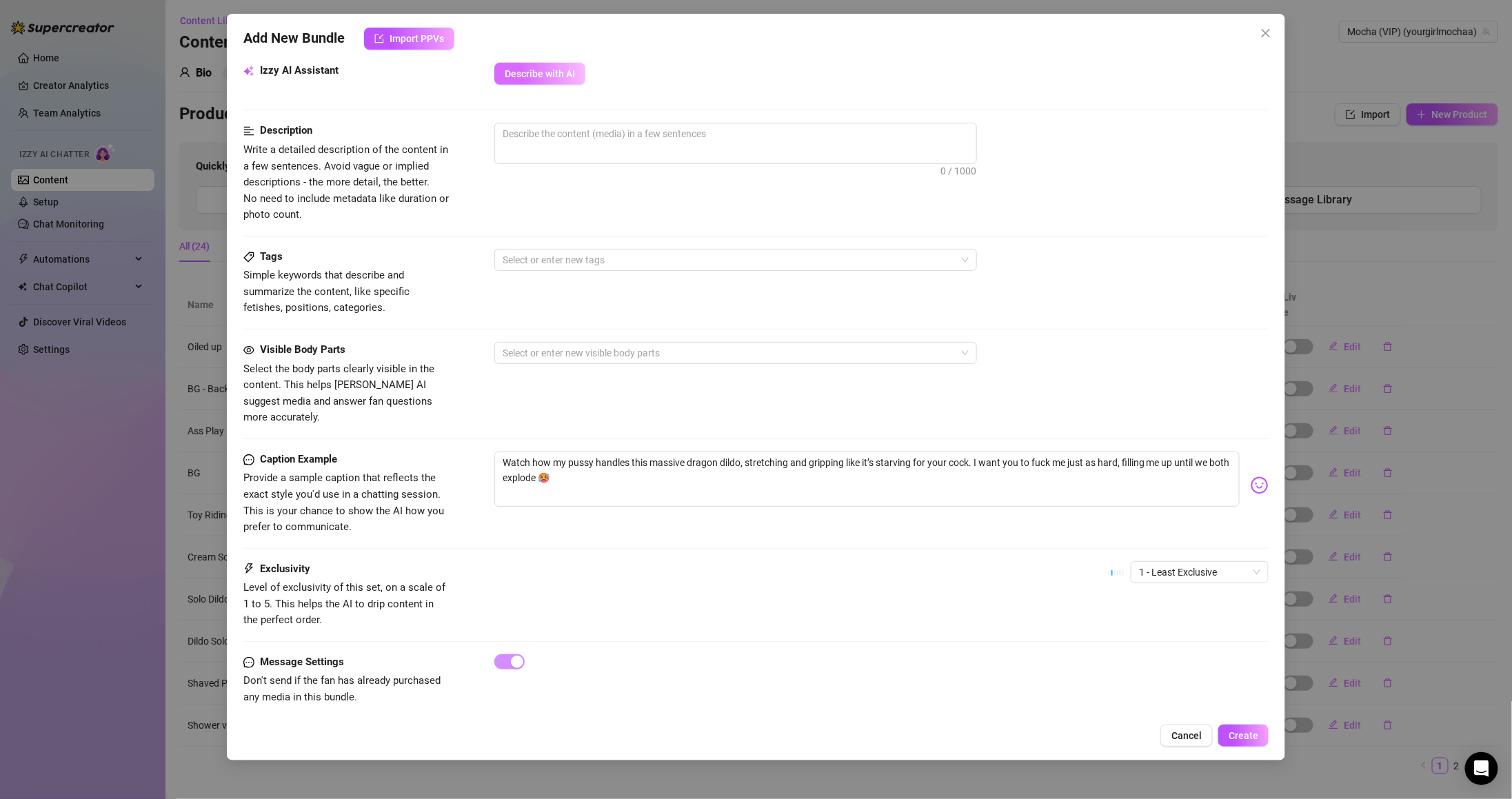
click at [542, 76] on span "Describe with AI" at bounding box center [539, 74] width 70 height 11
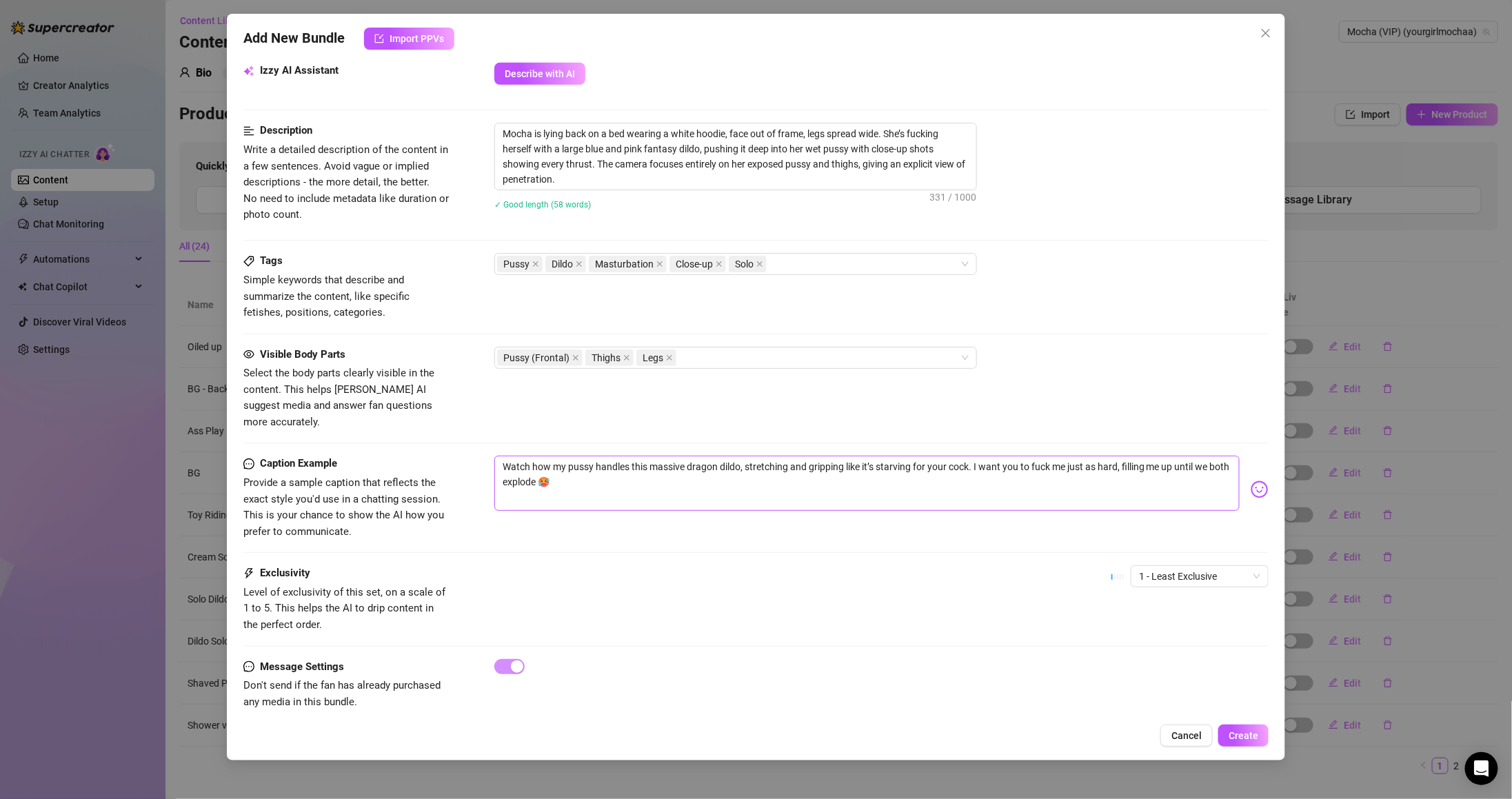
scroll to position [503, 0]
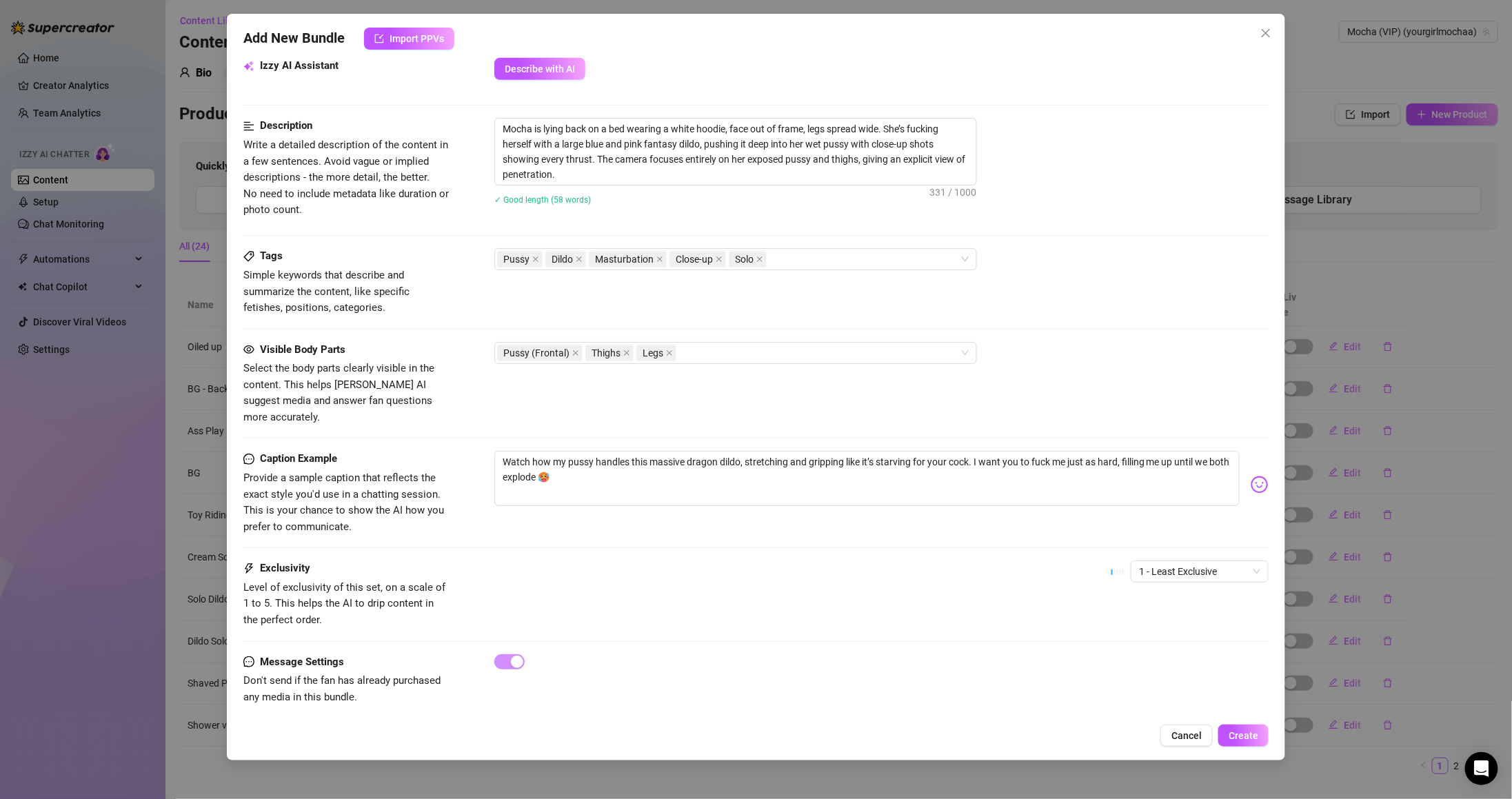
click at [777, 515] on div "Caption Example Provide a sample caption that reflects the exact style you'd us…" at bounding box center [756, 492] width 1025 height 84
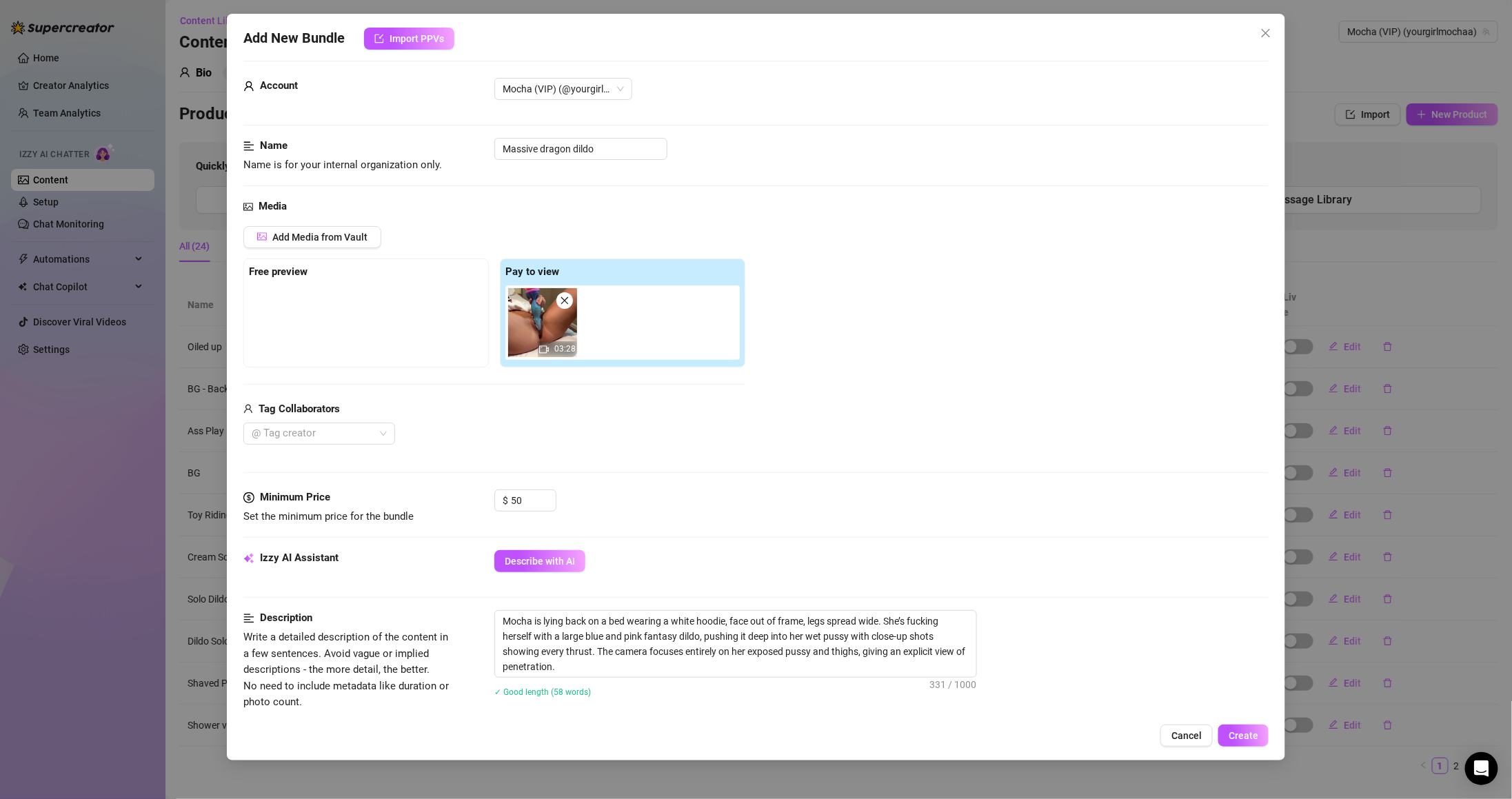
scroll to position [0, 0]
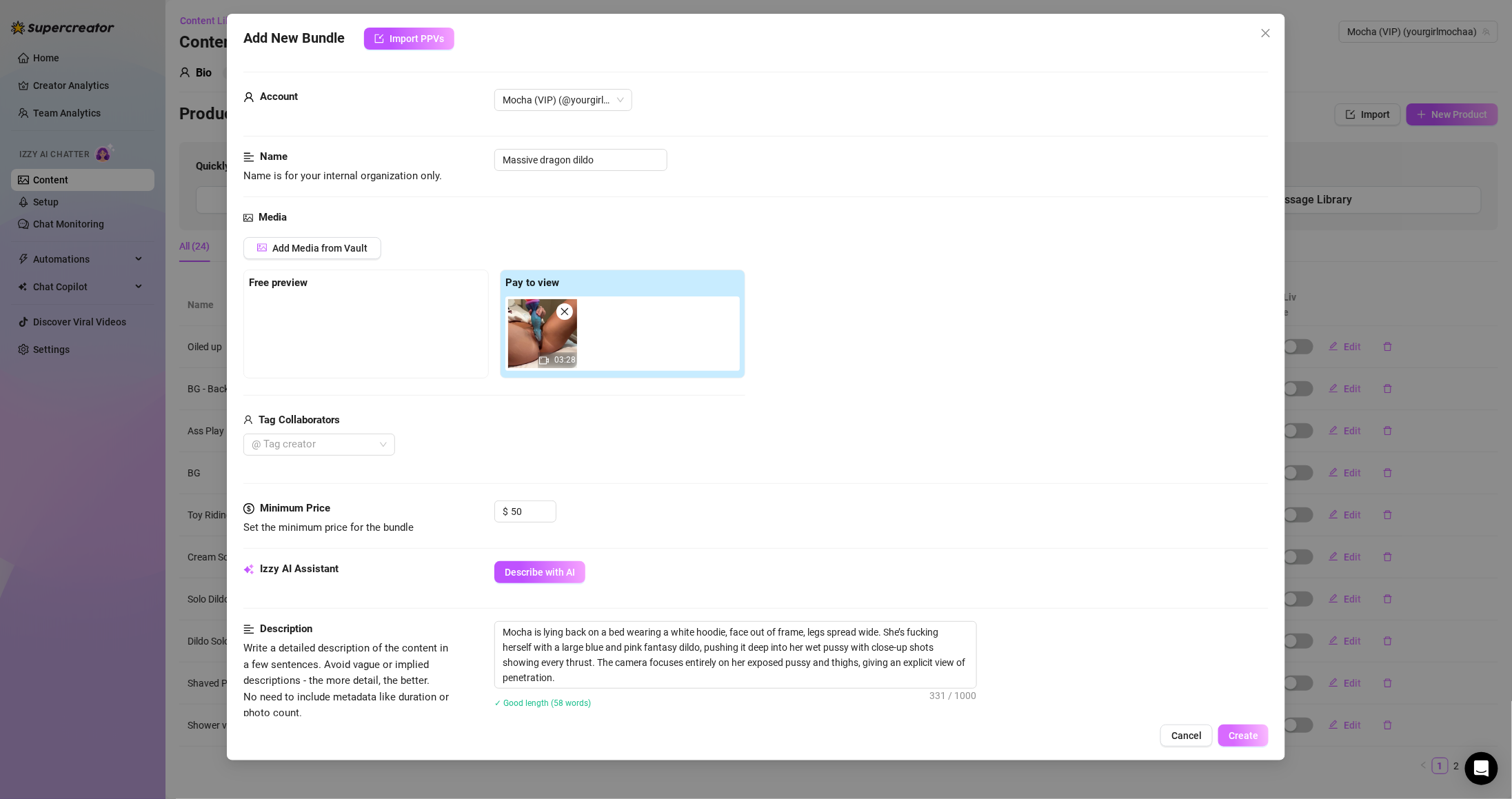
click at [1259, 739] on span "Create" at bounding box center [1243, 735] width 30 height 11
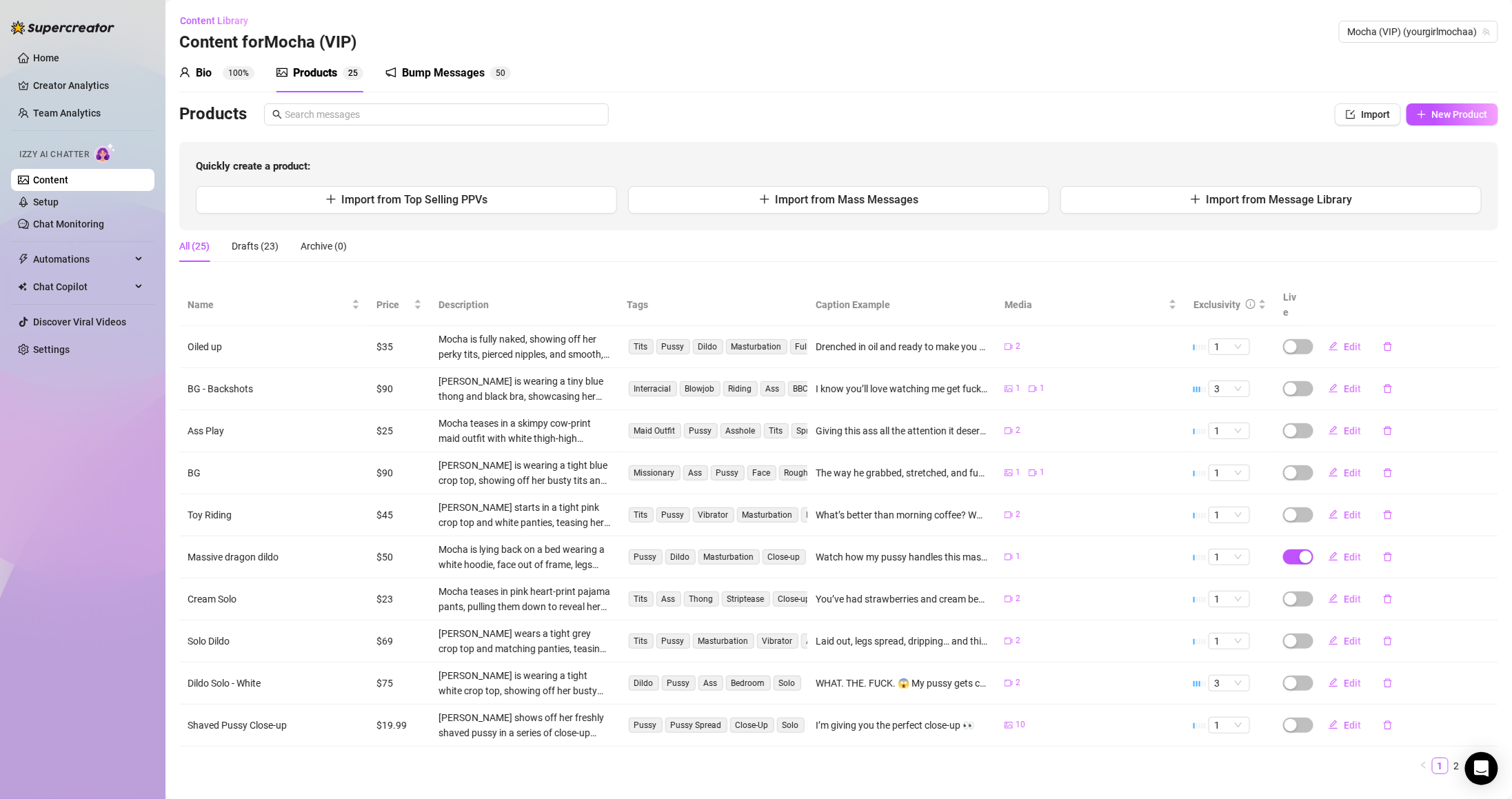
click at [241, 65] on div "Bio 100%" at bounding box center [216, 73] width 75 height 17
